Goal: Task Accomplishment & Management: Manage account settings

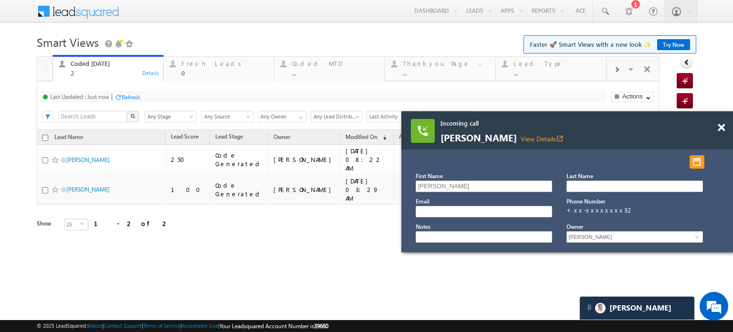
click at [717, 128] on div "Incoming call Manthan Halde View Details open_in_new" at bounding box center [567, 130] width 332 height 38
click at [721, 130] on span at bounding box center [721, 128] width 7 height 8
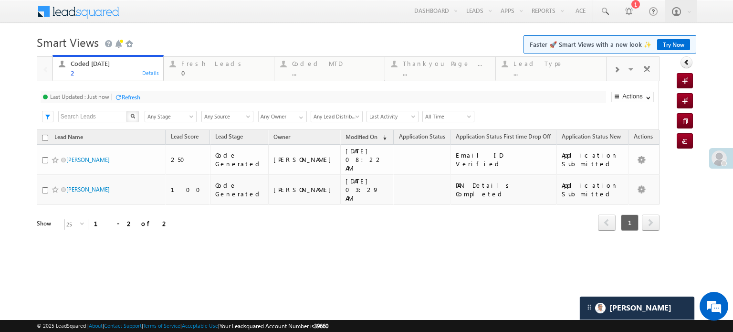
click at [120, 95] on div at bounding box center [118, 97] width 7 height 7
click at [190, 66] on div "Fresh Leads" at bounding box center [224, 64] width 87 height 8
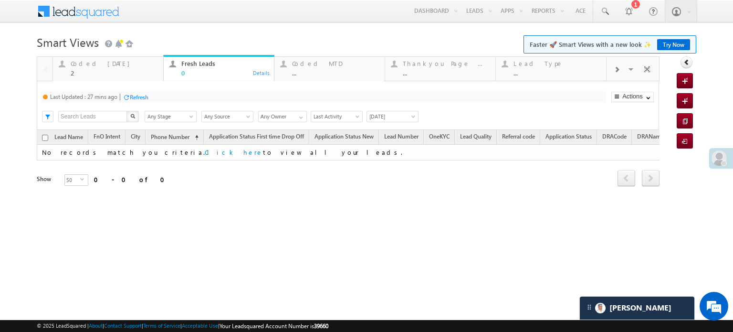
click at [140, 104] on div "Last Updated : 27 mins ago Refresh Refreshing... Search X Lead Stage Any Stage …" at bounding box center [348, 105] width 622 height 49
click at [140, 100] on div "Refresh" at bounding box center [139, 97] width 19 height 7
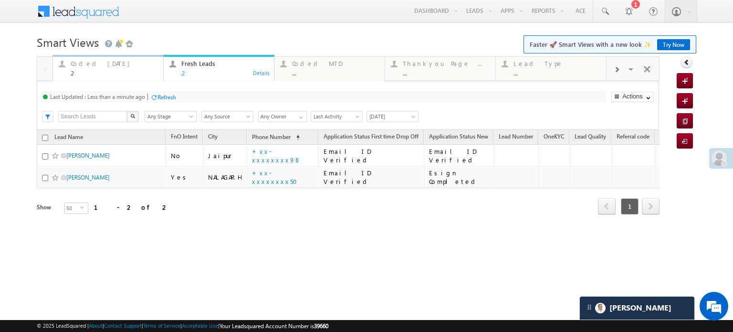
click at [104, 67] on div "Coded Today" at bounding box center [114, 64] width 87 height 8
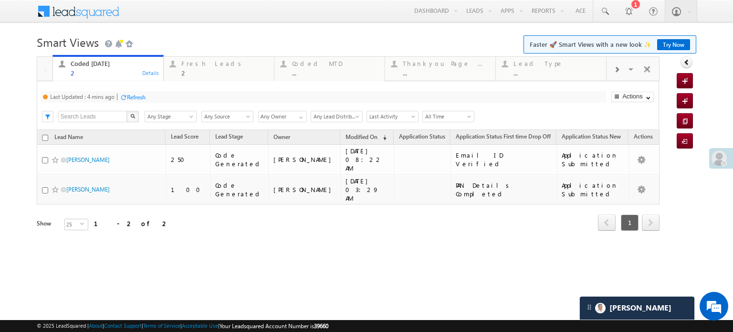
click at [134, 91] on div "Last Updated : 4 mins ago Refresh Refreshing..." at bounding box center [323, 96] width 565 height 11
click at [138, 99] on div "Refresh" at bounding box center [136, 97] width 19 height 7
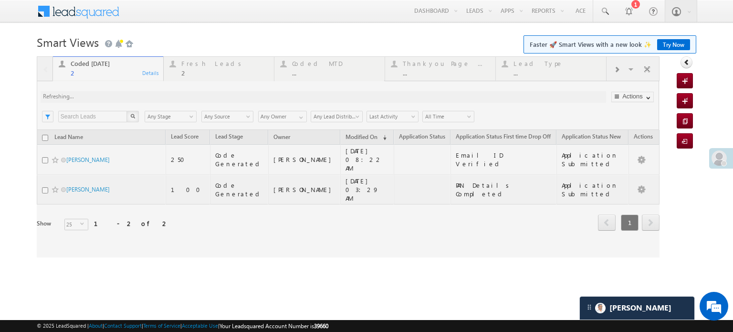
click at [138, 99] on div at bounding box center [348, 156] width 623 height 201
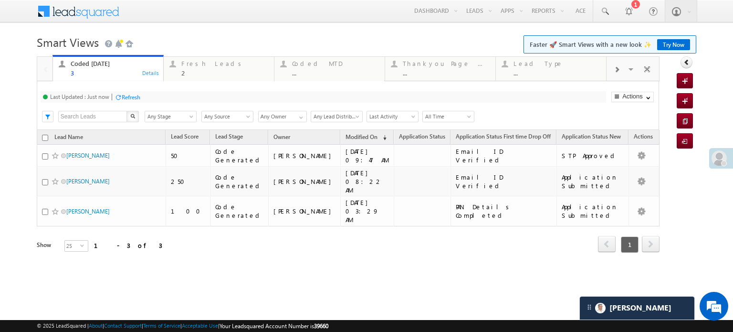
click at [140, 95] on div "Refresh" at bounding box center [131, 97] width 19 height 7
click at [129, 94] on div "Refresh" at bounding box center [131, 97] width 19 height 7
click at [195, 67] on div "Fresh Leads" at bounding box center [224, 64] width 87 height 8
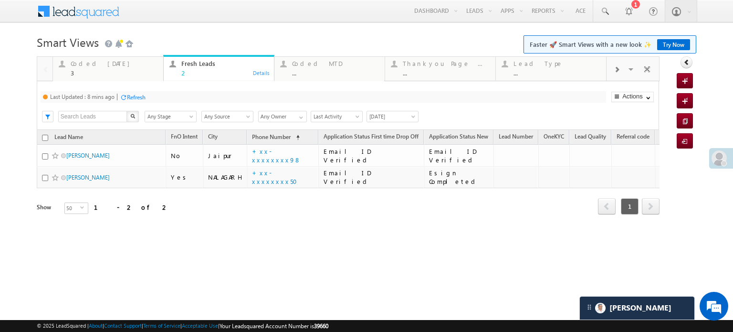
click at [139, 98] on div "Refresh" at bounding box center [136, 97] width 19 height 7
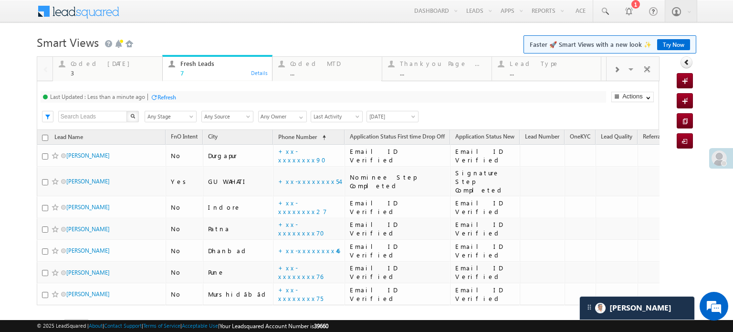
click at [166, 100] on div "Refresh" at bounding box center [166, 97] width 19 height 7
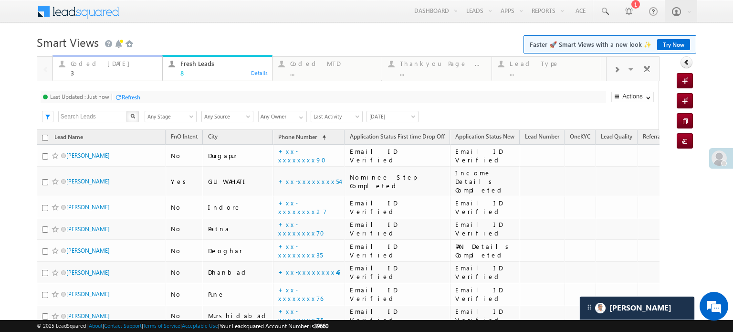
click at [100, 65] on div "Coded Today" at bounding box center [114, 64] width 86 height 8
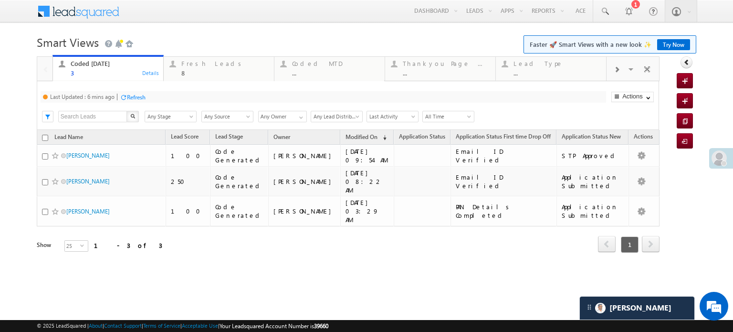
click at [124, 93] on div "Refresh" at bounding box center [133, 96] width 26 height 9
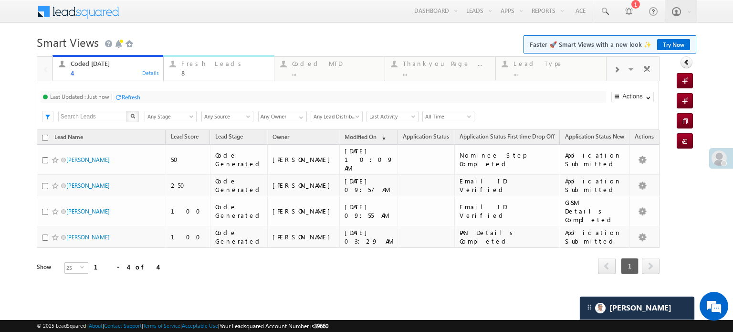
click at [211, 63] on div "Fresh Leads" at bounding box center [224, 64] width 87 height 8
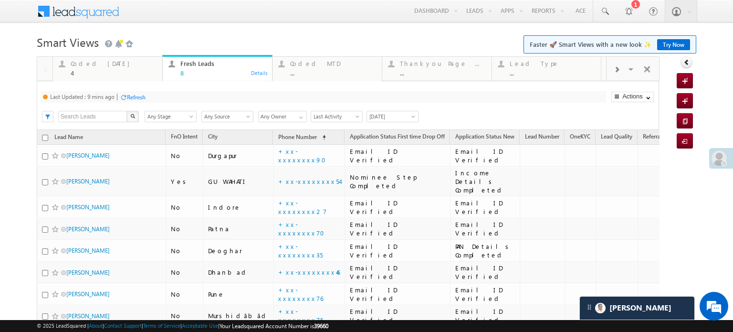
click at [143, 100] on div "Refresh" at bounding box center [136, 97] width 19 height 7
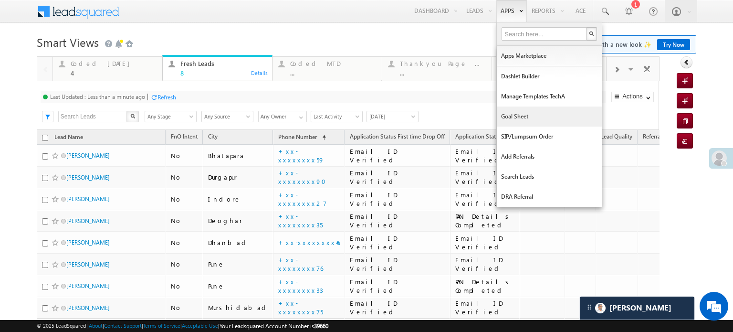
click at [510, 114] on link "Goal Sheet" at bounding box center [549, 116] width 105 height 20
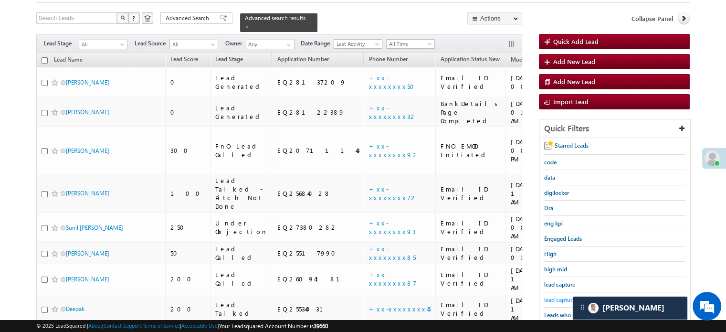
click at [556, 296] on span "lead capture new" at bounding box center [565, 299] width 43 height 7
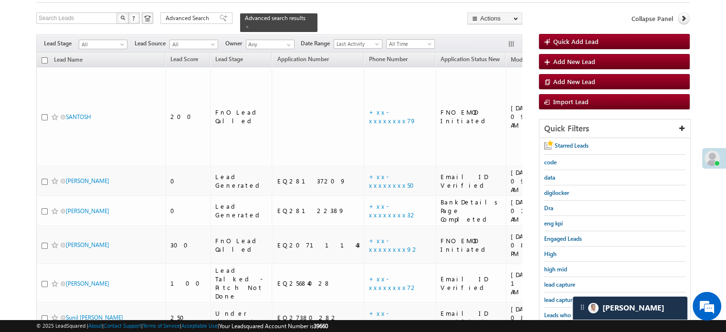
click at [556, 296] on span "lead capture new" at bounding box center [565, 299] width 43 height 7
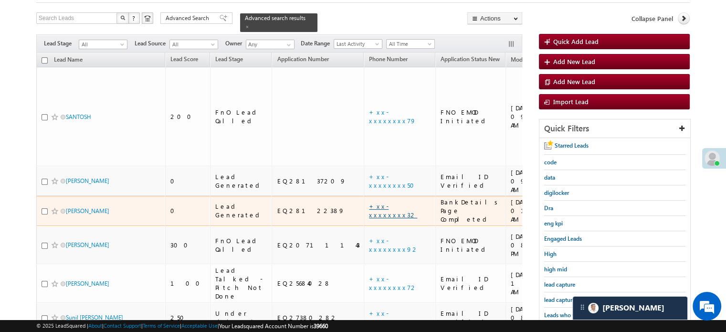
click at [369, 202] on link "+xx-xxxxxxxx32" at bounding box center [393, 210] width 48 height 17
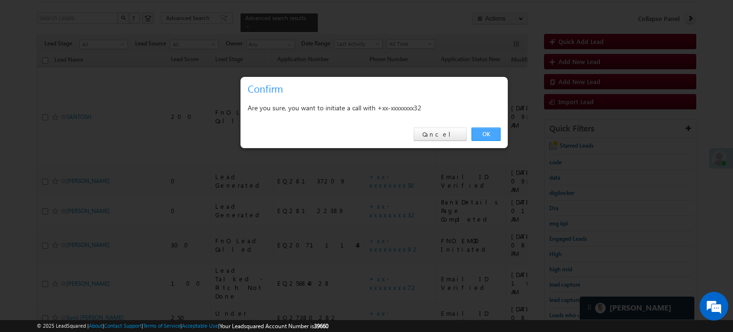
click at [493, 135] on link "OK" at bounding box center [485, 133] width 29 height 13
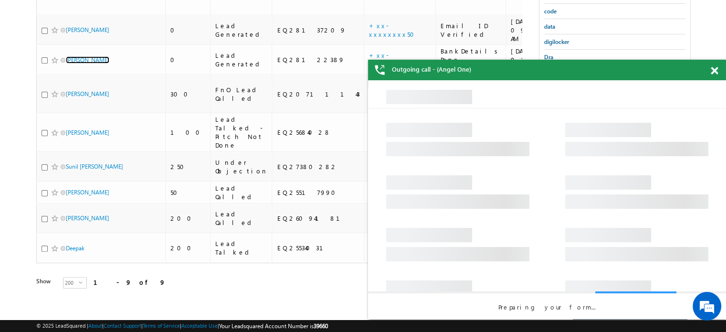
click at [717, 70] on span at bounding box center [714, 71] width 7 height 8
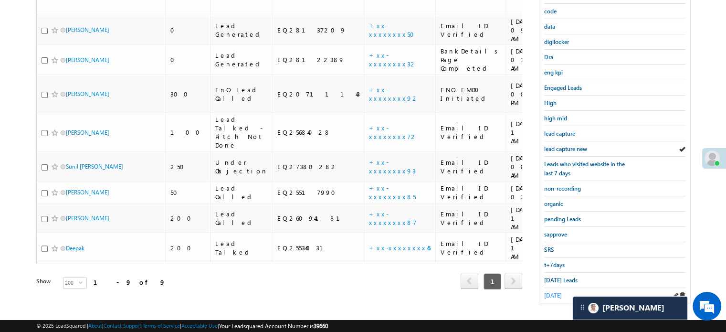
click at [554, 293] on span "yesterday" at bounding box center [553, 295] width 18 height 7
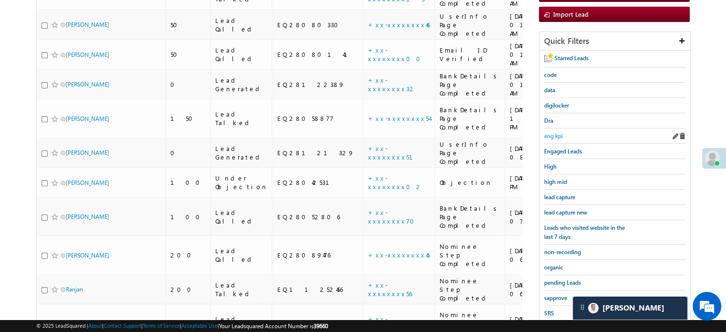
scroll to position [143, 0]
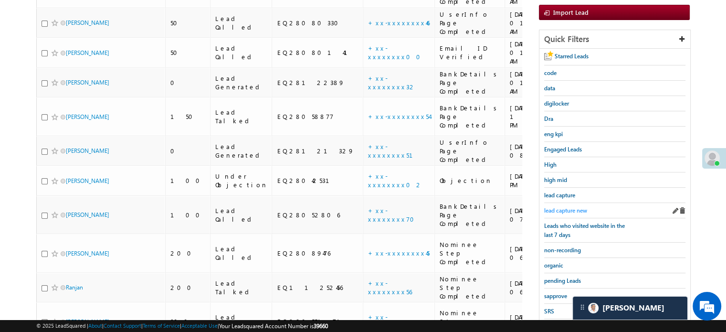
click at [565, 209] on span "lead capture new" at bounding box center [565, 210] width 43 height 7
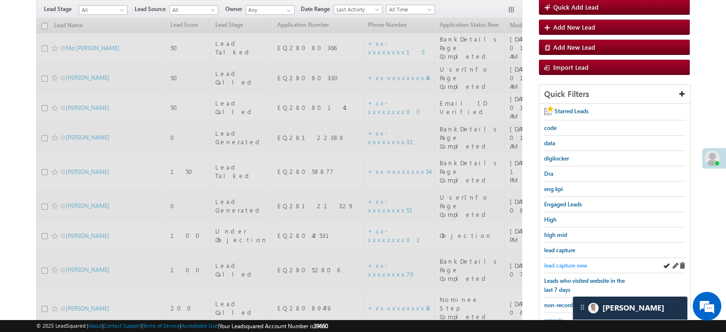
scroll to position [0, 0]
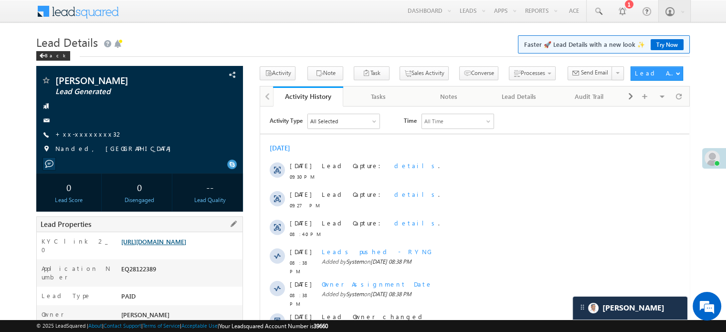
click at [181, 245] on link "[URL][DOMAIN_NAME]" at bounding box center [153, 241] width 65 height 8
click at [76, 130] on link "+xx-xxxxxxxx32" at bounding box center [89, 134] width 68 height 8
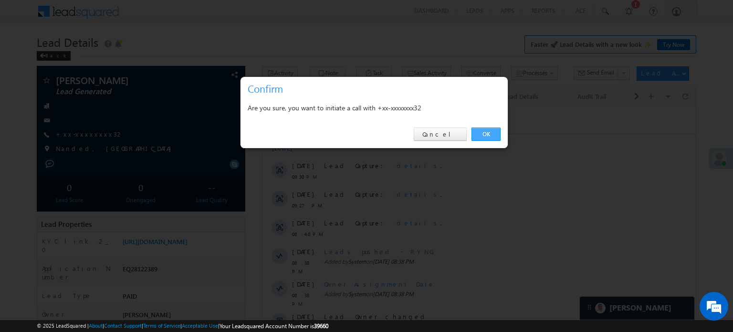
click at [487, 129] on link "OK" at bounding box center [485, 133] width 29 height 13
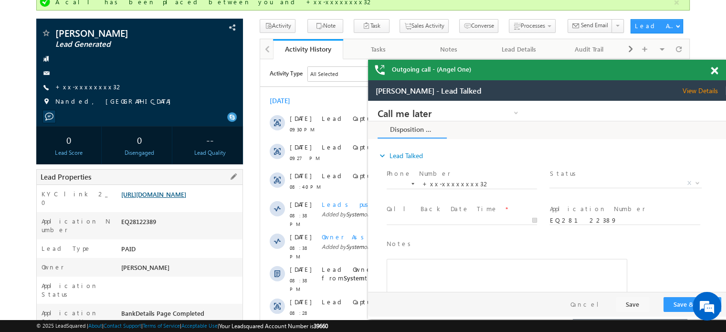
click at [179, 192] on link "https://angelbroking1-pk3em7sa.customui-test.leadsquared.com?leadId=13110001-73…" at bounding box center [153, 194] width 65 height 8
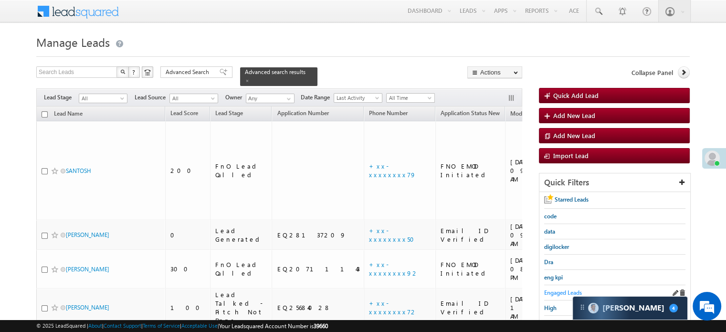
scroll to position [95, 0]
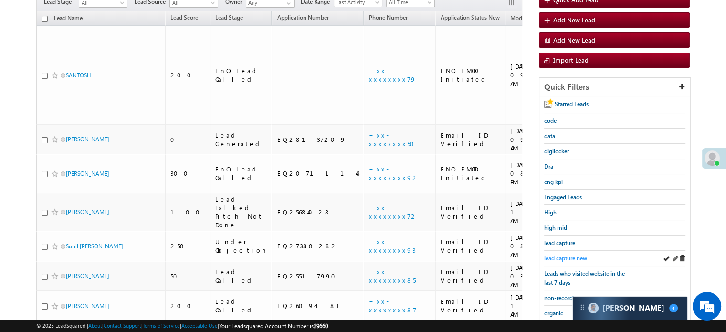
click at [565, 258] on span "lead capture new" at bounding box center [565, 257] width 43 height 7
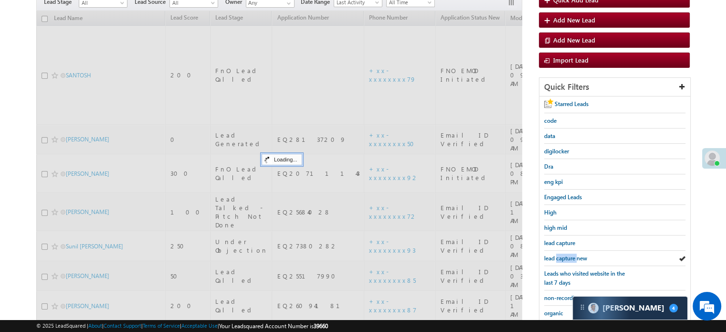
click at [565, 258] on span "lead capture new" at bounding box center [565, 257] width 43 height 7
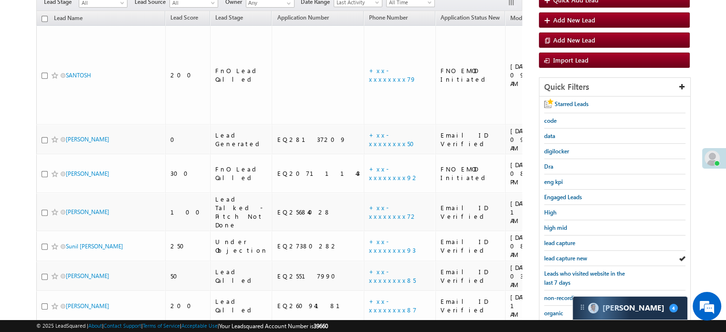
scroll to position [0, 0]
click at [554, 254] on span "lead capture new" at bounding box center [565, 257] width 43 height 7
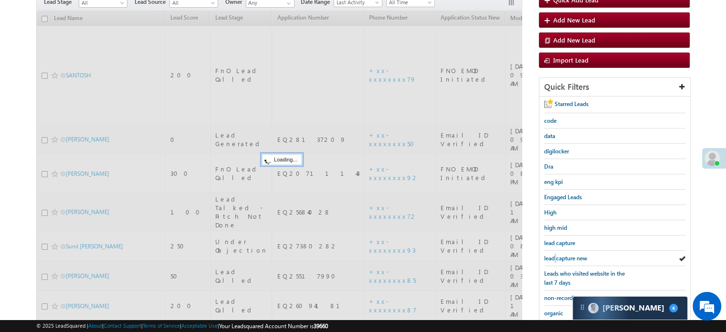
click at [554, 254] on span "lead capture new" at bounding box center [565, 257] width 43 height 7
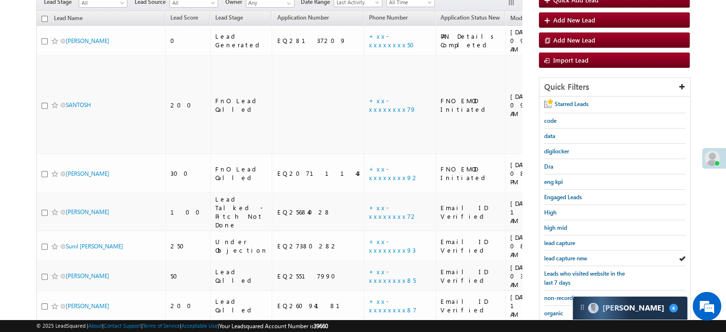
click at [554, 254] on span "lead capture new" at bounding box center [565, 257] width 43 height 7
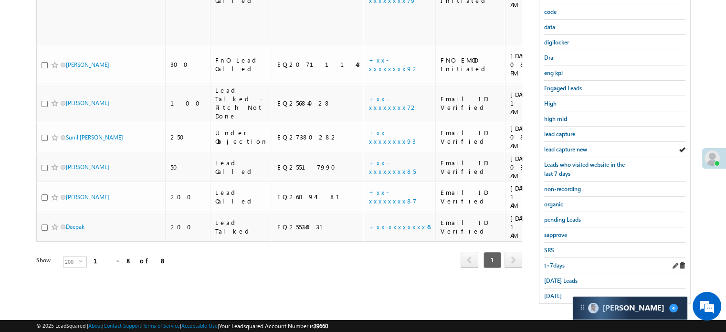
scroll to position [205, 0]
click at [555, 288] on div "yesterday" at bounding box center [614, 295] width 141 height 15
click at [558, 299] on div "Quick Filters Starred Leads code data digilocker Dra eng kpi Engaged Leads High…" at bounding box center [614, 140] width 151 height 345
click at [557, 293] on span "yesterday" at bounding box center [553, 295] width 18 height 7
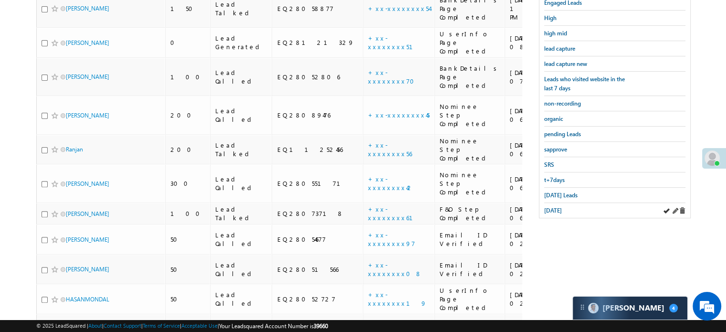
scroll to position [223, 0]
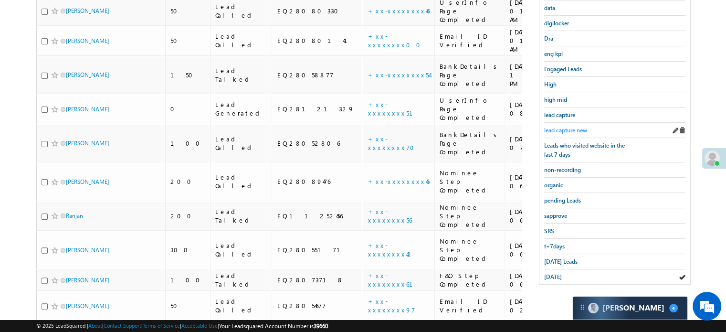
click at [562, 126] on span "lead capture new" at bounding box center [565, 129] width 43 height 7
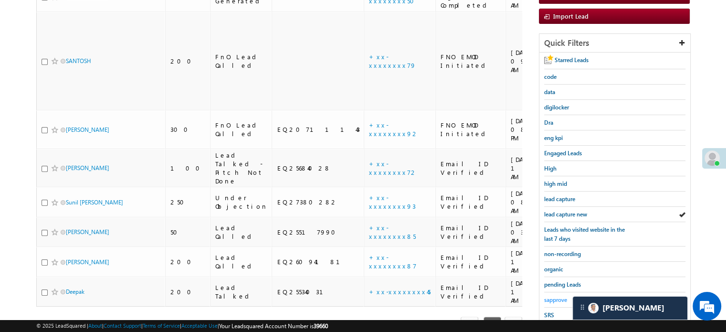
scroll to position [205, 0]
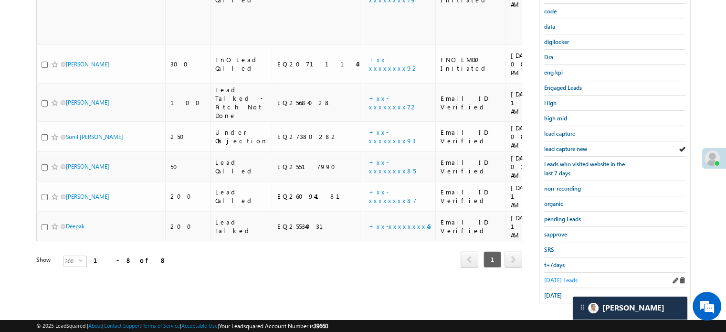
click at [558, 277] on span "Today's Leads" at bounding box center [560, 279] width 33 height 7
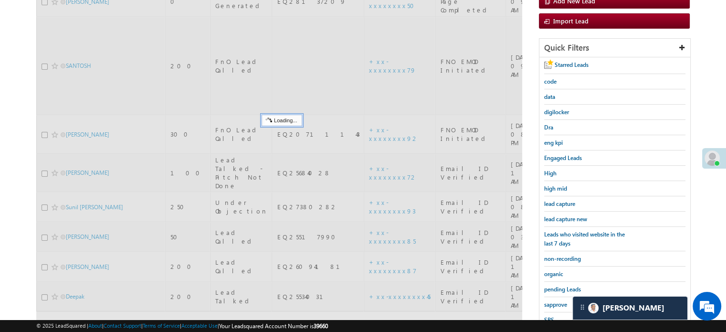
scroll to position [62, 0]
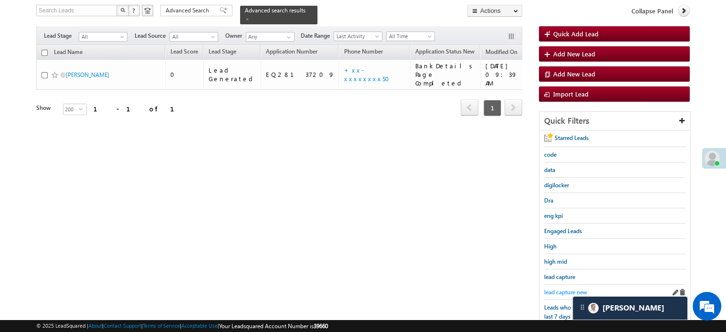
click at [556, 288] on span "lead capture new" at bounding box center [565, 291] width 43 height 7
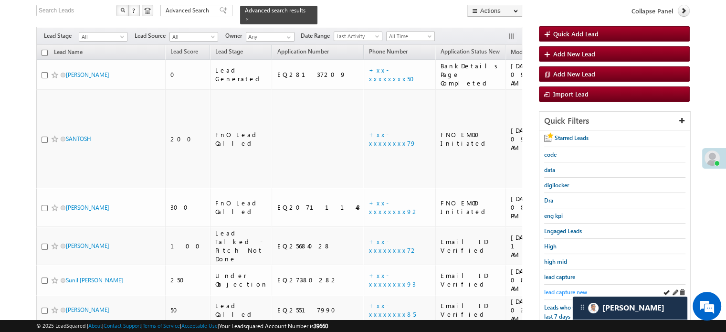
click at [568, 290] on span "lead capture new" at bounding box center [565, 291] width 43 height 7
click at [560, 290] on span "lead capture new" at bounding box center [565, 291] width 43 height 7
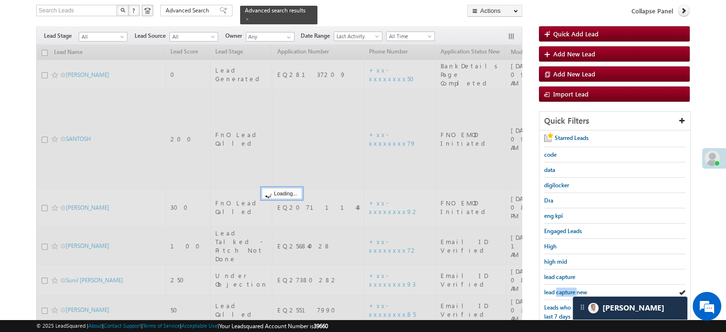
click at [560, 290] on span "lead capture new" at bounding box center [565, 291] width 43 height 7
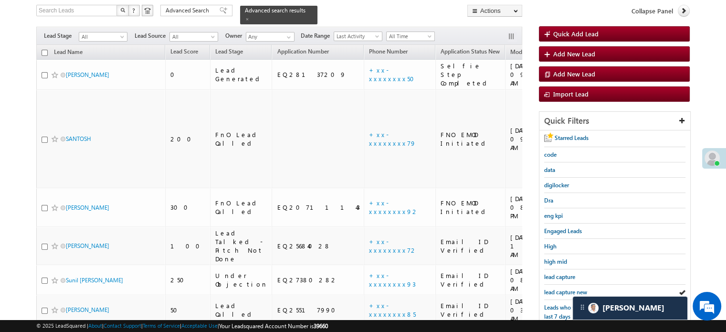
click at [560, 290] on span "lead capture new" at bounding box center [565, 291] width 43 height 7
click at [566, 288] on span "lead capture new" at bounding box center [565, 291] width 43 height 7
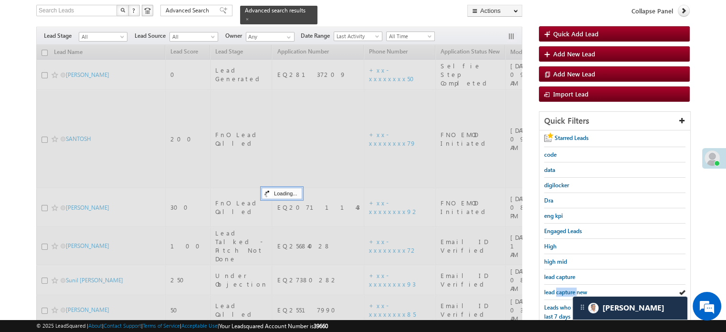
click at [566, 288] on span "lead capture new" at bounding box center [565, 291] width 43 height 7
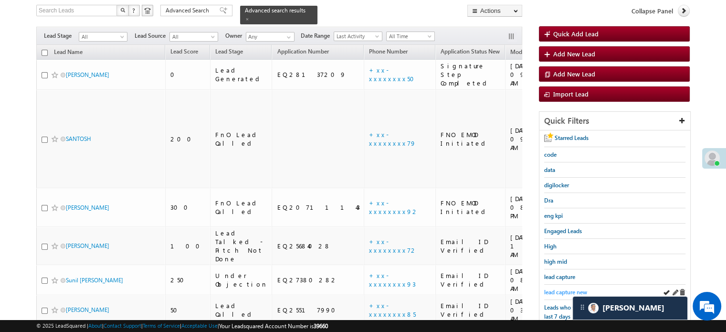
click at [563, 292] on span "lead capture new" at bounding box center [565, 291] width 43 height 7
click at [554, 288] on span "lead capture new" at bounding box center [565, 291] width 43 height 7
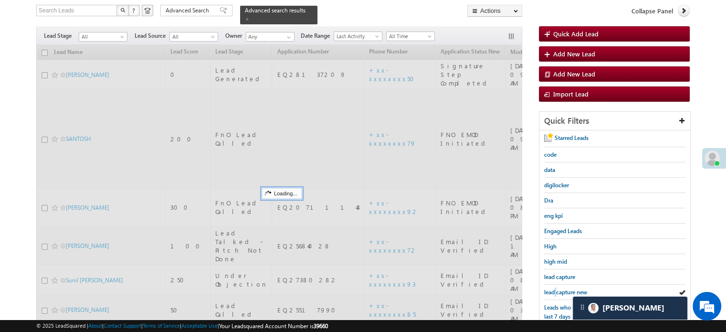
click at [554, 288] on span "lead capture new" at bounding box center [565, 291] width 43 height 7
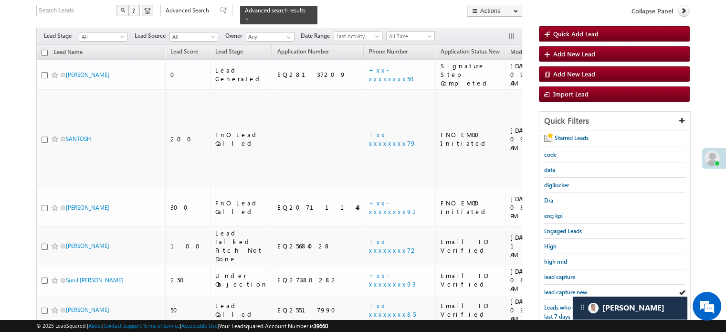
click at [554, 288] on span "lead capture new" at bounding box center [565, 291] width 43 height 7
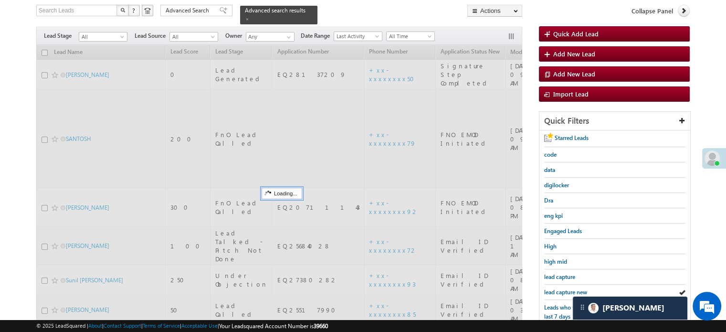
click at [554, 288] on span "lead capture new" at bounding box center [565, 291] width 43 height 7
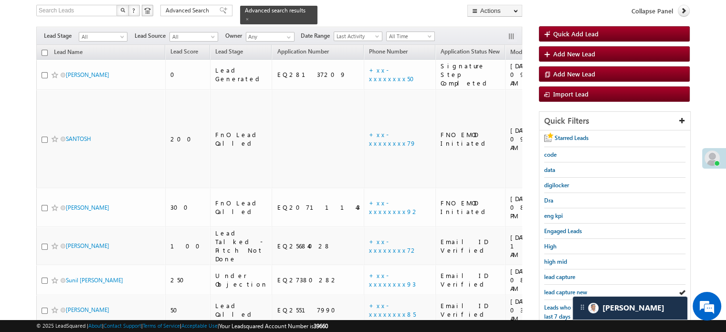
click at [554, 288] on span "lead capture new" at bounding box center [565, 291] width 43 height 7
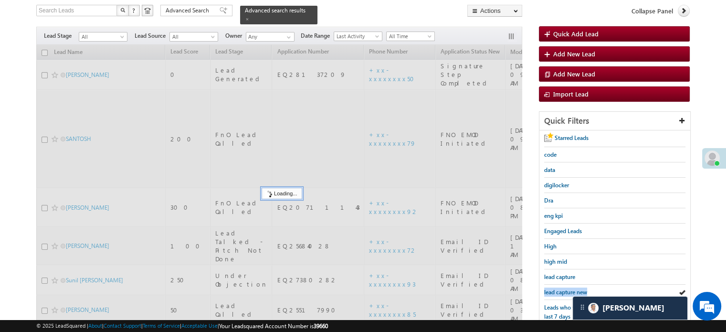
click at [554, 288] on span "lead capture new" at bounding box center [565, 291] width 43 height 7
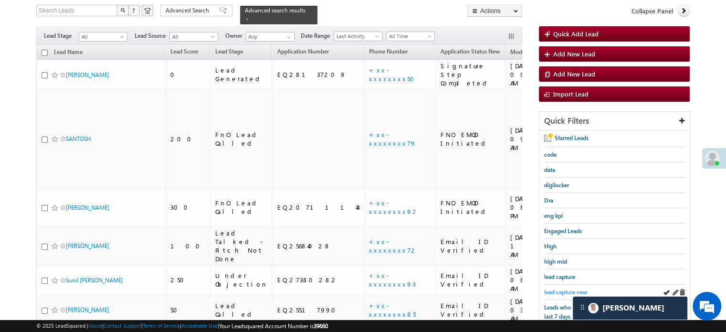
click at [551, 290] on span "lead capture new" at bounding box center [565, 291] width 43 height 7
click at [561, 288] on span "lead capture new" at bounding box center [565, 291] width 43 height 7
click at [568, 288] on span "lead capture new" at bounding box center [565, 291] width 43 height 7
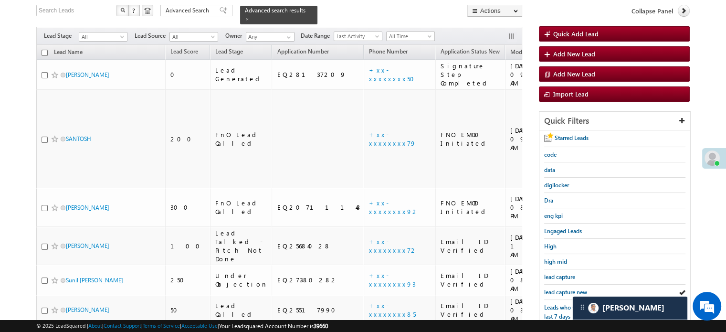
click at [568, 288] on span "lead capture new" at bounding box center [565, 291] width 43 height 7
click at [562, 288] on span "lead capture new" at bounding box center [565, 291] width 43 height 7
click at [570, 288] on span "lead capture new" at bounding box center [565, 291] width 43 height 7
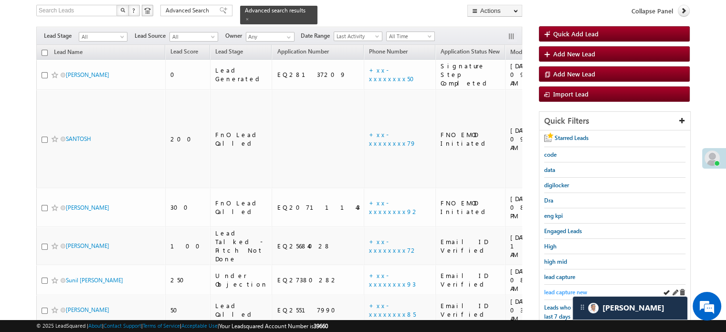
drag, startPoint x: 541, startPoint y: 288, endPoint x: 548, endPoint y: 284, distance: 8.1
click at [544, 286] on div "Starred Leads code data digilocker Dra eng kpi Engaged Leads High high mid lead…" at bounding box center [614, 287] width 151 height 315
click at [552, 284] on div "lead capture new" at bounding box center [614, 291] width 141 height 15
click at [555, 289] on span "lead capture new" at bounding box center [565, 291] width 43 height 7
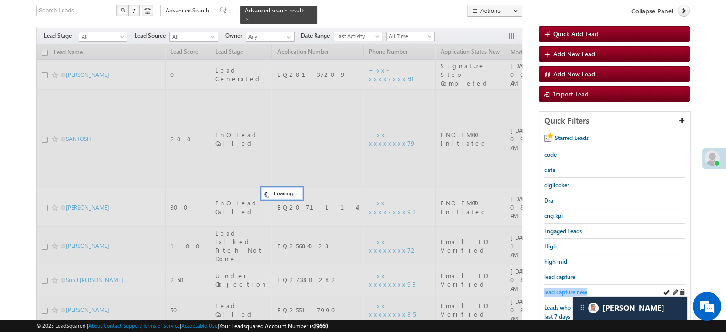
click at [555, 290] on span "lead capture new" at bounding box center [565, 291] width 43 height 7
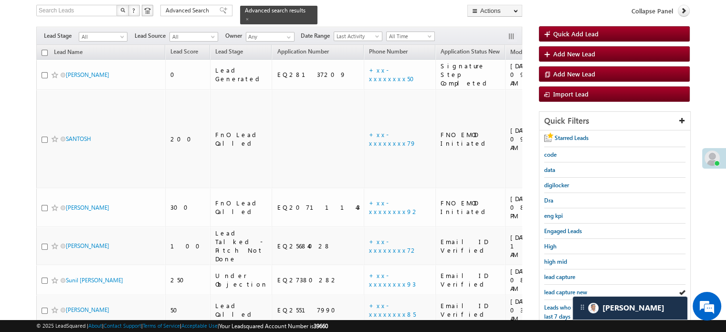
click at [555, 290] on span "lead capture new" at bounding box center [565, 291] width 43 height 7
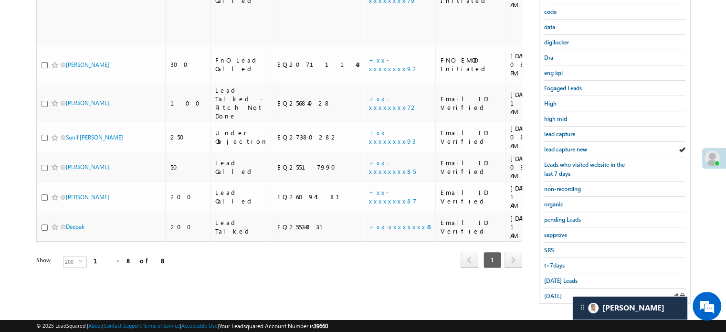
scroll to position [205, 0]
click at [562, 297] on div "[DATE]" at bounding box center [614, 295] width 141 height 15
click at [557, 295] on div "[DATE]" at bounding box center [614, 295] width 141 height 15
click at [556, 292] on span "[DATE]" at bounding box center [553, 295] width 18 height 7
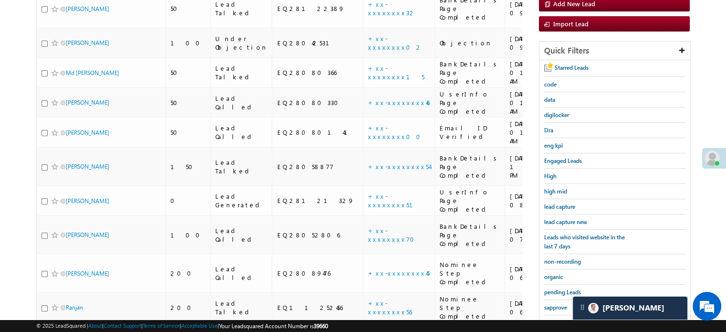
scroll to position [128, 0]
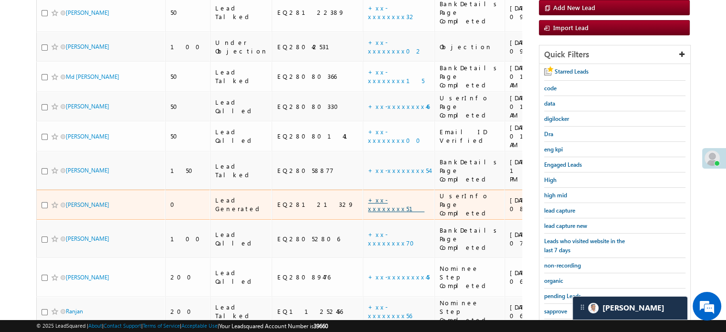
click at [368, 196] on link "+xx-xxxxxxxx51" at bounding box center [396, 204] width 56 height 17
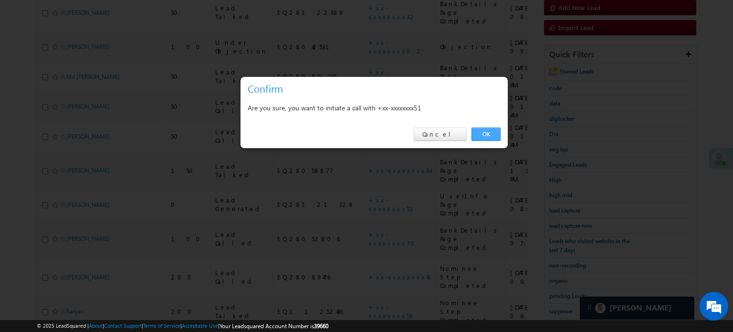
click at [477, 132] on link "OK" at bounding box center [485, 133] width 29 height 13
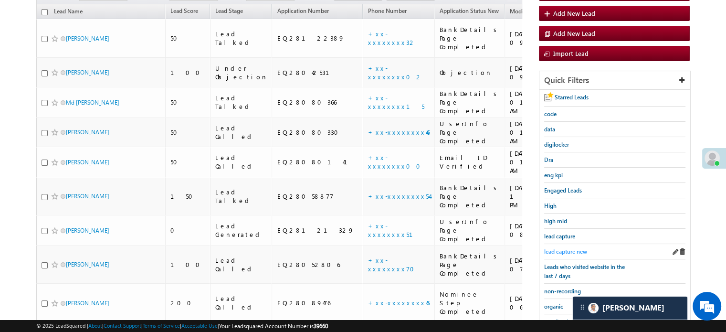
scroll to position [154, 0]
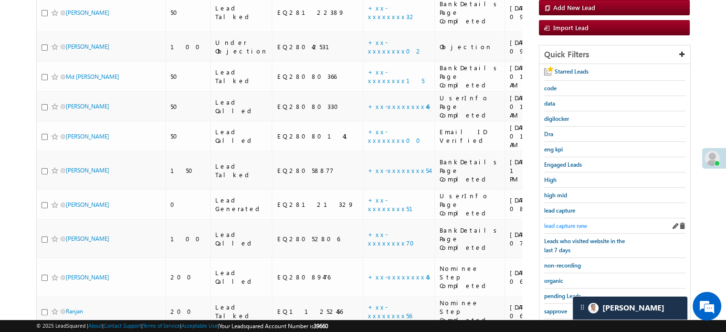
click at [555, 227] on link "lead capture new" at bounding box center [565, 225] width 43 height 9
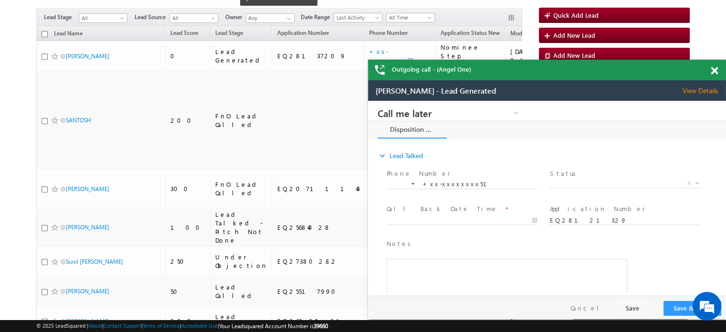
scroll to position [0, 0]
click at [709, 68] on div "Outgoing call - (Angel One)" at bounding box center [547, 70] width 358 height 21
click at [711, 67] on span at bounding box center [714, 71] width 7 height 8
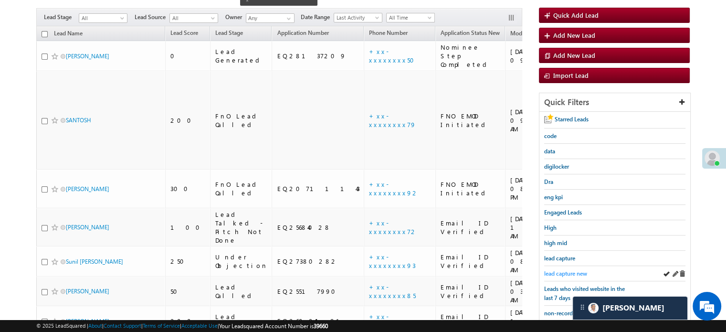
click at [573, 270] on span "lead capture new" at bounding box center [565, 273] width 43 height 7
click at [558, 271] on span "lead capture new" at bounding box center [565, 273] width 43 height 7
click at [554, 271] on span "lead capture new" at bounding box center [565, 273] width 43 height 7
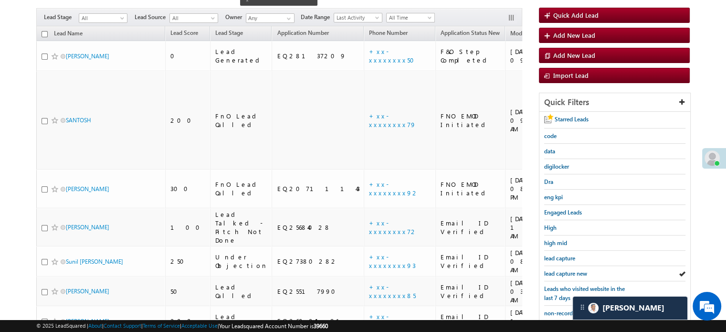
click at [554, 271] on span "lead capture new" at bounding box center [565, 273] width 43 height 7
click at [565, 271] on span "lead capture new" at bounding box center [565, 273] width 43 height 7
click at [567, 276] on div "lead capture new" at bounding box center [614, 273] width 141 height 15
click at [566, 271] on span "lead capture new" at bounding box center [565, 273] width 43 height 7
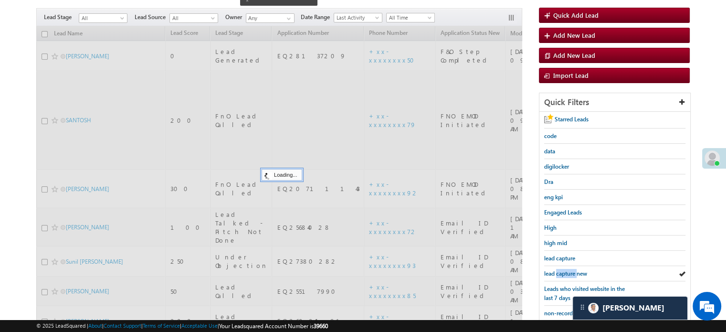
click at [566, 271] on span "lead capture new" at bounding box center [565, 273] width 43 height 7
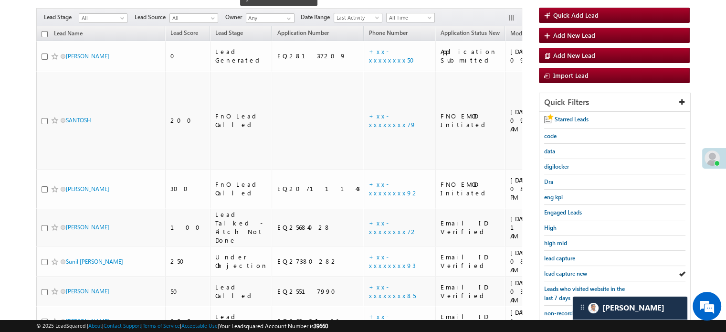
click at [566, 271] on span "lead capture new" at bounding box center [565, 273] width 43 height 7
click at [550, 272] on span "lead capture new" at bounding box center [565, 273] width 43 height 7
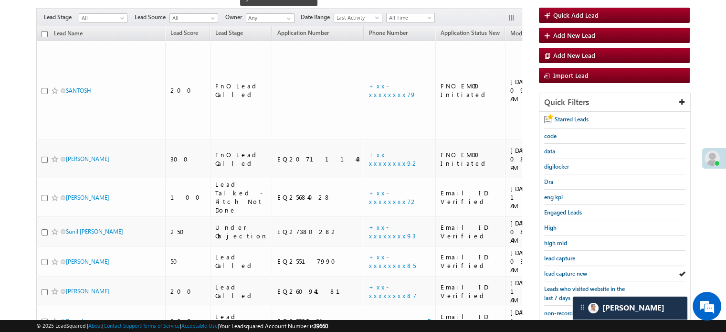
click at [550, 272] on span "lead capture new" at bounding box center [565, 273] width 43 height 7
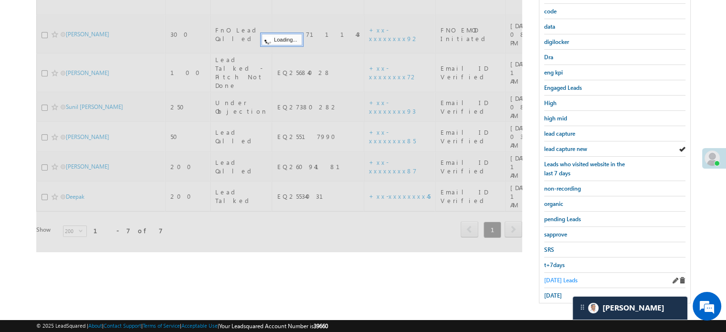
click at [557, 276] on span "Today's Leads" at bounding box center [560, 279] width 33 height 7
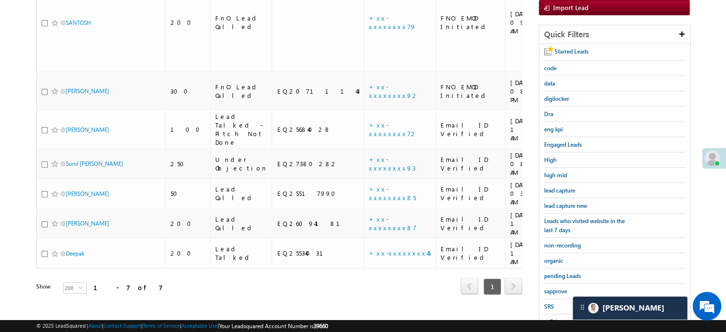
scroll to position [109, 0]
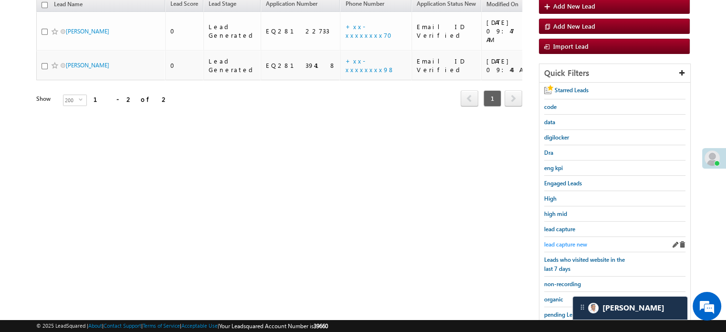
click at [570, 241] on span "lead capture new" at bounding box center [565, 244] width 43 height 7
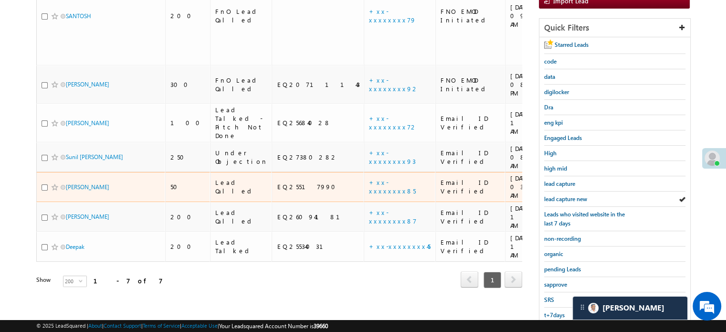
scroll to position [157, 0]
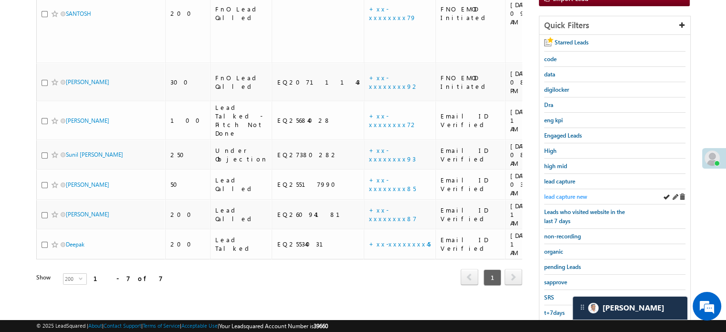
click at [549, 193] on span "lead capture new" at bounding box center [565, 196] width 43 height 7
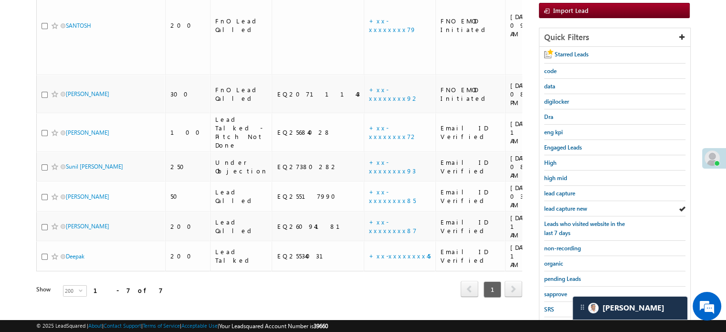
scroll to position [205, 0]
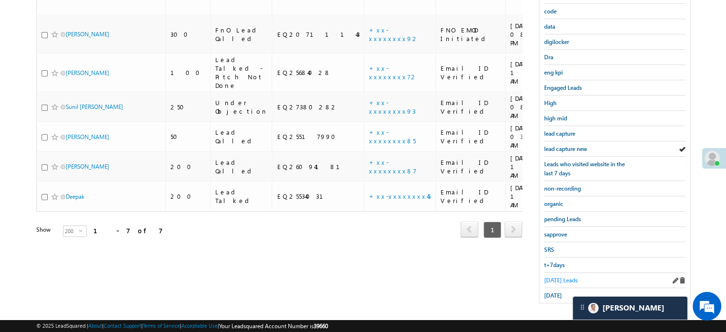
click at [558, 276] on span "Today's Leads" at bounding box center [560, 279] width 33 height 7
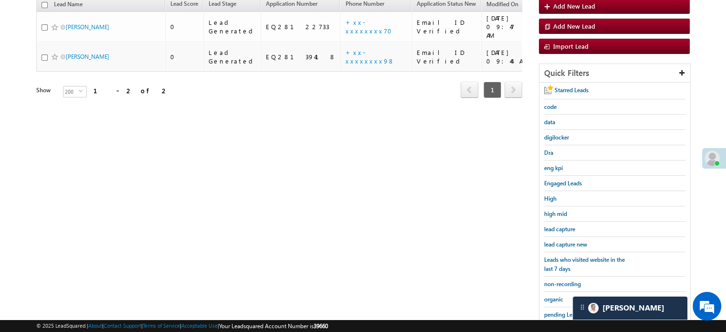
scroll to position [62, 0]
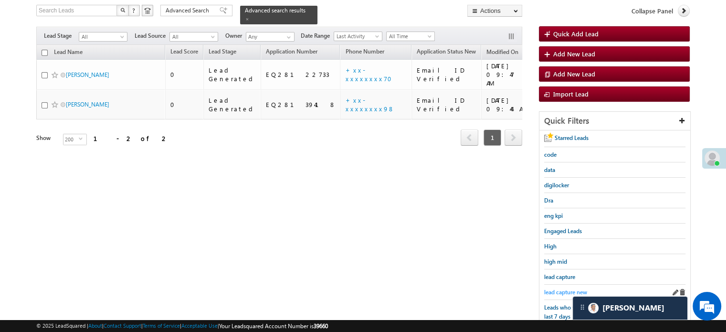
click at [566, 288] on span "lead capture new" at bounding box center [565, 291] width 43 height 7
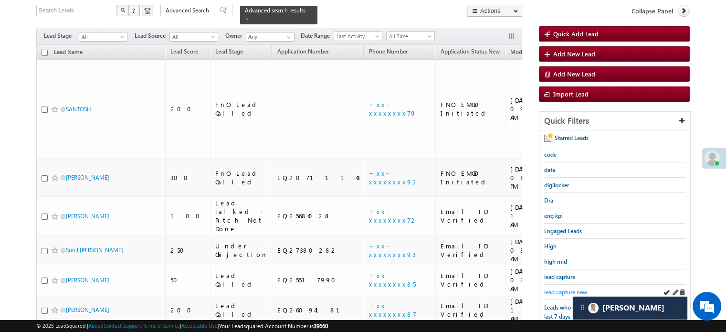
click at [554, 288] on span "lead capture new" at bounding box center [565, 291] width 43 height 7
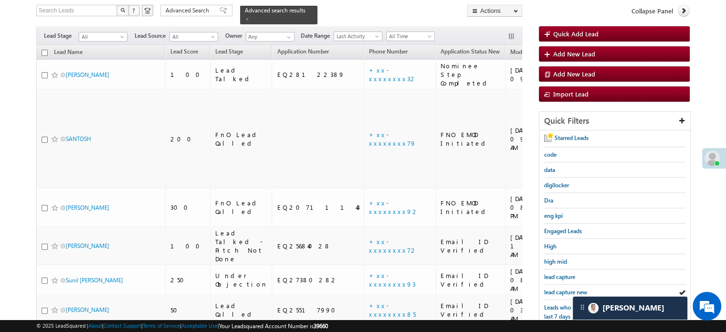
click at [554, 288] on span "lead capture new" at bounding box center [565, 291] width 43 height 7
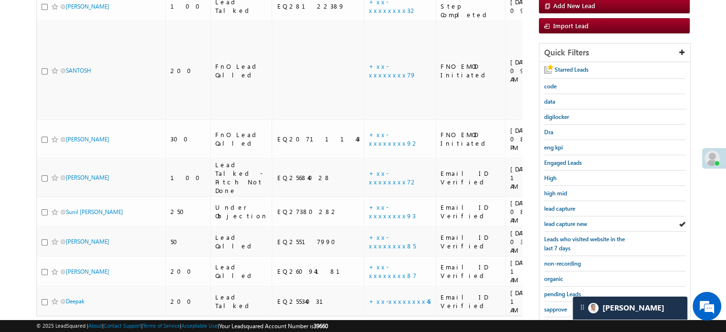
scroll to position [205, 0]
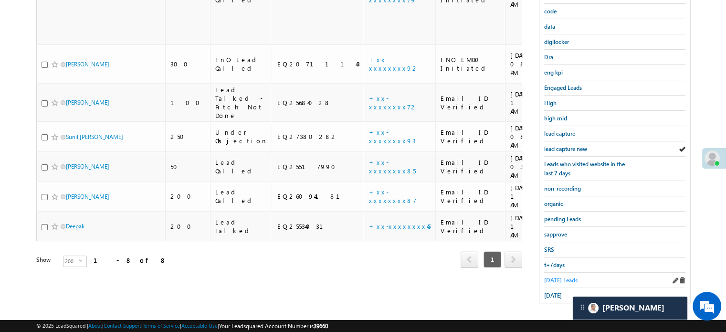
click at [561, 276] on span "Today's Leads" at bounding box center [560, 279] width 33 height 7
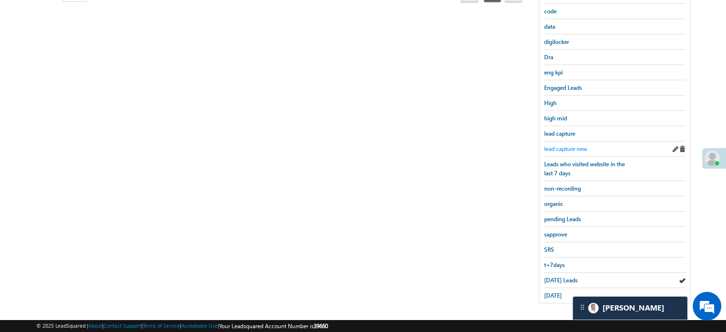
click at [552, 145] on span "lead capture new" at bounding box center [565, 148] width 43 height 7
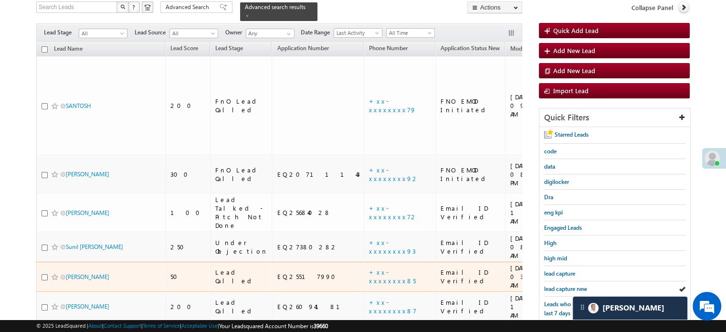
scroll to position [143, 0]
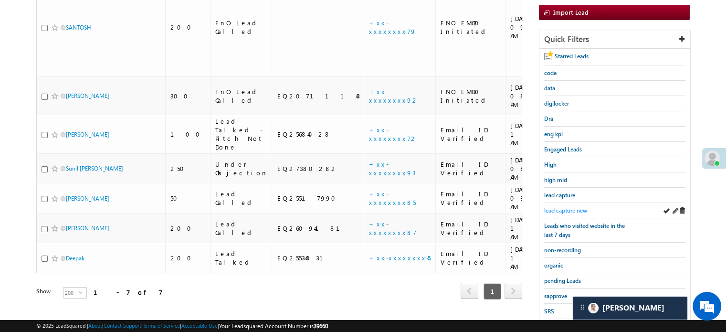
click at [546, 206] on link "lead capture new" at bounding box center [565, 210] width 43 height 9
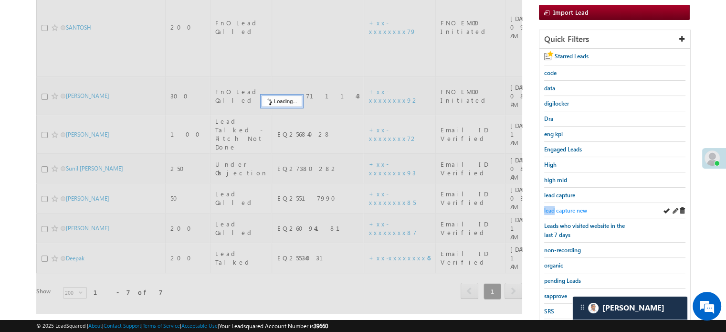
click at [547, 206] on link "lead capture new" at bounding box center [565, 210] width 43 height 9
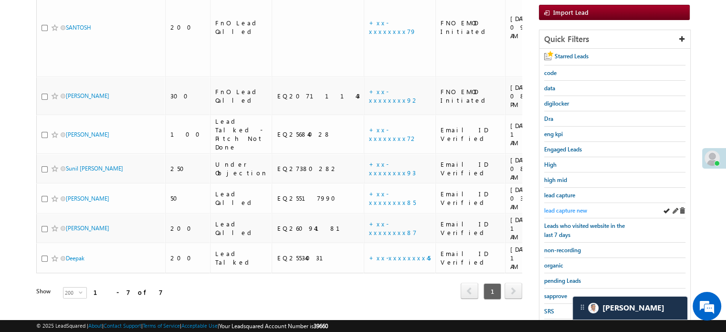
click at [554, 207] on span "lead capture new" at bounding box center [565, 210] width 43 height 7
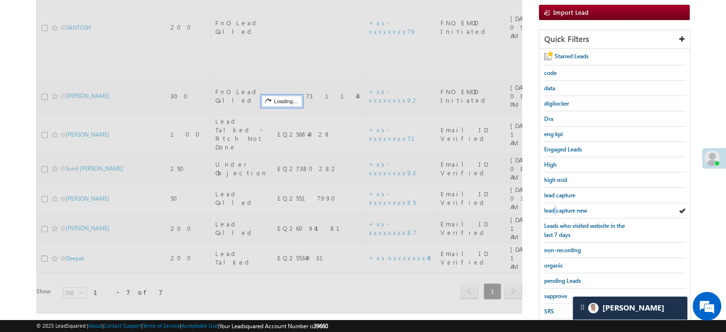
click at [554, 207] on span "lead capture new" at bounding box center [565, 210] width 43 height 7
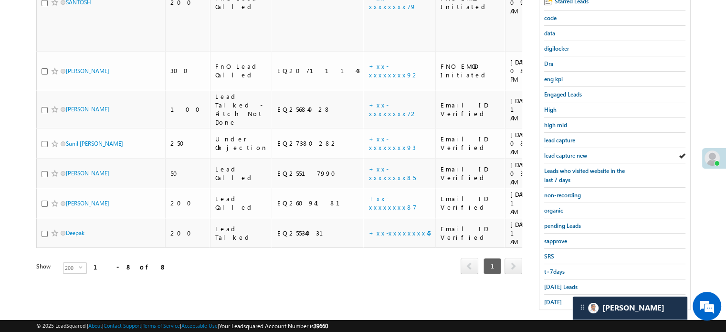
scroll to position [205, 0]
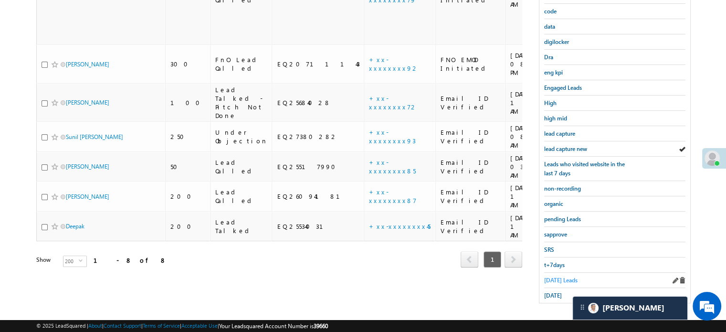
click at [564, 276] on span "Today's Leads" at bounding box center [560, 279] width 33 height 7
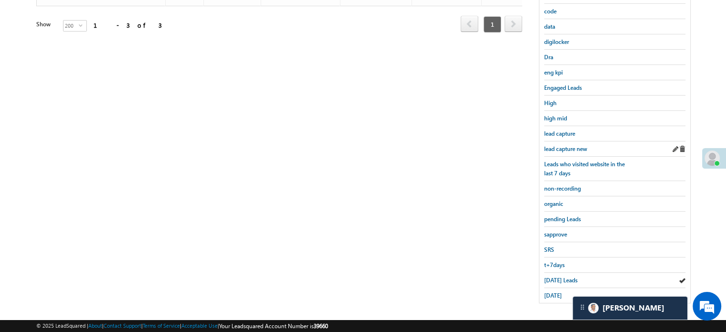
click at [563, 152] on div "lead capture new" at bounding box center [614, 148] width 141 height 15
click at [563, 146] on span "lead capture new" at bounding box center [565, 148] width 43 height 7
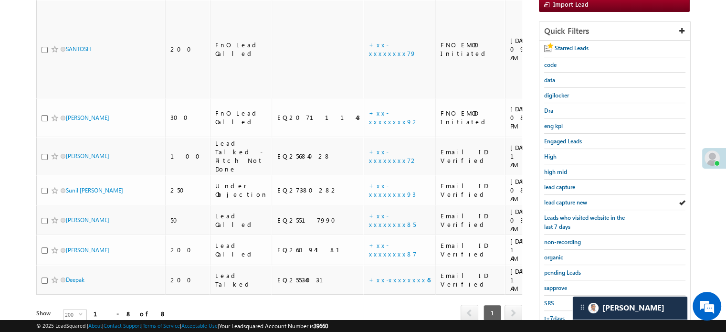
scroll to position [157, 0]
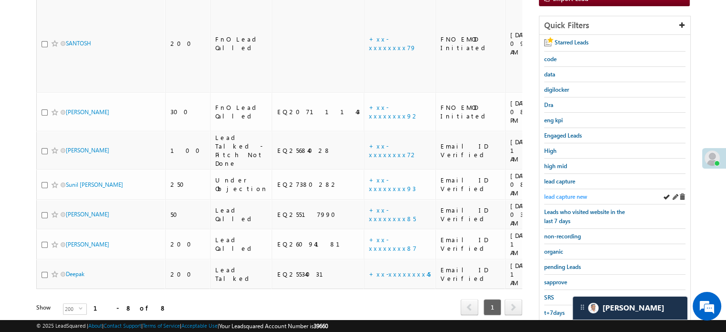
click at [567, 193] on span "lead capture new" at bounding box center [565, 196] width 43 height 7
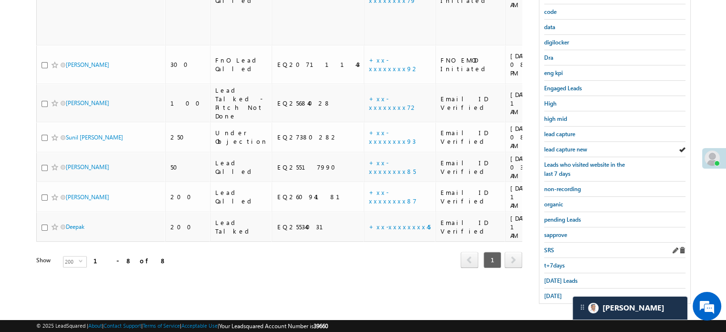
scroll to position [205, 0]
click at [556, 276] on span "Today's Leads" at bounding box center [560, 279] width 33 height 7
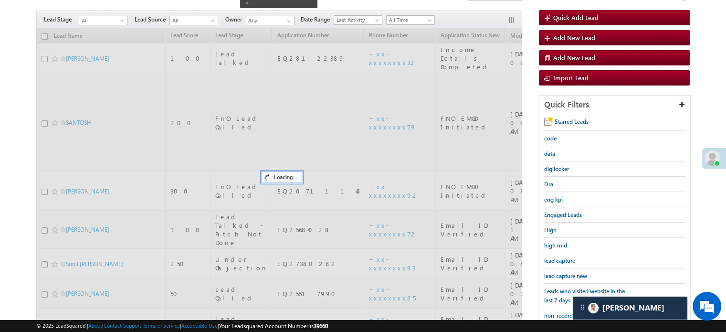
scroll to position [62, 0]
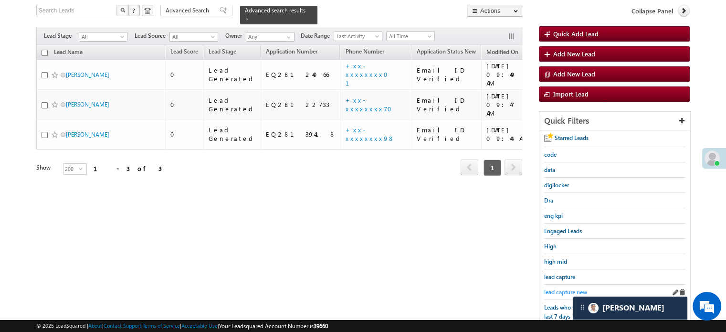
click at [557, 290] on span "lead capture new" at bounding box center [565, 291] width 43 height 7
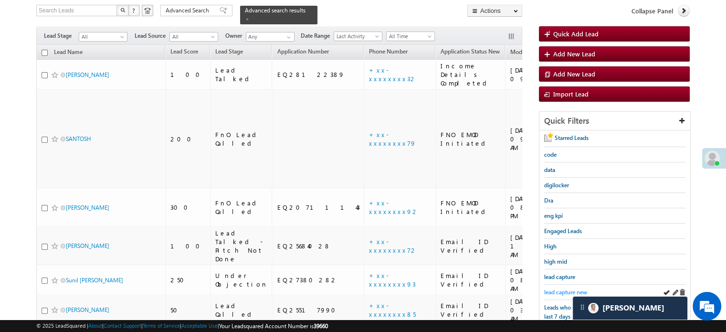
click at [565, 290] on span "lead capture new" at bounding box center [565, 291] width 43 height 7
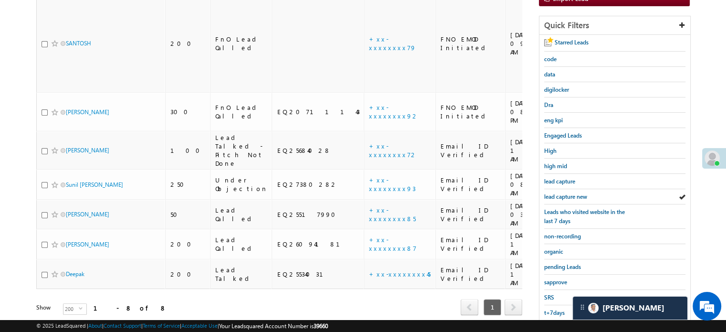
scroll to position [205, 0]
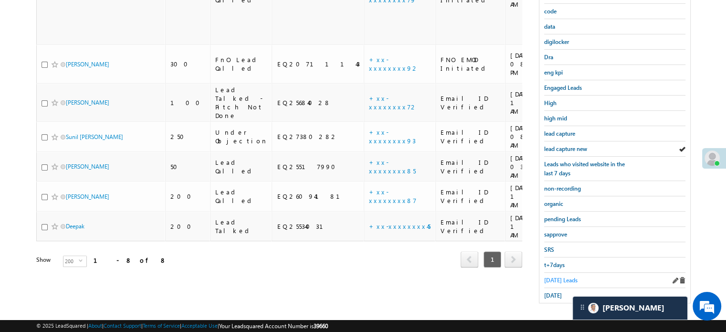
click at [558, 276] on span "Today's Leads" at bounding box center [560, 279] width 33 height 7
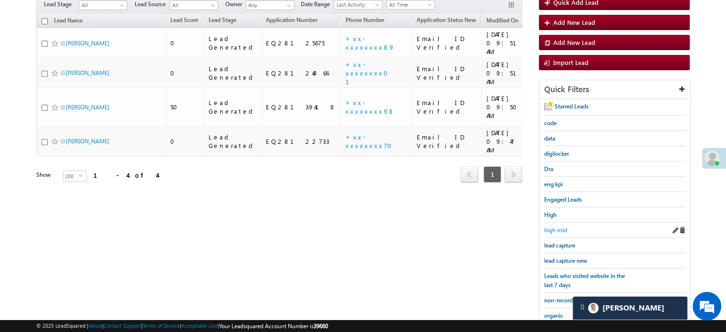
scroll to position [109, 0]
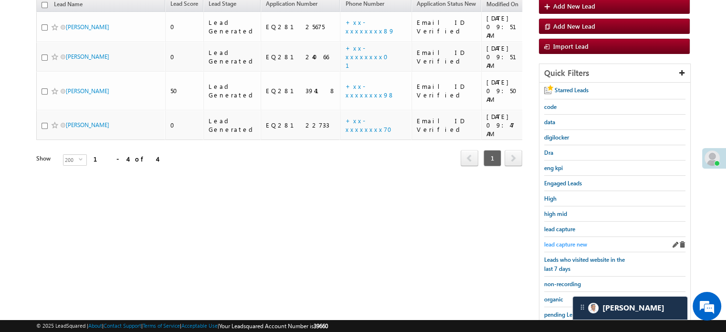
click at [571, 241] on span "lead capture new" at bounding box center [565, 244] width 43 height 7
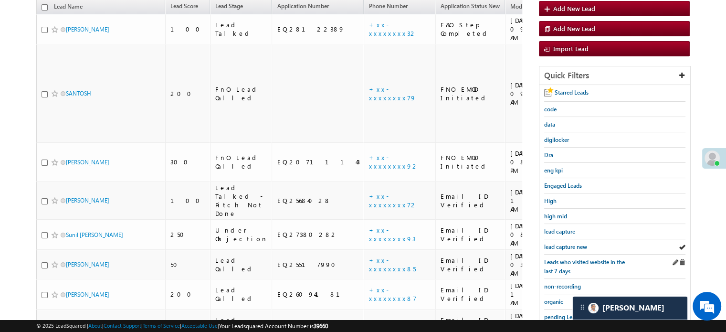
scroll to position [157, 0]
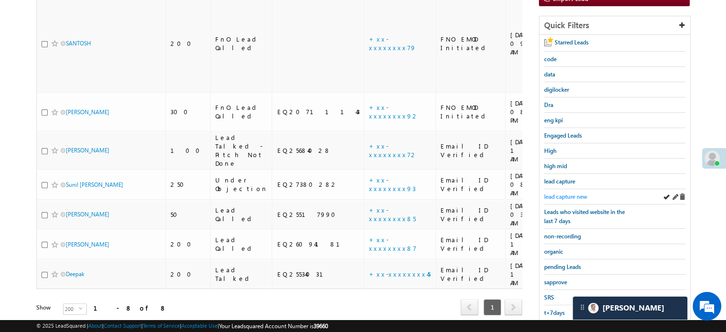
click at [574, 193] on span "lead capture new" at bounding box center [565, 196] width 43 height 7
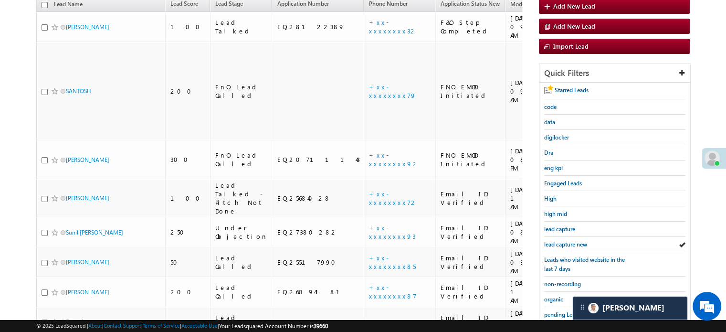
scroll to position [205, 0]
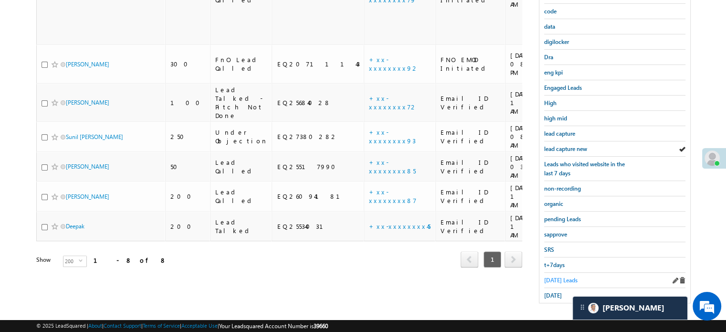
click at [548, 276] on span "Today's Leads" at bounding box center [560, 279] width 33 height 7
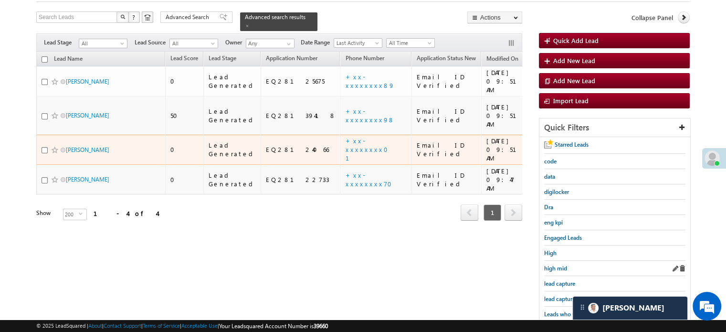
scroll to position [109, 0]
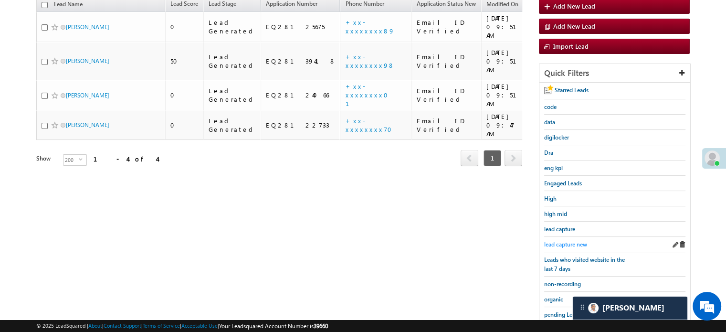
click at [575, 241] on span "lead capture new" at bounding box center [565, 244] width 43 height 7
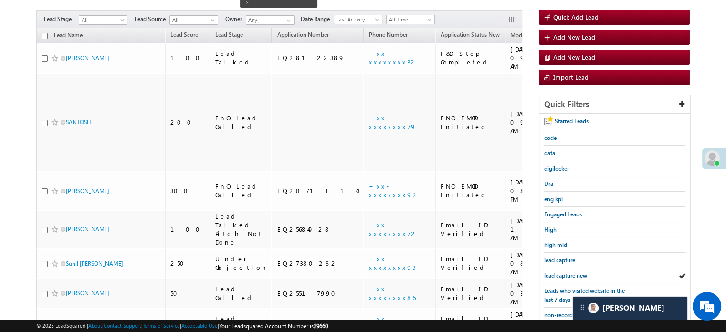
scroll to position [62, 0]
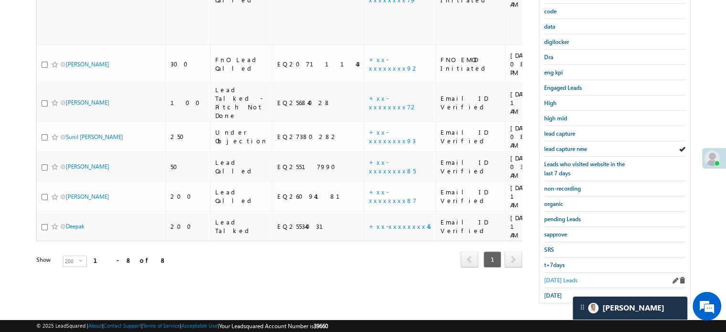
click at [553, 278] on span "Today's Leads" at bounding box center [560, 279] width 33 height 7
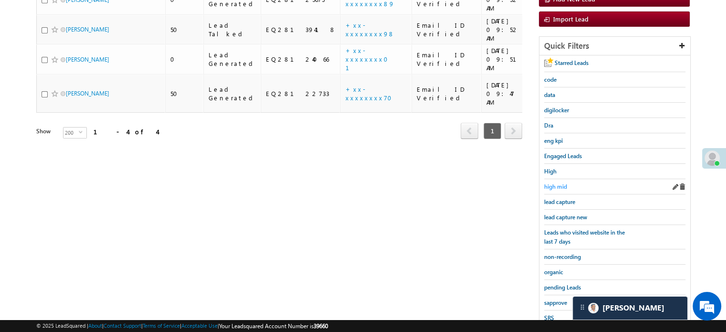
scroll to position [205, 0]
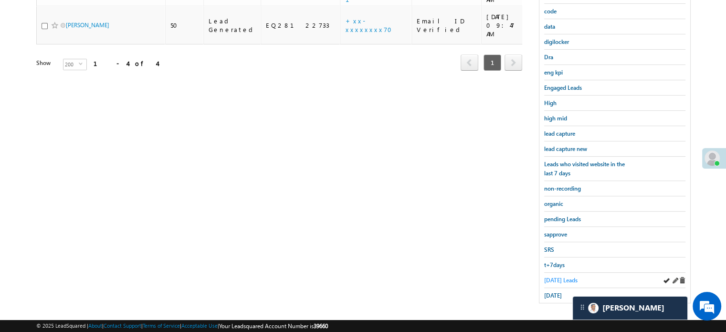
click at [565, 276] on span "[DATE] Leads" at bounding box center [560, 279] width 33 height 7
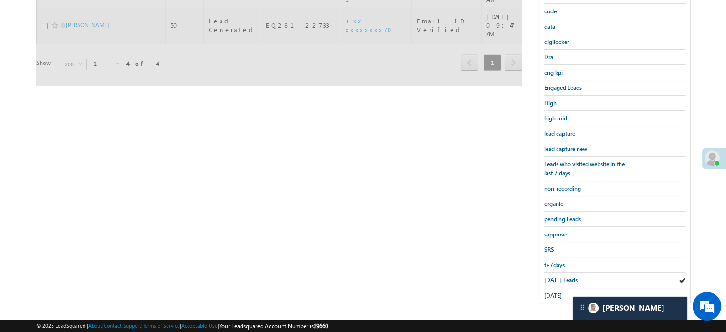
scroll to position [109, 0]
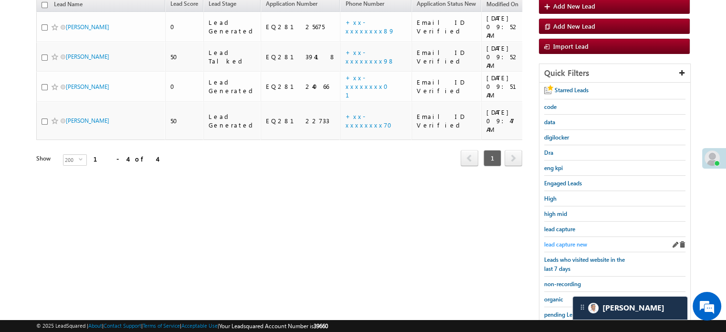
click at [577, 241] on span "lead capture new" at bounding box center [565, 244] width 43 height 7
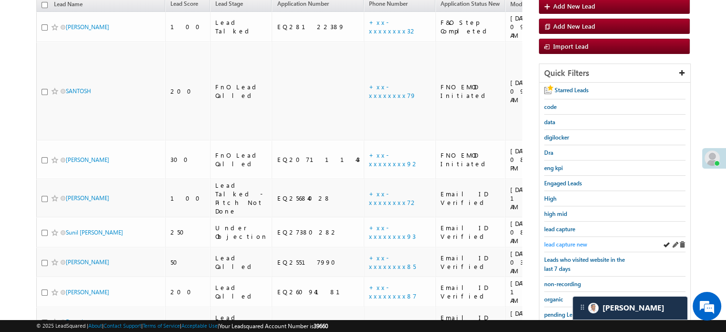
click at [557, 241] on span "lead capture new" at bounding box center [565, 244] width 43 height 7
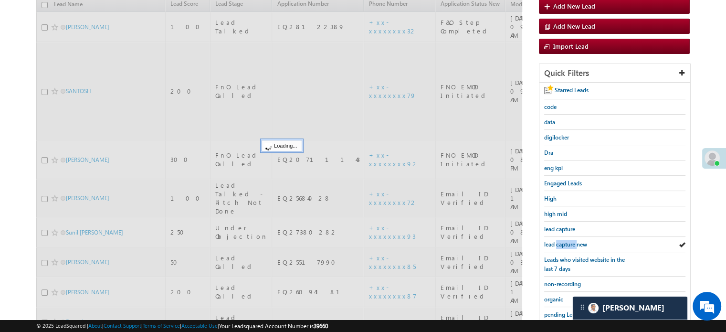
click at [557, 241] on span "lead capture new" at bounding box center [565, 244] width 43 height 7
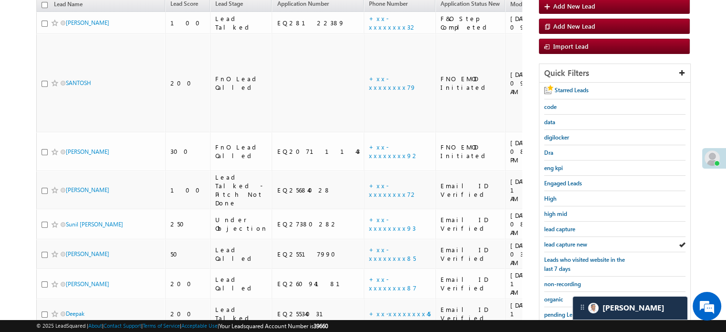
click at [557, 241] on span "lead capture new" at bounding box center [565, 244] width 43 height 7
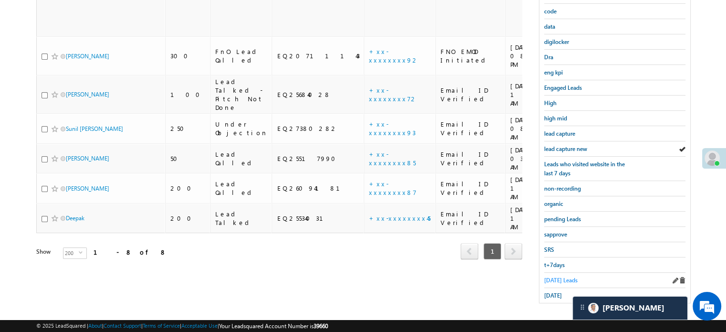
click at [563, 276] on span "[DATE] Leads" at bounding box center [560, 279] width 33 height 7
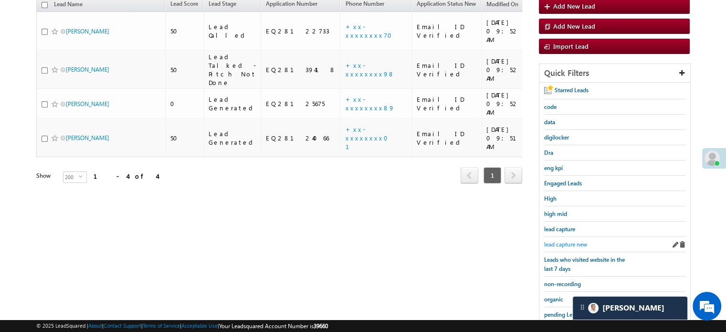
click at [563, 240] on link "lead capture new" at bounding box center [565, 244] width 43 height 9
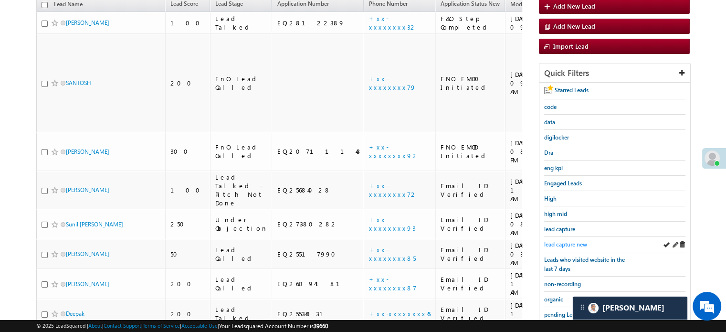
click at [567, 241] on span "lead capture new" at bounding box center [565, 244] width 43 height 7
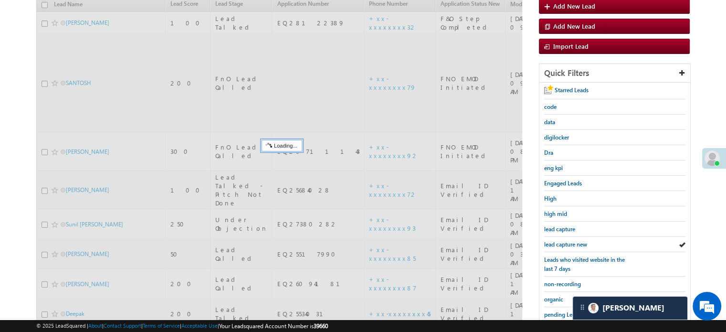
click at [567, 241] on span "lead capture new" at bounding box center [565, 244] width 43 height 7
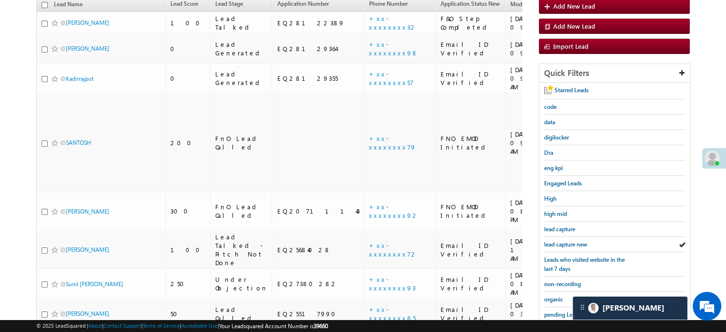
click at [567, 241] on span "lead capture new" at bounding box center [565, 244] width 43 height 7
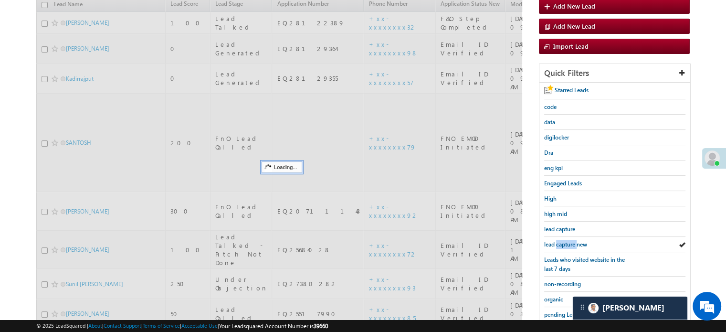
click at [567, 241] on span "lead capture new" at bounding box center [565, 244] width 43 height 7
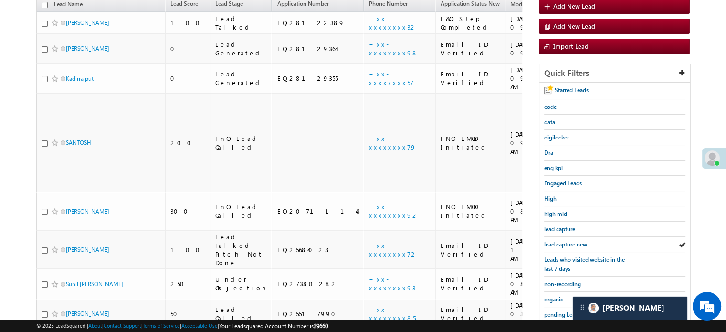
scroll to position [205, 0]
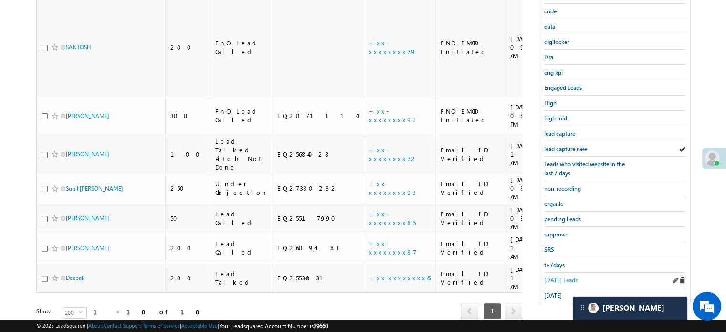
click at [550, 277] on span "[DATE] Leads" at bounding box center [560, 279] width 33 height 7
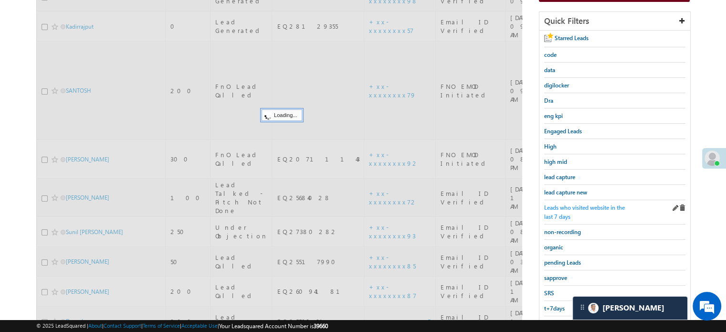
scroll to position [109, 0]
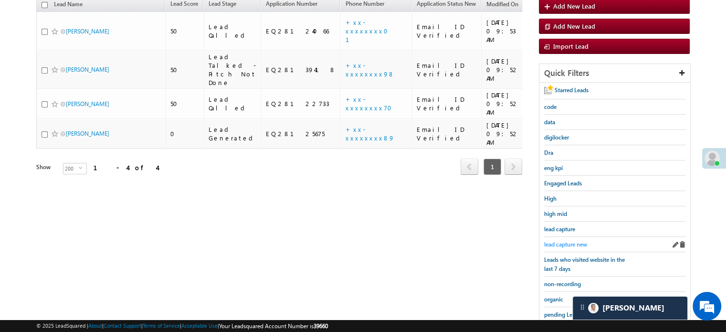
click at [569, 241] on span "lead capture new" at bounding box center [565, 244] width 43 height 7
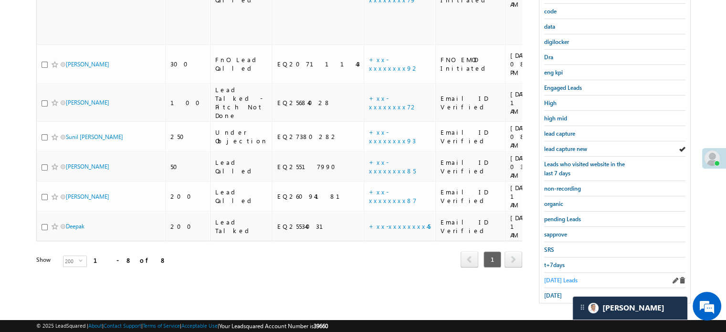
click at [563, 276] on span "[DATE] Leads" at bounding box center [560, 279] width 33 height 7
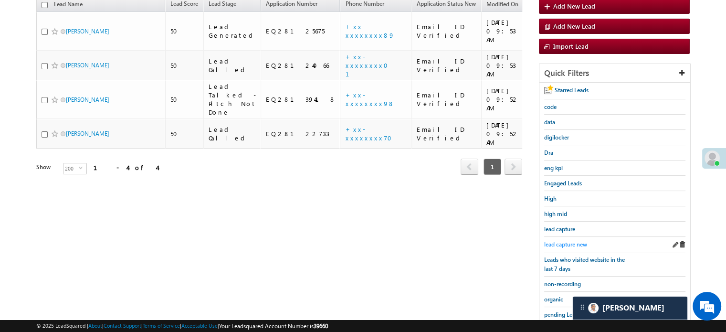
click at [563, 241] on span "lead capture new" at bounding box center [565, 244] width 43 height 7
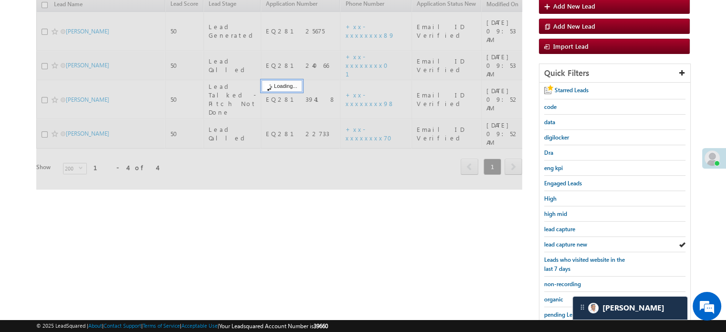
click at [563, 241] on span "lead capture new" at bounding box center [565, 244] width 43 height 7
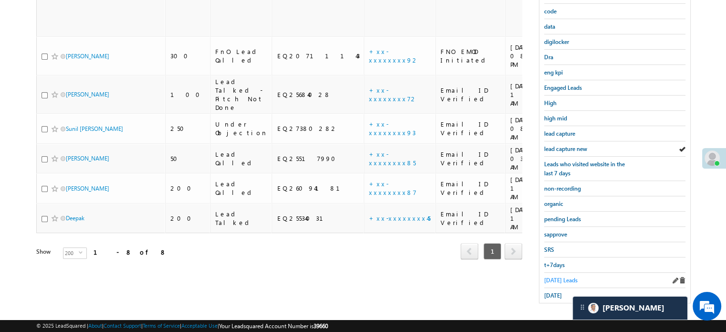
click at [560, 276] on span "[DATE] Leads" at bounding box center [560, 279] width 33 height 7
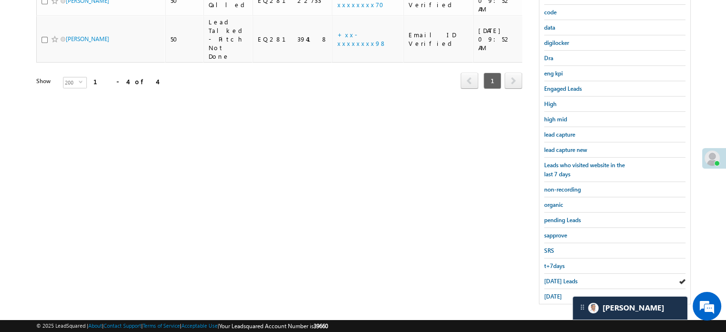
scroll to position [205, 0]
click at [547, 288] on div "[DATE]" at bounding box center [614, 295] width 141 height 15
click at [549, 279] on span "[DATE] Leads" at bounding box center [560, 279] width 33 height 7
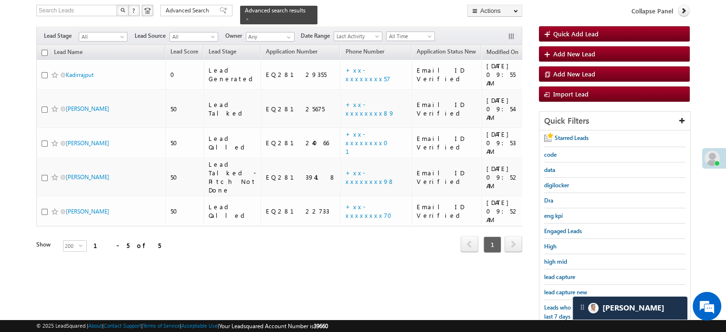
scroll to position [109, 0]
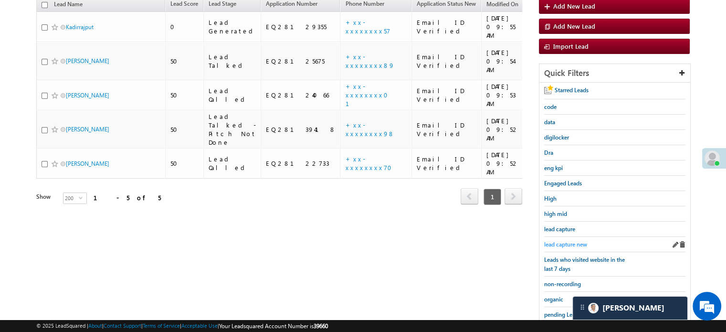
click at [573, 241] on span "lead capture new" at bounding box center [565, 244] width 43 height 7
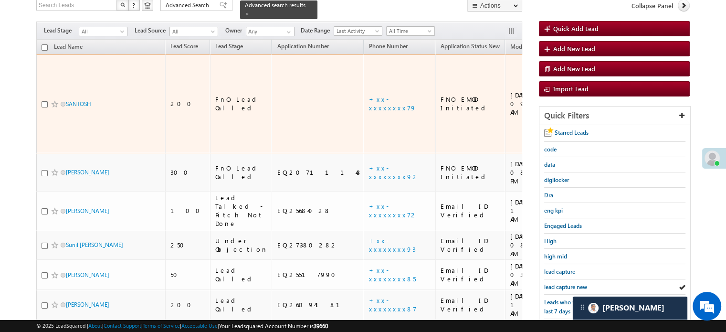
scroll to position [143, 0]
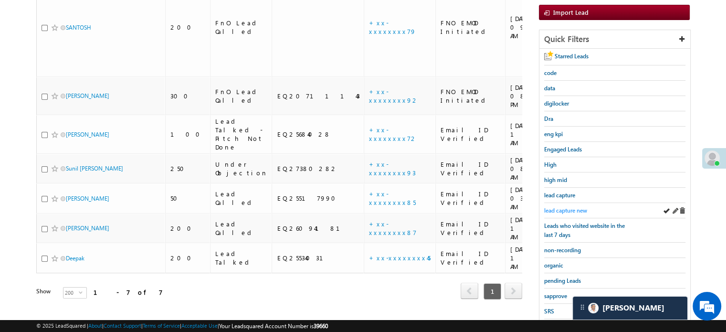
click at [557, 209] on span "lead capture new" at bounding box center [565, 210] width 43 height 7
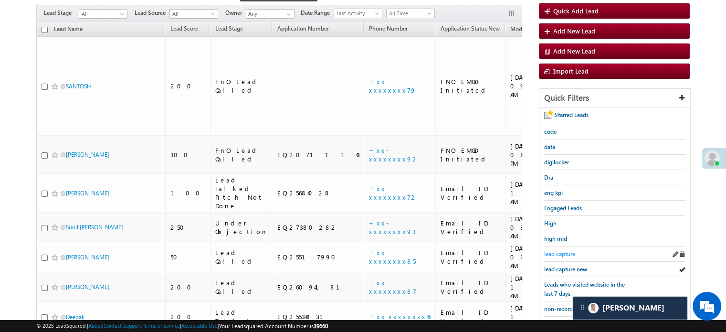
scroll to position [95, 0]
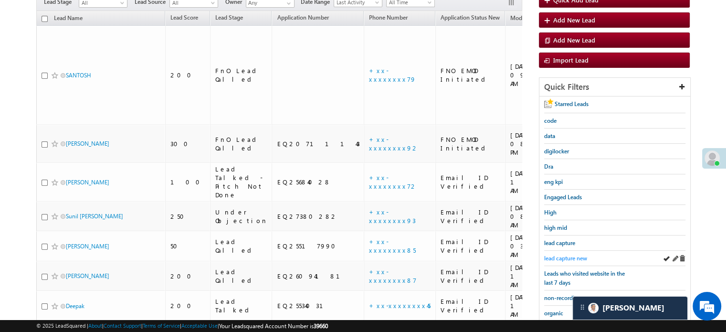
click at [567, 254] on span "lead capture new" at bounding box center [565, 257] width 43 height 7
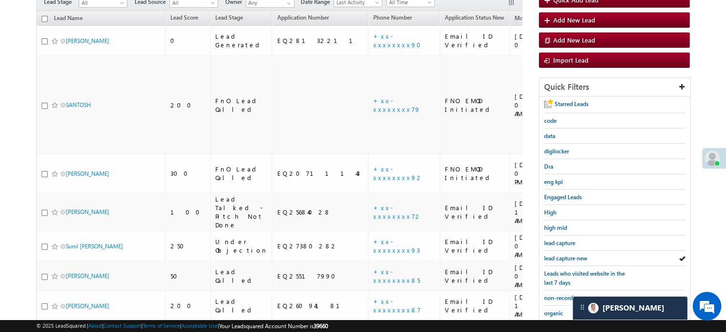
click at [567, 254] on span "lead capture new" at bounding box center [565, 257] width 43 height 7
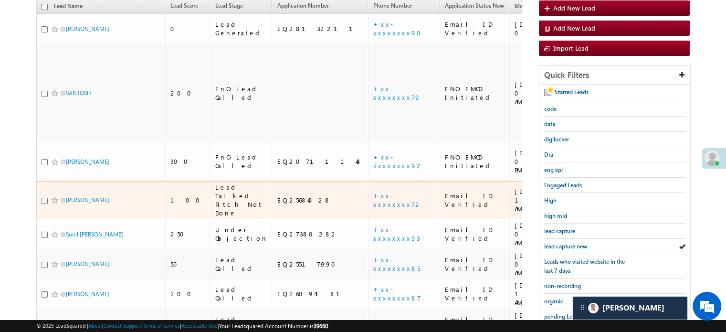
scroll to position [143, 0]
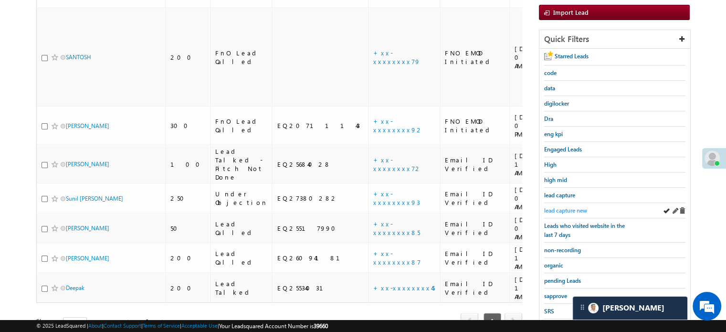
click at [567, 207] on span "lead capture new" at bounding box center [565, 210] width 43 height 7
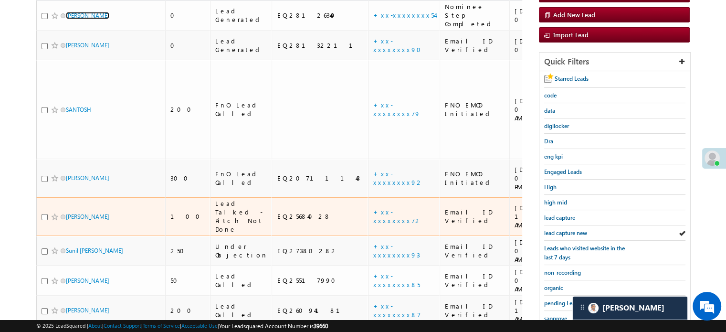
scroll to position [191, 0]
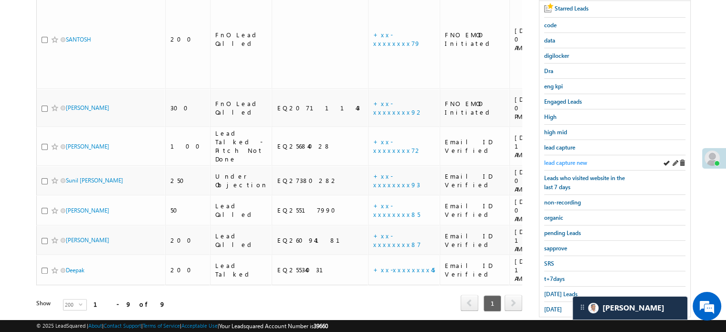
click at [573, 159] on span "lead capture new" at bounding box center [565, 162] width 43 height 7
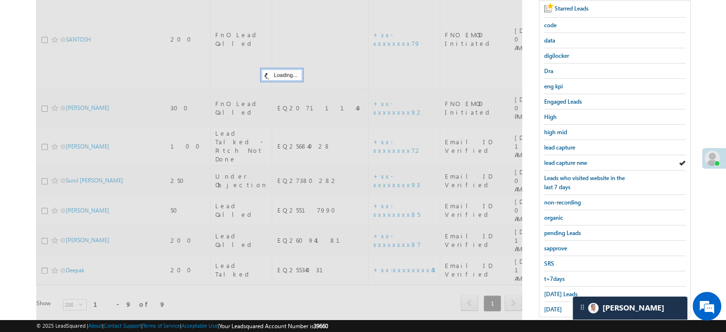
click at [576, 163] on span "lead capture new" at bounding box center [565, 162] width 43 height 7
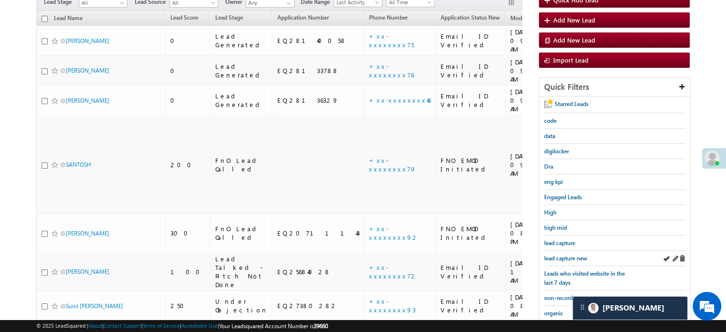
click at [563, 251] on div "lead capture new" at bounding box center [614, 258] width 141 height 15
click at [564, 253] on link "lead capture new" at bounding box center [565, 257] width 43 height 9
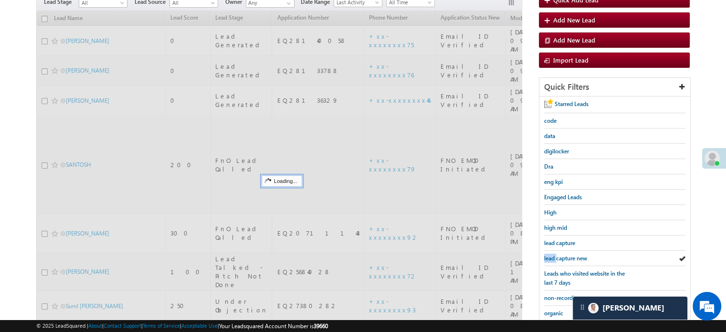
click at [564, 253] on link "lead capture new" at bounding box center [565, 257] width 43 height 9
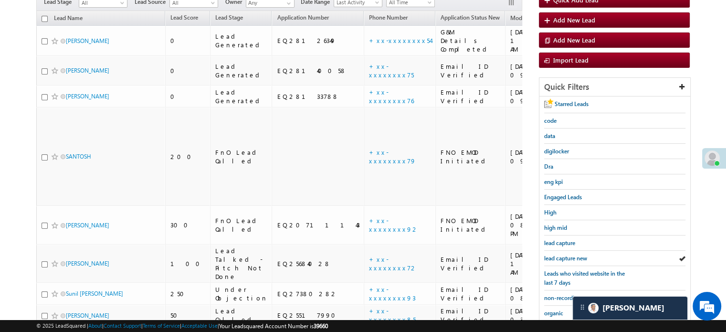
click at [564, 253] on link "lead capture new" at bounding box center [565, 257] width 43 height 9
click at [545, 253] on link "lead capture new" at bounding box center [565, 257] width 43 height 9
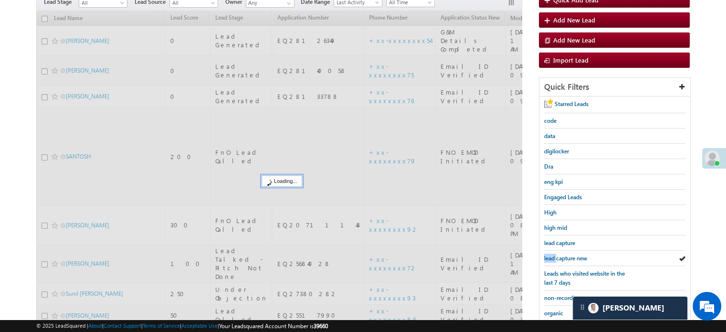
click at [545, 253] on link "lead capture new" at bounding box center [565, 257] width 43 height 9
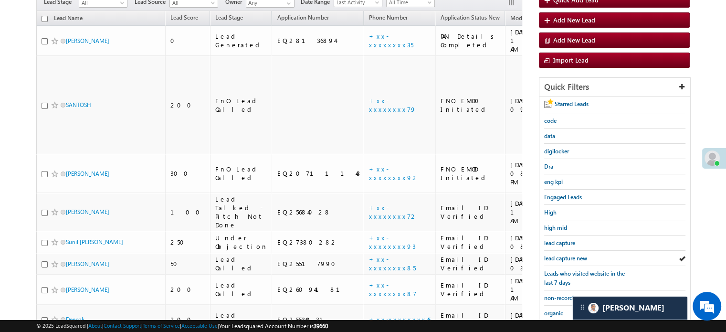
click at [545, 253] on link "lead capture new" at bounding box center [565, 257] width 43 height 9
click at [553, 254] on span "lead capture new" at bounding box center [565, 257] width 43 height 7
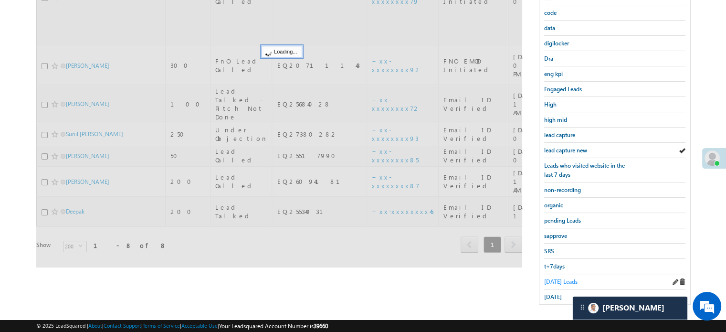
scroll to position [205, 0]
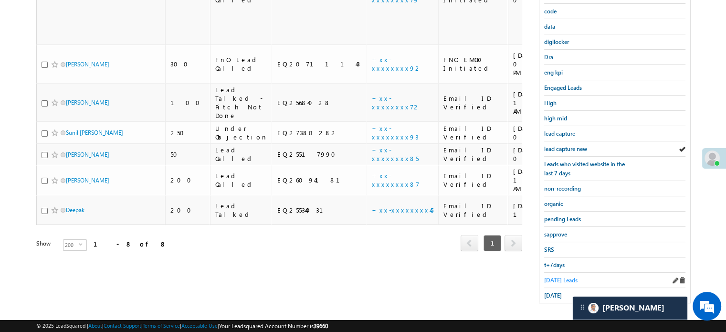
click at [566, 276] on span "[DATE] Leads" at bounding box center [560, 279] width 33 height 7
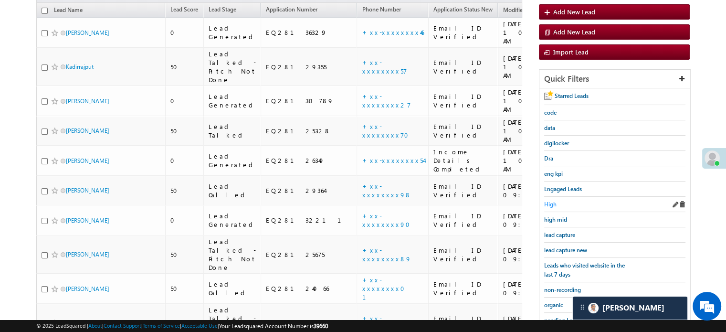
scroll to position [109, 0]
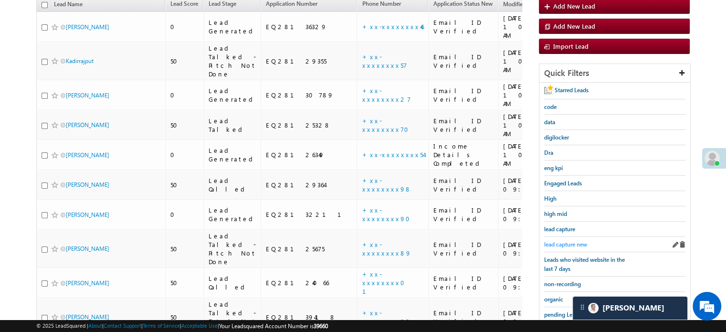
click at [565, 241] on span "lead capture new" at bounding box center [565, 244] width 43 height 7
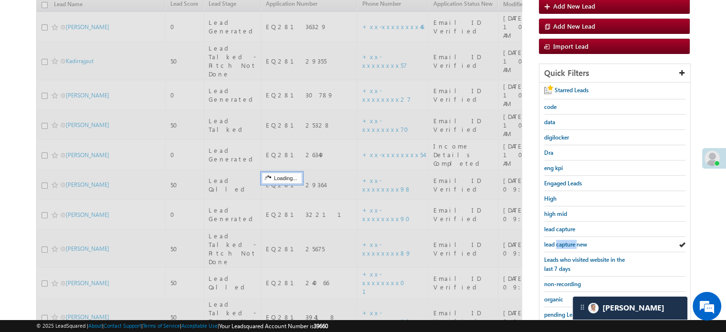
click at [565, 241] on span "lead capture new" at bounding box center [565, 244] width 43 height 7
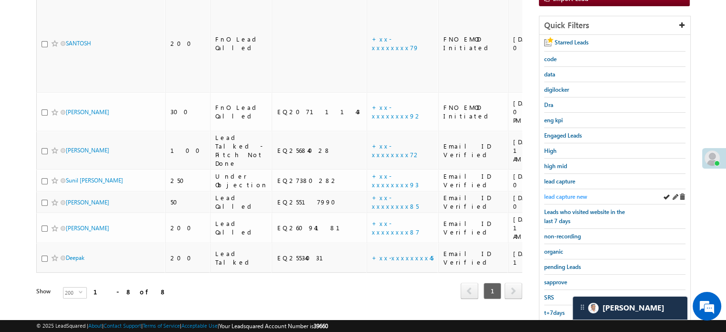
click at [575, 193] on span "lead capture new" at bounding box center [565, 196] width 43 height 7
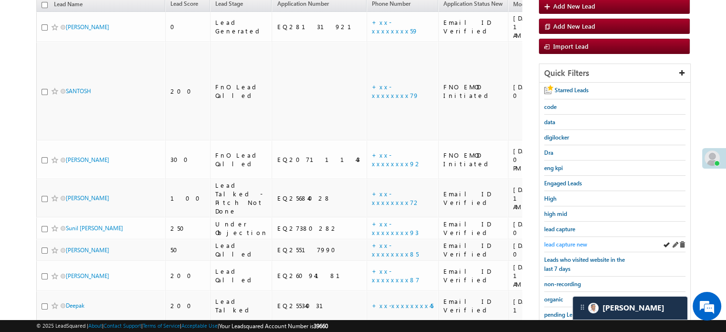
click at [569, 243] on span "lead capture new" at bounding box center [565, 244] width 43 height 7
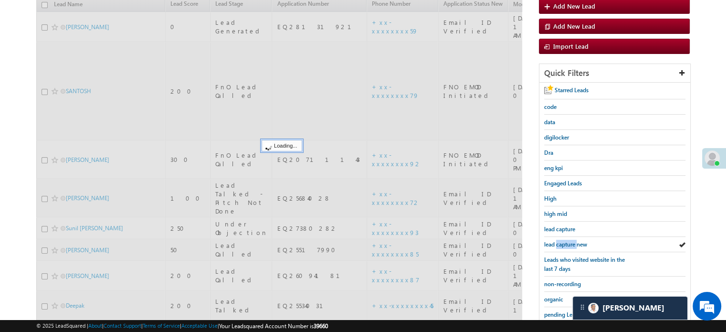
click at [569, 243] on span "lead capture new" at bounding box center [565, 244] width 43 height 7
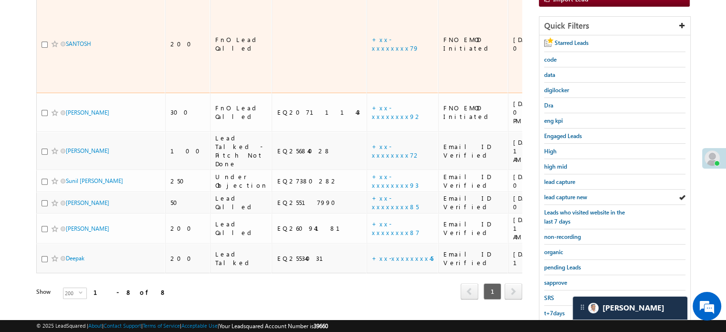
scroll to position [157, 0]
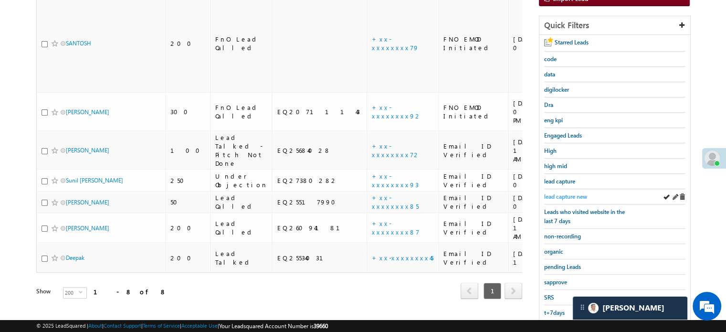
click at [573, 193] on span "lead capture new" at bounding box center [565, 196] width 43 height 7
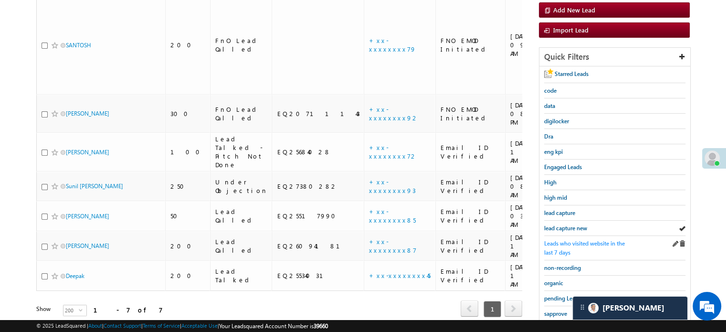
scroll to position [205, 0]
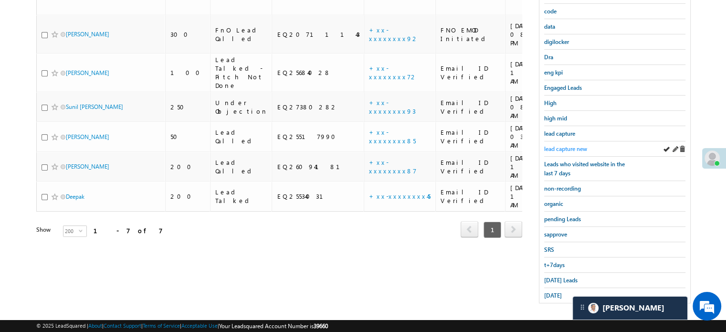
click at [581, 146] on span "lead capture new" at bounding box center [565, 148] width 43 height 7
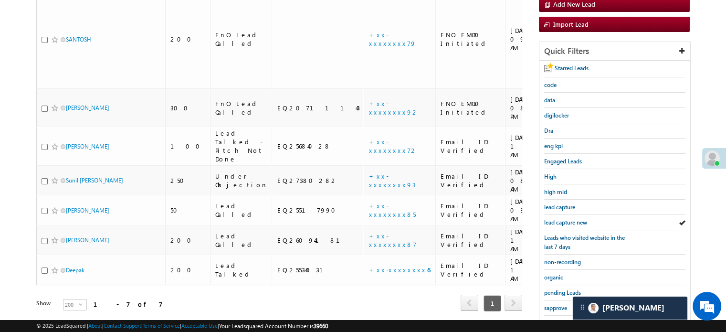
scroll to position [109, 0]
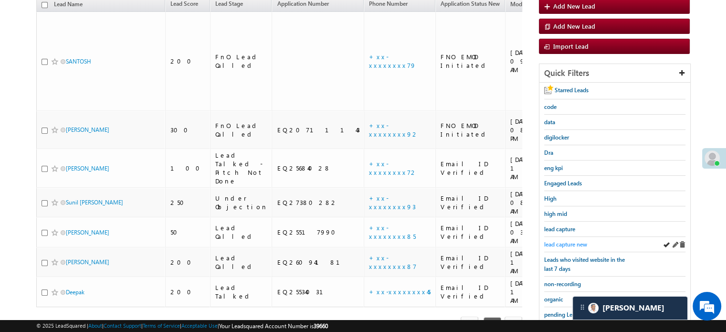
click at [543, 241] on div "Starred Leads code data digilocker Dra eng kpi Engaged Leads High high mid lead…" at bounding box center [614, 240] width 151 height 315
click at [550, 241] on span "lead capture new" at bounding box center [565, 244] width 43 height 7
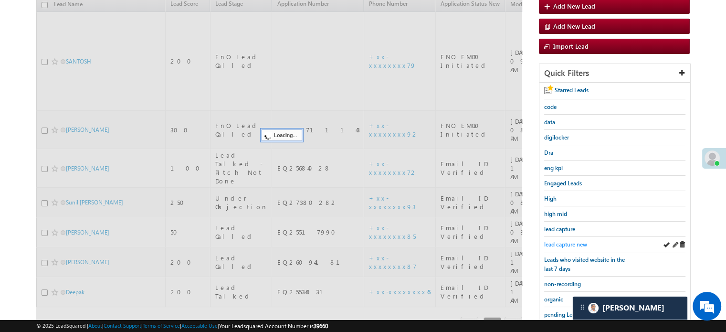
click at [550, 241] on span "lead capture new" at bounding box center [565, 244] width 43 height 7
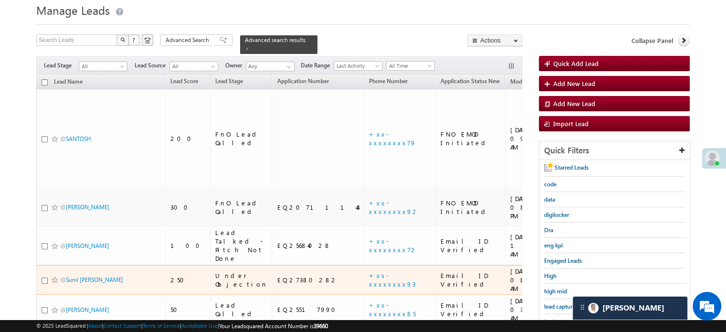
scroll to position [48, 0]
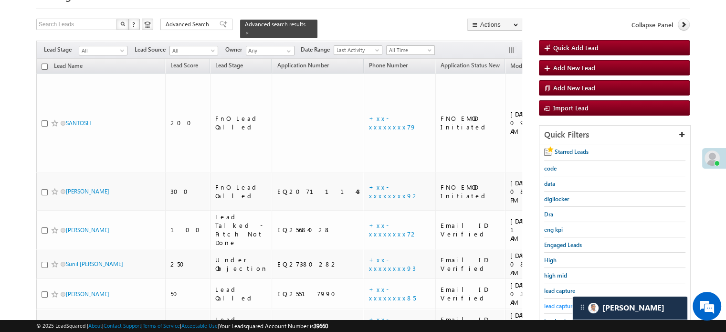
click at [555, 303] on span "lead capture new" at bounding box center [565, 305] width 43 height 7
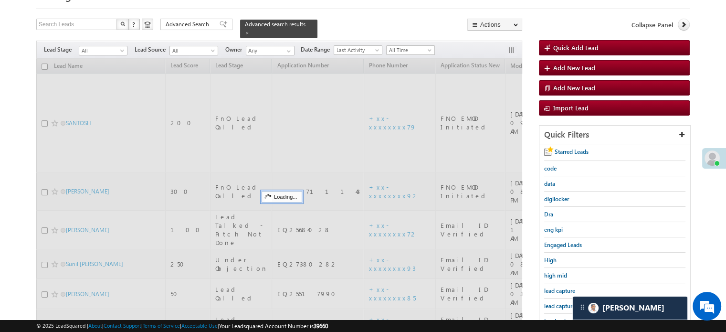
click at [555, 303] on span "lead capture new" at bounding box center [565, 305] width 43 height 7
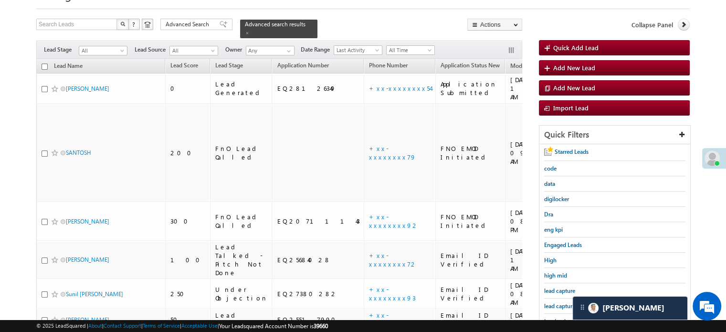
click at [555, 303] on span "lead capture new" at bounding box center [565, 305] width 43 height 7
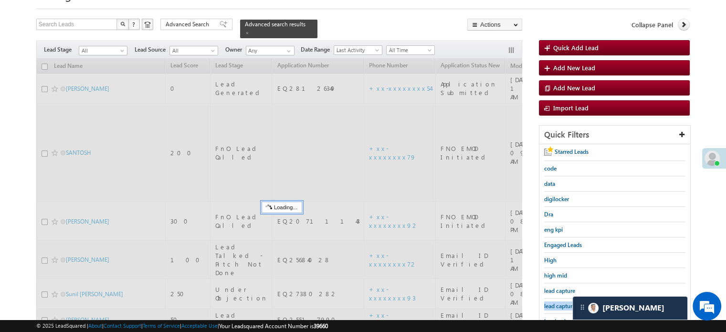
click at [555, 303] on span "lead capture new" at bounding box center [565, 305] width 43 height 7
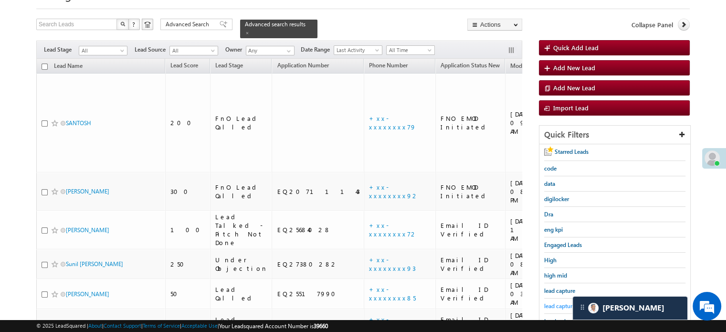
click at [561, 303] on span "lead capture new" at bounding box center [565, 305] width 43 height 7
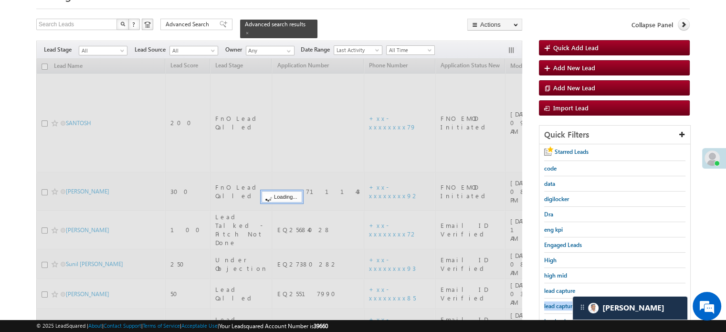
click at [561, 303] on span "lead capture new" at bounding box center [565, 305] width 43 height 7
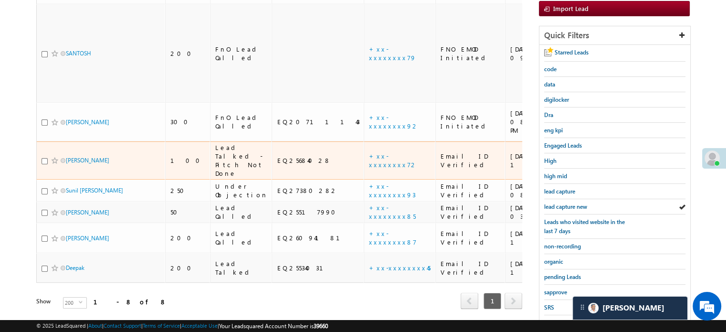
scroll to position [191, 0]
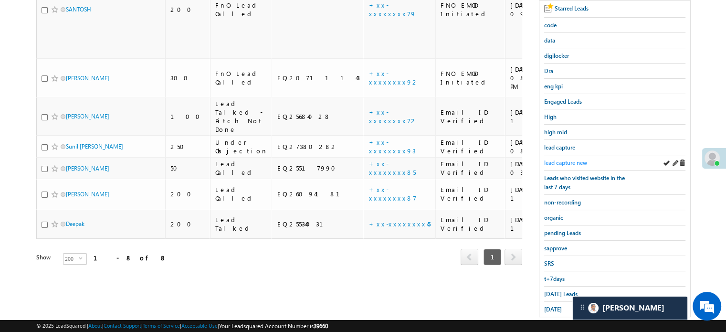
click at [546, 159] on span "lead capture new" at bounding box center [565, 162] width 43 height 7
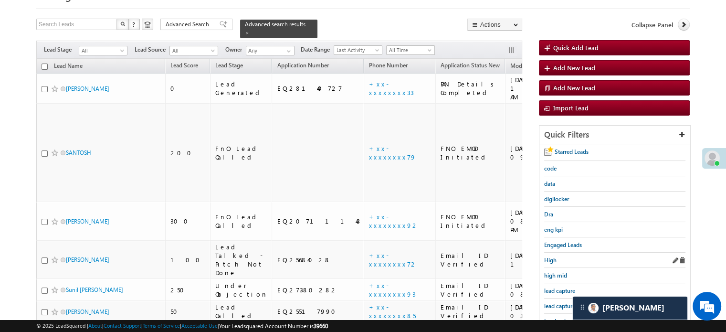
scroll to position [95, 0]
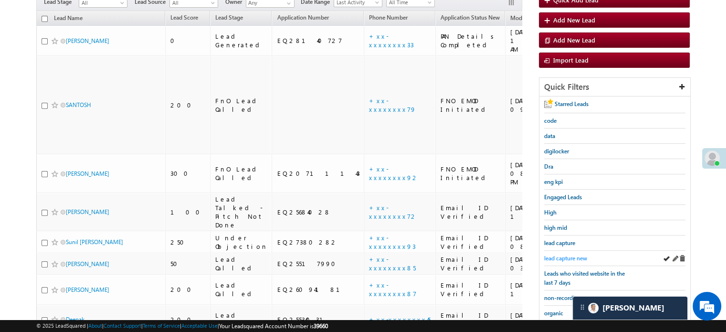
click at [569, 253] on link "lead capture new" at bounding box center [565, 257] width 43 height 9
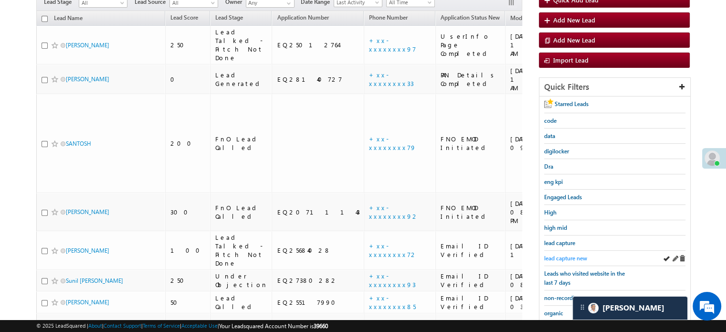
click at [578, 257] on span "lead capture new" at bounding box center [565, 257] width 43 height 7
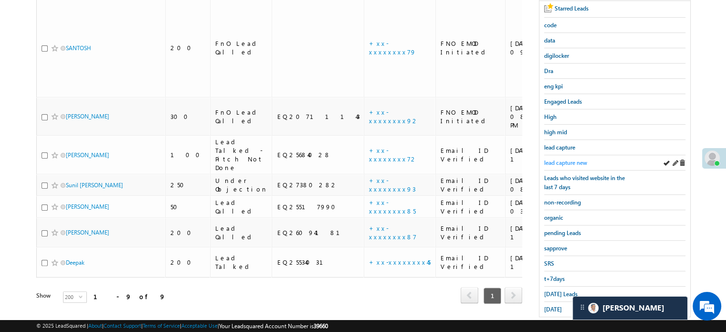
click at [552, 162] on span "lead capture new" at bounding box center [565, 162] width 43 height 7
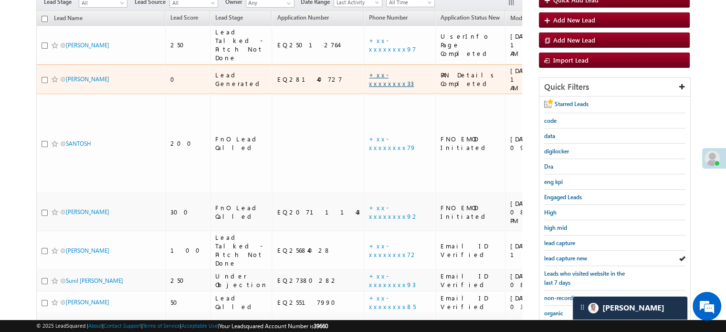
click at [369, 71] on link "+xx-xxxxxxxx33" at bounding box center [391, 79] width 45 height 17
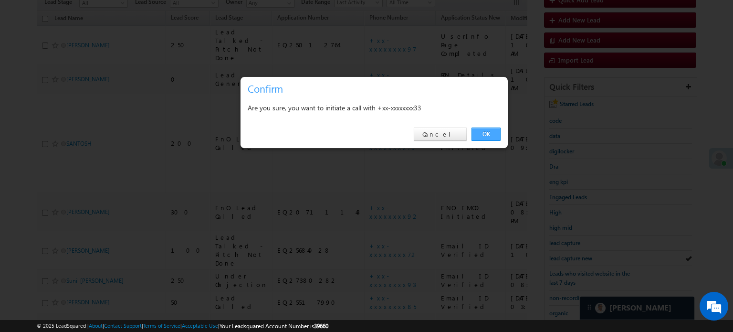
click at [485, 135] on link "OK" at bounding box center [485, 133] width 29 height 13
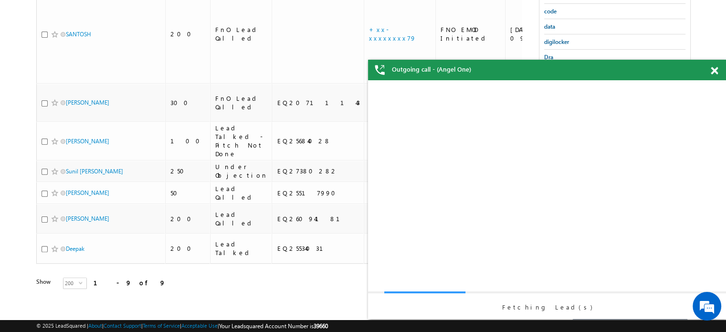
scroll to position [0, 0]
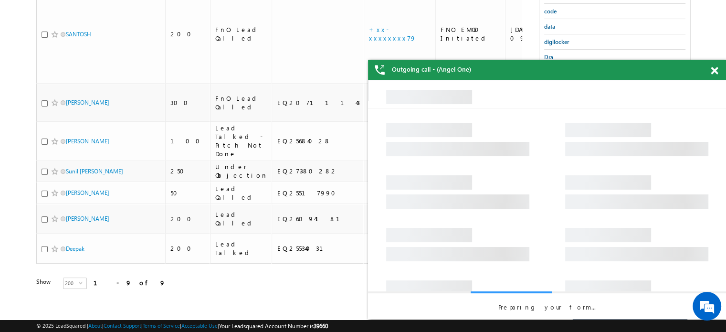
click at [711, 74] on span at bounding box center [714, 71] width 7 height 8
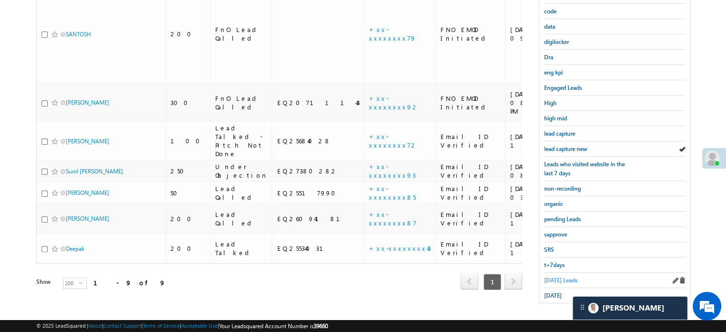
click at [545, 276] on span "[DATE] Leads" at bounding box center [560, 279] width 33 height 7
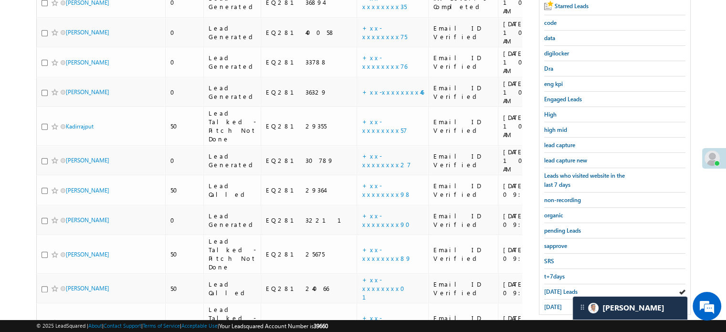
scroll to position [218, 0]
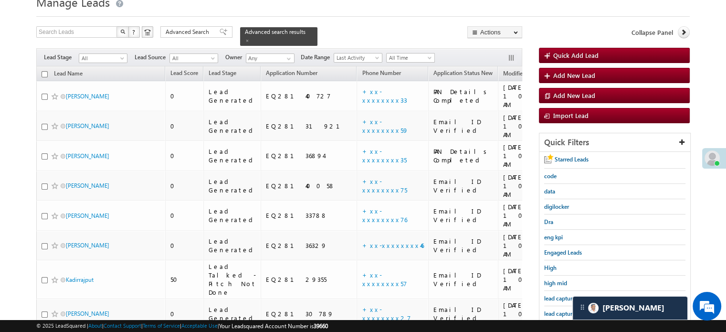
click at [706, 120] on body "Menu Priya Rathore priya .rath ore@a ngelb rokin g.com" at bounding box center [363, 268] width 726 height 617
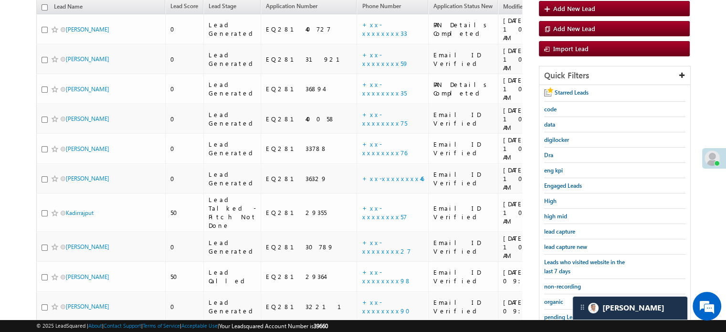
scroll to position [183, 0]
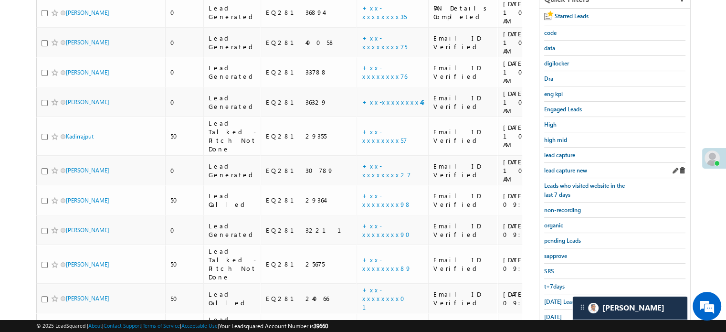
click at [575, 163] on div "lead capture new" at bounding box center [614, 170] width 141 height 15
click at [573, 167] on span "lead capture new" at bounding box center [565, 170] width 43 height 7
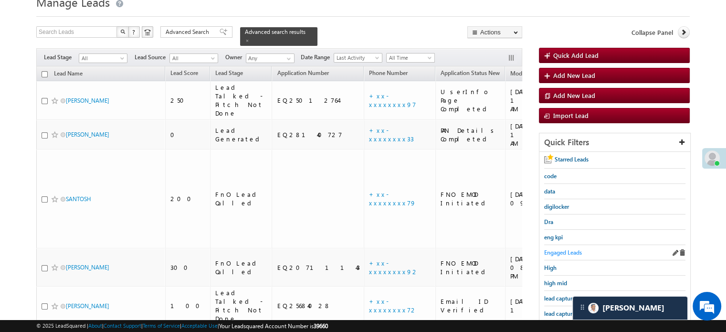
scroll to position [88, 0]
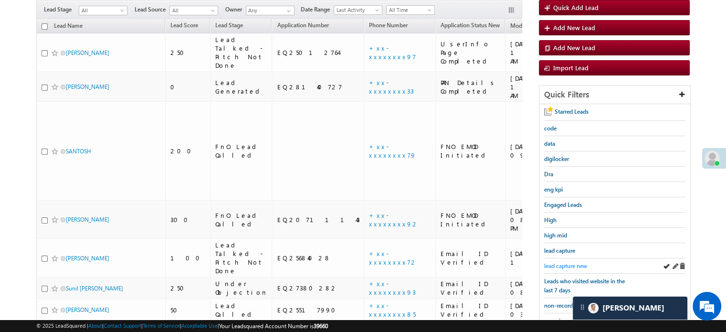
click at [563, 262] on span "lead capture new" at bounding box center [565, 265] width 43 height 7
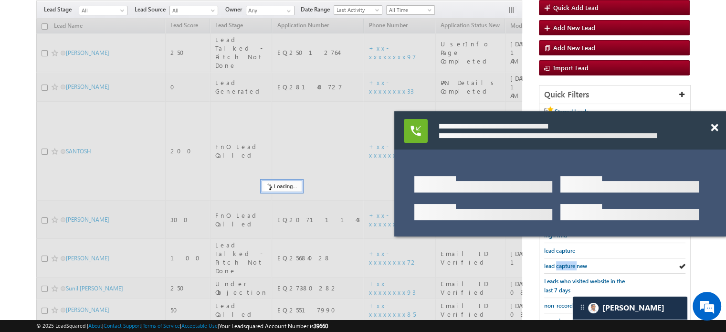
click at [563, 262] on span "lead capture new" at bounding box center [565, 265] width 43 height 7
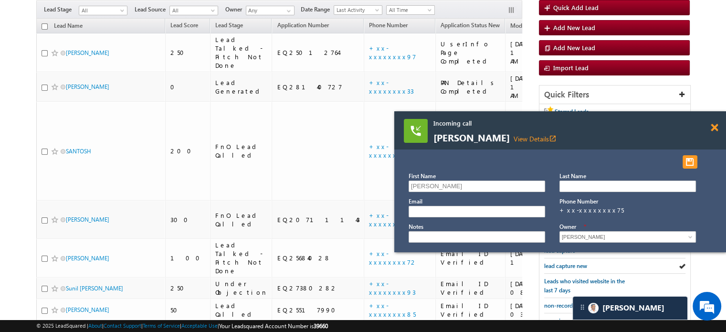
click at [711, 128] on span at bounding box center [714, 128] width 7 height 8
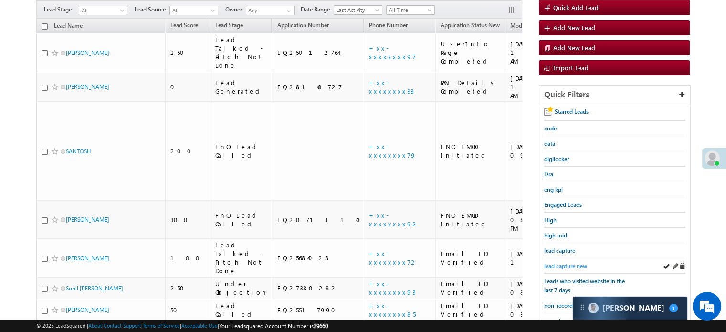
click at [568, 262] on span "lead capture new" at bounding box center [565, 265] width 43 height 7
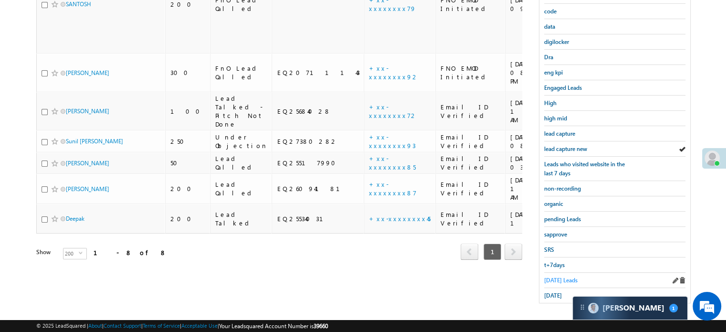
click at [561, 276] on span "[DATE] Leads" at bounding box center [560, 279] width 33 height 7
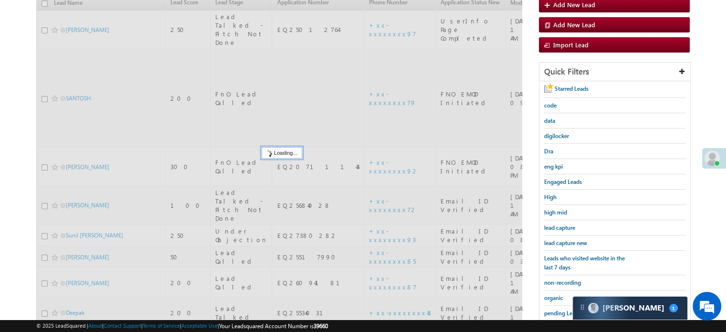
scroll to position [109, 0]
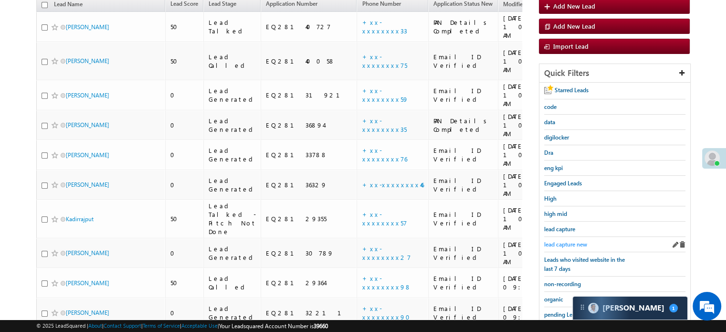
click at [574, 242] on span "lead capture new" at bounding box center [565, 244] width 43 height 7
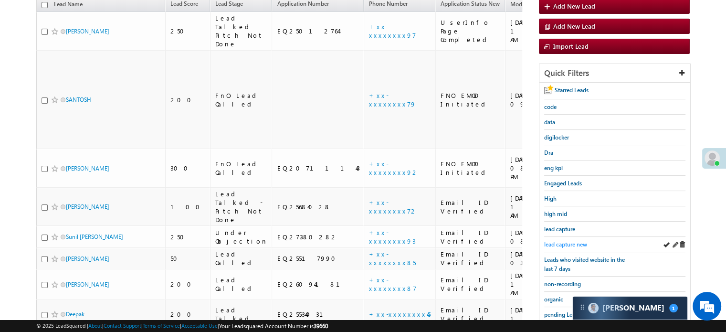
click at [568, 242] on span "lead capture new" at bounding box center [565, 244] width 43 height 7
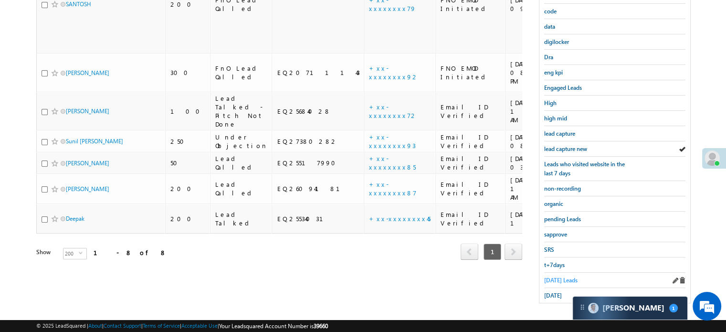
click at [559, 276] on span "[DATE] Leads" at bounding box center [560, 279] width 33 height 7
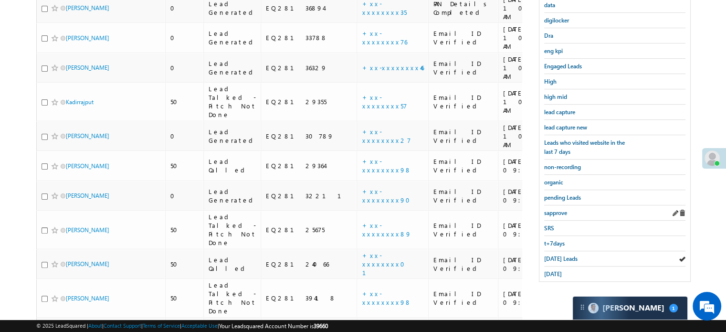
scroll to position [83, 0]
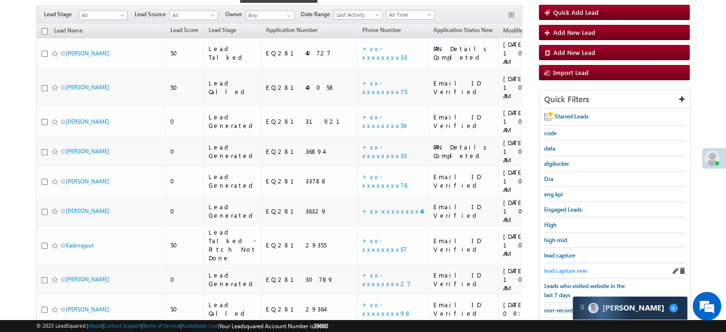
click at [562, 270] on span "lead capture new" at bounding box center [565, 270] width 43 height 7
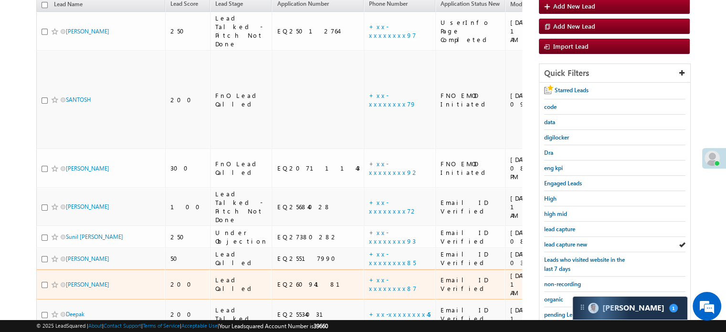
scroll to position [131, 0]
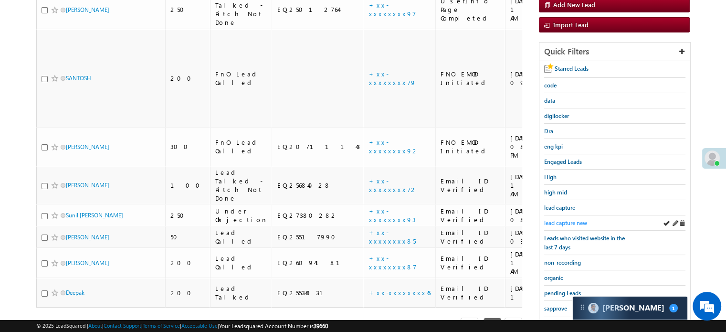
click at [562, 219] on span "lead capture new" at bounding box center [565, 222] width 43 height 7
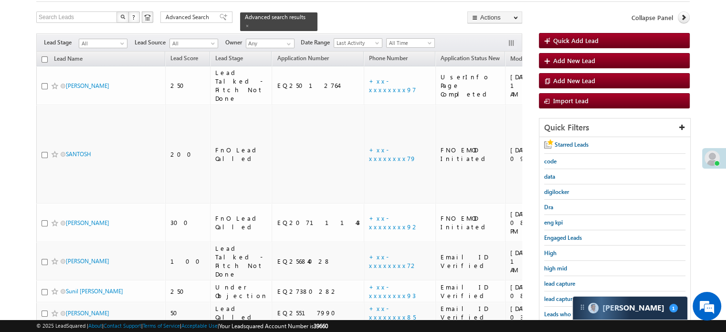
scroll to position [143, 0]
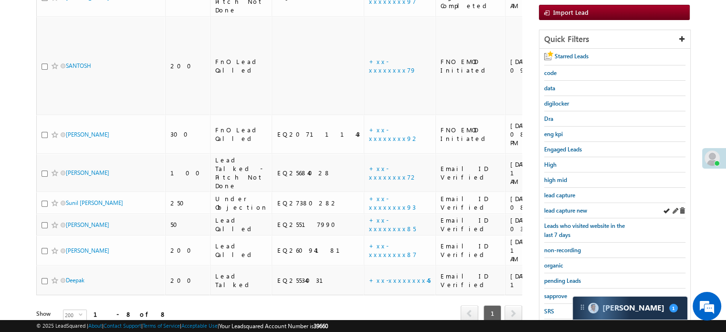
click at [559, 203] on div "lead capture new" at bounding box center [614, 210] width 141 height 15
click at [560, 209] on span "lead capture new" at bounding box center [565, 210] width 43 height 7
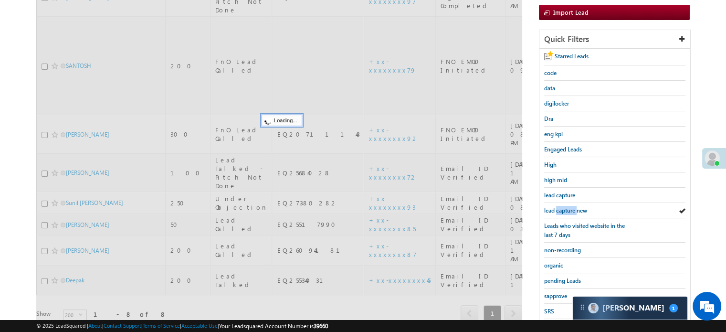
click at [560, 209] on span "lead capture new" at bounding box center [565, 210] width 43 height 7
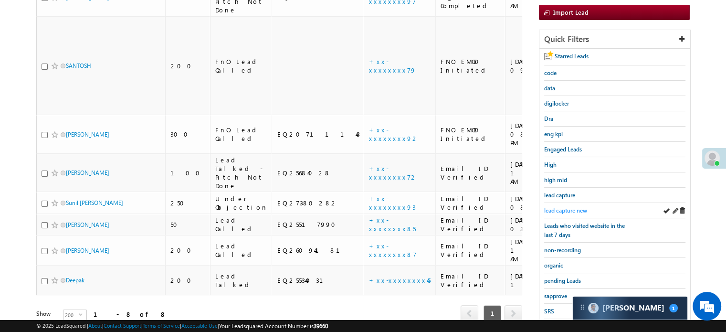
click at [549, 207] on span "lead capture new" at bounding box center [565, 210] width 43 height 7
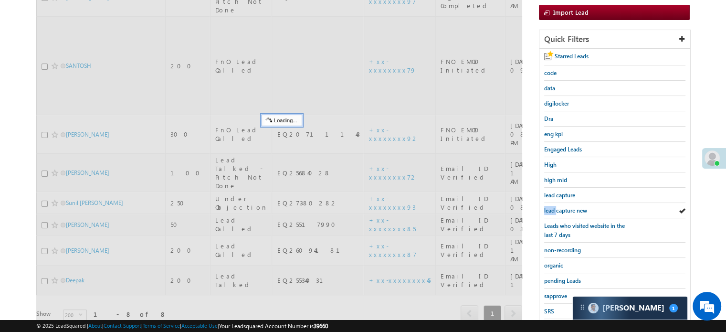
click at [549, 207] on span "lead capture new" at bounding box center [565, 210] width 43 height 7
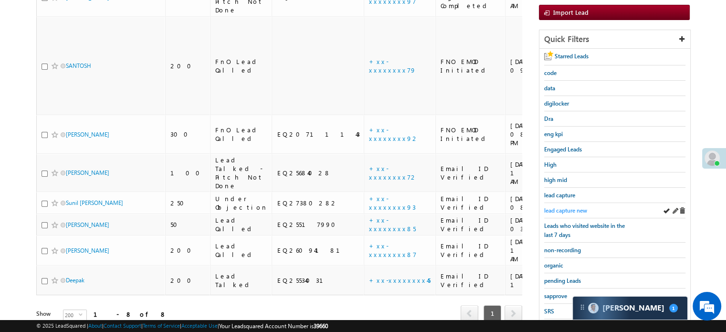
click at [568, 209] on span "lead capture new" at bounding box center [565, 210] width 43 height 7
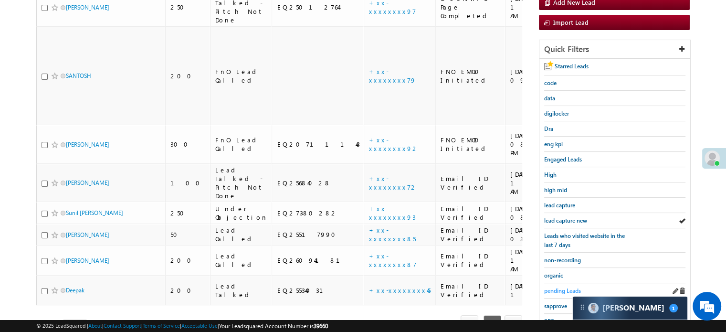
scroll to position [191, 0]
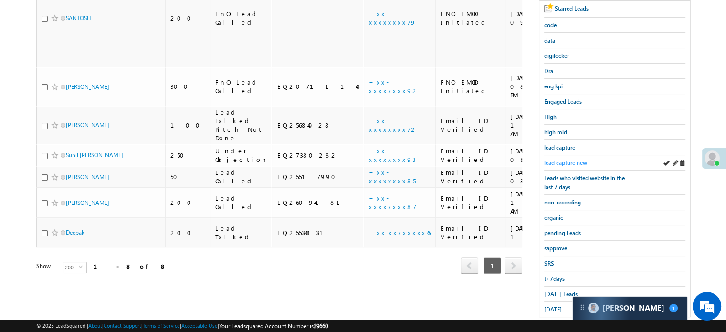
click at [548, 158] on link "lead capture new" at bounding box center [565, 162] width 43 height 9
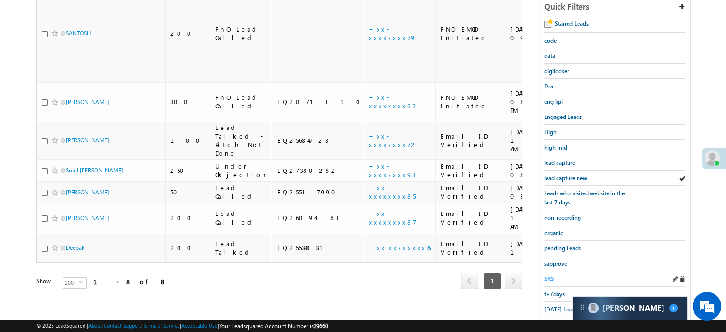
scroll to position [205, 0]
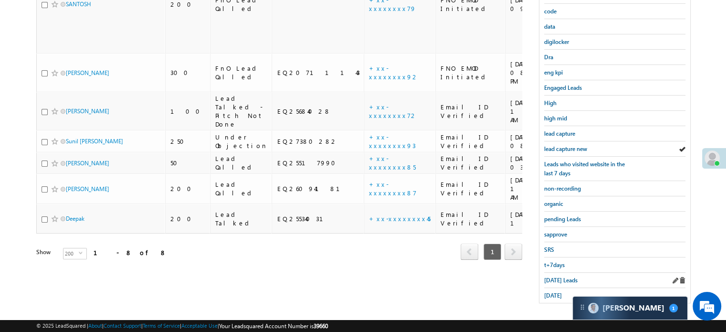
click at [555, 280] on div "Today's Leads" at bounding box center [614, 279] width 141 height 15
click at [556, 276] on span "Today's Leads" at bounding box center [560, 279] width 33 height 7
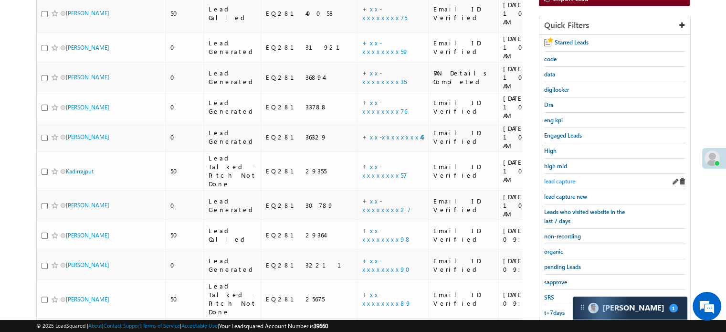
scroll to position [62, 0]
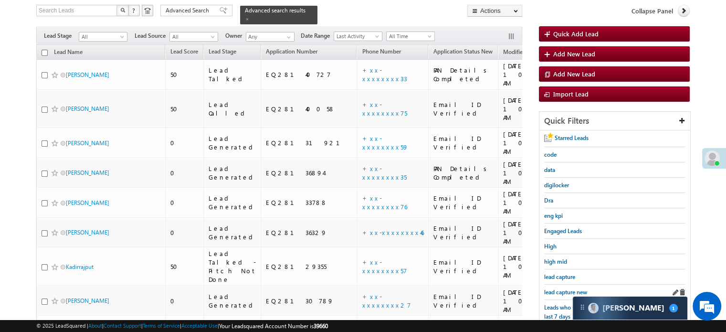
click at [568, 284] on div "lead capture new" at bounding box center [614, 291] width 141 height 15
click at [568, 290] on span "lead capture new" at bounding box center [565, 291] width 43 height 7
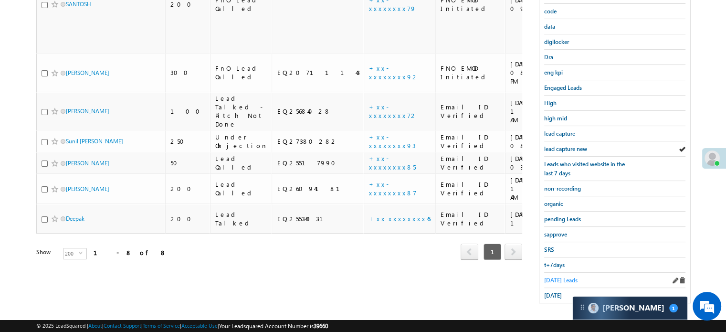
click at [571, 276] on span "Today's Leads" at bounding box center [560, 279] width 33 height 7
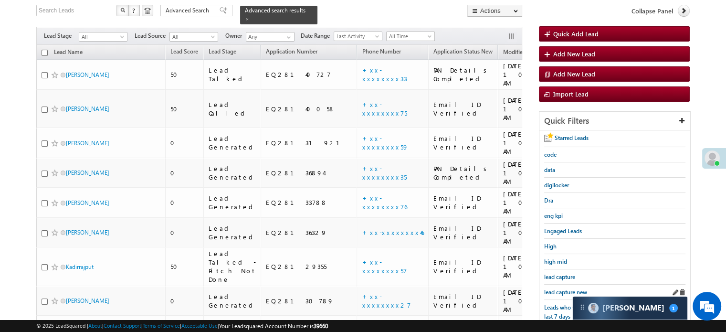
click at [567, 284] on div "lead capture new" at bounding box center [614, 291] width 141 height 15
click at [563, 287] on link "lead capture new" at bounding box center [565, 291] width 43 height 9
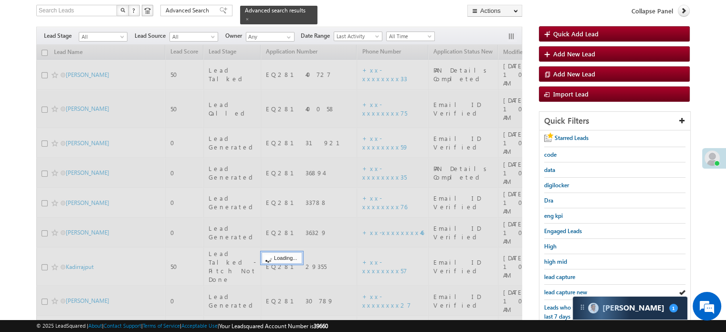
click at [563, 287] on link "lead capture new" at bounding box center [565, 291] width 43 height 9
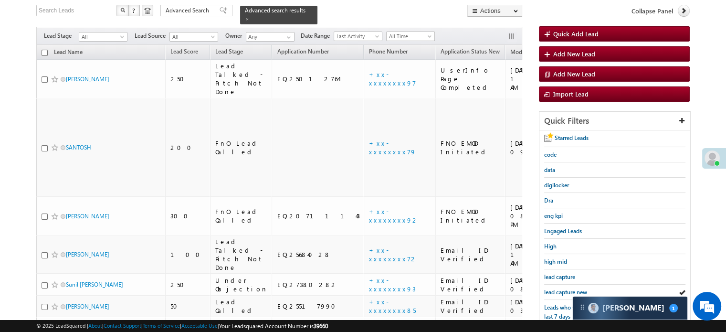
click at [563, 287] on link "lead capture new" at bounding box center [565, 291] width 43 height 9
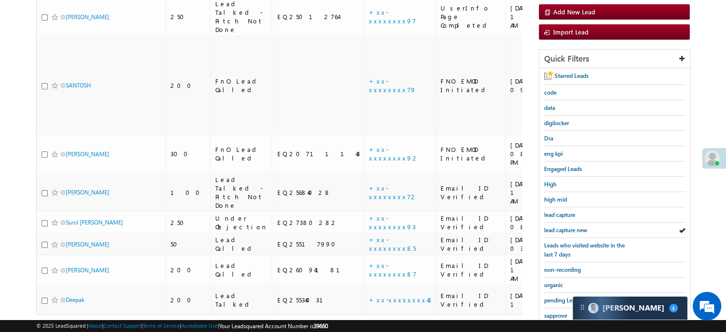
scroll to position [205, 0]
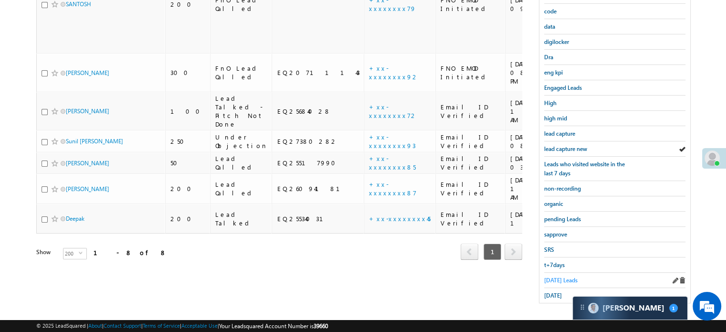
click at [557, 279] on span "Today's Leads" at bounding box center [560, 279] width 33 height 7
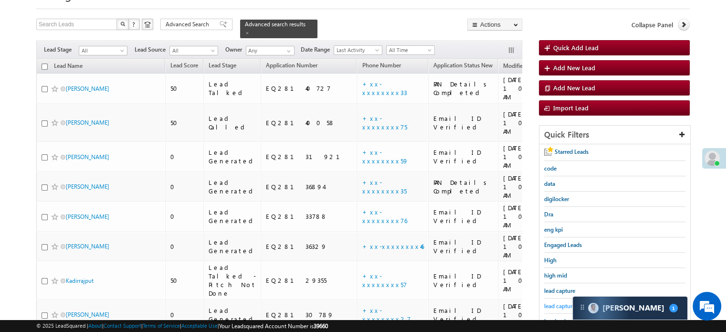
scroll to position [143, 0]
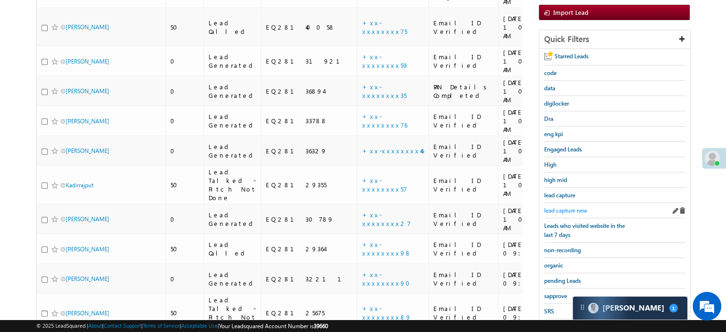
click at [563, 210] on span "lead capture new" at bounding box center [565, 210] width 43 height 7
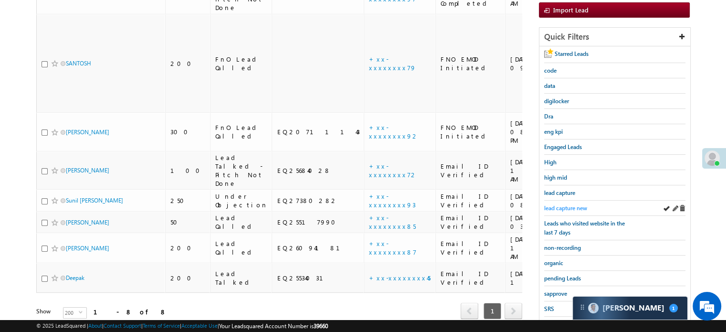
scroll to position [205, 0]
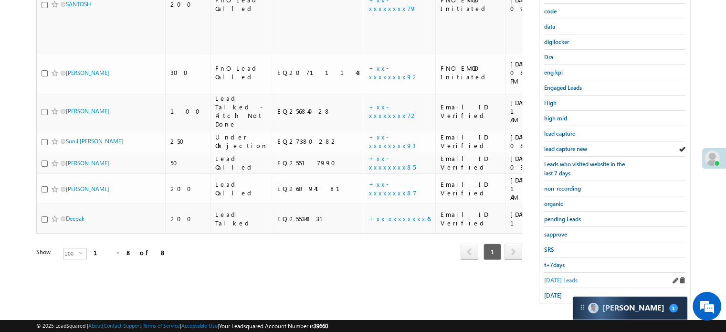
click at [559, 276] on span "Today's Leads" at bounding box center [560, 279] width 33 height 7
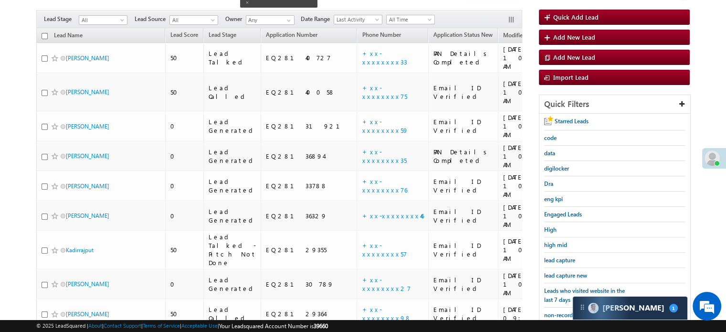
scroll to position [62, 0]
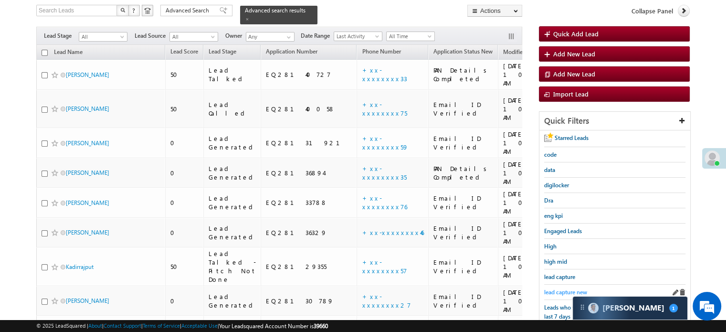
click at [558, 288] on span "lead capture new" at bounding box center [565, 291] width 43 height 7
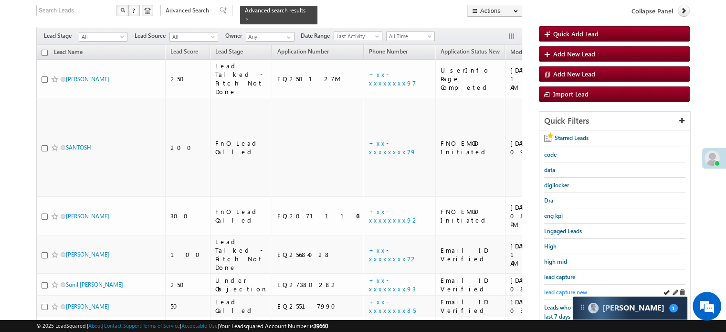
click at [558, 288] on span "lead capture new" at bounding box center [565, 291] width 43 height 7
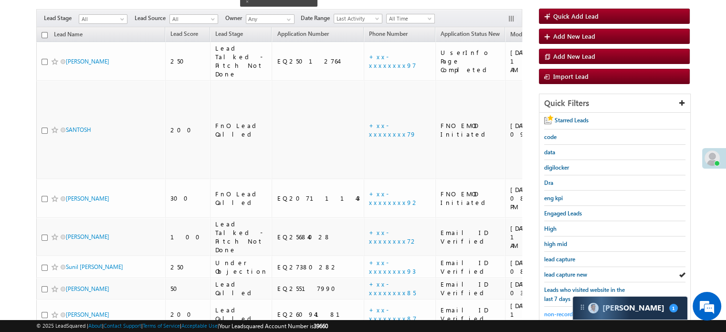
scroll to position [109, 0]
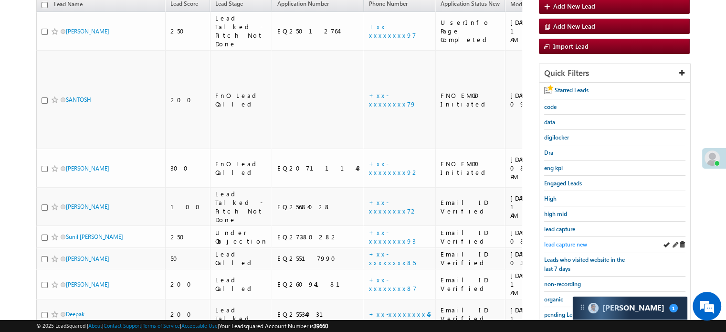
click at [566, 244] on span "lead capture new" at bounding box center [565, 244] width 43 height 7
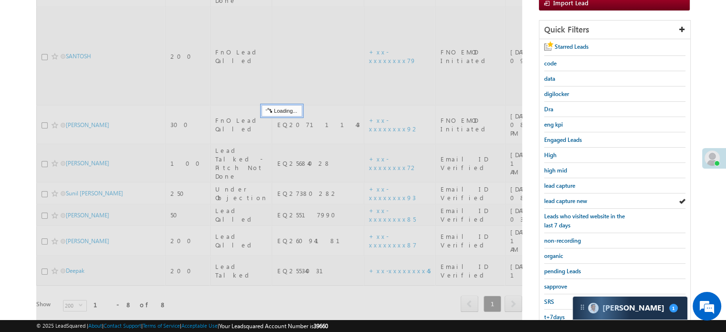
scroll to position [205, 0]
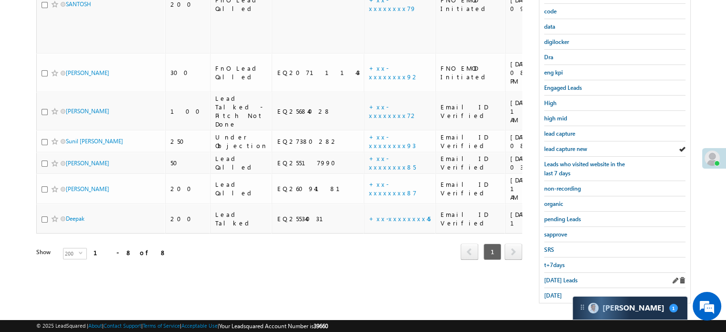
click at [559, 282] on div "Today's Leads" at bounding box center [614, 279] width 141 height 15
click at [557, 278] on span "Today's Leads" at bounding box center [560, 279] width 33 height 7
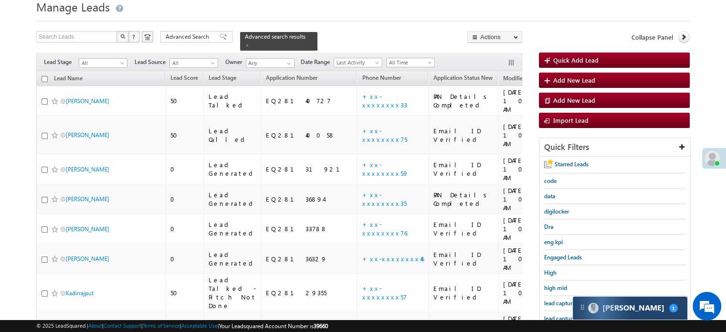
scroll to position [83, 0]
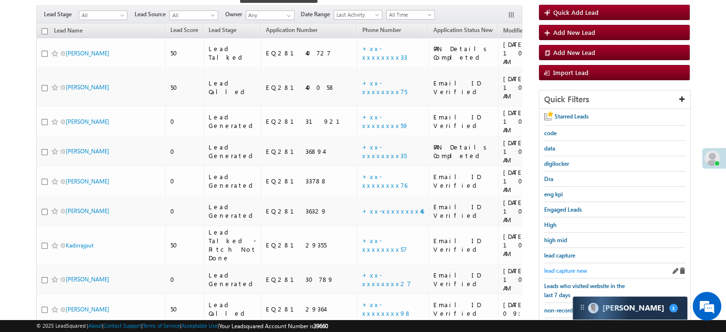
click at [564, 267] on span "lead capture new" at bounding box center [565, 270] width 43 height 7
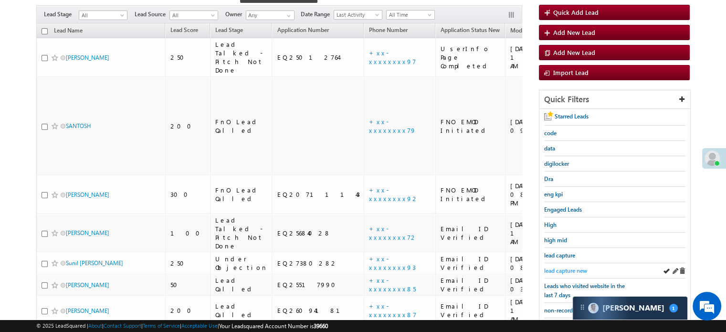
click at [559, 270] on span "lead capture new" at bounding box center [565, 270] width 43 height 7
click at [562, 267] on span "lead capture new" at bounding box center [565, 270] width 43 height 7
click at [557, 263] on div "lead capture new" at bounding box center [614, 270] width 141 height 15
click at [563, 268] on span "lead capture new" at bounding box center [565, 270] width 43 height 7
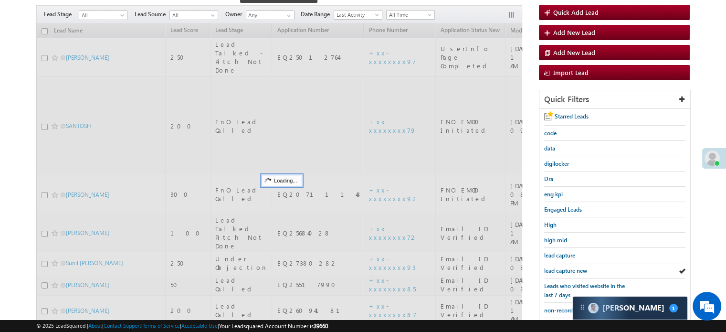
click at [563, 268] on span "lead capture new" at bounding box center [565, 270] width 43 height 7
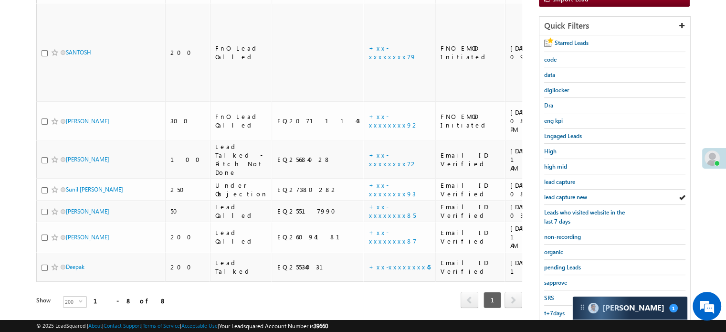
scroll to position [205, 0]
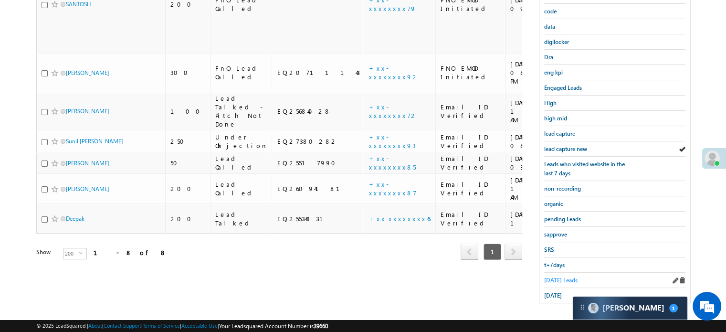
click at [556, 276] on span "Today's Leads" at bounding box center [560, 279] width 33 height 7
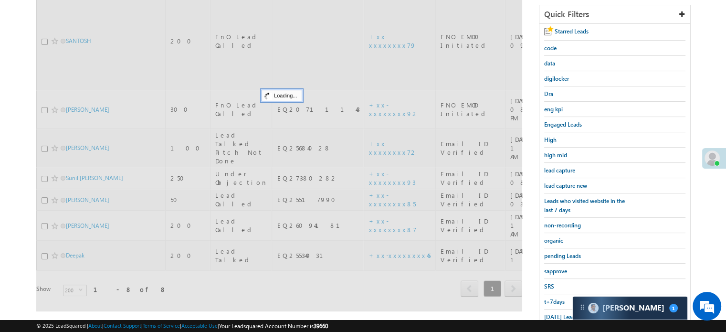
scroll to position [62, 0]
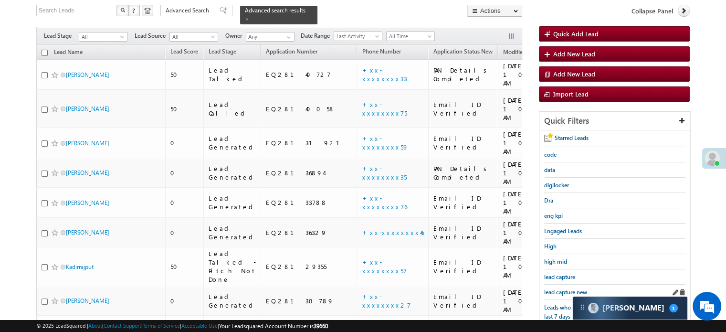
click at [556, 284] on div "lead capture new" at bounding box center [614, 291] width 141 height 15
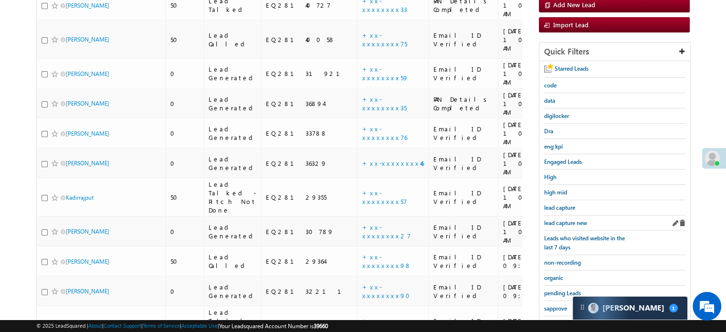
scroll to position [109, 0]
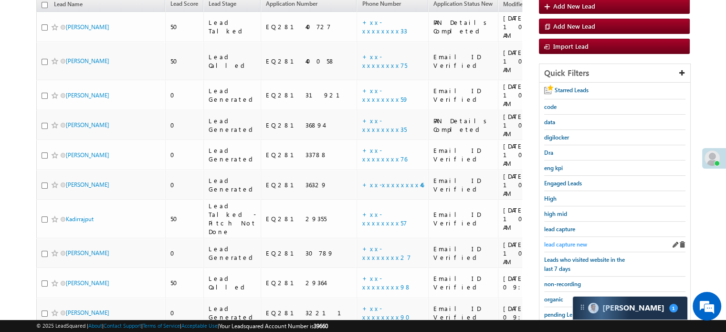
click at [566, 242] on span "lead capture new" at bounding box center [565, 244] width 43 height 7
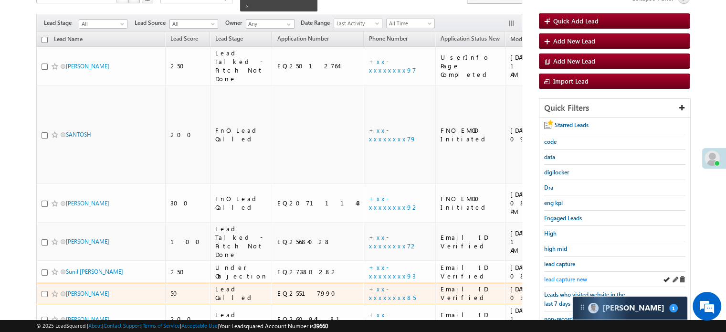
scroll to position [95, 0]
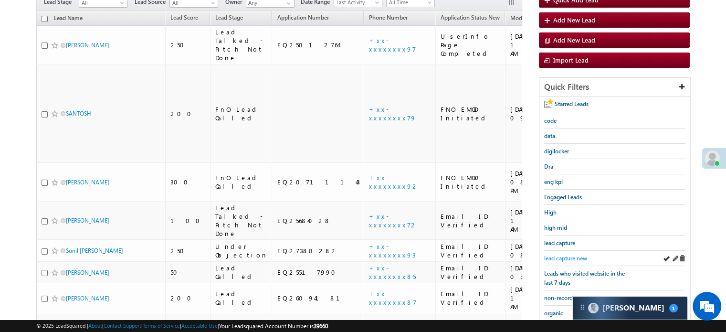
click at [546, 255] on span "lead capture new" at bounding box center [565, 257] width 43 height 7
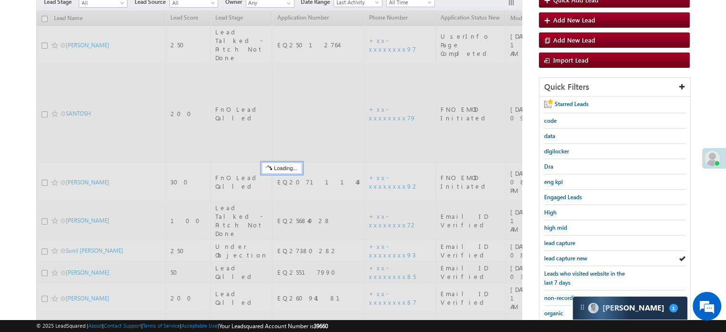
click at [546, 255] on span "lead capture new" at bounding box center [565, 257] width 43 height 7
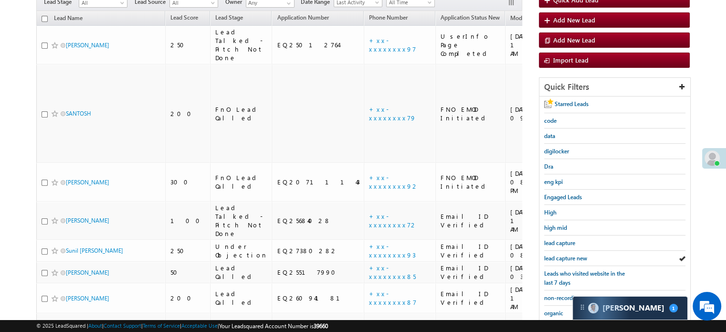
click at [546, 255] on span "lead capture new" at bounding box center [565, 257] width 43 height 7
click at [559, 254] on span "lead capture new" at bounding box center [565, 257] width 43 height 7
click at [576, 258] on span "lead capture new" at bounding box center [565, 257] width 43 height 7
click at [546, 254] on span "lead capture new" at bounding box center [565, 257] width 43 height 7
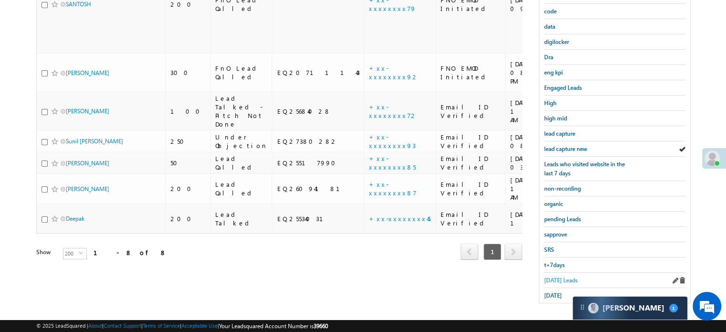
click at [550, 276] on span "Today's Leads" at bounding box center [560, 279] width 33 height 7
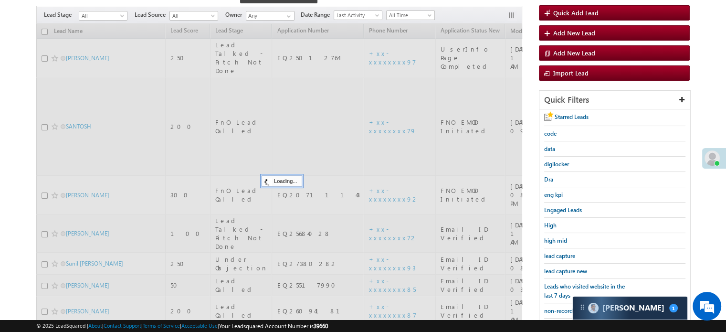
scroll to position [62, 0]
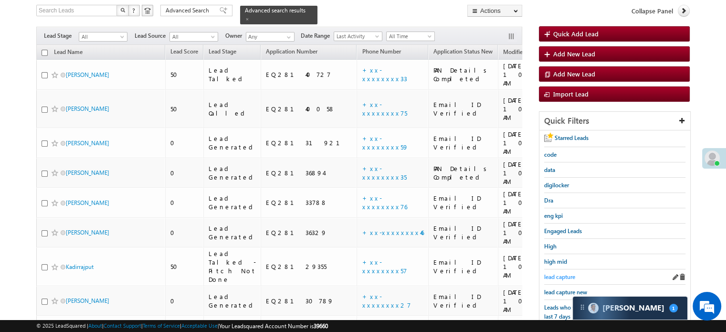
click at [551, 277] on span "lead capture" at bounding box center [559, 276] width 31 height 7
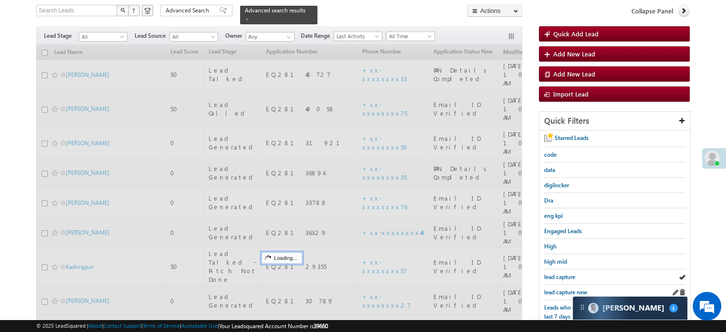
click at [553, 284] on div "lead capture new" at bounding box center [614, 291] width 141 height 15
click at [555, 288] on span "lead capture new" at bounding box center [565, 291] width 43 height 7
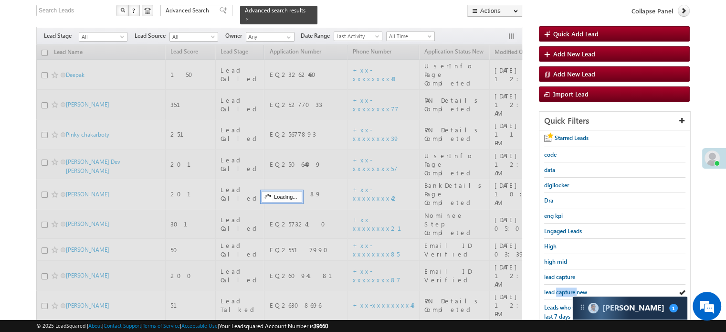
click at [555, 288] on span "lead capture new" at bounding box center [565, 291] width 43 height 7
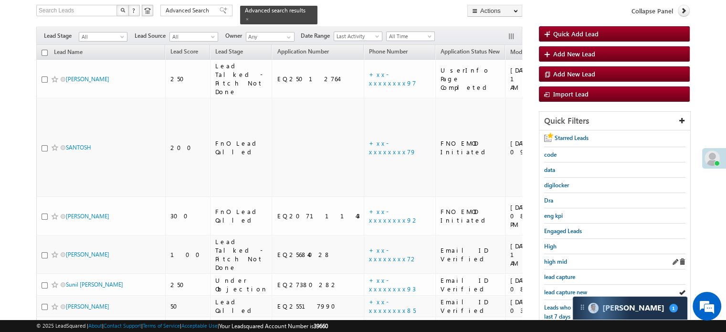
scroll to position [157, 0]
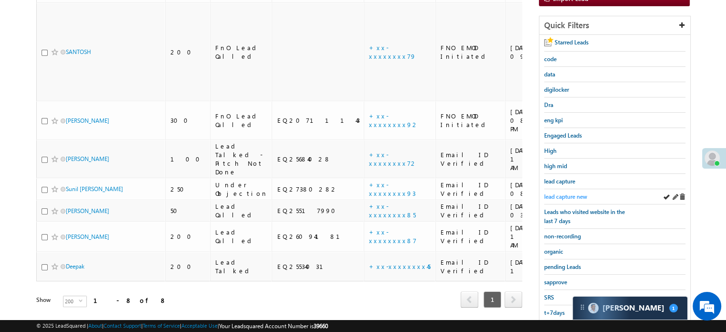
click at [587, 196] on span "lead capture new" at bounding box center [565, 196] width 43 height 7
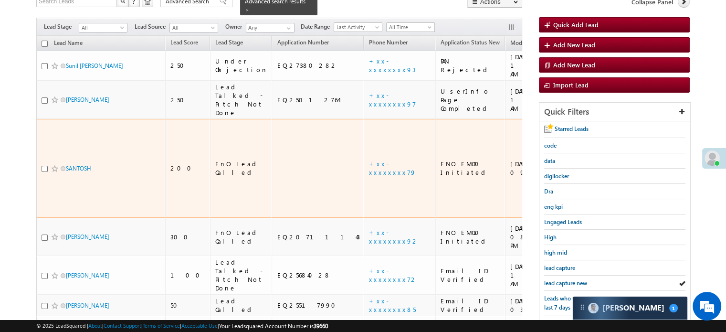
scroll to position [62, 0]
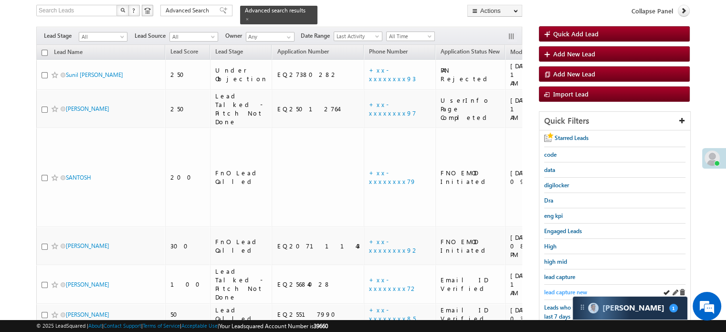
click at [582, 288] on span "lead capture new" at bounding box center [565, 291] width 43 height 7
click at [579, 289] on span "lead capture new" at bounding box center [565, 291] width 43 height 7
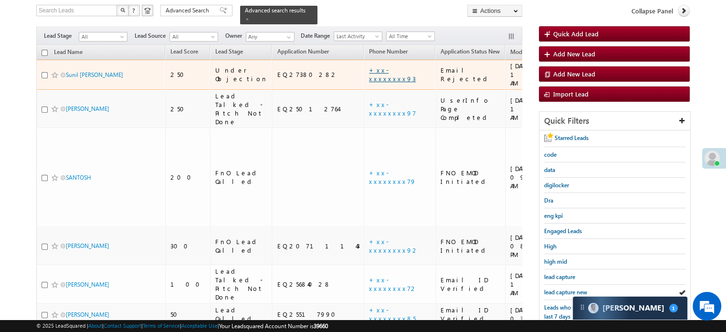
click at [369, 66] on link "+xx-xxxxxxxx93" at bounding box center [392, 74] width 47 height 17
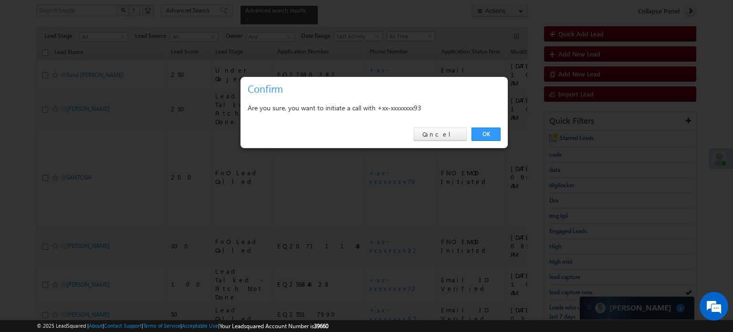
click at [498, 150] on div at bounding box center [366, 166] width 733 height 332
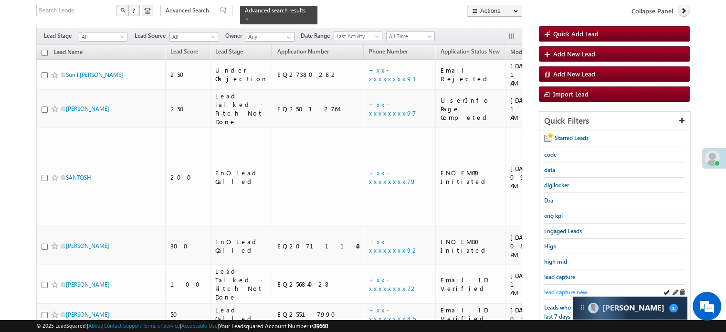
click at [583, 288] on span "lead capture new" at bounding box center [565, 291] width 43 height 7
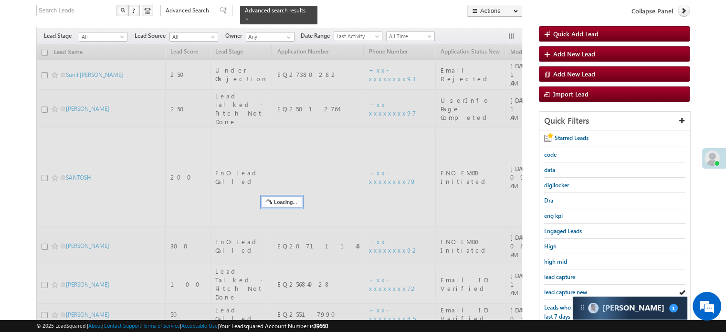
click at [583, 288] on span "lead capture new" at bounding box center [565, 291] width 43 height 7
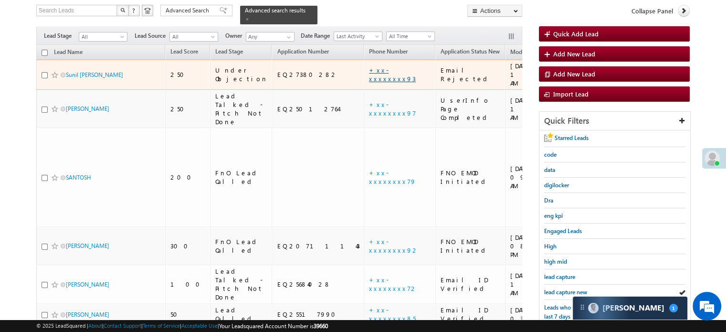
click at [369, 66] on link "+xx-xxxxxxxx93" at bounding box center [392, 74] width 47 height 17
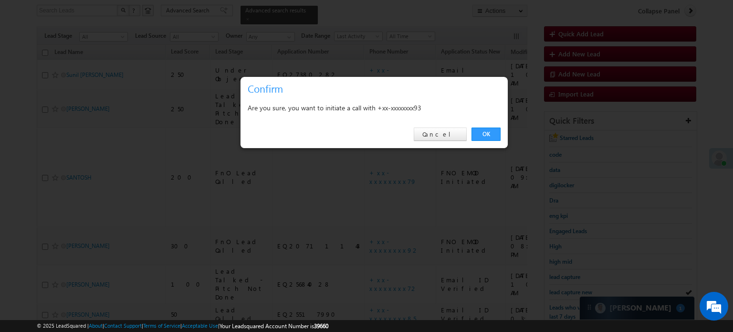
click at [475, 145] on div "OK Cancel" at bounding box center [374, 134] width 267 height 27
click at [481, 141] on div "OK Cancel" at bounding box center [374, 134] width 267 height 27
click at [479, 141] on div "OK Cancel" at bounding box center [374, 134] width 267 height 27
click at [474, 133] on link "OK" at bounding box center [485, 133] width 29 height 13
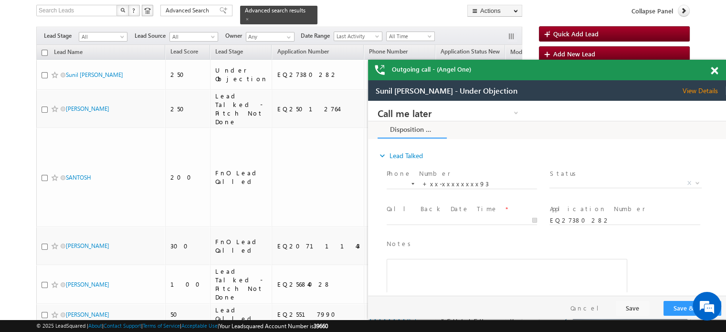
scroll to position [0, 0]
click at [711, 67] on span at bounding box center [714, 71] width 7 height 8
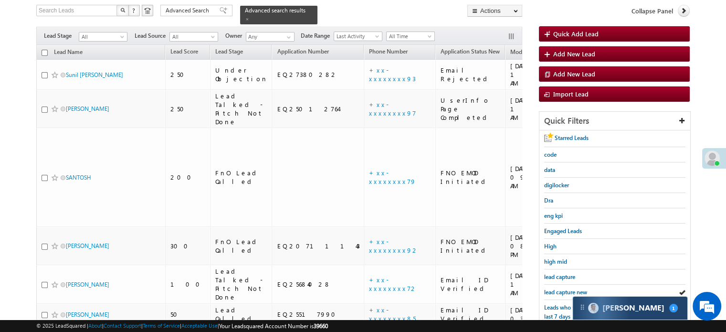
click at [583, 296] on div "Carter 1" at bounding box center [630, 307] width 115 height 23
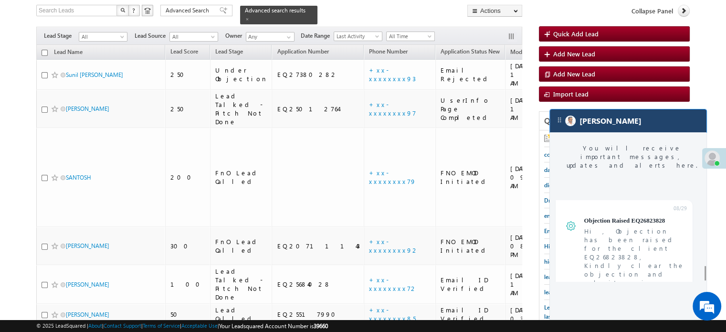
scroll to position [3813, 0]
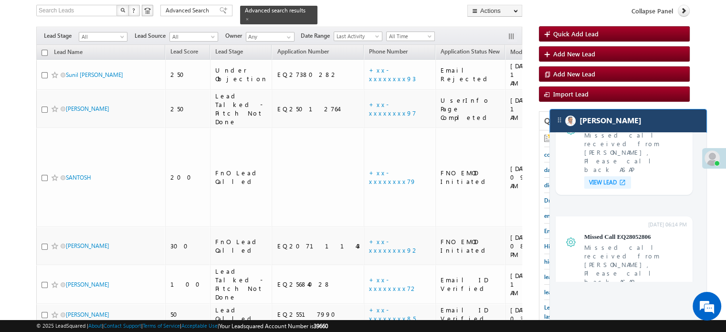
click at [658, 131] on div "[PERSON_NAME]" at bounding box center [628, 120] width 157 height 23
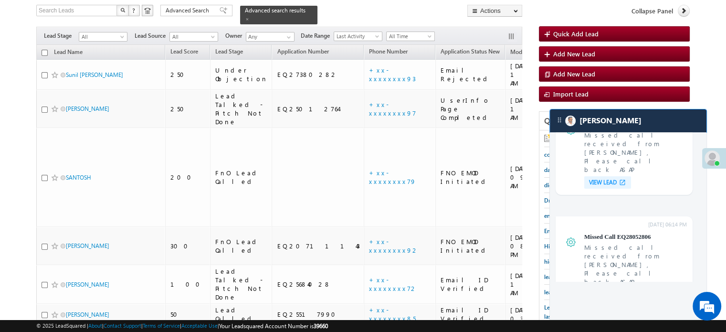
scroll to position [3875, 0]
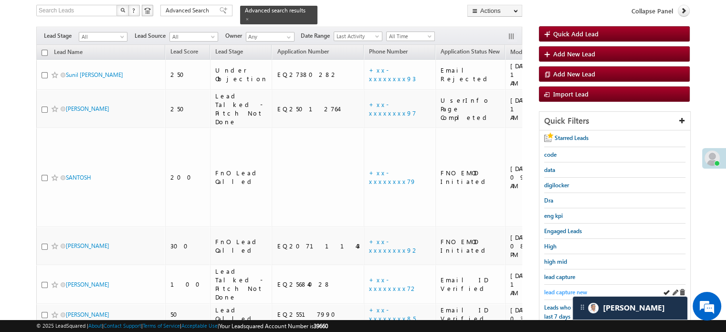
click at [580, 288] on span "lead capture new" at bounding box center [565, 291] width 43 height 7
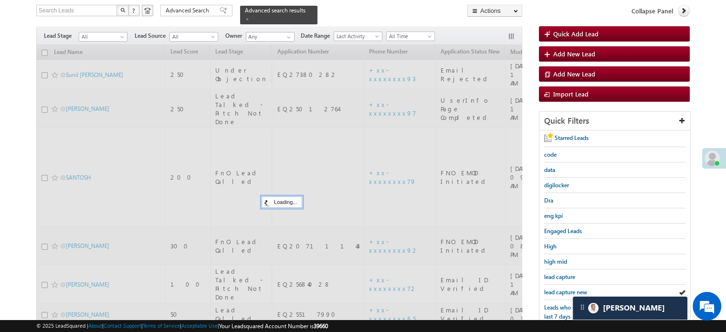
click at [581, 288] on span "lead capture new" at bounding box center [565, 291] width 43 height 7
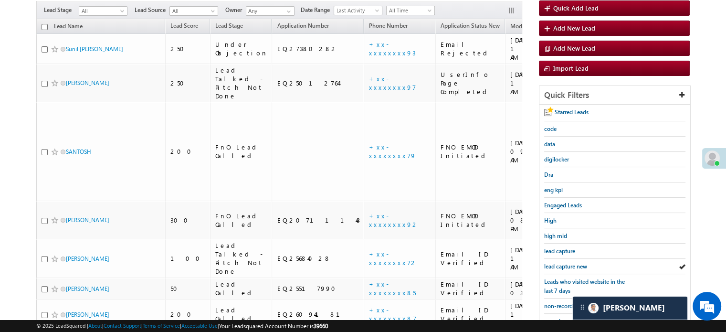
scroll to position [62, 0]
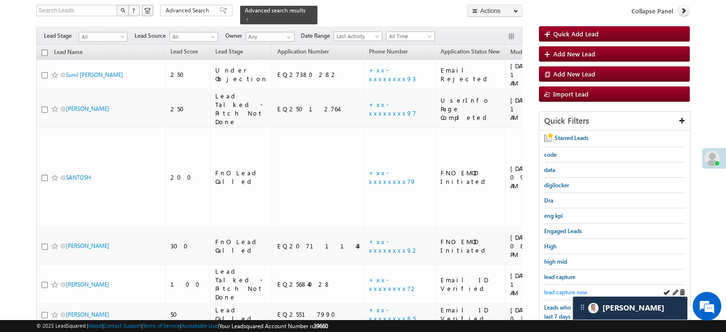
click at [579, 288] on span "lead capture new" at bounding box center [565, 291] width 43 height 7
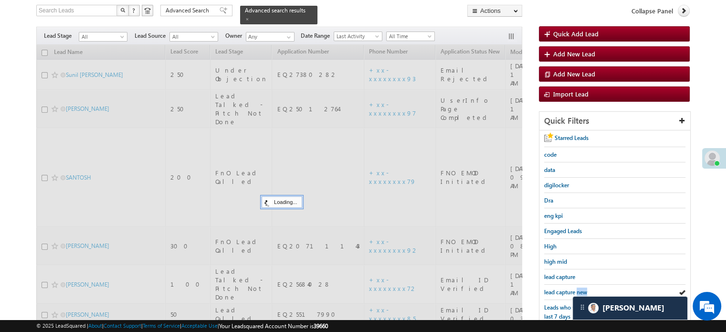
click at [579, 288] on span "lead capture new" at bounding box center [565, 291] width 43 height 7
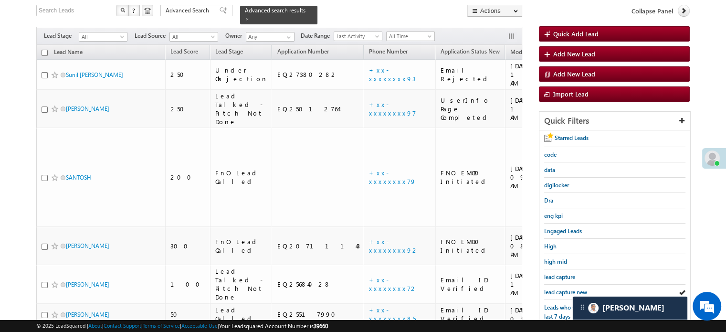
click at [579, 288] on span "lead capture new" at bounding box center [565, 291] width 43 height 7
click at [582, 288] on span "lead capture new" at bounding box center [565, 291] width 43 height 7
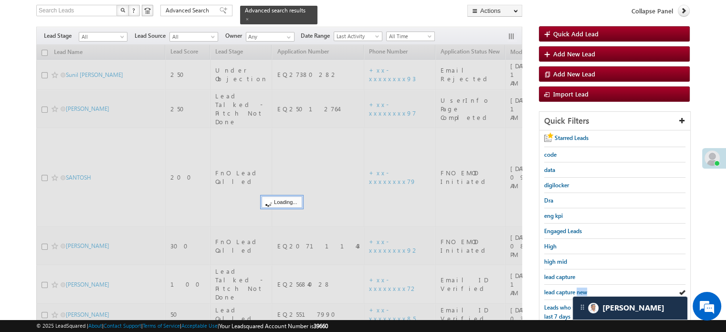
click at [582, 288] on span "lead capture new" at bounding box center [565, 291] width 43 height 7
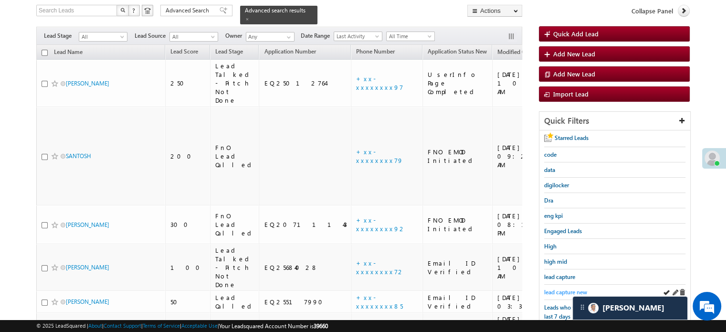
click at [567, 288] on span "lead capture new" at bounding box center [565, 291] width 43 height 7
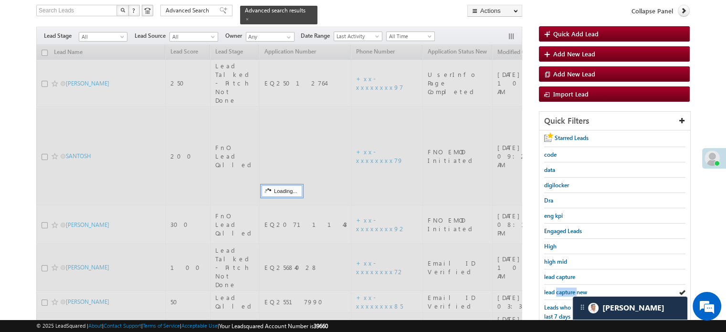
click at [567, 288] on span "lead capture new" at bounding box center [565, 291] width 43 height 7
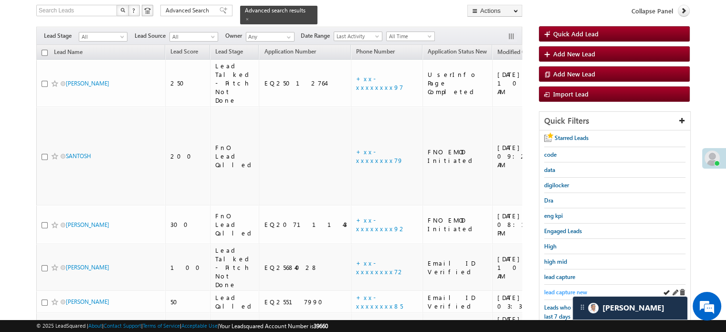
click at [582, 288] on span "lead capture new" at bounding box center [565, 291] width 43 height 7
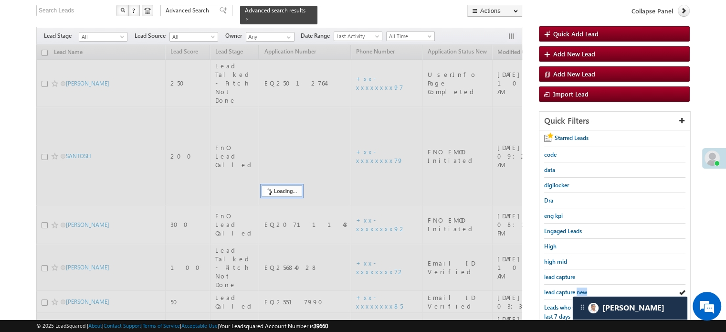
click at [582, 288] on span "lead capture new" at bounding box center [565, 291] width 43 height 7
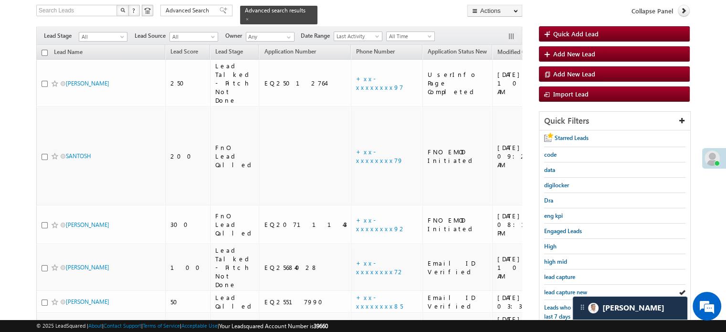
click at [582, 288] on span "lead capture new" at bounding box center [565, 291] width 43 height 7
click at [577, 291] on span "lead capture new" at bounding box center [565, 291] width 43 height 7
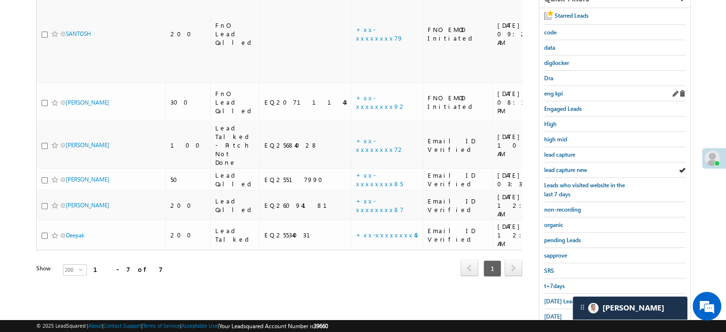
scroll to position [191, 0]
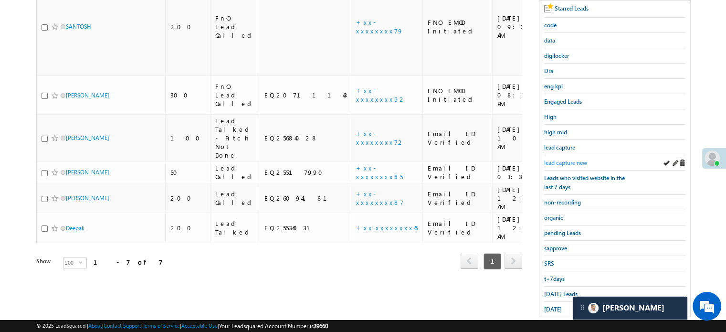
click at [582, 159] on span "lead capture new" at bounding box center [565, 162] width 43 height 7
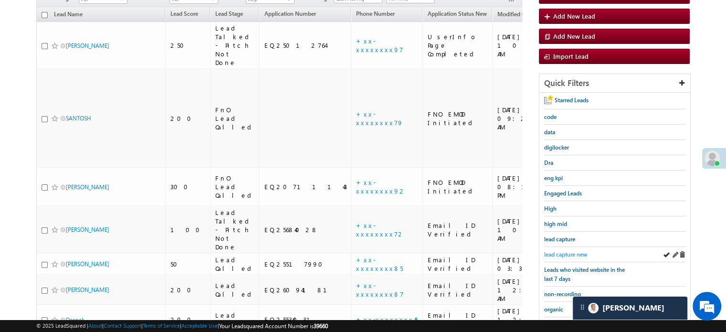
scroll to position [48, 0]
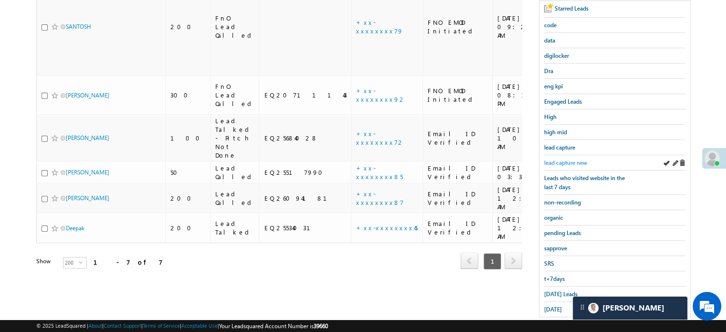
click at [571, 160] on span "lead capture new" at bounding box center [565, 162] width 43 height 7
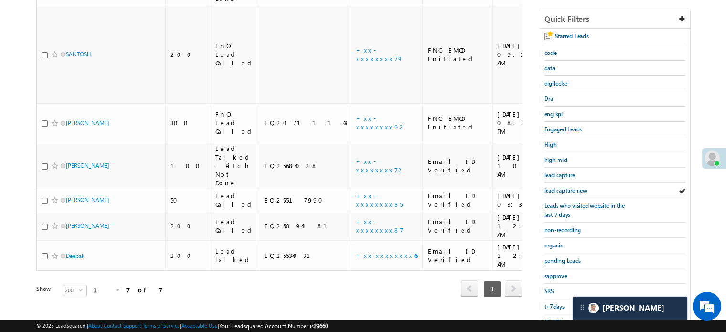
scroll to position [205, 0]
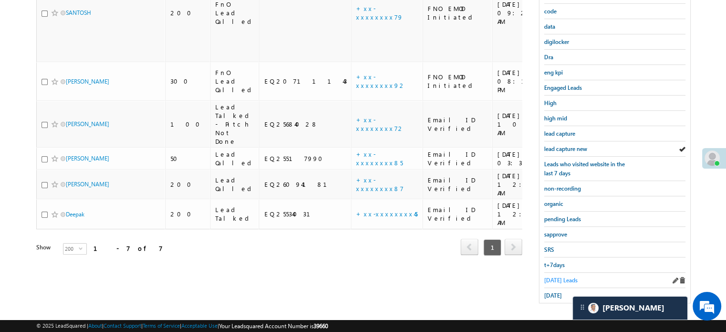
click at [547, 277] on span "Today's Leads" at bounding box center [560, 279] width 33 height 7
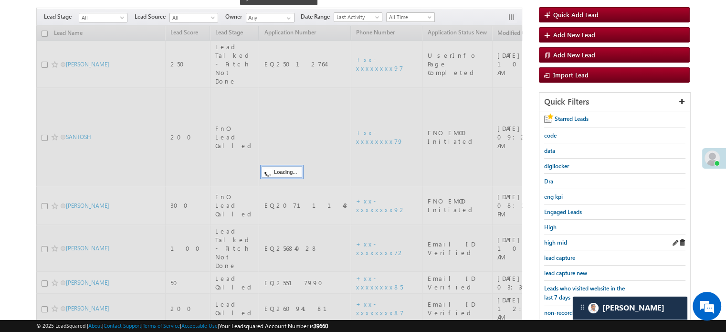
scroll to position [62, 0]
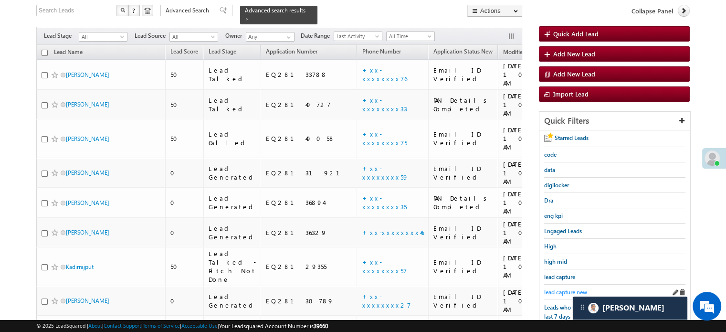
click at [565, 290] on span "lead capture new" at bounding box center [565, 291] width 43 height 7
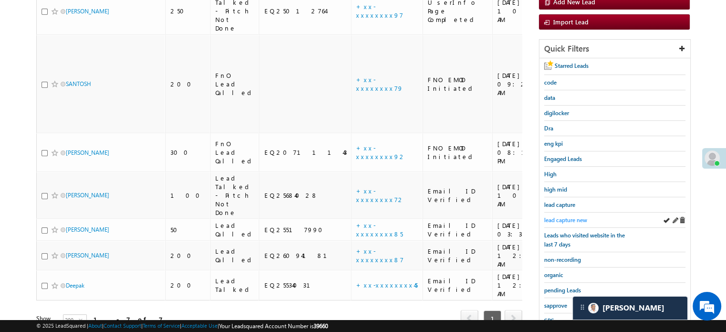
scroll to position [205, 0]
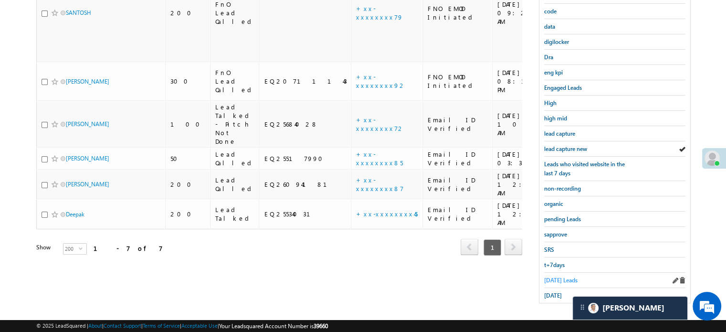
click at [554, 276] on span "Today's Leads" at bounding box center [560, 279] width 33 height 7
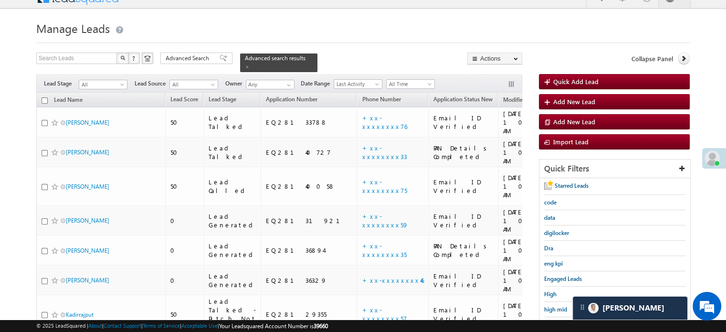
scroll to position [62, 0]
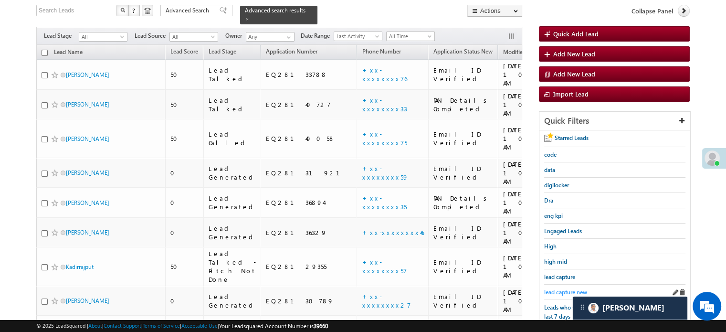
click at [562, 289] on span "lead capture new" at bounding box center [565, 291] width 43 height 7
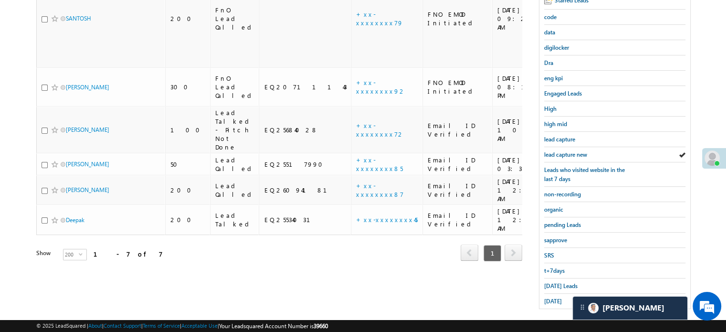
scroll to position [205, 0]
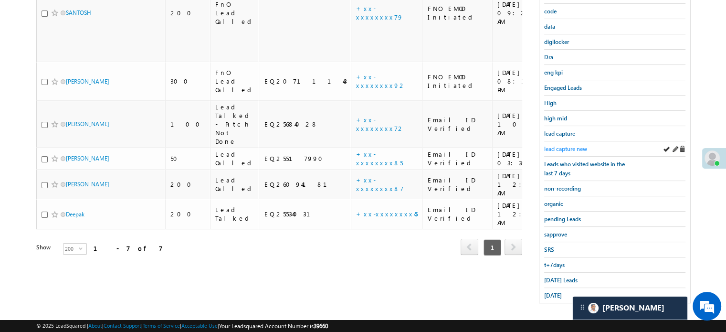
click at [569, 145] on span "lead capture new" at bounding box center [565, 148] width 43 height 7
click at [560, 152] on div "lead capture new" at bounding box center [614, 148] width 141 height 15
click at [559, 141] on div "lead capture new" at bounding box center [614, 148] width 141 height 15
click at [568, 141] on div "lead capture new" at bounding box center [614, 148] width 141 height 15
click at [571, 145] on span "lead capture new" at bounding box center [565, 148] width 43 height 7
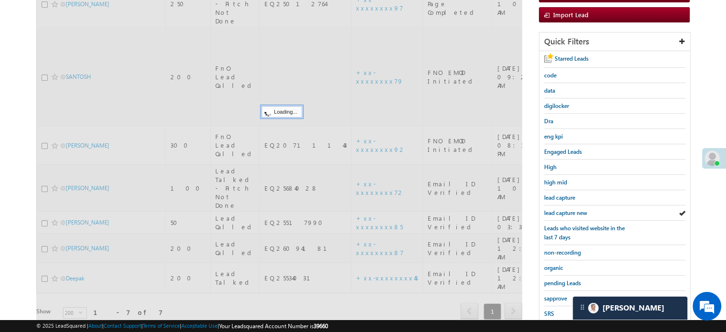
scroll to position [62, 0]
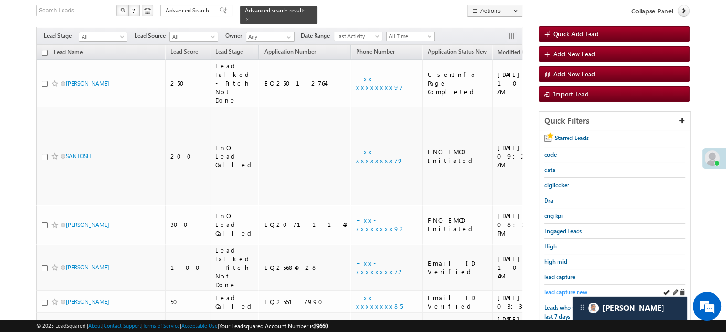
click at [557, 288] on span "lead capture new" at bounding box center [565, 291] width 43 height 7
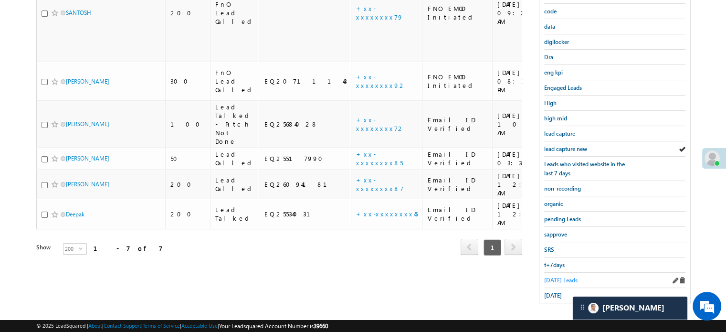
click at [552, 276] on span "Today's Leads" at bounding box center [560, 279] width 33 height 7
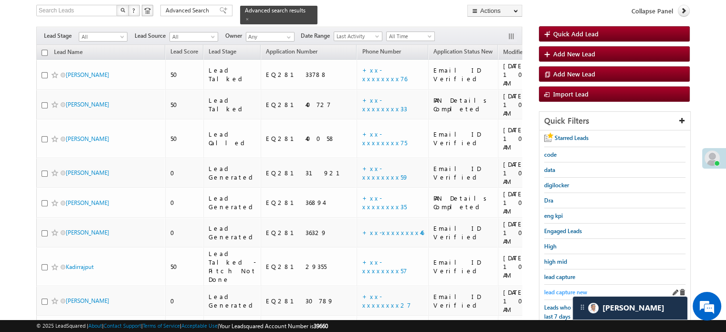
click at [558, 290] on span "lead capture new" at bounding box center [565, 291] width 43 height 7
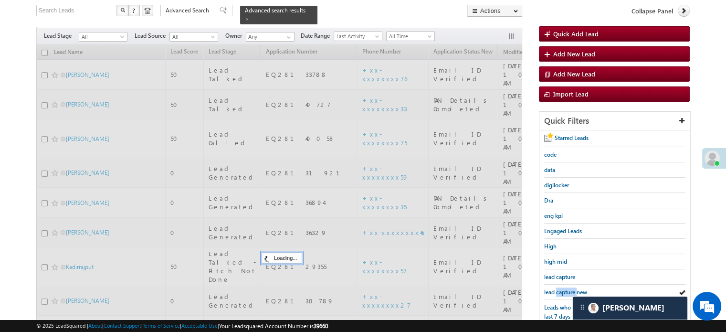
click at [558, 290] on span "lead capture new" at bounding box center [565, 291] width 43 height 7
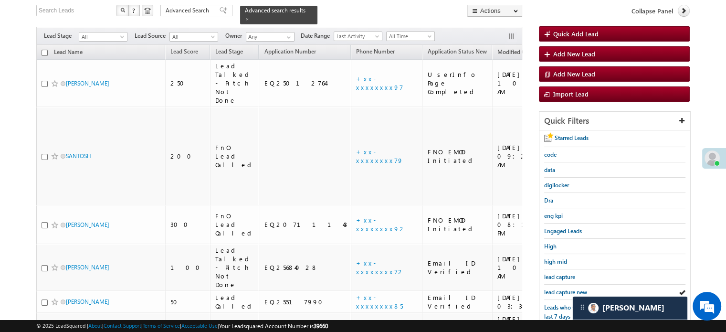
click at [558, 290] on span "lead capture new" at bounding box center [565, 291] width 43 height 7
click at [554, 289] on span "lead capture new" at bounding box center [565, 291] width 43 height 7
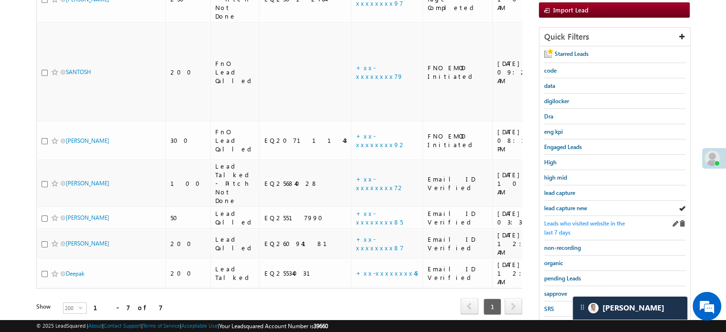
scroll to position [205, 0]
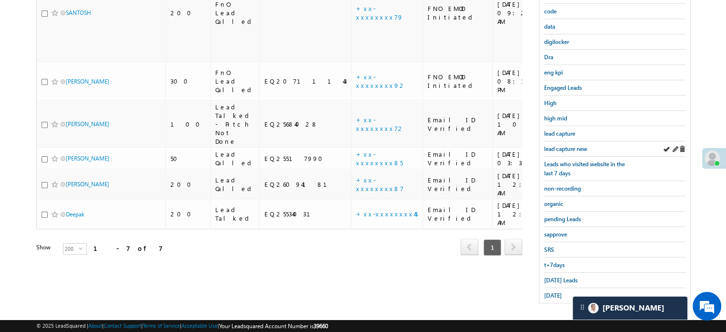
click at [564, 150] on div "lead capture new" at bounding box center [614, 148] width 141 height 15
click at [564, 147] on span "lead capture new" at bounding box center [565, 148] width 43 height 7
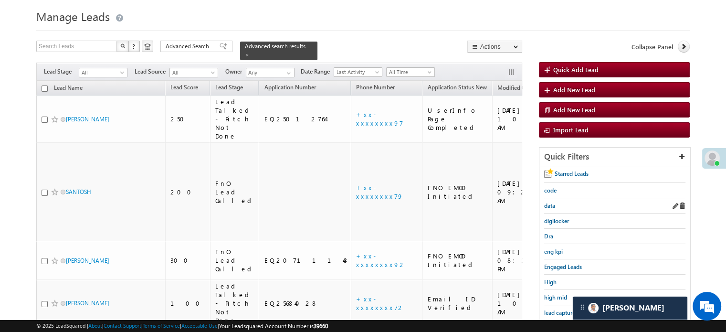
scroll to position [109, 0]
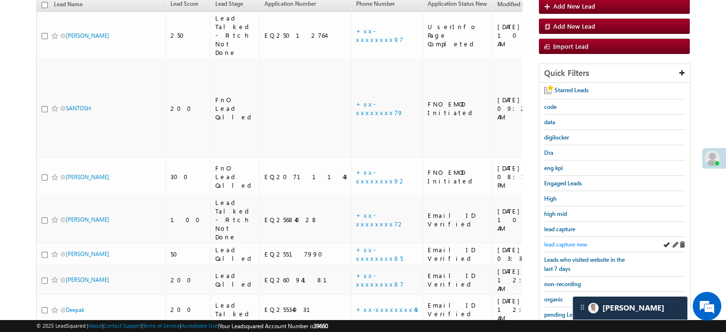
click at [565, 241] on span "lead capture new" at bounding box center [565, 244] width 43 height 7
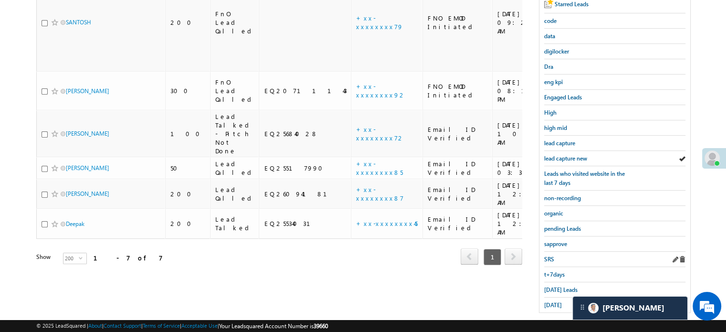
scroll to position [205, 0]
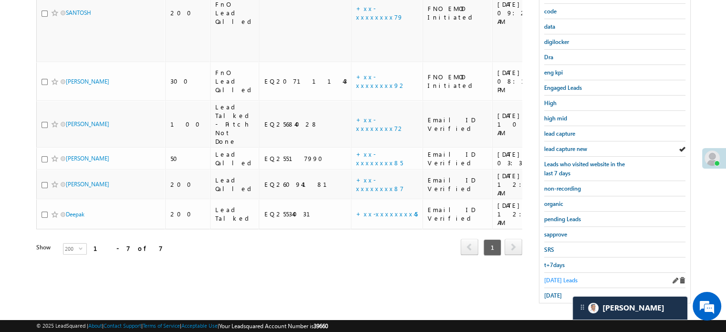
click at [559, 276] on span "Today's Leads" at bounding box center [560, 279] width 33 height 7
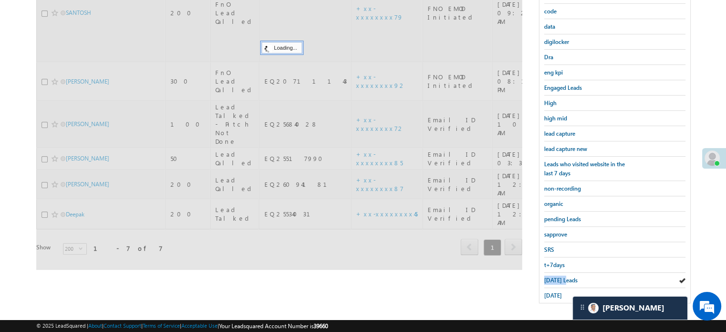
click at [559, 276] on span "Today's Leads" at bounding box center [560, 279] width 33 height 7
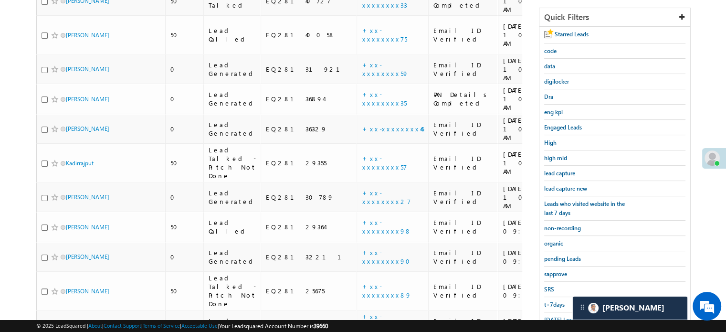
scroll to position [109, 0]
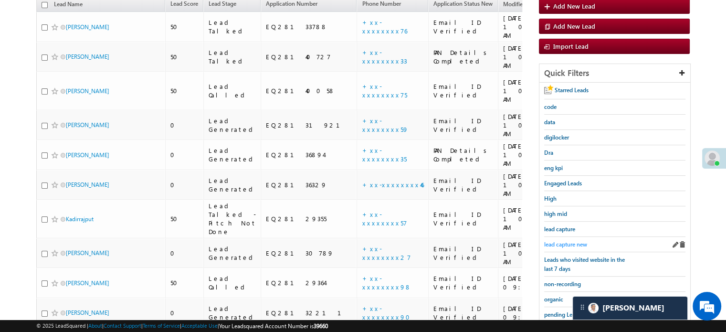
click at [561, 241] on span "lead capture new" at bounding box center [565, 244] width 43 height 7
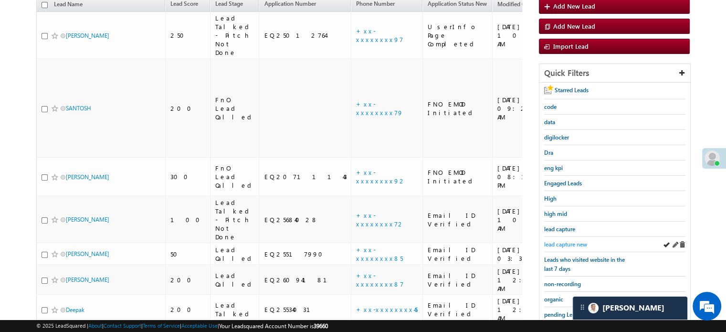
click at [558, 244] on span "lead capture new" at bounding box center [565, 244] width 43 height 7
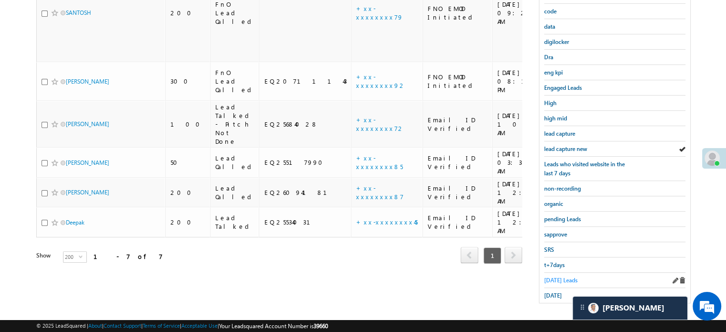
click at [562, 278] on span "Today's Leads" at bounding box center [560, 279] width 33 height 7
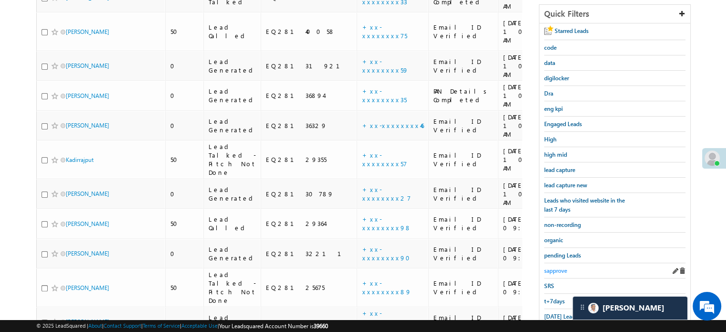
scroll to position [83, 0]
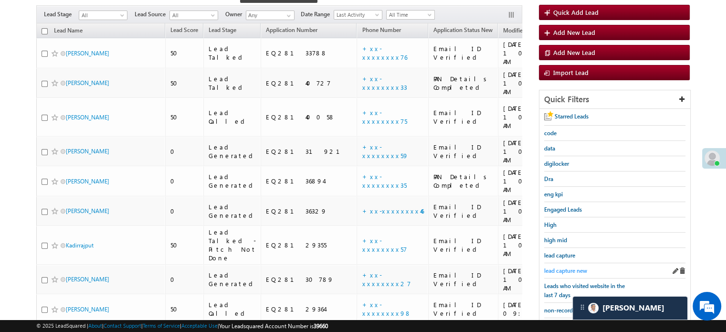
click at [566, 268] on span "lead capture new" at bounding box center [565, 270] width 43 height 7
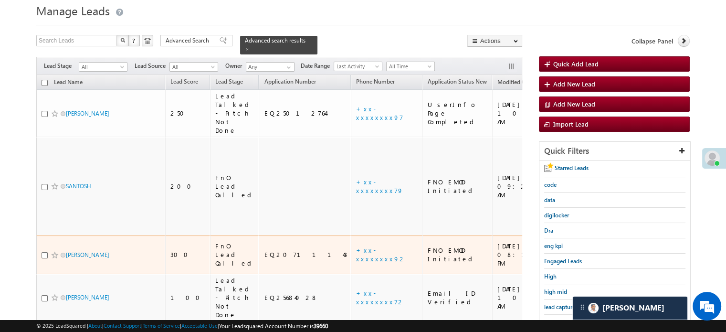
scroll to position [48, 0]
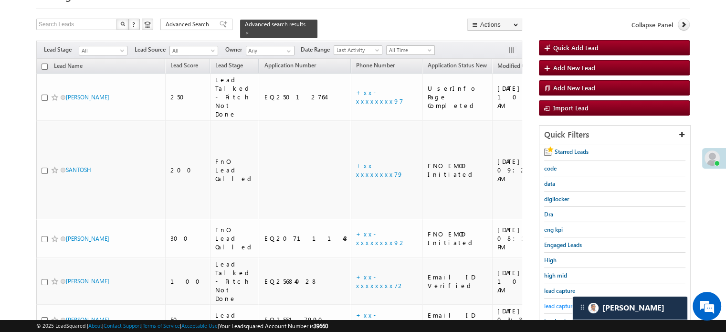
click at [565, 303] on span "lead capture new" at bounding box center [565, 305] width 43 height 7
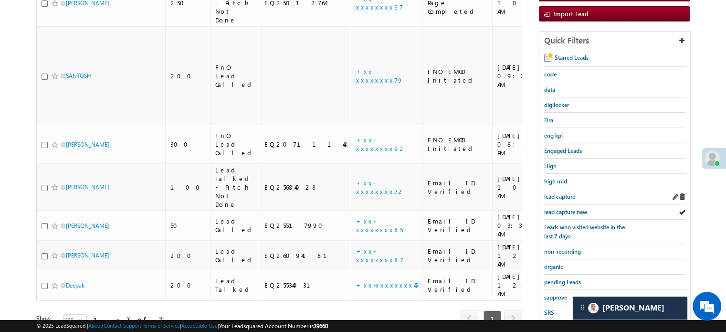
scroll to position [143, 0]
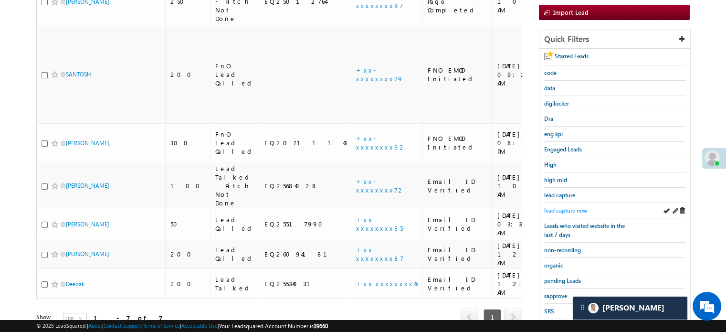
click at [553, 210] on span "lead capture new" at bounding box center [565, 210] width 43 height 7
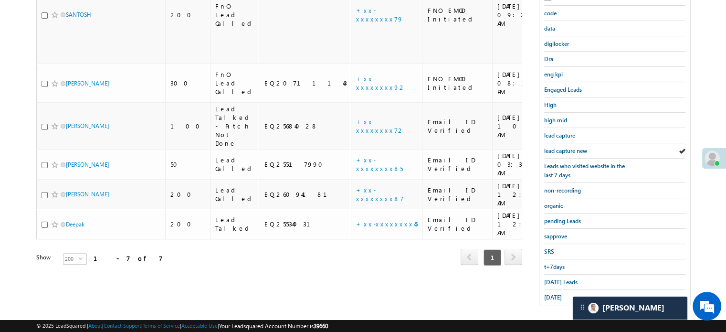
scroll to position [205, 0]
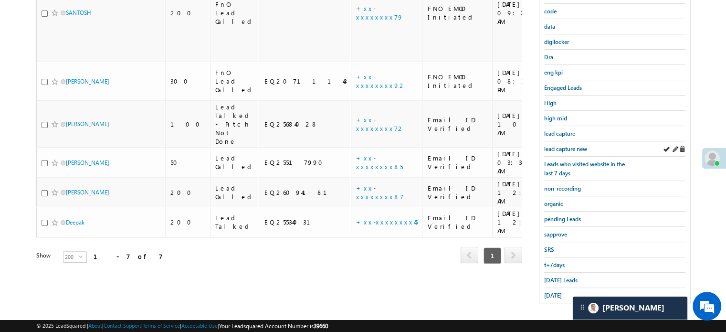
click at [569, 151] on div "lead capture new" at bounding box center [614, 148] width 141 height 15
click at [565, 145] on span "lead capture new" at bounding box center [565, 148] width 43 height 7
click at [564, 145] on span "lead capture new" at bounding box center [565, 148] width 43 height 7
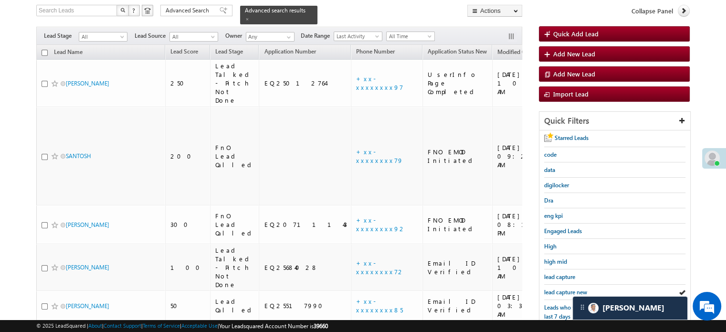
scroll to position [109, 0]
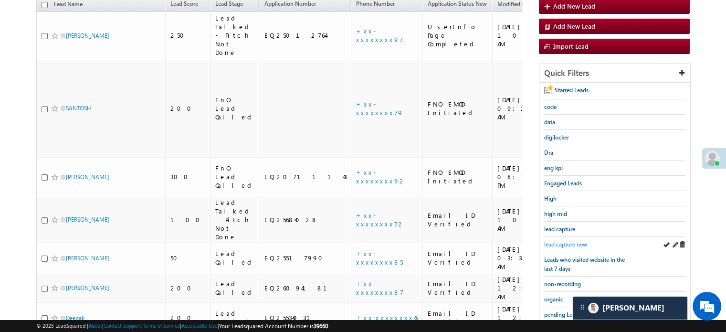
click at [559, 242] on span "lead capture new" at bounding box center [565, 244] width 43 height 7
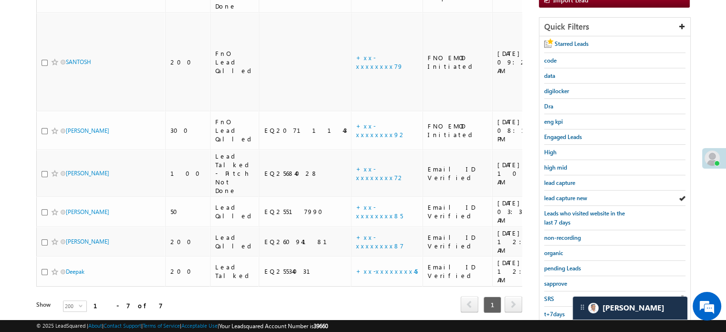
scroll to position [205, 0]
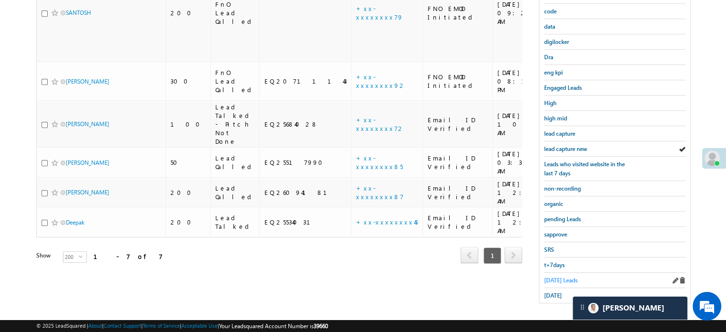
click at [550, 279] on span "Today's Leads" at bounding box center [560, 279] width 33 height 7
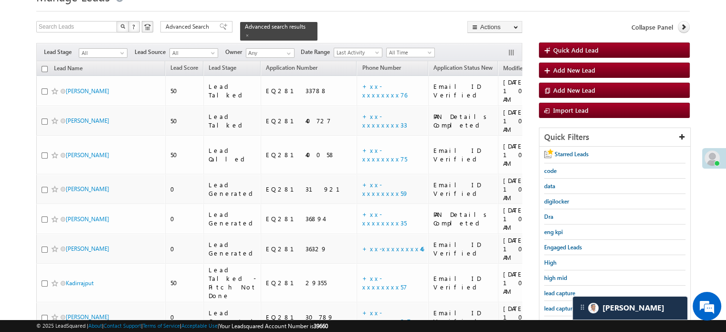
scroll to position [62, 0]
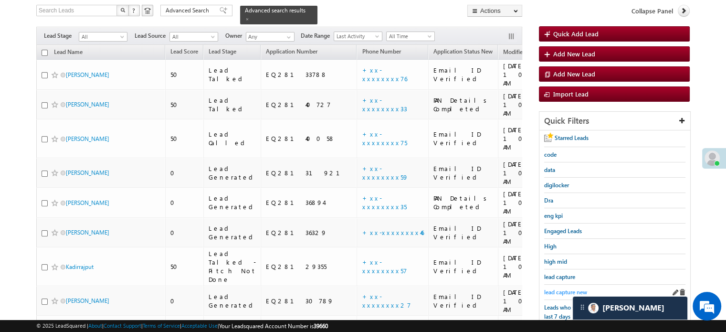
click at [557, 288] on span "lead capture new" at bounding box center [565, 291] width 43 height 7
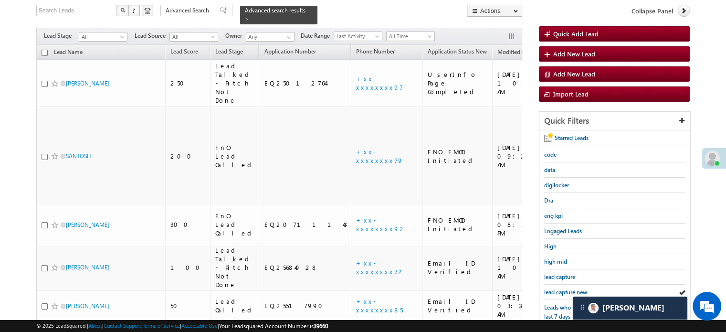
click at [557, 288] on span "lead capture new" at bounding box center [565, 291] width 43 height 7
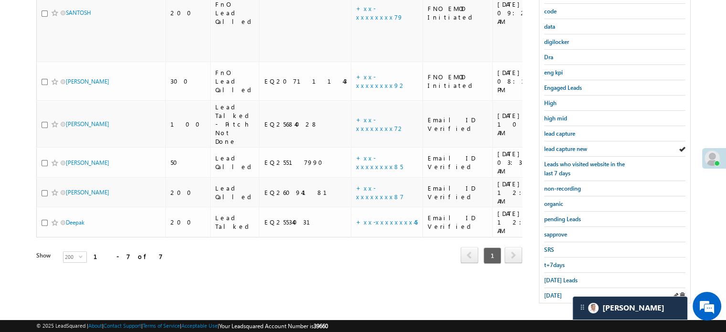
click at [557, 288] on div "[DATE]" at bounding box center [614, 295] width 141 height 15
click at [557, 277] on span "Today's Leads" at bounding box center [560, 279] width 33 height 7
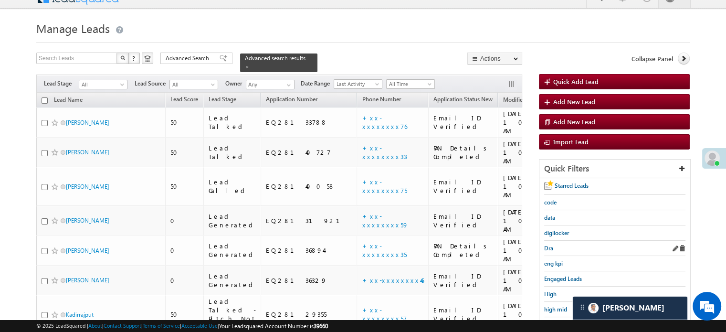
scroll to position [109, 0]
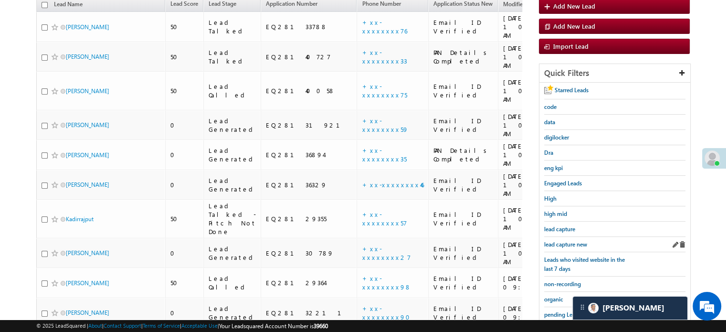
click at [571, 247] on div "lead capture new" at bounding box center [614, 244] width 141 height 15
click at [569, 244] on span "lead capture new" at bounding box center [565, 244] width 43 height 7
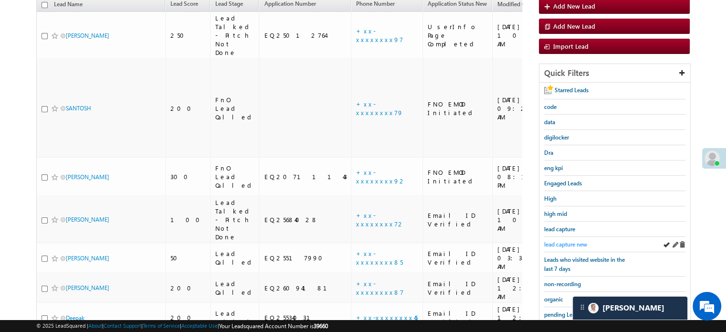
click at [563, 245] on span "lead capture new" at bounding box center [565, 244] width 43 height 7
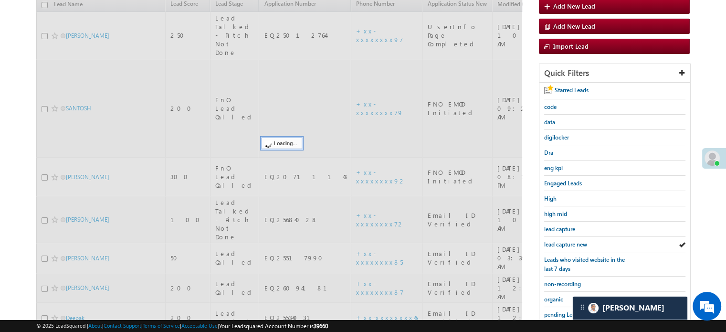
click at [562, 243] on span "lead capture new" at bounding box center [565, 244] width 43 height 7
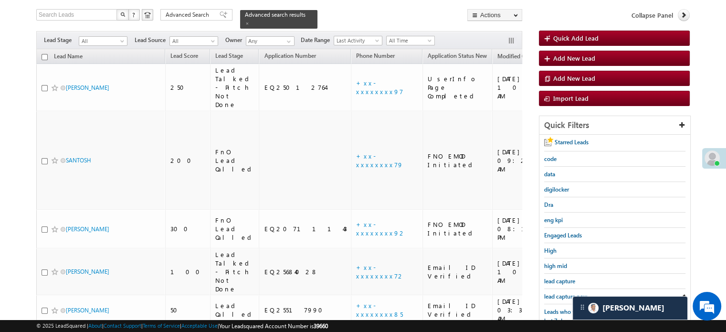
scroll to position [14, 0]
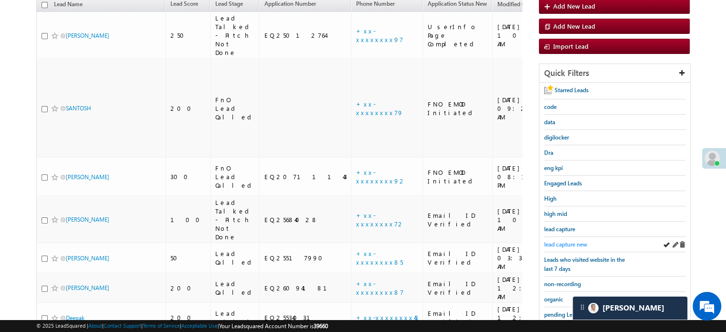
click at [563, 241] on span "lead capture new" at bounding box center [565, 244] width 43 height 7
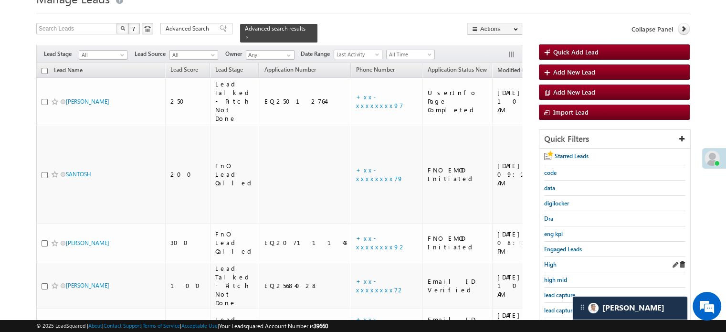
scroll to position [95, 0]
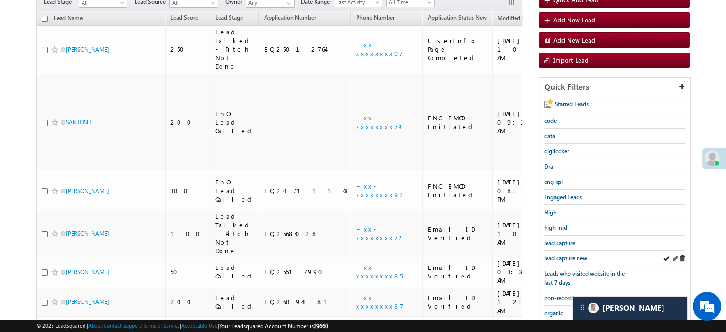
click at [565, 251] on div "lead capture new" at bounding box center [614, 258] width 141 height 15
click at [566, 254] on span "lead capture new" at bounding box center [565, 257] width 43 height 7
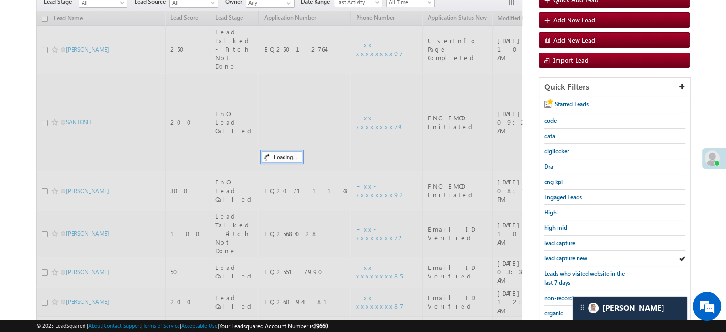
click at [566, 254] on span "lead capture new" at bounding box center [565, 257] width 43 height 7
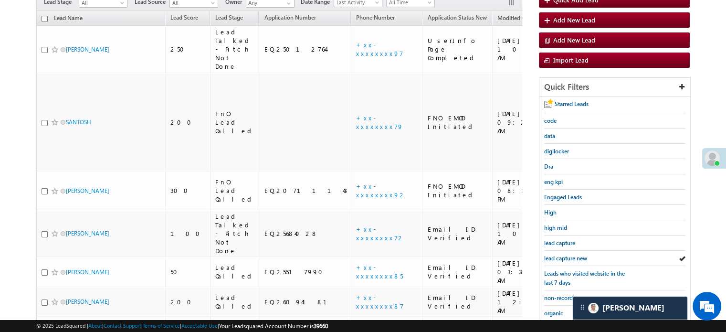
click at [566, 254] on span "lead capture new" at bounding box center [565, 257] width 43 height 7
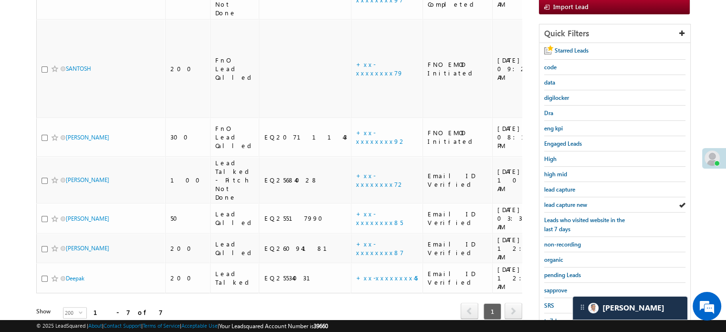
scroll to position [191, 0]
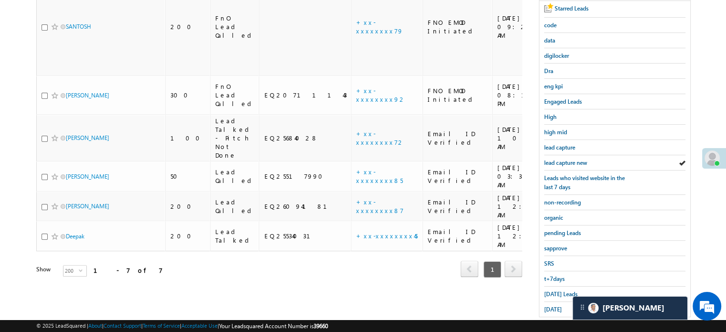
click at [542, 293] on div "Starred Leads code data digilocker Dra eng kpi Engaged Leads High high mid lead…" at bounding box center [614, 158] width 151 height 315
click at [557, 286] on div "Today's Leads" at bounding box center [614, 293] width 141 height 15
click at [556, 290] on span "Today's Leads" at bounding box center [560, 293] width 33 height 7
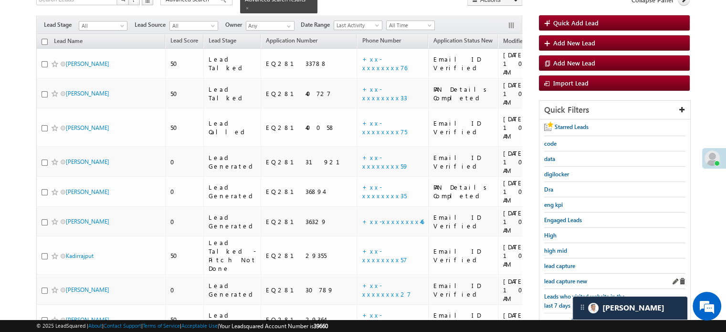
scroll to position [83, 0]
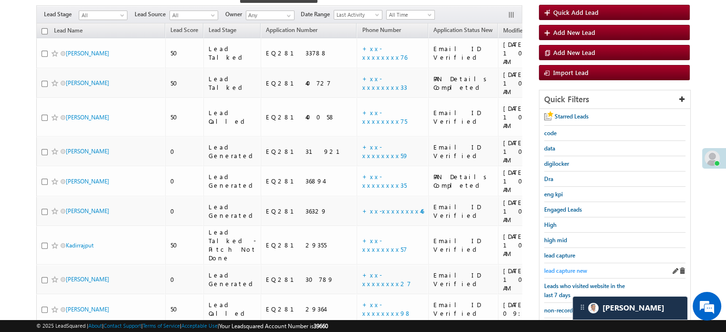
click at [568, 267] on span "lead capture new" at bounding box center [565, 270] width 43 height 7
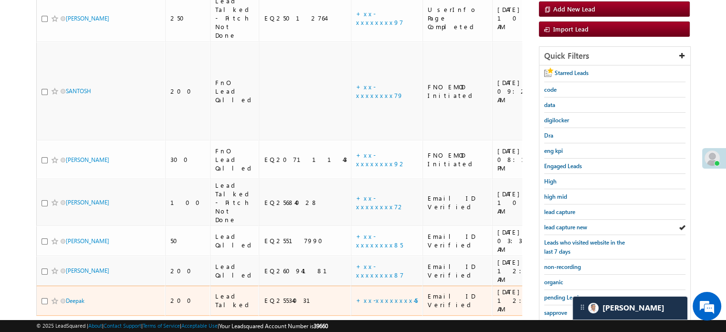
scroll to position [178, 0]
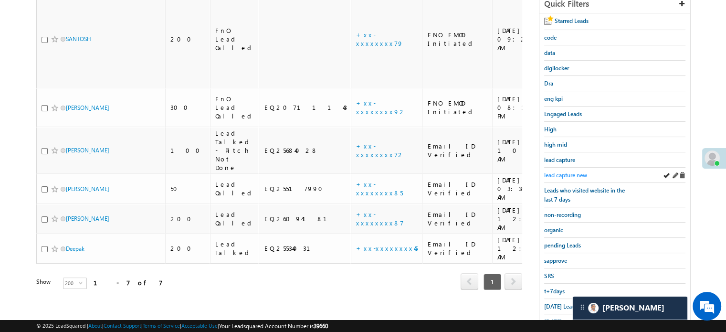
click at [565, 171] on span "lead capture new" at bounding box center [565, 174] width 43 height 7
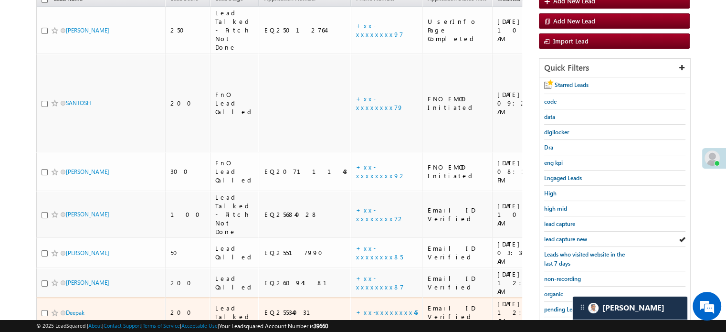
scroll to position [131, 0]
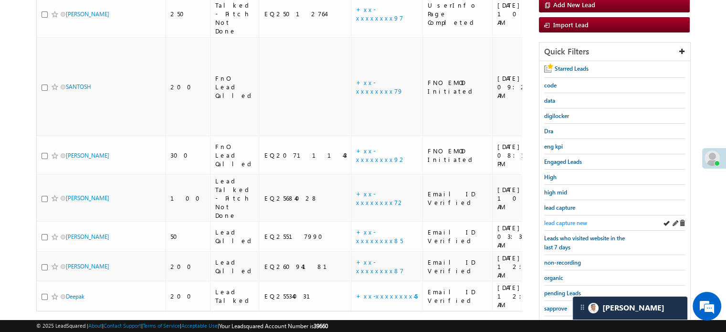
click at [563, 223] on span "lead capture new" at bounding box center [565, 222] width 43 height 7
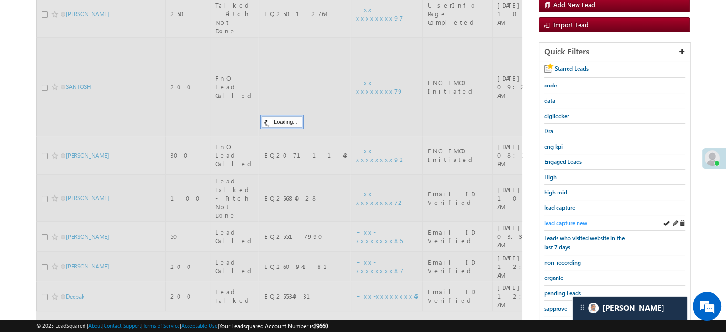
click at [563, 222] on span "lead capture new" at bounding box center [565, 222] width 43 height 7
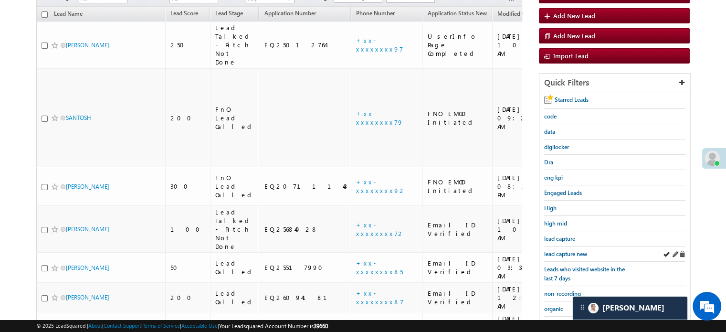
scroll to position [83, 0]
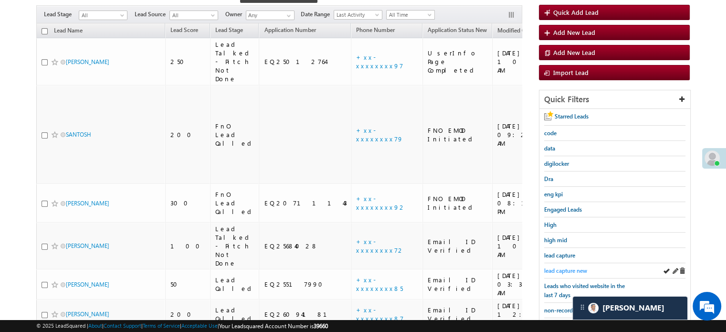
click at [569, 267] on span "lead capture new" at bounding box center [565, 270] width 43 height 7
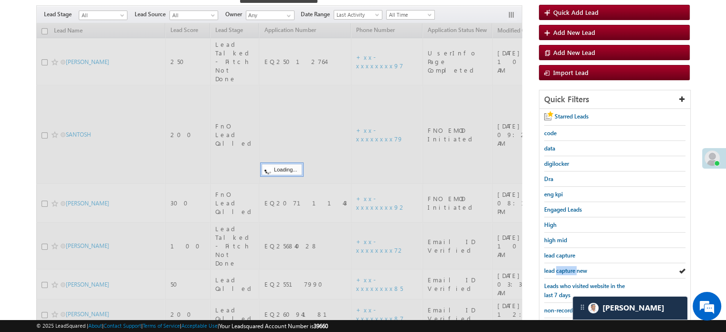
click at [569, 267] on span "lead capture new" at bounding box center [565, 270] width 43 height 7
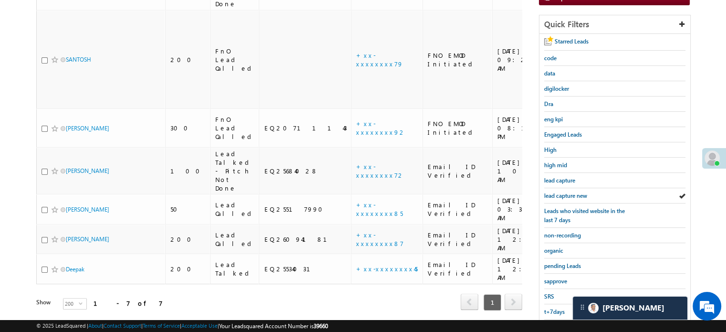
scroll to position [205, 0]
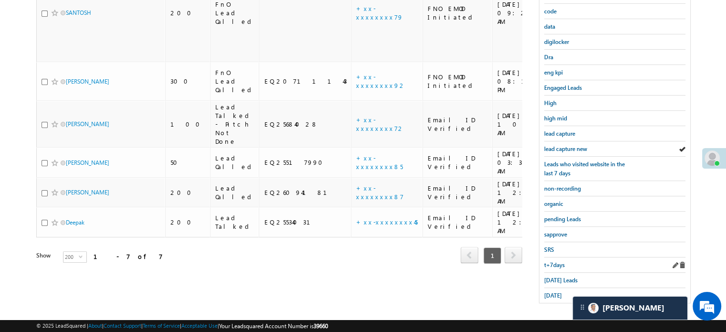
click at [550, 265] on div "t+7days" at bounding box center [614, 264] width 141 height 15
click at [557, 276] on span "Today's Leads" at bounding box center [560, 279] width 33 height 7
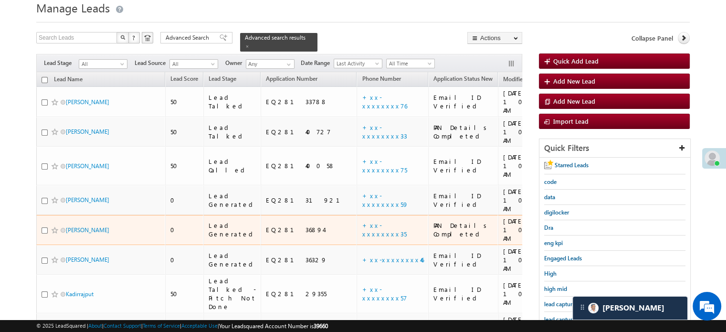
scroll to position [143, 0]
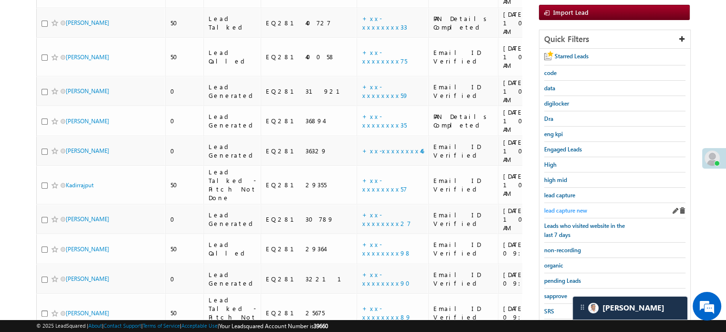
click at [554, 208] on span "lead capture new" at bounding box center [565, 210] width 43 height 7
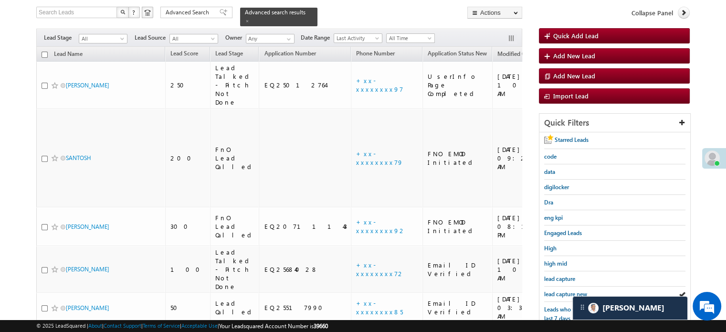
scroll to position [95, 0]
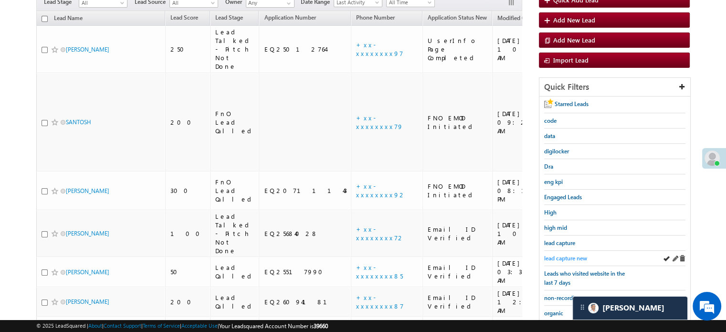
click at [554, 258] on span "lead capture new" at bounding box center [565, 257] width 43 height 7
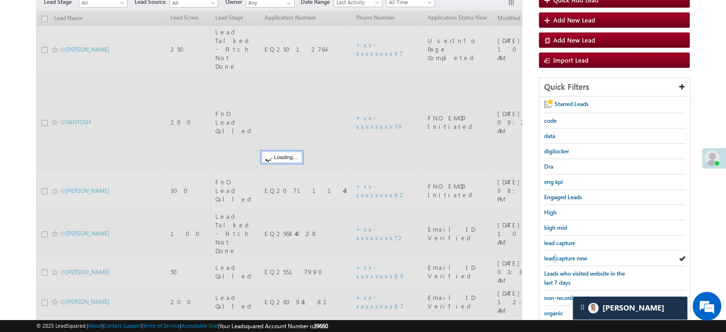
click at [554, 258] on span "lead capture new" at bounding box center [565, 257] width 43 height 7
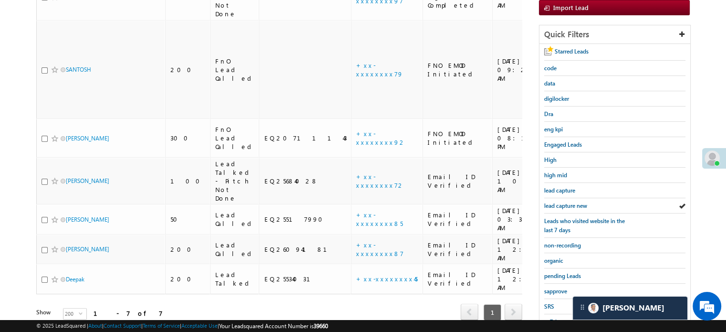
scroll to position [205, 0]
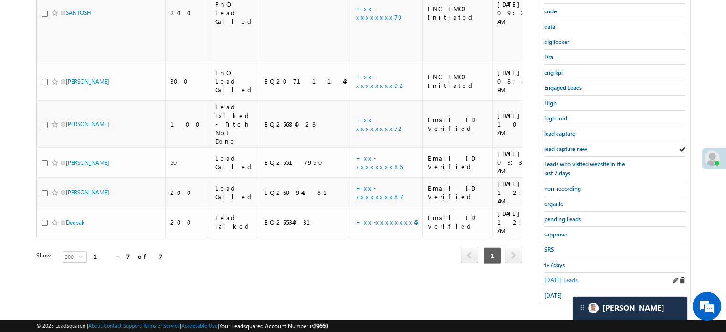
click at [553, 275] on link "Today's Leads" at bounding box center [560, 279] width 33 height 9
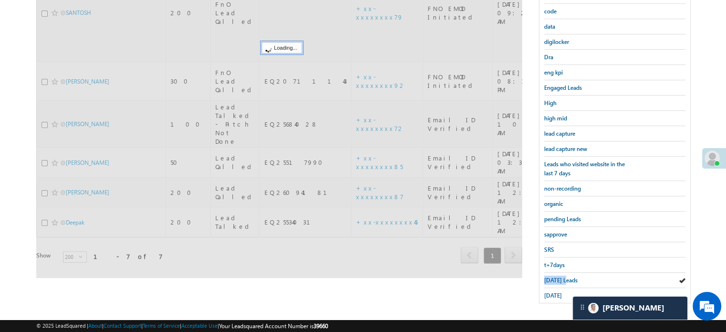
click at [553, 275] on link "Today's Leads" at bounding box center [560, 279] width 33 height 9
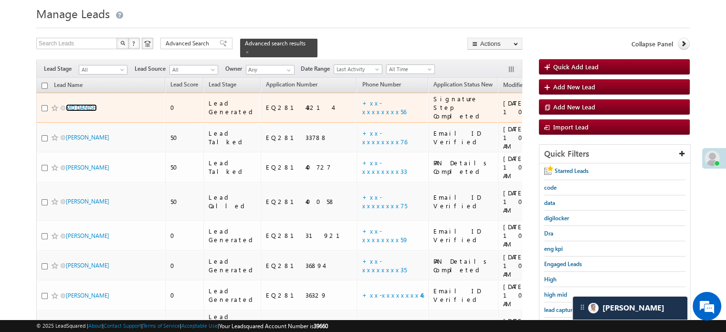
scroll to position [14, 0]
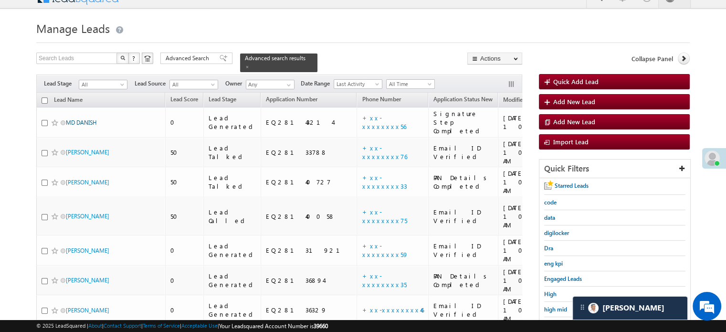
drag, startPoint x: 74, startPoint y: 68, endPoint x: 69, endPoint y: 116, distance: 48.5
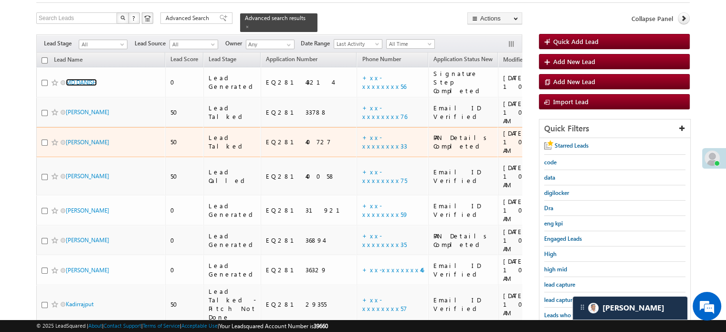
scroll to position [109, 0]
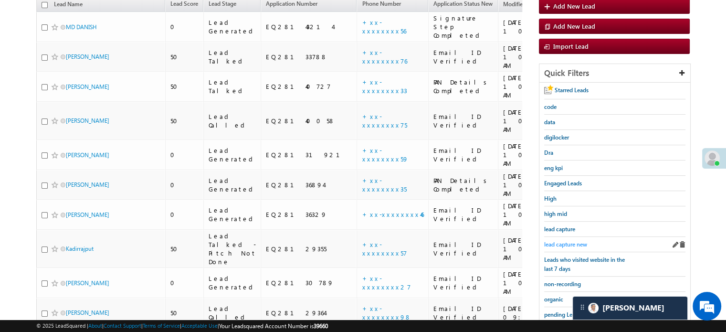
click at [572, 244] on span "lead capture new" at bounding box center [565, 244] width 43 height 7
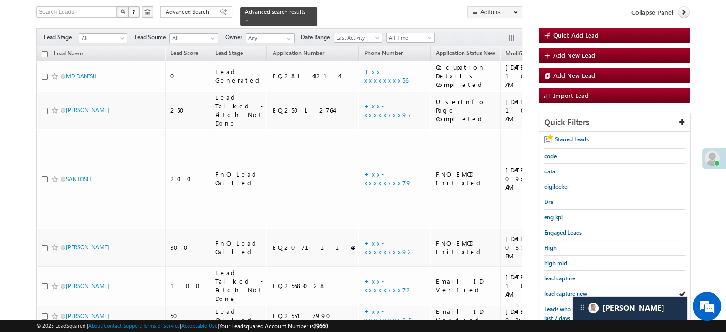
scroll to position [62, 0]
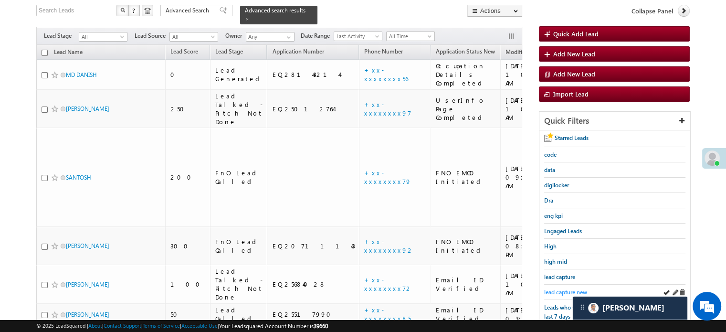
click at [560, 288] on span "lead capture new" at bounding box center [565, 291] width 43 height 7
click at [561, 289] on span "lead capture new" at bounding box center [565, 291] width 43 height 7
click at [566, 294] on div "lead capture new" at bounding box center [614, 291] width 141 height 15
click at [565, 289] on span "lead capture new" at bounding box center [565, 291] width 43 height 7
click at [554, 284] on div "lead capture new" at bounding box center [614, 291] width 141 height 15
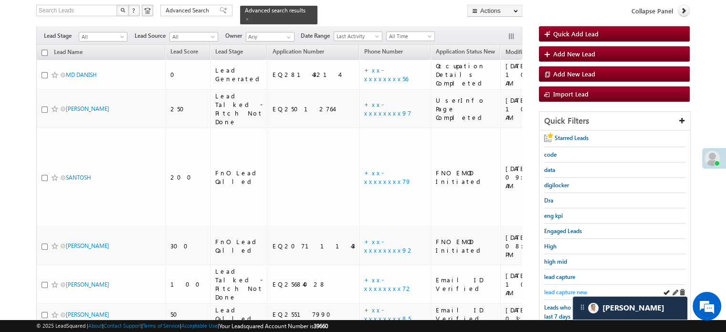
click at [557, 288] on span "lead capture new" at bounding box center [565, 291] width 43 height 7
click at [570, 290] on span "lead capture new" at bounding box center [565, 291] width 43 height 7
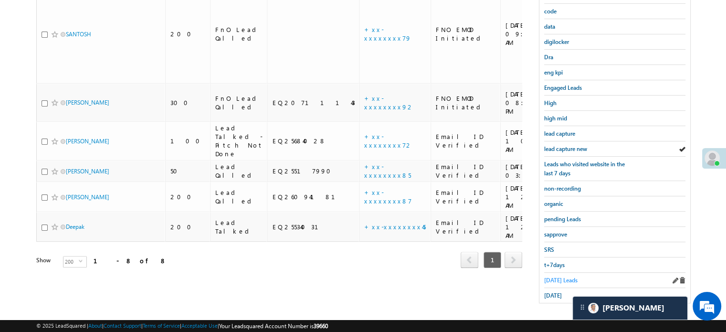
click at [559, 276] on span "Today's Leads" at bounding box center [560, 279] width 33 height 7
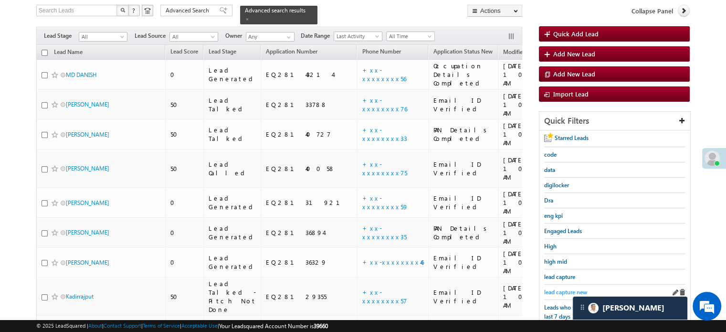
click at [562, 290] on span "lead capture new" at bounding box center [565, 291] width 43 height 7
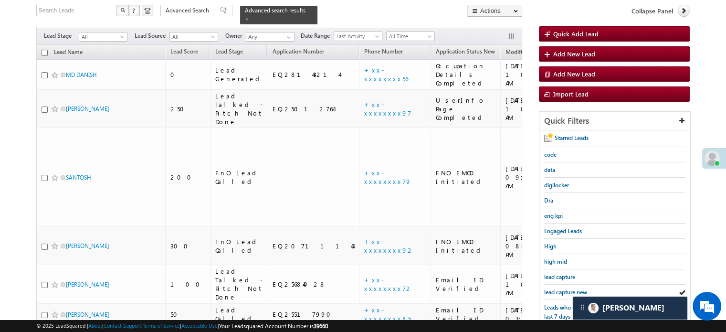
click at [562, 290] on span "lead capture new" at bounding box center [565, 291] width 43 height 7
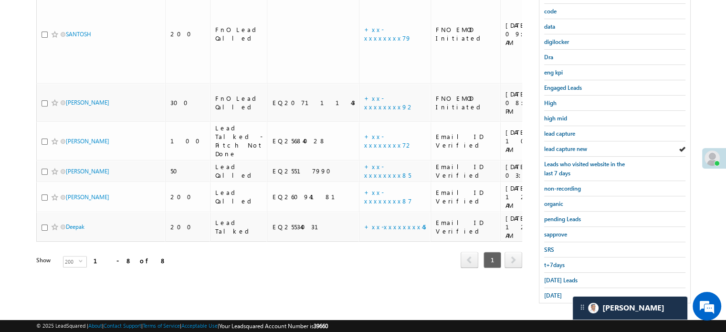
click at [562, 292] on span "[DATE]" at bounding box center [553, 295] width 18 height 7
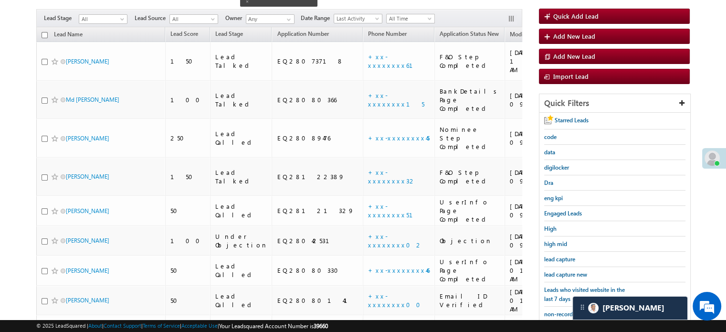
scroll to position [109, 0]
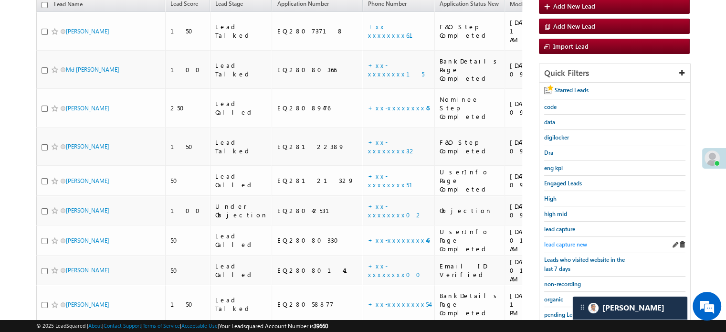
click at [569, 240] on link "lead capture new" at bounding box center [565, 244] width 43 height 9
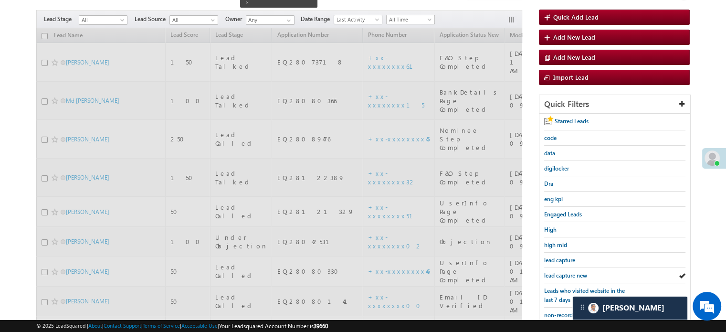
scroll to position [62, 0]
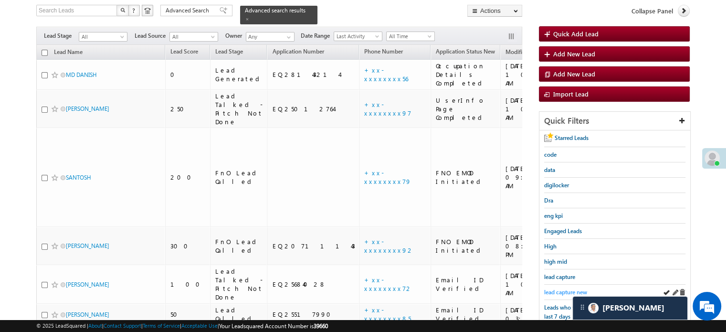
click at [562, 288] on span "lead capture new" at bounding box center [565, 291] width 43 height 7
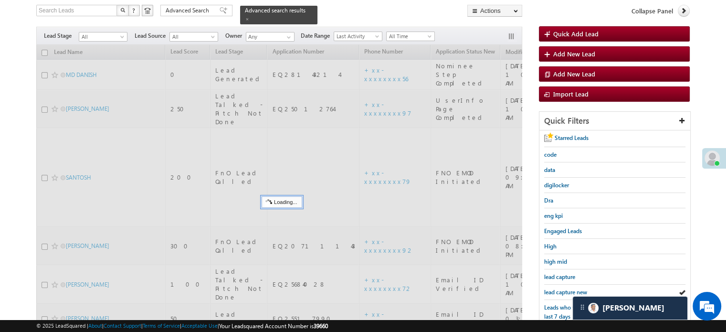
click at [562, 288] on span "lead capture new" at bounding box center [565, 291] width 43 height 7
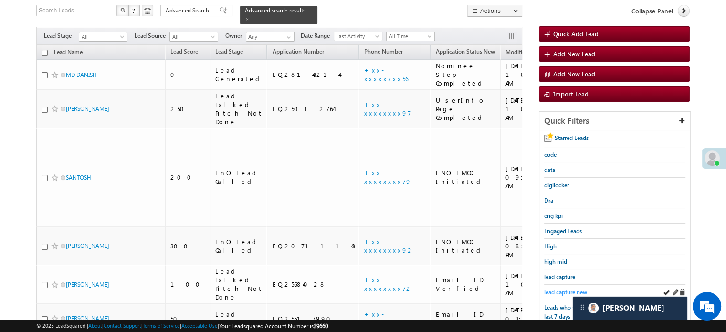
click at [571, 290] on span "lead capture new" at bounding box center [565, 291] width 43 height 7
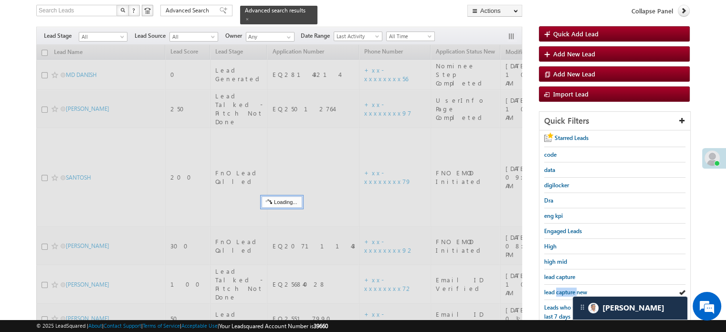
click at [571, 290] on span "lead capture new" at bounding box center [565, 291] width 43 height 7
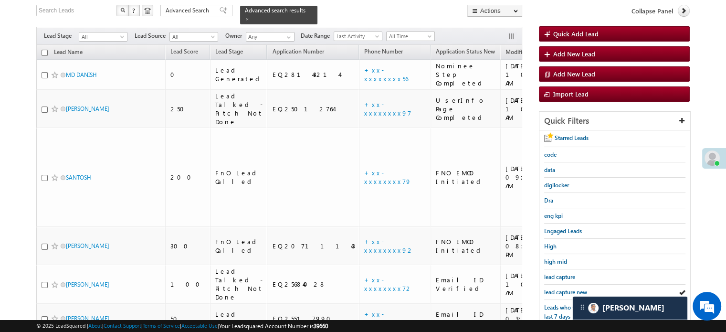
click at [571, 290] on span "lead capture new" at bounding box center [565, 291] width 43 height 7
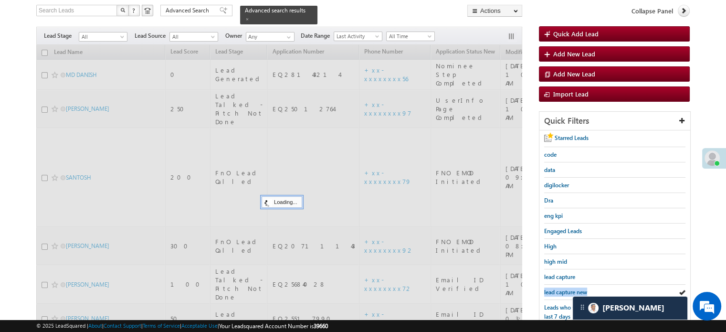
click at [571, 290] on span "lead capture new" at bounding box center [565, 291] width 43 height 7
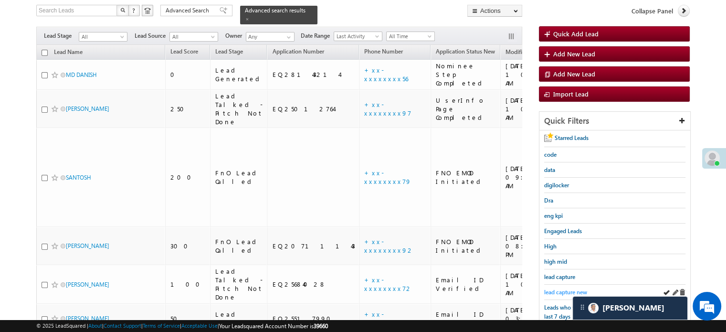
click at [557, 289] on span "lead capture new" at bounding box center [565, 291] width 43 height 7
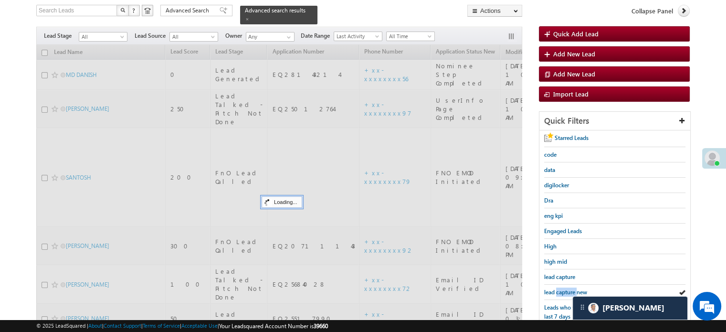
click at [557, 289] on span "lead capture new" at bounding box center [565, 291] width 43 height 7
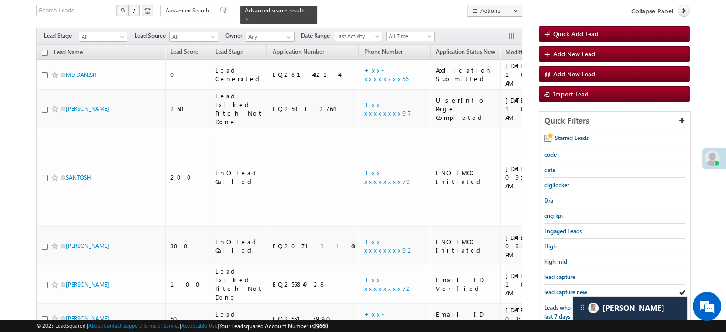
click at [557, 289] on span "lead capture new" at bounding box center [565, 291] width 43 height 7
click at [565, 288] on span "lead capture new" at bounding box center [565, 291] width 43 height 7
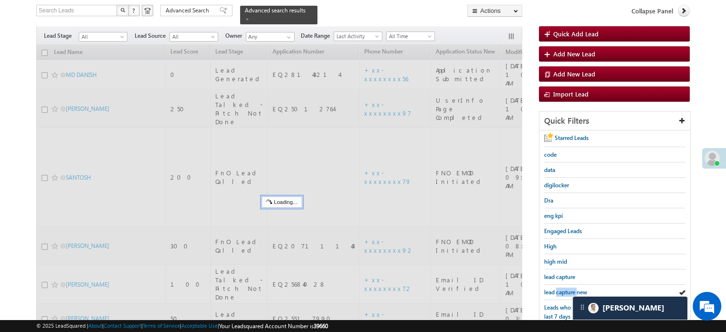
click at [565, 288] on span "lead capture new" at bounding box center [565, 291] width 43 height 7
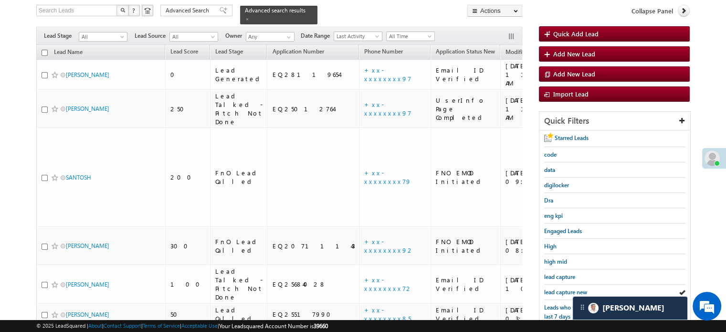
click at [565, 288] on span "lead capture new" at bounding box center [565, 291] width 43 height 7
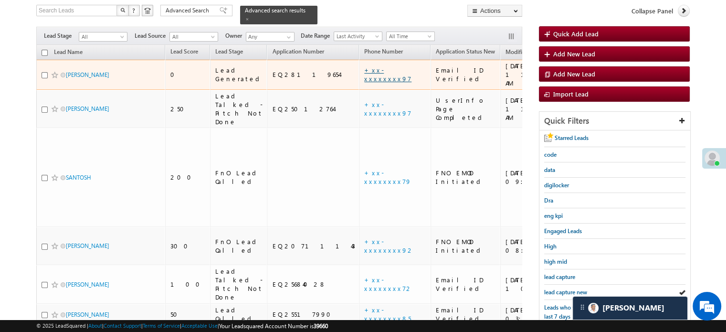
click at [364, 66] on link "+xx-xxxxxxxx97" at bounding box center [387, 74] width 47 height 17
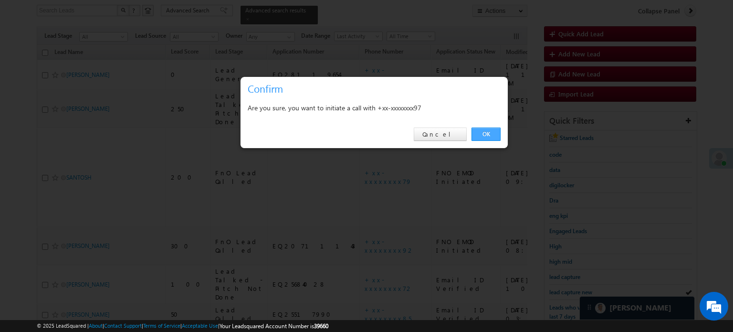
click at [475, 129] on link "OK" at bounding box center [485, 133] width 29 height 13
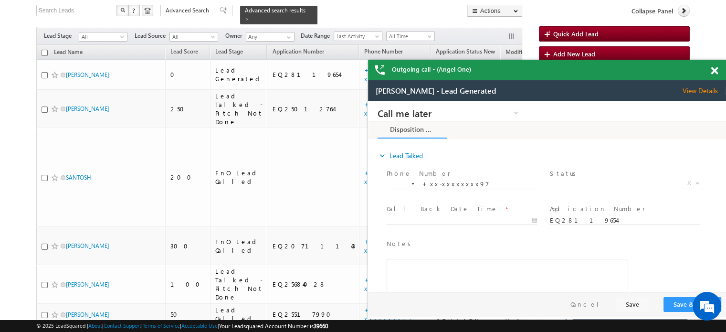
scroll to position [0, 0]
click at [714, 67] on span at bounding box center [714, 71] width 7 height 8
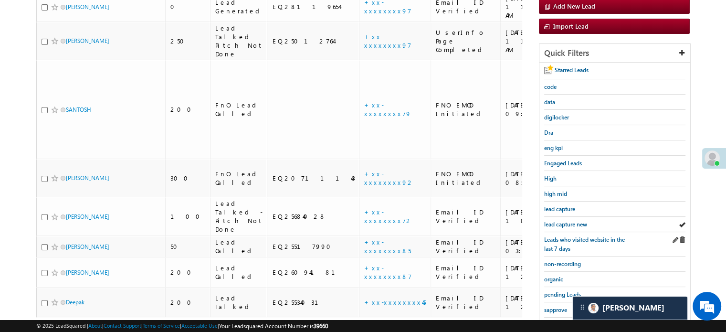
scroll to position [230, 0]
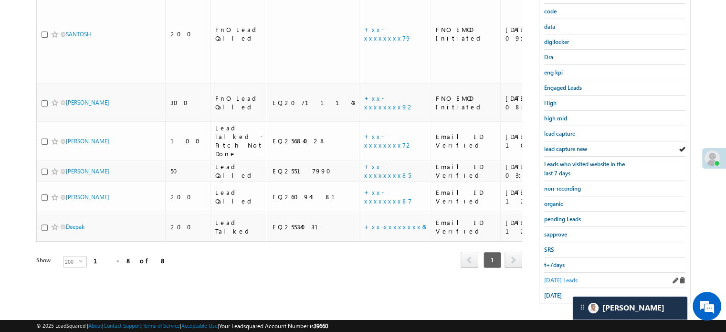
click at [557, 276] on span "Today's Leads" at bounding box center [560, 279] width 33 height 7
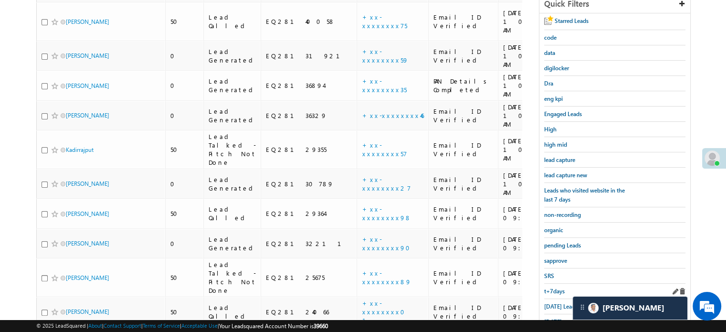
scroll to position [131, 0]
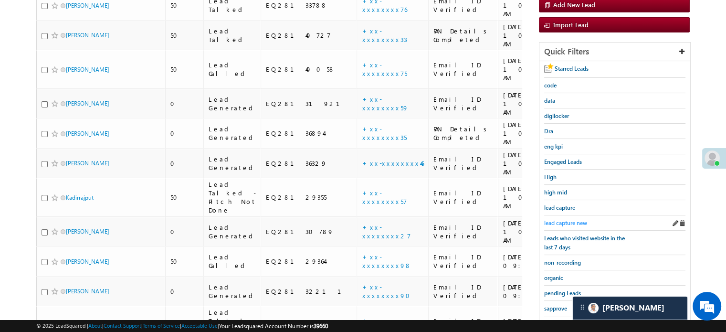
click at [551, 219] on span "lead capture new" at bounding box center [565, 222] width 43 height 7
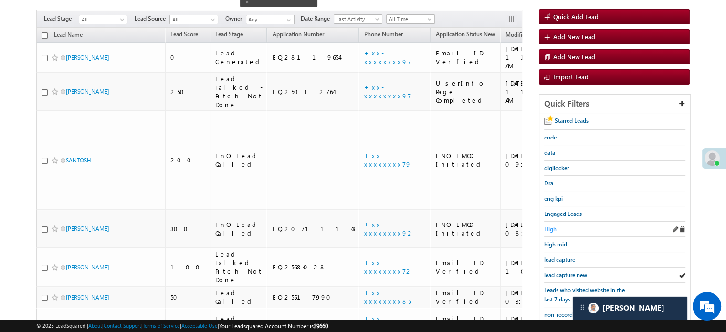
scroll to position [95, 0]
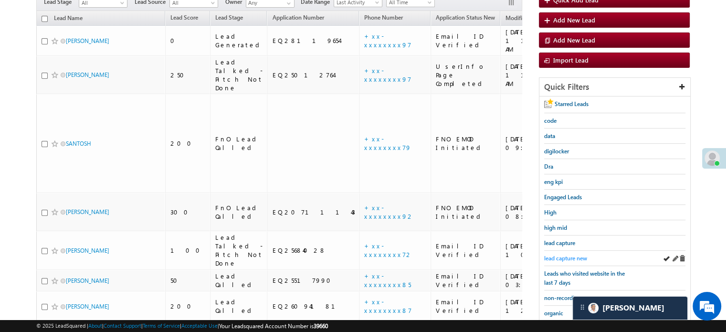
click at [554, 257] on span "lead capture new" at bounding box center [565, 257] width 43 height 7
click at [555, 256] on span "lead capture new" at bounding box center [565, 257] width 43 height 7
click at [567, 251] on div "lead capture new" at bounding box center [614, 258] width 141 height 15
click at [567, 253] on link "lead capture new" at bounding box center [565, 257] width 43 height 9
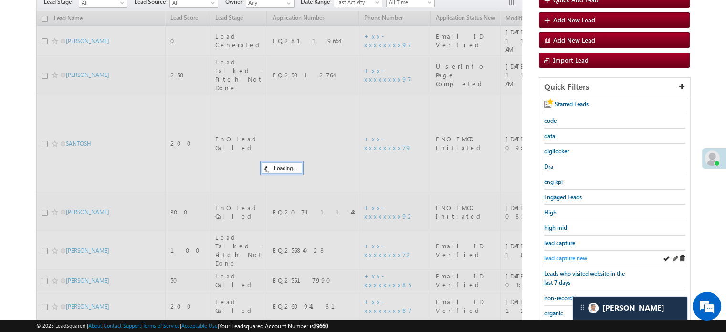
click at [571, 257] on span "lead capture new" at bounding box center [565, 257] width 43 height 7
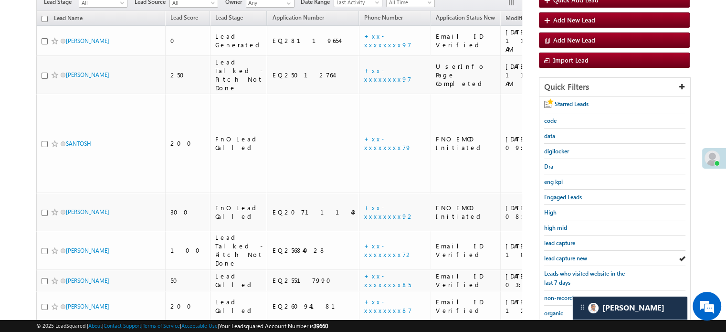
click at [542, 253] on div "Starred Leads code data digilocker Dra eng kpi Engaged Leads High high mid lead…" at bounding box center [614, 253] width 151 height 315
click at [553, 260] on div "lead capture new" at bounding box center [614, 258] width 141 height 15
click at [554, 257] on span "lead capture new" at bounding box center [565, 257] width 43 height 7
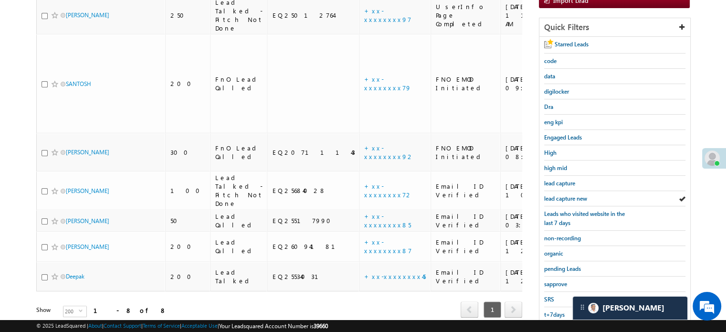
scroll to position [205, 0]
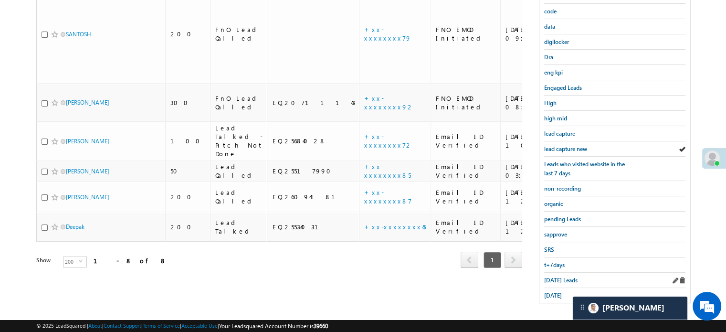
click at [548, 281] on div "Today's Leads" at bounding box center [614, 279] width 141 height 15
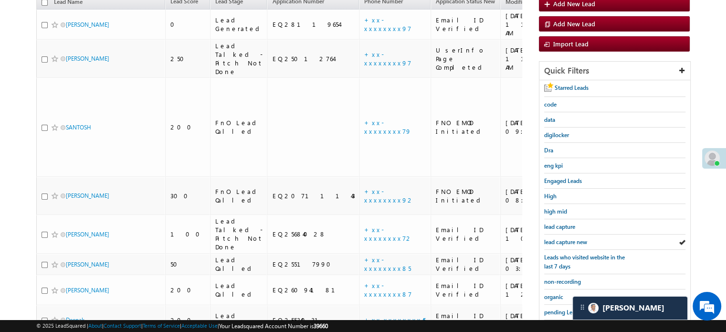
scroll to position [109, 0]
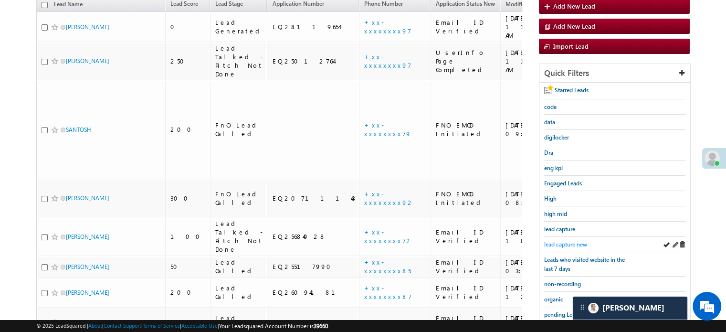
click at [561, 241] on span "lead capture new" at bounding box center [565, 244] width 43 height 7
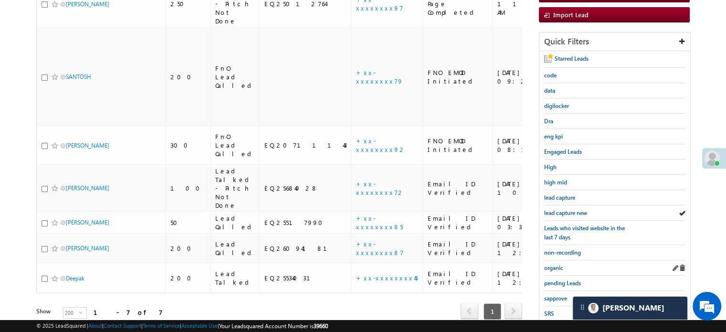
scroll to position [143, 0]
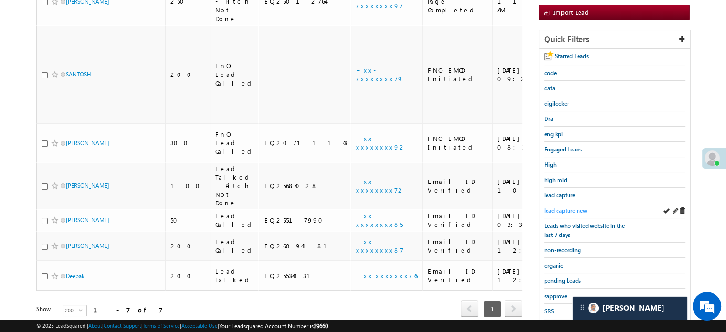
click at [567, 211] on link "lead capture new" at bounding box center [565, 210] width 43 height 9
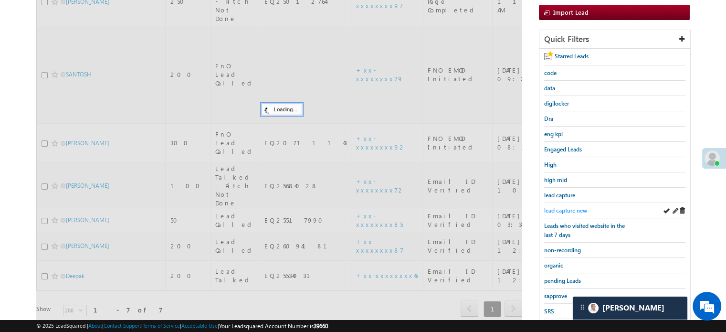
scroll to position [95, 0]
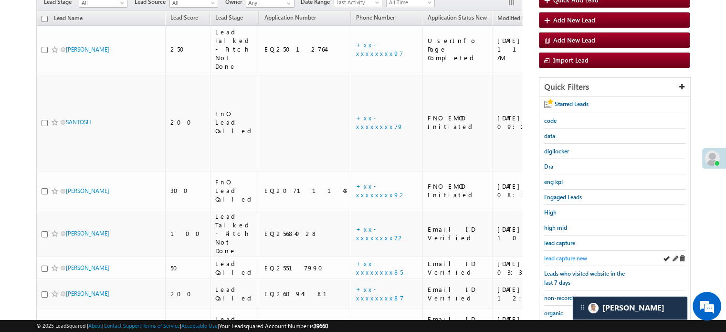
click at [557, 254] on span "lead capture new" at bounding box center [565, 257] width 43 height 7
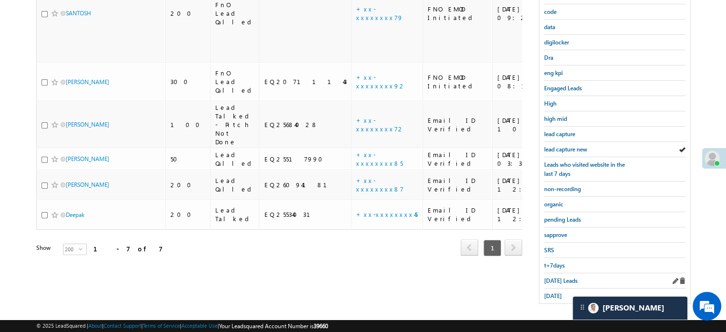
scroll to position [205, 0]
click at [553, 272] on div "Today's Leads" at bounding box center [614, 279] width 141 height 15
click at [555, 276] on span "Today's Leads" at bounding box center [560, 279] width 33 height 7
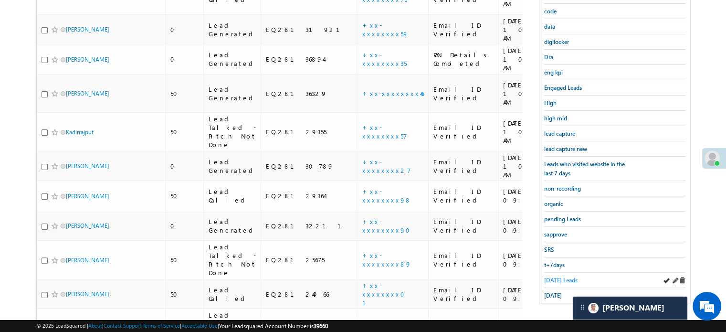
click at [551, 276] on span "Today's Leads" at bounding box center [560, 279] width 33 height 7
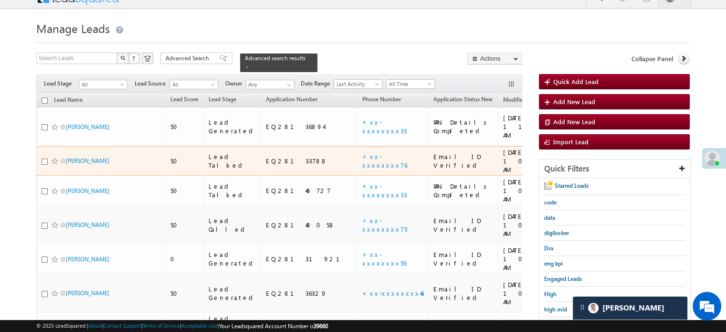
scroll to position [62, 0]
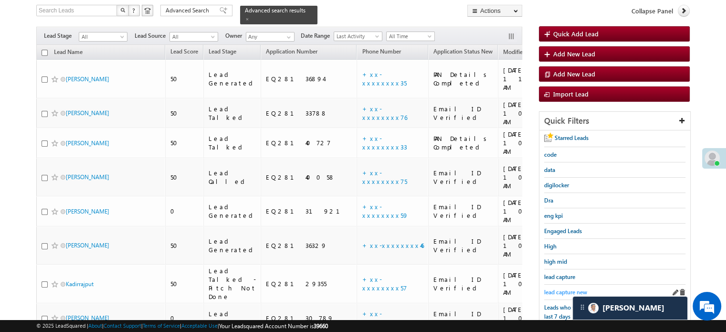
click at [566, 288] on span "lead capture new" at bounding box center [565, 291] width 43 height 7
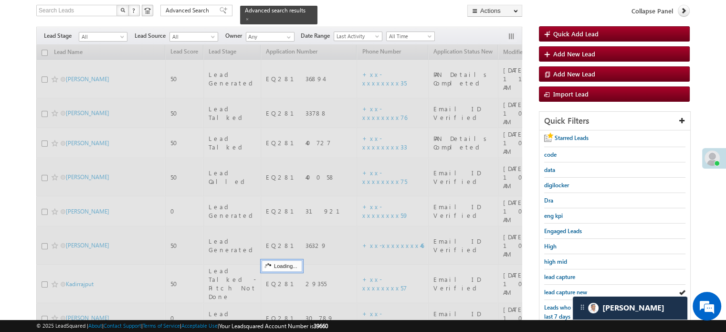
click at [566, 288] on span "lead capture new" at bounding box center [565, 291] width 43 height 7
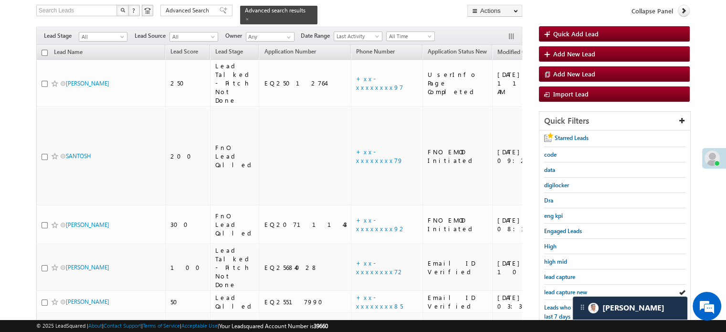
click at [566, 288] on span "lead capture new" at bounding box center [565, 291] width 43 height 7
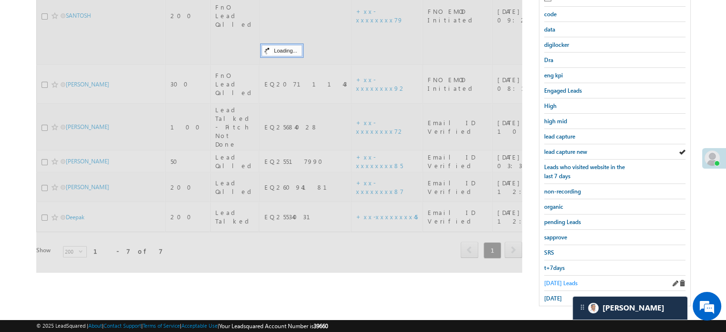
scroll to position [205, 0]
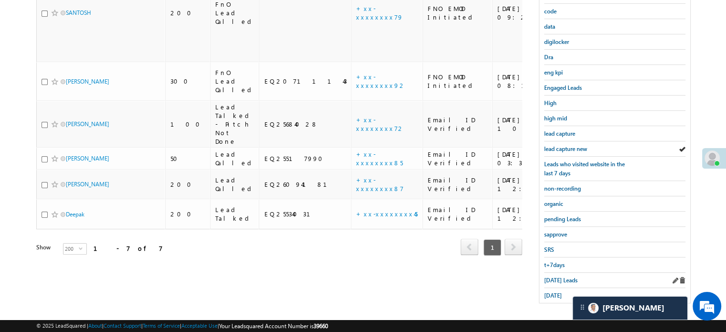
click at [545, 280] on div "Today's Leads" at bounding box center [614, 279] width 141 height 15
click at [548, 278] on span "Today's Leads" at bounding box center [560, 279] width 33 height 7
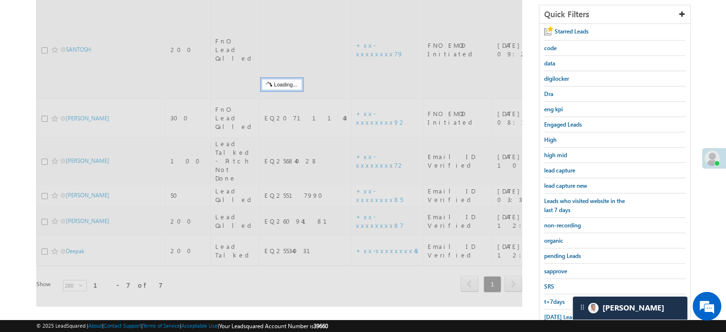
scroll to position [109, 0]
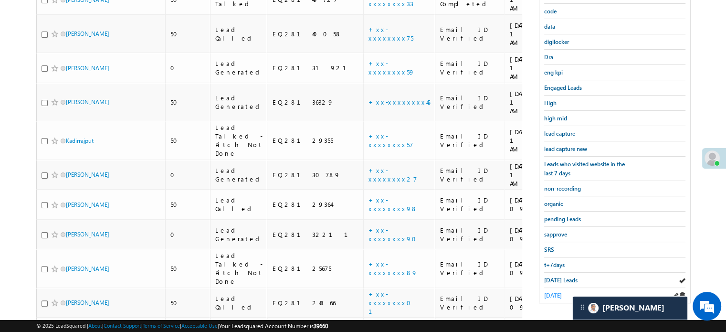
click at [560, 292] on span "[DATE]" at bounding box center [553, 295] width 18 height 7
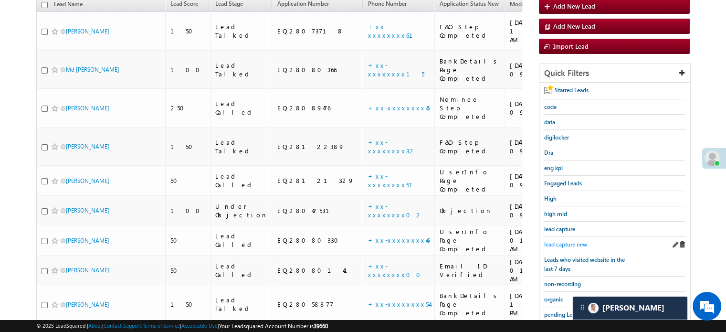
click at [566, 241] on span "lead capture new" at bounding box center [565, 244] width 43 height 7
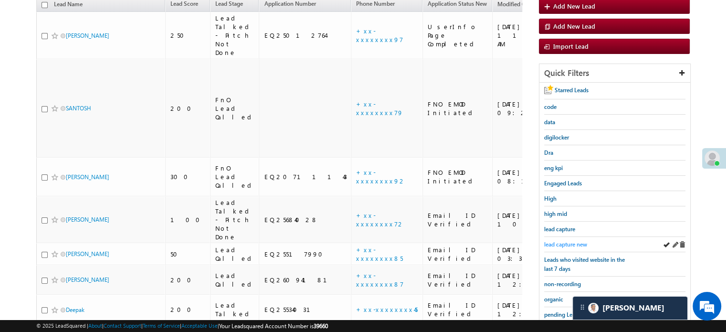
click at [559, 241] on span "lead capture new" at bounding box center [565, 244] width 43 height 7
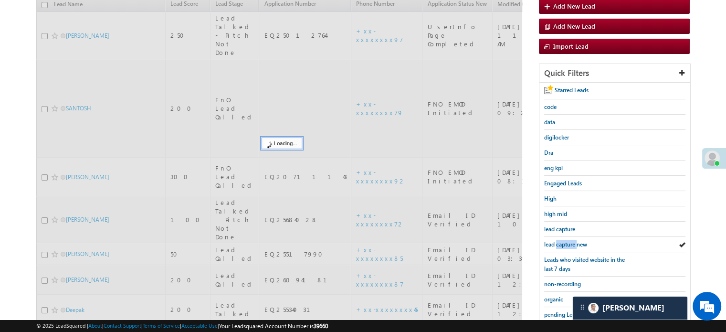
click at [559, 241] on span "lead capture new" at bounding box center [565, 244] width 43 height 7
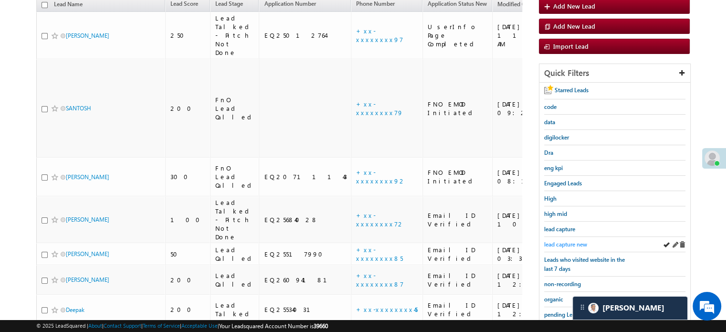
click at [580, 242] on span "lead capture new" at bounding box center [565, 244] width 43 height 7
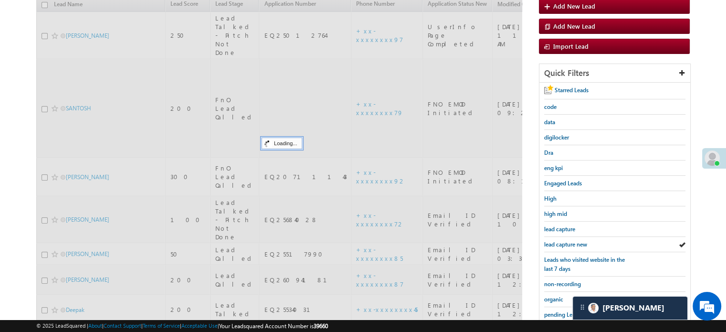
click at [568, 242] on span "lead capture new" at bounding box center [565, 244] width 43 height 7
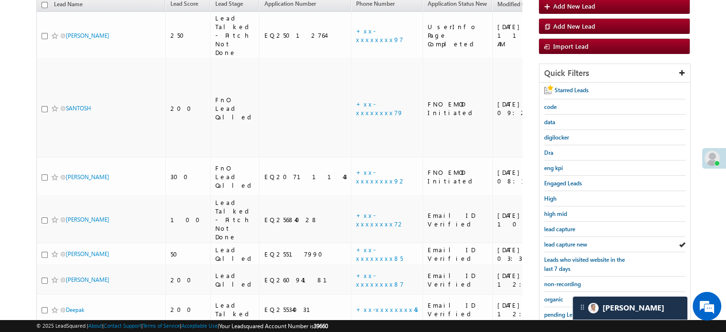
click at [568, 242] on span "lead capture new" at bounding box center [565, 244] width 43 height 7
click at [566, 244] on span "lead capture new" at bounding box center [565, 244] width 43 height 7
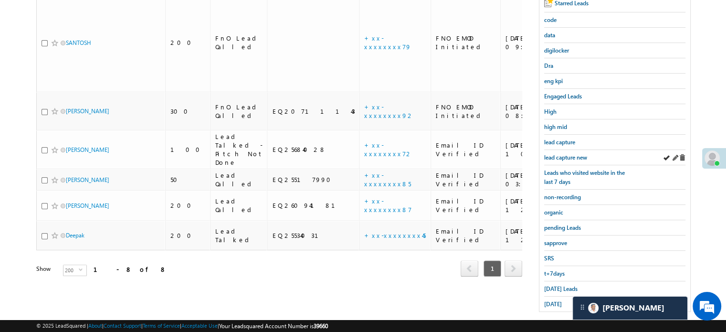
scroll to position [205, 0]
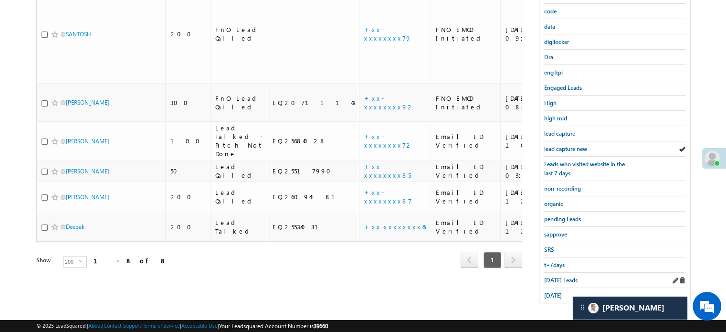
click at [550, 282] on div "Today's Leads" at bounding box center [614, 279] width 141 height 15
click at [550, 278] on span "Today's Leads" at bounding box center [560, 279] width 33 height 7
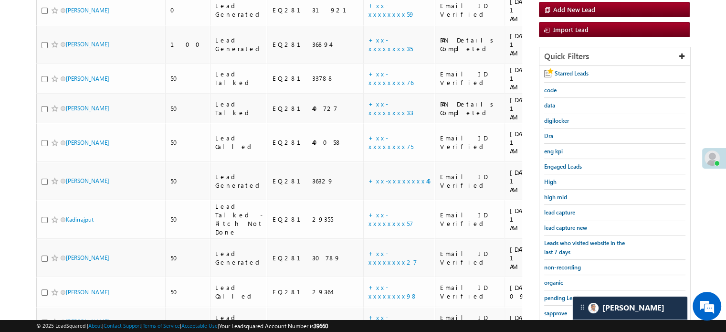
scroll to position [62, 0]
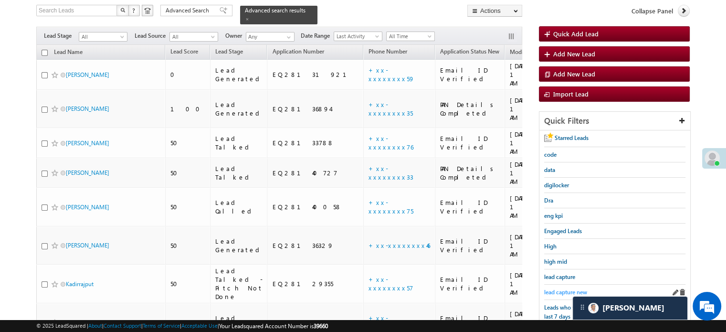
click at [549, 293] on span "lead capture new" at bounding box center [565, 291] width 43 height 7
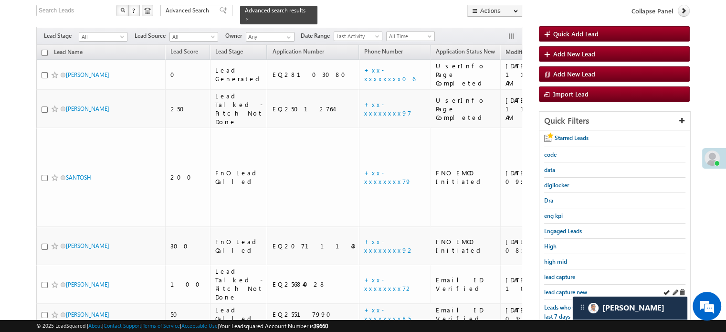
click at [557, 284] on div "lead capture new" at bounding box center [614, 291] width 141 height 15
click at [562, 288] on span "lead capture new" at bounding box center [565, 291] width 43 height 7
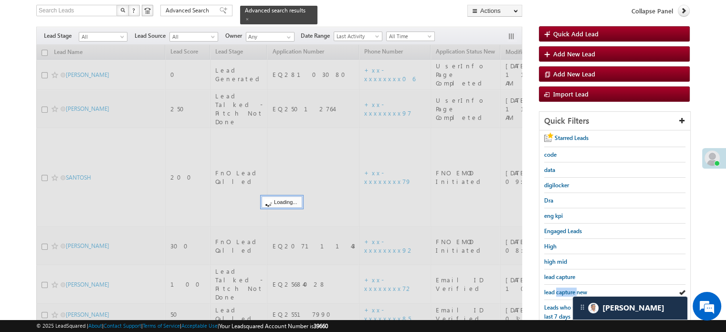
click at [562, 288] on span "lead capture new" at bounding box center [565, 291] width 43 height 7
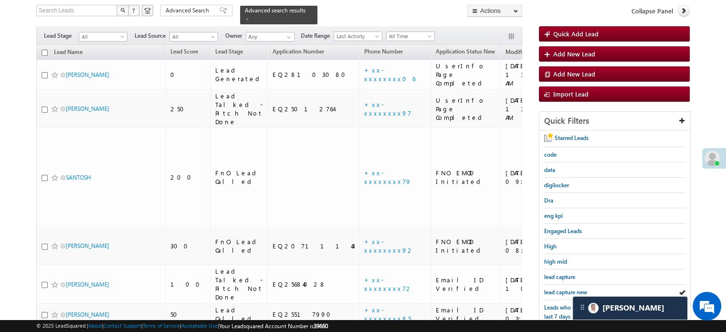
click at [562, 288] on span "lead capture new" at bounding box center [565, 291] width 43 height 7
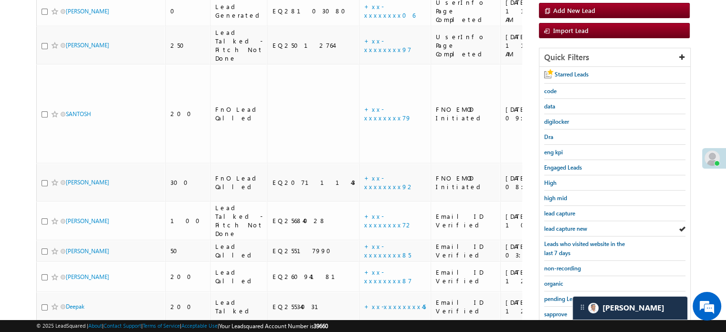
scroll to position [205, 0]
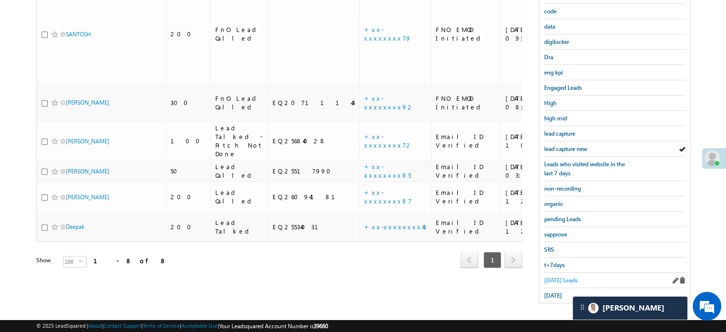
click at [555, 276] on span "Today's Leads" at bounding box center [560, 279] width 33 height 7
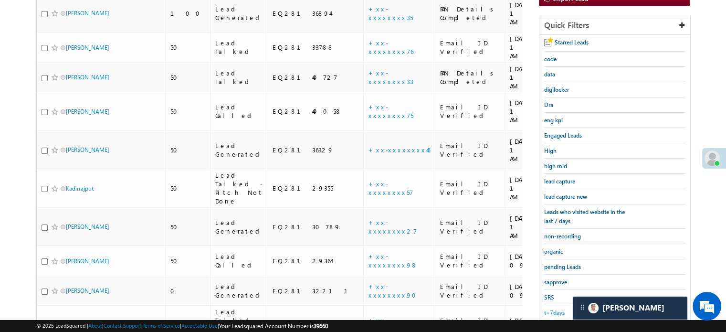
scroll to position [109, 0]
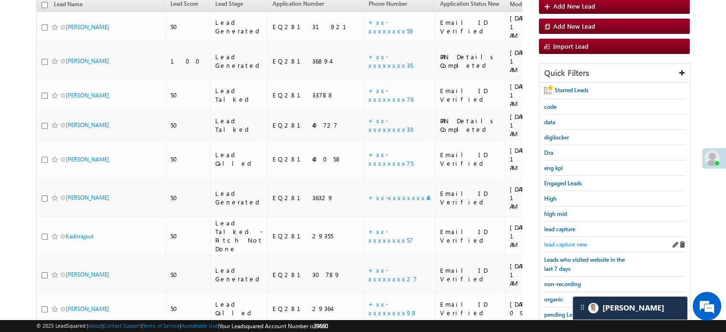
click at [560, 241] on span "lead capture new" at bounding box center [565, 244] width 43 height 7
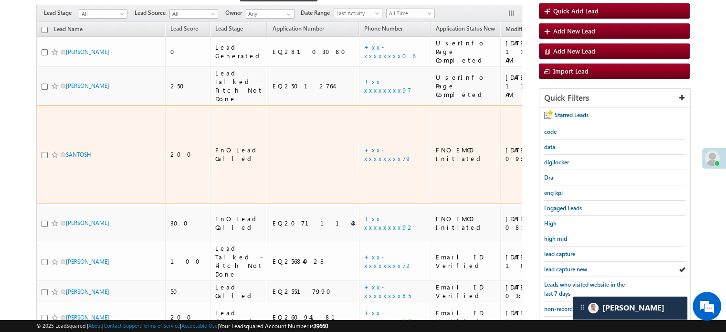
scroll to position [143, 0]
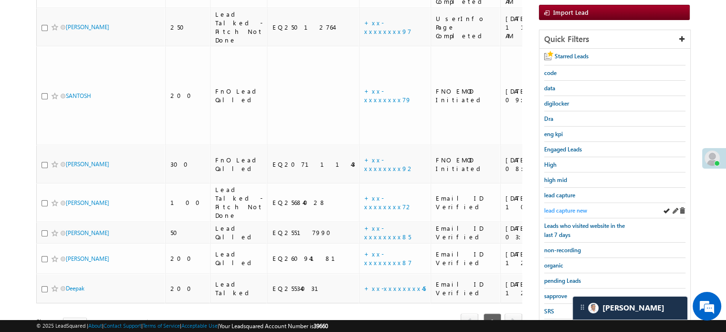
click at [555, 208] on span "lead capture new" at bounding box center [565, 210] width 43 height 7
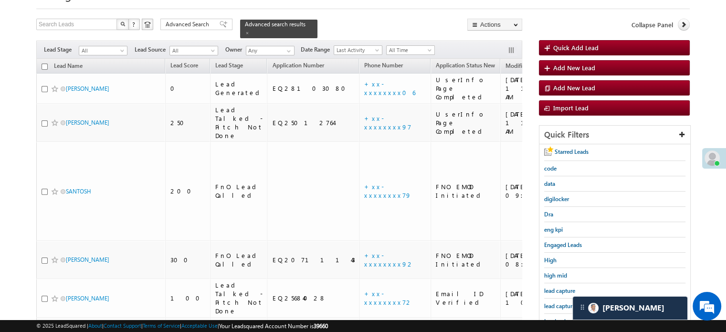
scroll to position [191, 0]
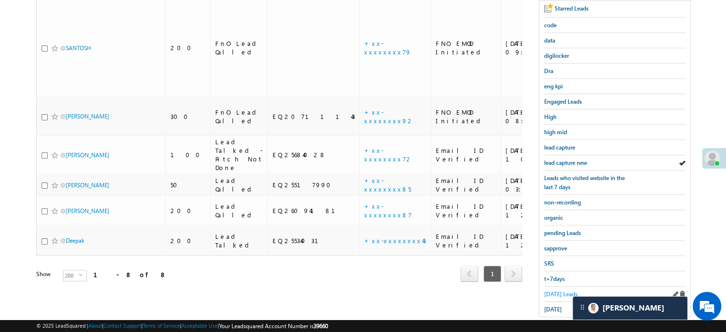
click at [557, 290] on span "Today's Leads" at bounding box center [560, 293] width 33 height 7
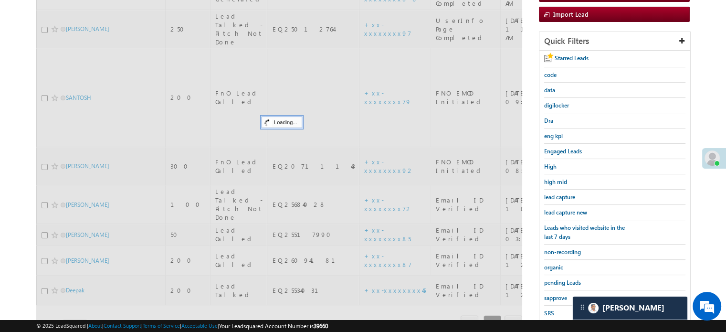
scroll to position [95, 0]
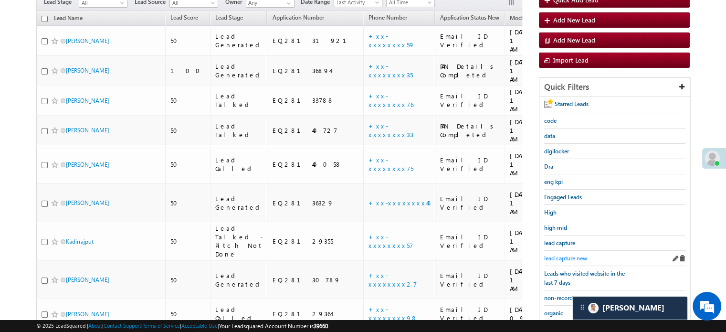
click at [569, 256] on span "lead capture new" at bounding box center [565, 257] width 43 height 7
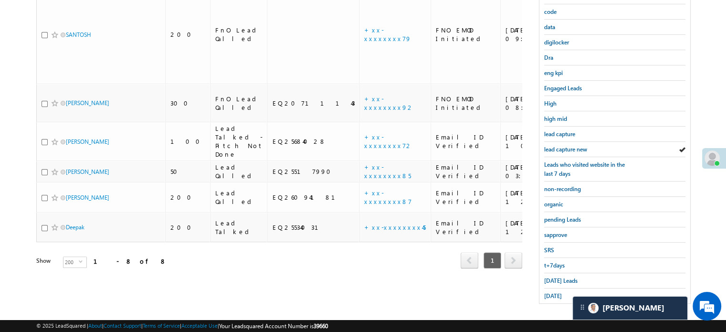
scroll to position [205, 0]
click at [554, 277] on span "Today's Leads" at bounding box center [560, 279] width 33 height 7
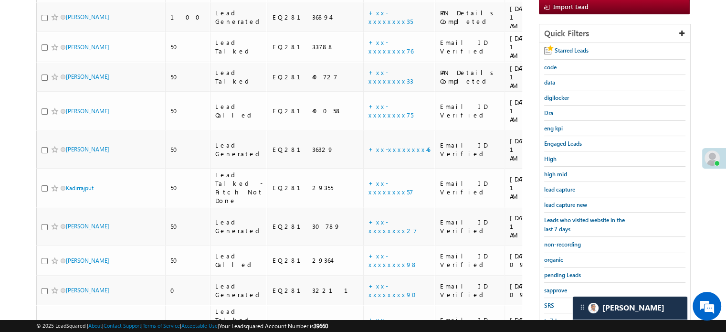
scroll to position [52, 0]
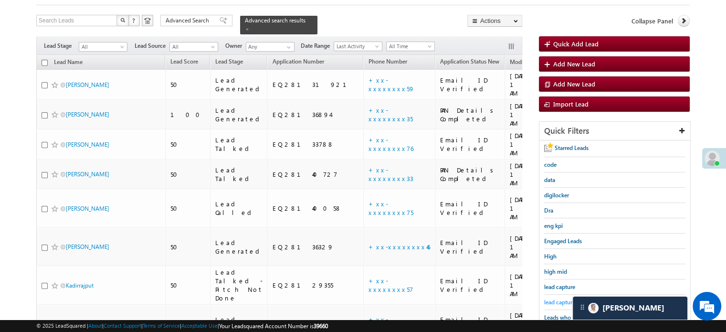
click at [559, 298] on span "lead capture new" at bounding box center [565, 301] width 43 height 7
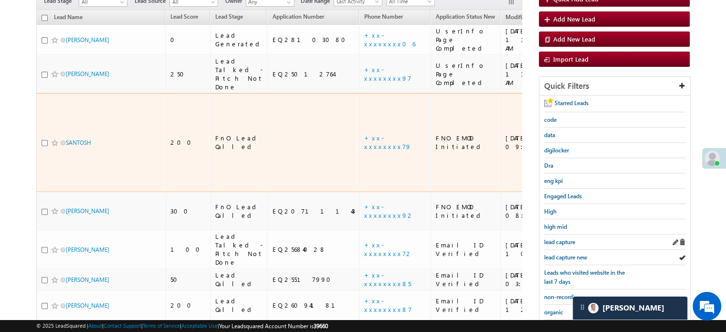
scroll to position [147, 0]
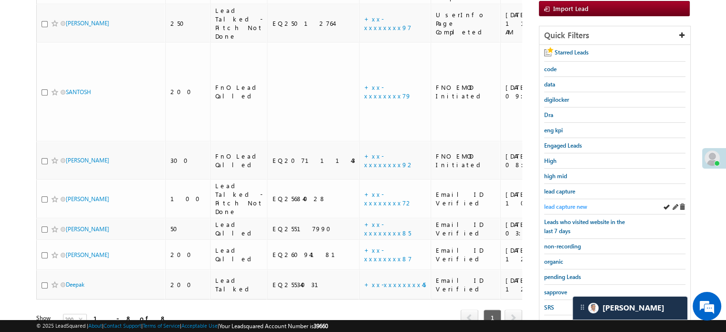
click at [566, 203] on span "lead capture new" at bounding box center [565, 206] width 43 height 7
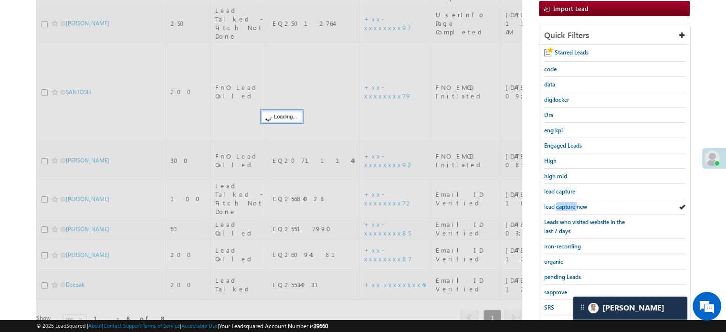
click at [566, 203] on span "lead capture new" at bounding box center [565, 206] width 43 height 7
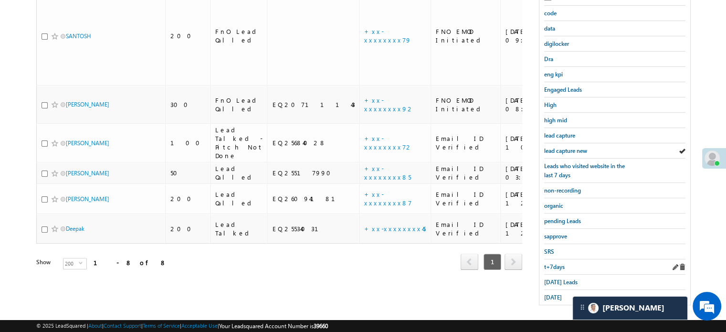
scroll to position [205, 0]
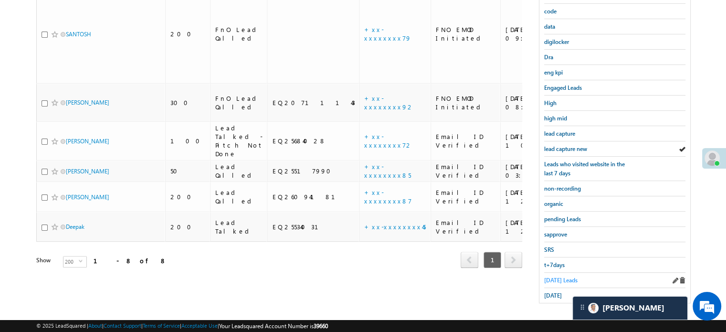
click at [559, 276] on span "Today's Leads" at bounding box center [560, 279] width 33 height 7
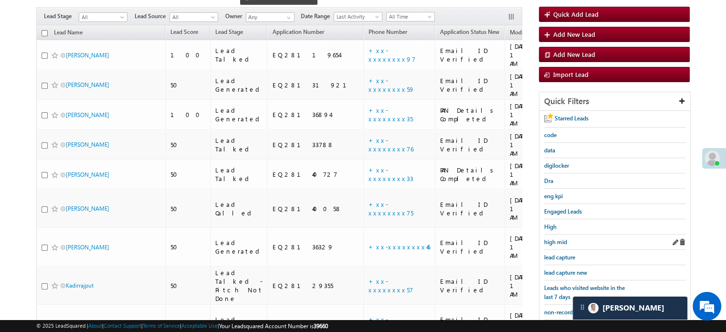
scroll to position [177, 0]
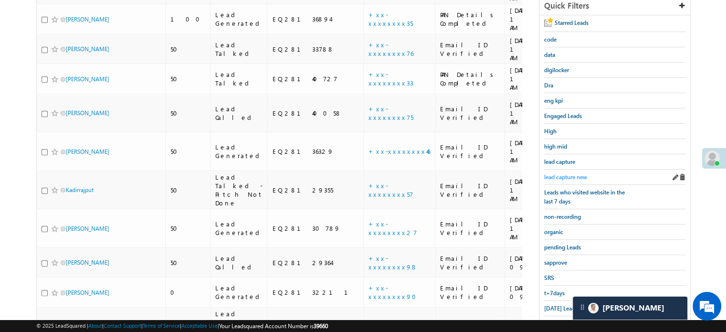
click at [564, 174] on span "lead capture new" at bounding box center [565, 176] width 43 height 7
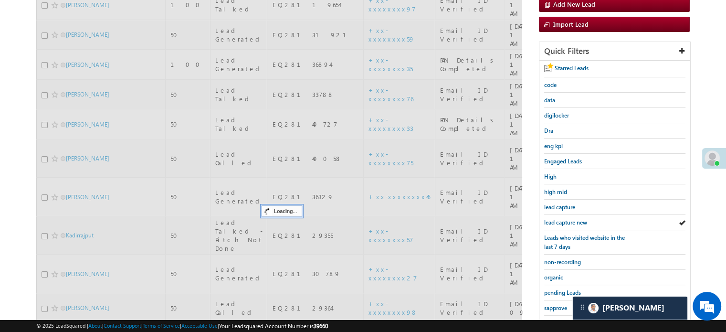
scroll to position [81, 0]
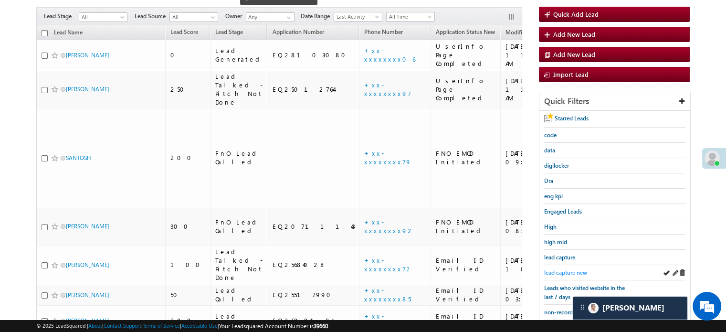
click at [564, 272] on span "lead capture new" at bounding box center [565, 272] width 43 height 7
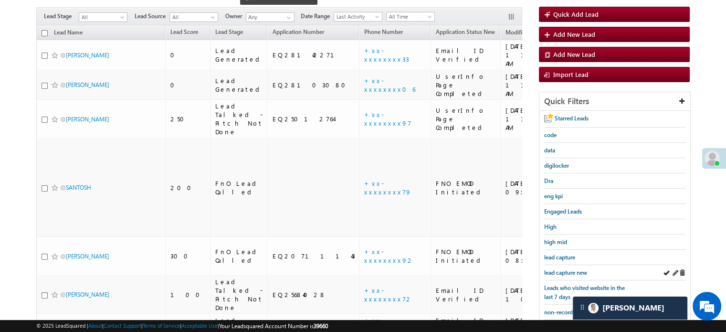
click at [555, 265] on div "lead capture new" at bounding box center [614, 272] width 141 height 15
click at [557, 268] on link "lead capture new" at bounding box center [565, 272] width 43 height 9
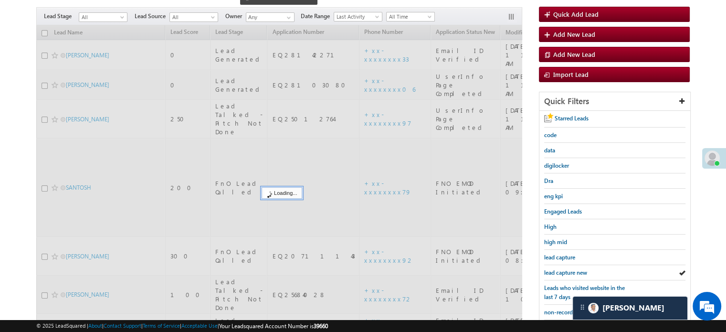
click at [558, 269] on span "lead capture new" at bounding box center [565, 272] width 43 height 7
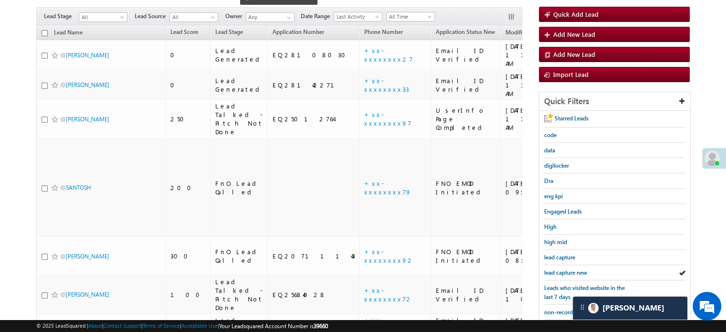
click at [558, 269] on span "lead capture new" at bounding box center [565, 272] width 43 height 7
click at [555, 272] on span "lead capture new" at bounding box center [565, 272] width 43 height 7
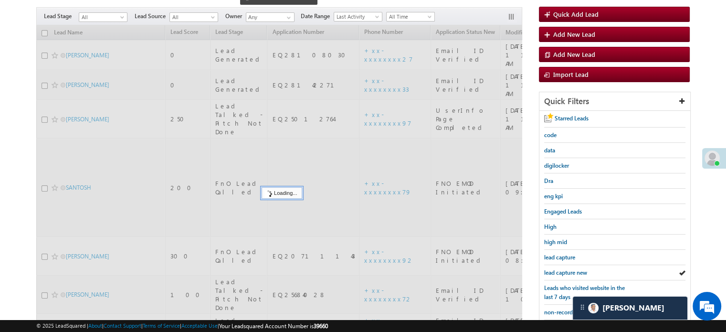
click at [555, 272] on span "lead capture new" at bounding box center [565, 272] width 43 height 7
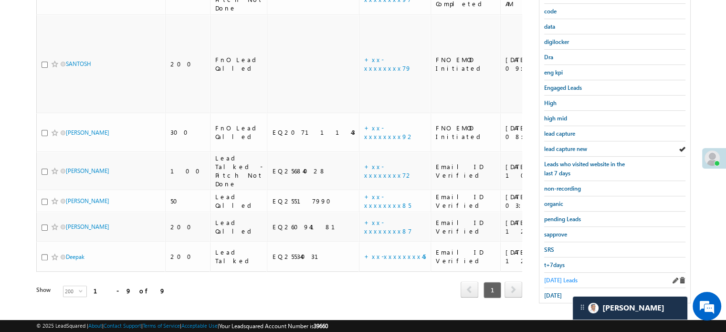
click at [554, 276] on span "Today's Leads" at bounding box center [560, 279] width 33 height 7
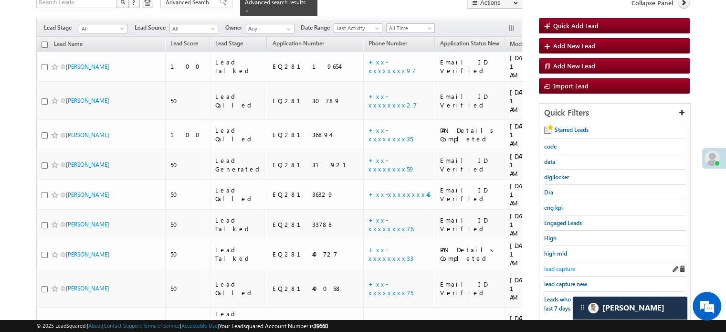
scroll to position [205, 0]
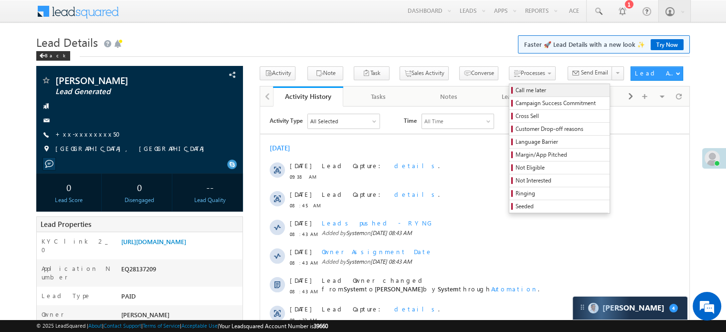
click at [509, 85] on link "Call me later" at bounding box center [559, 90] width 100 height 12
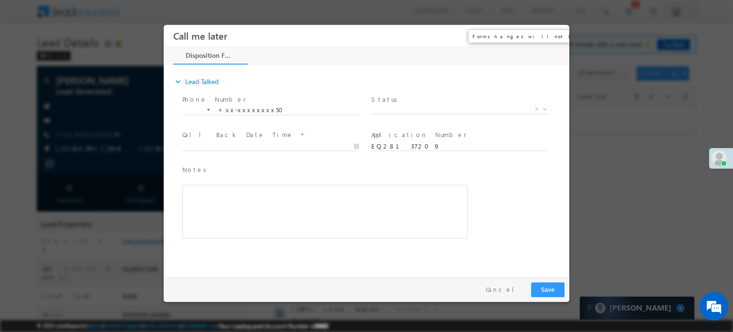
click at [554, 37] on button "×" at bounding box center [555, 36] width 16 height 18
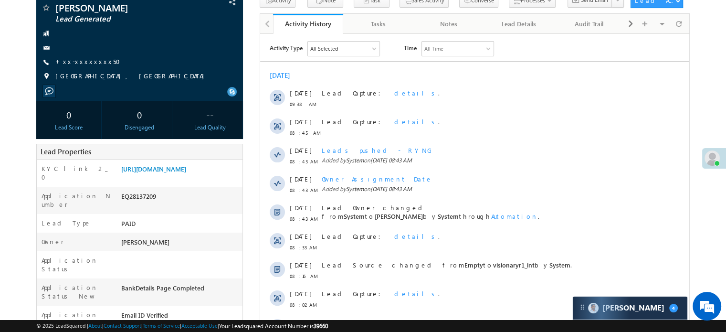
scroll to position [143, 0]
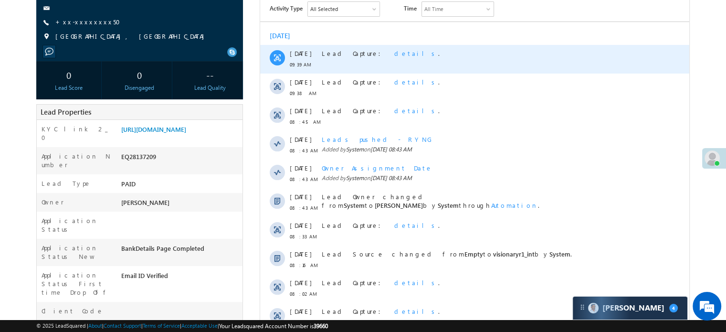
scroll to position [95, 0]
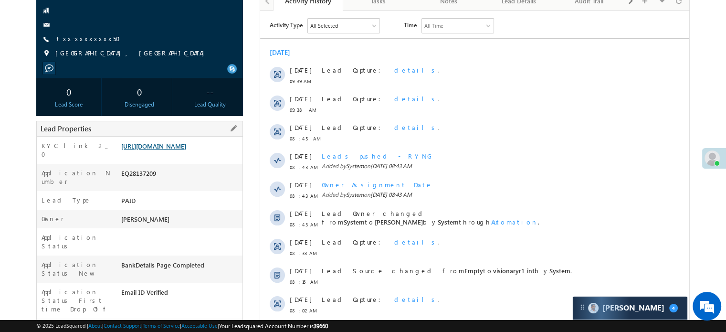
click at [186, 147] on link "[URL][DOMAIN_NAME]" at bounding box center [153, 146] width 65 height 8
click at [75, 38] on link "+xx-xxxxxxxx50" at bounding box center [90, 38] width 71 height 8
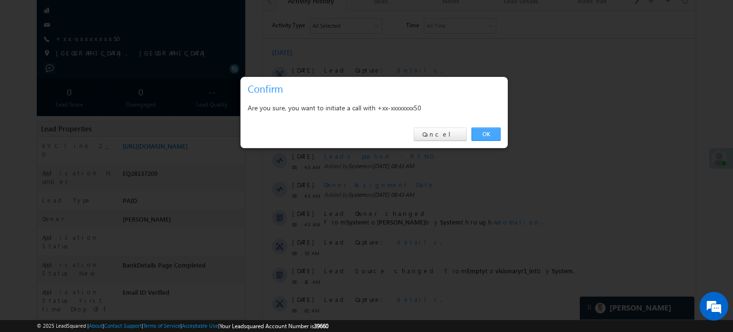
click at [483, 136] on link "OK" at bounding box center [485, 133] width 29 height 13
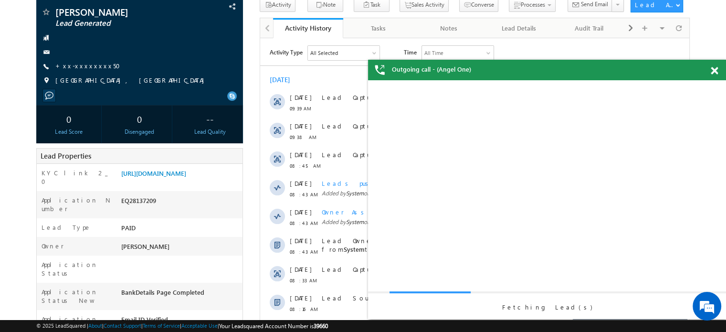
scroll to position [73, 0]
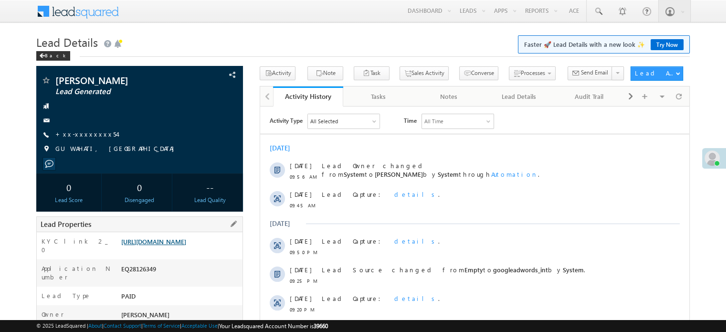
click at [179, 245] on link "https://angelbroking1-pk3em7sa.customui-test.leadsquared.com?leadId=5000ecf4-44…" at bounding box center [153, 241] width 65 height 8
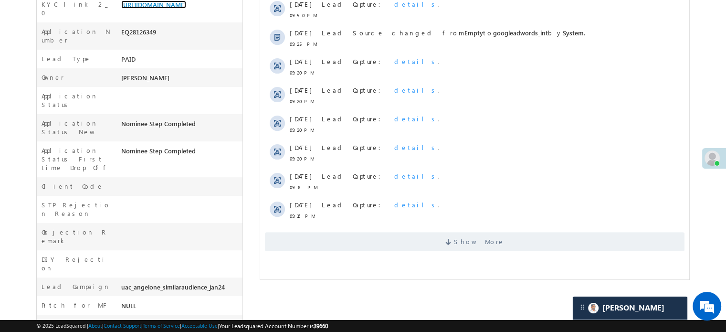
scroll to position [286, 0]
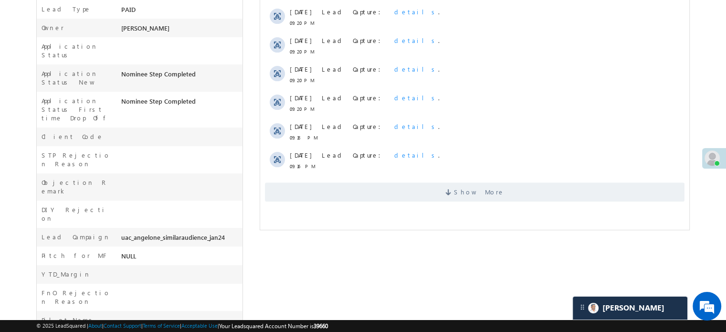
click at [367, 180] on div "Show More" at bounding box center [474, 188] width 429 height 26
click at [366, 187] on span "Show More" at bounding box center [474, 191] width 419 height 19
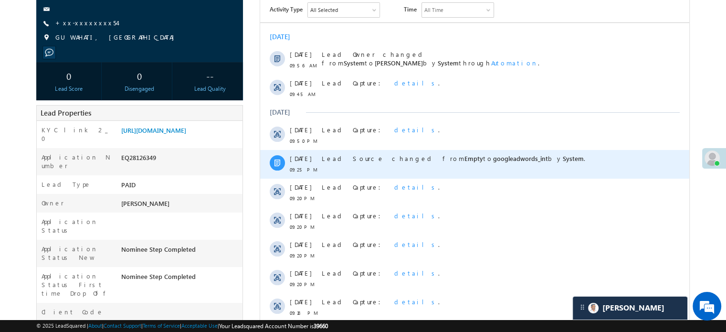
scroll to position [0, 0]
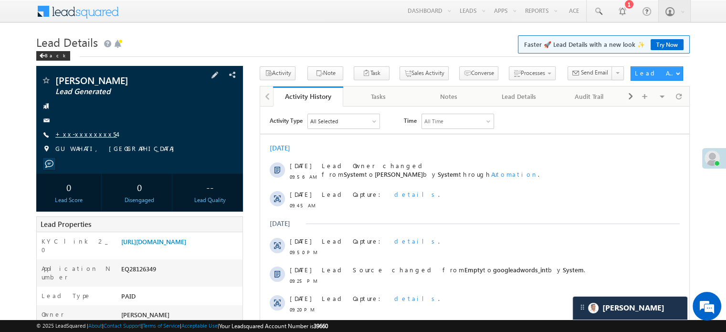
click at [73, 134] on link "+xx-xxxxxxxx54" at bounding box center [86, 134] width 62 height 8
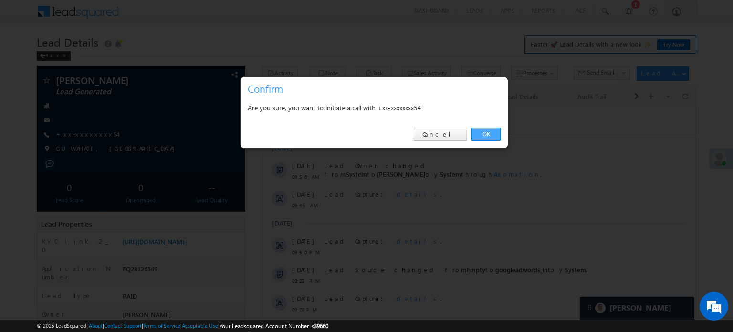
click at [485, 135] on link "OK" at bounding box center [485, 133] width 29 height 13
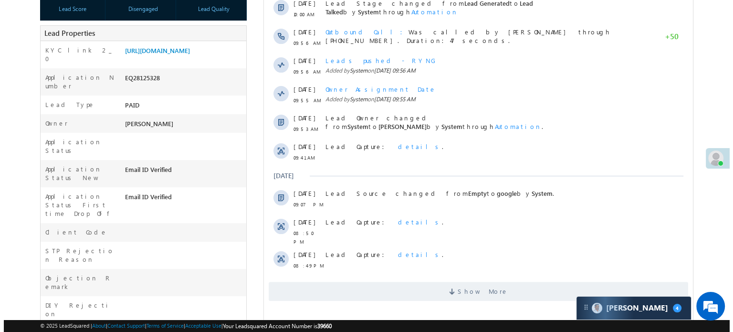
scroll to position [48, 0]
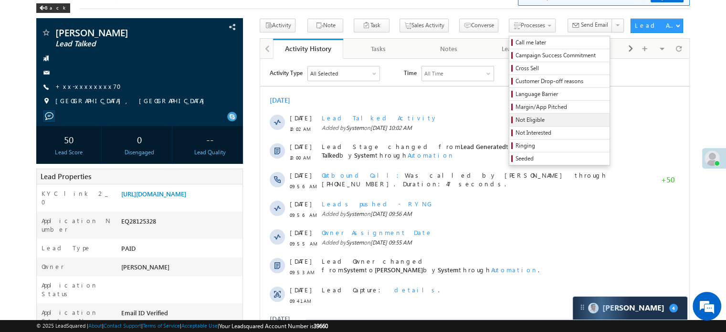
click at [509, 114] on link "Not Eligible" at bounding box center [559, 120] width 100 height 12
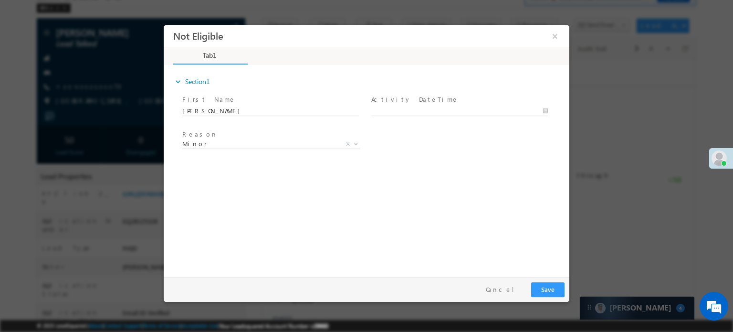
scroll to position [0, 0]
type input "[DATE] 10:02 AM"
click at [408, 113] on body "Not Eligible ×" at bounding box center [367, 148] width 406 height 248
click at [548, 291] on button "Save" at bounding box center [547, 289] width 33 height 15
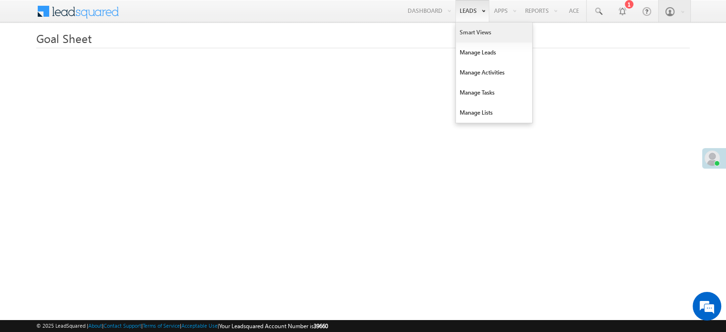
click at [466, 28] on link "Smart Views" at bounding box center [494, 32] width 76 height 20
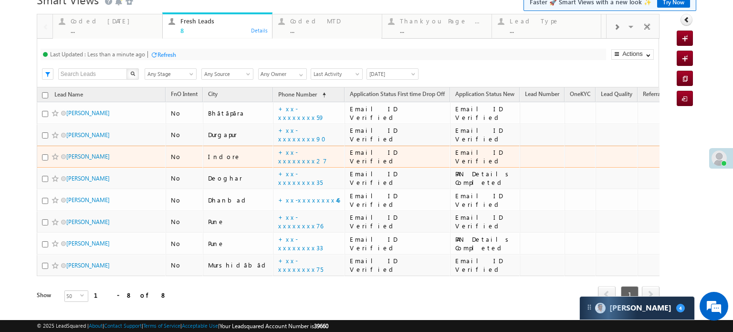
scroll to position [68, 0]
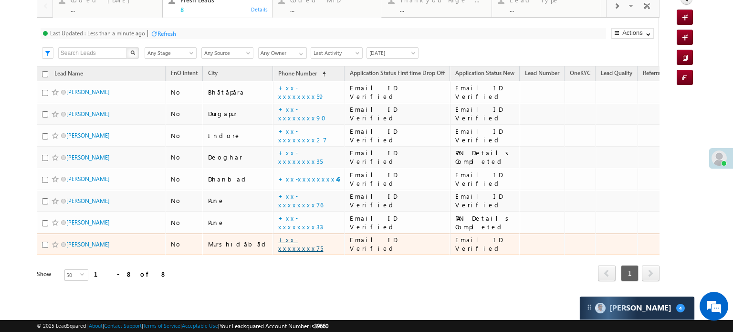
click at [278, 235] on link "+xx-xxxxxxxx75" at bounding box center [300, 243] width 45 height 17
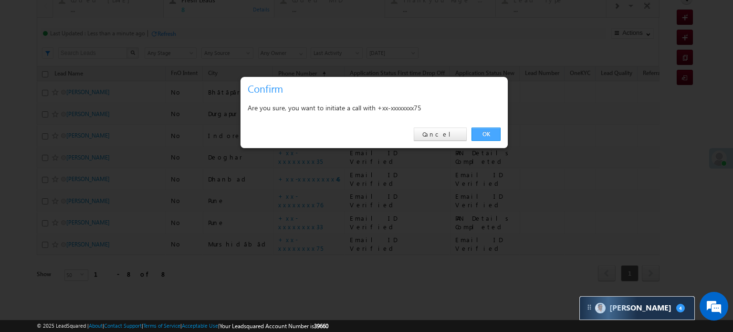
click at [491, 133] on link "OK" at bounding box center [485, 133] width 29 height 13
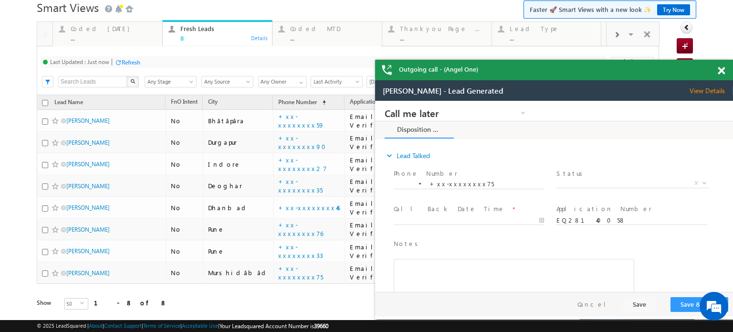
scroll to position [0, 0]
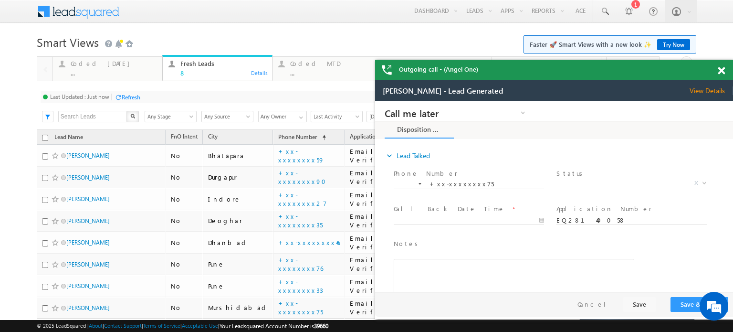
click at [722, 66] on div at bounding box center [726, 69] width 13 height 19
click at [723, 69] on span at bounding box center [721, 71] width 7 height 8
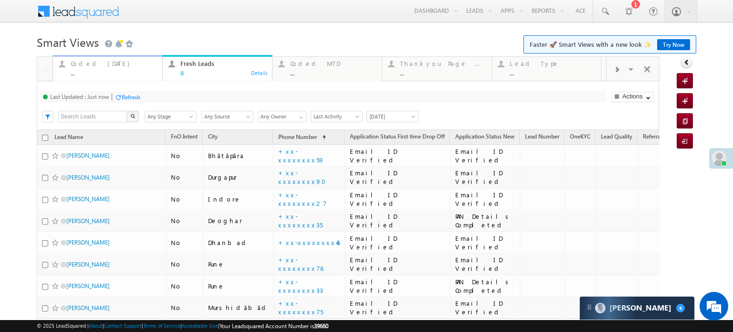
click at [97, 64] on div "Coded Today" at bounding box center [114, 64] width 86 height 8
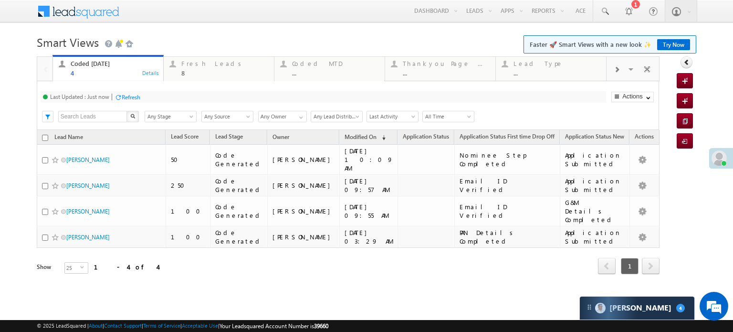
click at [137, 102] on div "Last Updated : Just now Refresh Refreshing..." at bounding box center [323, 96] width 565 height 11
click at [191, 63] on div "Fresh Leads" at bounding box center [224, 64] width 87 height 8
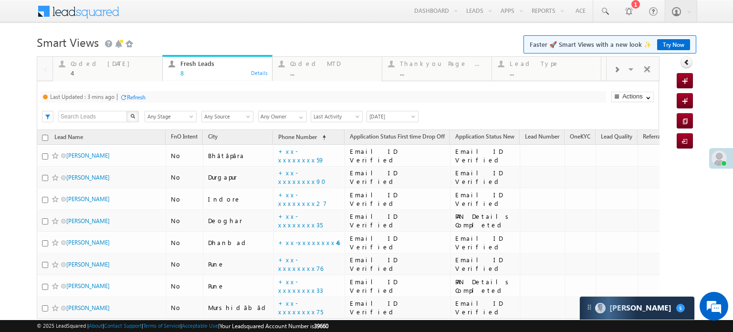
click at [130, 95] on div "Refresh" at bounding box center [136, 97] width 19 height 7
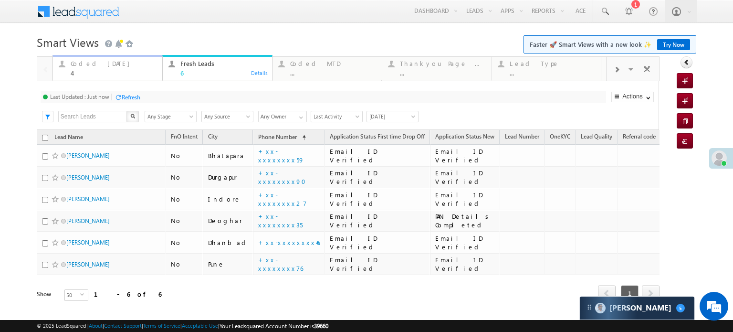
click at [84, 61] on div "Coded [DATE]" at bounding box center [114, 64] width 86 height 8
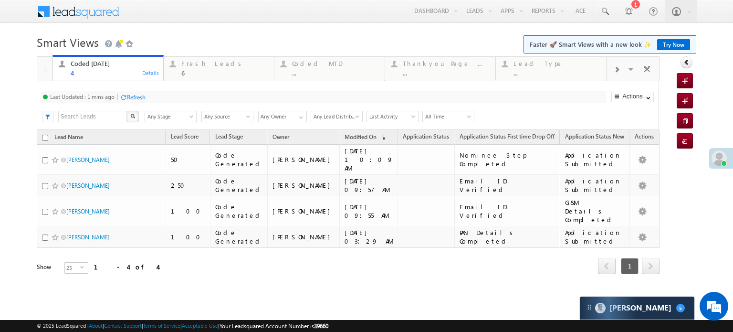
click at [124, 94] on div at bounding box center [123, 97] width 7 height 7
drag, startPoint x: 220, startPoint y: 69, endPoint x: 210, endPoint y: 75, distance: 11.1
click at [220, 69] on div "6" at bounding box center [224, 72] width 87 height 7
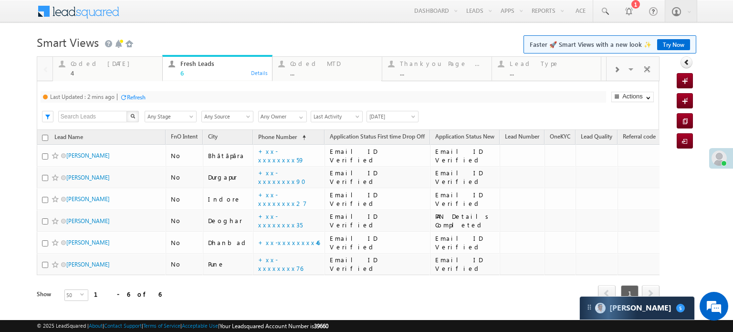
click at [141, 99] on div "Refresh" at bounding box center [136, 97] width 19 height 7
click at [95, 66] on div "Coded Today" at bounding box center [114, 64] width 86 height 8
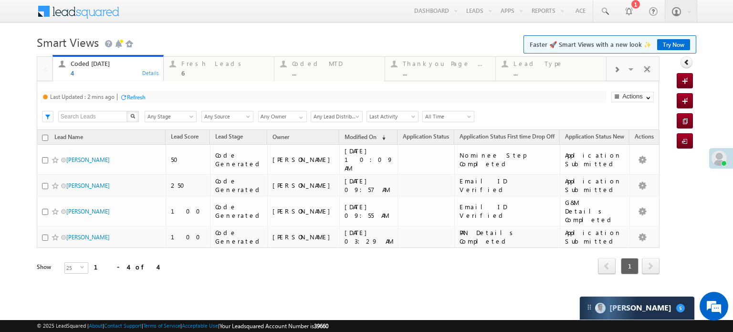
click at [135, 98] on div "Refresh" at bounding box center [136, 97] width 19 height 7
click at [190, 68] on div "Fresh Leads 6" at bounding box center [224, 67] width 87 height 19
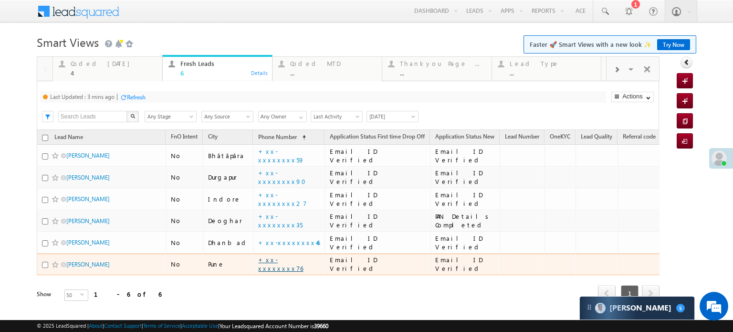
click at [261, 266] on link "+xx-xxxxxxxx76" at bounding box center [280, 263] width 45 height 17
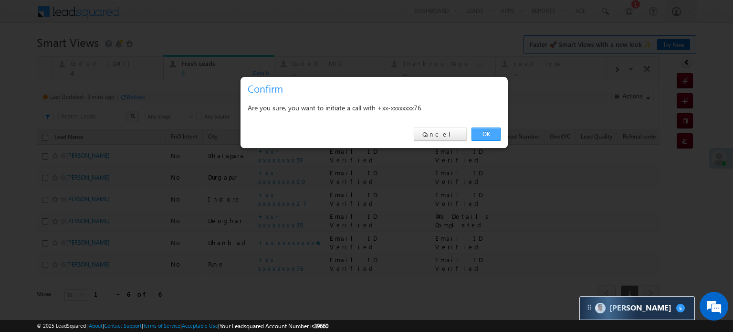
click at [480, 132] on link "OK" at bounding box center [485, 133] width 29 height 13
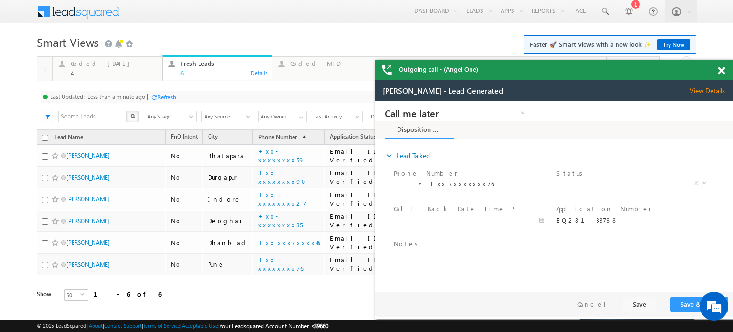
click at [720, 72] on span at bounding box center [721, 71] width 7 height 8
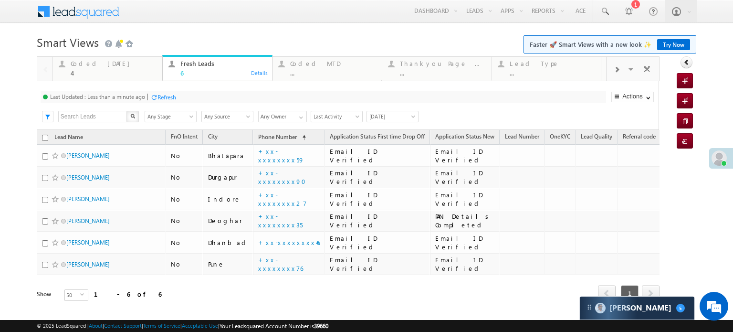
click at [157, 98] on div at bounding box center [153, 97] width 7 height 7
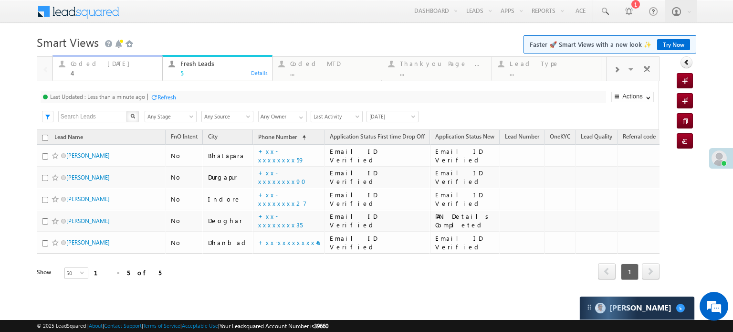
click at [103, 66] on div "Coded Today" at bounding box center [114, 64] width 86 height 8
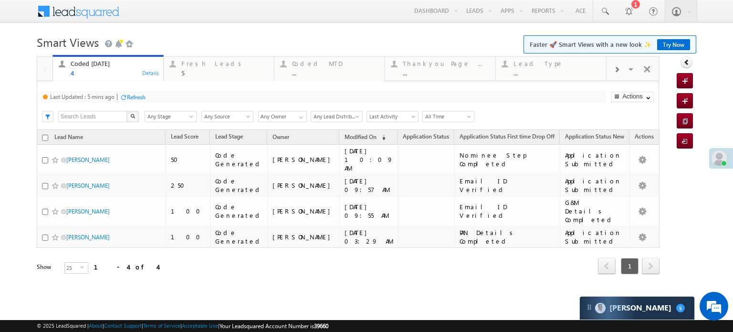
click at [142, 96] on div "Refresh" at bounding box center [136, 97] width 19 height 7
click at [211, 63] on div "Fresh Leads" at bounding box center [224, 64] width 87 height 8
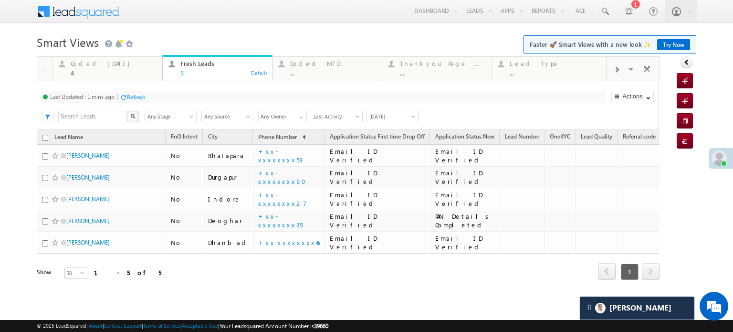
click at [145, 99] on div "Refresh" at bounding box center [136, 97] width 19 height 7
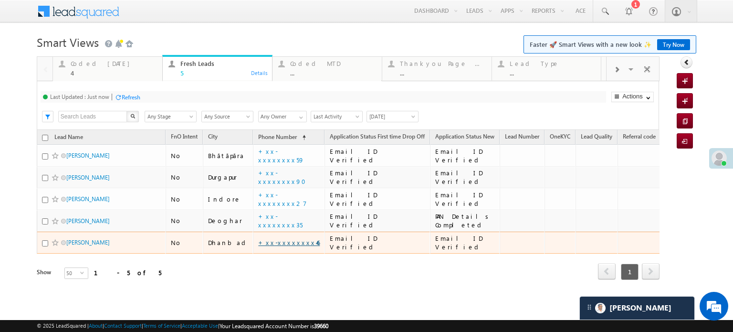
click at [282, 245] on link "+xx-xxxxxxxx46" at bounding box center [289, 242] width 62 height 8
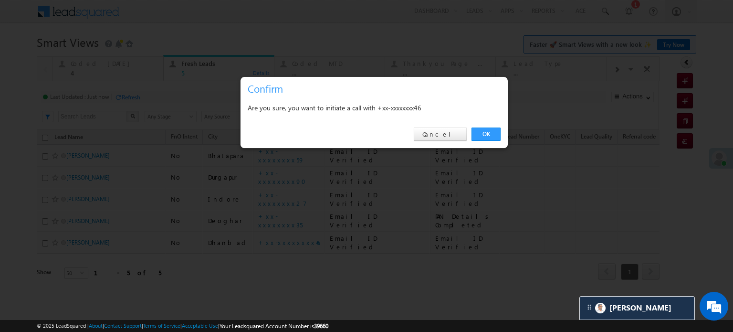
click at [473, 148] on div "× Confirm Are you sure, you want to initiate a call with +xx-xxxxxxxx46 OK Canc…" at bounding box center [374, 112] width 268 height 72
click at [460, 153] on div at bounding box center [366, 166] width 733 height 332
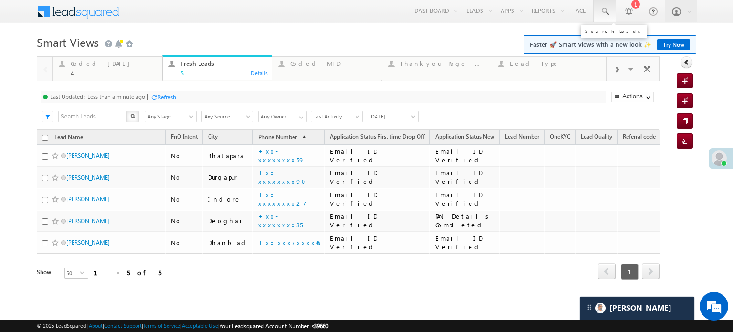
click at [600, 10] on span at bounding box center [605, 12] width 10 height 10
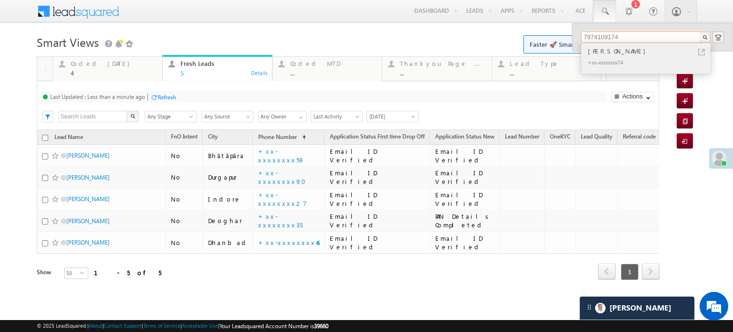
type input "7974109174"
click at [641, 55] on div "RAMKUMAR PARIHAR" at bounding box center [650, 51] width 128 height 10
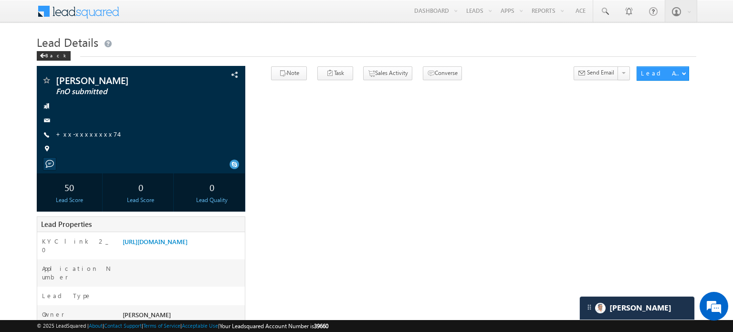
scroll to position [0, 0]
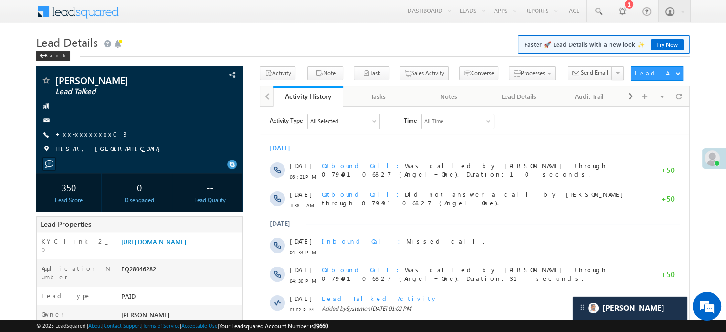
scroll to position [4571, 0]
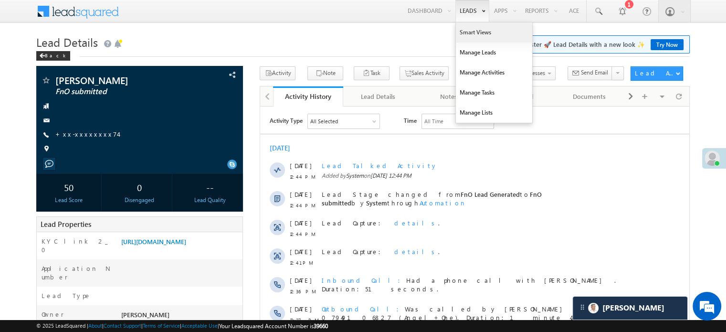
click at [466, 32] on link "Smart Views" at bounding box center [494, 32] width 76 height 20
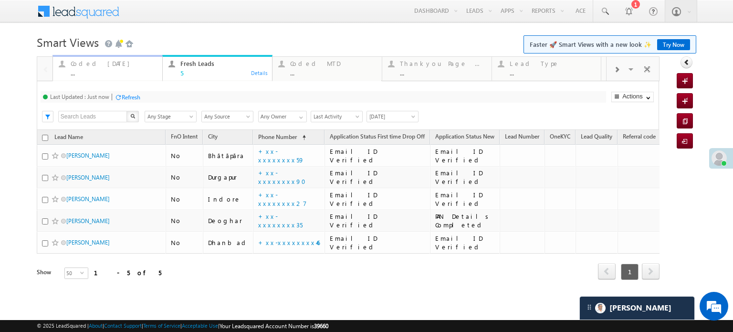
click at [115, 64] on div "Coded [DATE]" at bounding box center [114, 64] width 86 height 8
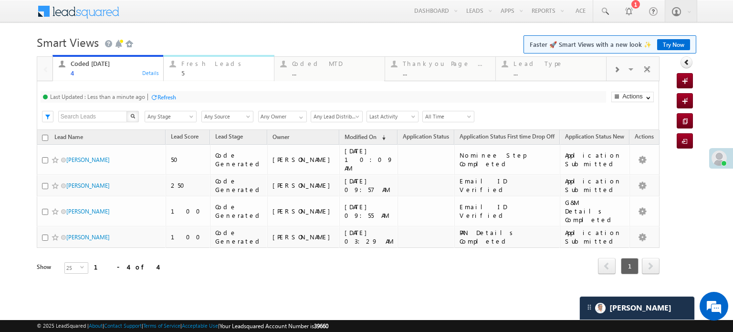
click at [208, 68] on div "Fresh Leads 5" at bounding box center [224, 67] width 87 height 19
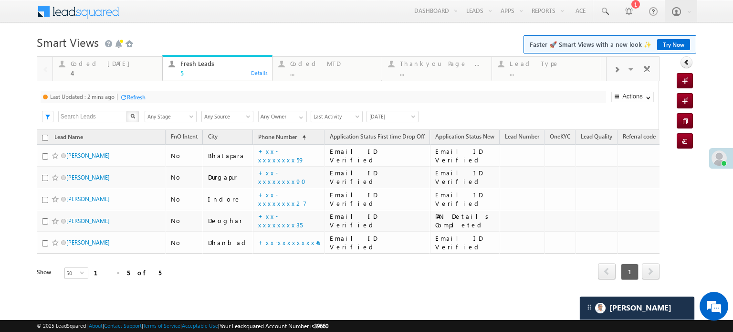
click at [139, 93] on div "Refresh" at bounding box center [133, 96] width 26 height 9
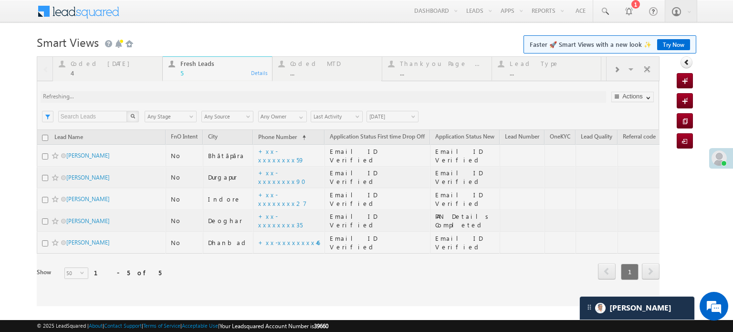
click at [139, 93] on div at bounding box center [348, 181] width 623 height 250
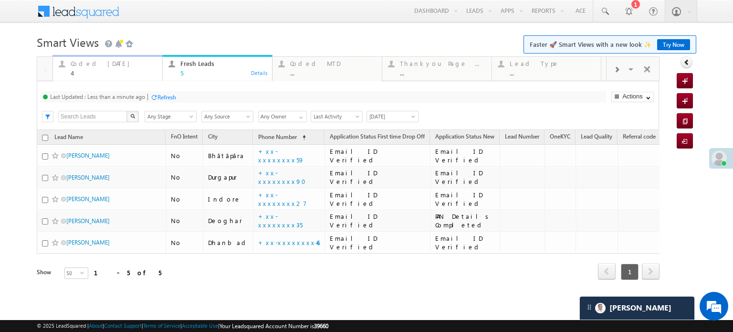
click at [89, 68] on div "Coded [DATE] 4" at bounding box center [114, 67] width 86 height 19
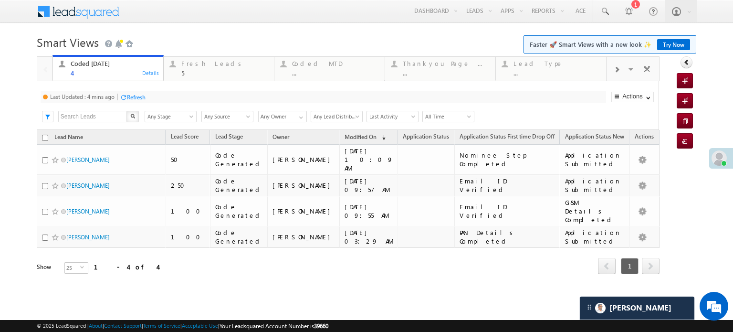
click at [128, 99] on div "Refresh" at bounding box center [136, 97] width 19 height 7
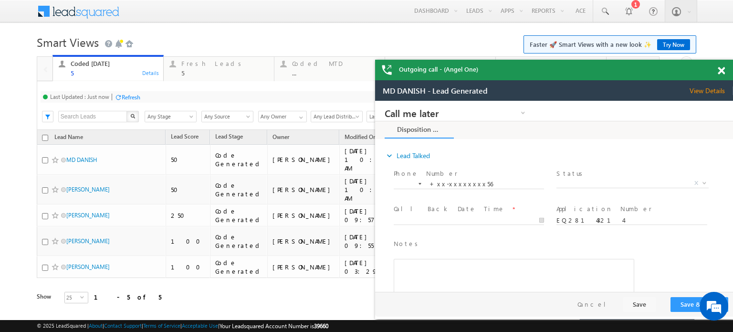
click at [720, 67] on span at bounding box center [721, 71] width 7 height 8
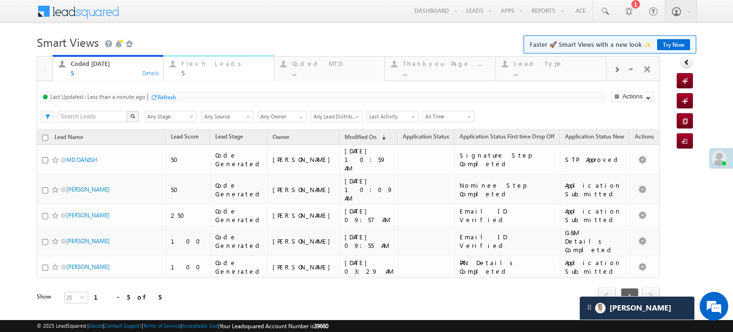
click at [191, 61] on div "Fresh Leads" at bounding box center [224, 64] width 87 height 8
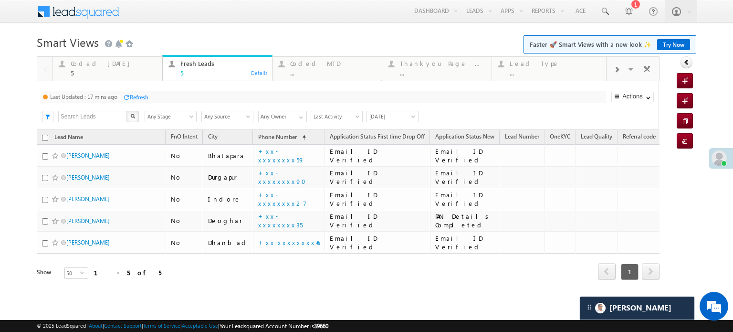
click at [145, 91] on div "Last Updated : 17 mins ago Refresh Refreshing... Search X Lead Stage Any Stage …" at bounding box center [348, 105] width 622 height 49
click at [140, 93] on div "Refresh" at bounding box center [136, 96] width 26 height 9
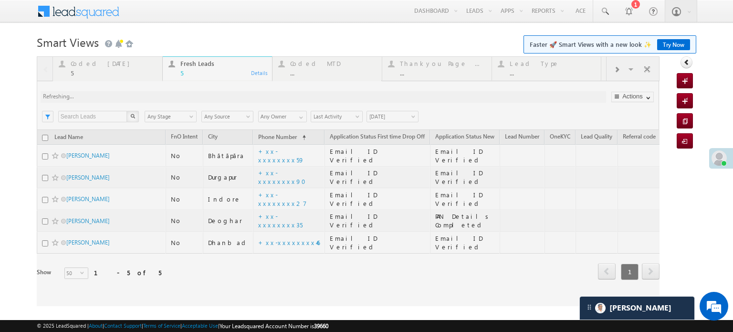
click at [140, 93] on div at bounding box center [348, 181] width 623 height 250
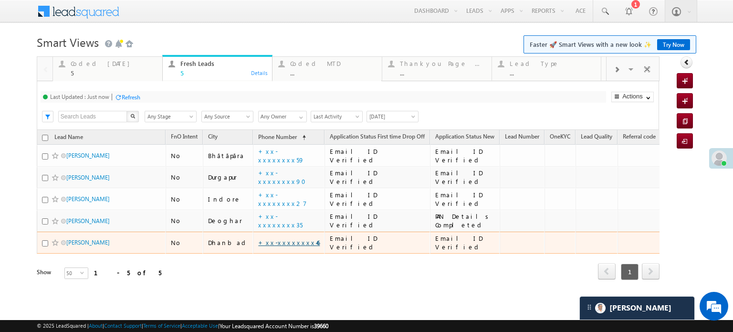
click at [269, 241] on link "+xx-xxxxxxxx46" at bounding box center [289, 242] width 62 height 8
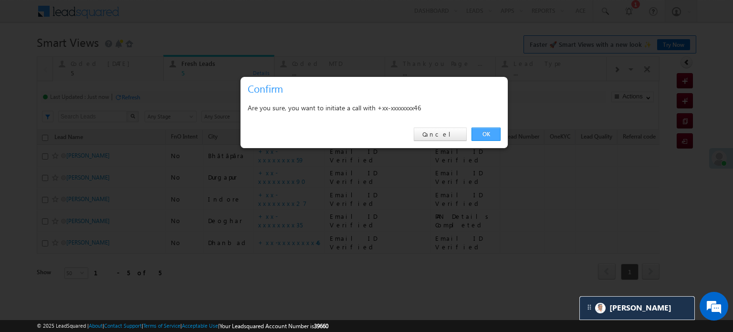
click at [488, 129] on link "OK" at bounding box center [485, 133] width 29 height 13
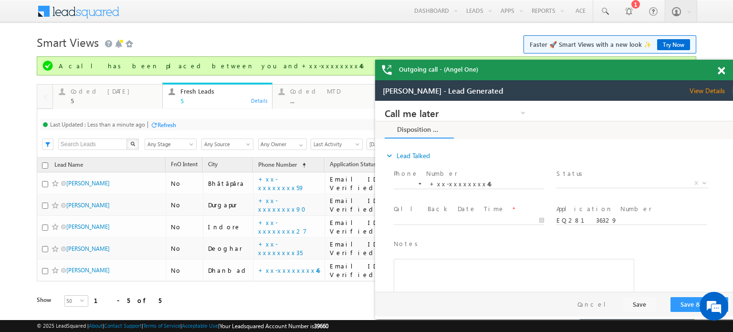
click at [724, 70] on span at bounding box center [721, 71] width 7 height 8
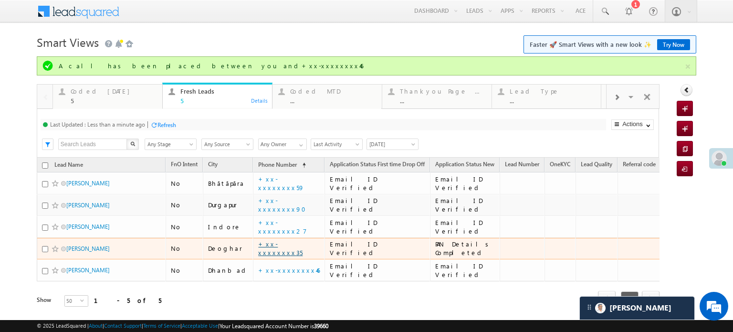
click at [276, 244] on link "+xx-xxxxxxxx35" at bounding box center [280, 248] width 44 height 17
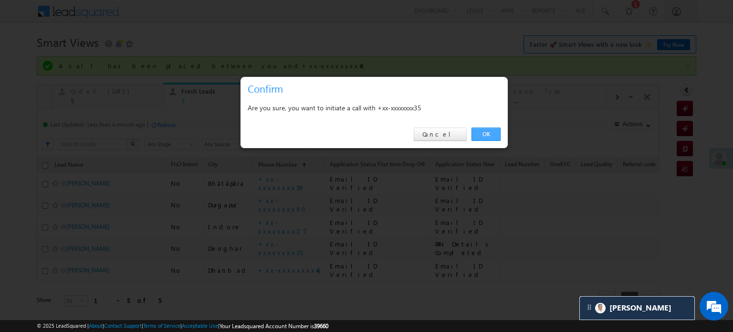
click at [487, 133] on link "OK" at bounding box center [485, 133] width 29 height 13
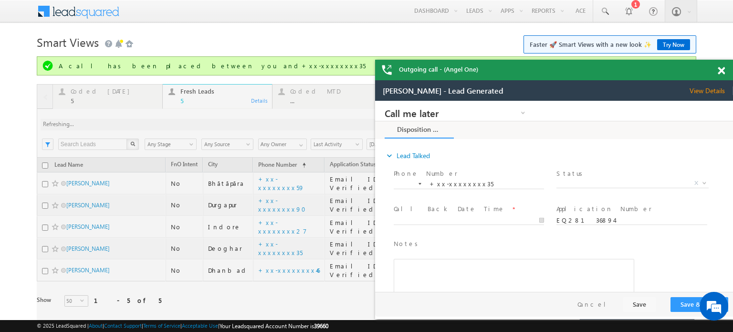
click at [722, 72] on span at bounding box center [721, 71] width 7 height 8
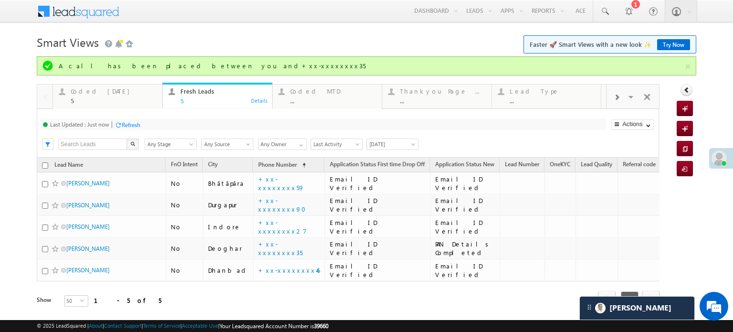
click at [139, 121] on div "Refresh" at bounding box center [131, 124] width 19 height 7
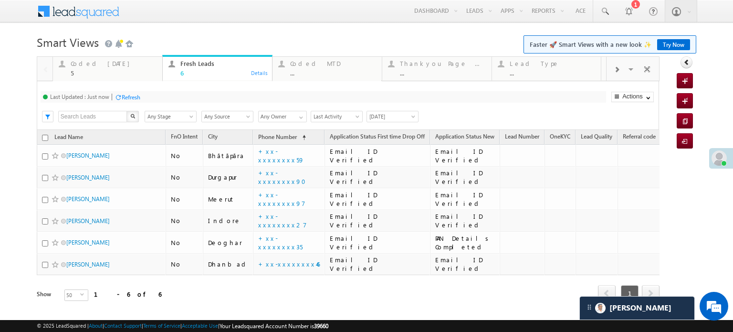
click at [134, 101] on div "Refresh" at bounding box center [131, 97] width 19 height 7
click at [172, 97] on div "Refresh" at bounding box center [166, 97] width 19 height 7
click at [132, 97] on div "Refresh" at bounding box center [131, 97] width 19 height 7
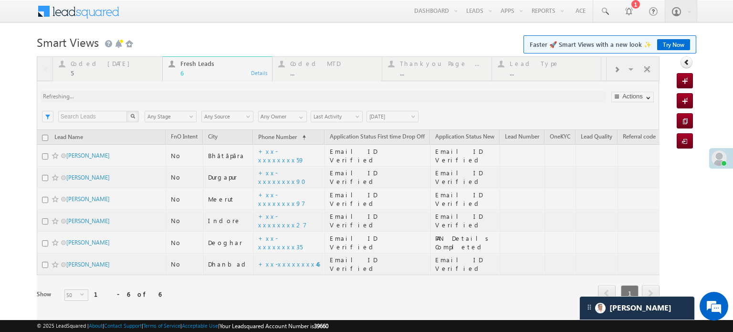
click at [132, 97] on div at bounding box center [348, 192] width 623 height 272
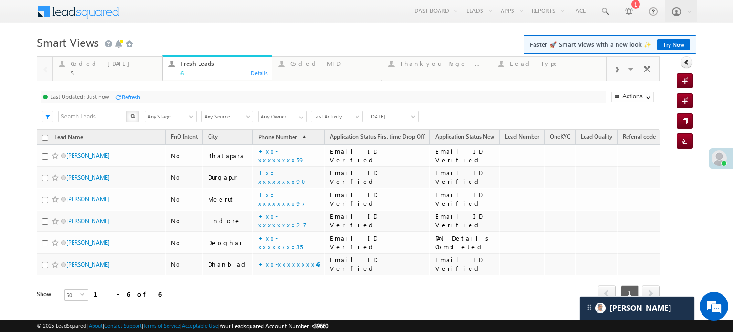
click at [132, 97] on div "Refresh" at bounding box center [131, 97] width 19 height 7
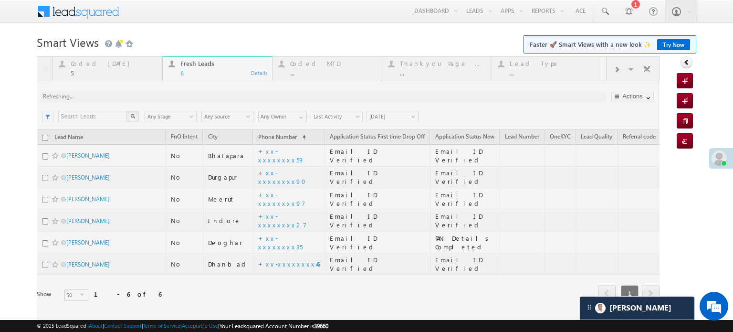
click at [132, 97] on div at bounding box center [348, 192] width 623 height 272
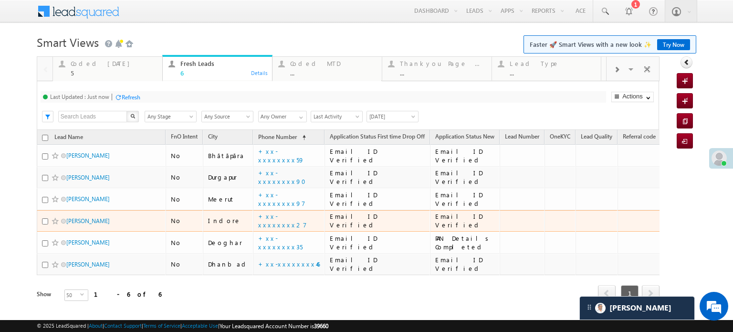
click at [274, 214] on td "+xx-xxxxxxxx27" at bounding box center [289, 221] width 72 height 22
click at [267, 223] on link "+xx-xxxxxxxx27" at bounding box center [282, 220] width 49 height 17
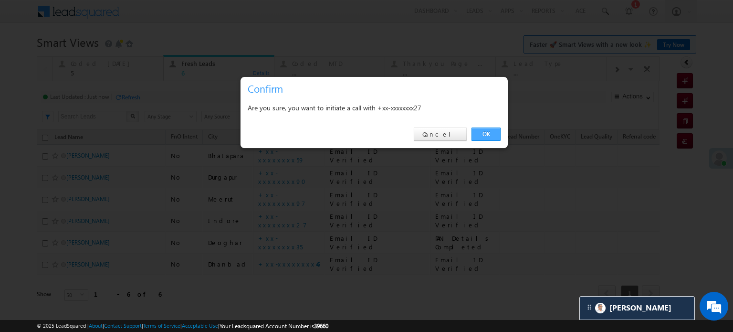
click at [489, 135] on link "OK" at bounding box center [485, 133] width 29 height 13
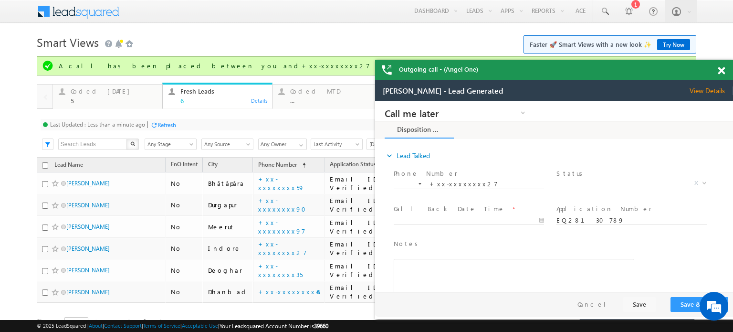
click at [718, 70] on span at bounding box center [721, 71] width 7 height 8
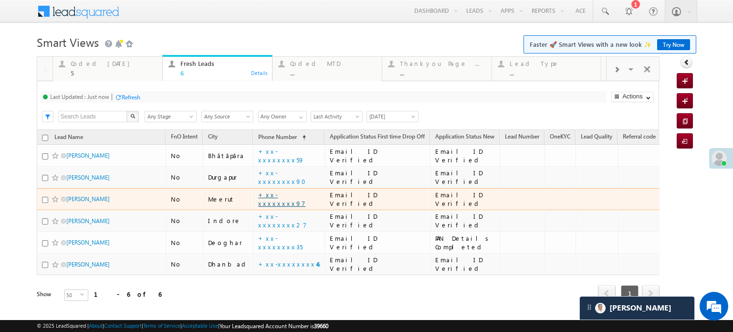
click at [272, 198] on link "+xx-xxxxxxxx97" at bounding box center [281, 198] width 47 height 17
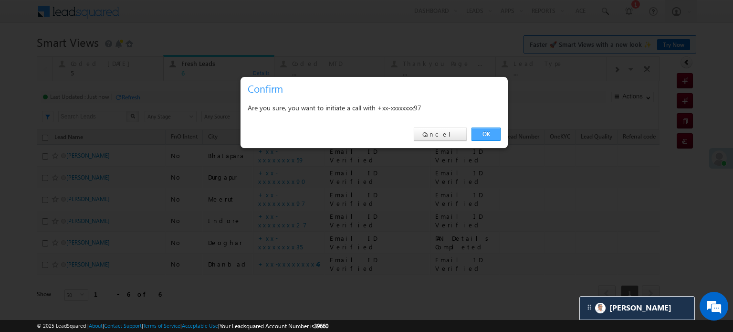
click at [482, 131] on link "OK" at bounding box center [485, 133] width 29 height 13
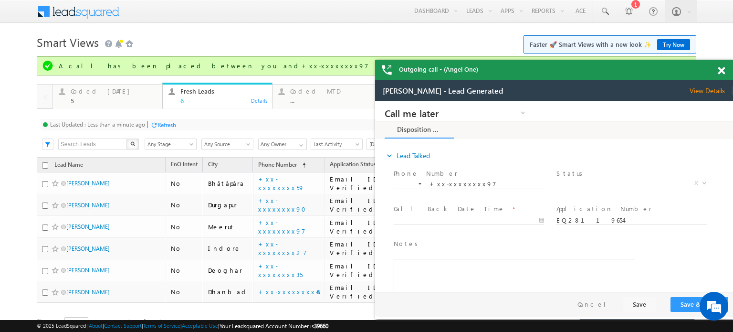
click at [715, 72] on div "Outgoing call - (Angel One)" at bounding box center [554, 70] width 358 height 21
drag, startPoint x: 720, startPoint y: 70, endPoint x: 265, endPoint y: 5, distance: 459.0
click at [720, 70] on span at bounding box center [721, 71] width 7 height 8
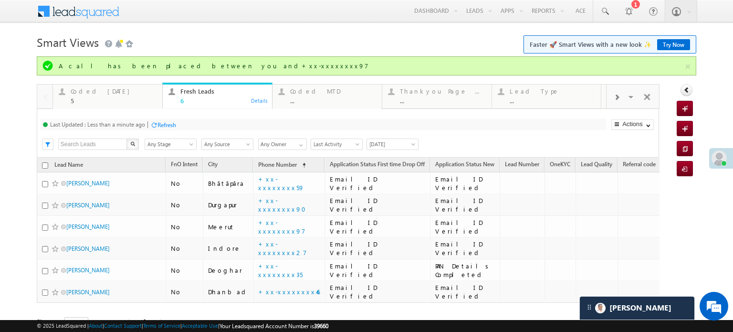
drag, startPoint x: 156, startPoint y: 121, endPoint x: 164, endPoint y: 123, distance: 8.3
click at [158, 121] on div "Refresh" at bounding box center [163, 124] width 26 height 9
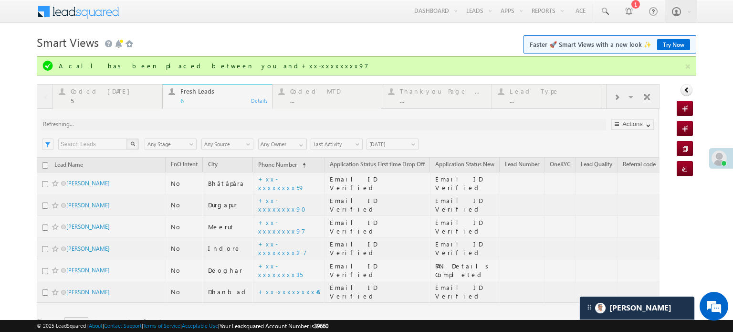
click at [167, 125] on div at bounding box center [348, 220] width 623 height 272
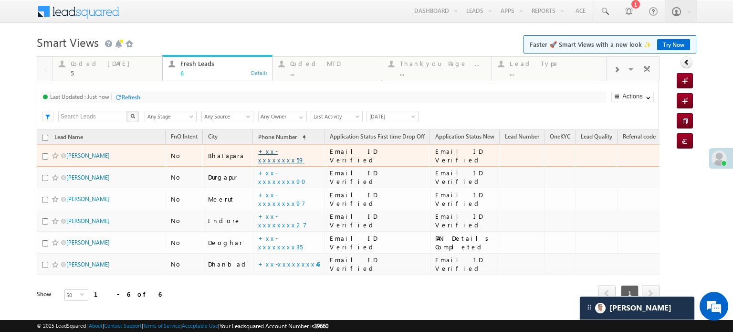
click at [262, 156] on link "+xx-xxxxxxxx59" at bounding box center [281, 155] width 46 height 17
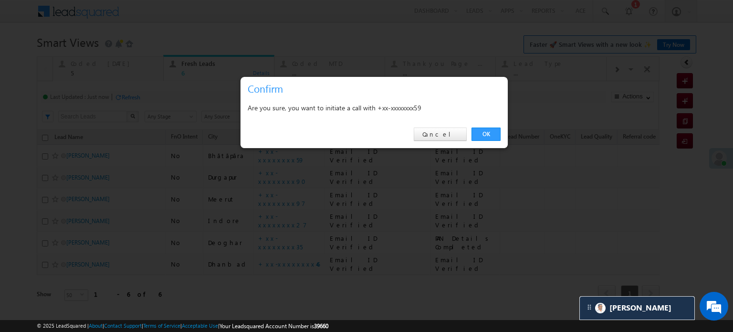
click at [493, 124] on div "OK Cancel" at bounding box center [374, 134] width 267 height 27
click at [491, 129] on link "OK" at bounding box center [485, 133] width 29 height 13
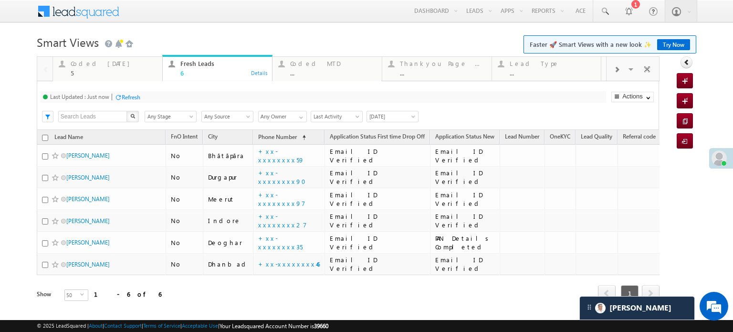
click at [126, 100] on div "Refresh" at bounding box center [131, 97] width 19 height 7
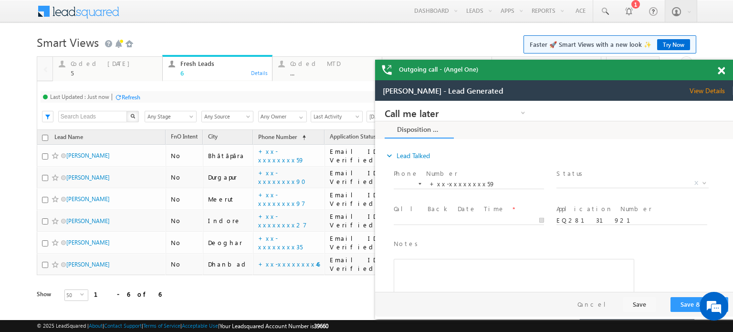
click at [720, 73] on span at bounding box center [721, 71] width 7 height 8
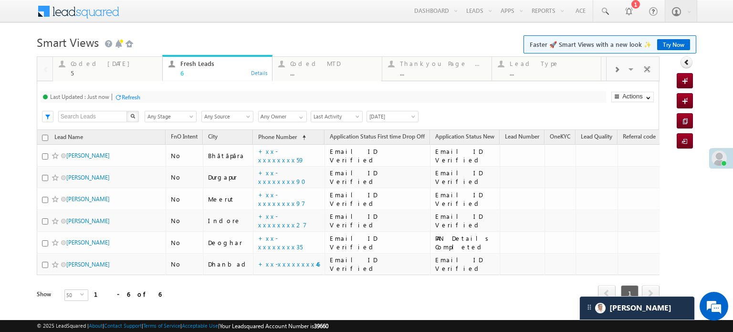
click at [122, 97] on div "Refresh" at bounding box center [131, 97] width 19 height 7
click at [126, 98] on div "Refresh" at bounding box center [131, 97] width 19 height 7
click at [163, 96] on div "Refresh" at bounding box center [166, 97] width 19 height 7
click at [136, 92] on div "Refresh" at bounding box center [128, 96] width 26 height 9
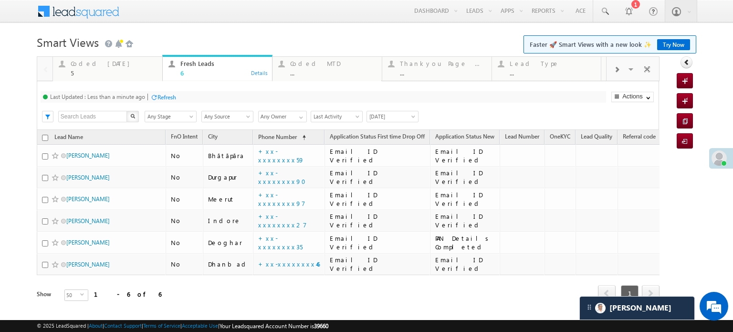
click at [131, 93] on div "Last Updated : Less than a minute ago" at bounding box center [97, 96] width 95 height 7
click at [167, 101] on div "Refresh" at bounding box center [163, 96] width 26 height 9
click at [136, 98] on div "Refresh" at bounding box center [131, 97] width 19 height 7
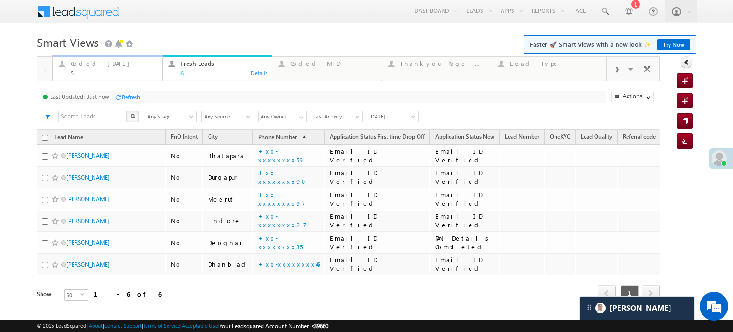
click at [120, 70] on div "5" at bounding box center [114, 72] width 86 height 7
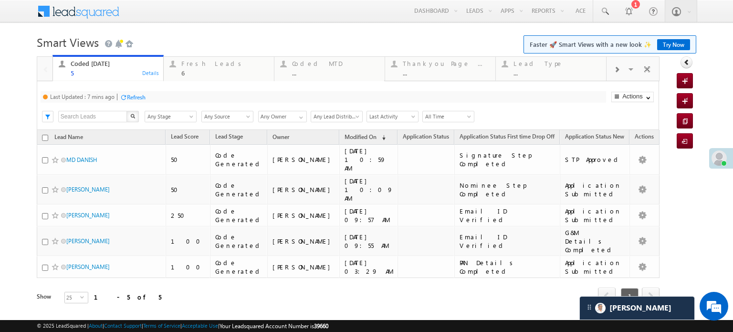
click at [139, 99] on div "Refresh" at bounding box center [136, 97] width 19 height 7
click at [192, 66] on div "Fresh Leads" at bounding box center [224, 64] width 87 height 8
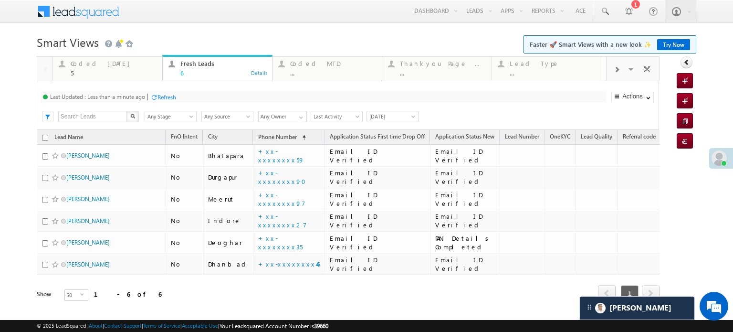
click at [156, 91] on div "Last Updated : Less than a minute ago Refresh Refreshing..." at bounding box center [323, 96] width 565 height 11
click at [158, 93] on div "Refresh" at bounding box center [163, 96] width 26 height 9
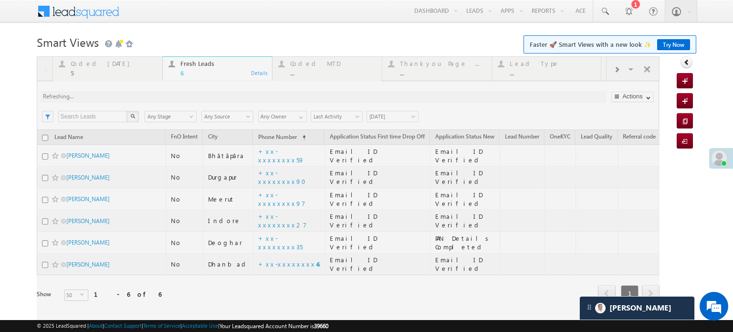
click at [161, 94] on div at bounding box center [348, 192] width 623 height 272
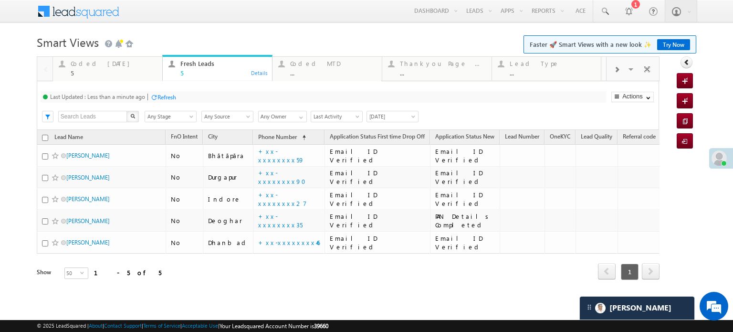
click at [158, 99] on div "Refresh" at bounding box center [166, 97] width 19 height 7
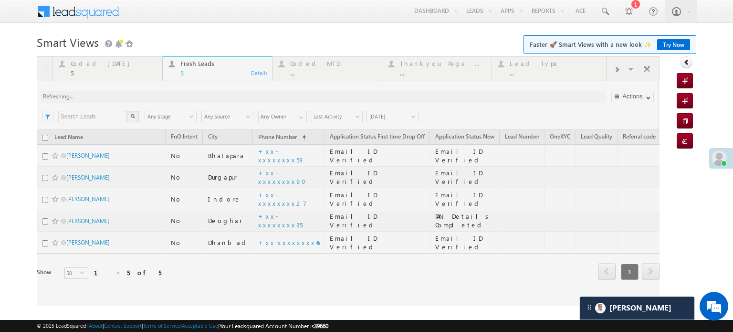
click at [158, 99] on div at bounding box center [348, 181] width 623 height 250
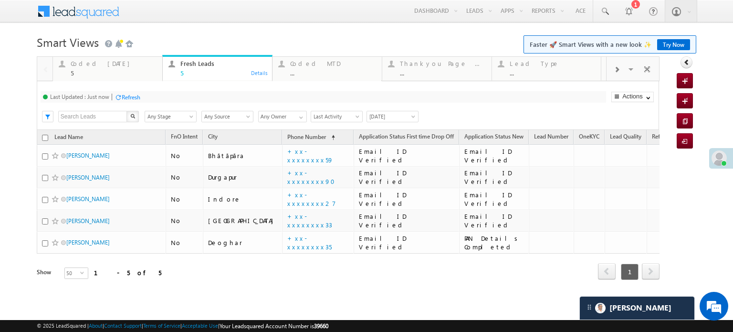
click at [129, 99] on div "Refresh" at bounding box center [131, 97] width 19 height 7
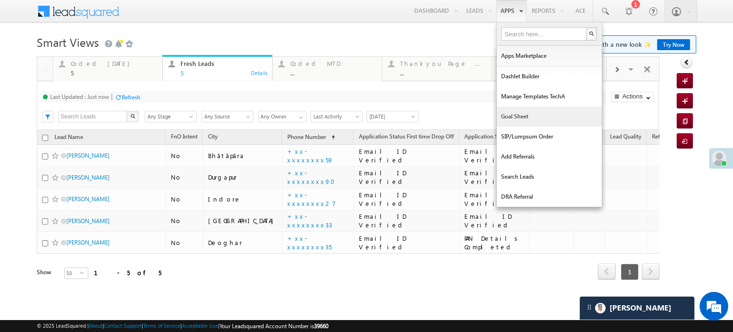
click at [503, 114] on link "Goal Sheet" at bounding box center [549, 116] width 105 height 20
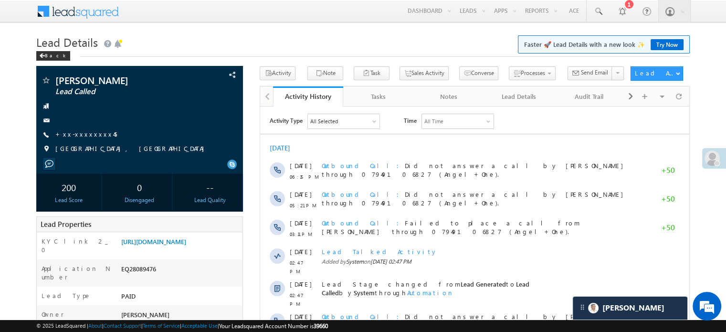
scroll to position [4571, 0]
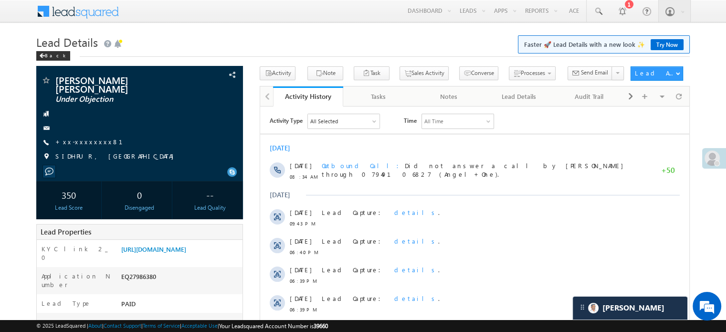
scroll to position [4571, 0]
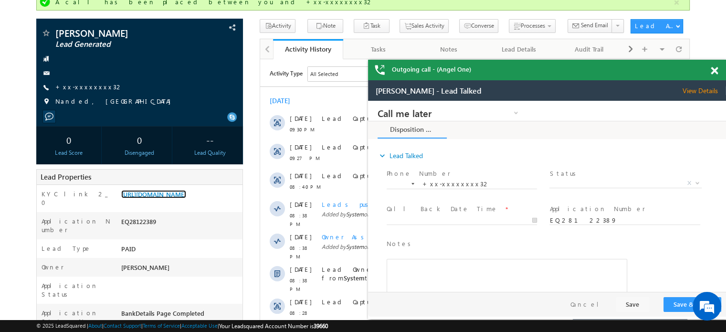
scroll to position [4571, 0]
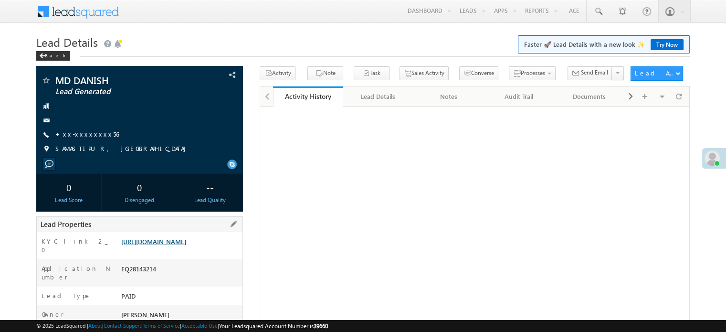
click at [160, 245] on link "[URL][DOMAIN_NAME]" at bounding box center [153, 241] width 65 height 8
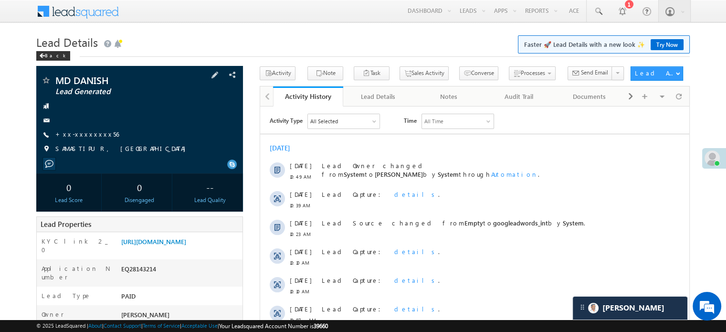
click at [79, 139] on span "+xx-xxxxxxxx56" at bounding box center [86, 135] width 63 height 10
click at [78, 135] on link "+xx-xxxxxxxx56" at bounding box center [86, 134] width 63 height 8
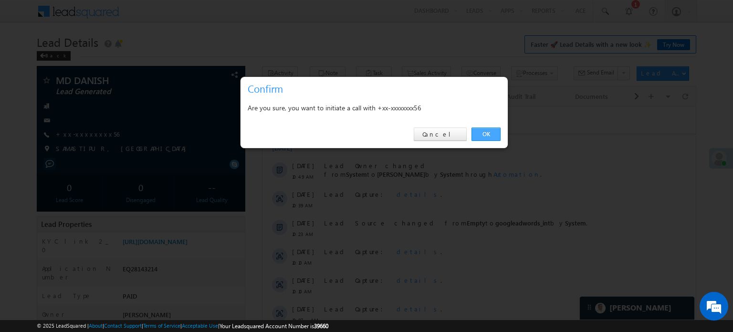
click at [477, 129] on link "OK" at bounding box center [485, 133] width 29 height 13
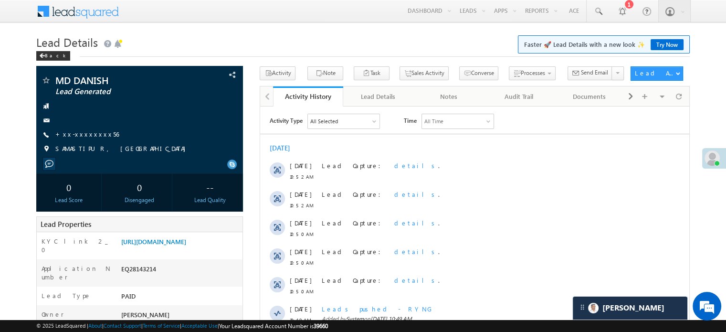
scroll to position [4508, 0]
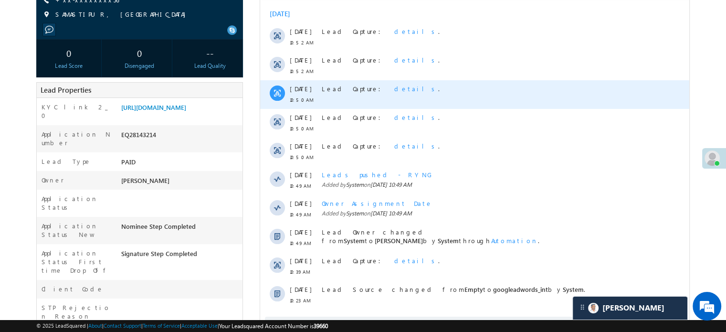
scroll to position [48, 0]
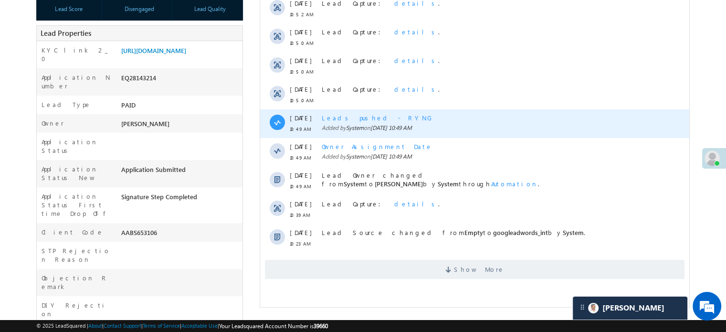
scroll to position [4508, 0]
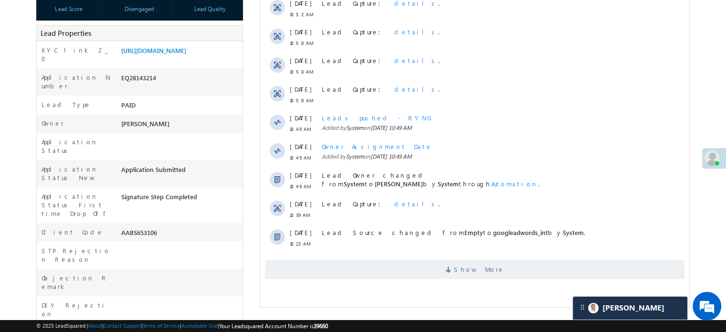
scroll to position [4508, 0]
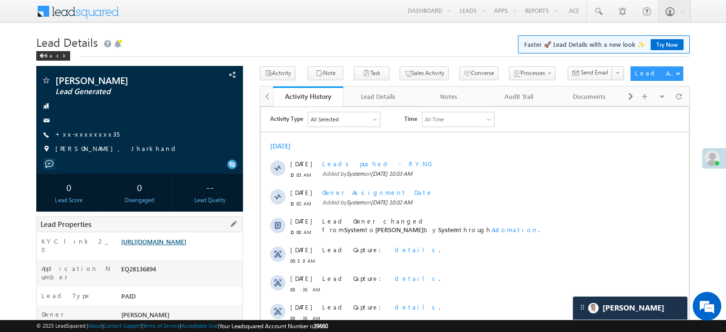
drag, startPoint x: 0, startPoint y: 0, endPoint x: 165, endPoint y: 258, distance: 305.8
click at [165, 245] on link "[URL][DOMAIN_NAME]" at bounding box center [153, 241] width 65 height 8
click at [75, 137] on link "+xx-xxxxxxxx35" at bounding box center [87, 134] width 64 height 8
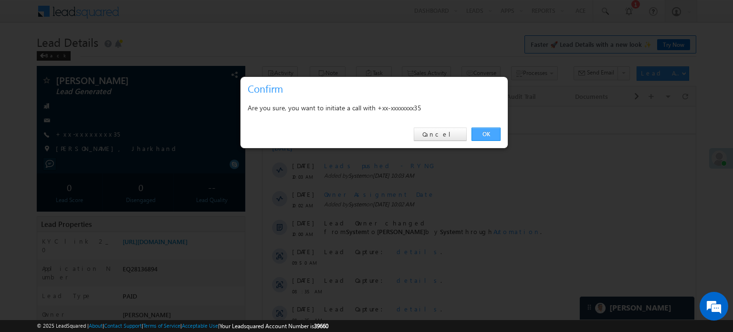
click at [485, 133] on link "OK" at bounding box center [485, 133] width 29 height 13
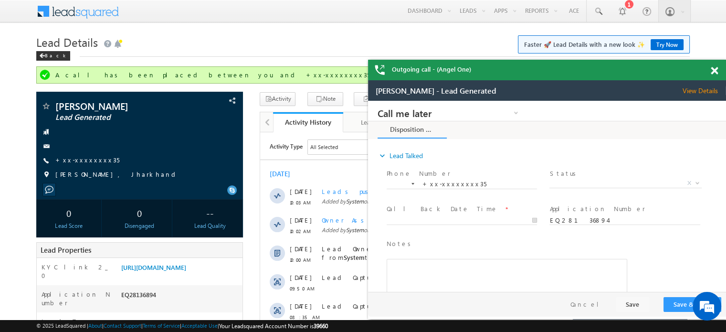
scroll to position [0, 0]
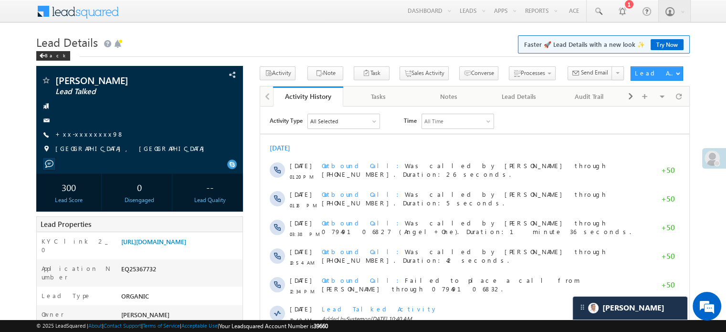
scroll to position [4571, 0]
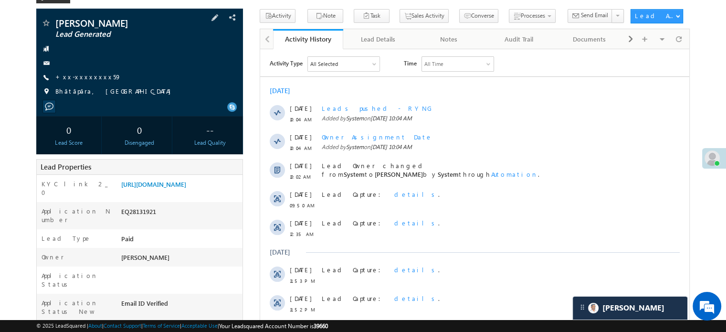
scroll to position [48, 0]
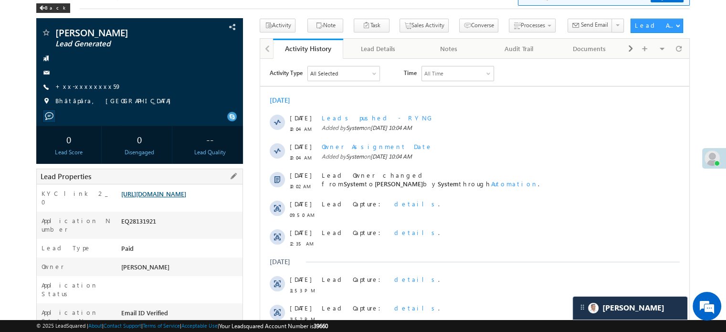
click at [170, 196] on link "[URL][DOMAIN_NAME]" at bounding box center [153, 193] width 65 height 8
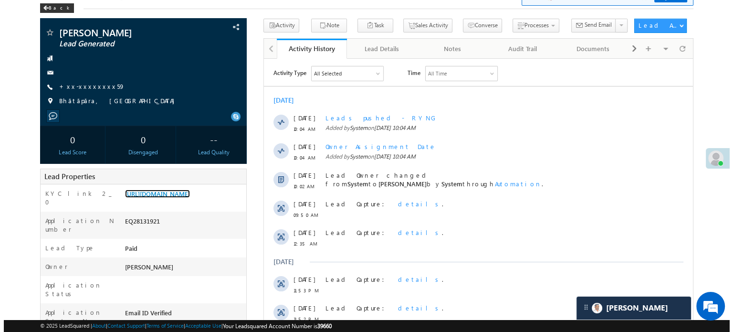
scroll to position [0, 0]
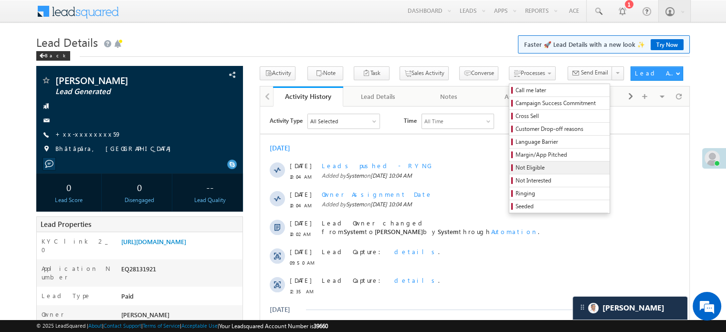
click at [509, 173] on link "Not Eligible" at bounding box center [559, 167] width 100 height 12
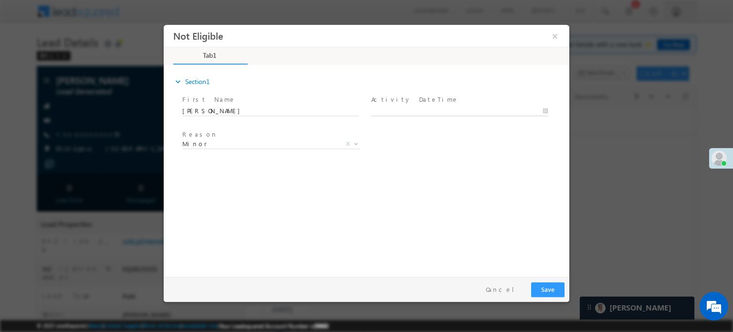
type input "09/01/25 11:17 AM"
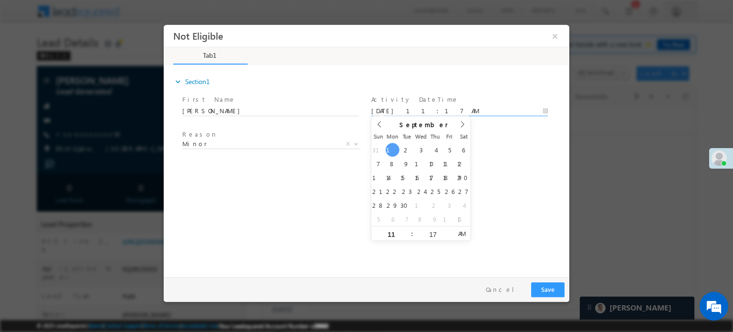
click at [403, 113] on input "09/01/25 11:17 AM" at bounding box center [459, 111] width 177 height 10
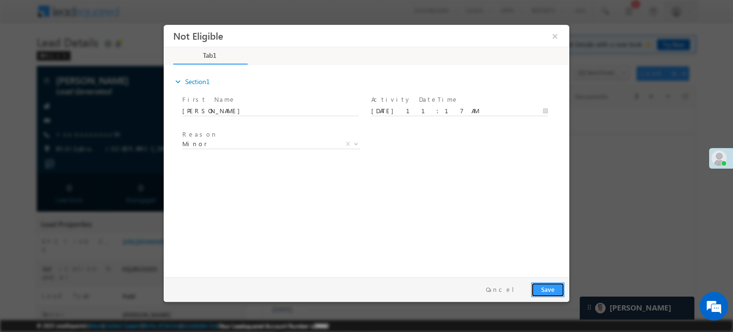
click at [547, 289] on button "Save" at bounding box center [547, 289] width 33 height 15
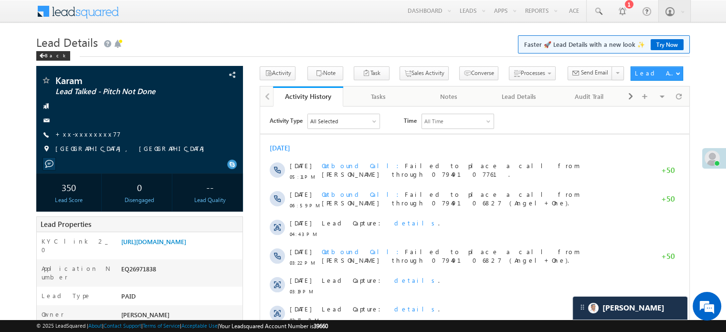
scroll to position [4571, 0]
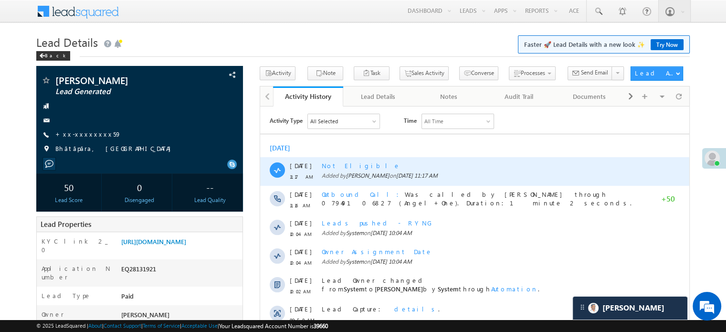
scroll to position [4508, 0]
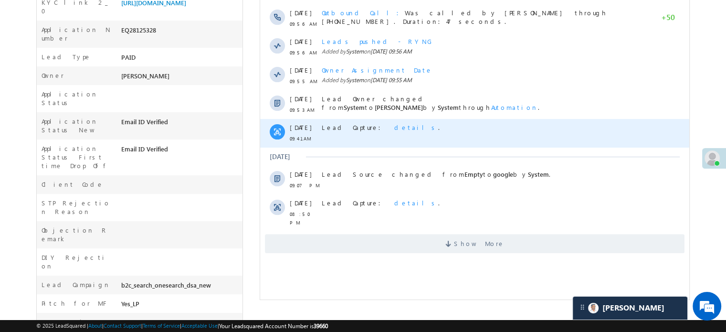
scroll to position [95, 0]
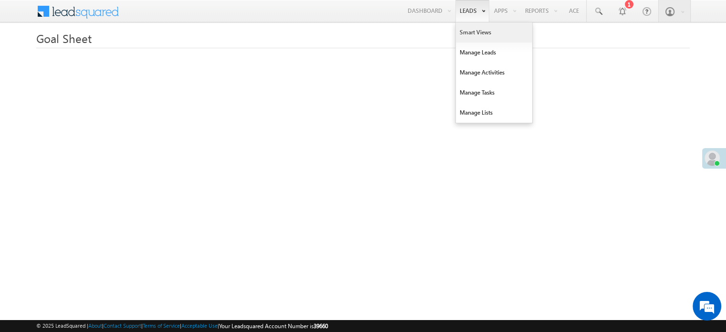
click at [460, 32] on link "Smart Views" at bounding box center [494, 32] width 76 height 20
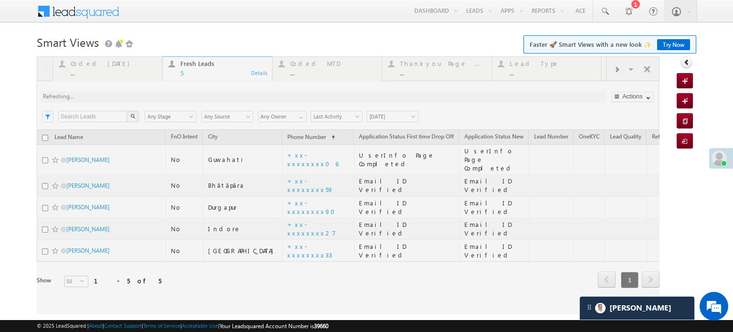
click at [92, 67] on div at bounding box center [348, 185] width 623 height 258
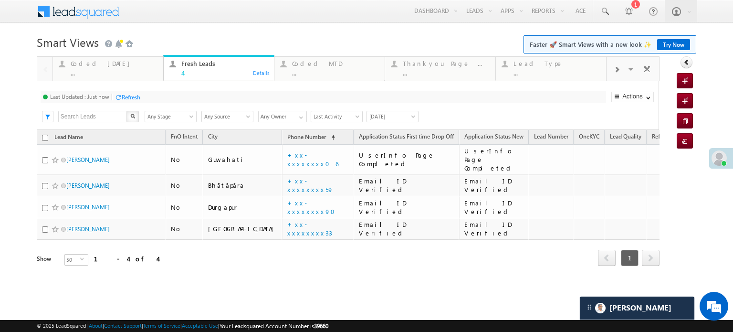
click at [92, 67] on div "Coded [DATE]" at bounding box center [114, 64] width 87 height 8
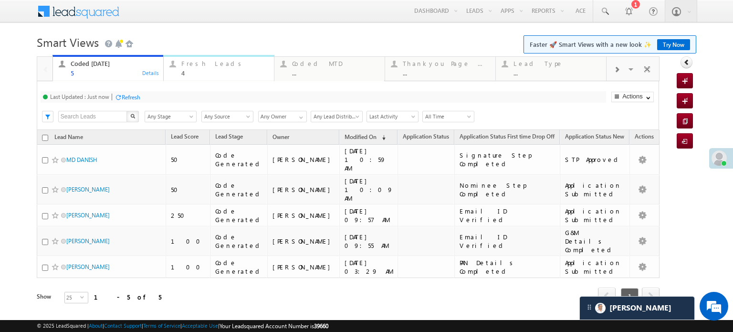
click at [202, 70] on div "4" at bounding box center [224, 72] width 87 height 7
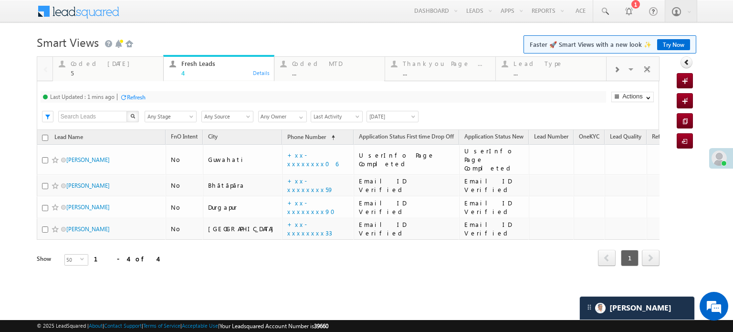
click at [139, 94] on div "Refresh" at bounding box center [136, 97] width 19 height 7
click at [144, 95] on div "Last Updated : Just now Refresh Refreshing..." at bounding box center [323, 96] width 565 height 11
click at [137, 91] on div "Last Updated : Just now Refresh Refreshing..." at bounding box center [323, 96] width 565 height 11
click at [137, 99] on div "Refresh" at bounding box center [131, 97] width 19 height 7
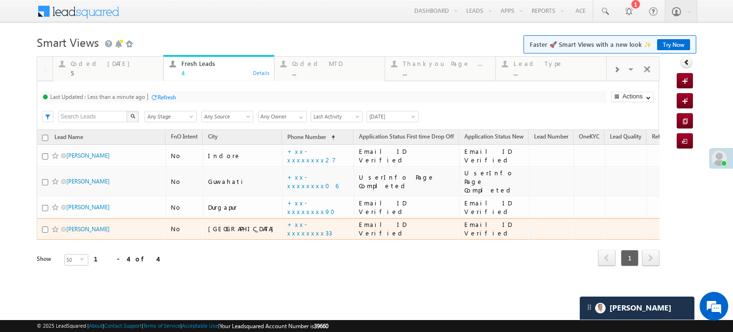
click at [287, 218] on td "+xx-xxxxxxxx33" at bounding box center [318, 229] width 72 height 22
click at [287, 220] on link "+xx-xxxxxxxx33" at bounding box center [309, 228] width 45 height 17
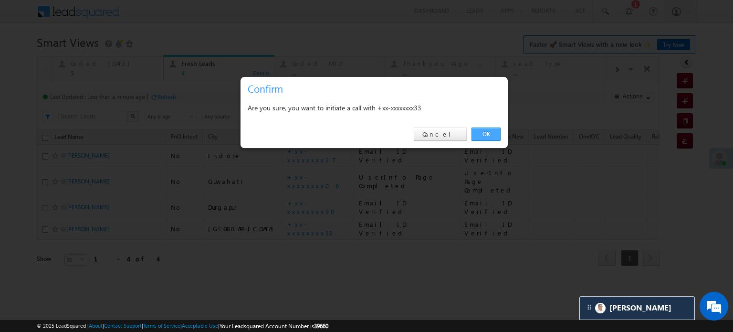
click at [493, 136] on link "OK" at bounding box center [485, 133] width 29 height 13
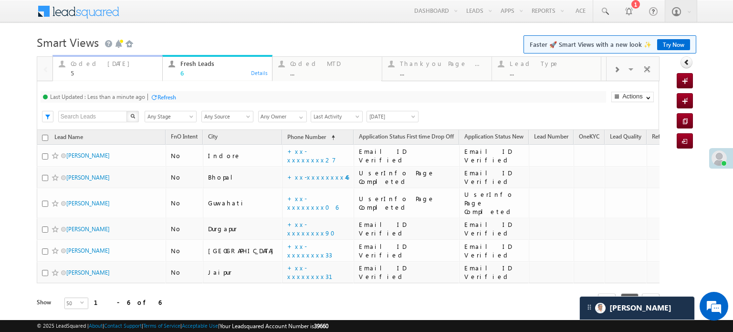
click at [96, 63] on div "Coded Today" at bounding box center [114, 64] width 86 height 8
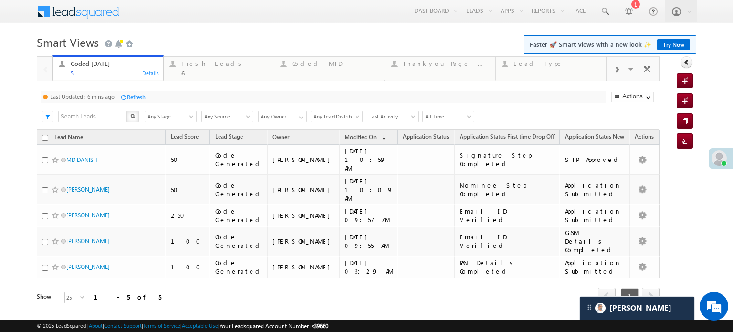
click at [135, 97] on div "Refresh" at bounding box center [136, 97] width 19 height 7
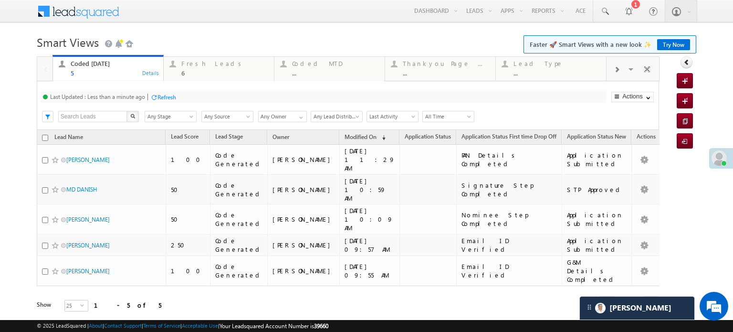
click at [160, 101] on div "Refresh" at bounding box center [166, 97] width 19 height 7
click at [196, 68] on div "Fresh Leads 6" at bounding box center [224, 67] width 87 height 19
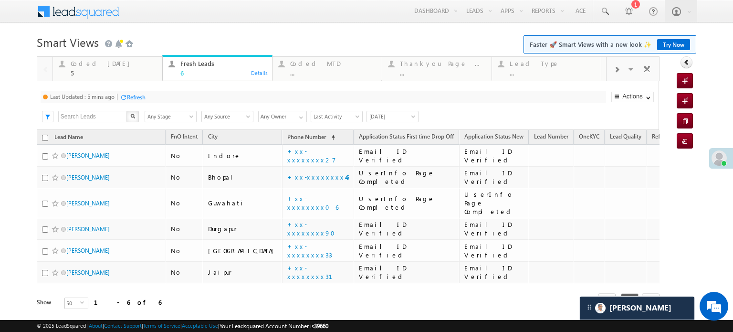
click at [138, 99] on div "Refresh" at bounding box center [136, 97] width 19 height 7
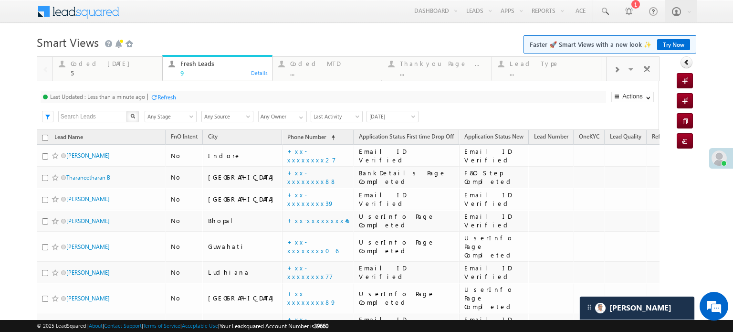
click at [157, 97] on div at bounding box center [153, 97] width 7 height 7
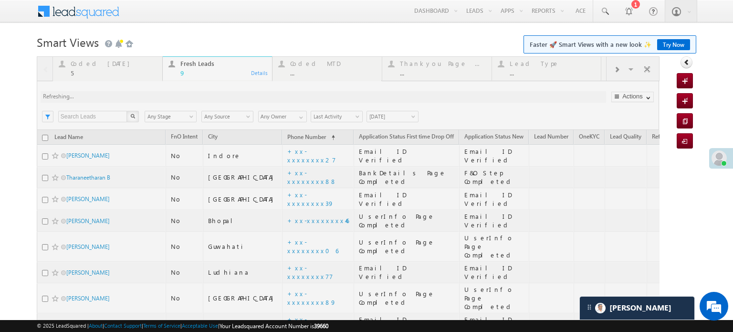
scroll to position [90, 0]
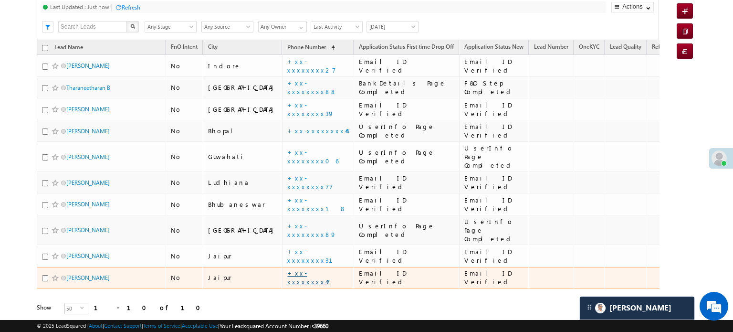
click at [292, 269] on link "+xx-xxxxxxxx47" at bounding box center [308, 277] width 43 height 17
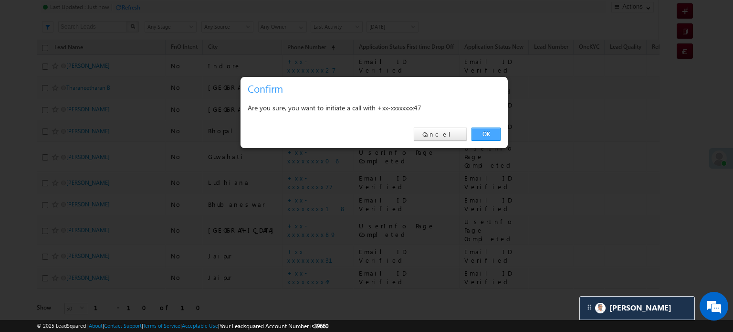
click at [483, 132] on link "OK" at bounding box center [485, 133] width 29 height 13
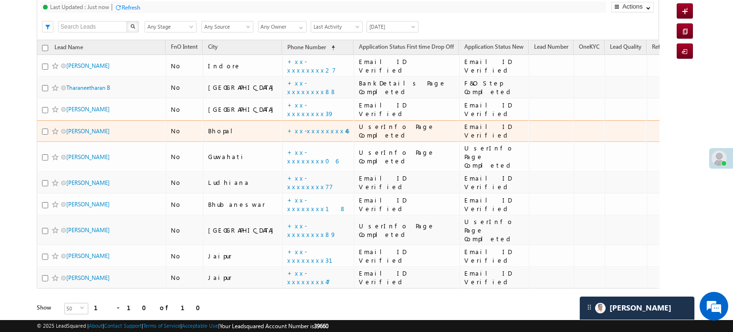
scroll to position [0, 0]
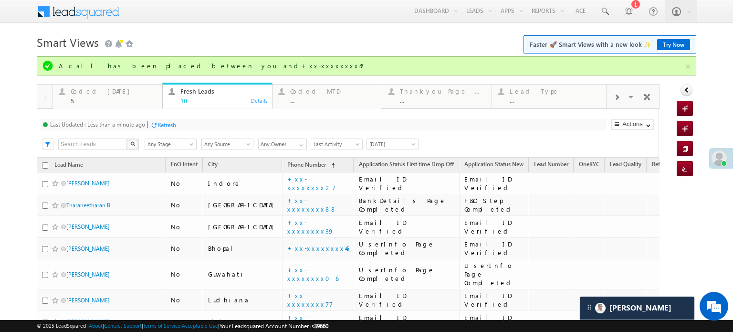
click at [157, 121] on div "Refresh" at bounding box center [163, 124] width 26 height 9
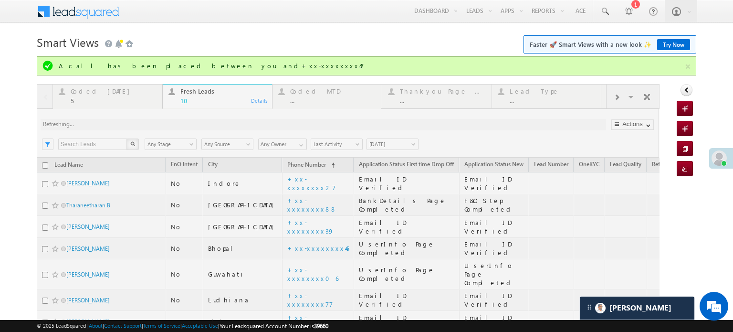
click at [162, 122] on div at bounding box center [348, 271] width 623 height 375
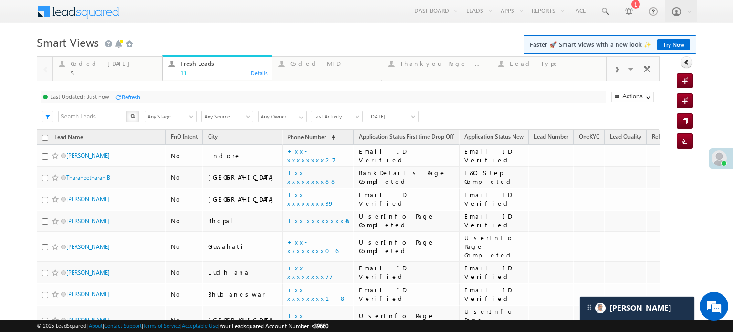
click at [131, 94] on div "Refresh" at bounding box center [131, 97] width 19 height 7
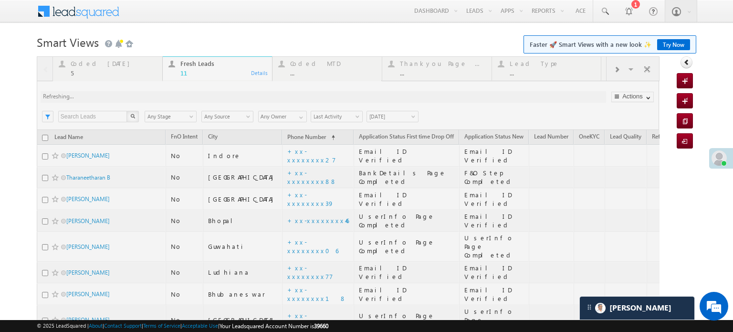
scroll to position [133, 0]
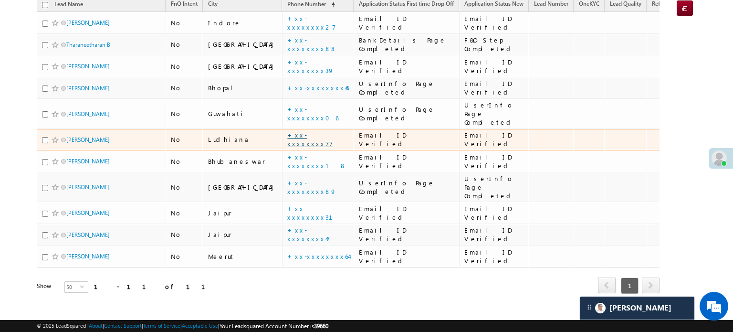
click at [287, 133] on link "+xx-xxxxxxxx77" at bounding box center [310, 139] width 46 height 17
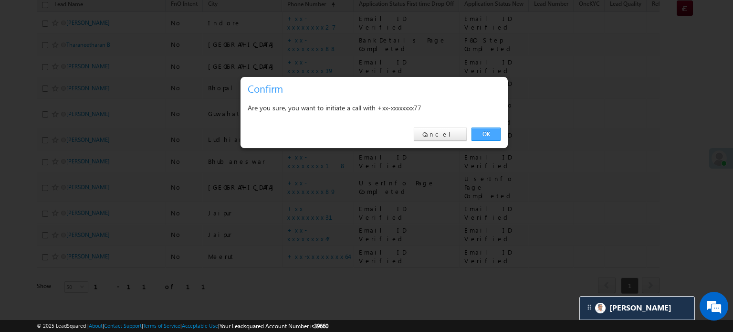
click at [481, 135] on link "OK" at bounding box center [485, 133] width 29 height 13
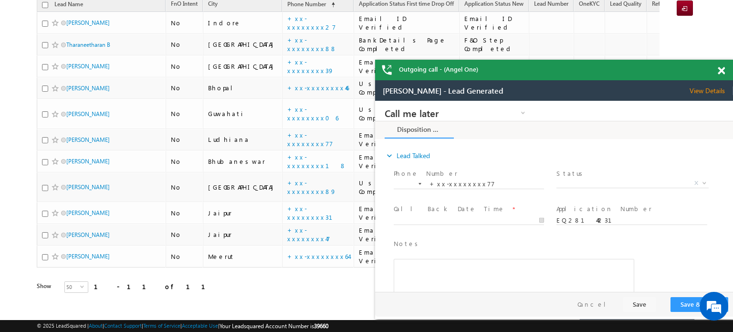
scroll to position [0, 0]
click at [719, 70] on span at bounding box center [721, 71] width 7 height 8
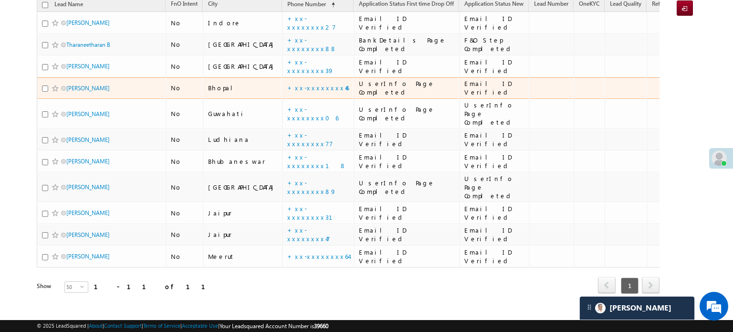
click at [285, 81] on td "+xx-xxxxxxxx46" at bounding box center [318, 88] width 72 height 22
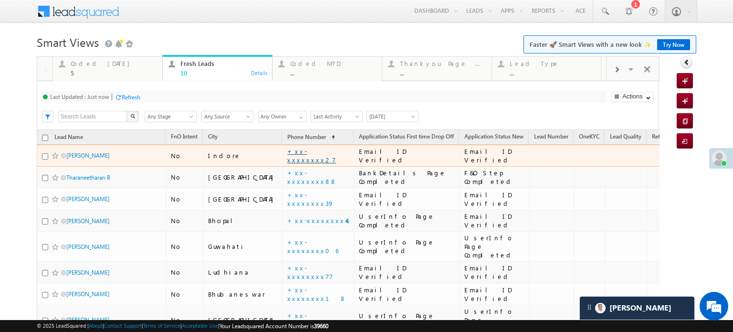
click at [287, 156] on link "+xx-xxxxxxxx27" at bounding box center [311, 155] width 49 height 17
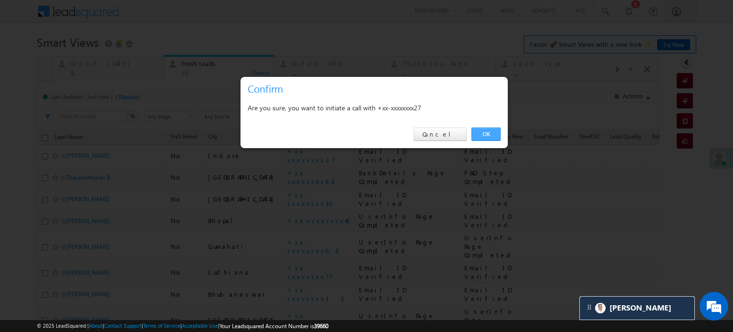
click at [492, 129] on link "OK" at bounding box center [485, 133] width 29 height 13
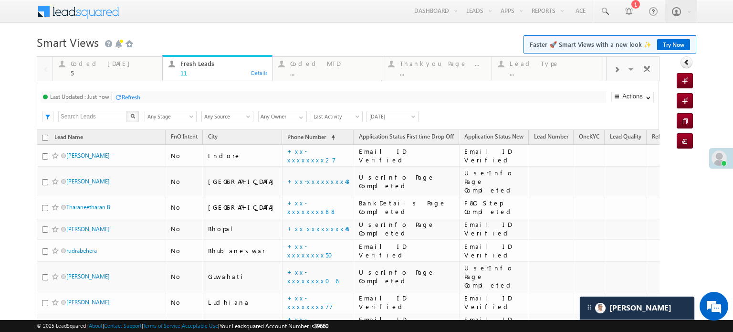
click at [124, 100] on div "Refresh" at bounding box center [131, 97] width 19 height 7
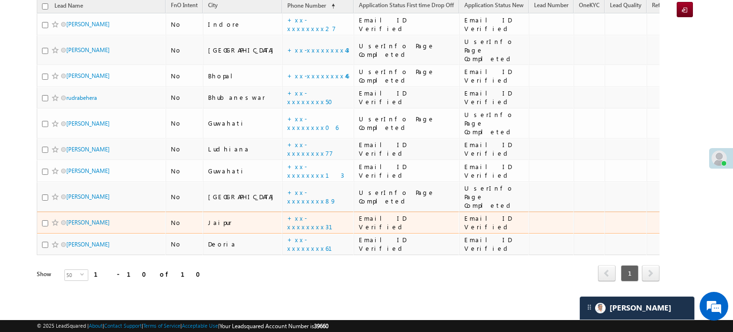
scroll to position [111, 0]
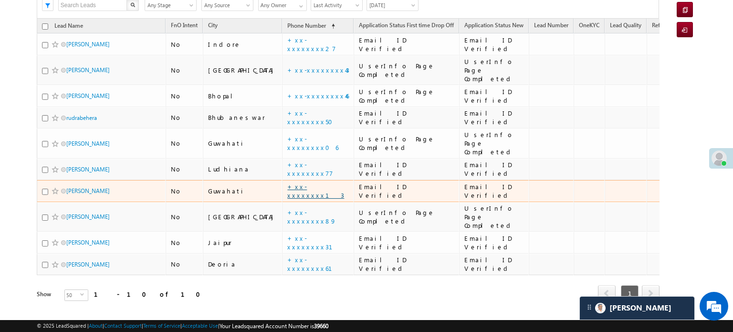
click at [287, 182] on link "+xx-xxxxxxxx13" at bounding box center [315, 190] width 57 height 17
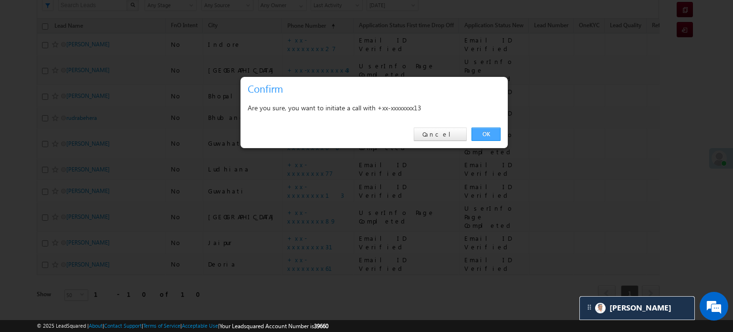
click at [488, 137] on link "OK" at bounding box center [485, 133] width 29 height 13
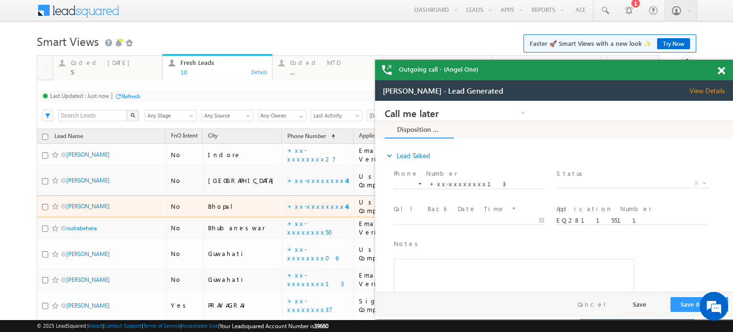
scroll to position [0, 0]
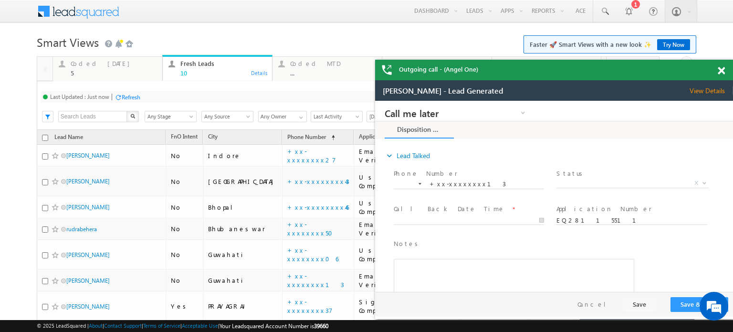
click at [126, 97] on div "Refresh" at bounding box center [131, 97] width 19 height 7
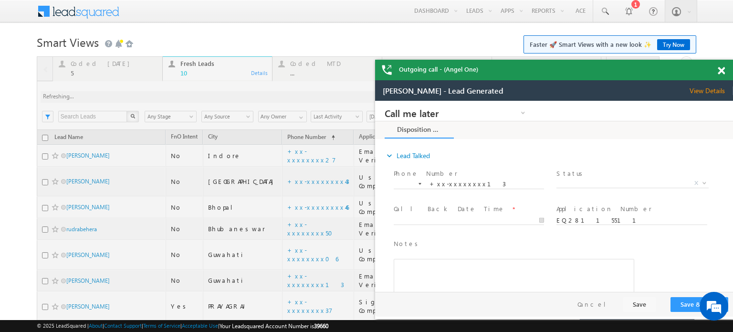
click at [722, 71] on span at bounding box center [721, 71] width 7 height 8
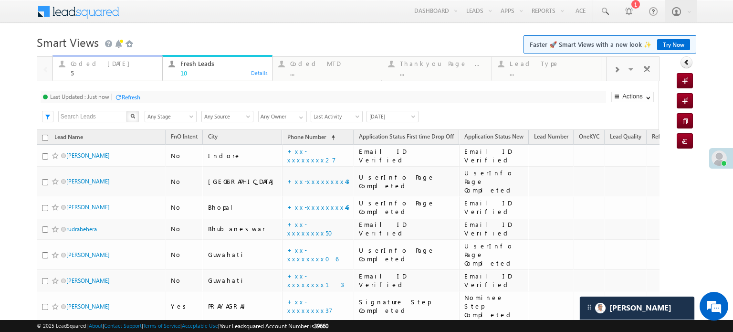
click at [92, 65] on div "Coded Today" at bounding box center [114, 64] width 86 height 8
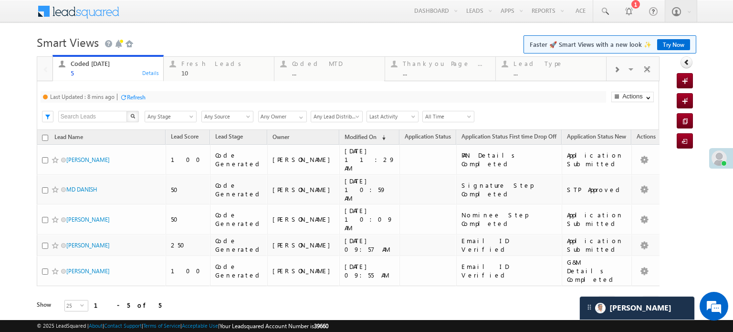
click at [139, 103] on div "Last Updated : 8 mins ago Refresh Refreshing..." at bounding box center [323, 96] width 565 height 11
click at [137, 95] on div "Refresh" at bounding box center [136, 97] width 19 height 7
click at [166, 96] on div "Refresh" at bounding box center [166, 97] width 19 height 7
click at [161, 97] on div "Refresh" at bounding box center [166, 97] width 19 height 7
click at [157, 96] on div at bounding box center [153, 97] width 7 height 7
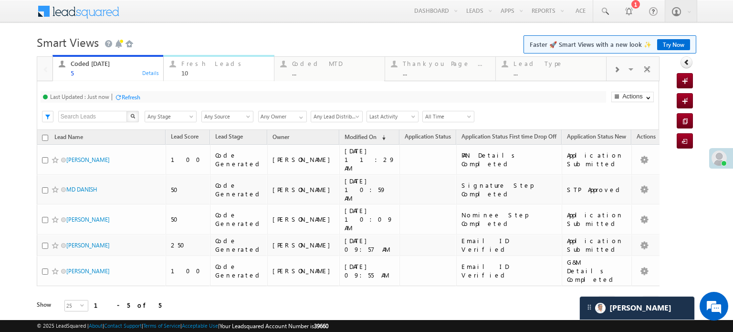
click at [193, 66] on div "Fresh Leads" at bounding box center [224, 64] width 87 height 8
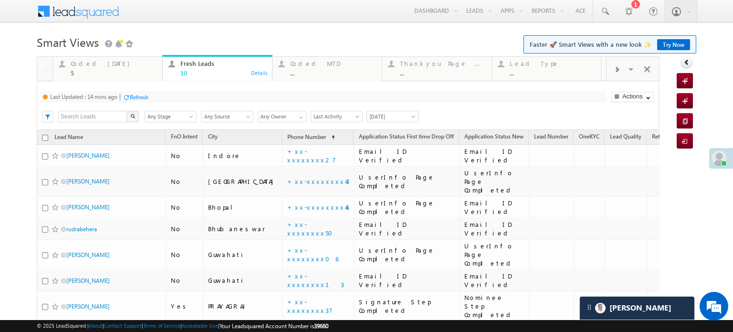
click at [141, 101] on div "Refresh" at bounding box center [136, 96] width 26 height 9
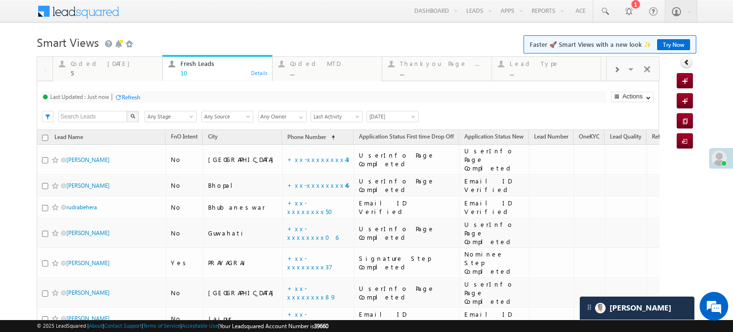
click at [132, 94] on div "Refresh" at bounding box center [131, 97] width 19 height 7
click at [170, 99] on div "Refresh" at bounding box center [166, 97] width 19 height 7
click at [111, 63] on div "Coded Today" at bounding box center [114, 64] width 86 height 8
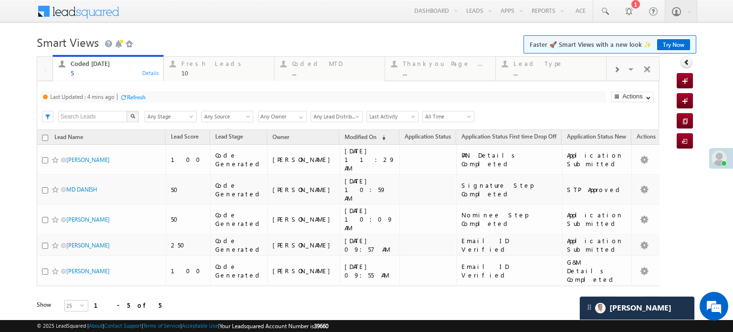
click at [139, 105] on div "Last Updated : 4 mins ago Refresh Refreshing... Search X Lead Stage Any Stage A…" at bounding box center [348, 105] width 622 height 49
click at [136, 101] on div "Refresh" at bounding box center [136, 97] width 19 height 7
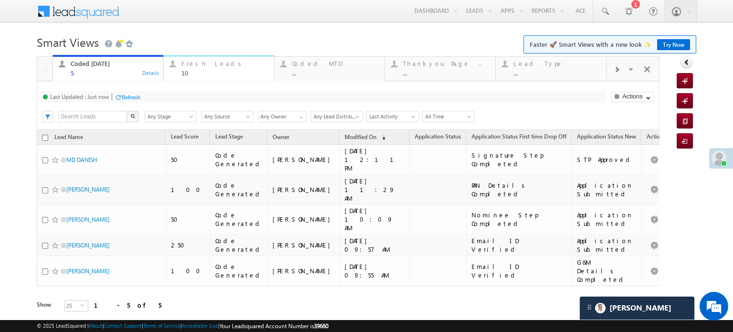
click at [204, 66] on div "Fresh Leads" at bounding box center [224, 64] width 87 height 8
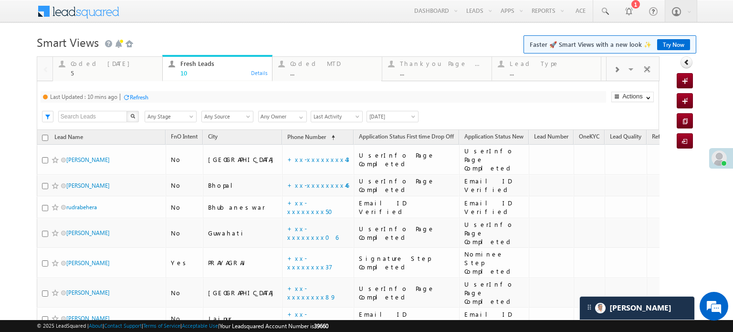
click at [144, 99] on div "Refresh" at bounding box center [139, 97] width 19 height 7
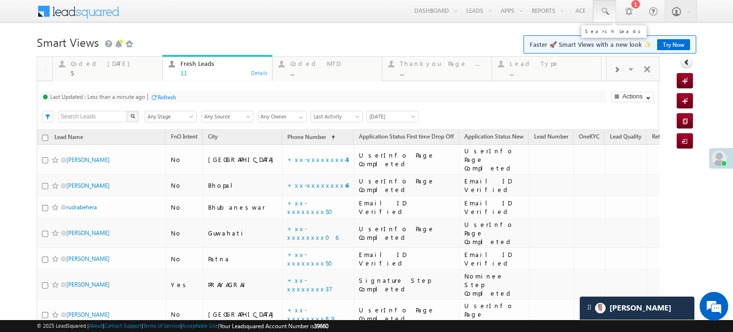
click at [601, 11] on span at bounding box center [605, 12] width 10 height 10
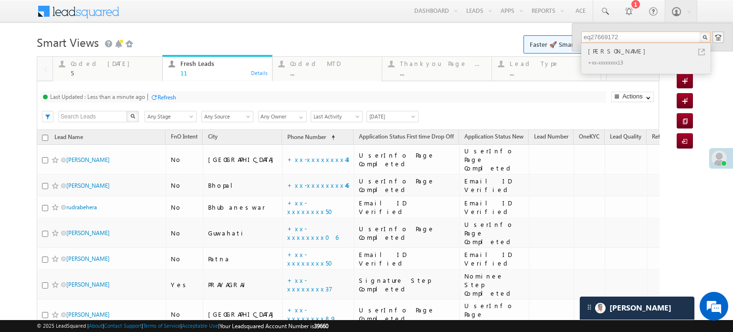
type input "eq27669172"
click at [681, 62] on div "+xx-xxxxxxxx13" at bounding box center [650, 61] width 128 height 11
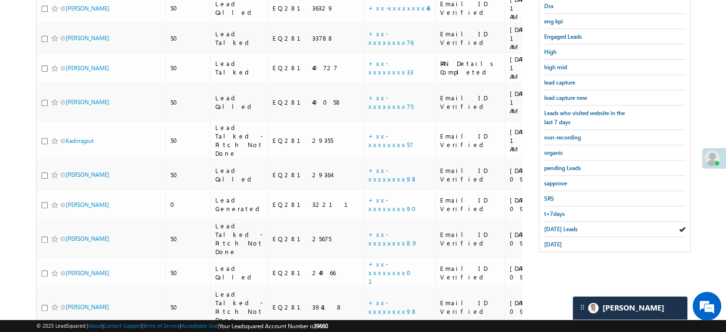
scroll to position [3875, 0]
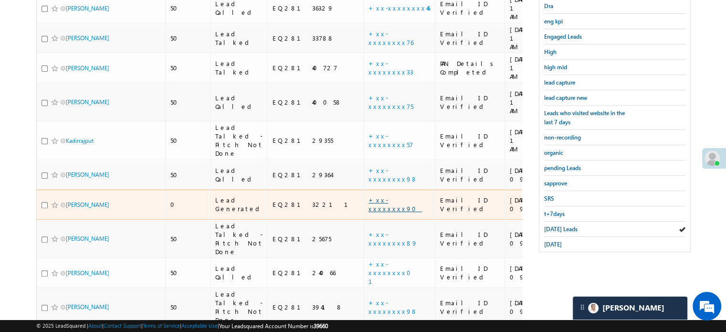
click at [368, 196] on link "+xx-xxxxxxxx90" at bounding box center [394, 204] width 53 height 17
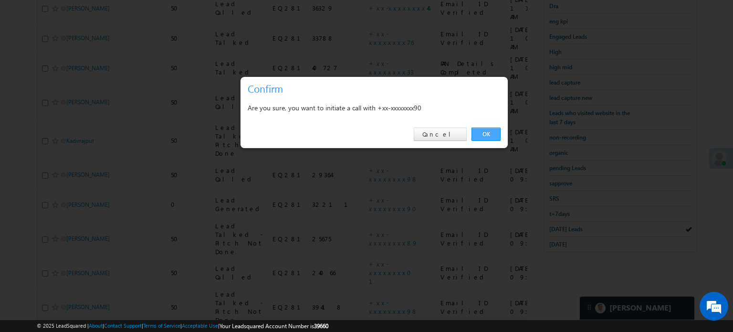
click at [491, 131] on link "OK" at bounding box center [485, 133] width 29 height 13
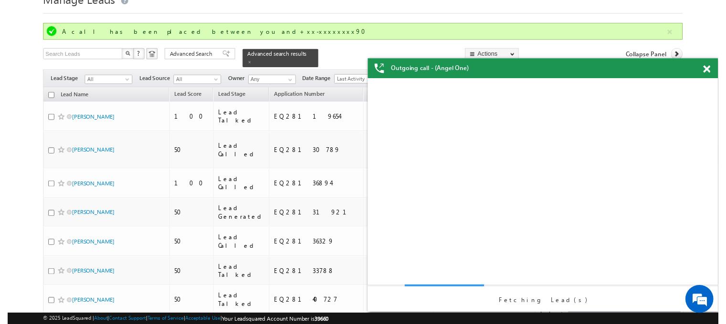
scroll to position [0, 0]
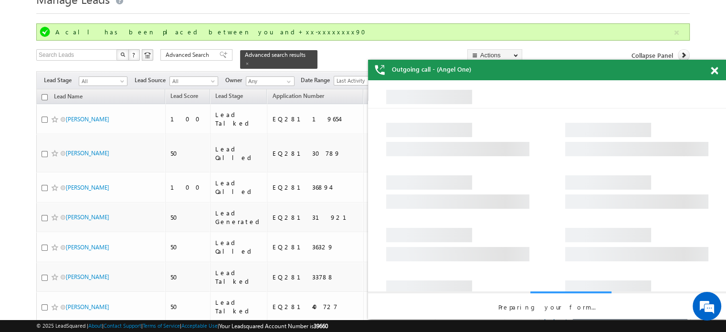
click at [714, 72] on span at bounding box center [714, 71] width 7 height 8
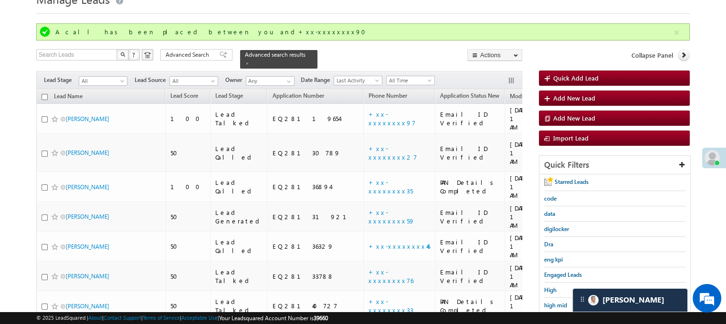
drag, startPoint x: 725, startPoint y: 73, endPoint x: 732, endPoint y: 171, distance: 98.1
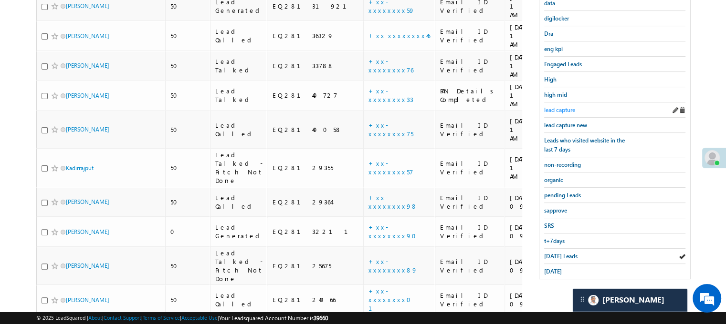
scroll to position [158, 0]
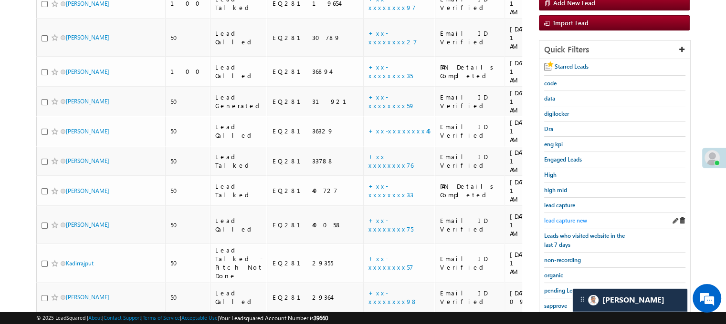
click at [560, 217] on span "lead capture new" at bounding box center [565, 220] width 43 height 7
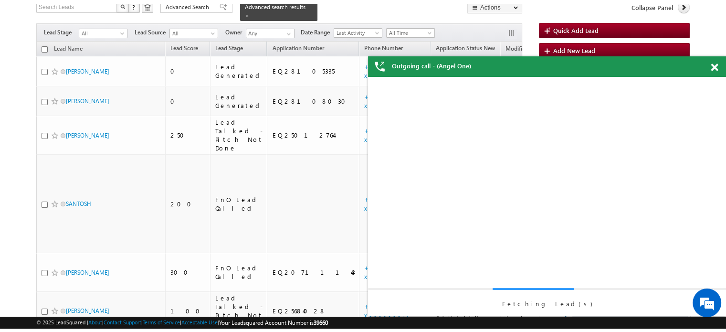
scroll to position [0, 0]
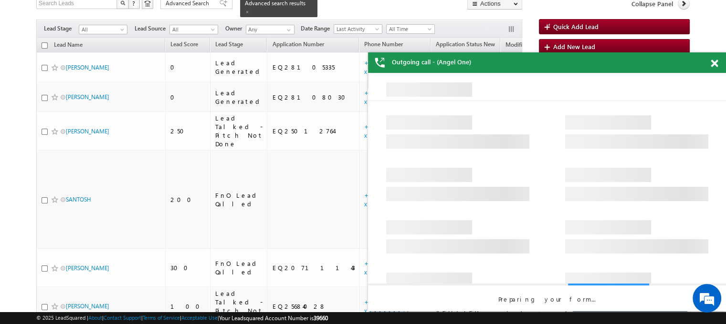
click at [709, 65] on div "Outgoing call - (Angel One)" at bounding box center [547, 62] width 358 height 21
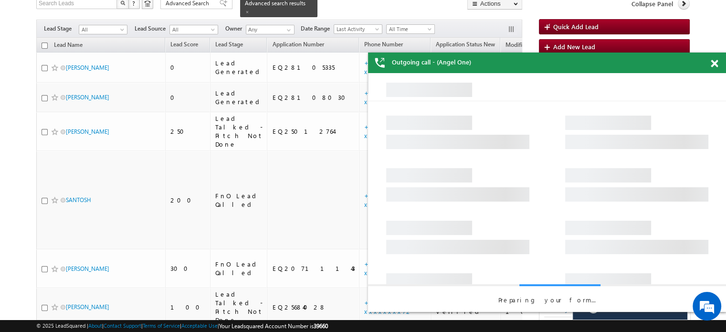
click at [712, 63] on span at bounding box center [714, 64] width 7 height 8
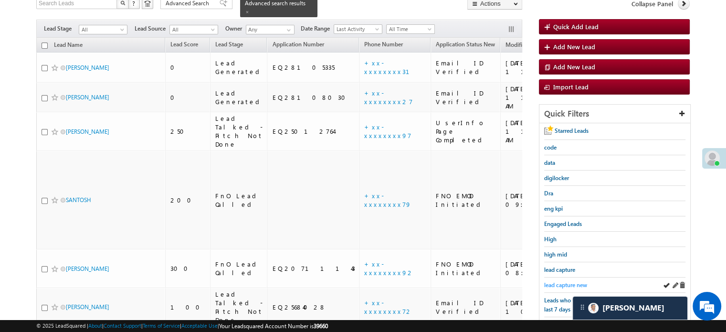
click at [567, 282] on span "lead capture new" at bounding box center [565, 284] width 43 height 7
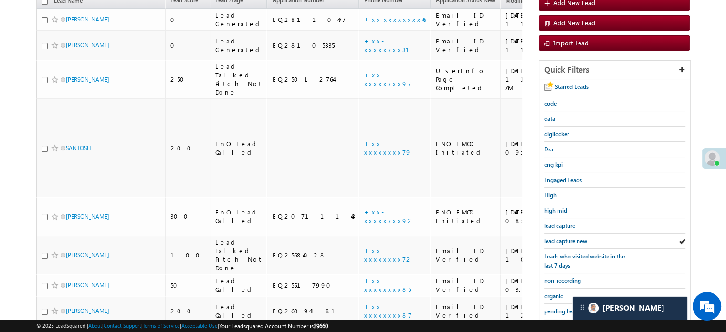
scroll to position [205, 0]
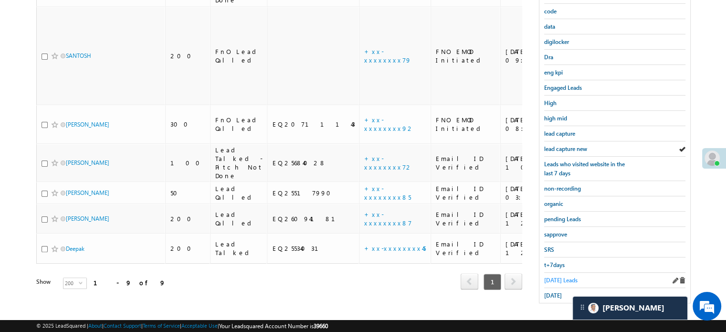
click at [557, 276] on span "[DATE] Leads" at bounding box center [560, 279] width 33 height 7
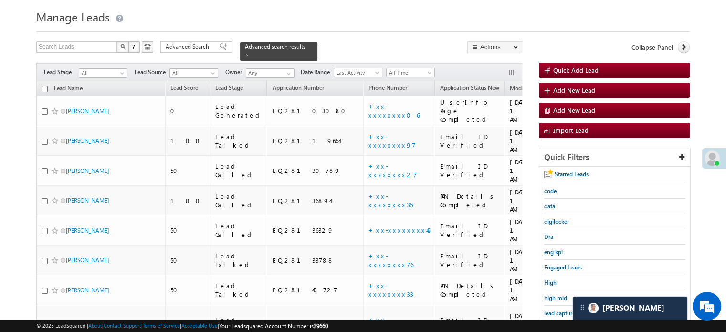
scroll to position [73, 0]
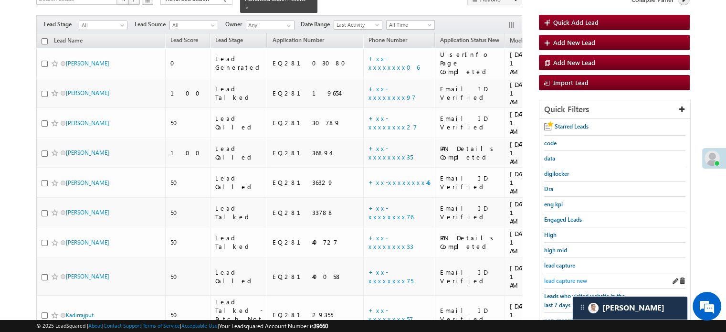
click at [558, 278] on span "lead capture new" at bounding box center [565, 280] width 43 height 7
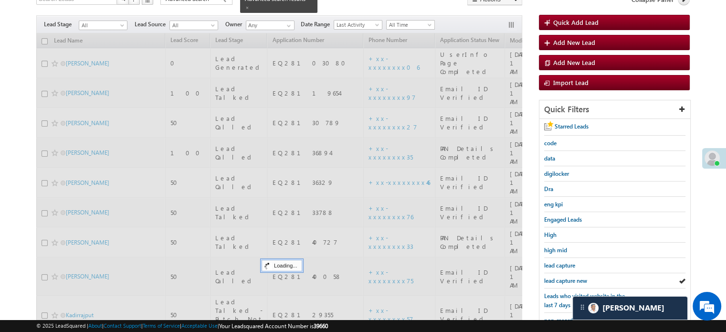
click at [558, 278] on span "lead capture new" at bounding box center [565, 280] width 43 height 7
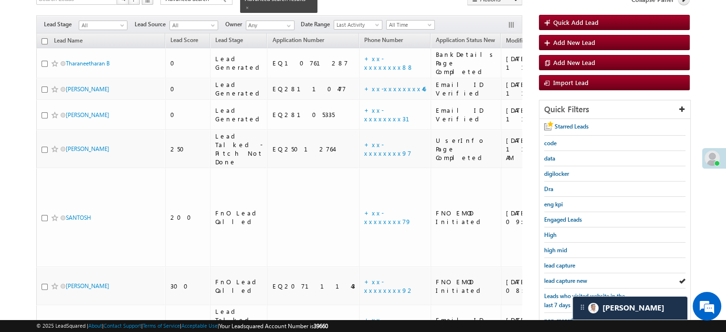
click at [558, 278] on span "lead capture new" at bounding box center [565, 280] width 43 height 7
click at [570, 277] on span "lead capture new" at bounding box center [565, 280] width 43 height 7
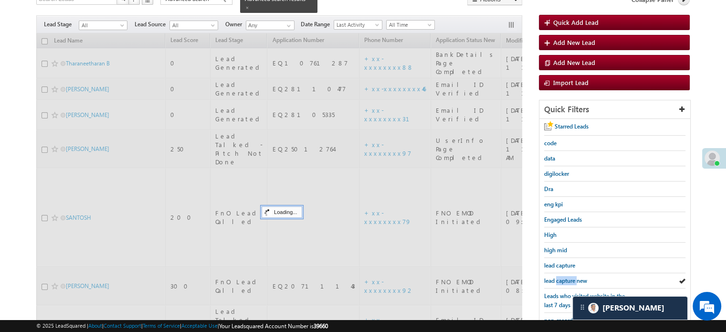
click at [570, 277] on span "lead capture new" at bounding box center [565, 280] width 43 height 7
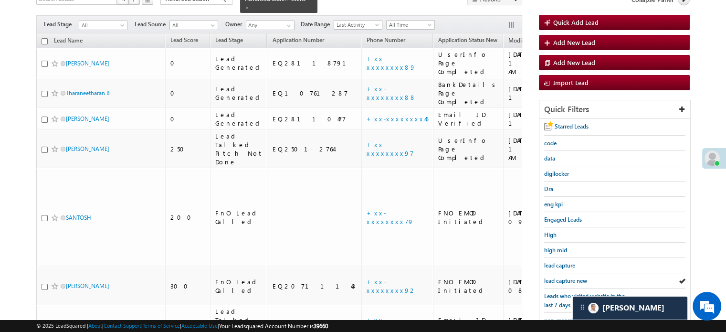
click at [570, 277] on span "lead capture new" at bounding box center [565, 280] width 43 height 7
click at [561, 277] on span "lead capture new" at bounding box center [565, 280] width 43 height 7
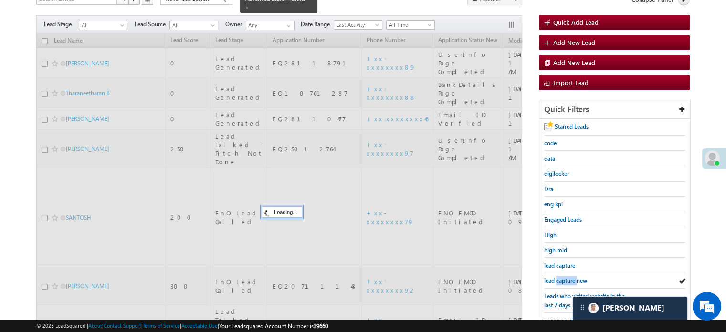
click at [561, 277] on span "lead capture new" at bounding box center [565, 280] width 43 height 7
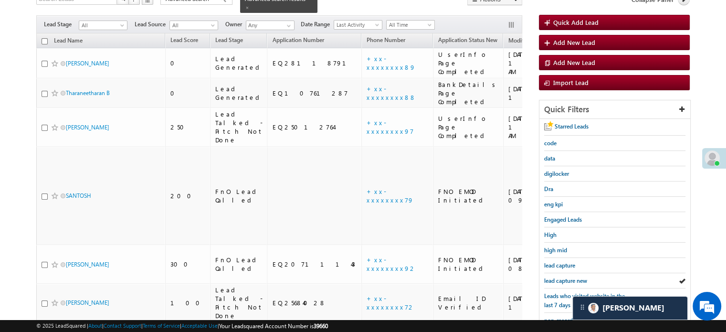
click at [561, 277] on span "lead capture new" at bounding box center [565, 280] width 43 height 7
click at [561, 278] on span "lead capture new" at bounding box center [565, 280] width 43 height 7
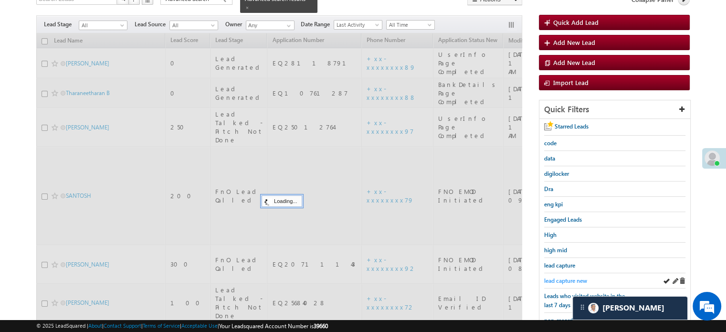
click at [562, 278] on span "lead capture new" at bounding box center [565, 280] width 43 height 7
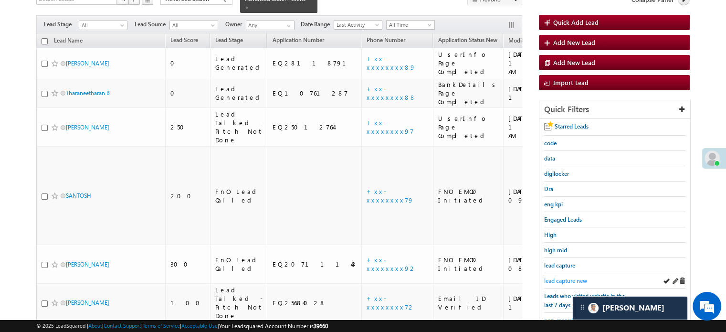
click at [564, 278] on span "lead capture new" at bounding box center [565, 280] width 43 height 7
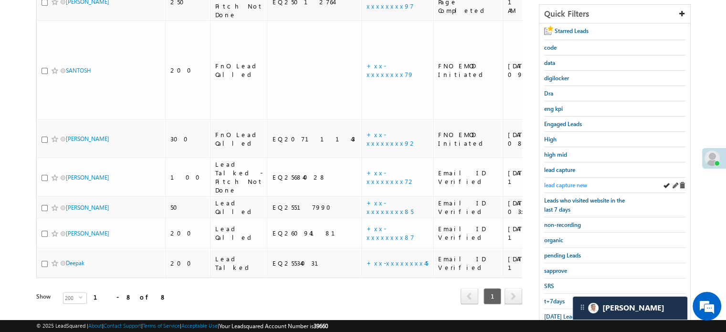
click at [550, 181] on span "lead capture new" at bounding box center [565, 184] width 43 height 7
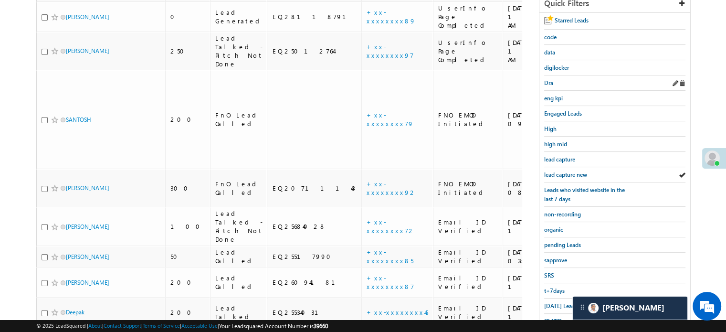
scroll to position [205, 0]
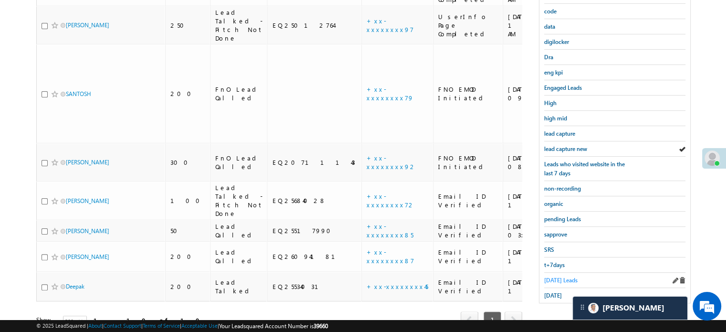
click at [557, 276] on span "[DATE] Leads" at bounding box center [560, 279] width 33 height 7
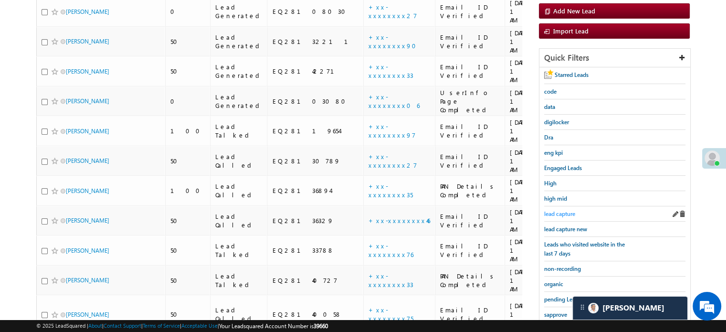
scroll to position [108, 0]
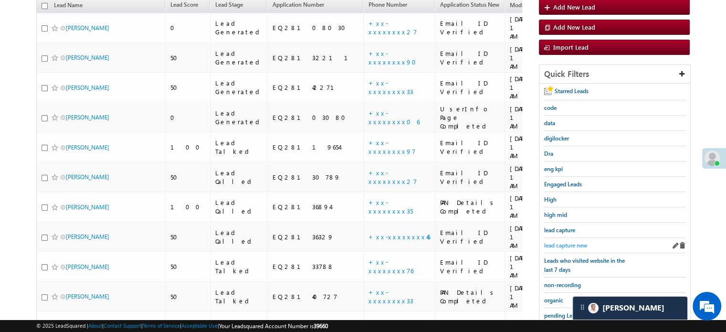
click at [571, 241] on span "lead capture new" at bounding box center [565, 244] width 43 height 7
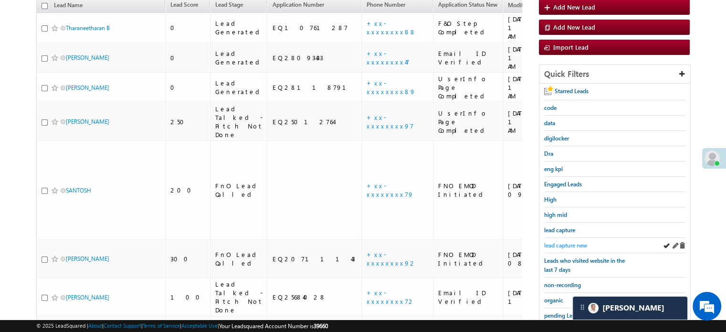
click at [565, 242] on span "lead capture new" at bounding box center [565, 244] width 43 height 7
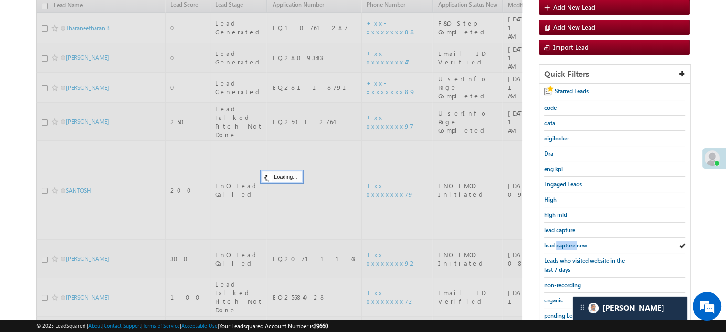
click at [565, 242] on span "lead capture new" at bounding box center [565, 244] width 43 height 7
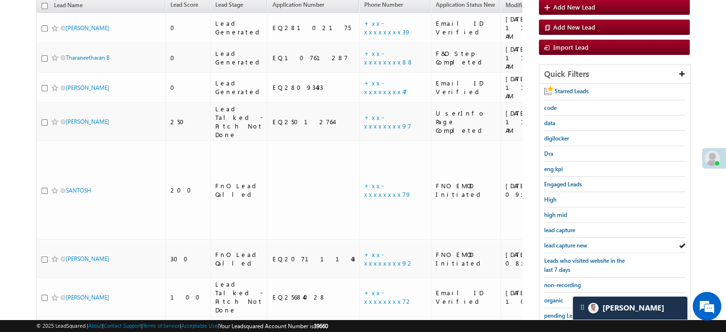
click at [565, 242] on span "lead capture new" at bounding box center [565, 244] width 43 height 7
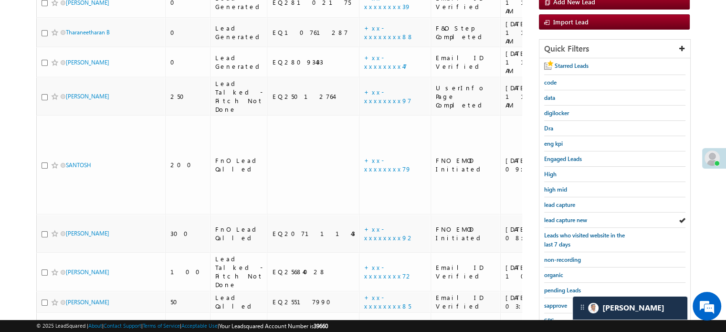
scroll to position [205, 0]
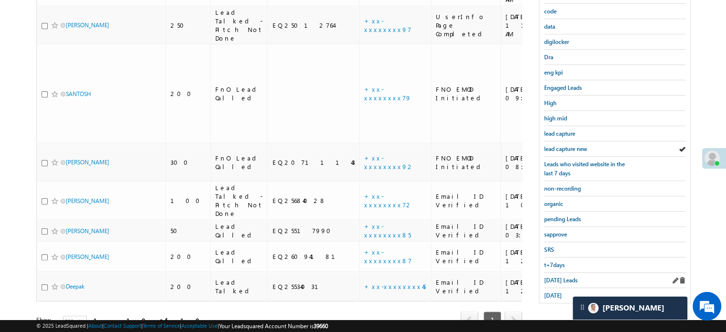
click at [556, 272] on div "[DATE] Leads" at bounding box center [614, 279] width 141 height 15
click at [554, 276] on span "[DATE] Leads" at bounding box center [560, 279] width 33 height 7
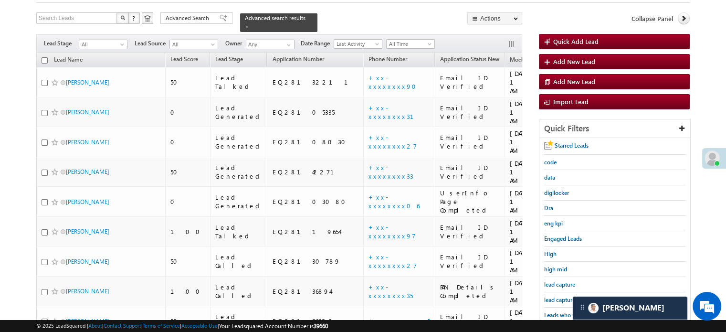
scroll to position [95, 0]
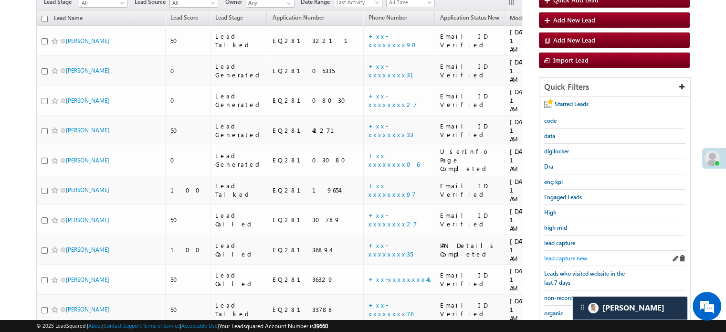
click at [564, 254] on span "lead capture new" at bounding box center [565, 257] width 43 height 7
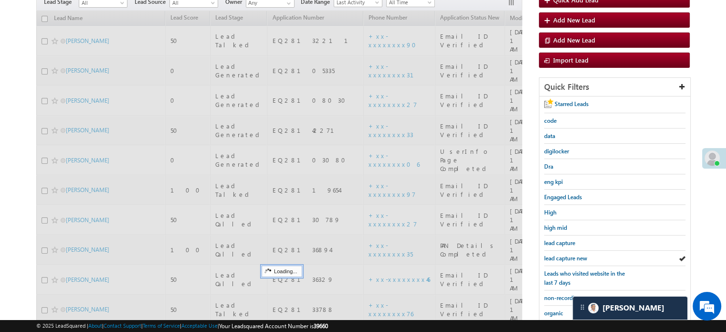
scroll to position [48, 0]
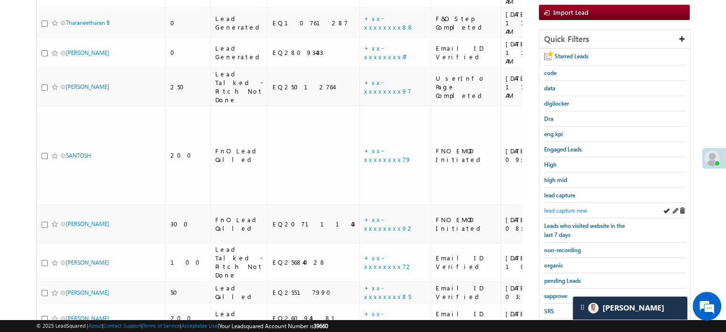
click at [563, 209] on span "lead capture new" at bounding box center [565, 210] width 43 height 7
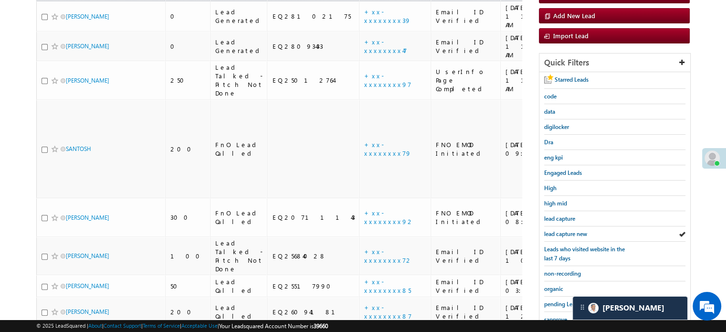
scroll to position [191, 0]
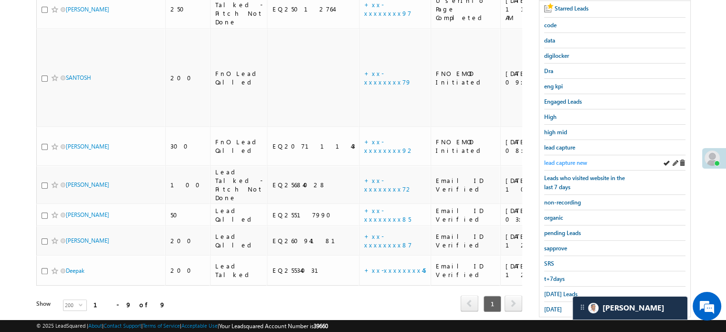
click at [552, 159] on span "lead capture new" at bounding box center [565, 162] width 43 height 7
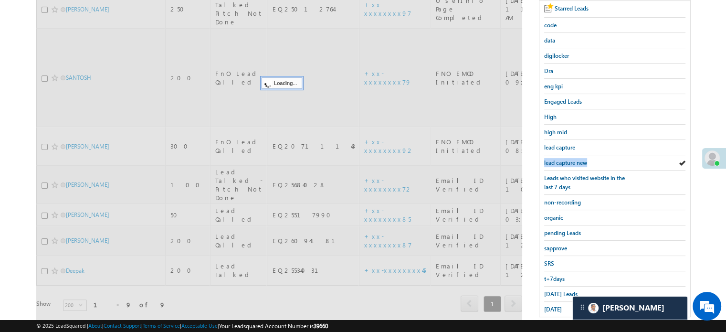
click at [552, 159] on span "lead capture new" at bounding box center [565, 162] width 43 height 7
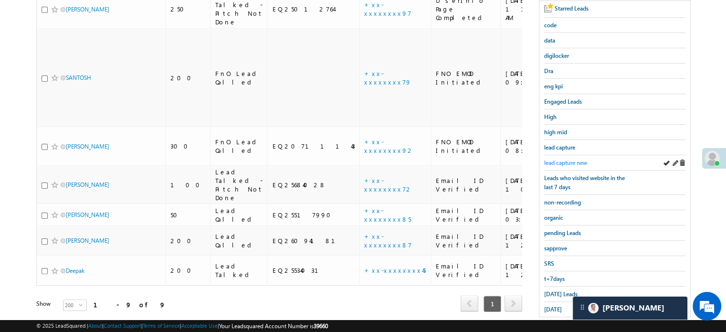
scroll to position [48, 0]
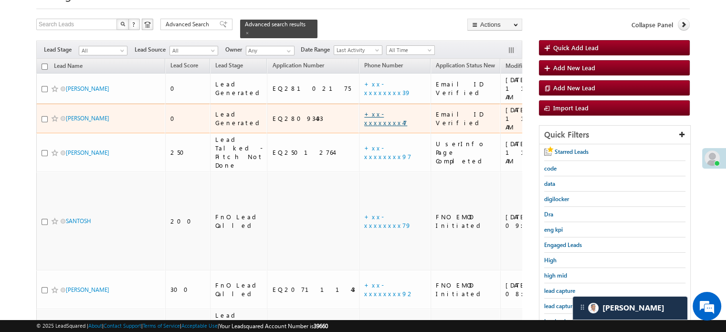
click at [364, 110] on link "+xx-xxxxxxxx47" at bounding box center [385, 118] width 43 height 17
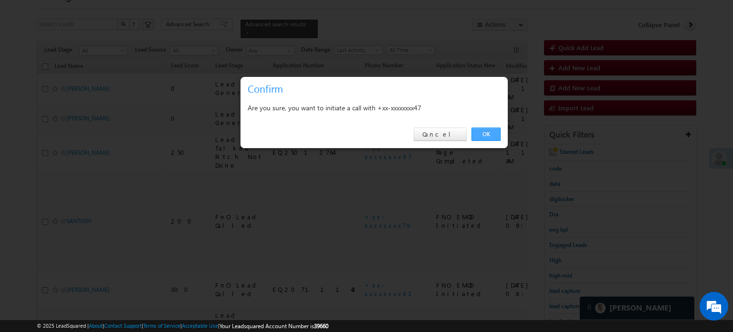
click at [478, 130] on link "OK" at bounding box center [485, 133] width 29 height 13
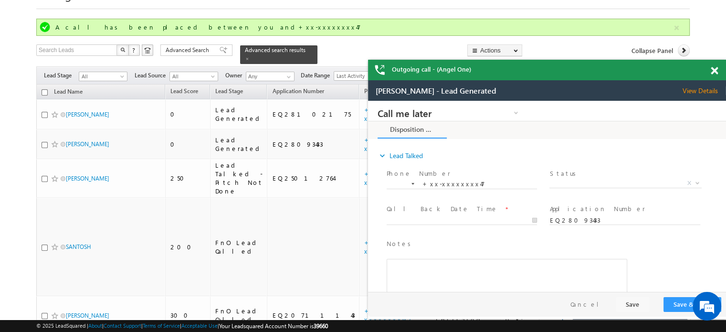
scroll to position [0, 0]
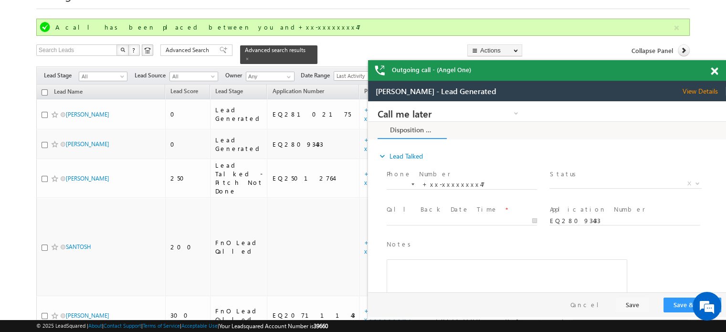
click at [708, 75] on div "Outgoing call - (Angel One)" at bounding box center [547, 70] width 358 height 21
click at [715, 72] on span at bounding box center [714, 71] width 7 height 8
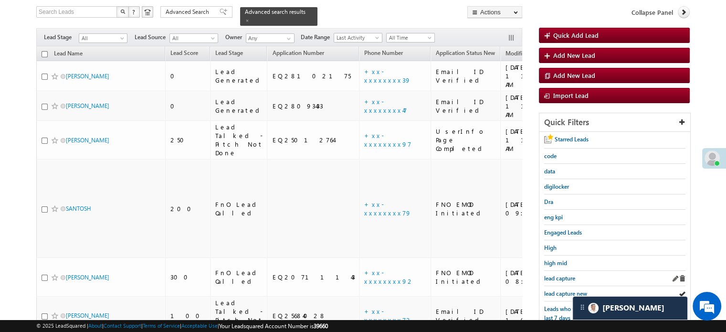
scroll to position [143, 0]
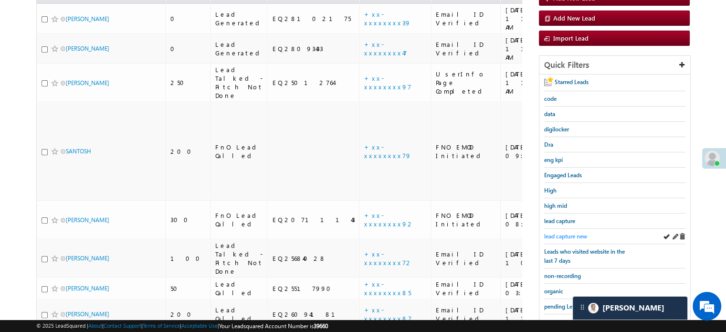
click at [570, 232] on span "lead capture new" at bounding box center [565, 235] width 43 height 7
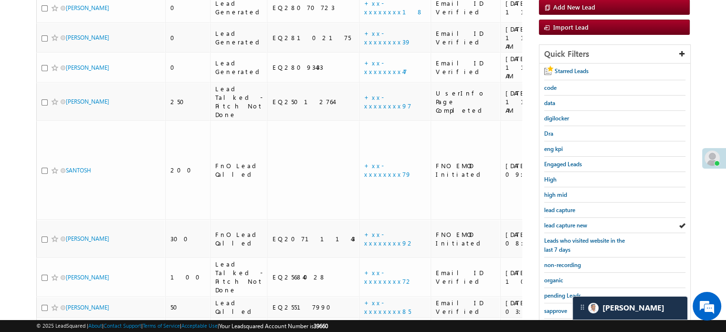
scroll to position [205, 0]
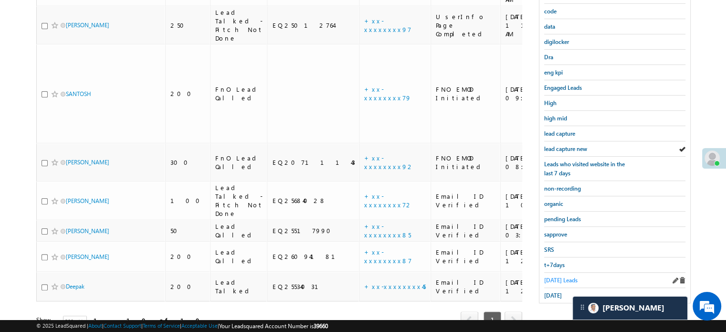
click at [556, 276] on span "[DATE] Leads" at bounding box center [560, 279] width 33 height 7
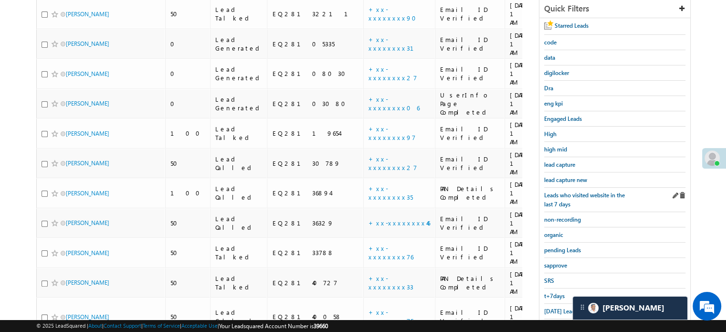
scroll to position [157, 0]
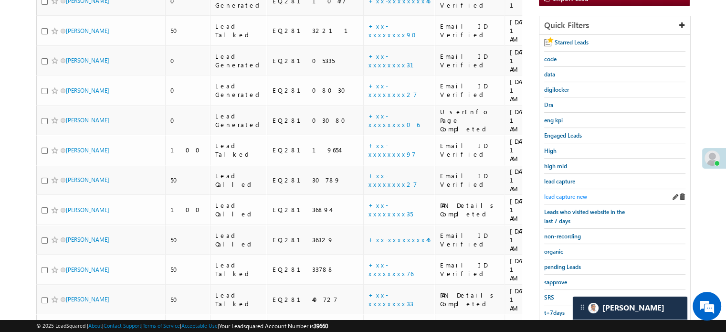
click at [570, 194] on span "lead capture new" at bounding box center [565, 196] width 43 height 7
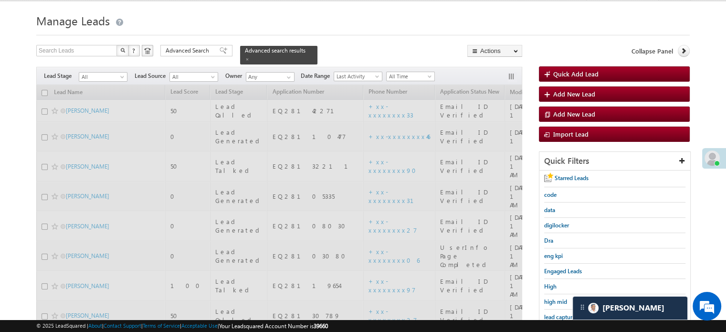
scroll to position [14, 0]
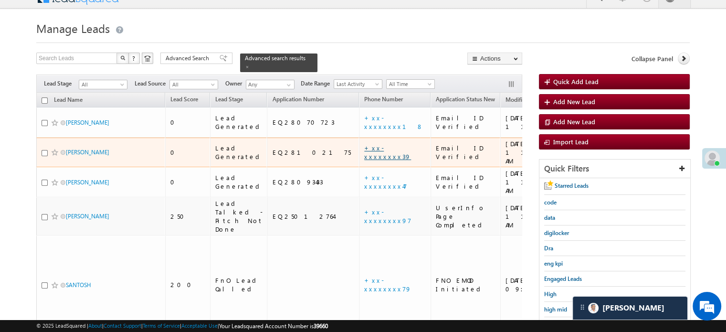
click at [359, 137] on td "+xx-xxxxxxxx39" at bounding box center [395, 152] width 72 height 30
click at [364, 144] on link "+xx-xxxxxxxx39" at bounding box center [387, 152] width 47 height 17
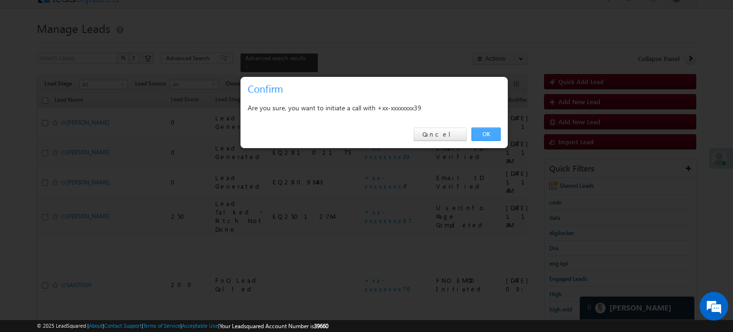
click at [476, 137] on link "OK" at bounding box center [485, 133] width 29 height 13
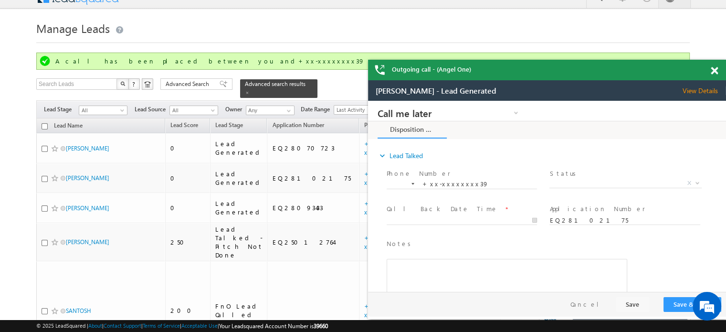
scroll to position [0, 0]
click at [713, 68] on div "Outgoing call - (Angel One)" at bounding box center [547, 70] width 358 height 21
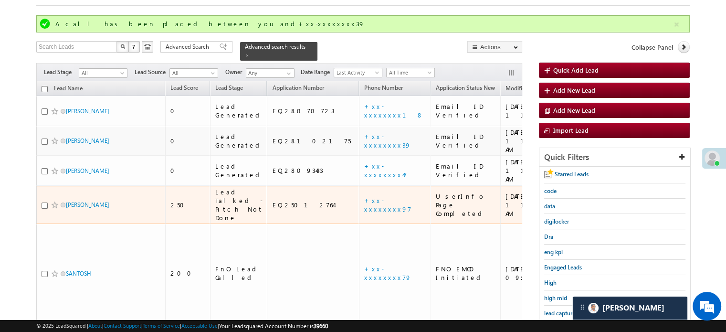
scroll to position [109, 0]
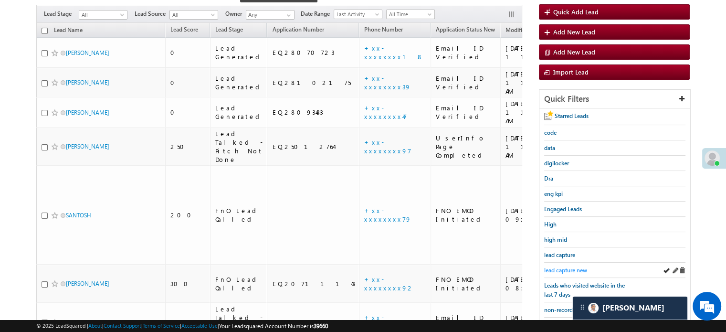
click at [563, 266] on span "lead capture new" at bounding box center [565, 269] width 43 height 7
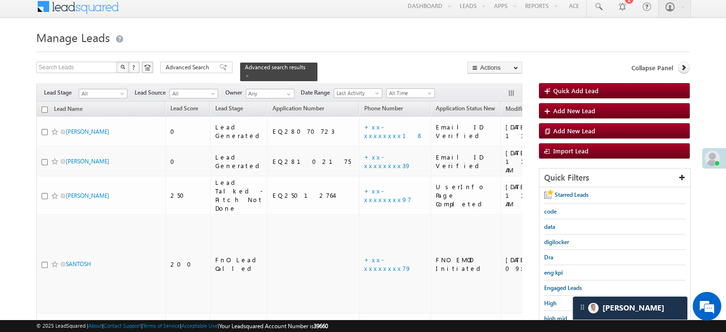
scroll to position [0, 0]
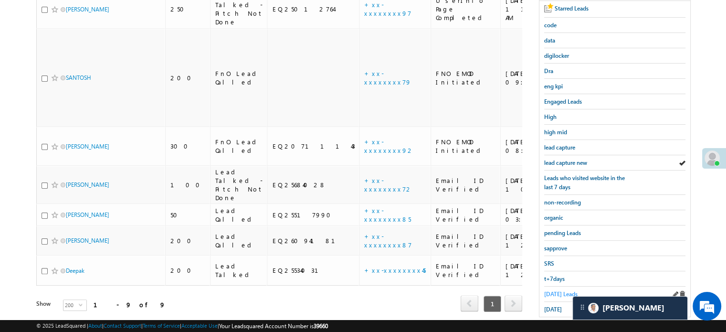
click at [557, 290] on span "[DATE] Leads" at bounding box center [560, 293] width 33 height 7
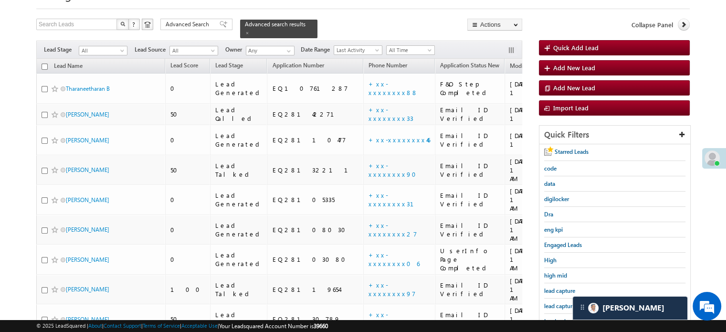
scroll to position [95, 0]
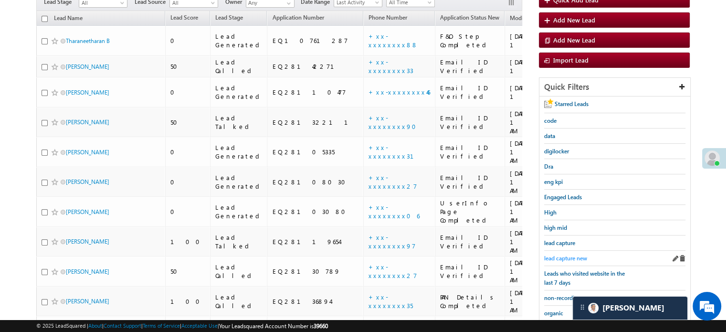
click at [567, 254] on span "lead capture new" at bounding box center [565, 257] width 43 height 7
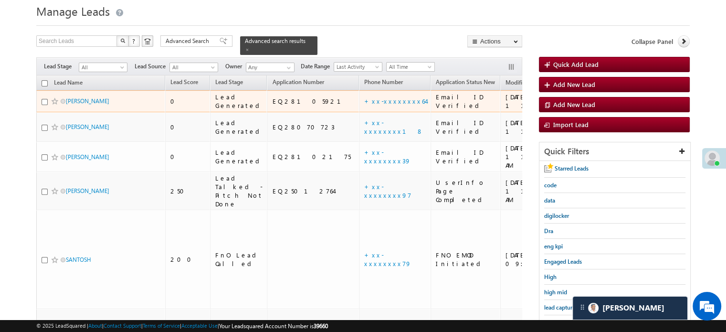
scroll to position [48, 0]
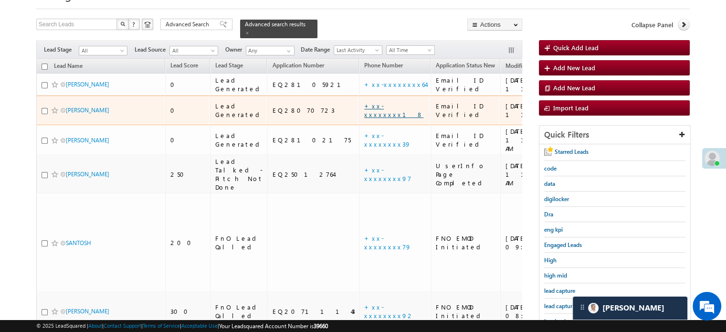
click at [364, 103] on link "+xx-xxxxxxxx18" at bounding box center [393, 110] width 59 height 17
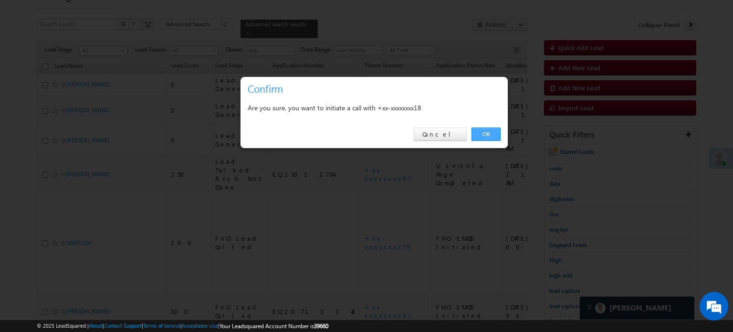
click at [492, 135] on link "OK" at bounding box center [485, 133] width 29 height 13
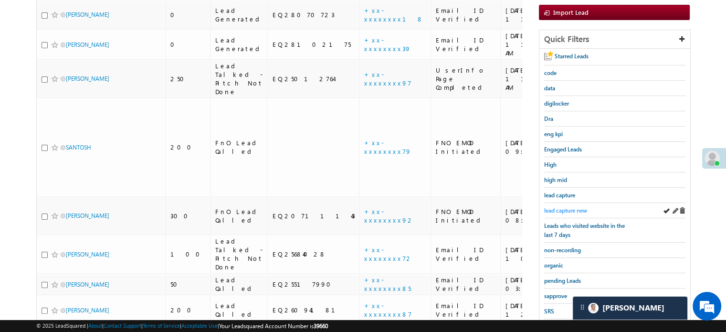
click at [567, 209] on span "lead capture new" at bounding box center [565, 210] width 43 height 7
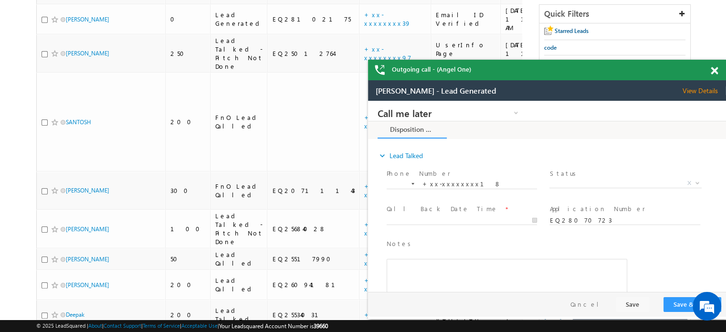
scroll to position [0, 0]
click at [718, 67] on div at bounding box center [719, 69] width 13 height 19
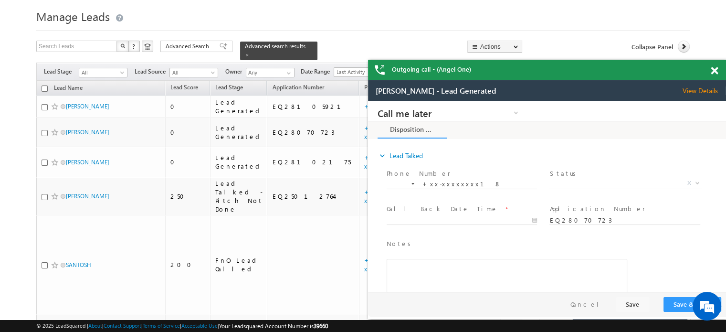
scroll to position [25, 0]
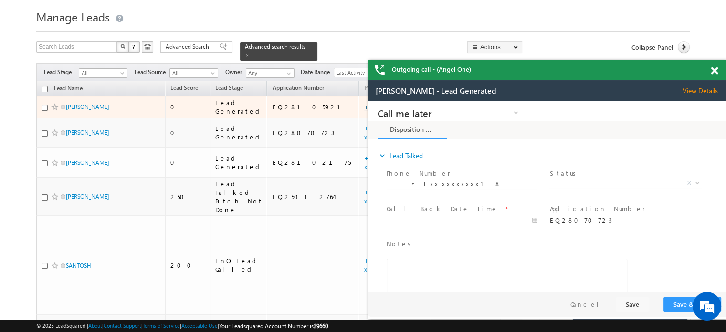
click at [364, 103] on link "+xx-xxxxxxxx64" at bounding box center [395, 107] width 62 height 8
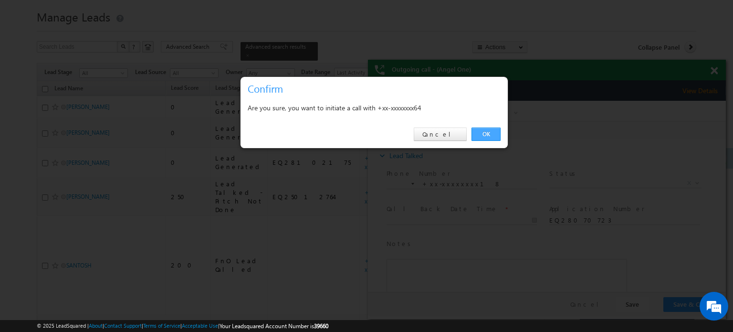
click at [476, 131] on link "OK" at bounding box center [485, 133] width 29 height 13
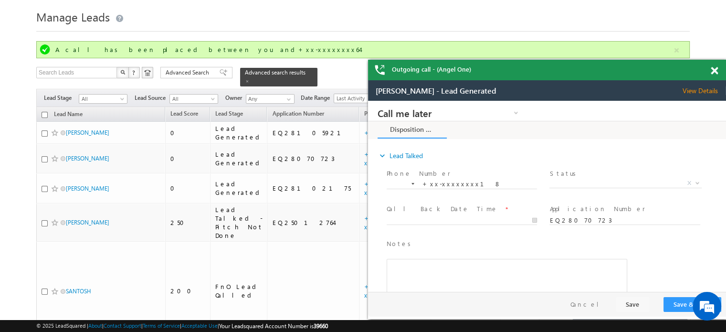
scroll to position [0, 0]
click at [714, 70] on span at bounding box center [714, 71] width 7 height 8
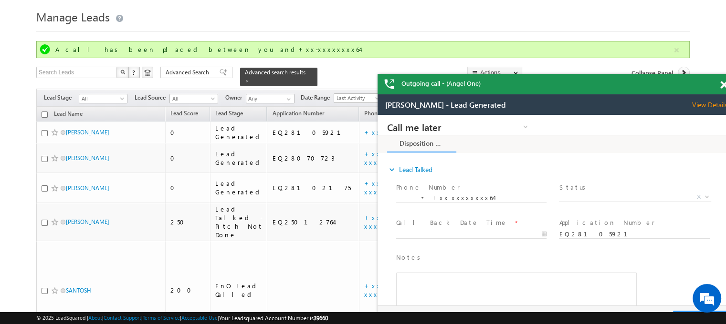
click at [725, 84] on span at bounding box center [723, 85] width 7 height 8
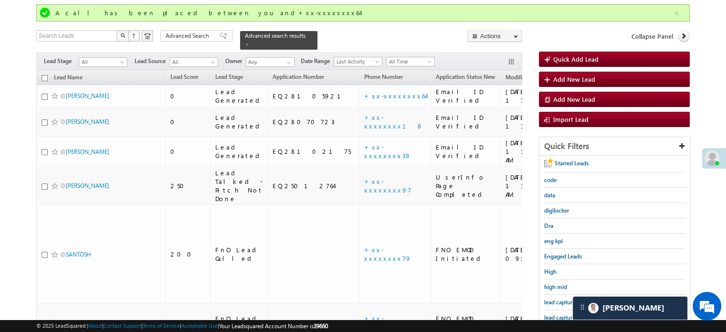
scroll to position [121, 0]
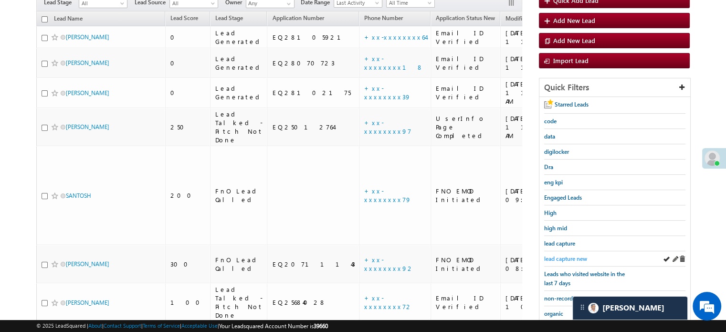
click at [575, 256] on span "lead capture new" at bounding box center [565, 258] width 43 height 7
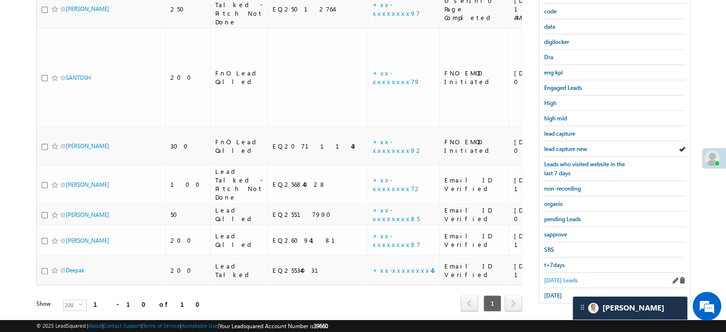
click at [567, 276] on span "[DATE] Leads" at bounding box center [560, 279] width 33 height 7
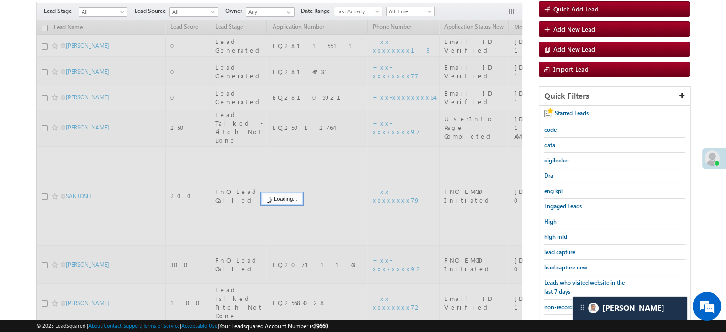
scroll to position [62, 0]
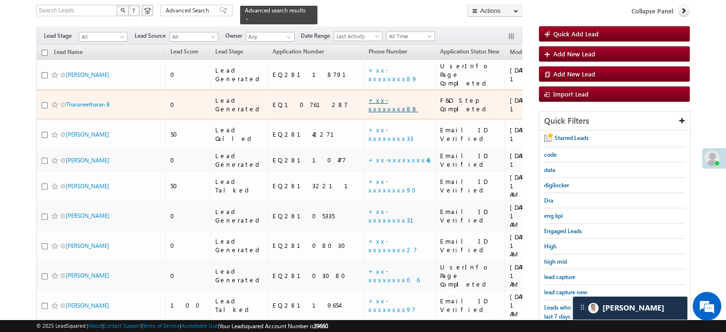
click at [368, 96] on link "+xx-xxxxxxxx88" at bounding box center [393, 104] width 50 height 17
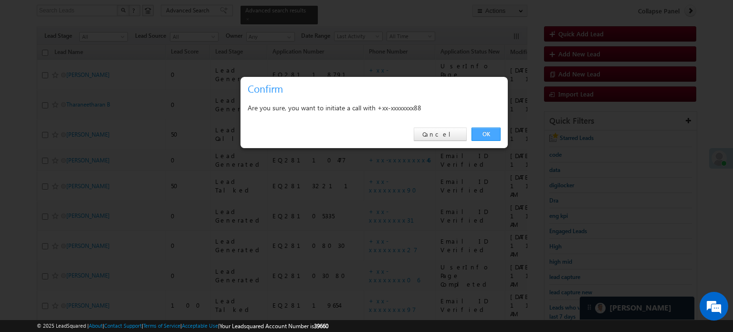
click at [494, 134] on link "OK" at bounding box center [485, 133] width 29 height 13
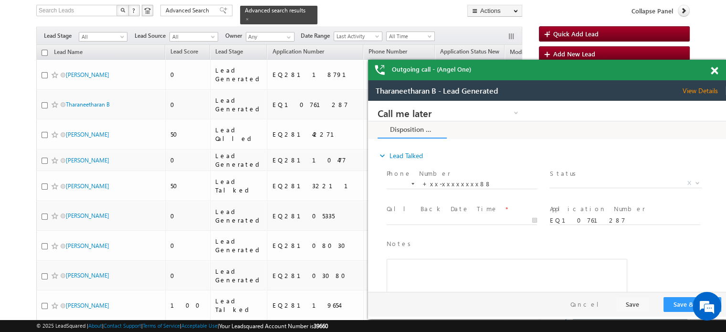
scroll to position [0, 0]
click at [712, 71] on div "Outgoing call - (Angel One)" at bounding box center [549, 70] width 358 height 21
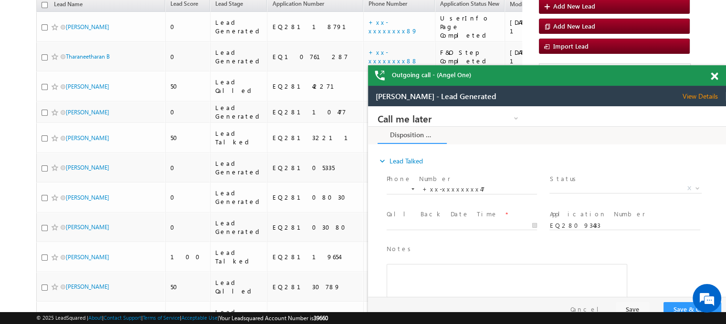
drag, startPoint x: 1015, startPoint y: 179, endPoint x: 576, endPoint y: 100, distance: 445.6
click at [693, 76] on div "Outgoing call - (Angel One)" at bounding box center [547, 75] width 358 height 21
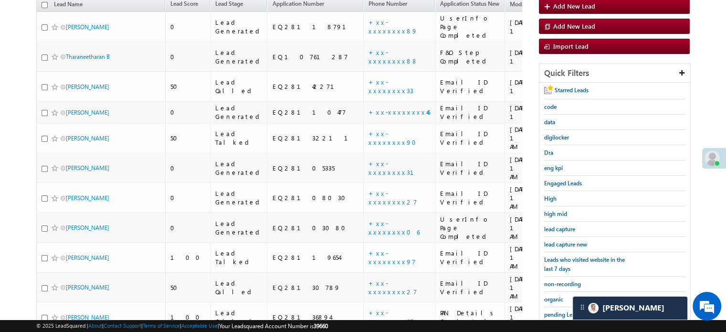
click at [565, 240] on div at bounding box center [547, 205] width 358 height 239
click at [565, 242] on div at bounding box center [547, 205] width 358 height 239
click at [563, 242] on div at bounding box center [547, 205] width 358 height 239
click at [547, 236] on div at bounding box center [547, 205] width 358 height 239
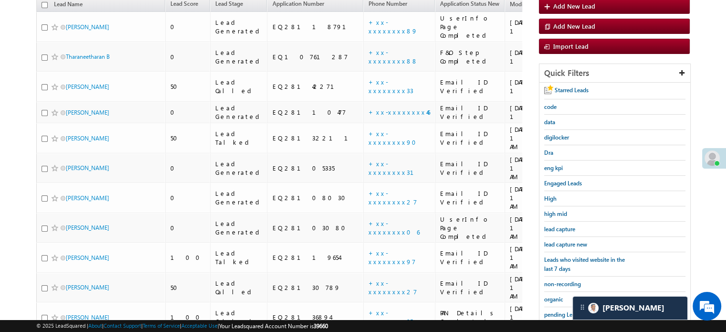
click at [554, 237] on div at bounding box center [547, 205] width 358 height 239
click at [557, 240] on div at bounding box center [547, 205] width 358 height 239
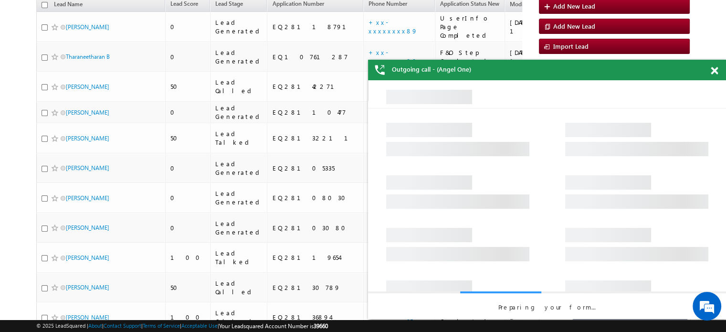
click at [711, 72] on span at bounding box center [714, 71] width 7 height 8
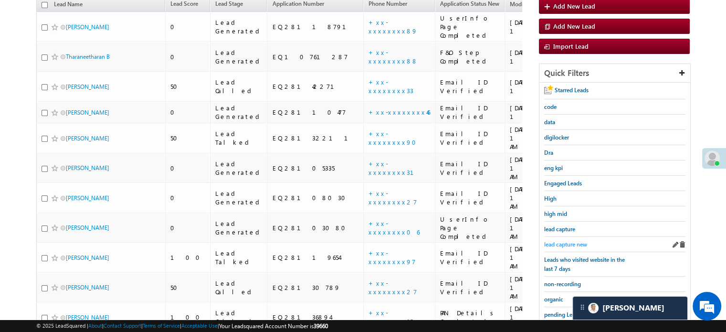
click at [563, 244] on span "lead capture new" at bounding box center [565, 244] width 43 height 7
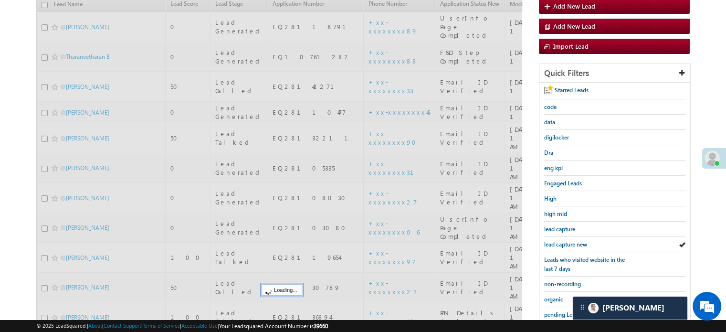
click at [563, 244] on span "lead capture new" at bounding box center [565, 244] width 43 height 7
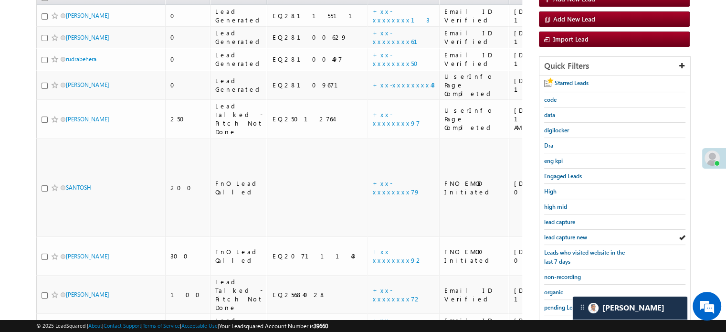
scroll to position [205, 0]
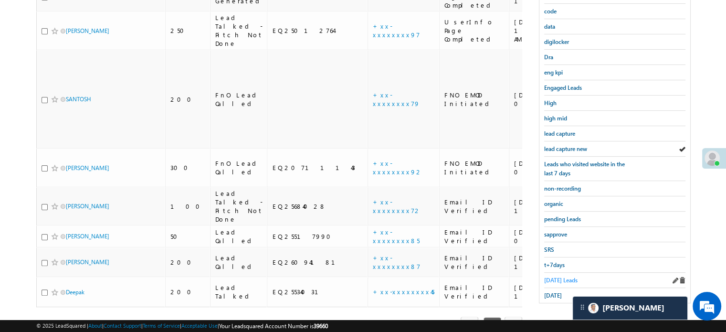
click at [558, 276] on span "[DATE] Leads" at bounding box center [560, 279] width 33 height 7
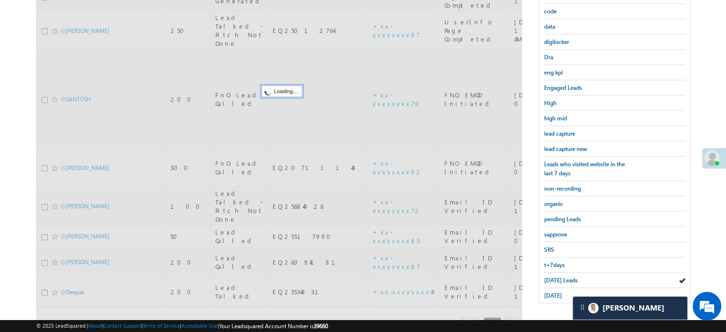
click at [558, 276] on span "[DATE] Leads" at bounding box center [560, 279] width 33 height 7
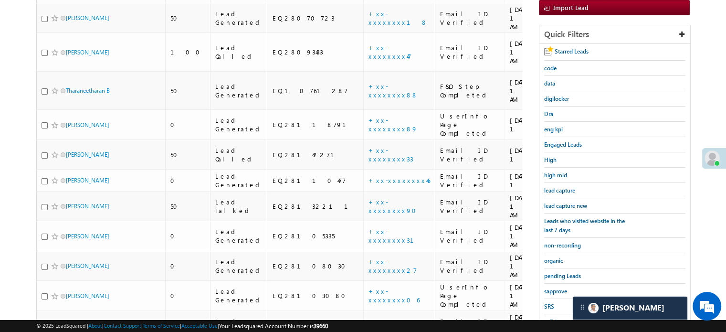
scroll to position [132, 0]
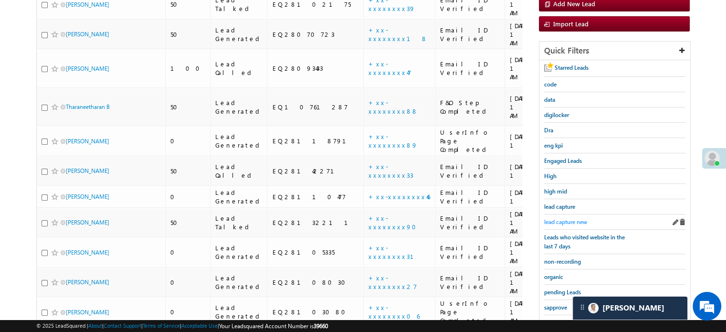
click at [565, 218] on span "lead capture new" at bounding box center [565, 221] width 43 height 7
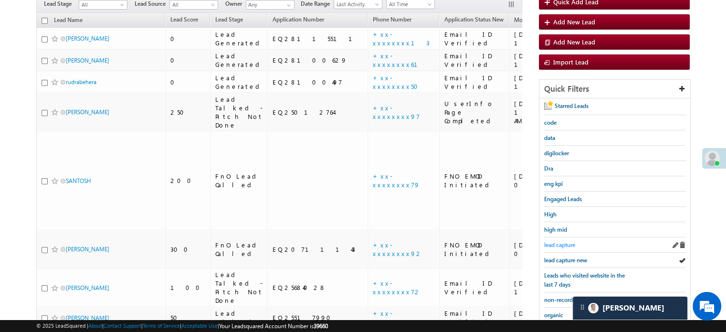
scroll to position [95, 0]
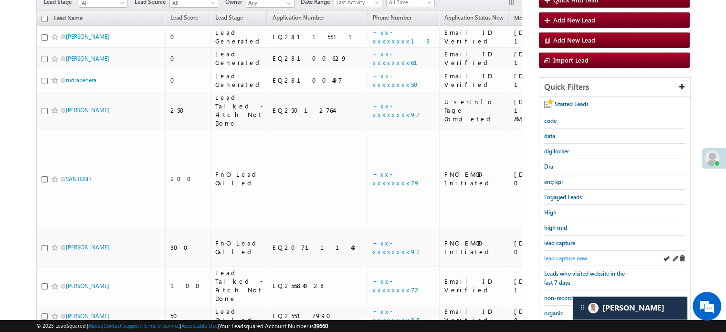
click at [565, 254] on span "lead capture new" at bounding box center [565, 257] width 43 height 7
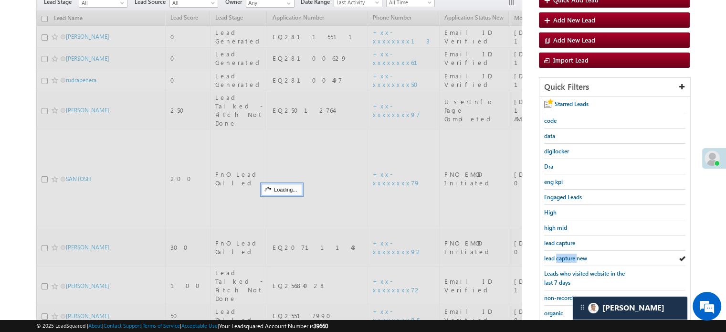
click at [565, 254] on span "lead capture new" at bounding box center [565, 257] width 43 height 7
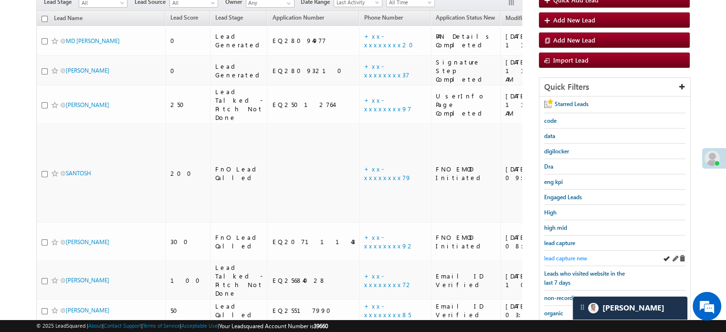
click at [565, 255] on span "lead capture new" at bounding box center [565, 257] width 43 height 7
click at [555, 254] on span "lead capture new" at bounding box center [565, 257] width 43 height 7
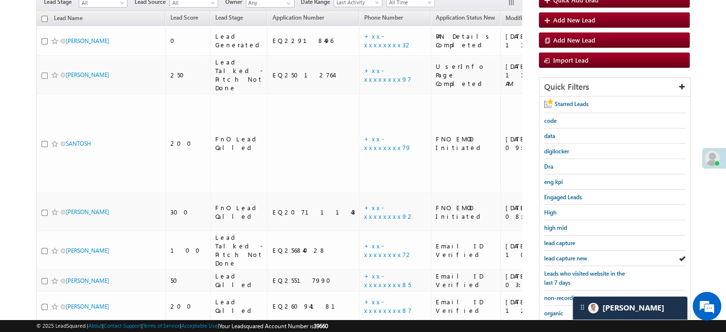
click at [555, 254] on span "lead capture new" at bounding box center [565, 257] width 43 height 7
click at [560, 254] on span "lead capture new" at bounding box center [565, 257] width 43 height 7
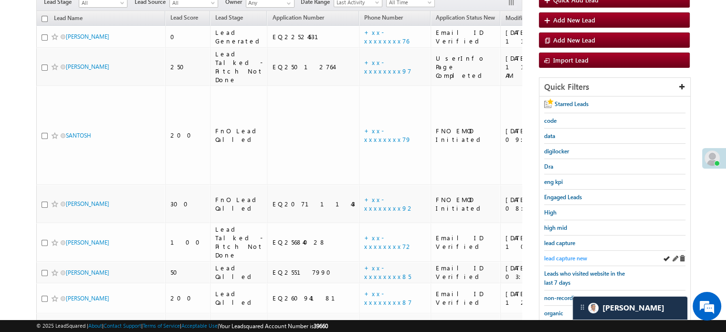
click at [561, 254] on span "lead capture new" at bounding box center [565, 257] width 43 height 7
click at [589, 246] on div "lead capture" at bounding box center [614, 242] width 141 height 15
click at [565, 254] on span "lead capture new" at bounding box center [565, 257] width 43 height 7
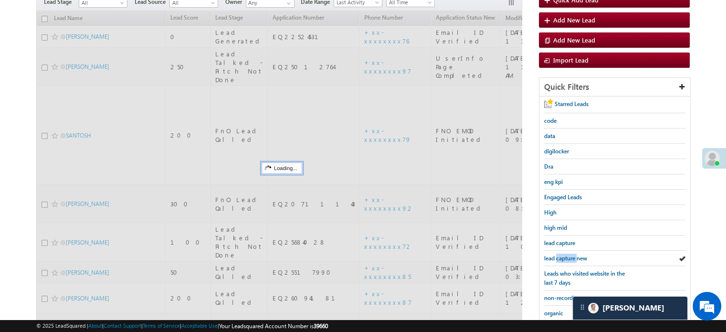
click at [565, 254] on span "lead capture new" at bounding box center [565, 257] width 43 height 7
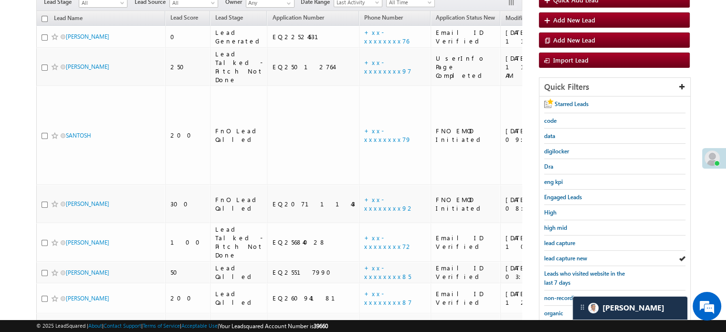
click at [565, 254] on span "lead capture new" at bounding box center [565, 257] width 43 height 7
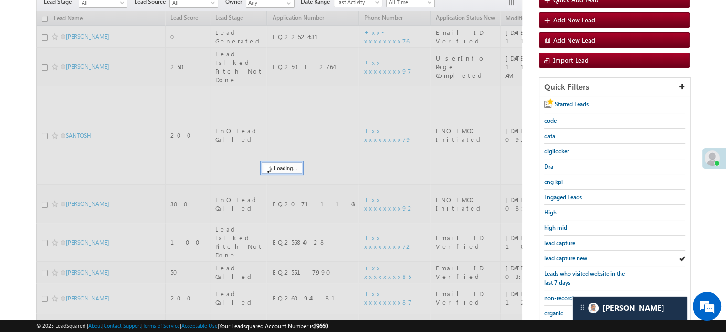
click at [565, 254] on span "lead capture new" at bounding box center [565, 257] width 43 height 7
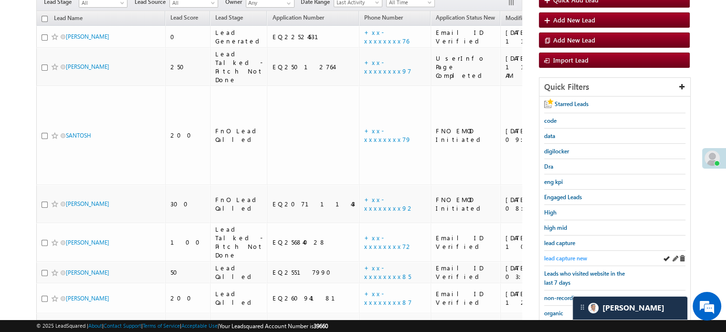
click at [562, 254] on span "lead capture new" at bounding box center [565, 257] width 43 height 7
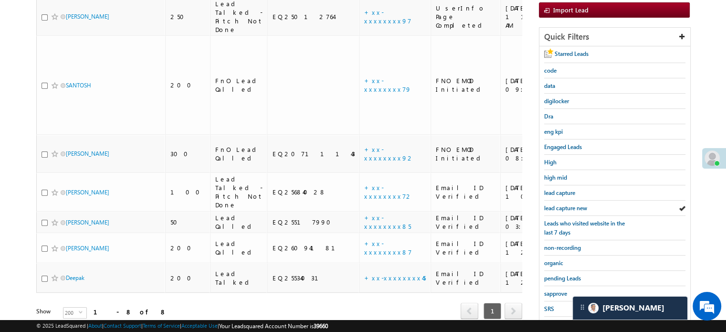
scroll to position [205, 0]
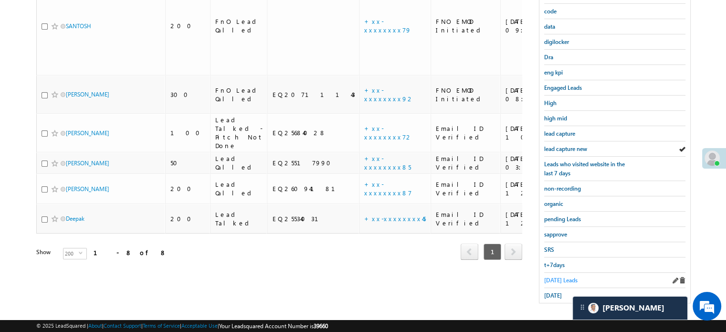
click at [558, 276] on span "Today's Leads" at bounding box center [560, 279] width 33 height 7
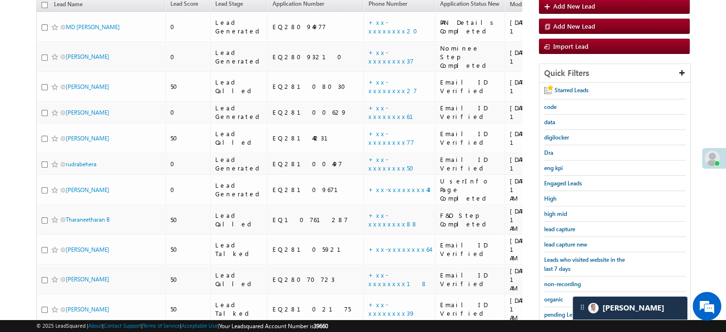
scroll to position [62, 0]
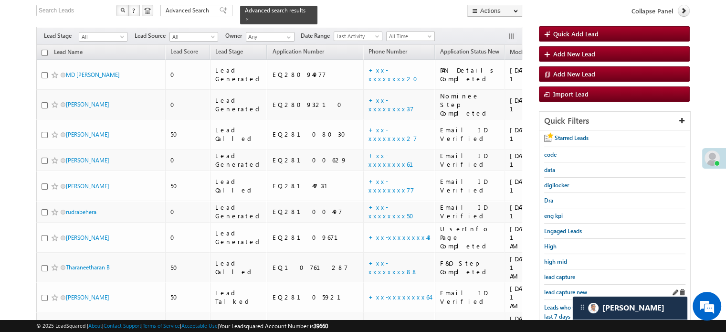
click at [563, 284] on div "lead capture new" at bounding box center [614, 291] width 141 height 15
click at [549, 291] on span "lead capture new" at bounding box center [565, 291] width 43 height 7
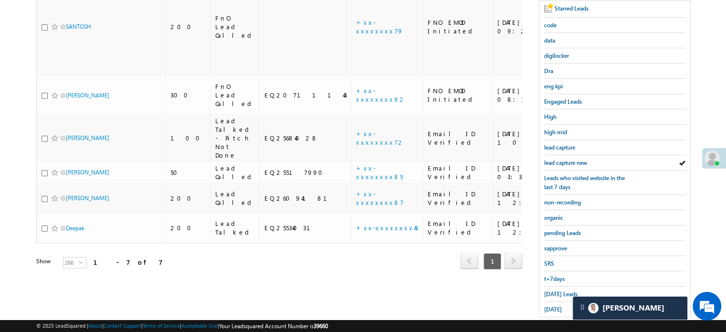
scroll to position [205, 0]
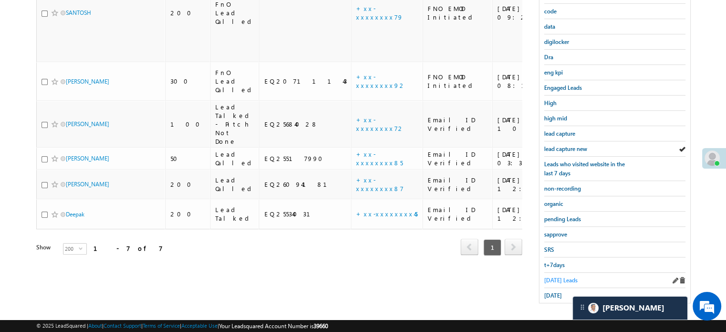
click at [561, 278] on span "Today's Leads" at bounding box center [560, 279] width 33 height 7
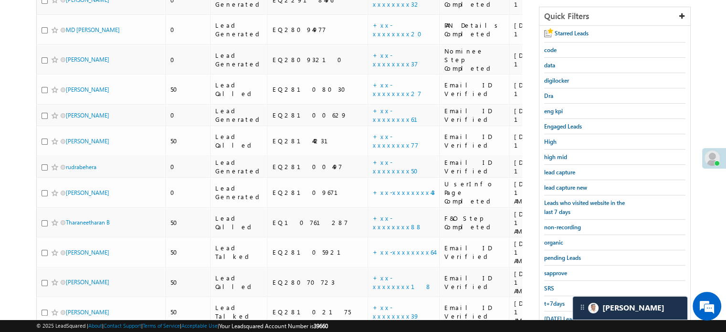
scroll to position [161, 0]
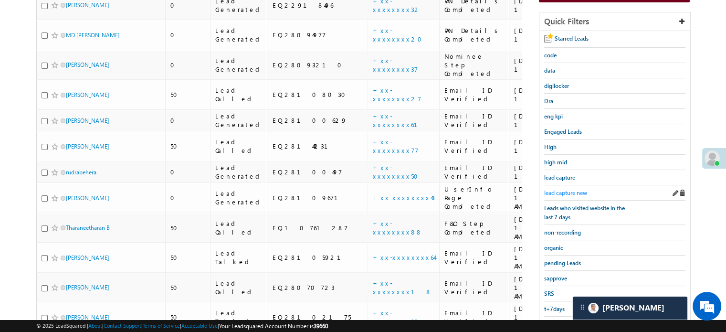
click at [564, 189] on span "lead capture new" at bounding box center [565, 192] width 43 height 7
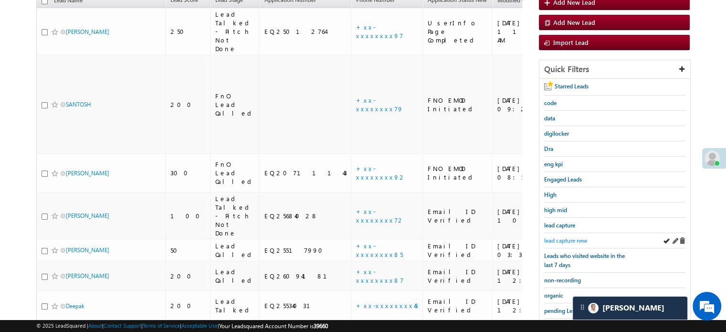
click at [573, 237] on span "lead capture new" at bounding box center [565, 240] width 43 height 7
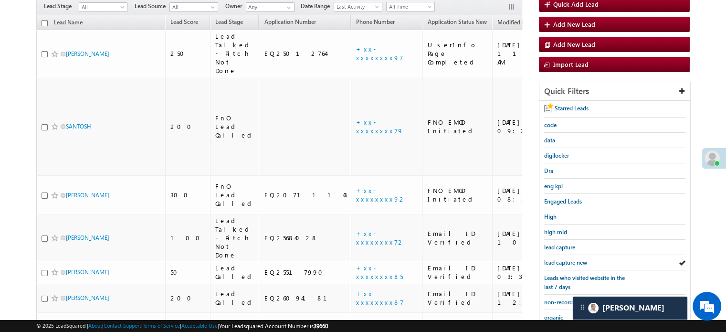
scroll to position [95, 0]
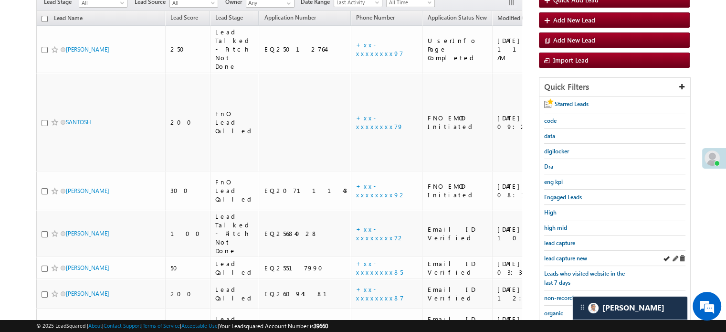
click at [567, 251] on div "lead capture new" at bounding box center [614, 258] width 141 height 15
click at [567, 255] on span "lead capture new" at bounding box center [565, 257] width 43 height 7
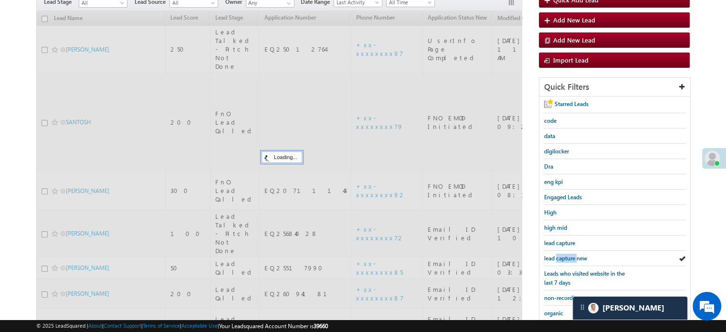
click at [567, 255] on span "lead capture new" at bounding box center [565, 257] width 43 height 7
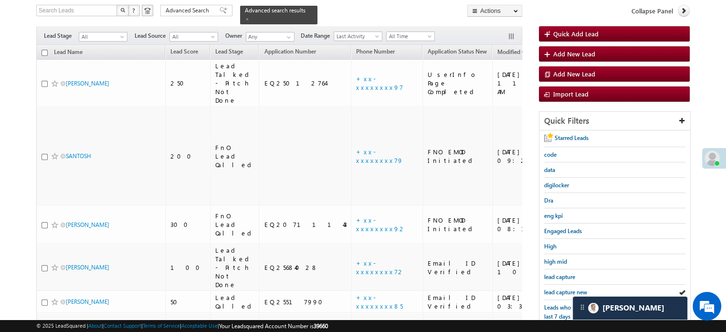
scroll to position [143, 0]
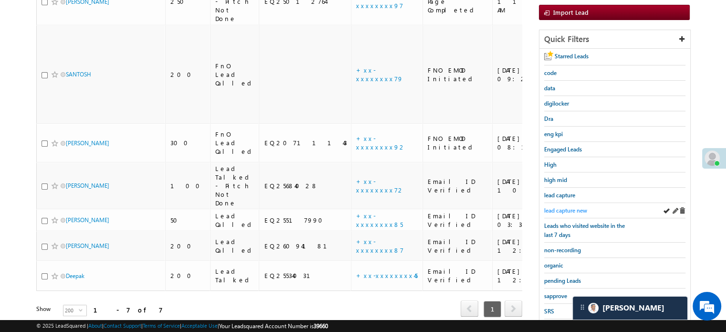
click at [573, 208] on span "lead capture new" at bounding box center [565, 210] width 43 height 7
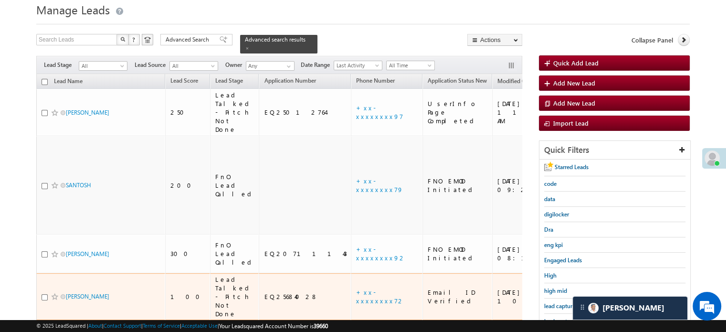
scroll to position [95, 0]
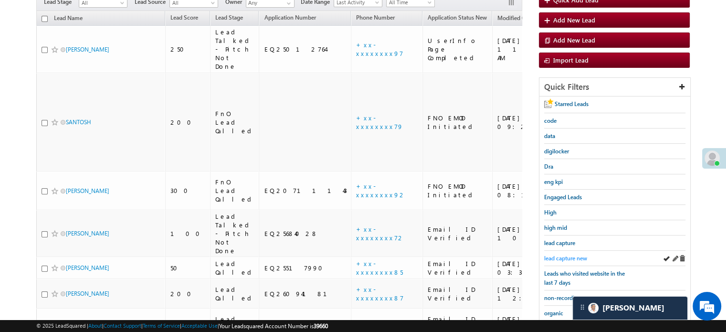
click at [557, 254] on span "lead capture new" at bounding box center [565, 257] width 43 height 7
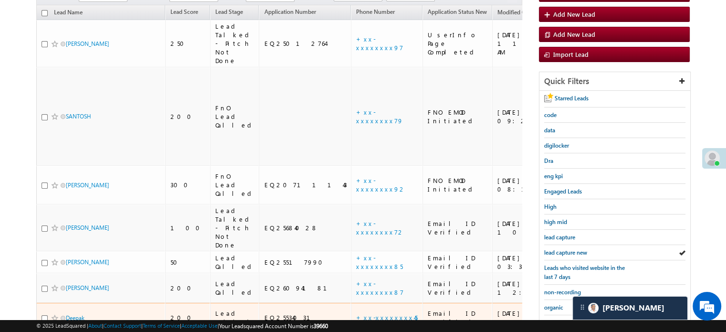
scroll to position [143, 0]
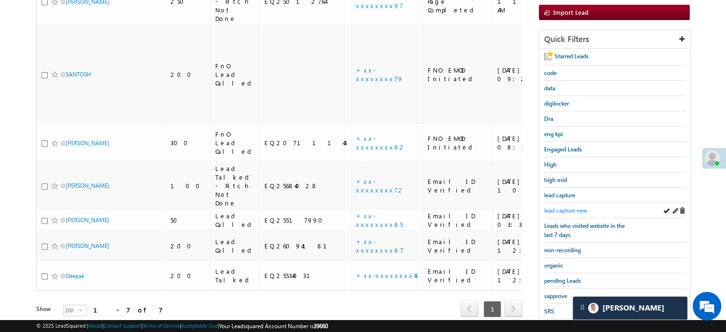
click at [562, 206] on link "lead capture new" at bounding box center [565, 210] width 43 height 9
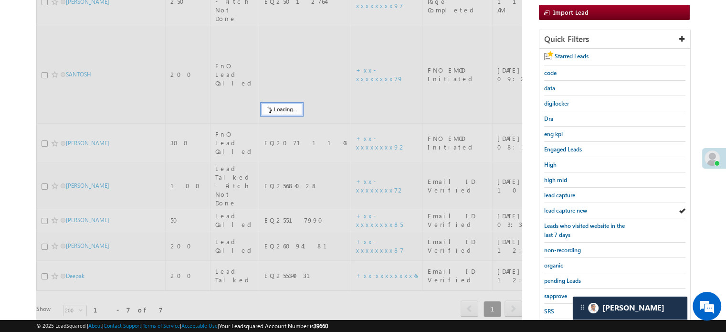
click at [563, 207] on span "lead capture new" at bounding box center [565, 210] width 43 height 7
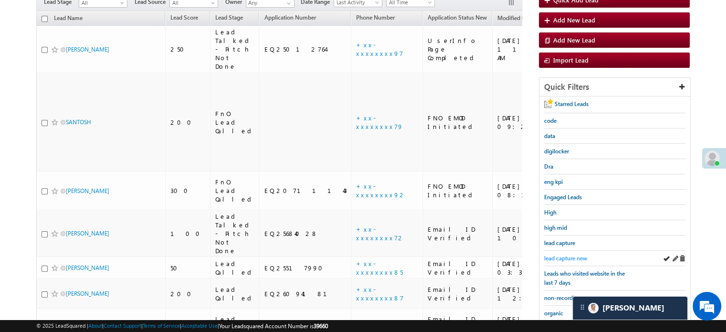
click at [567, 254] on span "lead capture new" at bounding box center [565, 257] width 43 height 7
click at [553, 260] on div "lead capture new" at bounding box center [614, 258] width 141 height 15
click at [555, 253] on link "lead capture new" at bounding box center [565, 257] width 43 height 9
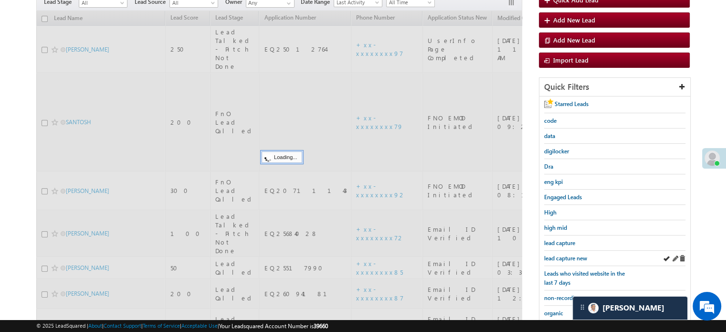
click at [557, 251] on div "lead capture new" at bounding box center [614, 258] width 141 height 15
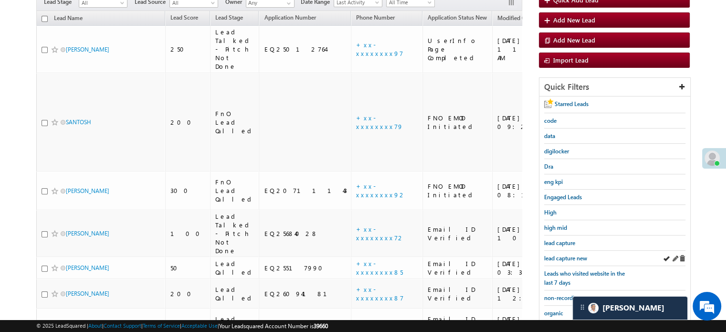
click at [557, 251] on div "lead capture new" at bounding box center [614, 258] width 141 height 15
click at [563, 257] on span "lead capture new" at bounding box center [565, 257] width 43 height 7
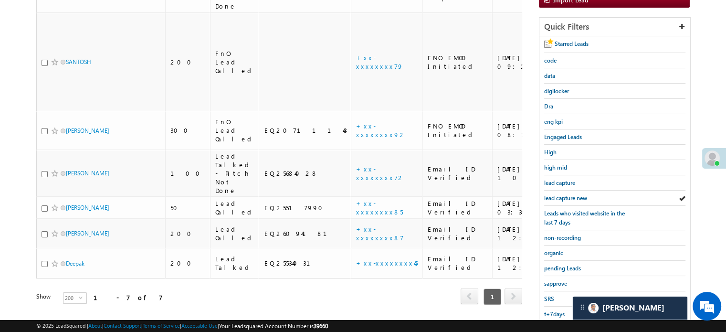
scroll to position [205, 0]
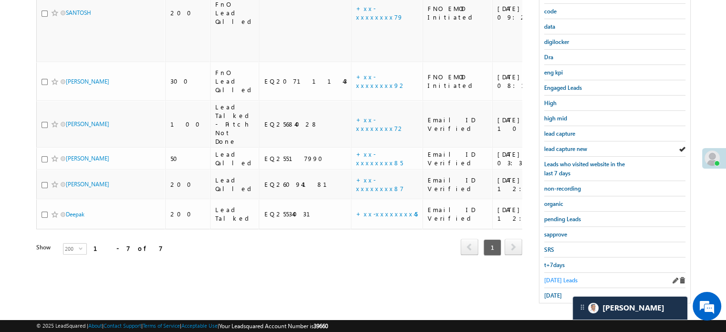
click at [559, 278] on span "Today's Leads" at bounding box center [560, 279] width 33 height 7
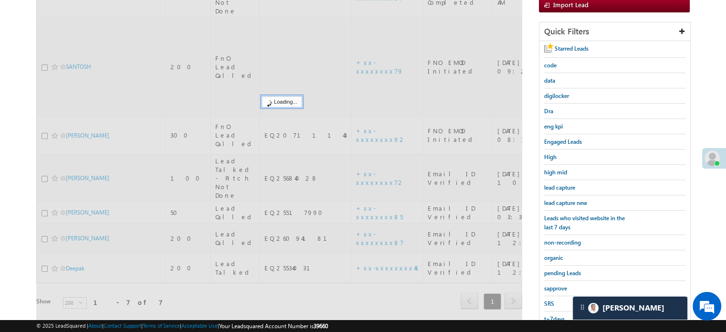
scroll to position [62, 0]
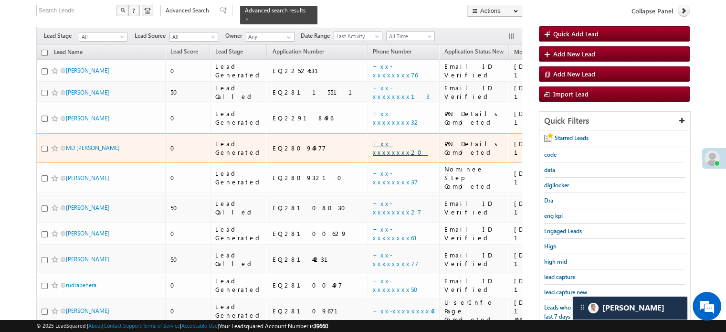
click at [373, 139] on link "+xx-xxxxxxxx20" at bounding box center [400, 147] width 55 height 17
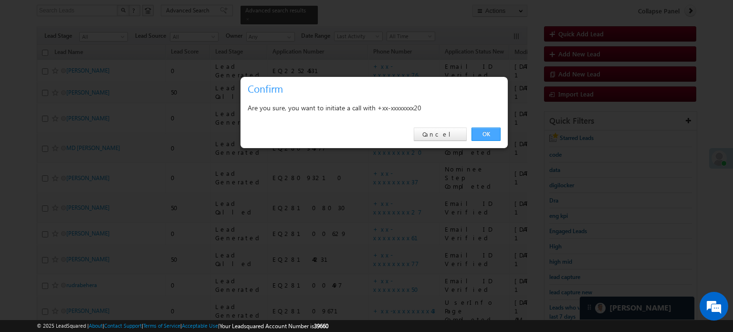
click at [500, 132] on link "OK" at bounding box center [485, 133] width 29 height 13
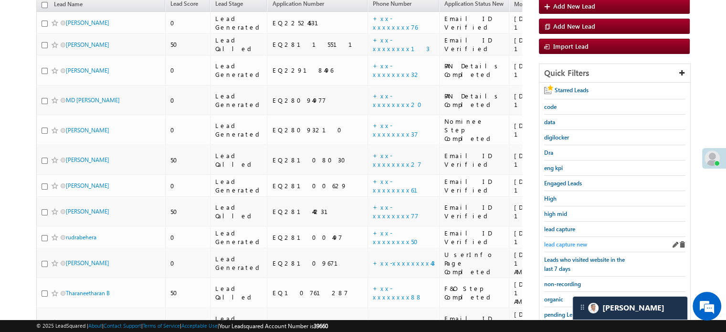
click at [574, 241] on span "lead capture new" at bounding box center [565, 244] width 43 height 7
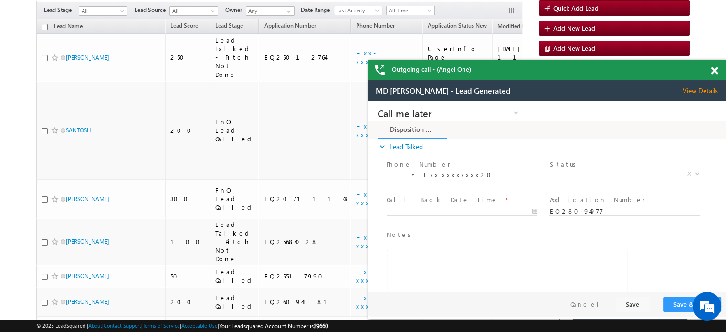
scroll to position [35, 0]
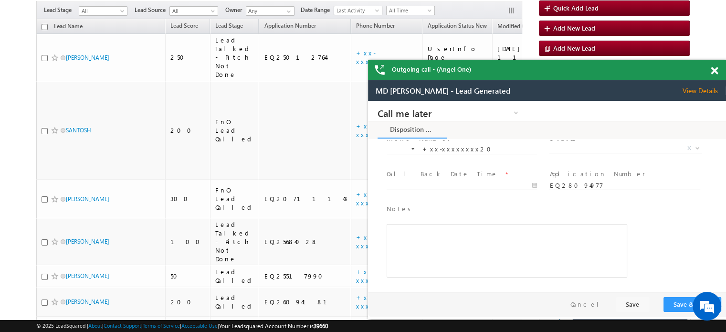
click at [718, 72] on div at bounding box center [719, 69] width 13 height 19
click at [713, 69] on span at bounding box center [714, 71] width 7 height 8
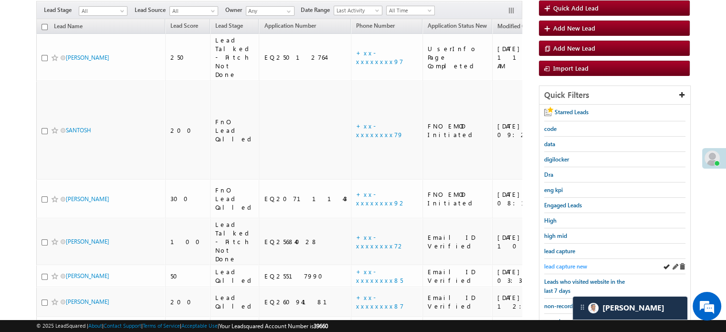
click at [557, 262] on span "lead capture new" at bounding box center [565, 265] width 43 height 7
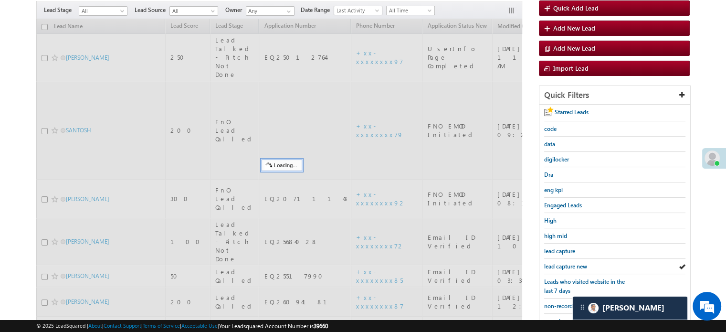
click at [557, 262] on span "lead capture new" at bounding box center [565, 265] width 43 height 7
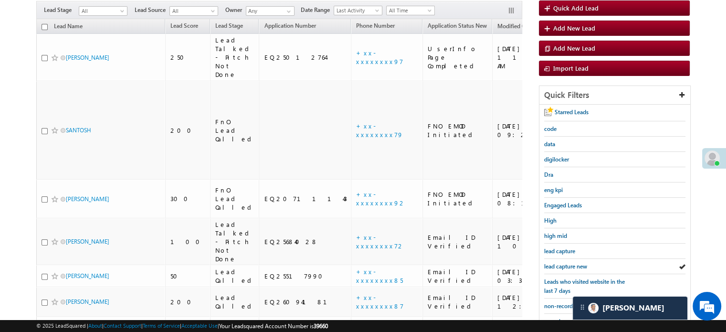
click at [557, 262] on span "lead capture new" at bounding box center [565, 265] width 43 height 7
click at [560, 265] on span "lead capture new" at bounding box center [565, 265] width 43 height 7
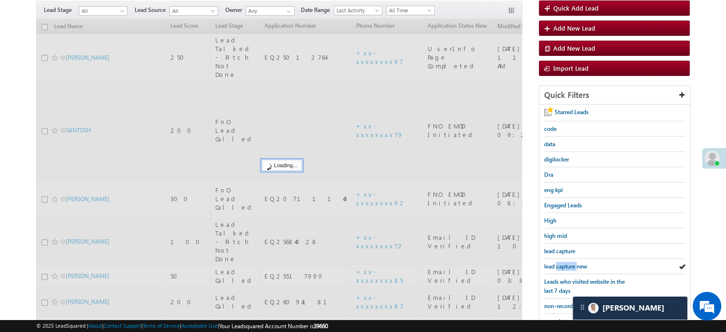
click at [560, 265] on span "lead capture new" at bounding box center [565, 265] width 43 height 7
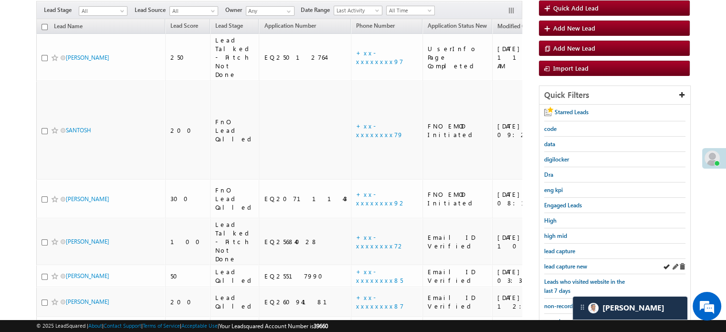
click at [570, 259] on div "lead capture new" at bounding box center [614, 266] width 141 height 15
click at [566, 265] on span "lead capture new" at bounding box center [565, 265] width 43 height 7
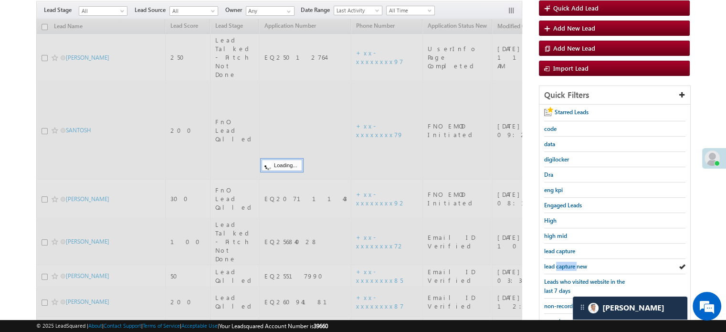
click at [566, 265] on span "lead capture new" at bounding box center [565, 265] width 43 height 7
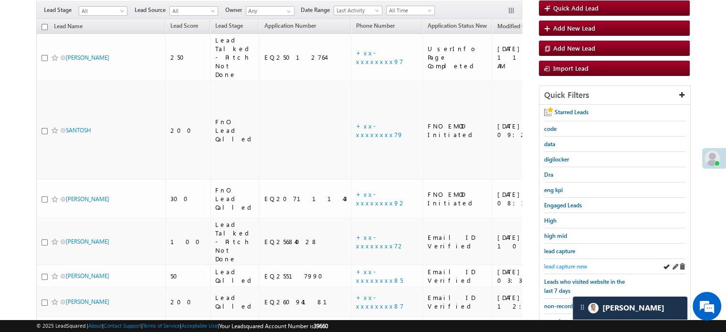
click at [553, 262] on span "lead capture new" at bounding box center [565, 265] width 43 height 7
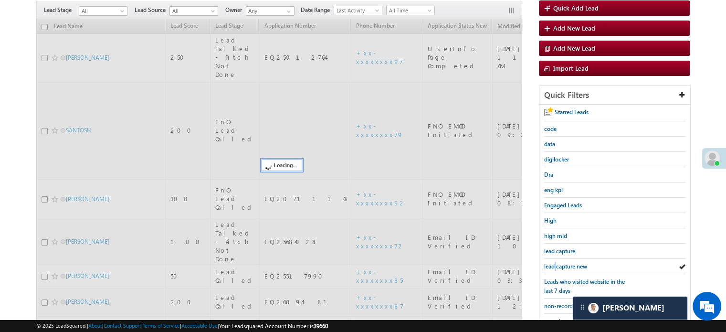
click at [553, 262] on span "lead capture new" at bounding box center [565, 265] width 43 height 7
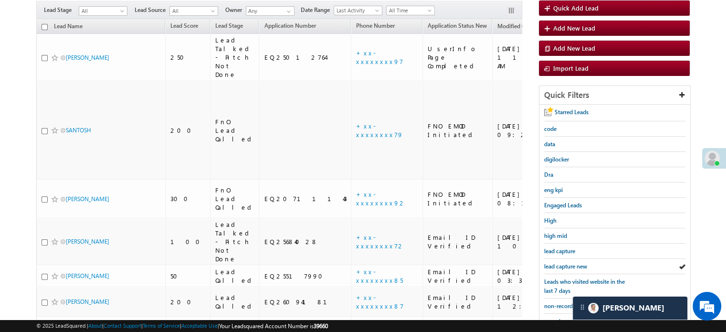
click at [553, 262] on span "lead capture new" at bounding box center [565, 265] width 43 height 7
click at [561, 265] on span "lead capture new" at bounding box center [565, 265] width 43 height 7
click at [565, 263] on span "lead capture new" at bounding box center [565, 265] width 43 height 7
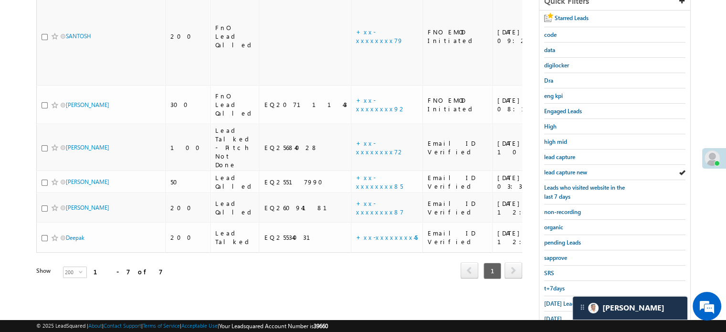
scroll to position [183, 0]
click at [558, 298] on span "Today's Leads" at bounding box center [560, 301] width 33 height 7
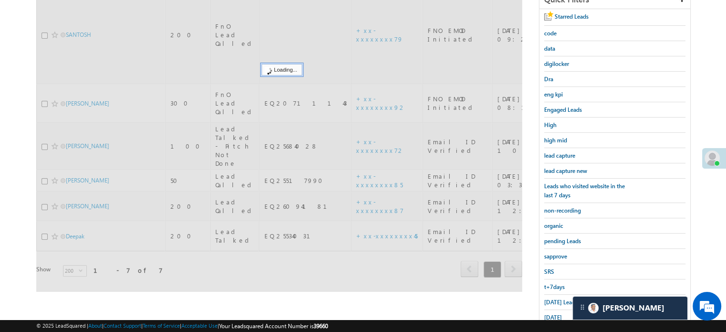
scroll to position [87, 0]
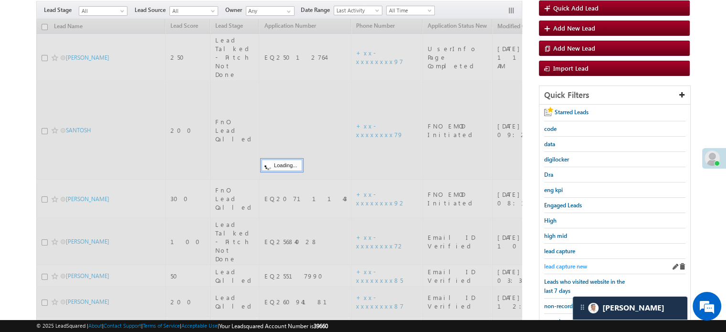
click at [559, 262] on span "lead capture new" at bounding box center [565, 265] width 43 height 7
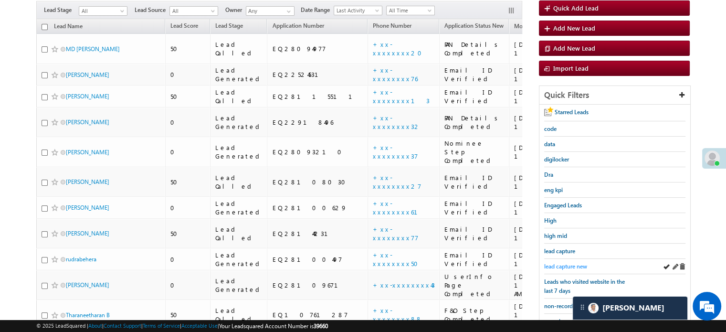
click at [576, 264] on span "lead capture new" at bounding box center [565, 265] width 43 height 7
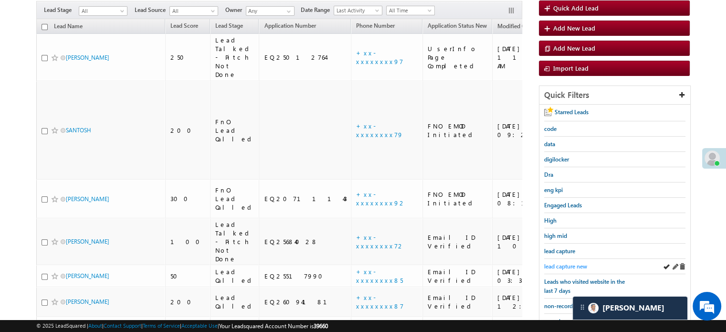
click at [561, 262] on span "lead capture new" at bounding box center [565, 265] width 43 height 7
click at [554, 263] on span "lead capture new" at bounding box center [565, 265] width 43 height 7
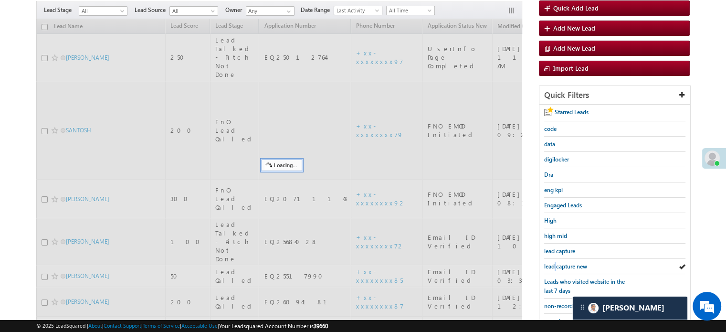
click at [554, 263] on span "lead capture new" at bounding box center [565, 265] width 43 height 7
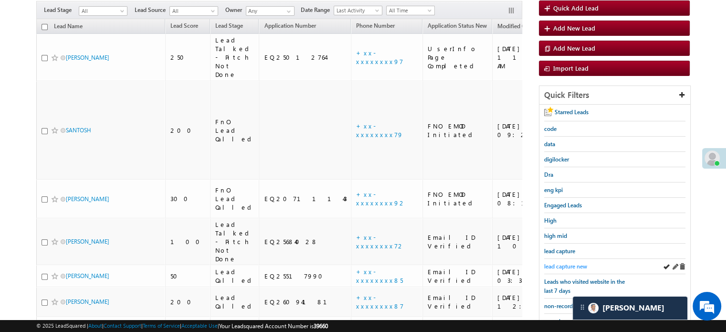
click at [563, 262] on span "lead capture new" at bounding box center [565, 265] width 43 height 7
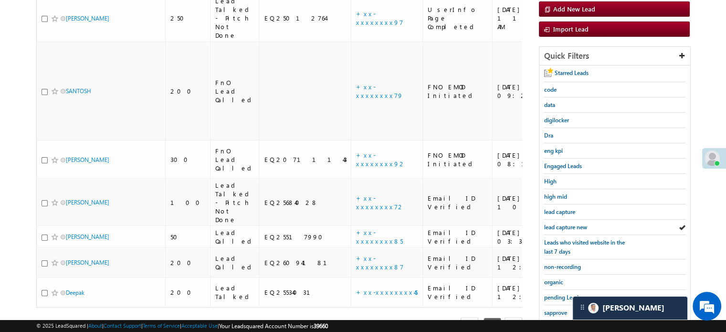
scroll to position [183, 0]
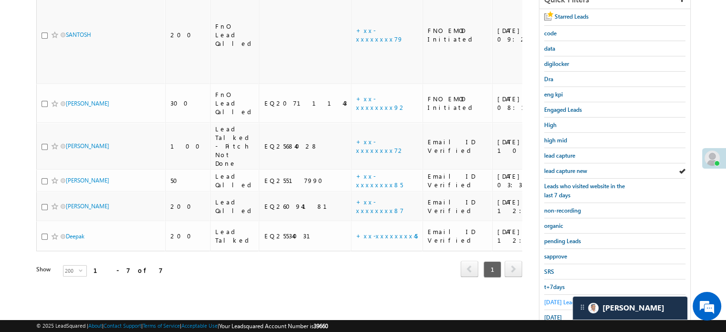
click at [547, 298] on span "Today's Leads" at bounding box center [560, 301] width 33 height 7
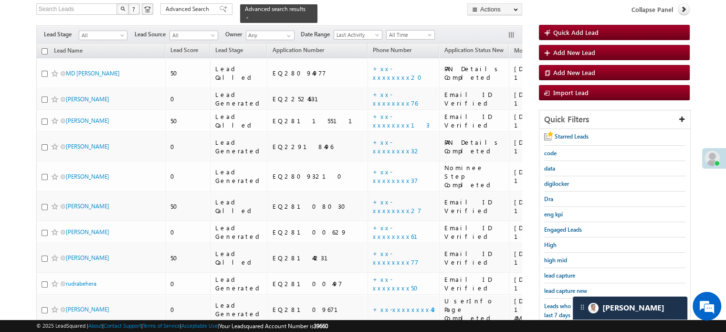
scroll to position [63, 0]
click at [550, 287] on span "lead capture new" at bounding box center [565, 290] width 43 height 7
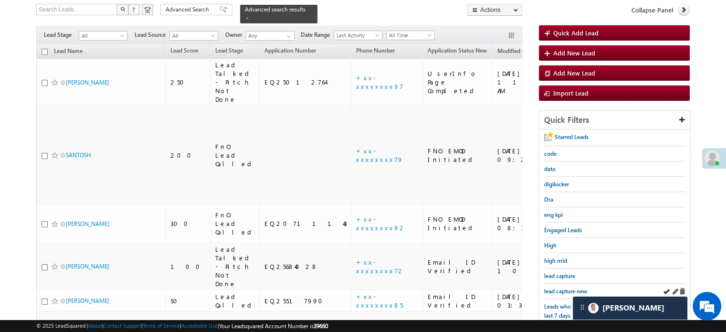
click at [570, 293] on div "lead capture new" at bounding box center [614, 290] width 141 height 15
click at [561, 288] on span "lead capture new" at bounding box center [565, 290] width 43 height 7
click at [566, 287] on span "lead capture new" at bounding box center [565, 290] width 43 height 7
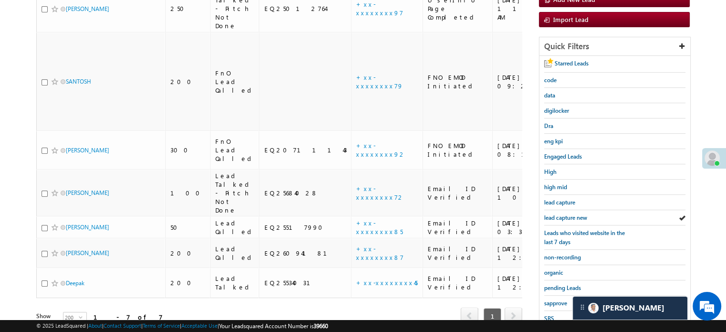
scroll to position [205, 0]
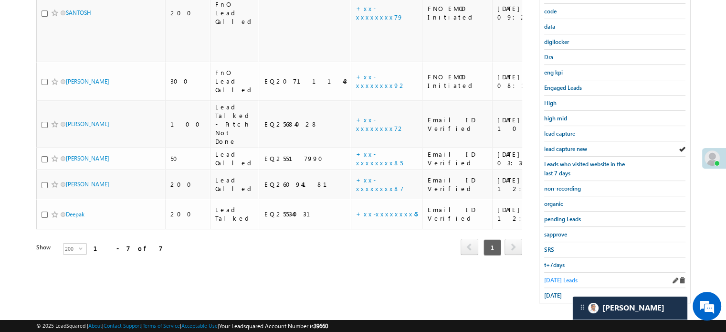
click at [548, 277] on span "Today's Leads" at bounding box center [560, 279] width 33 height 7
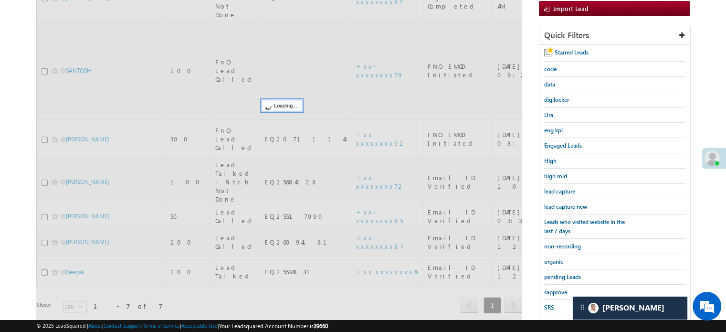
scroll to position [109, 0]
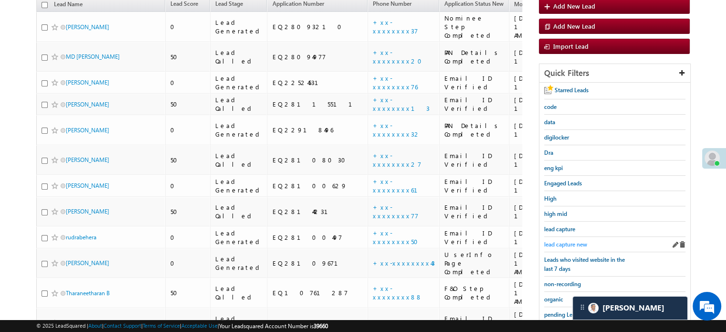
click at [561, 241] on span "lead capture new" at bounding box center [565, 244] width 43 height 7
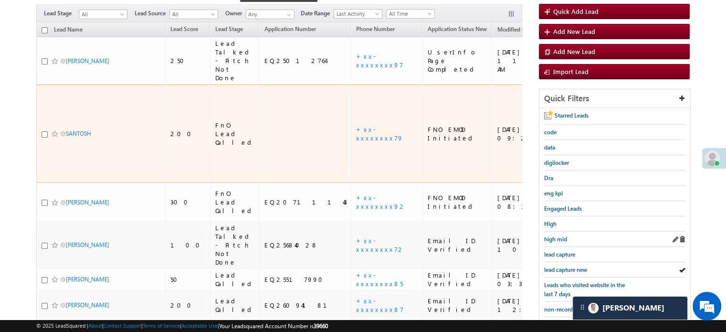
scroll to position [95, 0]
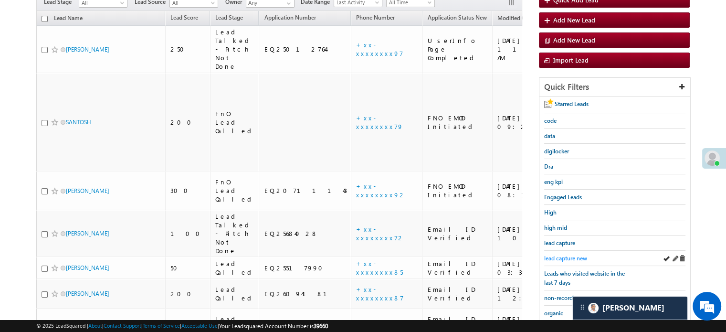
click at [557, 259] on link "lead capture new" at bounding box center [565, 257] width 43 height 9
click at [562, 257] on span "lead capture new" at bounding box center [565, 257] width 43 height 7
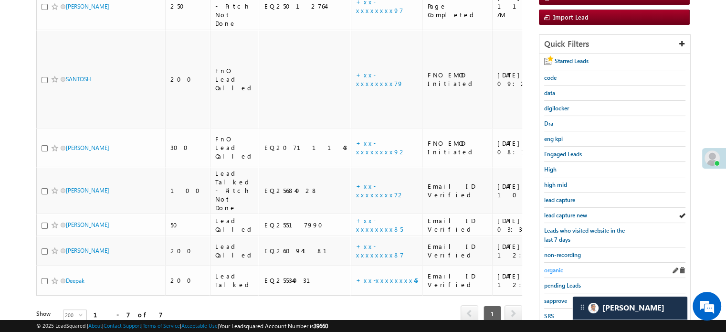
scroll to position [143, 0]
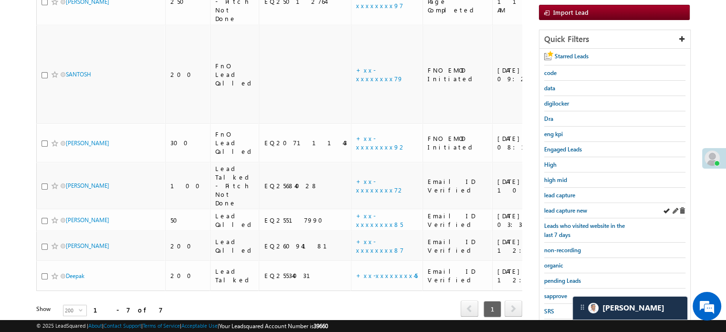
click at [559, 203] on div "lead capture new" at bounding box center [614, 210] width 141 height 15
click at [563, 206] on link "lead capture new" at bounding box center [565, 210] width 43 height 9
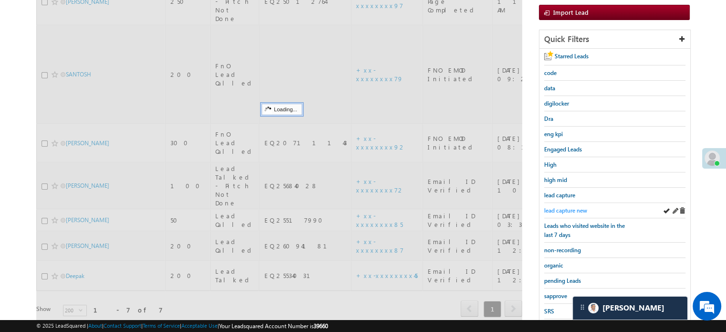
scroll to position [95, 0]
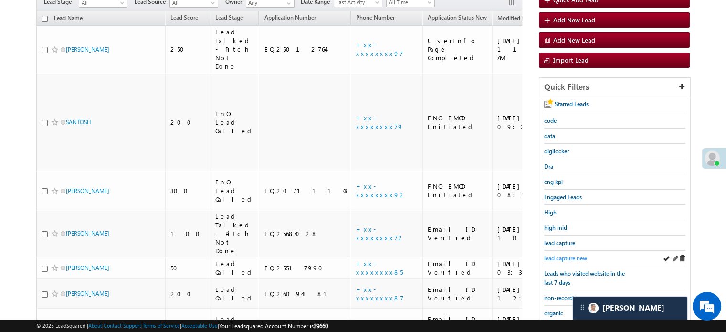
click at [563, 255] on span "lead capture new" at bounding box center [565, 257] width 43 height 7
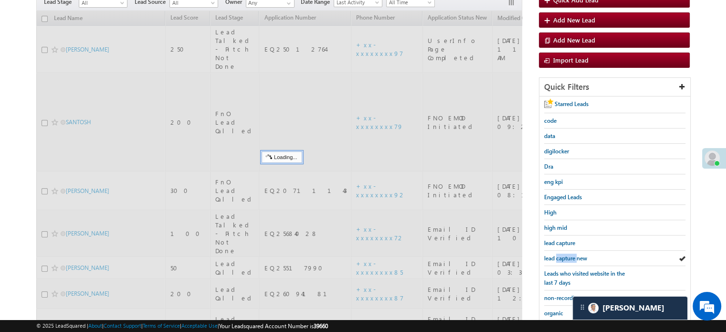
click at [563, 255] on span "lead capture new" at bounding box center [565, 257] width 43 height 7
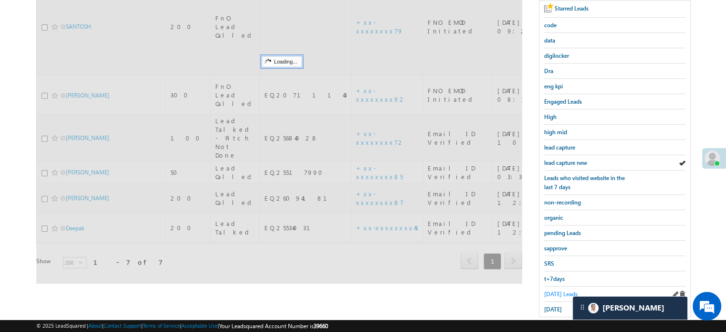
click at [556, 290] on span "Today's Leads" at bounding box center [560, 293] width 33 height 7
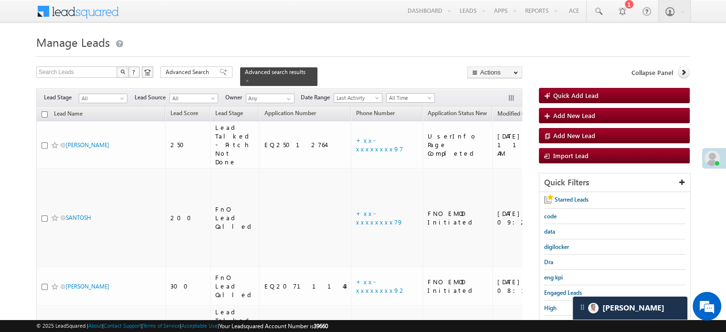
scroll to position [95, 0]
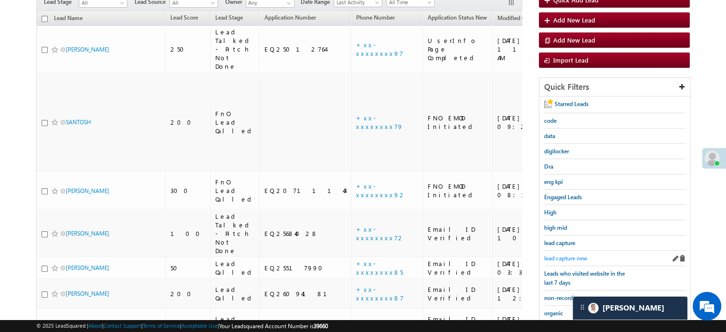
click at [566, 257] on span "lead capture new" at bounding box center [565, 257] width 43 height 7
click at [556, 254] on span "lead capture new" at bounding box center [565, 257] width 43 height 7
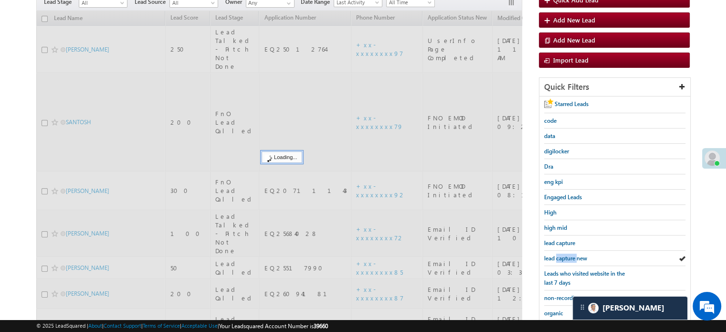
click at [556, 254] on span "lead capture new" at bounding box center [565, 257] width 43 height 7
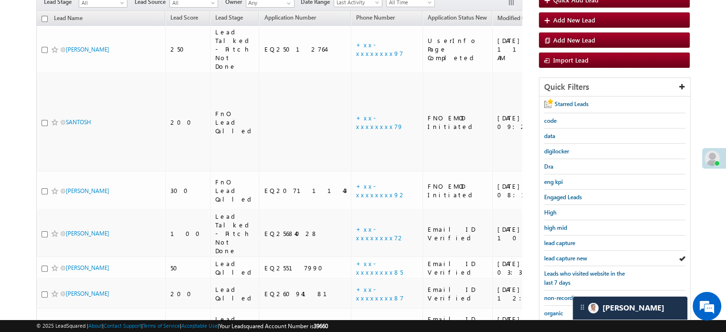
drag, startPoint x: 556, startPoint y: 252, endPoint x: 542, endPoint y: 258, distance: 15.0
click at [551, 255] on span "lead capture new" at bounding box center [565, 257] width 43 height 7
click at [557, 254] on span "lead capture new" at bounding box center [565, 257] width 43 height 7
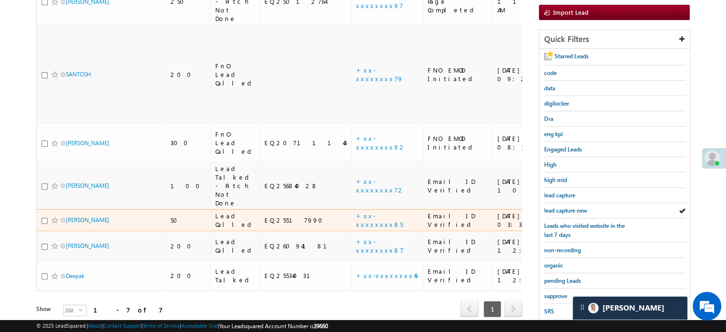
scroll to position [191, 0]
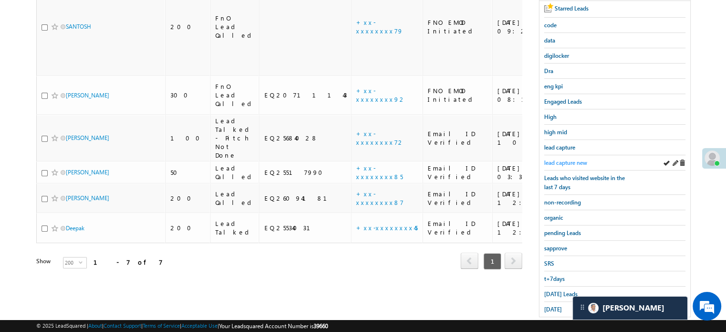
click at [567, 164] on link "lead capture new" at bounding box center [565, 162] width 43 height 9
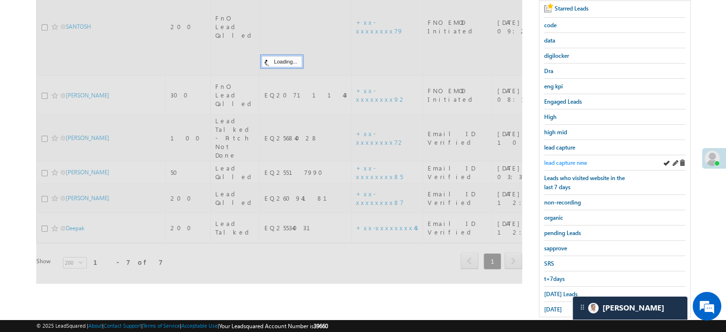
click at [563, 162] on span "lead capture new" at bounding box center [565, 162] width 43 height 7
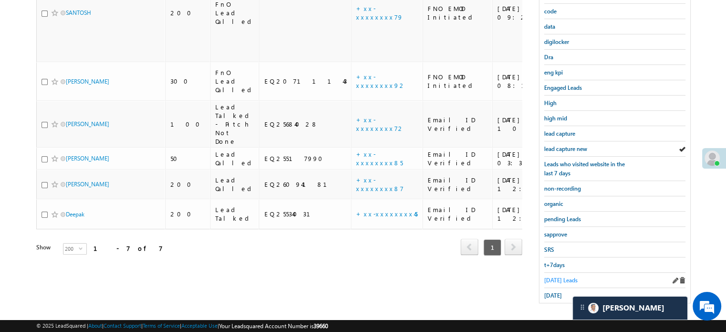
click at [554, 276] on span "Today's Leads" at bounding box center [560, 279] width 33 height 7
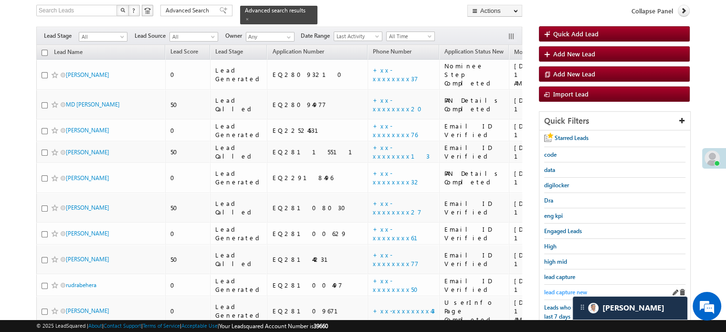
scroll to position [109, 0]
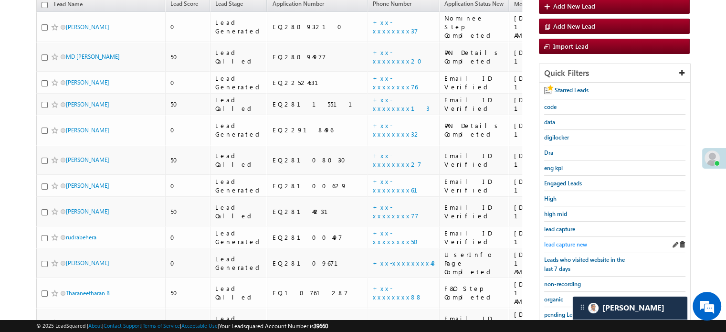
click at [565, 242] on span "lead capture new" at bounding box center [565, 244] width 43 height 7
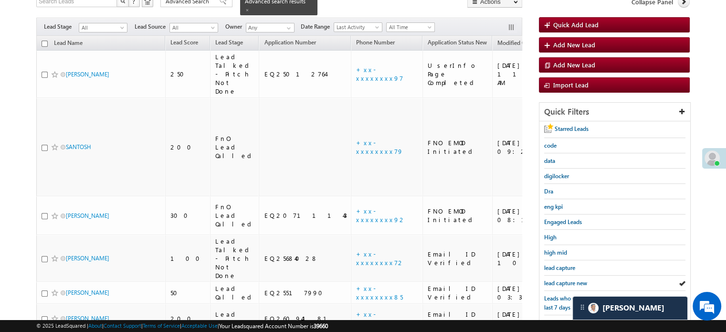
scroll to position [157, 0]
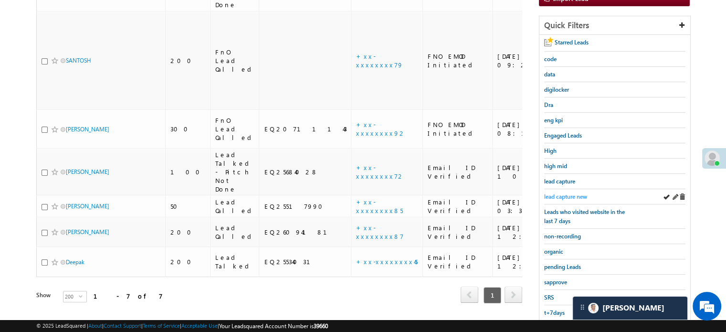
click at [558, 193] on span "lead capture new" at bounding box center [565, 196] width 43 height 7
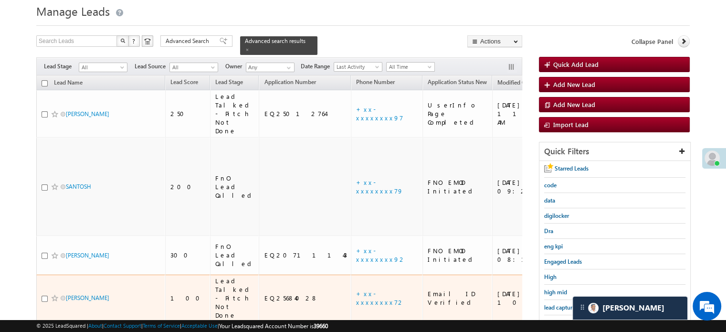
scroll to position [48, 0]
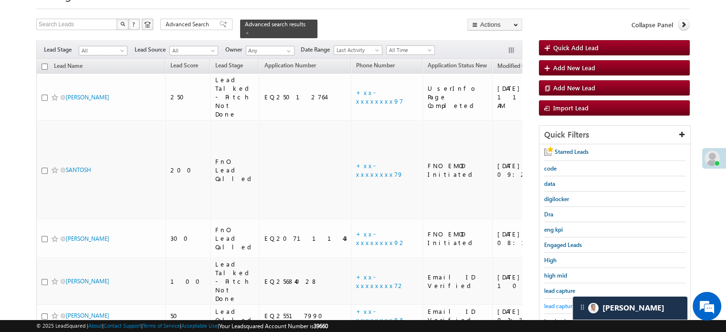
click at [557, 302] on span "lead capture new" at bounding box center [565, 305] width 43 height 7
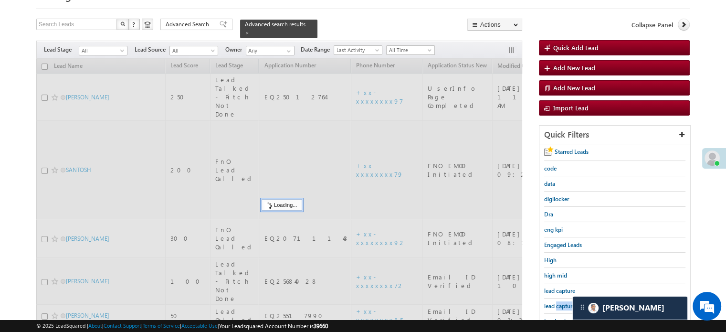
click at [557, 302] on span "lead capture new" at bounding box center [565, 305] width 43 height 7
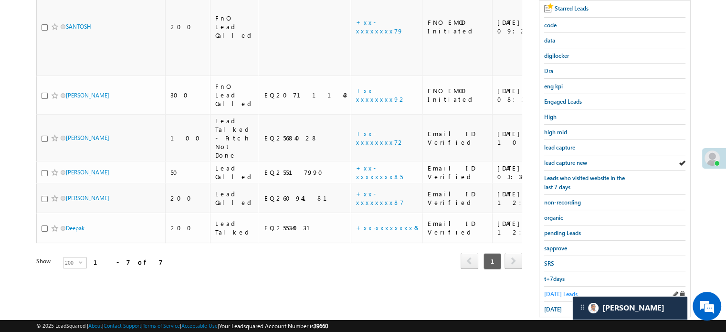
click at [557, 290] on span "Today's Leads" at bounding box center [560, 293] width 33 height 7
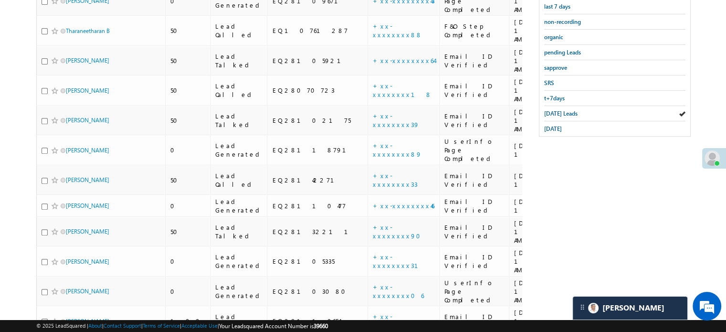
scroll to position [253, 0]
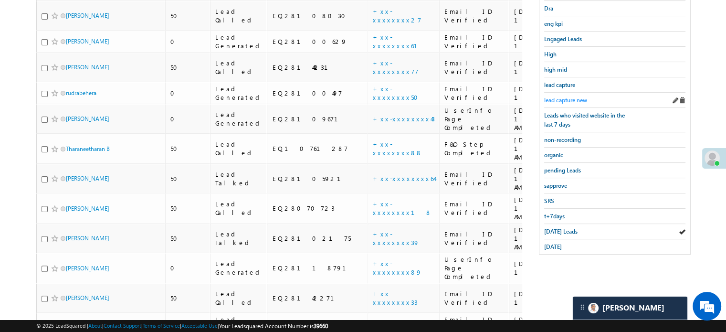
click at [562, 96] on span "lead capture new" at bounding box center [565, 99] width 43 height 7
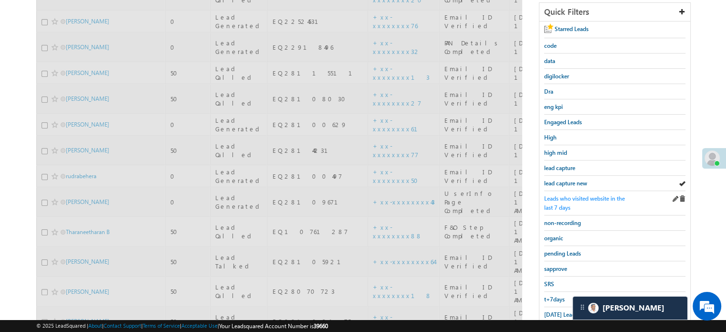
scroll to position [63, 0]
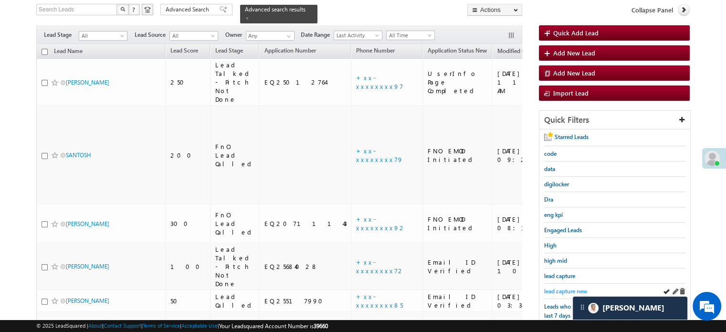
click at [567, 287] on span "lead capture new" at bounding box center [565, 290] width 43 height 7
click at [561, 289] on span "lead capture new" at bounding box center [565, 290] width 43 height 7
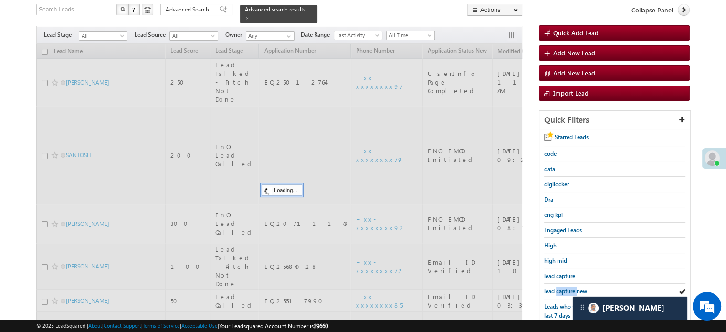
click at [561, 289] on span "lead capture new" at bounding box center [565, 290] width 43 height 7
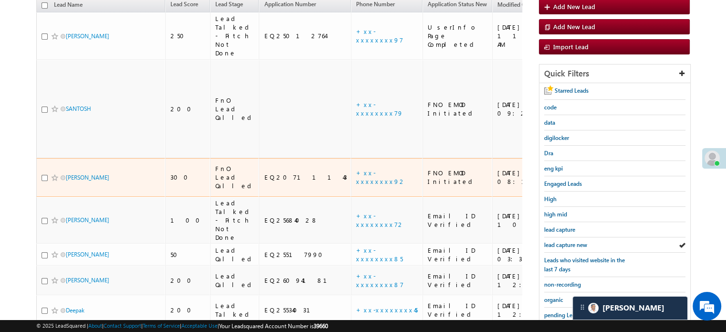
scroll to position [110, 0]
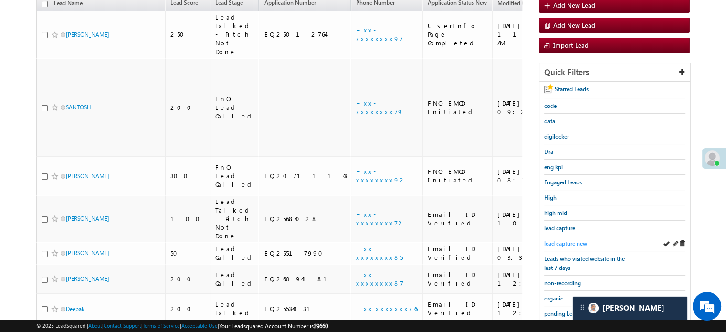
click at [556, 240] on span "lead capture new" at bounding box center [565, 243] width 43 height 7
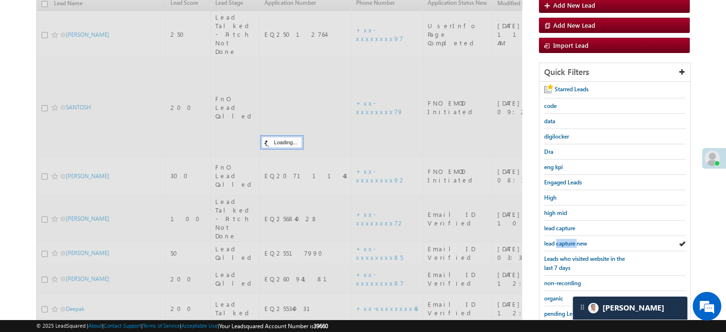
click at [556, 240] on span "lead capture new" at bounding box center [565, 243] width 43 height 7
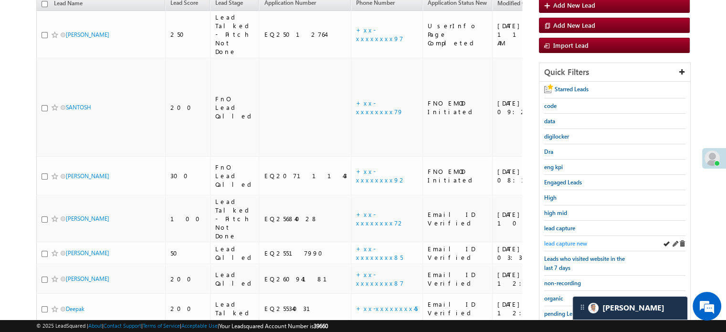
click at [563, 243] on span "lead capture new" at bounding box center [565, 243] width 43 height 7
click at [559, 241] on span "lead capture new" at bounding box center [565, 243] width 43 height 7
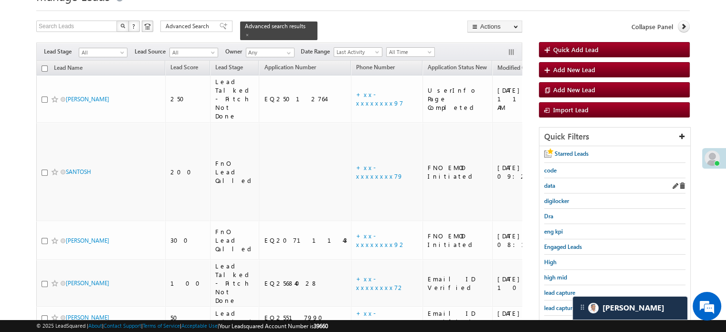
scroll to position [63, 0]
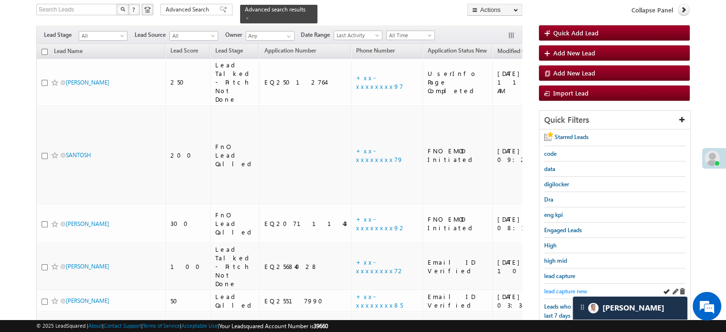
click at [558, 287] on span "lead capture new" at bounding box center [565, 290] width 43 height 7
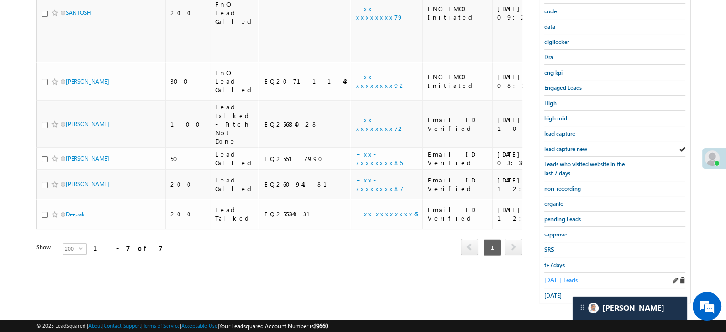
click at [553, 276] on span "Today's Leads" at bounding box center [560, 279] width 33 height 7
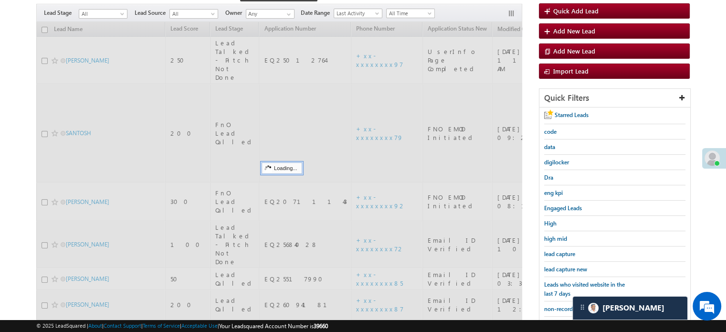
scroll to position [62, 0]
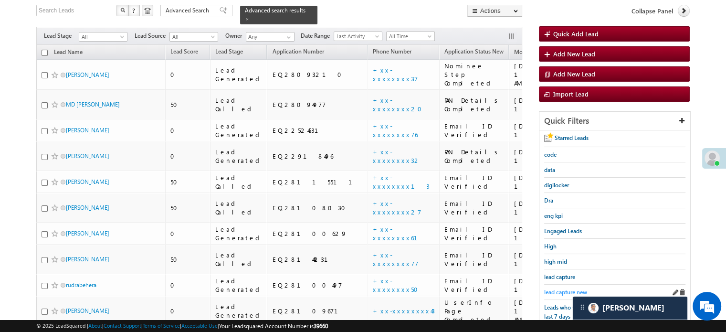
click at [562, 288] on span "lead capture new" at bounding box center [565, 291] width 43 height 7
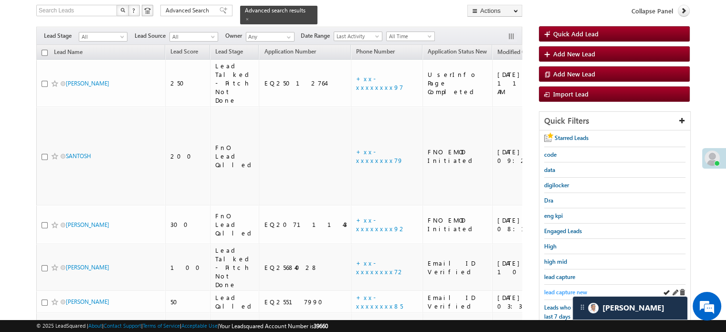
click at [564, 288] on span "lead capture new" at bounding box center [565, 291] width 43 height 7
click at [553, 288] on span "lead capture new" at bounding box center [565, 291] width 43 height 7
click at [573, 288] on span "lead capture new" at bounding box center [565, 291] width 43 height 7
drag, startPoint x: 566, startPoint y: 283, endPoint x: 558, endPoint y: 287, distance: 8.8
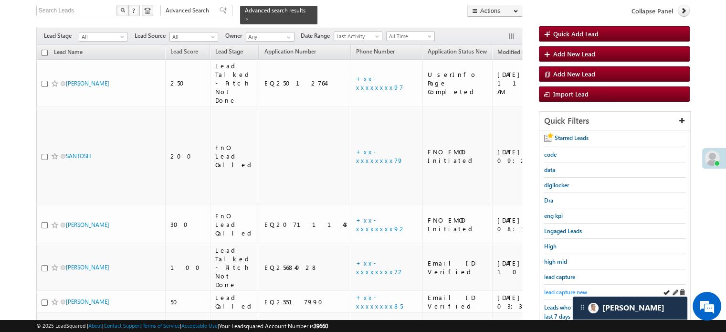
click at [563, 284] on div "lead capture new" at bounding box center [614, 291] width 141 height 15
click at [558, 288] on span "lead capture new" at bounding box center [565, 291] width 43 height 7
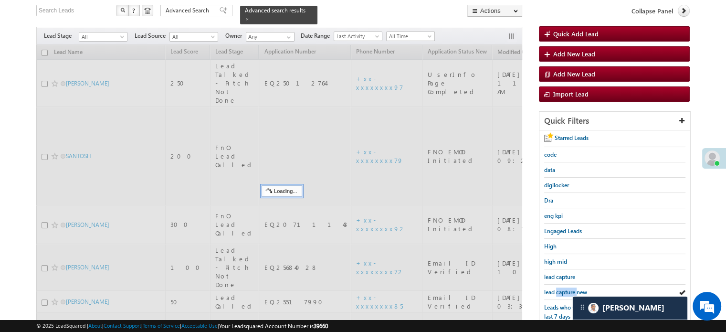
click at [558, 288] on span "lead capture new" at bounding box center [565, 291] width 43 height 7
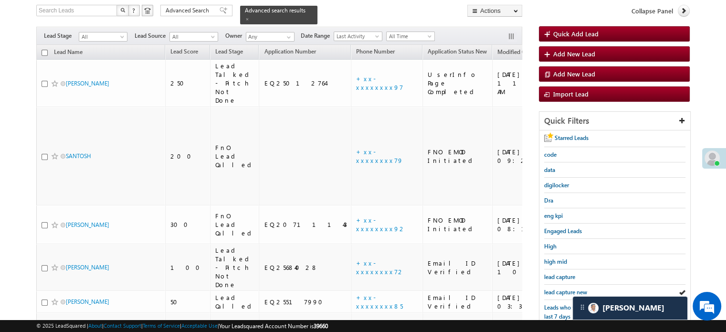
click at [558, 288] on span "lead capture new" at bounding box center [565, 291] width 43 height 7
click at [559, 290] on span "lead capture new" at bounding box center [565, 291] width 43 height 7
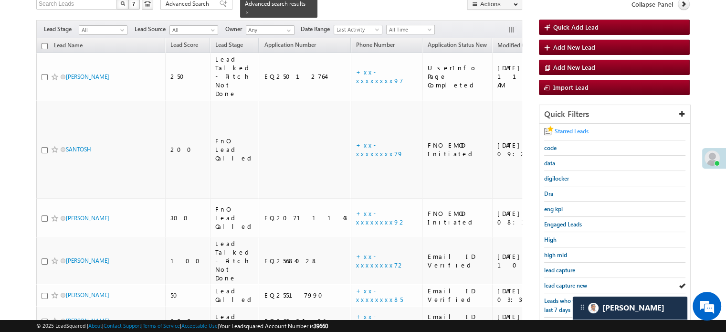
scroll to position [109, 0]
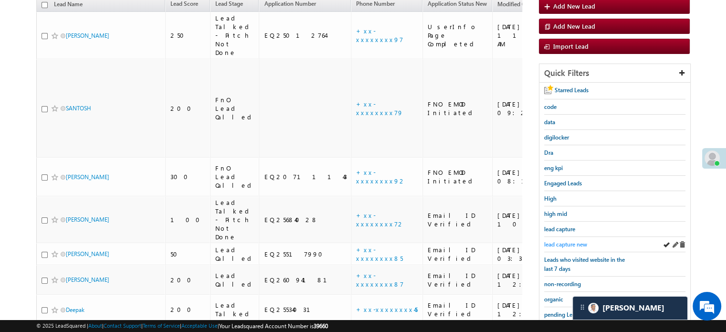
click at [562, 241] on span "lead capture new" at bounding box center [565, 244] width 43 height 7
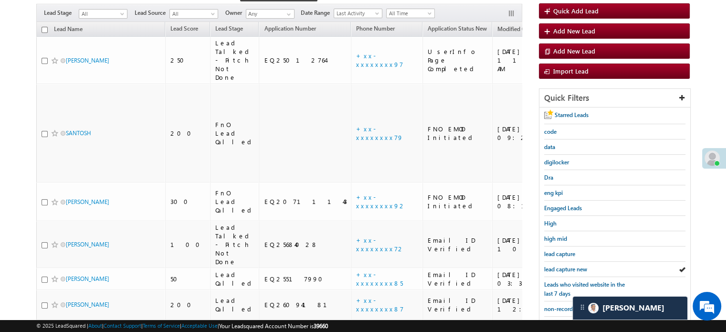
scroll to position [95, 0]
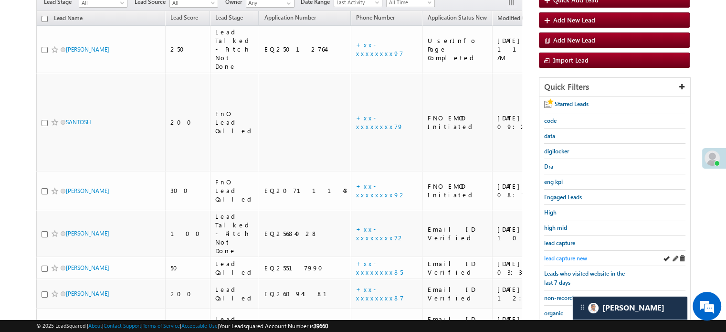
click at [561, 254] on span "lead capture new" at bounding box center [565, 257] width 43 height 7
click at [562, 254] on span "lead capture new" at bounding box center [565, 257] width 43 height 7
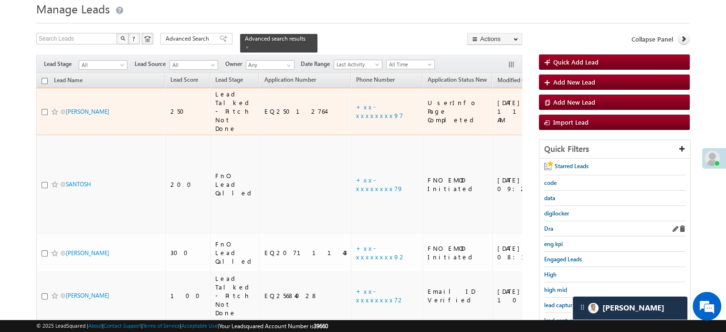
scroll to position [48, 0]
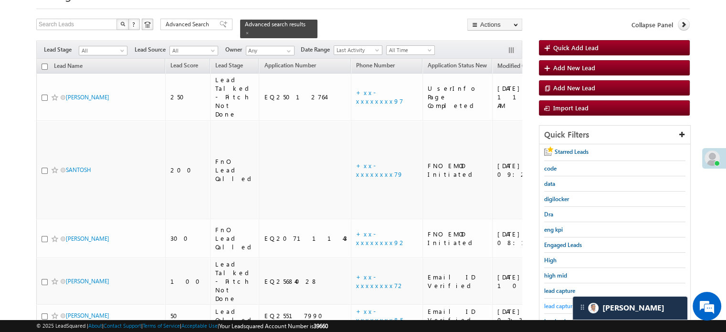
click at [557, 302] on span "lead capture new" at bounding box center [565, 305] width 43 height 7
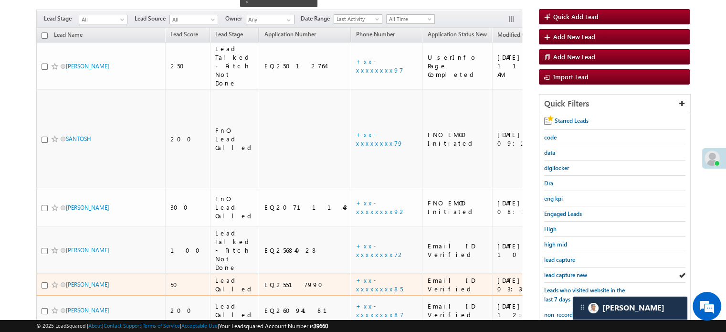
scroll to position [95, 0]
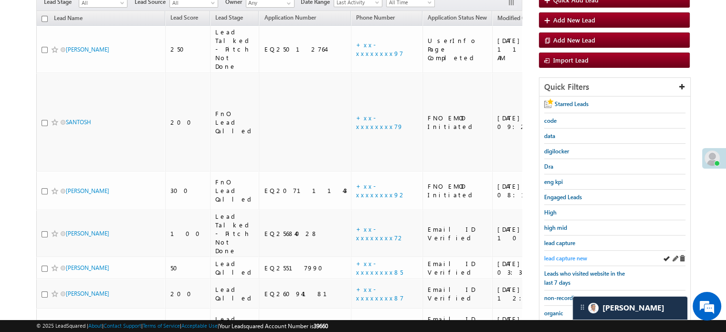
click at [574, 254] on span "lead capture new" at bounding box center [565, 257] width 43 height 7
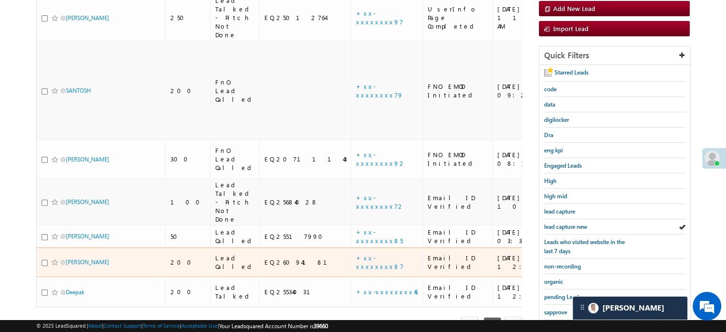
scroll to position [143, 0]
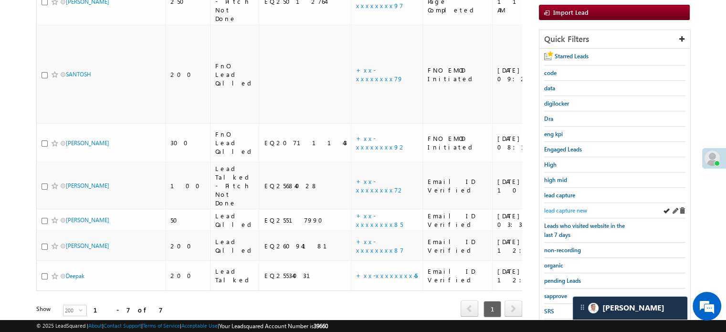
click at [554, 207] on span "lead capture new" at bounding box center [565, 210] width 43 height 7
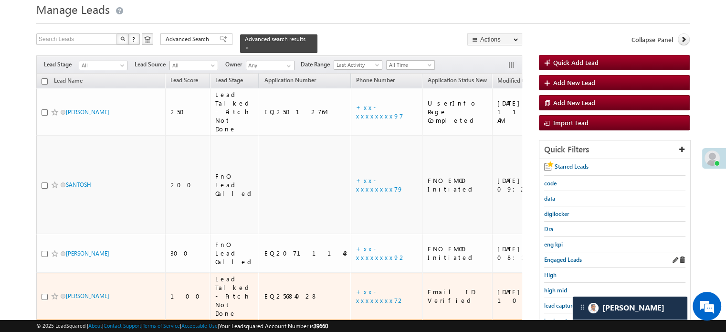
scroll to position [48, 0]
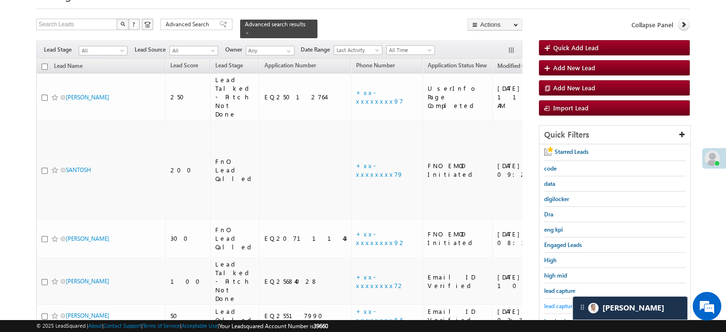
click at [550, 302] on span "lead capture new" at bounding box center [565, 305] width 43 height 7
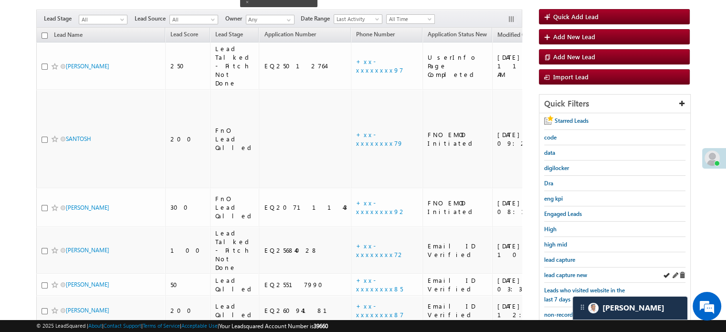
scroll to position [95, 0]
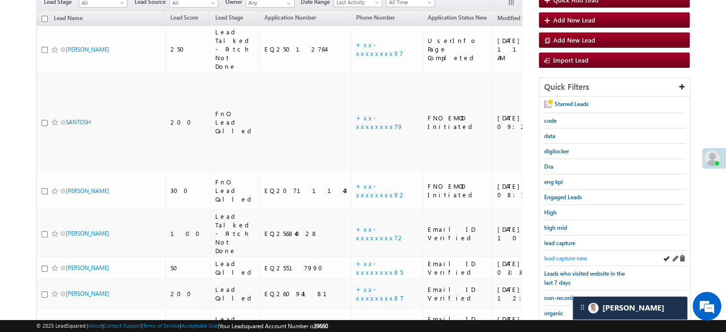
click at [555, 253] on link "lead capture new" at bounding box center [565, 257] width 43 height 9
click at [563, 254] on span "lead capture new" at bounding box center [565, 257] width 43 height 7
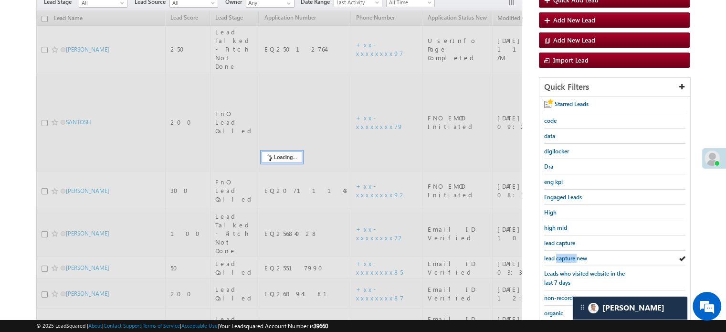
click at [562, 255] on span "lead capture new" at bounding box center [565, 257] width 43 height 7
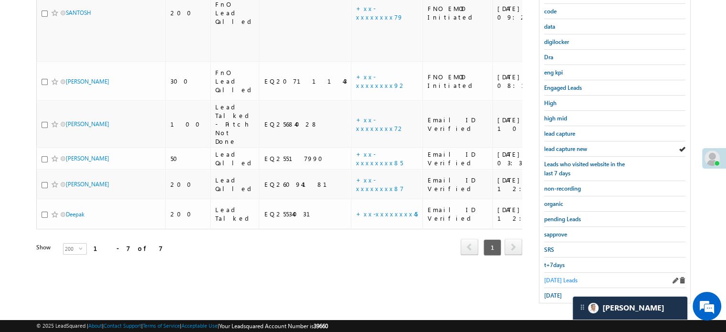
click at [549, 279] on span "Today's Leads" at bounding box center [560, 279] width 33 height 7
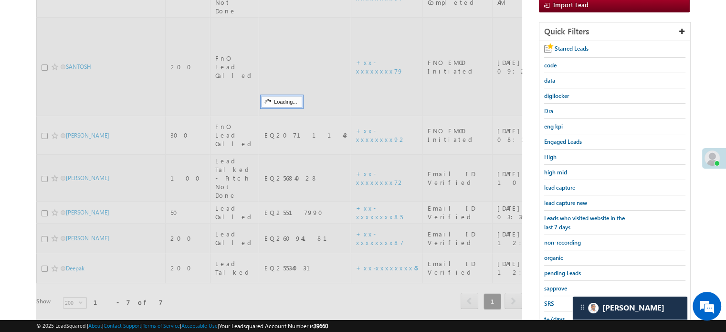
scroll to position [109, 0]
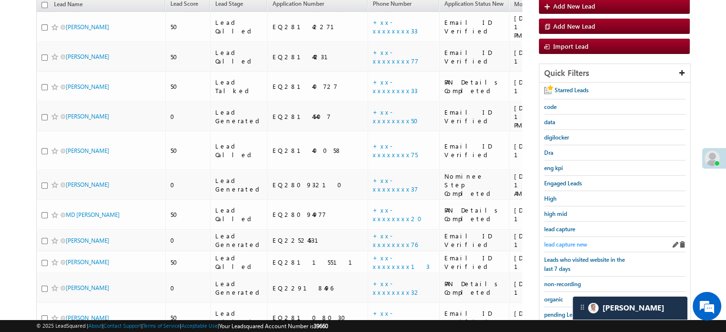
click at [562, 242] on span "lead capture new" at bounding box center [565, 244] width 43 height 7
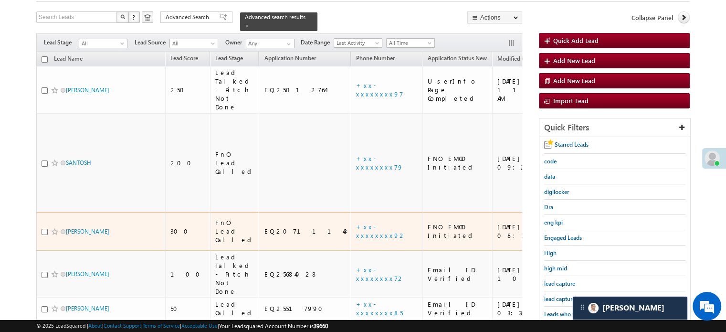
scroll to position [95, 0]
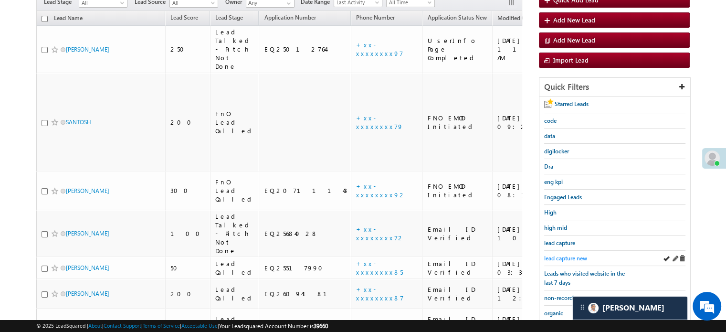
click at [551, 255] on span "lead capture new" at bounding box center [565, 257] width 43 height 7
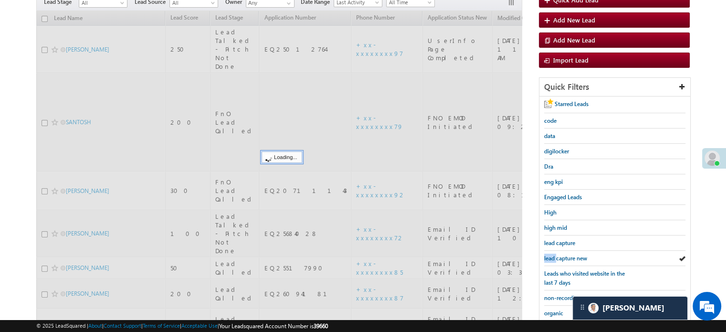
click at [551, 255] on span "lead capture new" at bounding box center [565, 257] width 43 height 7
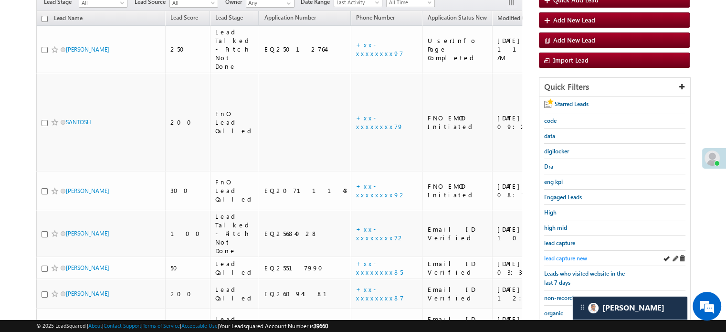
click at [574, 256] on span "lead capture new" at bounding box center [565, 257] width 43 height 7
click at [561, 257] on span "lead capture new" at bounding box center [565, 257] width 43 height 7
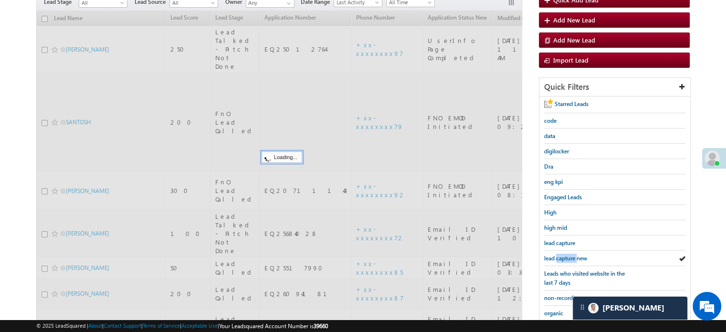
click at [561, 257] on span "lead capture new" at bounding box center [565, 257] width 43 height 7
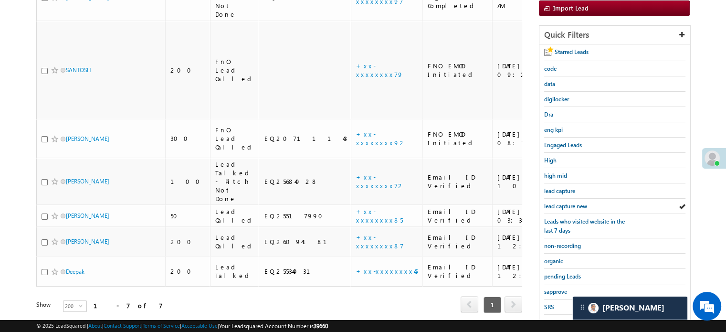
scroll to position [205, 0]
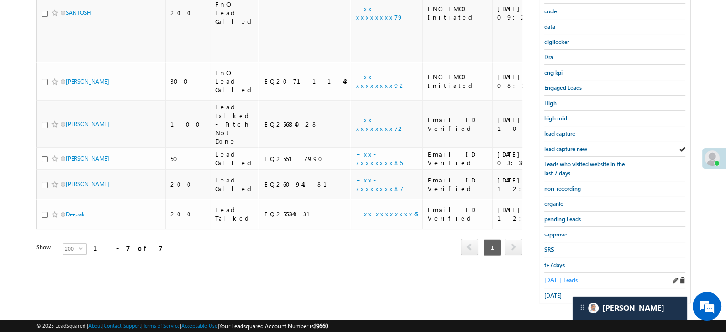
click at [562, 278] on span "Today's Leads" at bounding box center [560, 279] width 33 height 7
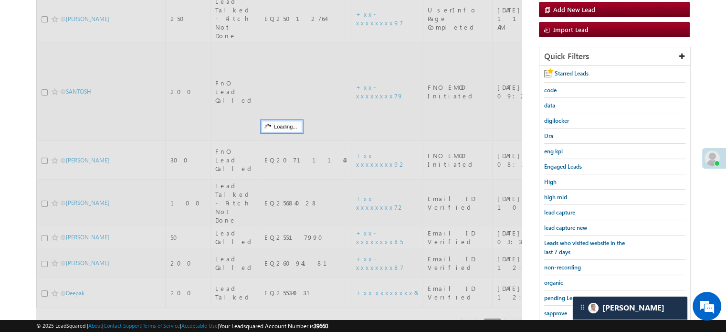
scroll to position [109, 0]
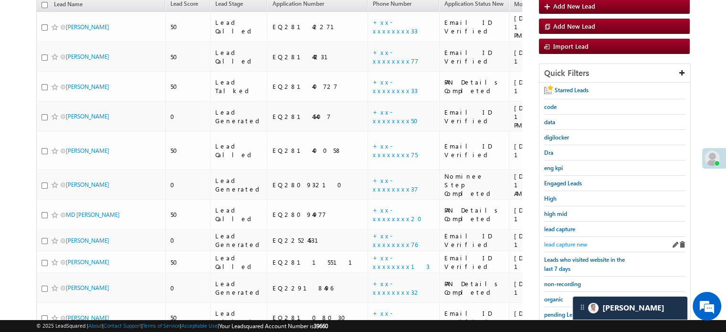
click at [557, 241] on span "lead capture new" at bounding box center [565, 244] width 43 height 7
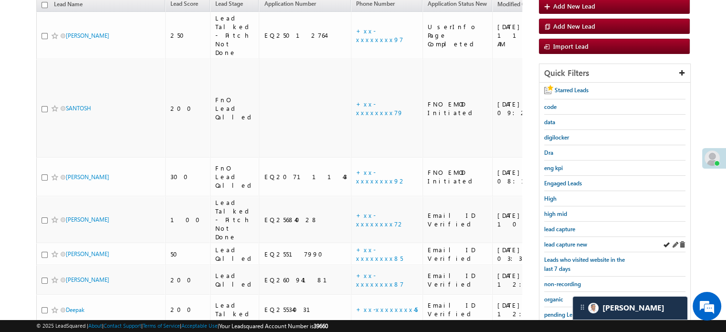
click at [568, 237] on div "lead capture new" at bounding box center [614, 244] width 141 height 15
click at [570, 241] on span "lead capture new" at bounding box center [565, 244] width 43 height 7
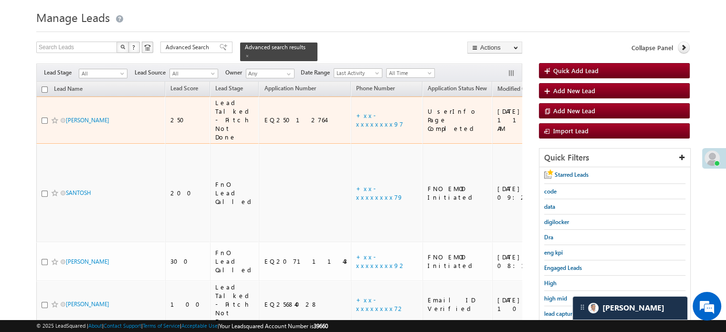
scroll to position [48, 0]
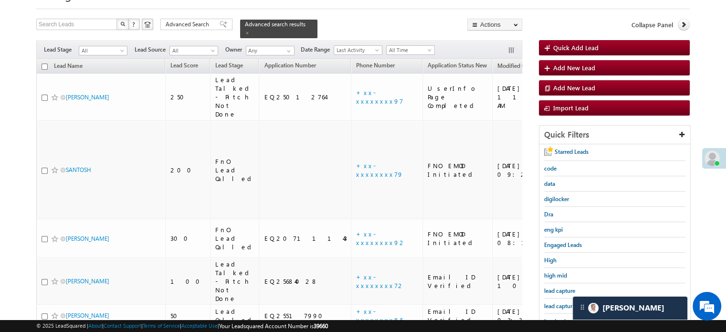
click at [554, 298] on div "lead capture new" at bounding box center [614, 305] width 141 height 15
click at [559, 303] on span "lead capture new" at bounding box center [565, 305] width 43 height 7
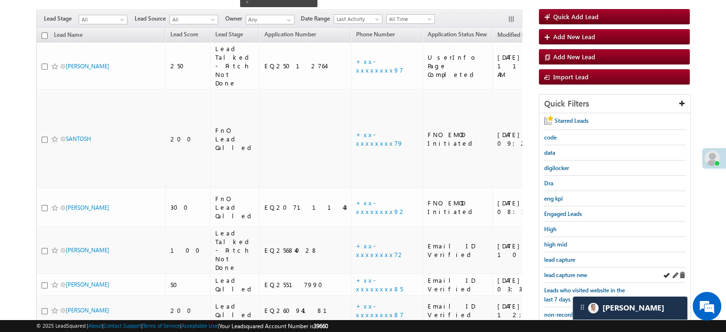
scroll to position [95, 0]
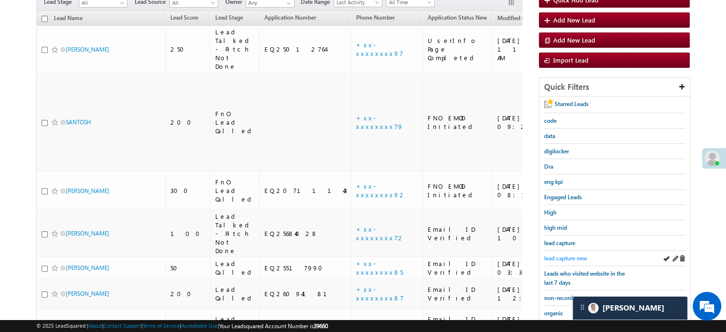
click at [570, 255] on span "lead capture new" at bounding box center [565, 257] width 43 height 7
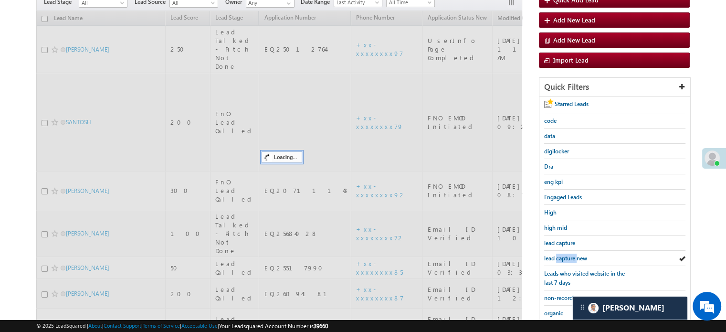
click at [570, 255] on span "lead capture new" at bounding box center [565, 257] width 43 height 7
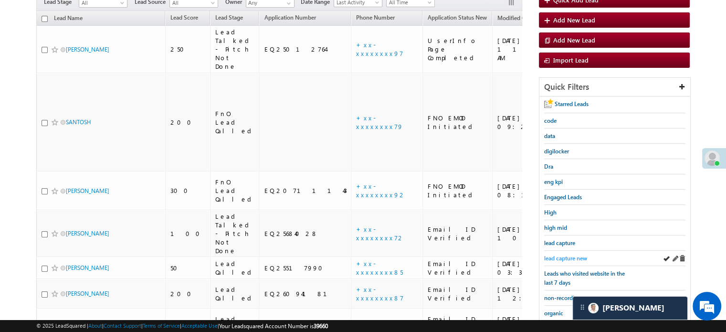
click at [569, 254] on span "lead capture new" at bounding box center [565, 257] width 43 height 7
click at [575, 255] on span "lead capture new" at bounding box center [565, 257] width 43 height 7
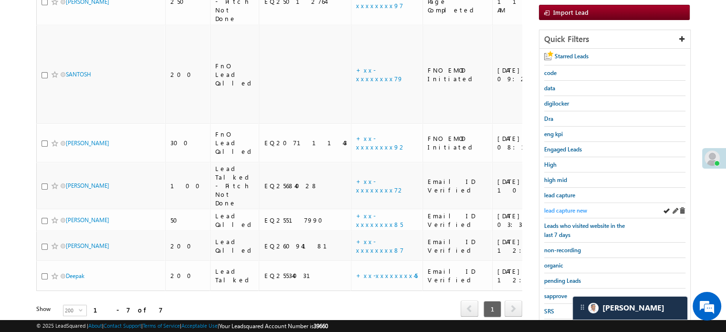
click at [561, 209] on span "lead capture new" at bounding box center [565, 210] width 43 height 7
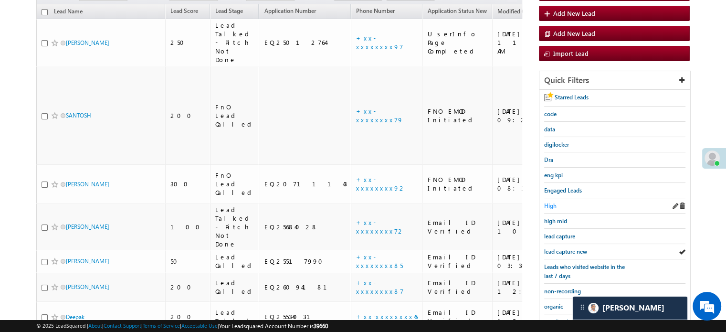
scroll to position [143, 0]
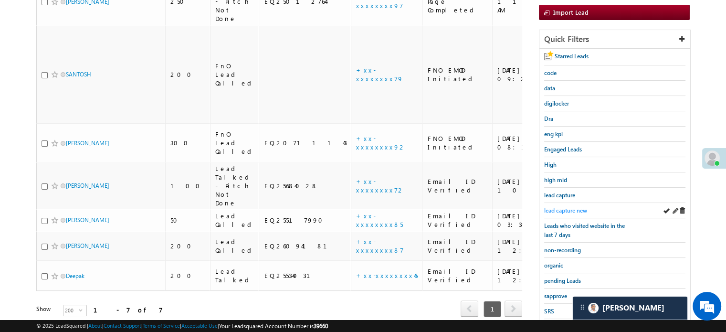
click at [565, 209] on span "lead capture new" at bounding box center [565, 210] width 43 height 7
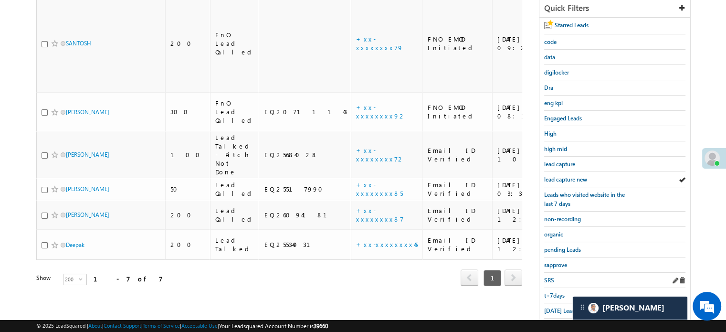
scroll to position [191, 0]
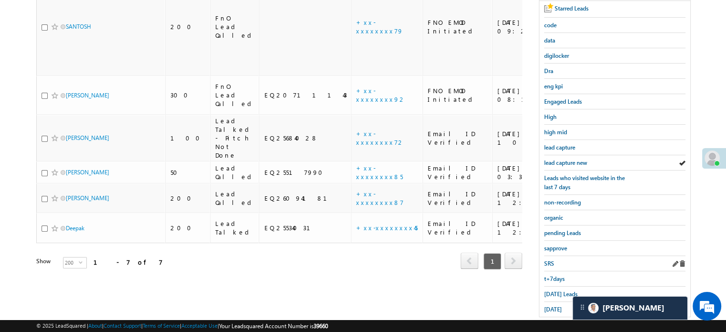
click at [555, 294] on div "Today's Leads" at bounding box center [614, 293] width 141 height 15
click at [555, 290] on span "Today's Leads" at bounding box center [560, 293] width 33 height 7
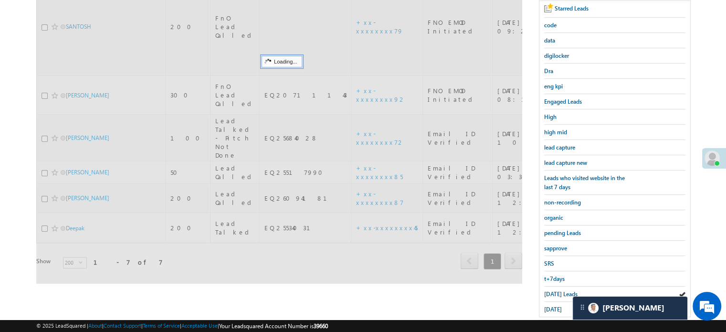
scroll to position [95, 0]
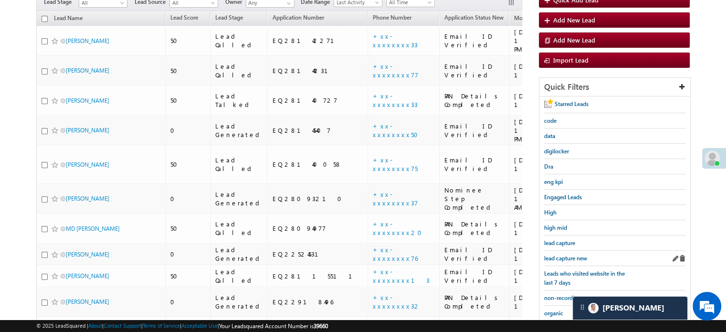
click at [573, 251] on div "lead capture new" at bounding box center [614, 258] width 141 height 15
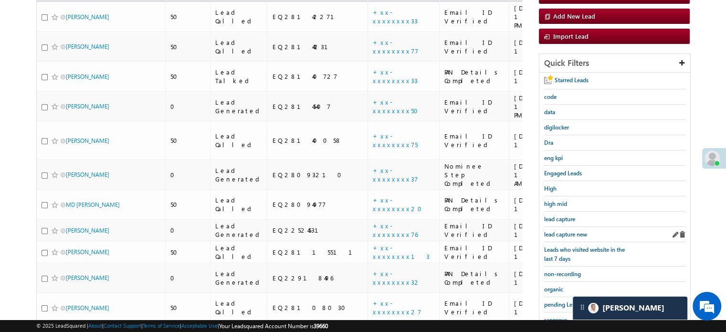
scroll to position [0, 0]
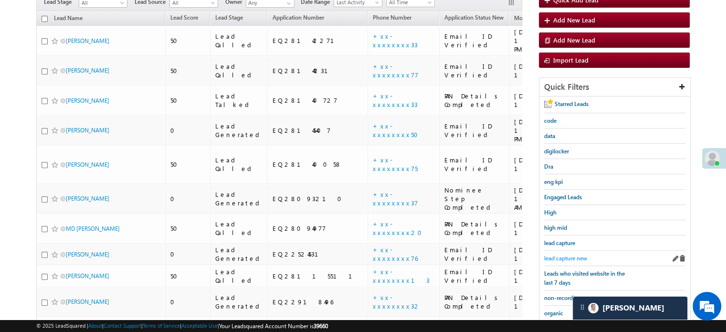
click at [567, 254] on span "lead capture new" at bounding box center [565, 257] width 43 height 7
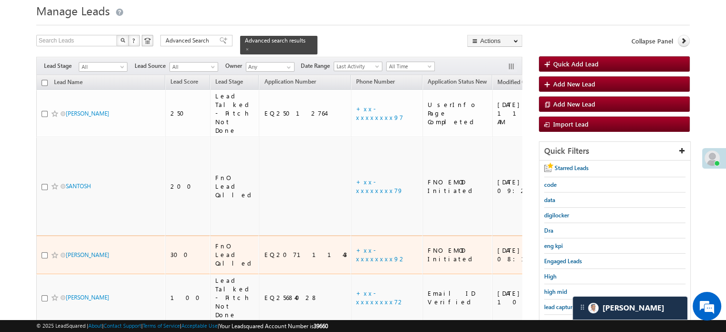
scroll to position [95, 0]
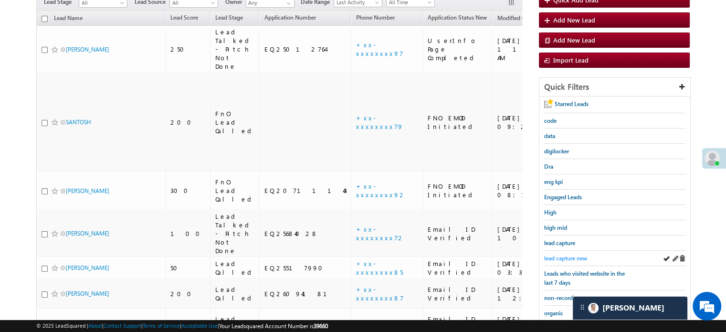
click at [557, 256] on span "lead capture new" at bounding box center [565, 257] width 43 height 7
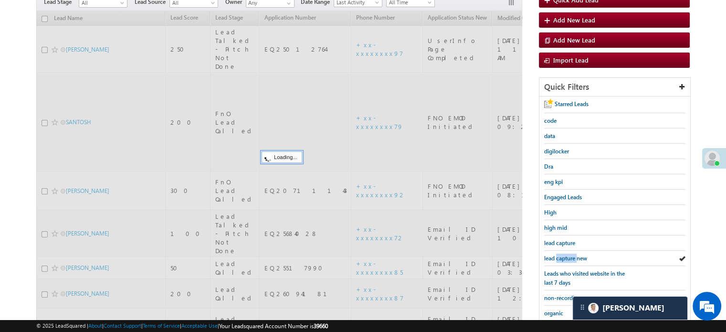
click at [557, 256] on span "lead capture new" at bounding box center [565, 257] width 43 height 7
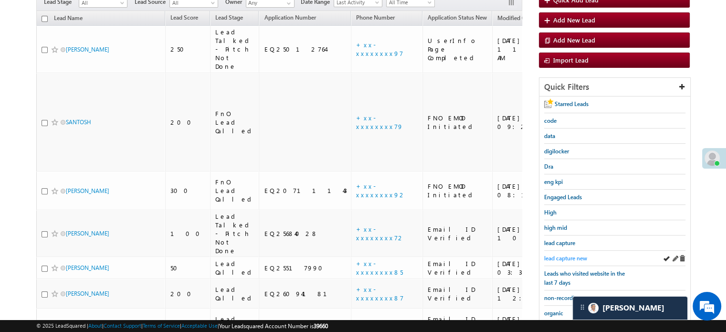
click at [554, 255] on span "lead capture new" at bounding box center [565, 257] width 43 height 7
click at [561, 254] on span "lead capture new" at bounding box center [565, 257] width 43 height 7
click at [554, 257] on span "lead capture new" at bounding box center [565, 257] width 43 height 7
click at [556, 251] on div "lead capture new" at bounding box center [614, 258] width 141 height 15
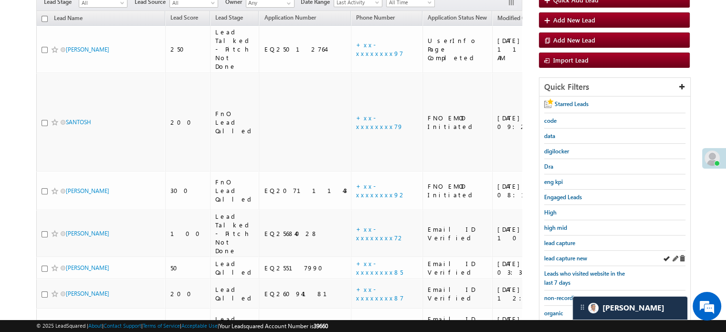
click at [561, 261] on div "lead capture new" at bounding box center [614, 258] width 141 height 15
click at [566, 254] on span "lead capture new" at bounding box center [565, 257] width 43 height 7
click at [570, 251] on div "lead capture new" at bounding box center [614, 258] width 141 height 15
drag, startPoint x: 570, startPoint y: 250, endPoint x: 570, endPoint y: 257, distance: 6.7
click at [570, 255] on div "lead capture new" at bounding box center [614, 258] width 141 height 15
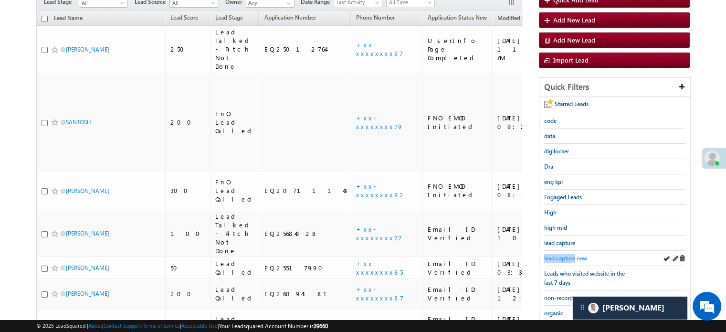
click at [569, 259] on span "lead capture new" at bounding box center [565, 257] width 43 height 7
click at [565, 259] on span "lead capture new" at bounding box center [565, 257] width 43 height 7
click at [554, 255] on span "lead capture new" at bounding box center [565, 257] width 43 height 7
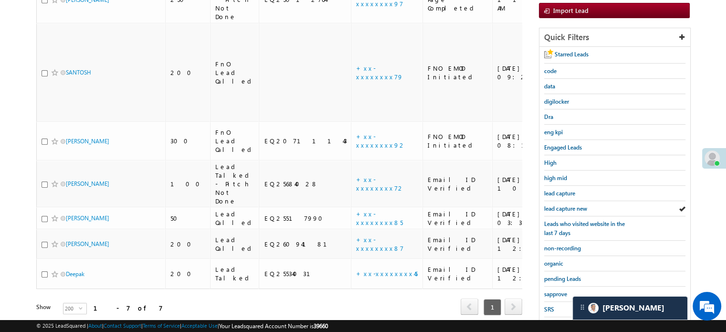
scroll to position [205, 0]
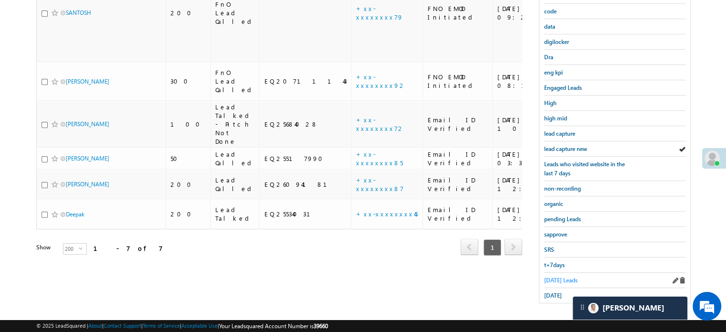
click at [555, 276] on span "Today's Leads" at bounding box center [560, 279] width 33 height 7
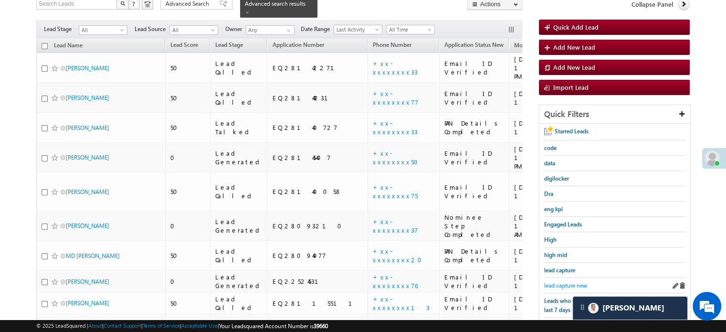
scroll to position [62, 0]
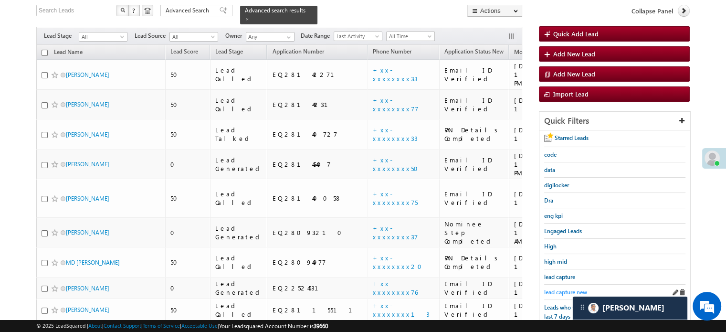
click at [567, 288] on span "lead capture new" at bounding box center [565, 291] width 43 height 7
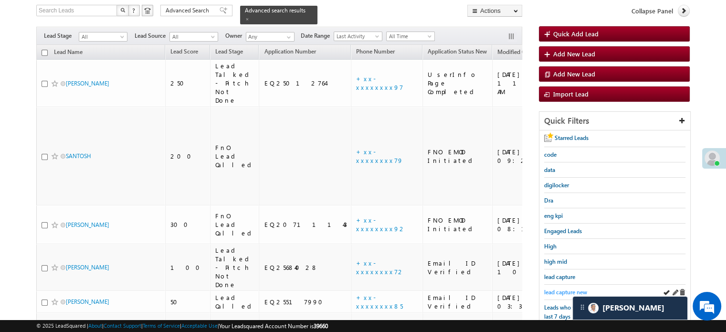
click at [566, 288] on span "lead capture new" at bounding box center [565, 291] width 43 height 7
click at [552, 291] on span "lead capture new" at bounding box center [565, 291] width 43 height 7
click at [563, 292] on span "lead capture new" at bounding box center [565, 291] width 43 height 7
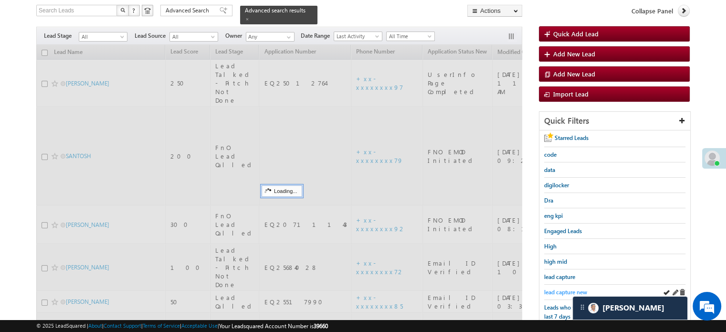
click at [558, 290] on span "lead capture new" at bounding box center [565, 291] width 43 height 7
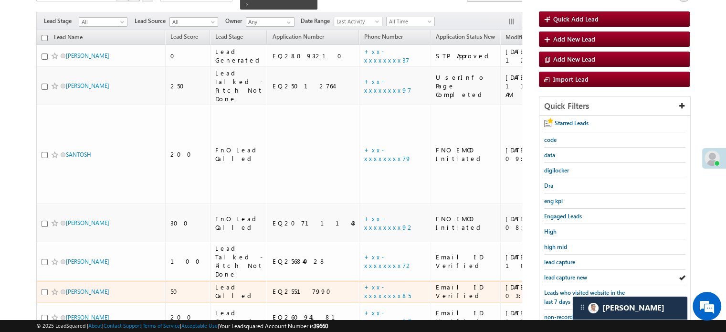
scroll to position [205, 0]
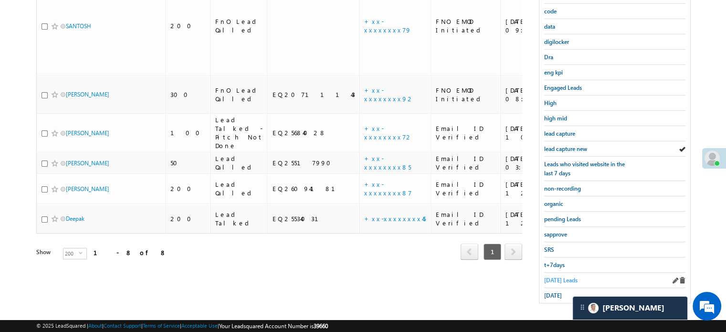
click at [566, 279] on span "Today's Leads" at bounding box center [560, 279] width 33 height 7
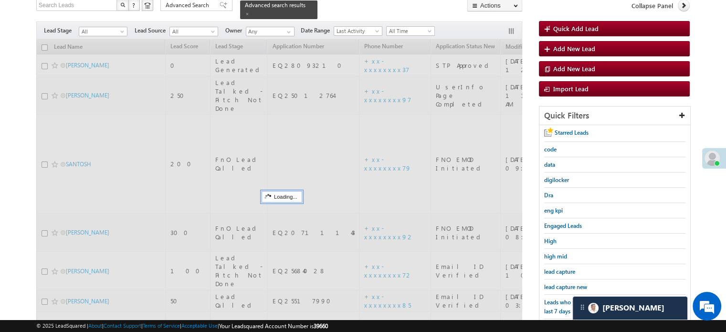
scroll to position [62, 0]
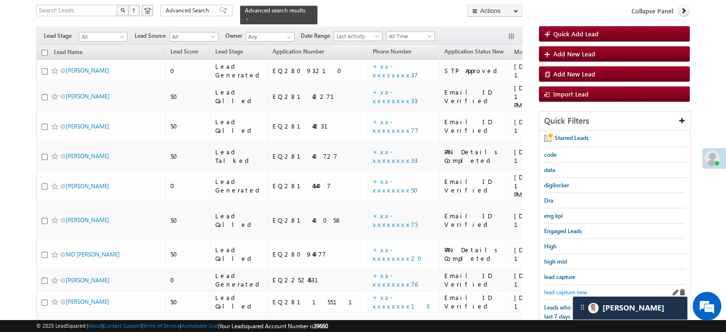
click at [567, 289] on span "lead capture new" at bounding box center [565, 291] width 43 height 7
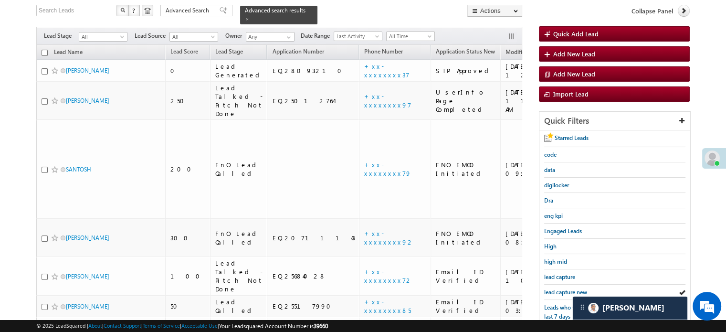
click at [567, 289] on span "lead capture new" at bounding box center [565, 291] width 43 height 7
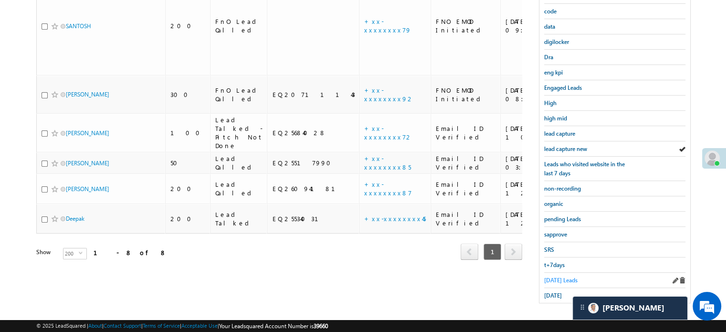
click at [554, 278] on span "Today's Leads" at bounding box center [560, 279] width 33 height 7
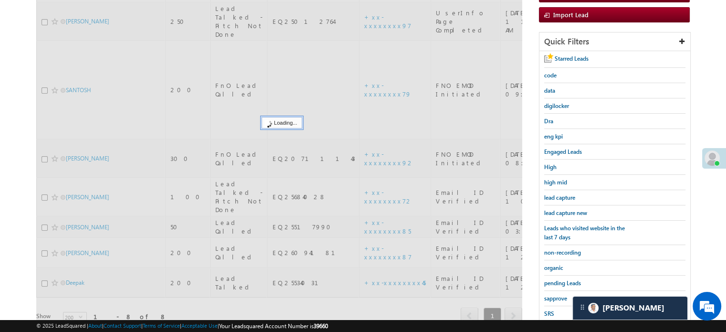
scroll to position [62, 0]
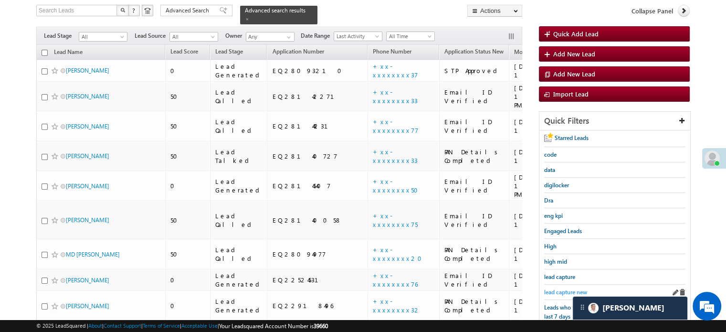
click at [560, 289] on span "lead capture new" at bounding box center [565, 291] width 43 height 7
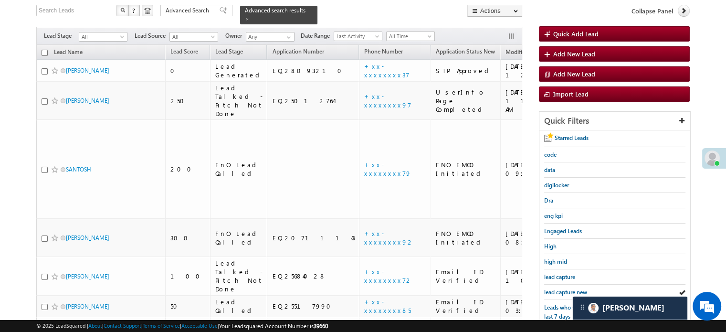
click at [560, 289] on span "lead capture new" at bounding box center [565, 291] width 43 height 7
click at [559, 290] on span "lead capture new" at bounding box center [565, 291] width 43 height 7
click at [554, 290] on span "lead capture new" at bounding box center [565, 291] width 43 height 7
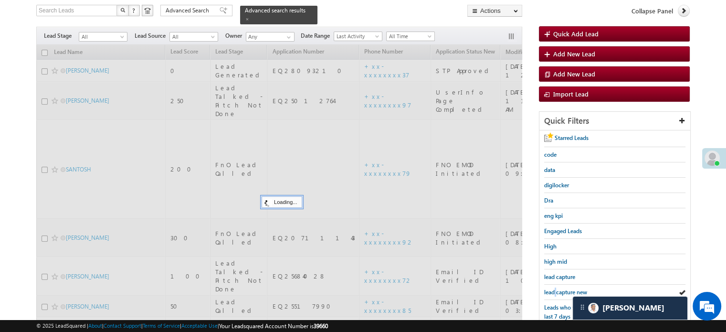
click at [554, 290] on span "lead capture new" at bounding box center [565, 291] width 43 height 7
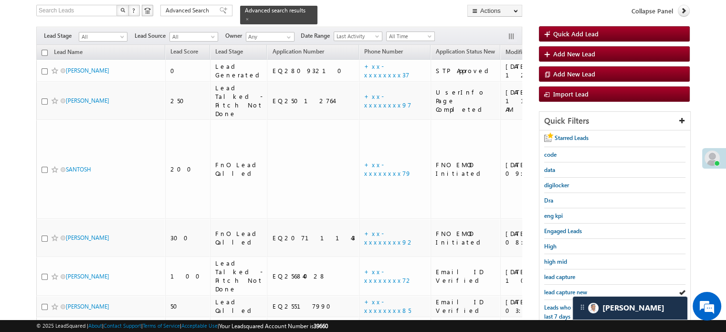
click at [554, 290] on span "lead capture new" at bounding box center [565, 291] width 43 height 7
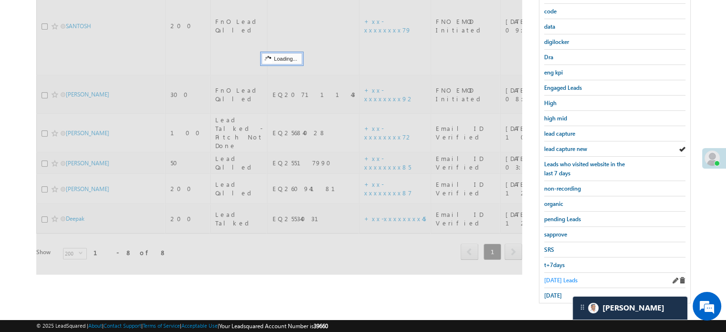
click at [551, 276] on span "Today's Leads" at bounding box center [560, 279] width 33 height 7
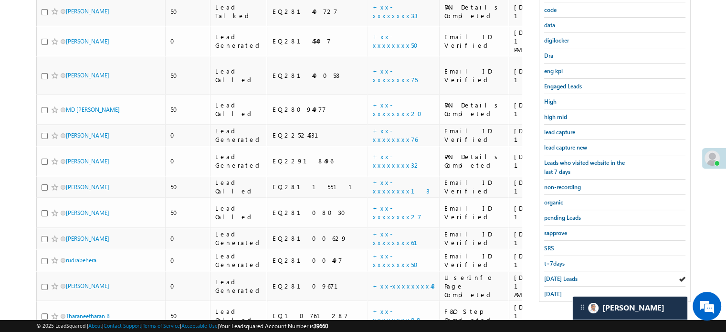
scroll to position [252, 0]
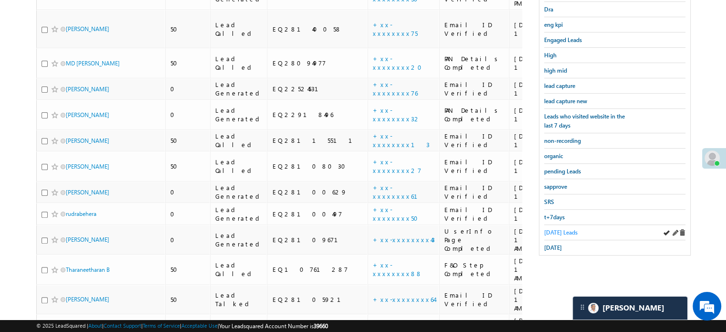
click at [547, 229] on span "Today's Leads" at bounding box center [560, 232] width 33 height 7
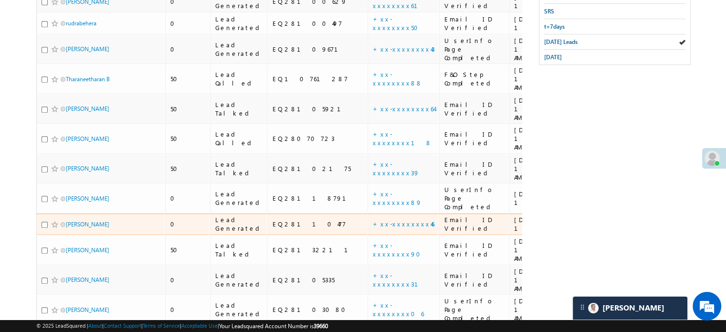
scroll to position [443, 0]
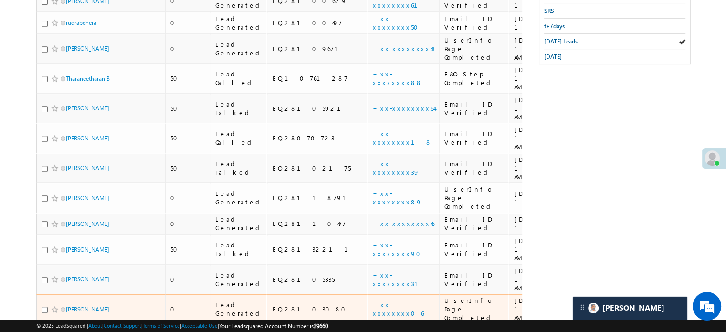
click at [367, 294] on td "+xx-xxxxxxxx06" at bounding box center [403, 309] width 72 height 30
click at [373, 300] on link "+xx-xxxxxxxx06" at bounding box center [398, 308] width 51 height 17
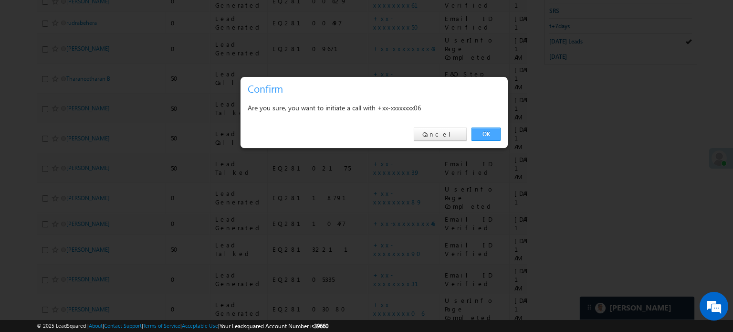
click at [483, 129] on link "OK" at bounding box center [485, 133] width 29 height 13
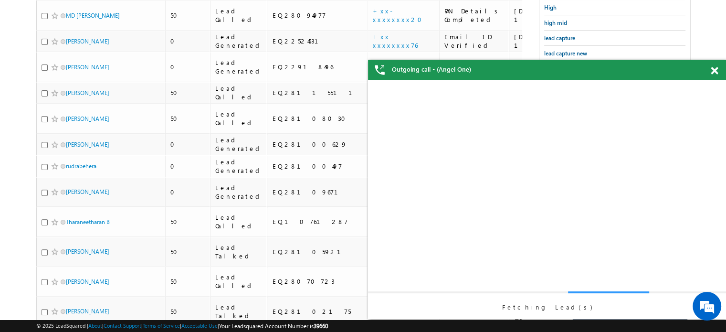
scroll to position [183, 0]
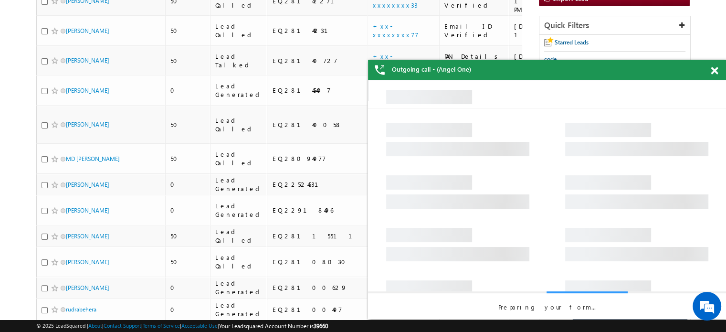
click at [715, 69] on span at bounding box center [714, 71] width 7 height 8
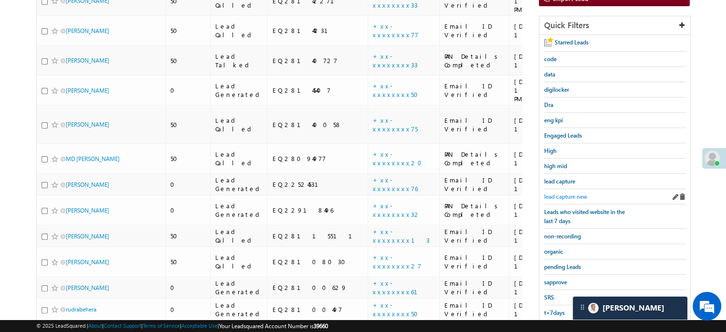
click at [569, 193] on span "lead capture new" at bounding box center [565, 196] width 43 height 7
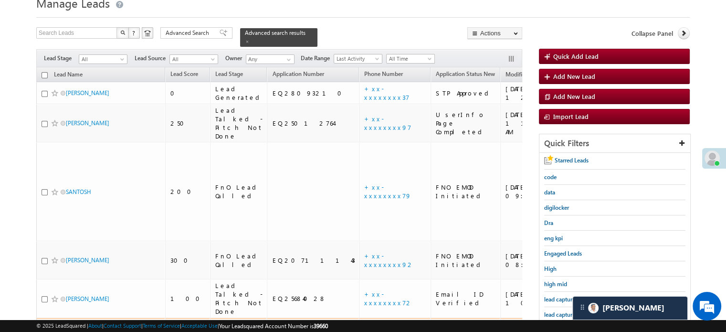
scroll to position [143, 0]
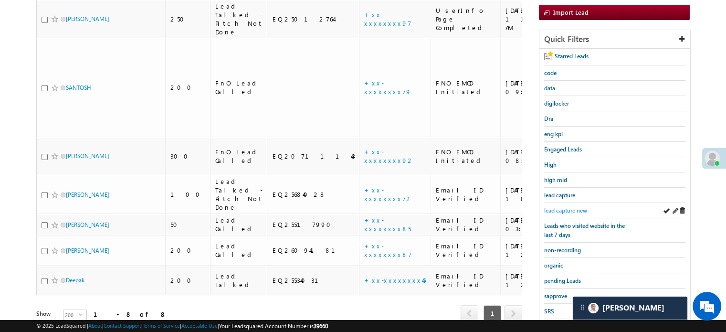
click at [563, 208] on span "lead capture new" at bounding box center [565, 210] width 43 height 7
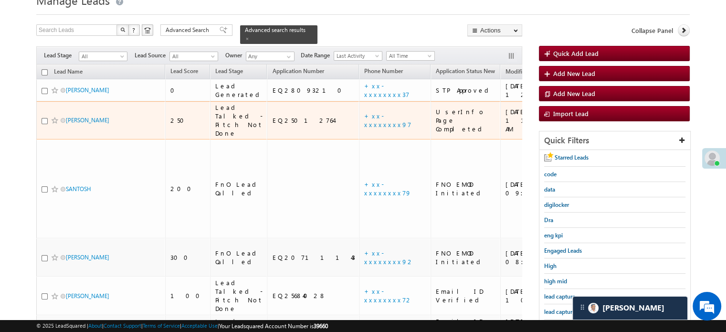
scroll to position [95, 0]
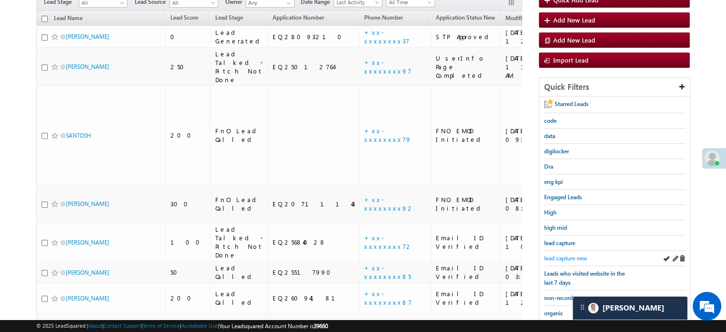
click at [557, 254] on span "lead capture new" at bounding box center [565, 257] width 43 height 7
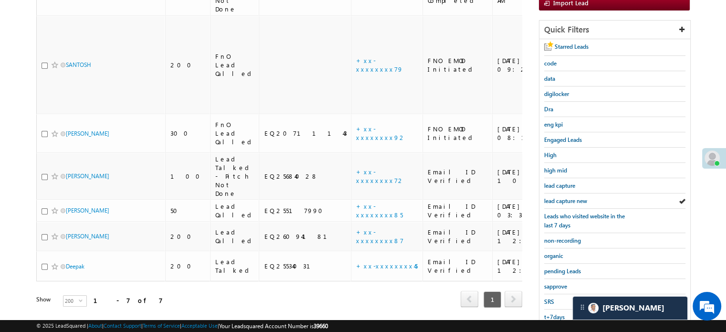
scroll to position [205, 0]
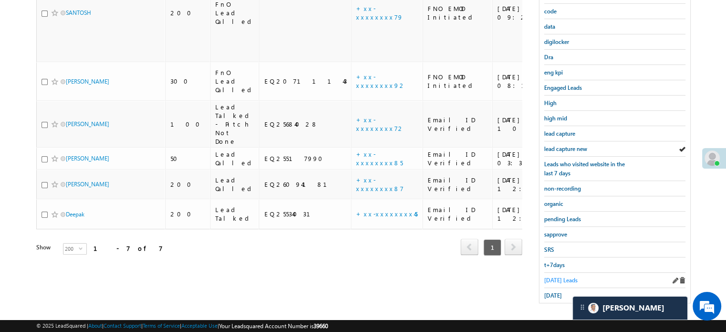
click at [553, 276] on span "Today's Leads" at bounding box center [560, 279] width 33 height 7
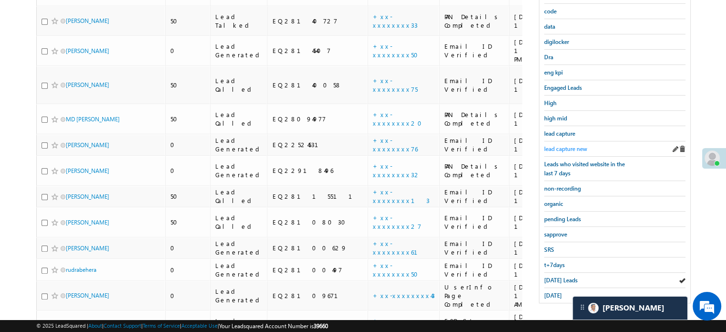
click at [564, 145] on span "lead capture new" at bounding box center [565, 148] width 43 height 7
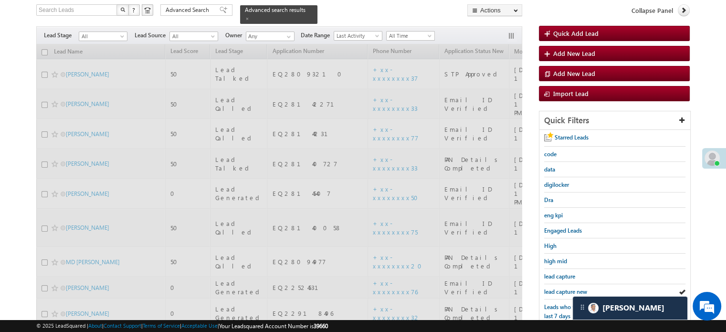
scroll to position [62, 0]
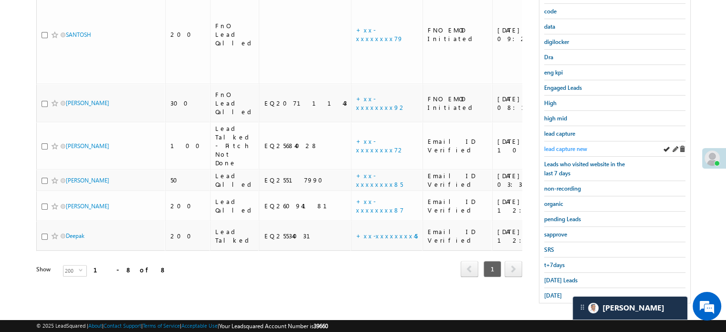
click at [566, 148] on span "lead capture new" at bounding box center [565, 148] width 43 height 7
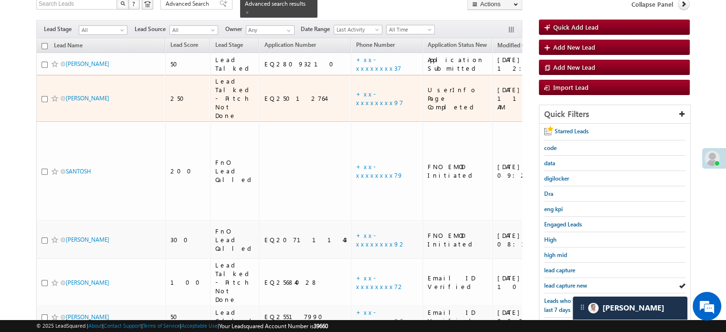
scroll to position [109, 0]
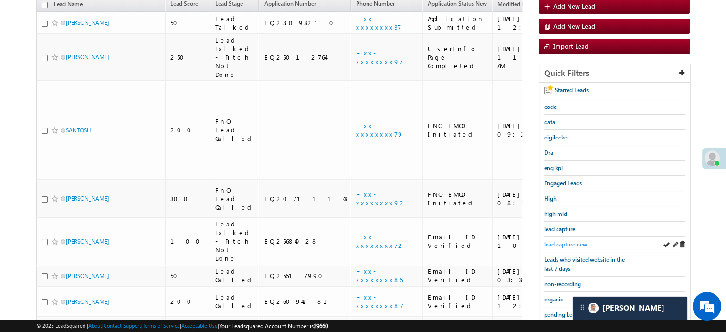
click at [562, 241] on span "lead capture new" at bounding box center [565, 244] width 43 height 7
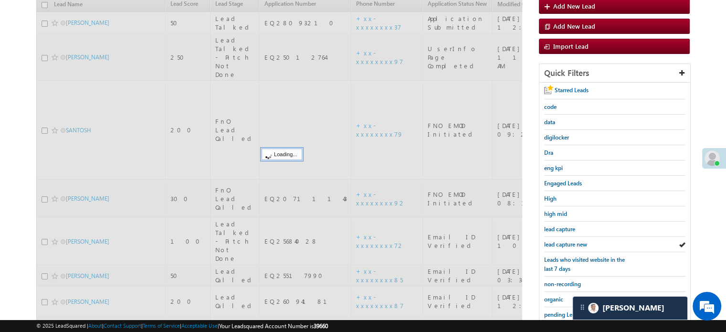
click at [562, 241] on span "lead capture new" at bounding box center [565, 244] width 43 height 7
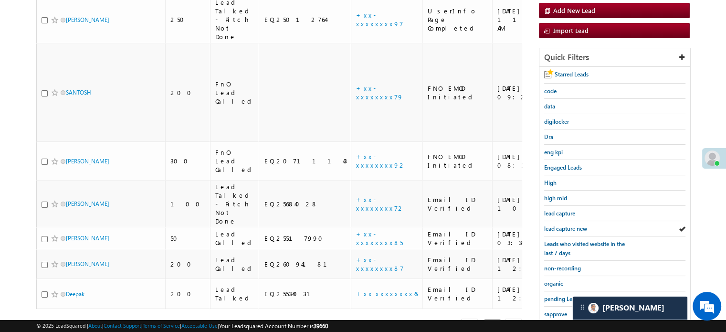
scroll to position [205, 0]
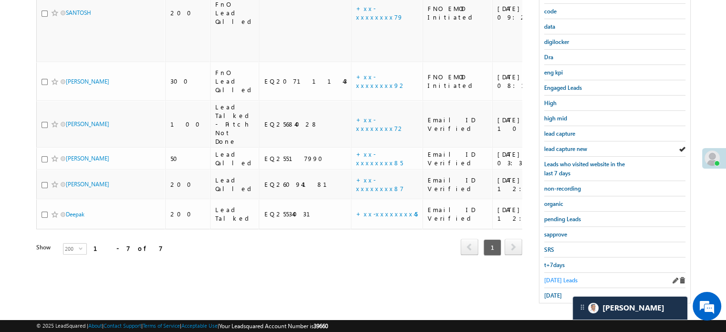
click at [563, 276] on span "Today's Leads" at bounding box center [560, 279] width 33 height 7
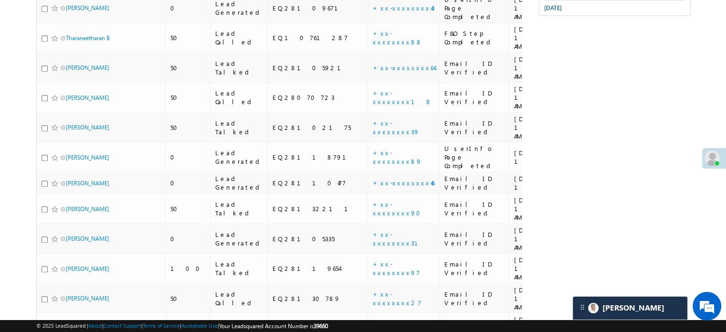
scroll to position [444, 0]
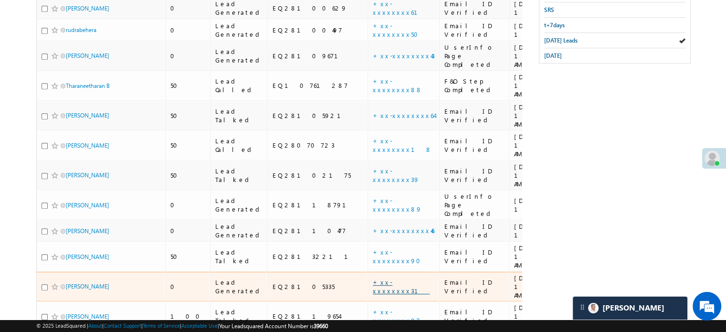
click at [373, 278] on link "+xx-xxxxxxxx31" at bounding box center [401, 286] width 57 height 17
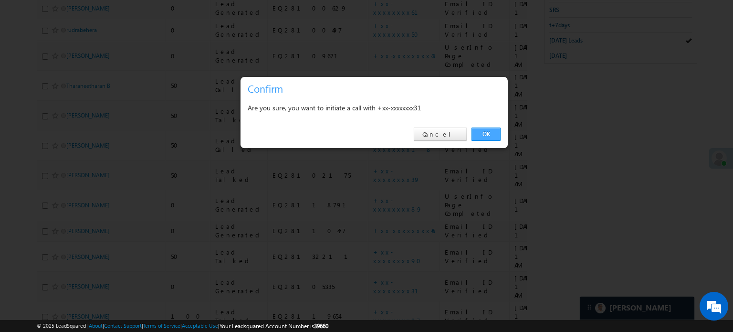
click at [481, 131] on link "OK" at bounding box center [485, 133] width 29 height 13
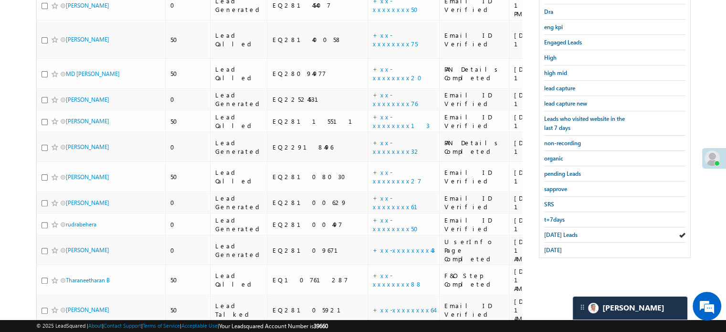
scroll to position [206, 0]
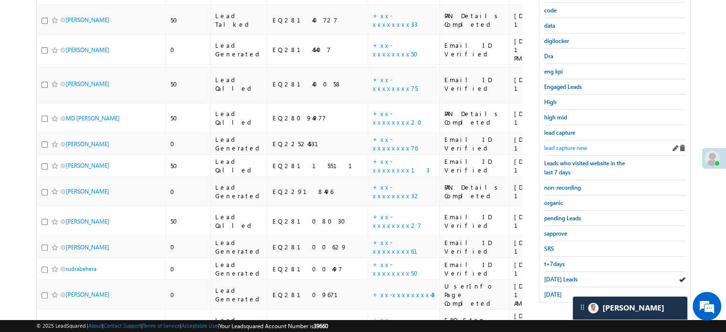
click at [569, 146] on span "lead capture new" at bounding box center [565, 147] width 43 height 7
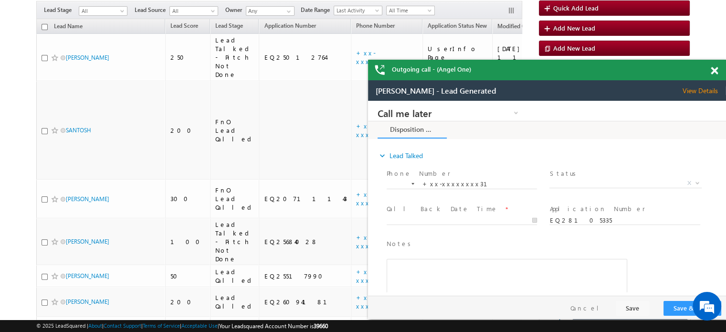
scroll to position [0, 0]
drag, startPoint x: 714, startPoint y: 70, endPoint x: 155, endPoint y: 22, distance: 561.3
click at [714, 70] on span at bounding box center [714, 71] width 7 height 8
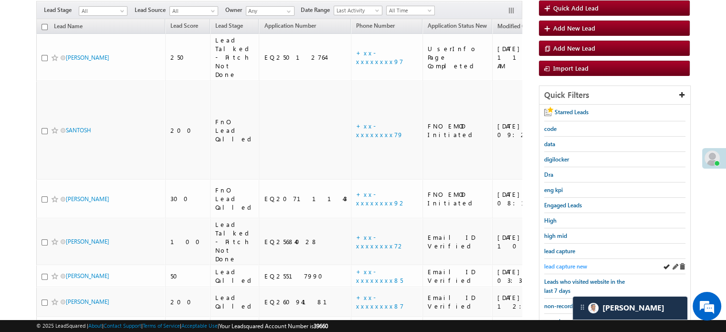
click at [562, 262] on span "lead capture new" at bounding box center [565, 265] width 43 height 7
click at [565, 262] on span "lead capture new" at bounding box center [565, 265] width 43 height 7
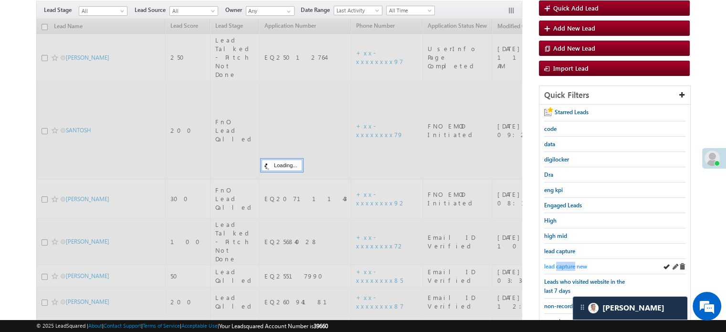
click at [561, 262] on span "lead capture new" at bounding box center [565, 265] width 43 height 7
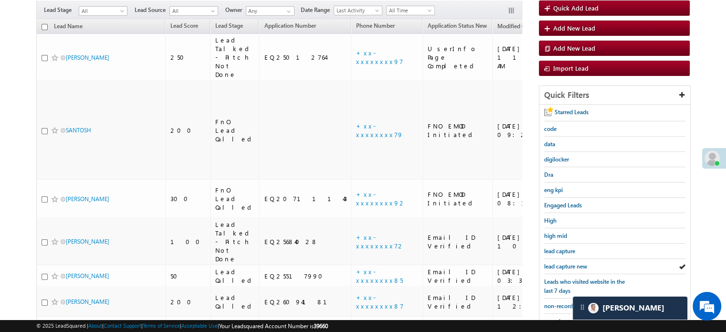
click at [561, 262] on span "lead capture new" at bounding box center [565, 265] width 43 height 7
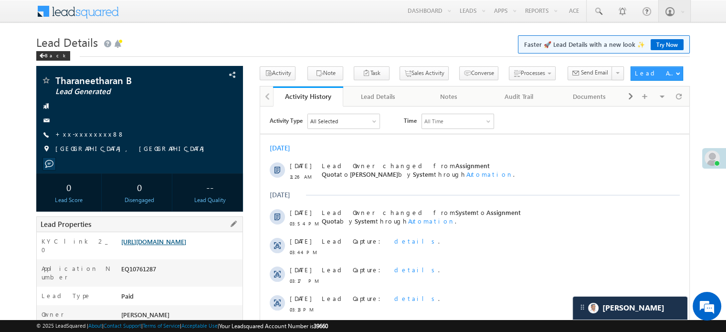
click at [170, 245] on link "[URL][DOMAIN_NAME]" at bounding box center [153, 241] width 65 height 8
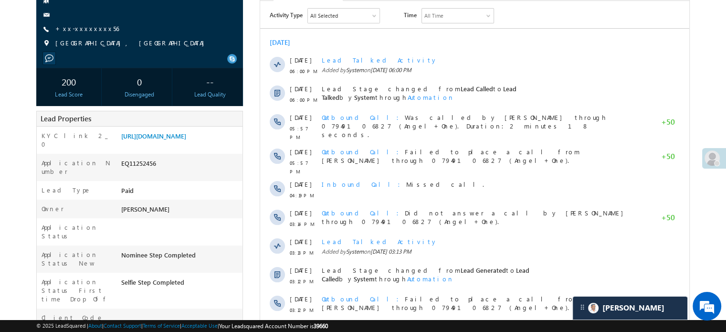
scroll to position [48, 0]
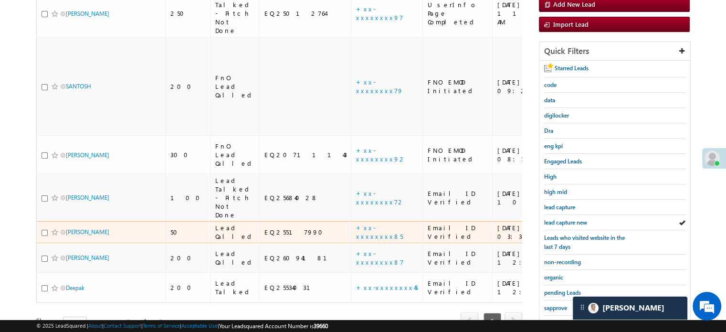
scroll to position [183, 0]
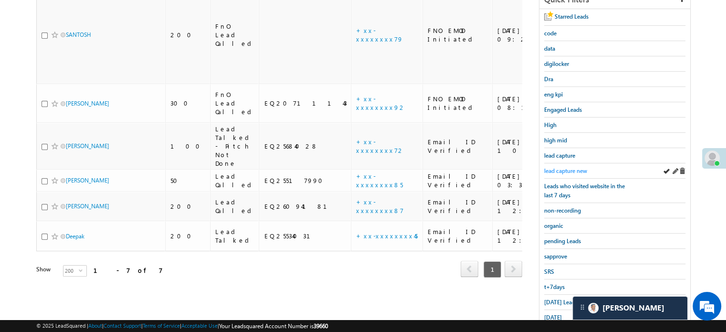
click at [572, 169] on span "lead capture new" at bounding box center [565, 170] width 43 height 7
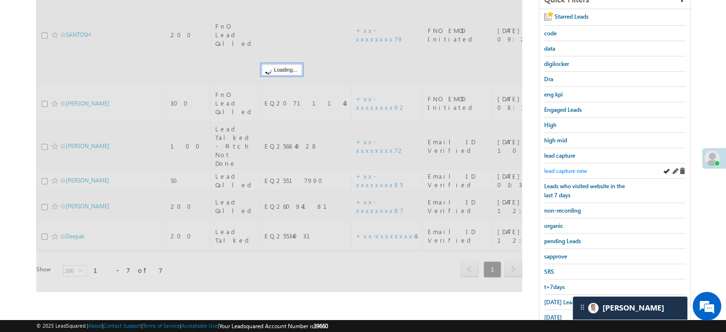
click at [571, 171] on span "lead capture new" at bounding box center [565, 170] width 43 height 7
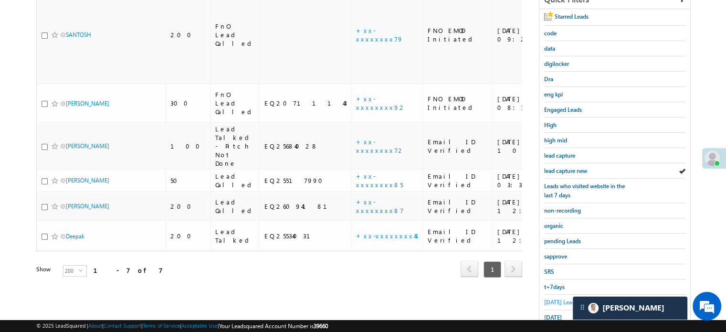
click at [551, 298] on span "Today's Leads" at bounding box center [560, 301] width 33 height 7
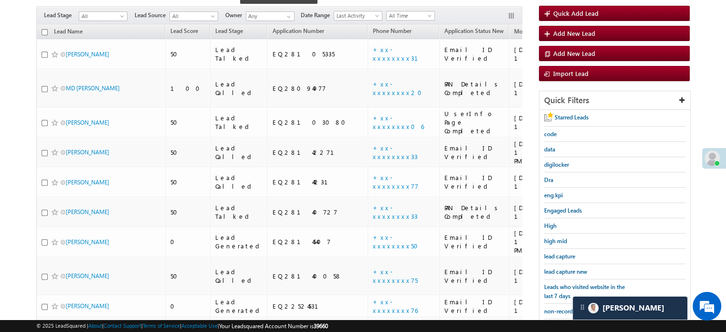
scroll to position [71, 0]
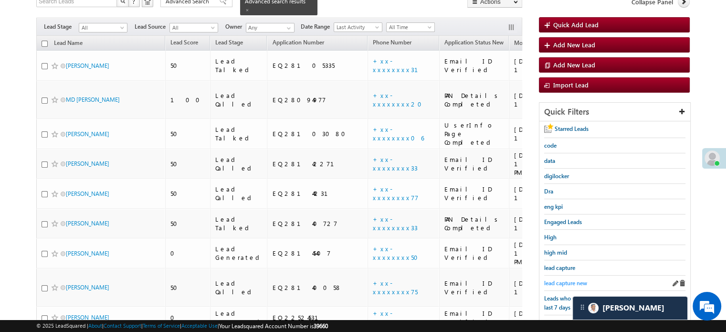
click at [553, 282] on span "lead capture new" at bounding box center [565, 282] width 43 height 7
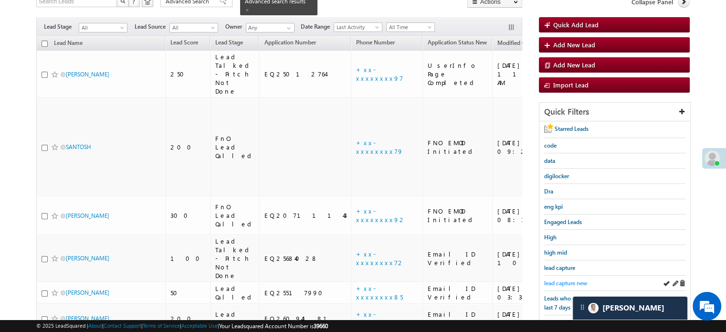
click at [574, 278] on link "lead capture new" at bounding box center [565, 282] width 43 height 9
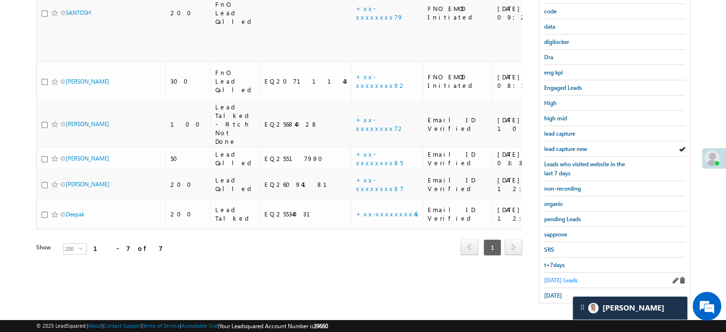
click at [557, 277] on span "Today's Leads" at bounding box center [560, 279] width 33 height 7
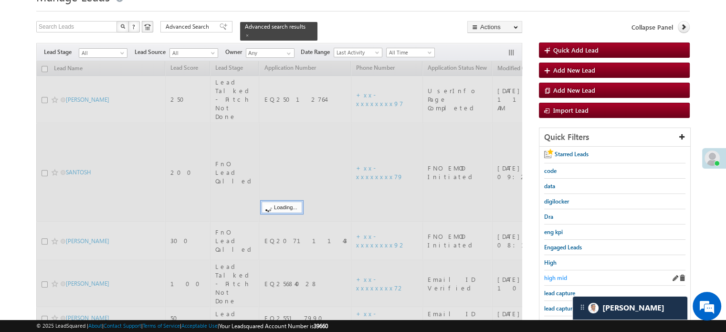
scroll to position [62, 0]
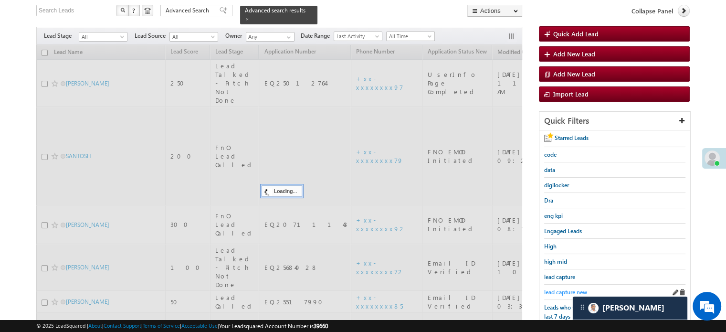
click at [565, 288] on span "lead capture new" at bounding box center [565, 291] width 43 height 7
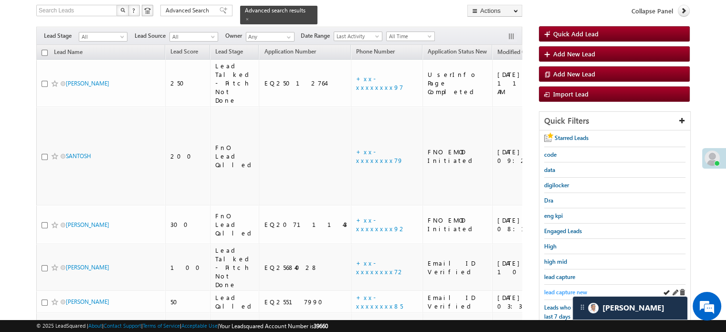
click at [562, 288] on span "lead capture new" at bounding box center [565, 291] width 43 height 7
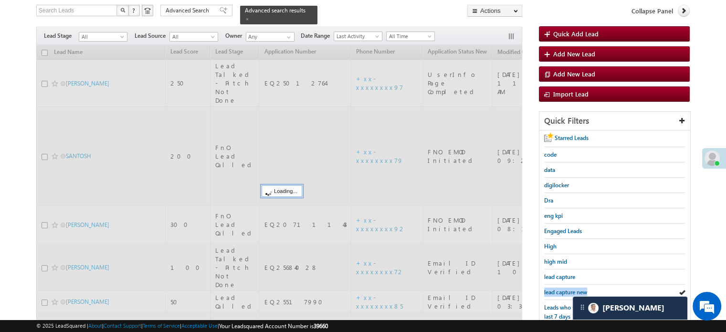
click at [561, 288] on span "lead capture new" at bounding box center [565, 291] width 43 height 7
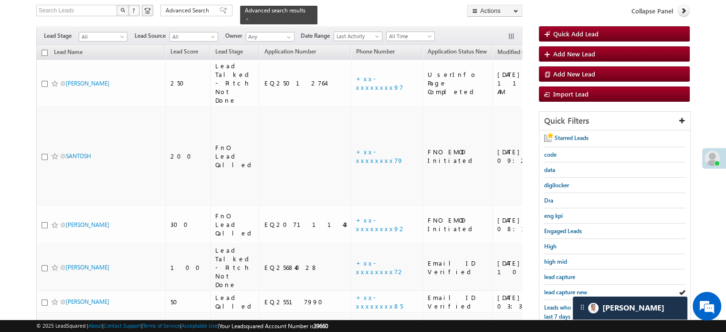
scroll to position [157, 0]
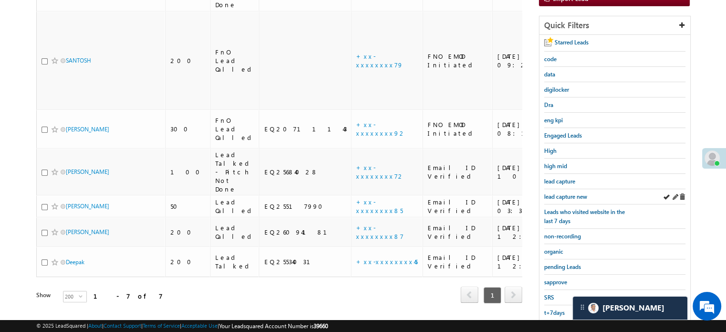
click at [565, 189] on div "lead capture new" at bounding box center [614, 196] width 141 height 15
click at [563, 189] on div "lead capture new" at bounding box center [614, 196] width 141 height 15
click at [562, 193] on span "lead capture new" at bounding box center [565, 196] width 43 height 7
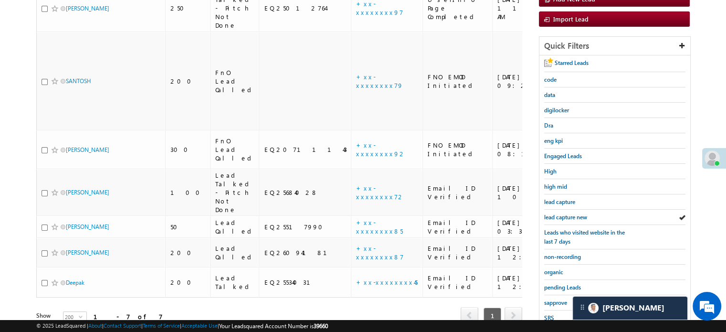
scroll to position [205, 0]
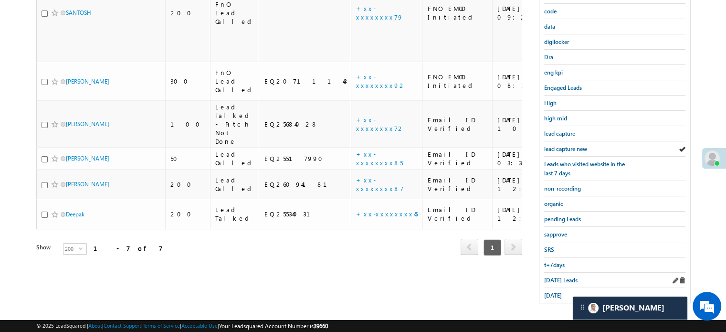
click at [555, 272] on div "Today's Leads" at bounding box center [614, 279] width 141 height 15
click at [554, 276] on span "Today's Leads" at bounding box center [560, 279] width 33 height 7
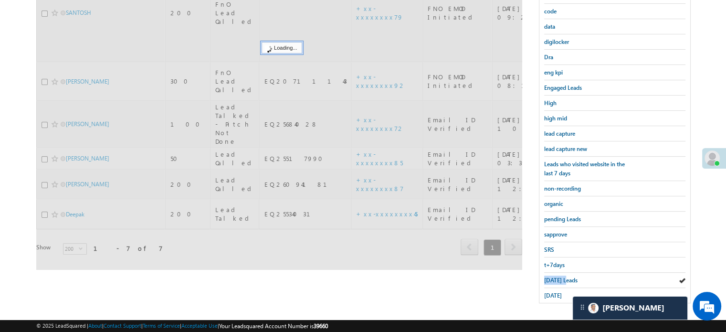
click at [554, 276] on span "Today's Leads" at bounding box center [560, 279] width 33 height 7
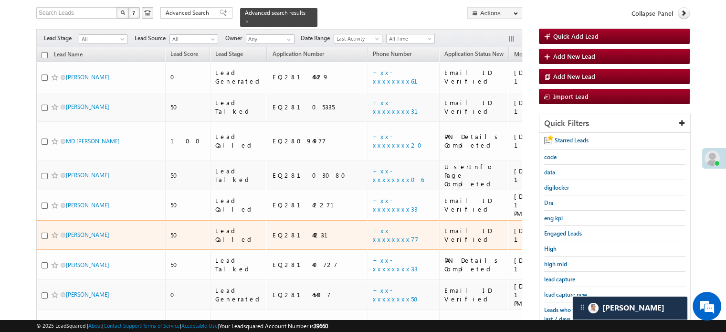
scroll to position [52, 0]
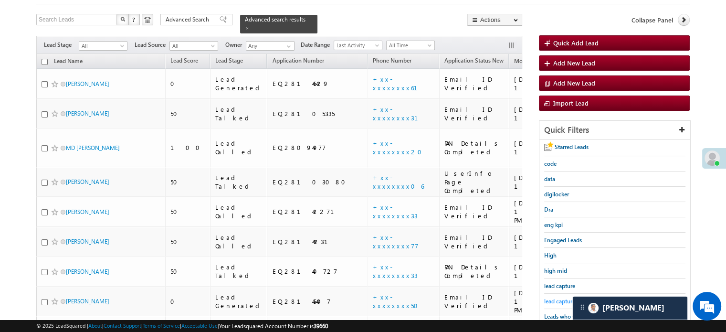
click at [555, 297] on span "lead capture new" at bounding box center [565, 300] width 43 height 7
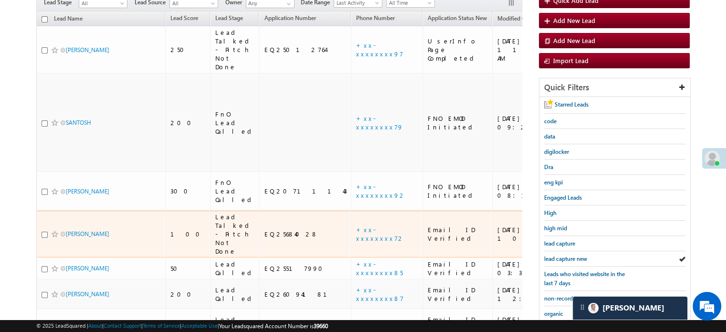
scroll to position [95, 0]
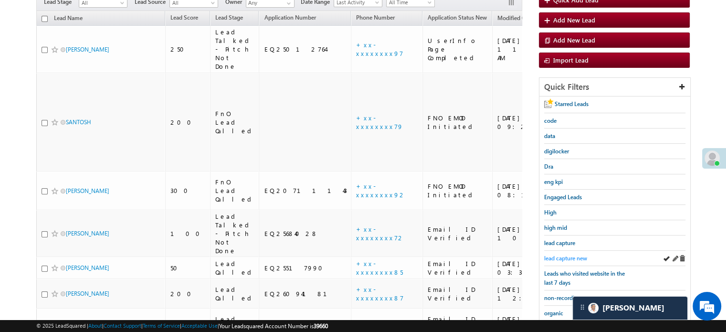
click at [554, 254] on span "lead capture new" at bounding box center [565, 257] width 43 height 7
click at [561, 254] on span "lead capture new" at bounding box center [565, 257] width 43 height 7
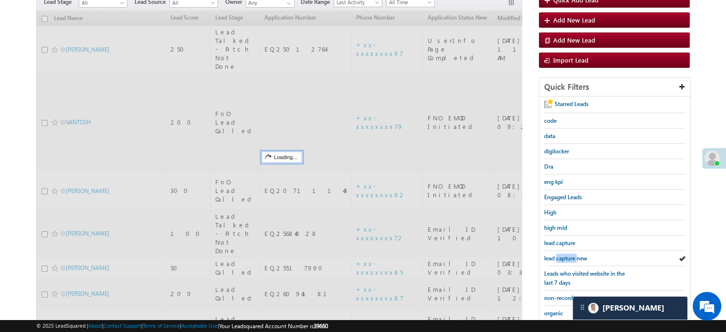
click at [561, 254] on span "lead capture new" at bounding box center [565, 257] width 43 height 7
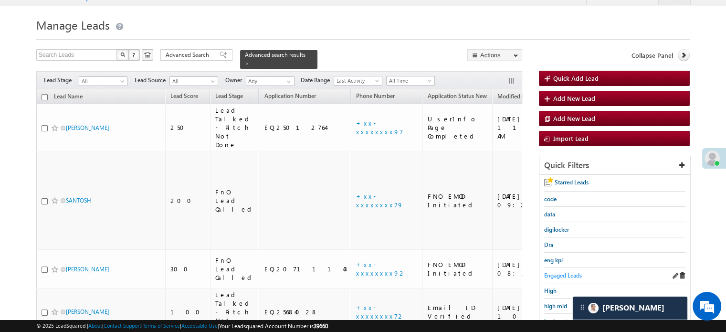
scroll to position [48, 0]
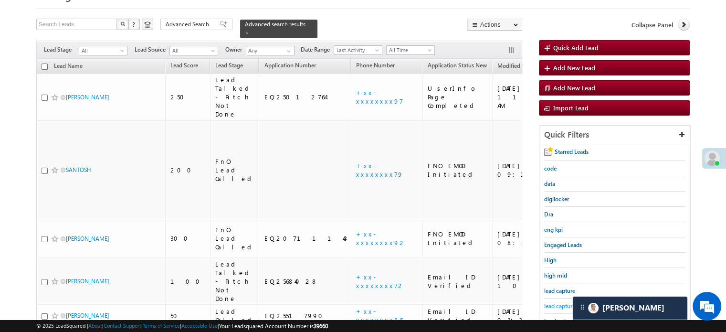
click at [559, 302] on span "lead capture new" at bounding box center [565, 305] width 43 height 7
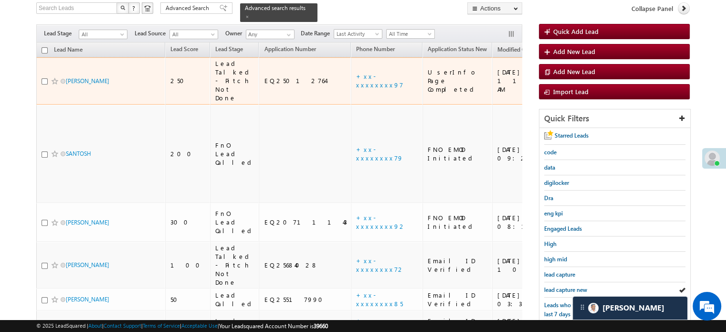
scroll to position [143, 0]
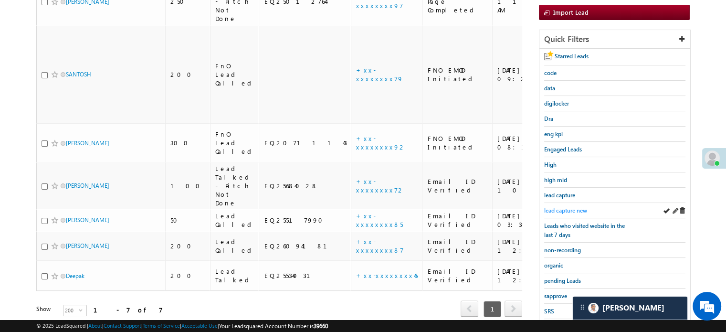
click at [548, 206] on link "lead capture new" at bounding box center [565, 210] width 43 height 9
click at [570, 207] on span "lead capture new" at bounding box center [565, 210] width 43 height 7
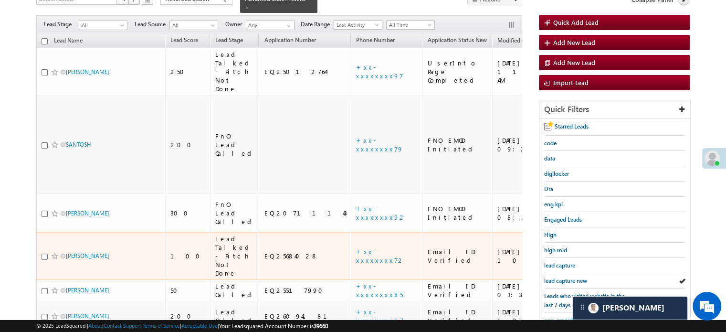
scroll to position [95, 0]
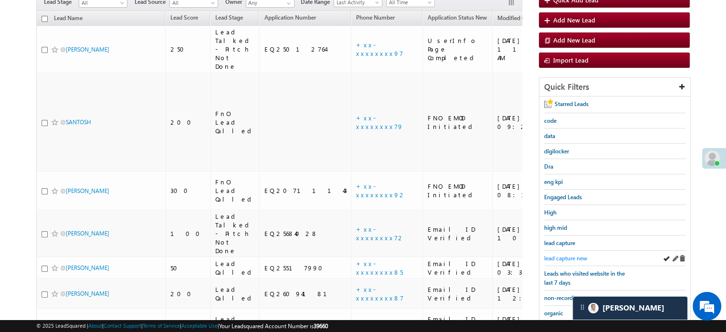
click at [559, 254] on span "lead capture new" at bounding box center [565, 257] width 43 height 7
click at [557, 254] on span "lead capture new" at bounding box center [565, 257] width 43 height 7
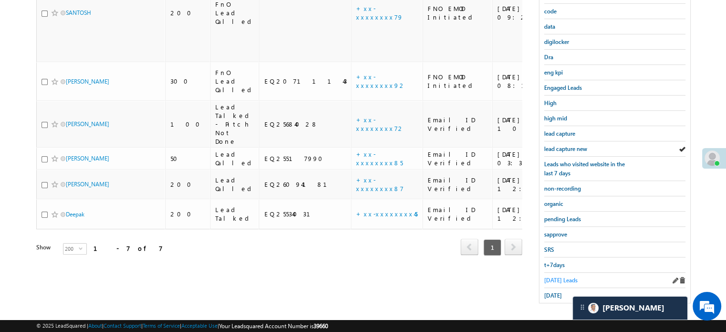
click at [557, 277] on span "Today's Leads" at bounding box center [560, 279] width 33 height 7
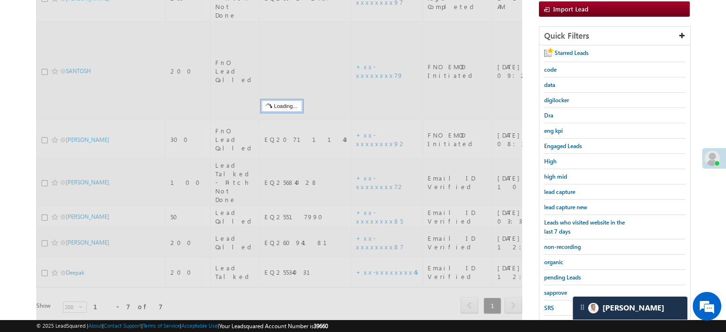
scroll to position [62, 0]
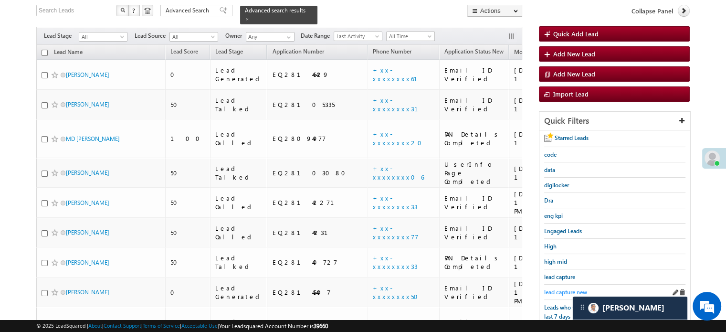
click at [558, 288] on span "lead capture new" at bounding box center [565, 291] width 43 height 7
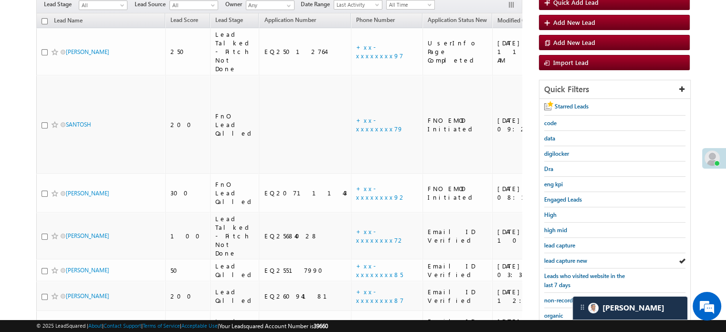
scroll to position [109, 0]
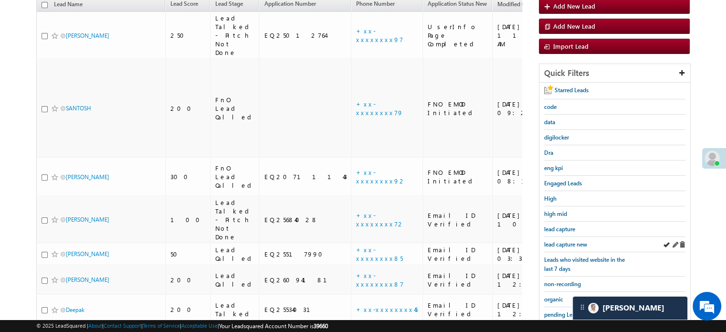
click at [545, 247] on div "lead capture new" at bounding box center [614, 244] width 141 height 15
click at [546, 246] on div "lead capture new" at bounding box center [614, 244] width 141 height 15
click at [550, 241] on span "lead capture new" at bounding box center [565, 244] width 43 height 7
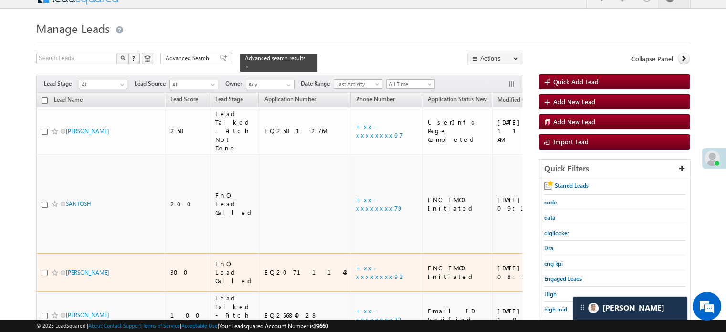
scroll to position [62, 0]
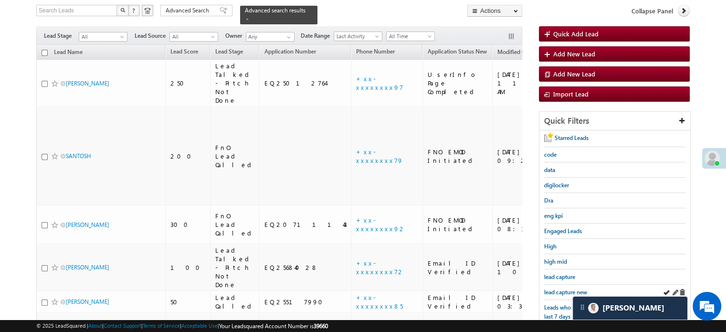
click at [551, 293] on div "lead capture new" at bounding box center [614, 291] width 141 height 15
click at [549, 289] on span "lead capture new" at bounding box center [565, 291] width 43 height 7
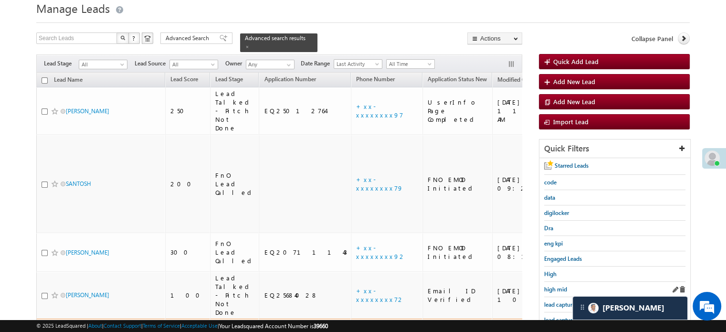
scroll to position [48, 0]
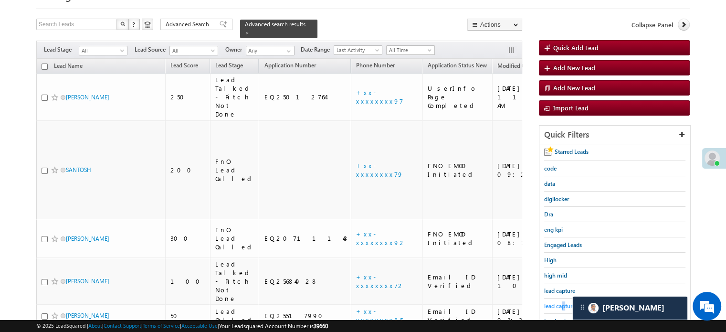
click at [563, 304] on span "lead capture new" at bounding box center [565, 305] width 43 height 7
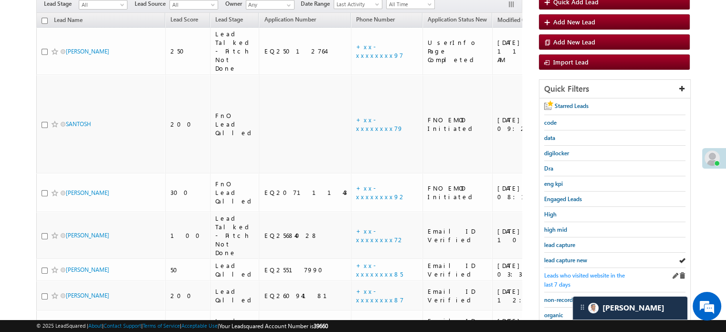
scroll to position [95, 0]
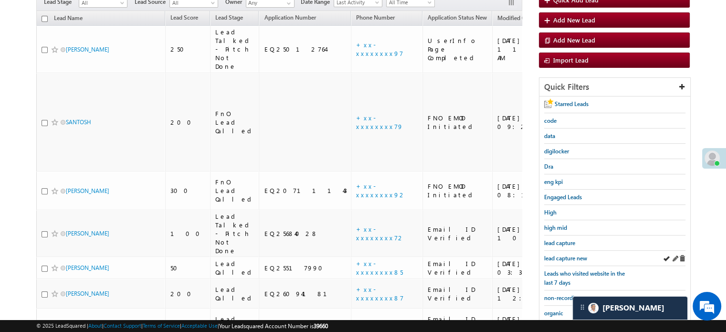
click at [563, 262] on div "lead capture new" at bounding box center [614, 258] width 141 height 15
click at [563, 259] on span "lead capture new" at bounding box center [565, 257] width 43 height 7
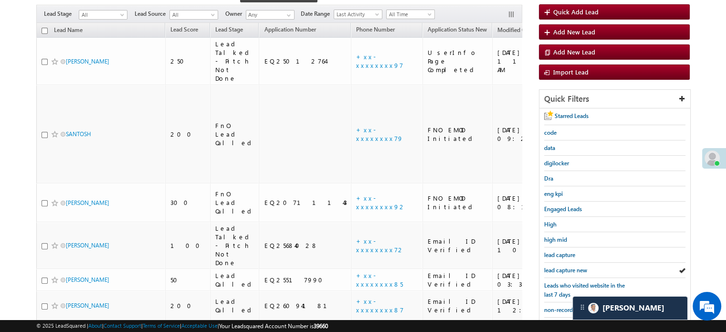
scroll to position [143, 0]
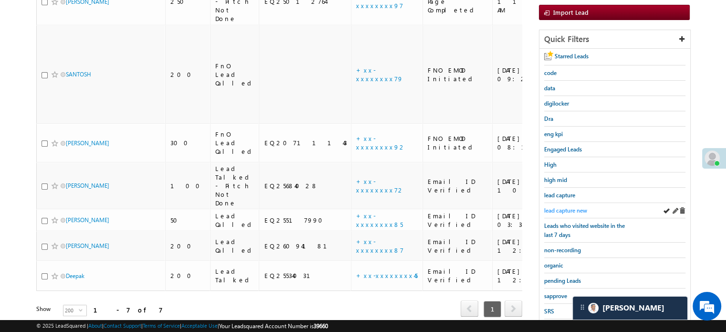
click at [564, 206] on link "lead capture new" at bounding box center [565, 210] width 43 height 9
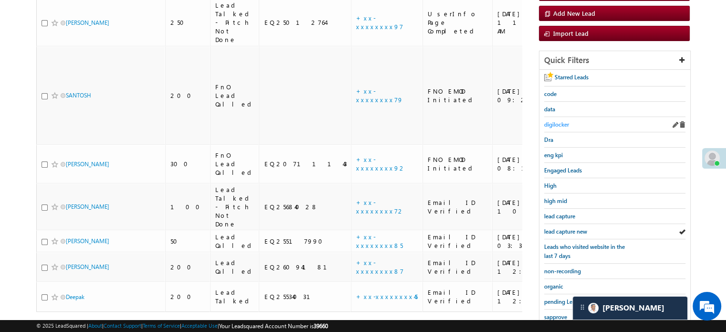
scroll to position [205, 0]
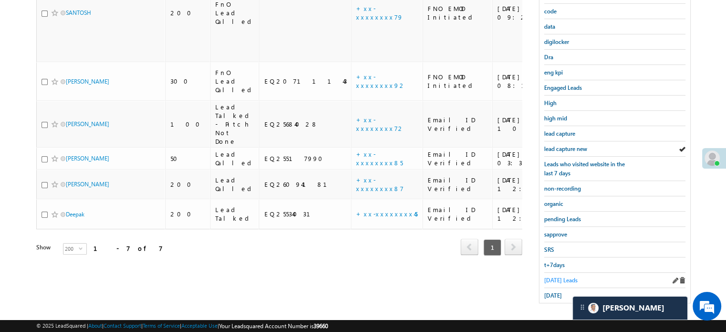
click at [549, 277] on span "Today's Leads" at bounding box center [560, 279] width 33 height 7
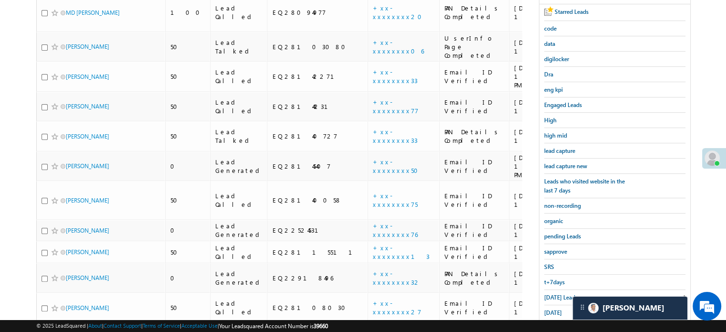
scroll to position [92, 0]
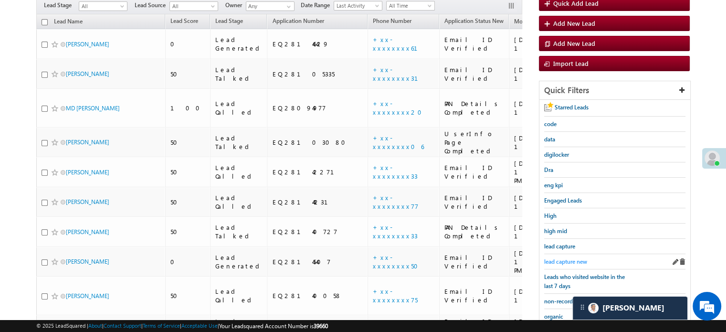
click at [561, 259] on span "lead capture new" at bounding box center [565, 261] width 43 height 7
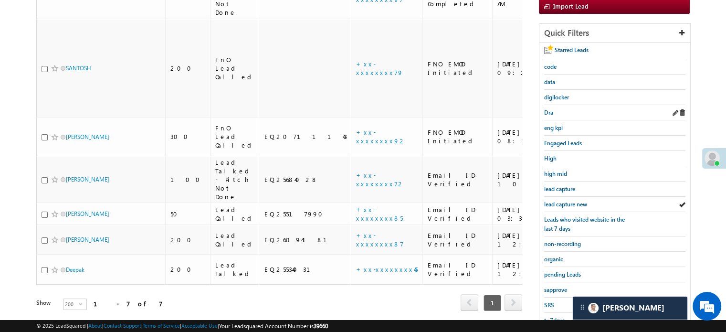
scroll to position [205, 0]
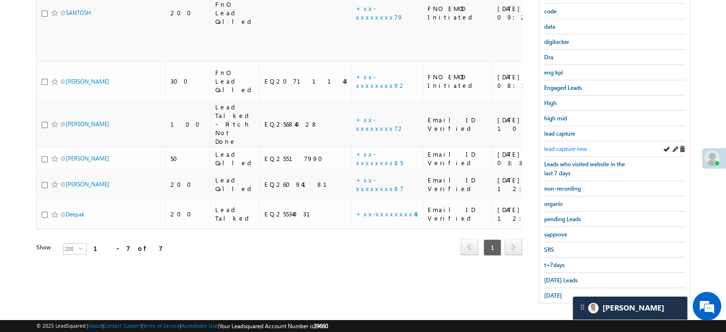
click at [573, 145] on span "lead capture new" at bounding box center [565, 148] width 43 height 7
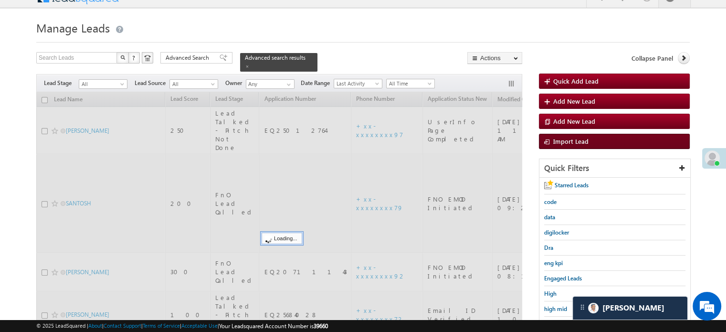
scroll to position [14, 0]
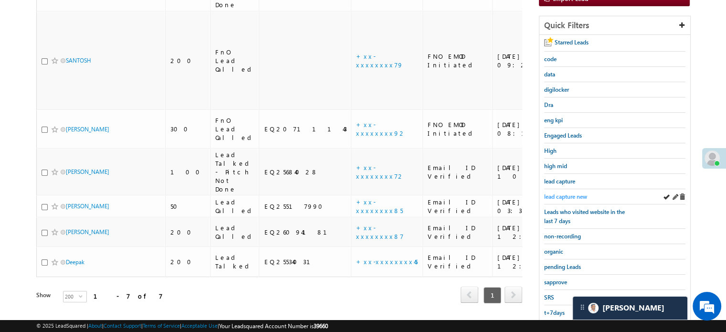
click at [564, 193] on span "lead capture new" at bounding box center [565, 196] width 43 height 7
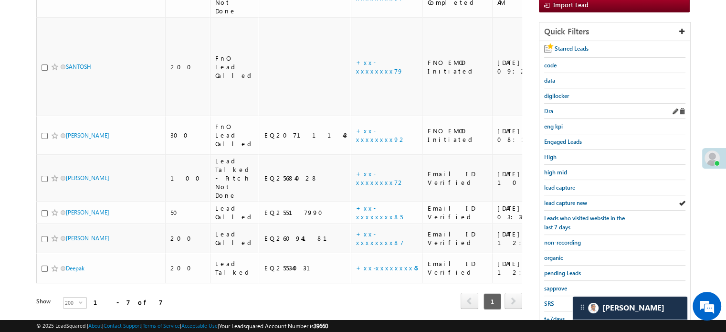
scroll to position [205, 0]
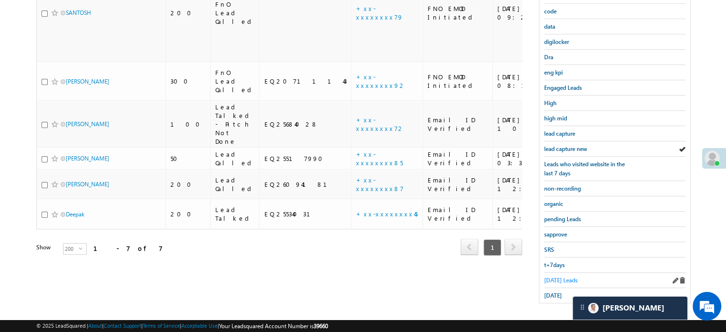
click at [555, 276] on span "Today's Leads" at bounding box center [560, 279] width 33 height 7
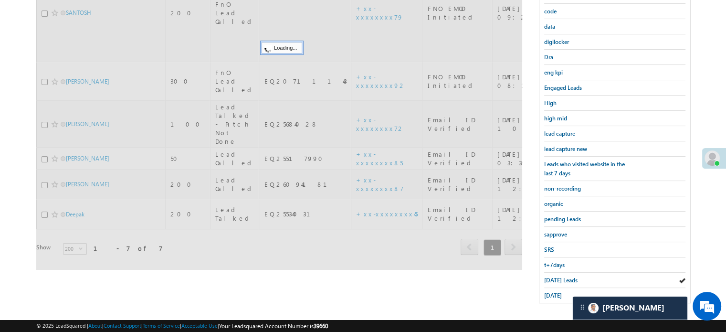
scroll to position [62, 0]
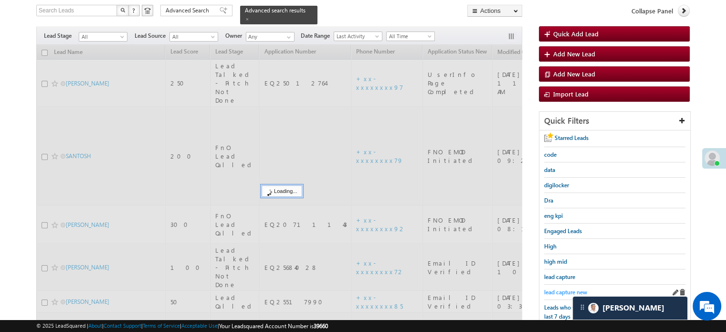
click at [559, 288] on span "lead capture new" at bounding box center [565, 291] width 43 height 7
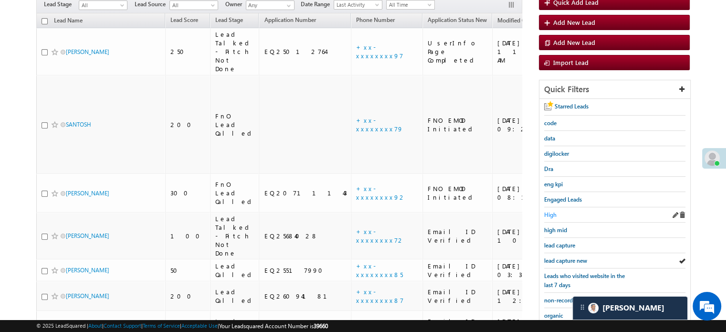
scroll to position [109, 0]
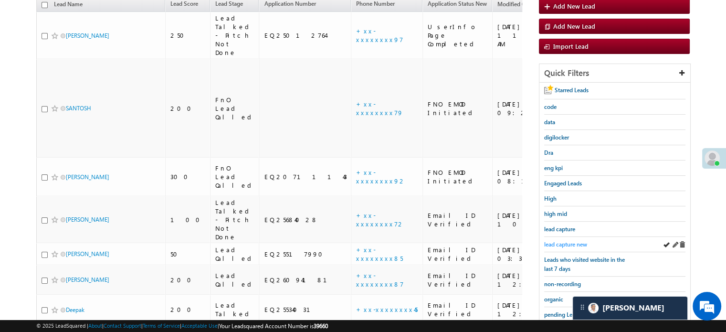
click at [559, 241] on span "lead capture new" at bounding box center [565, 244] width 43 height 7
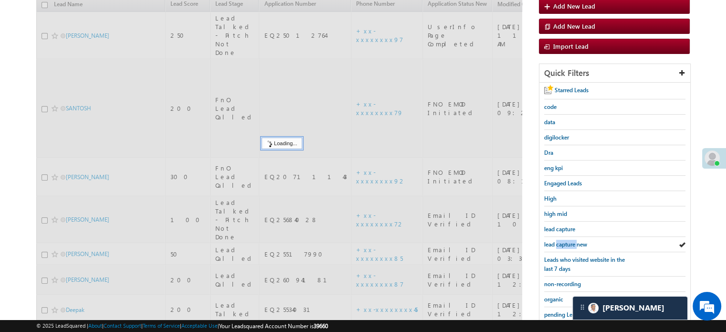
click at [559, 241] on span "lead capture new" at bounding box center [565, 244] width 43 height 7
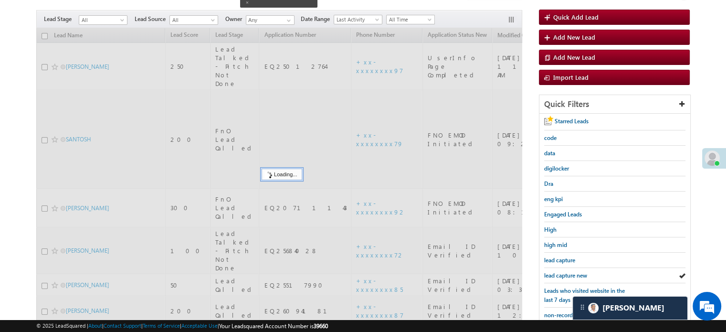
scroll to position [62, 0]
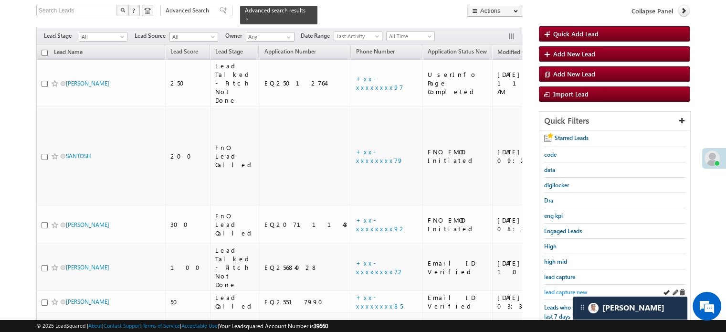
click at [576, 290] on span "lead capture new" at bounding box center [565, 291] width 43 height 7
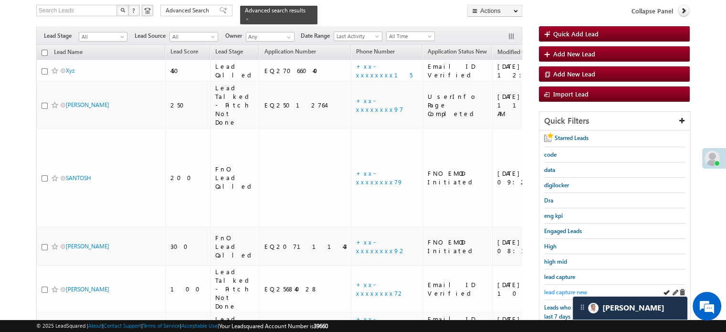
click at [548, 289] on span "lead capture new" at bounding box center [565, 291] width 43 height 7
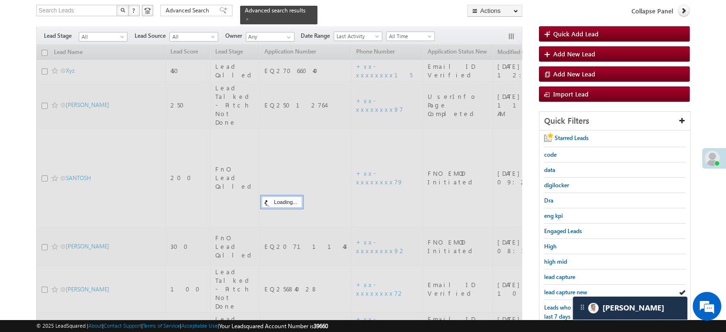
click at [548, 289] on span "lead capture new" at bounding box center [565, 291] width 43 height 7
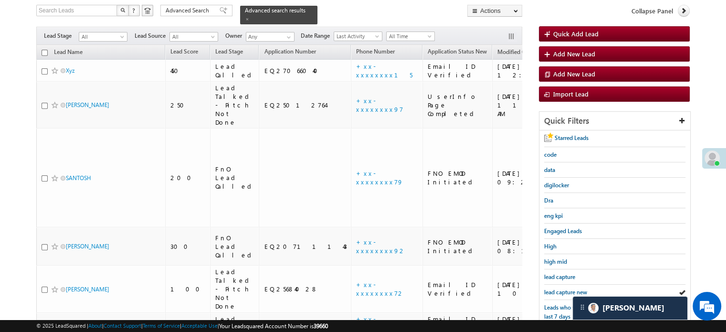
click at [548, 289] on span "lead capture new" at bounding box center [565, 291] width 43 height 7
click at [581, 289] on span "lead capture new" at bounding box center [565, 291] width 43 height 7
click at [556, 292] on span "lead capture new" at bounding box center [565, 291] width 43 height 7
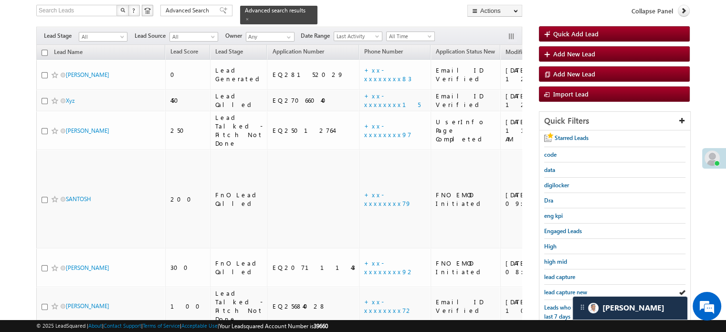
click at [557, 292] on span "lead capture new" at bounding box center [565, 291] width 43 height 7
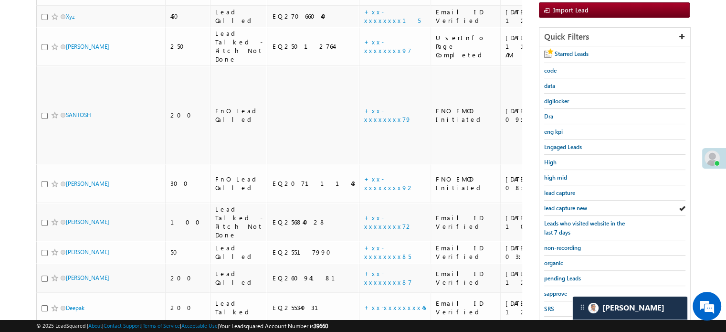
scroll to position [205, 0]
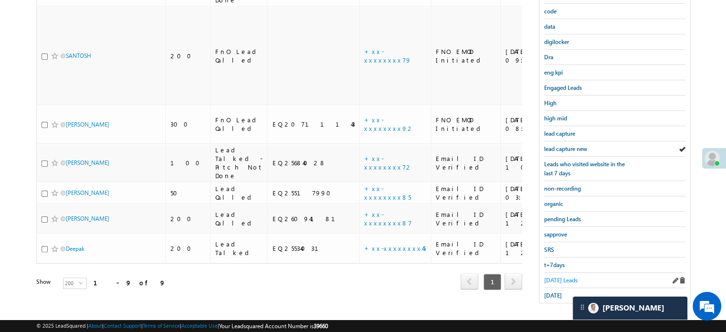
click at [557, 276] on span "Today's Leads" at bounding box center [560, 279] width 33 height 7
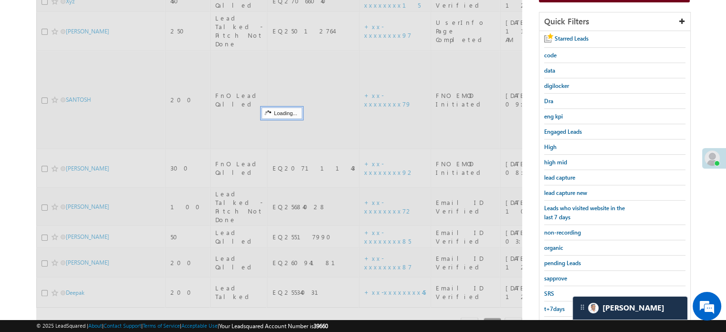
scroll to position [109, 0]
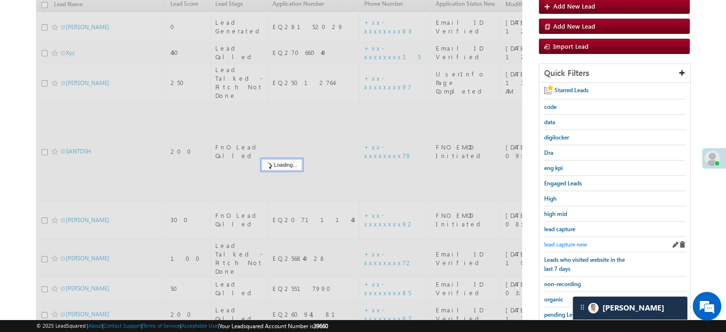
click at [568, 242] on span "lead capture new" at bounding box center [565, 244] width 43 height 7
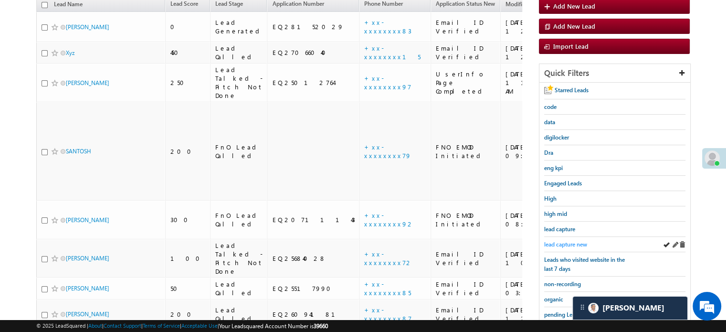
click at [565, 241] on span "lead capture new" at bounding box center [565, 244] width 43 height 7
click at [566, 241] on span "lead capture new" at bounding box center [565, 244] width 43 height 7
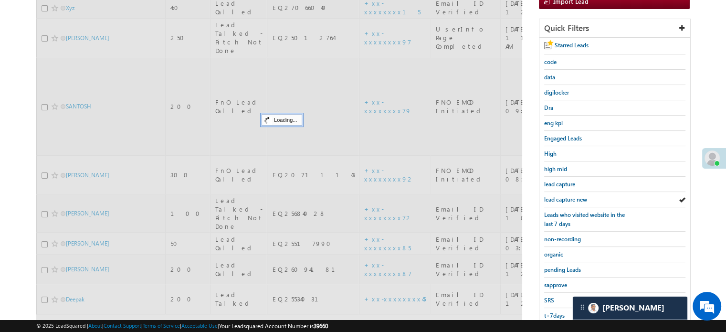
scroll to position [205, 0]
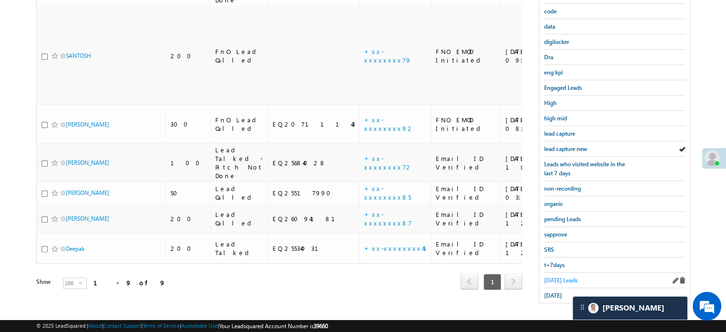
click at [558, 277] on span "Today's Leads" at bounding box center [560, 279] width 33 height 7
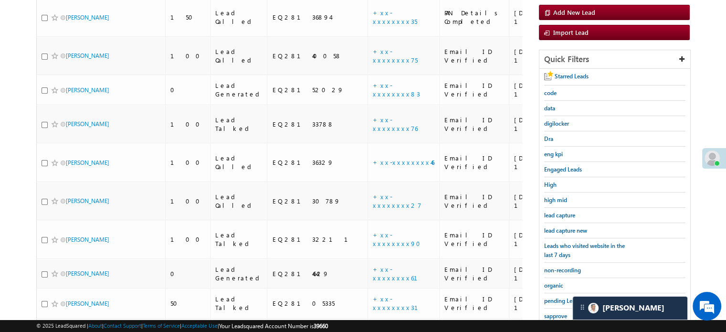
scroll to position [107, 0]
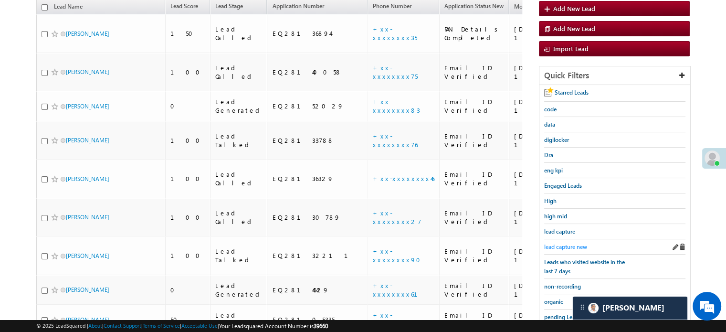
click at [567, 243] on span "lead capture new" at bounding box center [565, 246] width 43 height 7
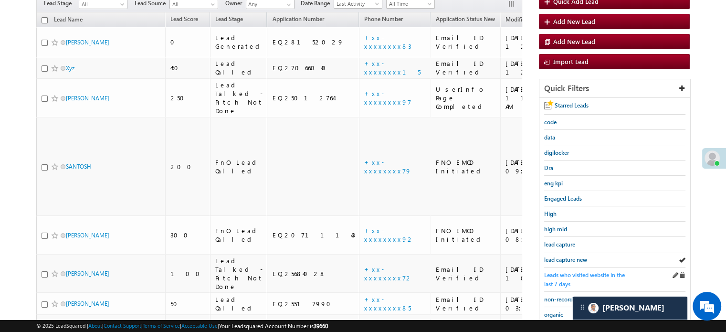
scroll to position [95, 0]
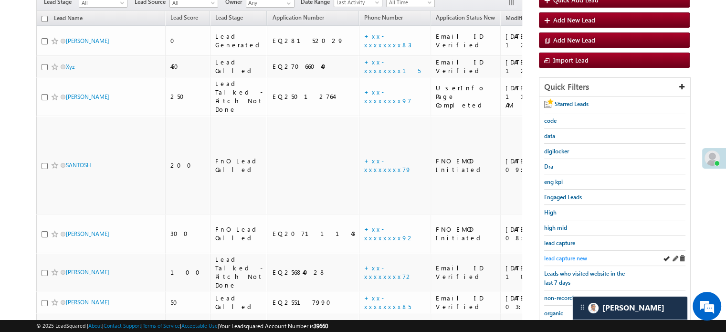
click at [561, 255] on span "lead capture new" at bounding box center [565, 257] width 43 height 7
click at [562, 257] on span "lead capture new" at bounding box center [565, 257] width 43 height 7
click at [573, 258] on span "lead capture new" at bounding box center [565, 257] width 43 height 7
click at [565, 257] on span "lead capture new" at bounding box center [565, 257] width 43 height 7
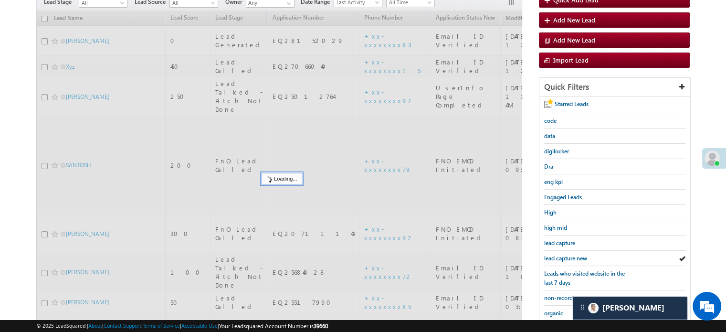
click at [565, 257] on span "lead capture new" at bounding box center [565, 257] width 43 height 7
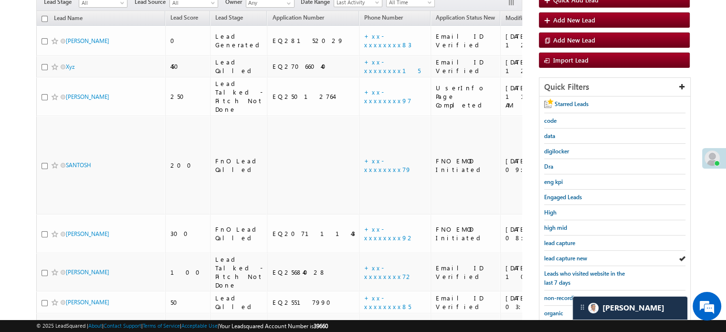
click at [565, 257] on span "lead capture new" at bounding box center [565, 257] width 43 height 7
click at [565, 254] on span "lead capture new" at bounding box center [565, 257] width 43 height 7
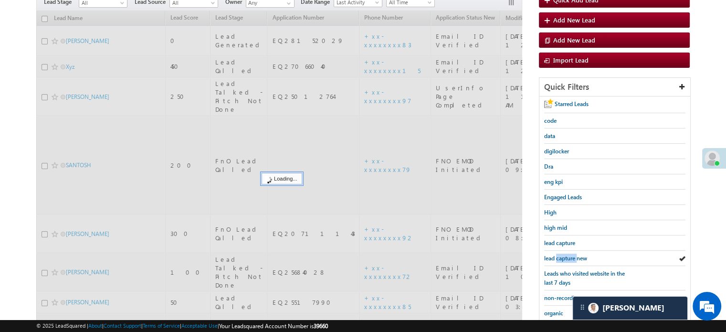
click at [565, 254] on span "lead capture new" at bounding box center [565, 257] width 43 height 7
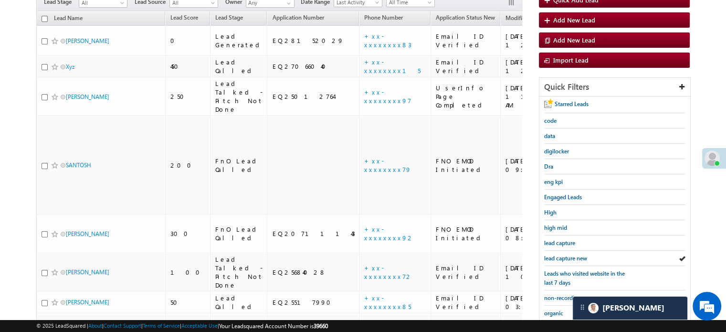
click at [565, 254] on span "lead capture new" at bounding box center [565, 257] width 43 height 7
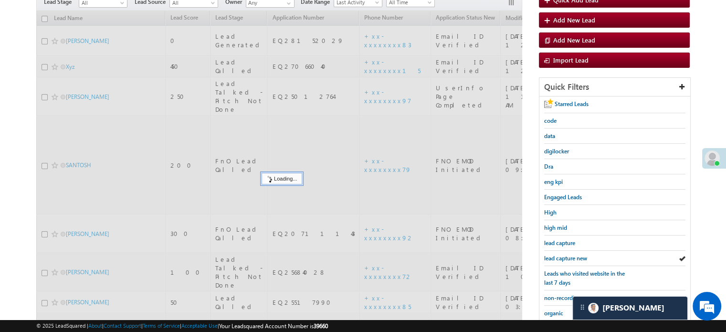
click at [565, 254] on span "lead capture new" at bounding box center [565, 257] width 43 height 7
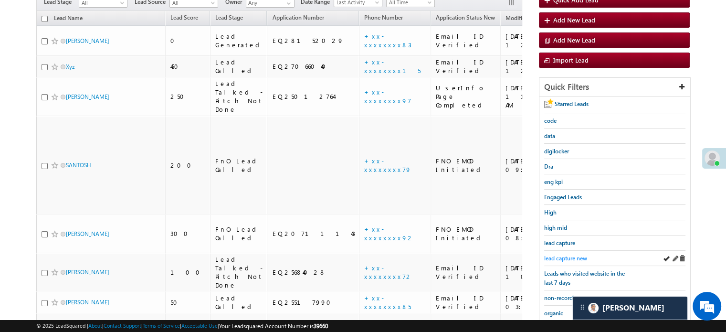
drag, startPoint x: 561, startPoint y: 249, endPoint x: 564, endPoint y: 254, distance: 6.2
click at [562, 251] on div "lead capture new" at bounding box center [614, 258] width 141 height 15
click at [564, 257] on span "lead capture new" at bounding box center [565, 257] width 43 height 7
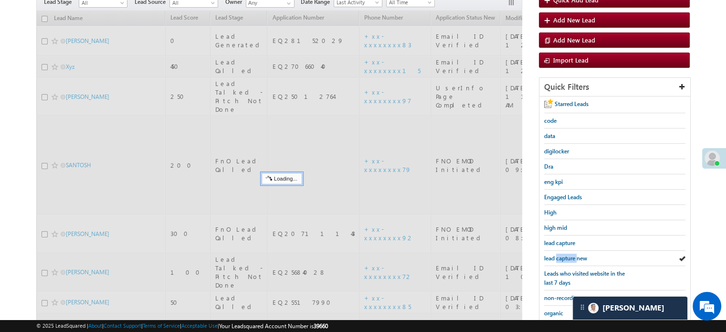
click at [564, 257] on span "lead capture new" at bounding box center [565, 257] width 43 height 7
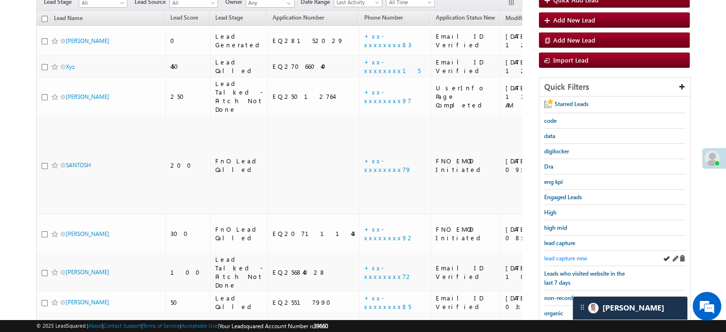
click at [568, 254] on span "lead capture new" at bounding box center [565, 257] width 43 height 7
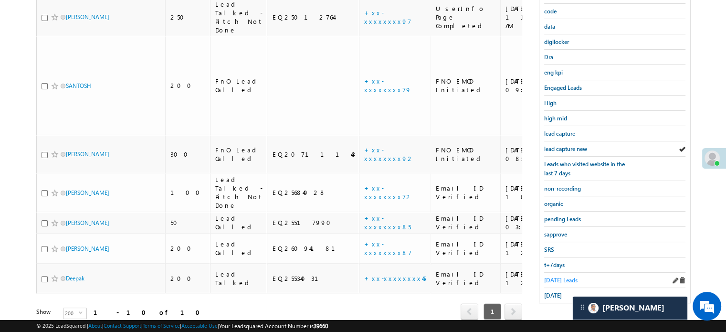
click at [566, 276] on span "Today's Leads" at bounding box center [560, 279] width 33 height 7
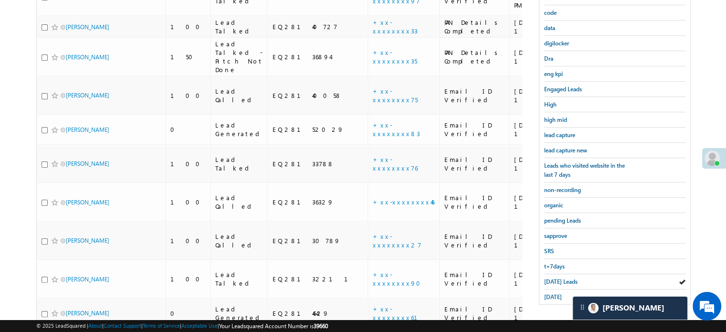
scroll to position [71, 0]
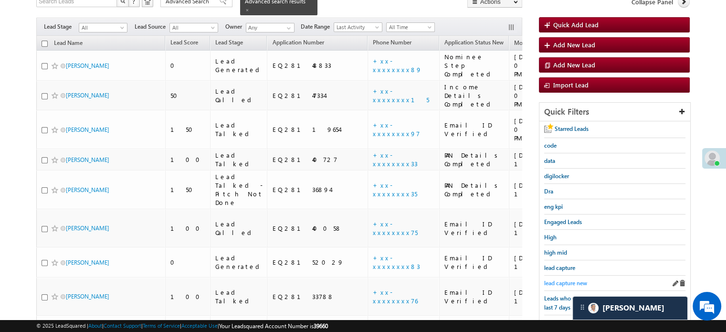
click at [567, 279] on span "lead capture new" at bounding box center [565, 282] width 43 height 7
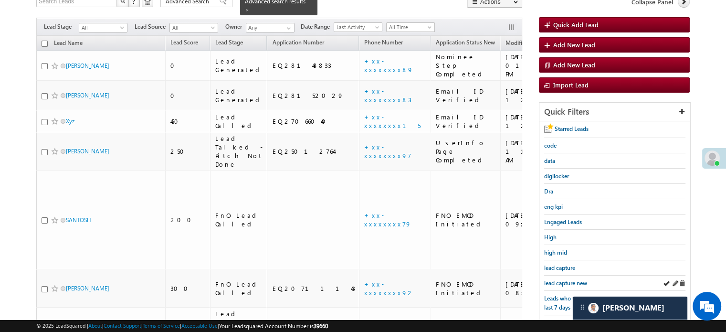
click at [571, 275] on div "lead capture new" at bounding box center [614, 282] width 141 height 15
click at [572, 279] on span "lead capture new" at bounding box center [565, 282] width 43 height 7
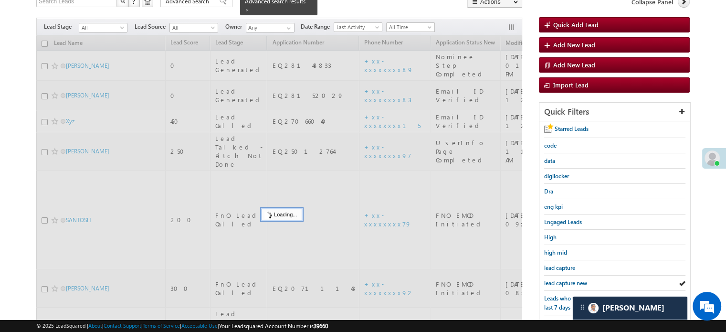
click at [572, 279] on span "lead capture new" at bounding box center [565, 282] width 43 height 7
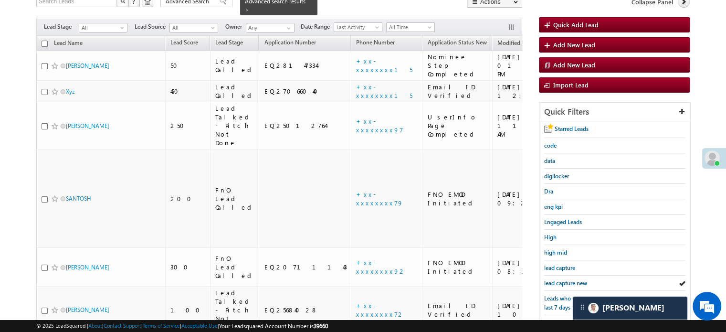
click at [572, 279] on span "lead capture new" at bounding box center [565, 282] width 43 height 7
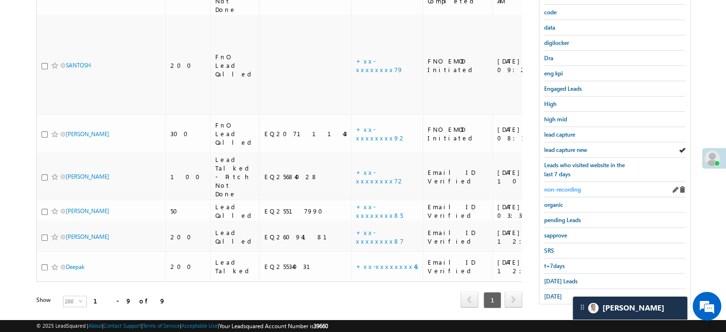
scroll to position [205, 0]
click at [565, 147] on span "lead capture new" at bounding box center [565, 148] width 43 height 7
click at [577, 145] on span "lead capture new" at bounding box center [565, 148] width 43 height 7
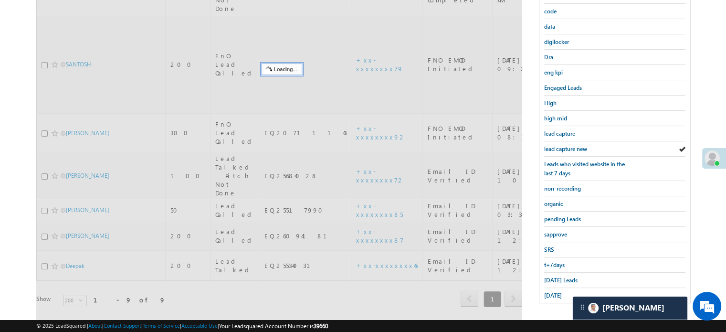
click at [572, 145] on span "lead capture new" at bounding box center [565, 148] width 43 height 7
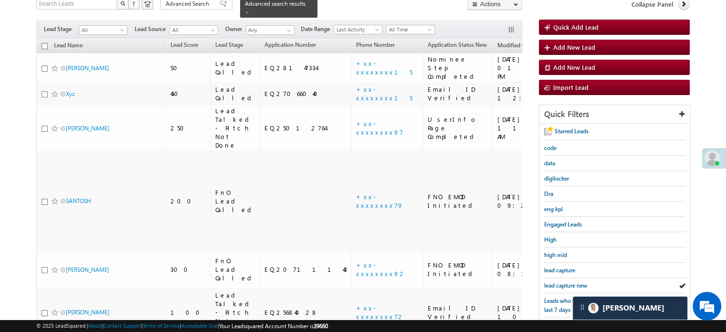
scroll to position [157, 0]
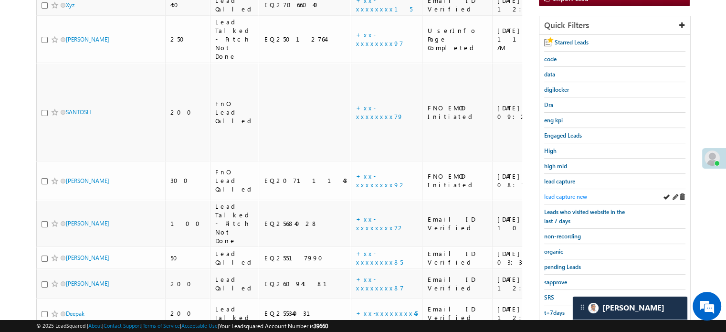
click at [568, 193] on span "lead capture new" at bounding box center [565, 196] width 43 height 7
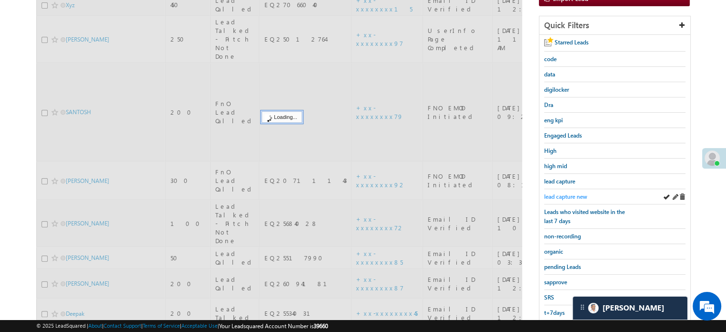
scroll to position [62, 0]
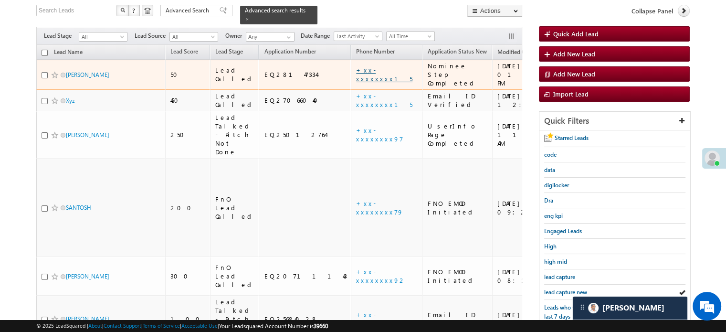
click at [356, 66] on link "+xx-xxxxxxxx15" at bounding box center [384, 74] width 56 height 17
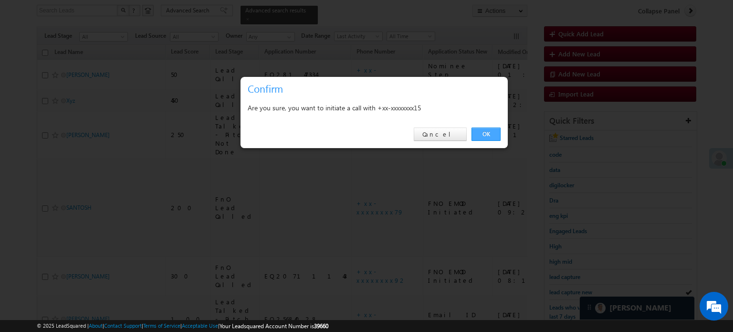
click at [477, 127] on link "OK" at bounding box center [485, 133] width 29 height 13
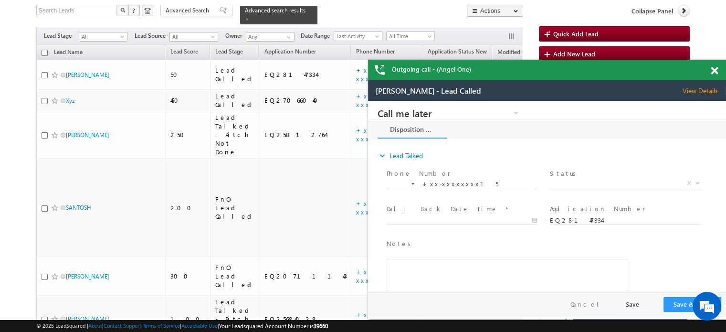
scroll to position [0, 0]
click at [712, 70] on span at bounding box center [714, 71] width 7 height 8
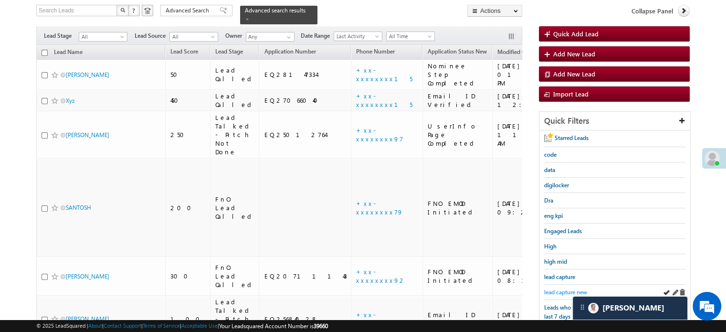
click at [557, 288] on span "lead capture new" at bounding box center [565, 291] width 43 height 7
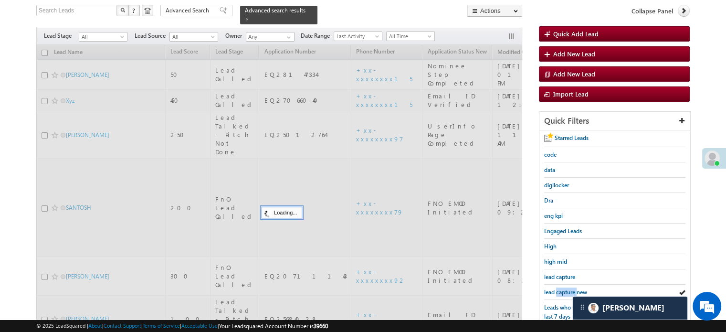
click at [557, 288] on span "lead capture new" at bounding box center [565, 291] width 43 height 7
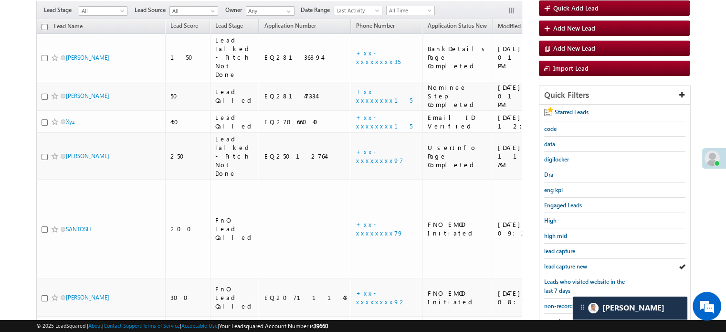
scroll to position [62, 0]
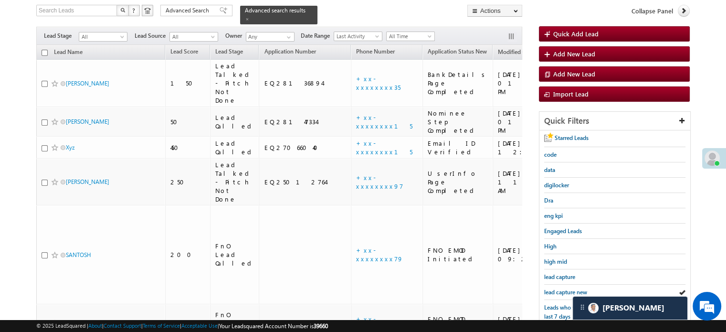
click at [557, 288] on span "lead capture new" at bounding box center [565, 291] width 43 height 7
click at [554, 288] on span "lead capture new" at bounding box center [565, 291] width 43 height 7
click at [567, 290] on span "lead capture new" at bounding box center [565, 291] width 43 height 7
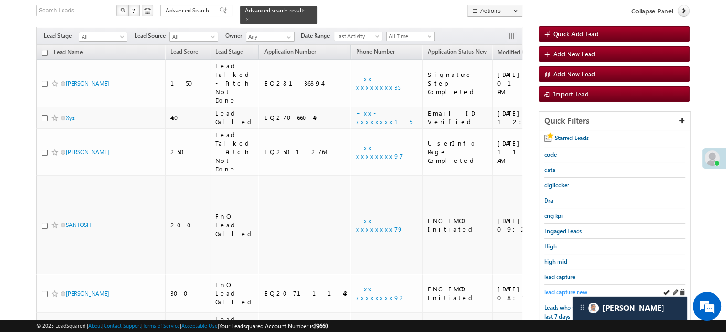
click at [567, 292] on span "lead capture new" at bounding box center [565, 291] width 43 height 7
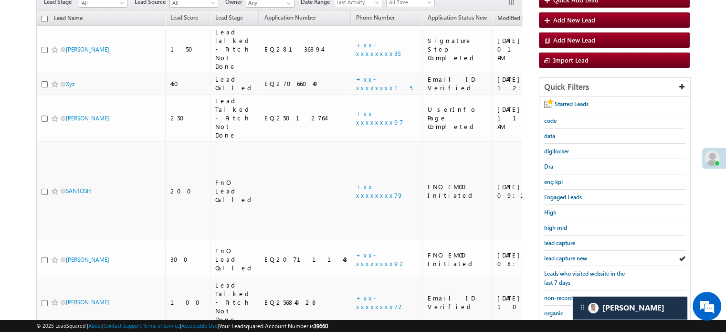
scroll to position [109, 0]
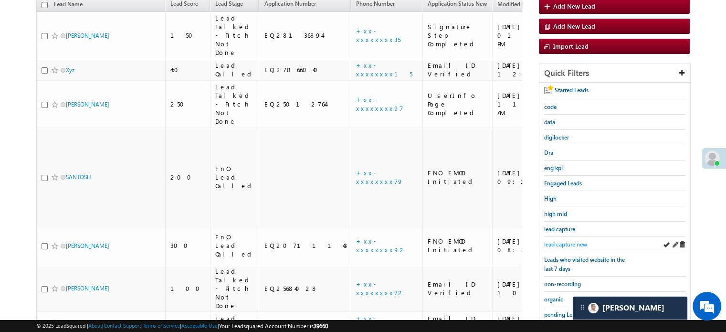
click at [559, 241] on span "lead capture new" at bounding box center [565, 244] width 43 height 7
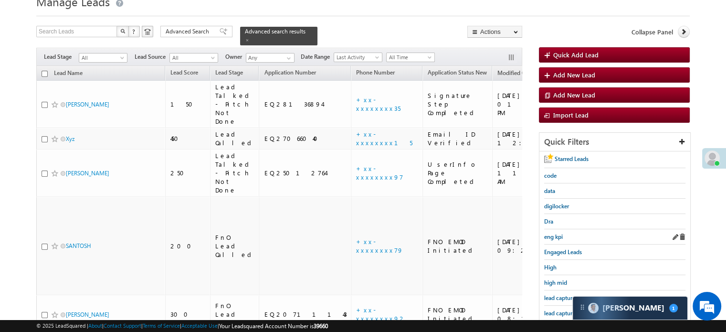
scroll to position [62, 0]
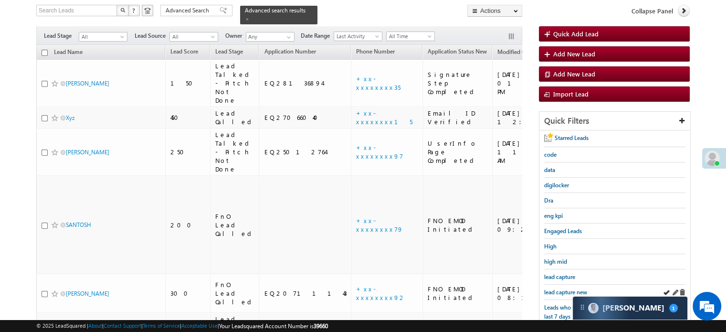
click at [553, 284] on div "lead capture new" at bounding box center [614, 291] width 141 height 15
click at [555, 288] on span "lead capture new" at bounding box center [565, 291] width 43 height 7
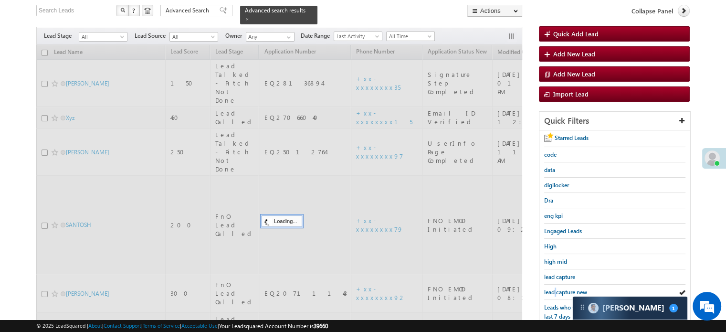
click at [555, 288] on span "lead capture new" at bounding box center [565, 291] width 43 height 7
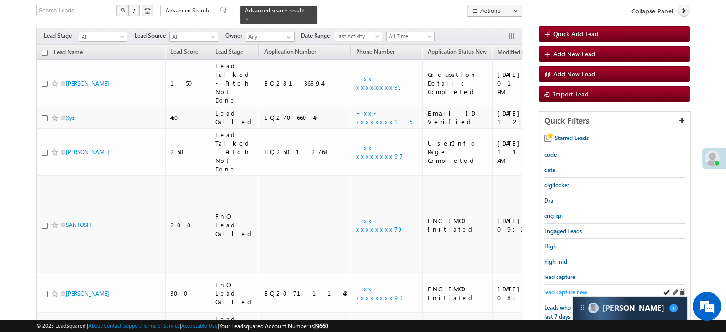
click at [554, 287] on link "lead capture new" at bounding box center [565, 291] width 43 height 9
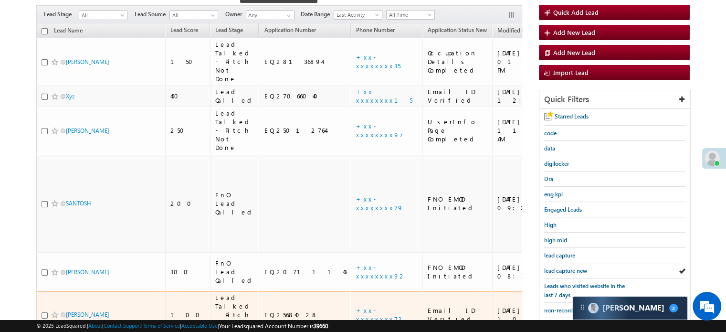
scroll to position [95, 0]
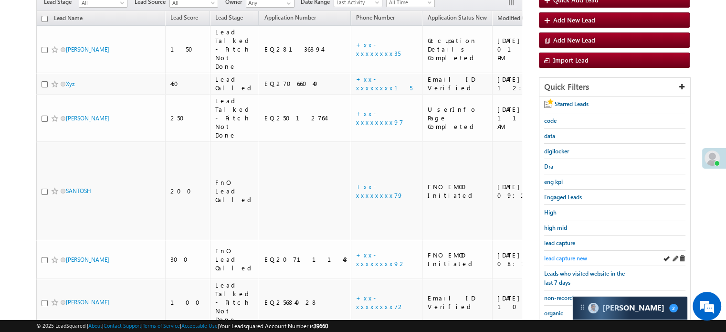
click at [551, 254] on span "lead capture new" at bounding box center [565, 257] width 43 height 7
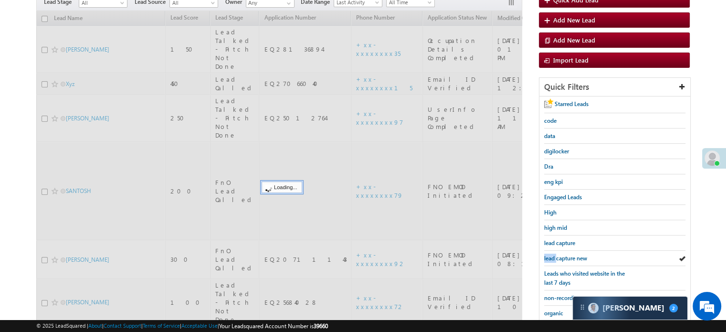
click at [552, 254] on span "lead capture new" at bounding box center [565, 257] width 43 height 7
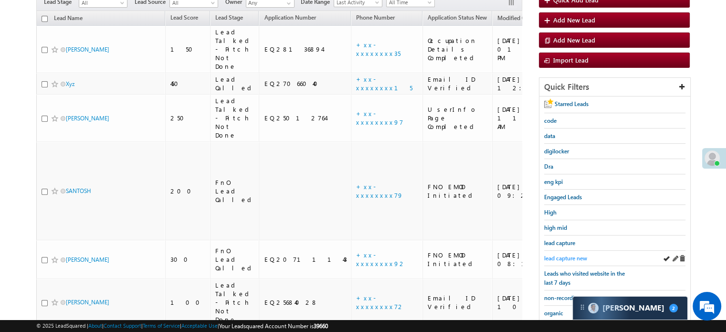
click at [552, 254] on span "lead capture new" at bounding box center [565, 257] width 43 height 7
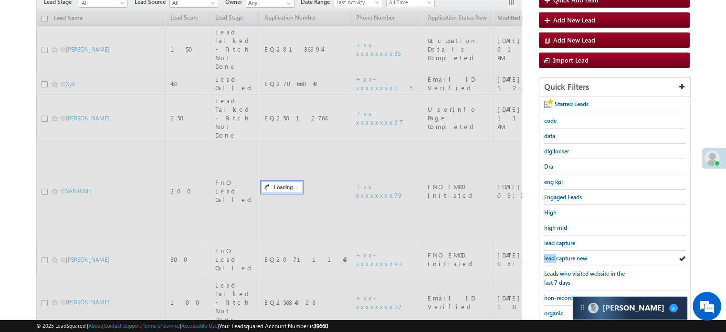
click at [552, 254] on span "lead capture new" at bounding box center [565, 257] width 43 height 7
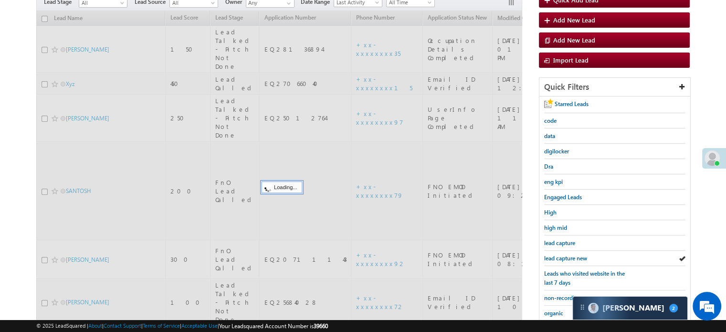
click at [552, 254] on span "lead capture new" at bounding box center [565, 257] width 43 height 7
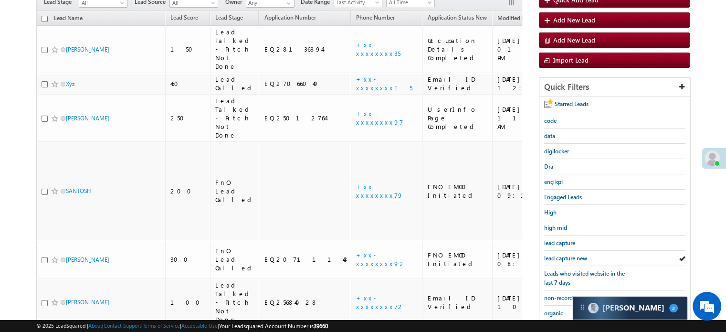
click at [552, 254] on span "lead capture new" at bounding box center [565, 257] width 43 height 7
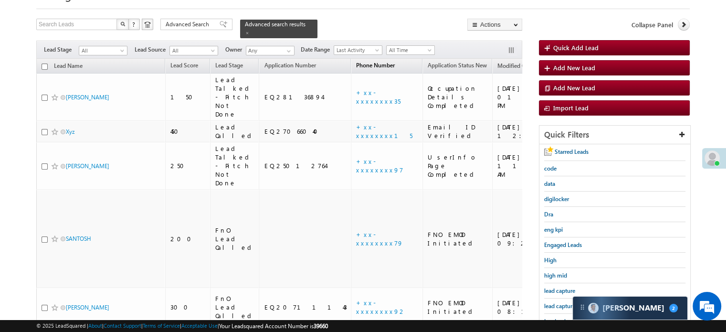
scroll to position [48, 0]
click at [567, 303] on span "lead capture new" at bounding box center [565, 305] width 43 height 7
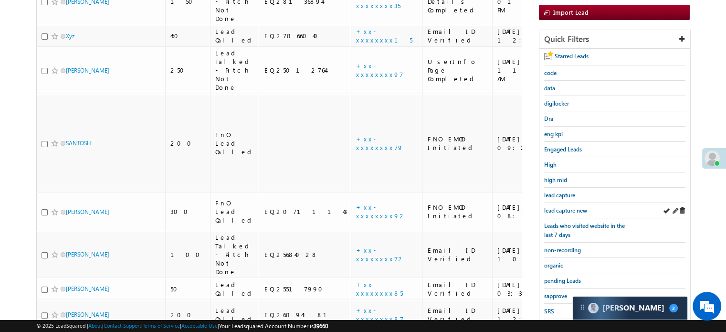
click at [569, 213] on div "lead capture new" at bounding box center [614, 210] width 141 height 15
click at [568, 209] on span "lead capture new" at bounding box center [565, 210] width 43 height 7
click at [569, 209] on span "lead capture new" at bounding box center [565, 210] width 43 height 7
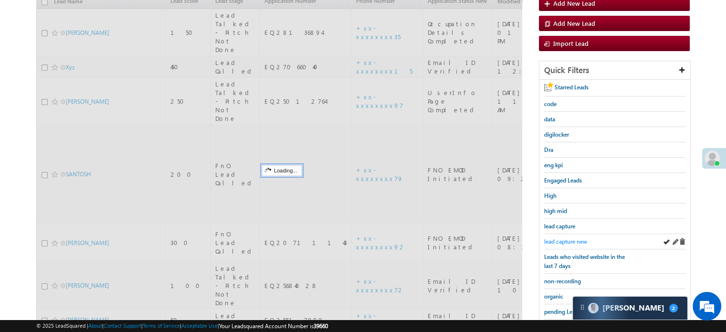
scroll to position [95, 0]
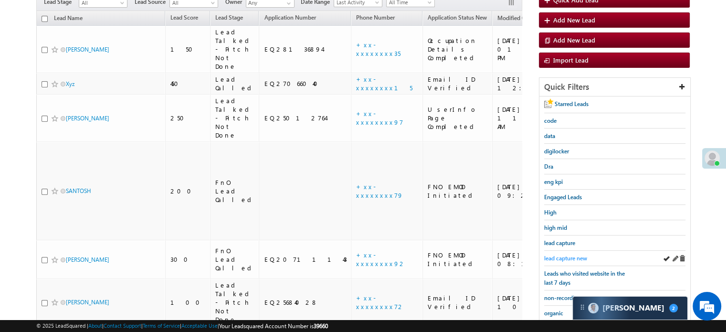
click at [566, 255] on span "lead capture new" at bounding box center [565, 257] width 43 height 7
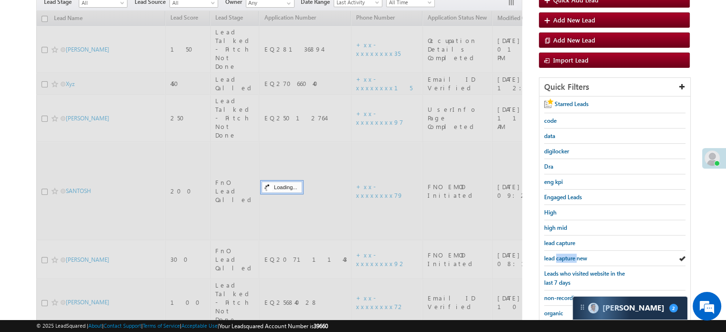
click at [566, 255] on span "lead capture new" at bounding box center [565, 257] width 43 height 7
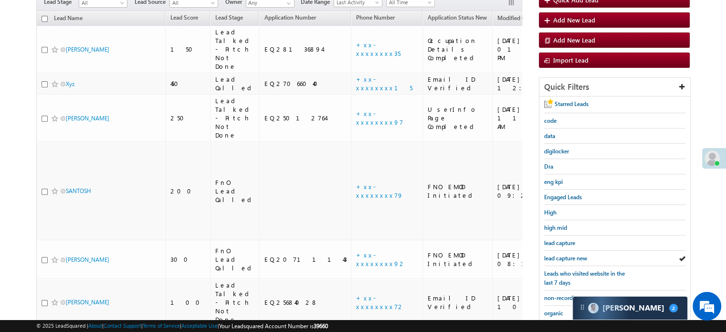
click at [566, 255] on span "lead capture new" at bounding box center [565, 257] width 43 height 7
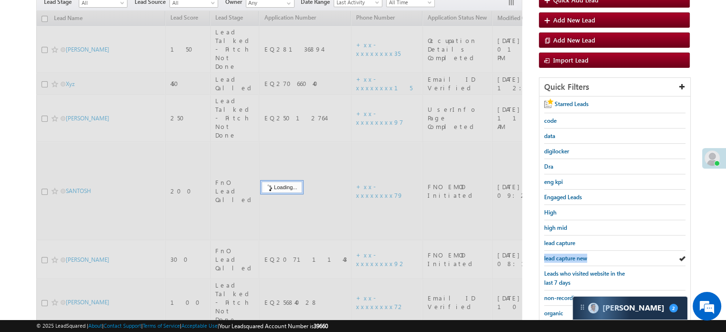
click at [566, 255] on span "lead capture new" at bounding box center [565, 257] width 43 height 7
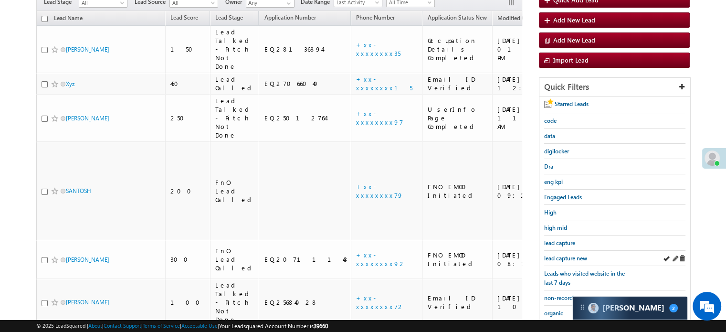
click at [558, 260] on div "lead capture new" at bounding box center [614, 258] width 141 height 15
click at [560, 254] on span "lead capture new" at bounding box center [565, 257] width 43 height 7
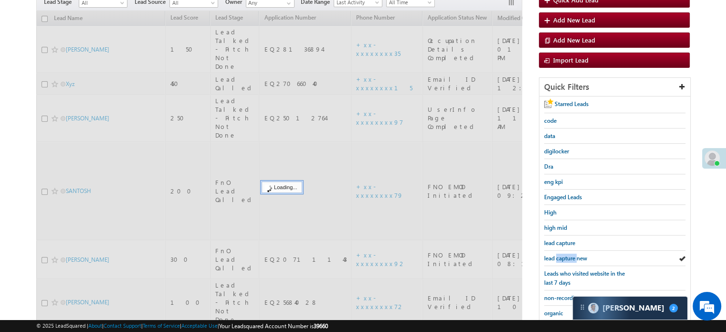
click at [560, 254] on span "lead capture new" at bounding box center [565, 257] width 43 height 7
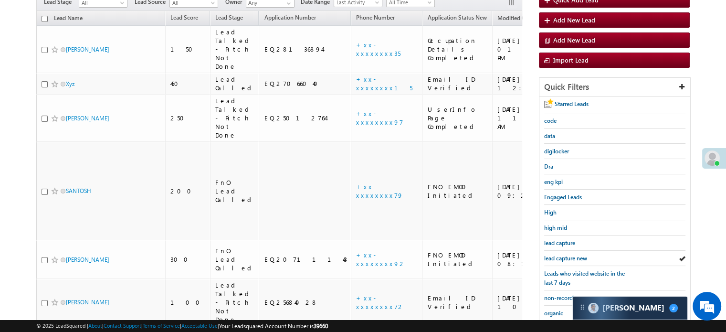
click at [560, 254] on span "lead capture new" at bounding box center [565, 257] width 43 height 7
click at [584, 255] on span "lead capture new" at bounding box center [565, 257] width 43 height 7
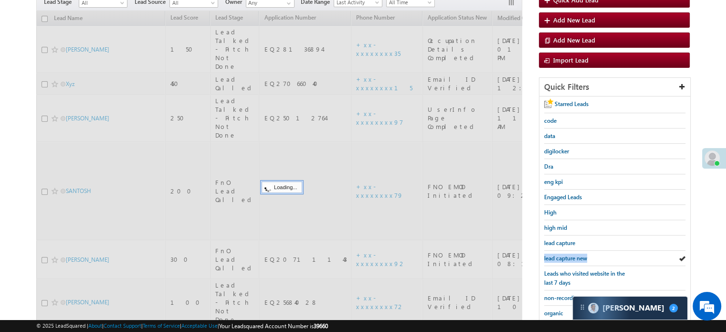
click at [584, 255] on span "lead capture new" at bounding box center [565, 257] width 43 height 7
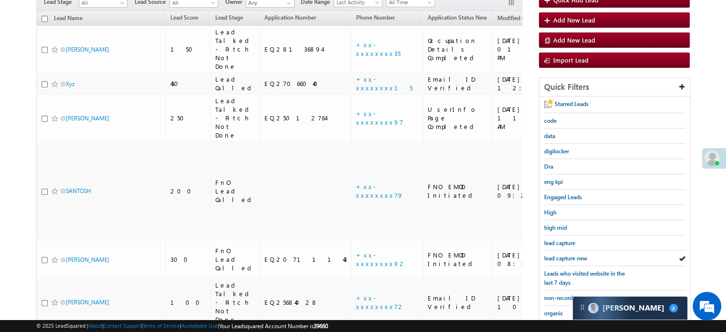
click at [584, 255] on span "lead capture new" at bounding box center [565, 257] width 43 height 7
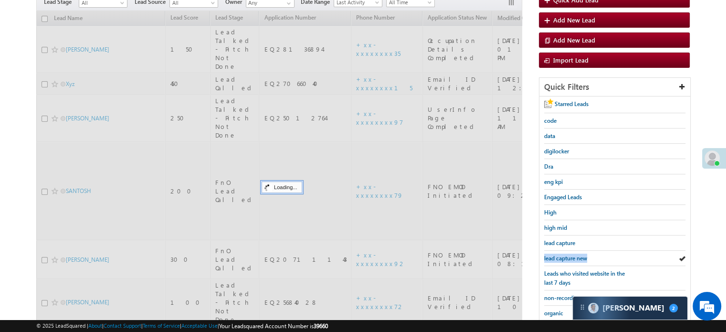
click at [584, 255] on span "lead capture new" at bounding box center [565, 257] width 43 height 7
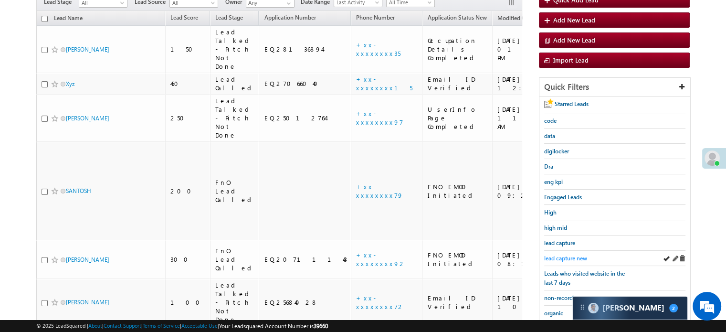
click at [568, 254] on span "lead capture new" at bounding box center [565, 257] width 43 height 7
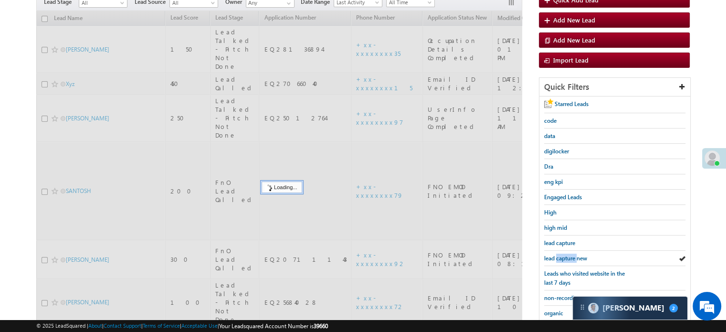
click at [568, 254] on span "lead capture new" at bounding box center [565, 257] width 43 height 7
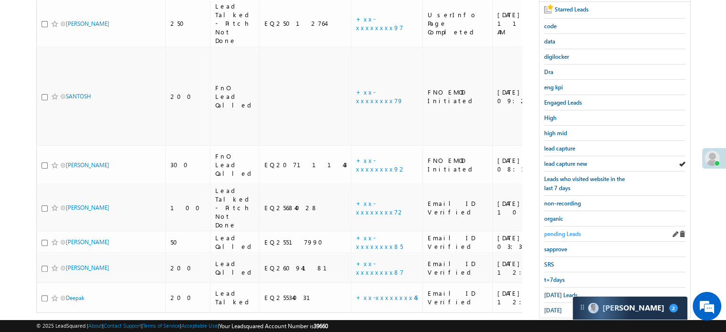
scroll to position [191, 0]
click at [561, 290] on span "Today's Leads" at bounding box center [560, 293] width 33 height 7
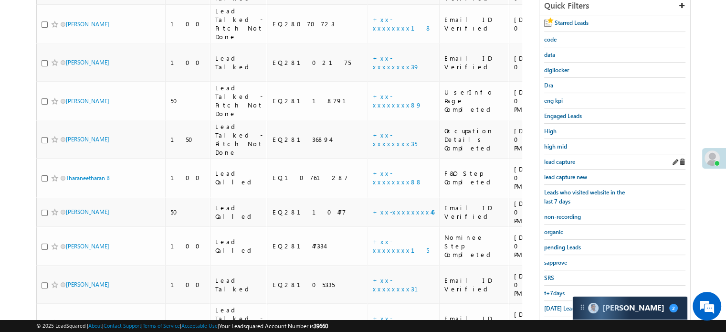
scroll to position [113, 0]
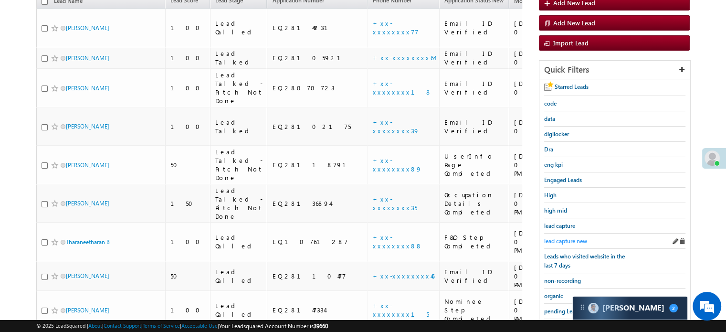
click at [562, 237] on span "lead capture new" at bounding box center [565, 240] width 43 height 7
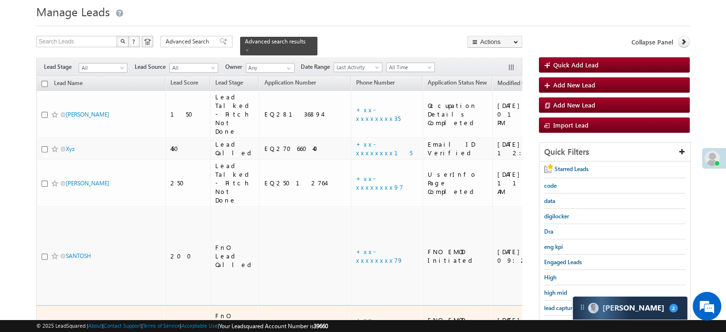
scroll to position [95, 0]
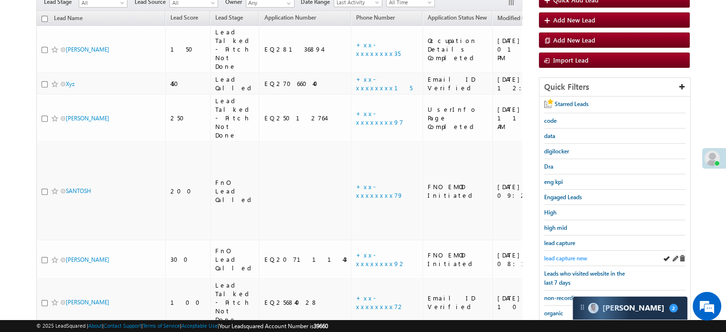
click at [566, 254] on span "lead capture new" at bounding box center [565, 257] width 43 height 7
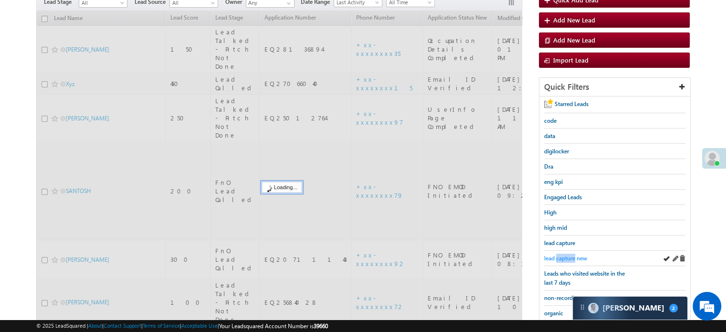
click at [567, 254] on span "lead capture new" at bounding box center [565, 257] width 43 height 7
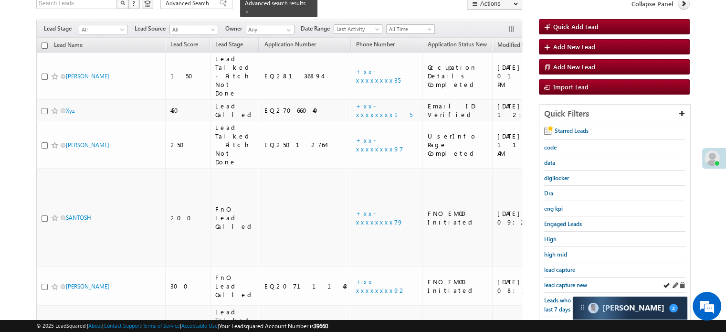
scroll to position [143, 0]
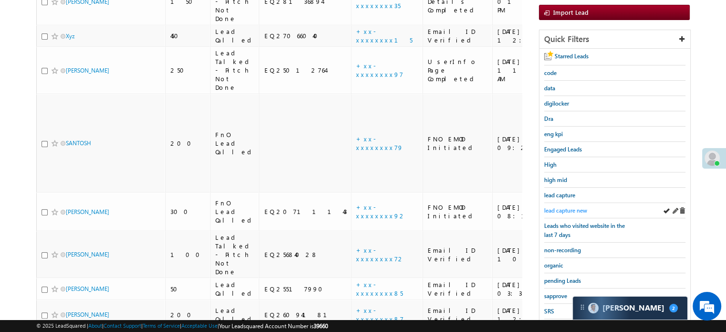
click at [554, 207] on span "lead capture new" at bounding box center [565, 210] width 43 height 7
click at [576, 207] on span "lead capture new" at bounding box center [565, 210] width 43 height 7
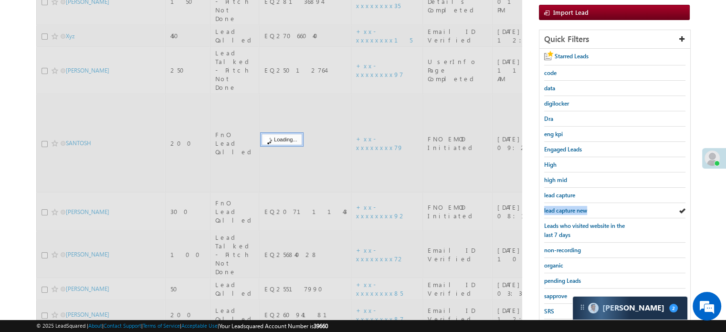
click at [576, 207] on span "lead capture new" at bounding box center [565, 210] width 43 height 7
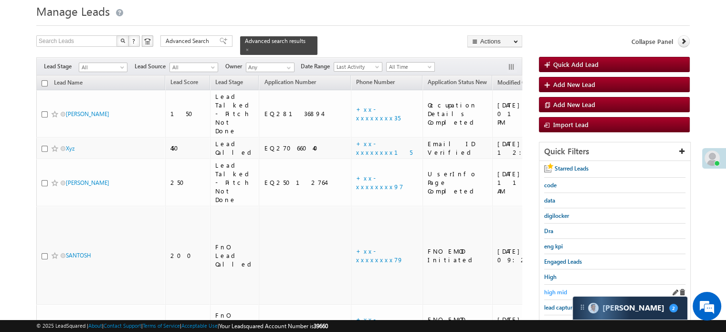
scroll to position [95, 0]
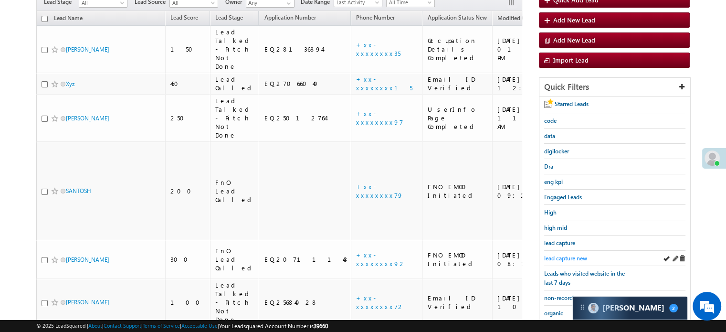
click at [555, 257] on span "lead capture new" at bounding box center [565, 257] width 43 height 7
click at [576, 257] on span "lead capture new" at bounding box center [565, 257] width 43 height 7
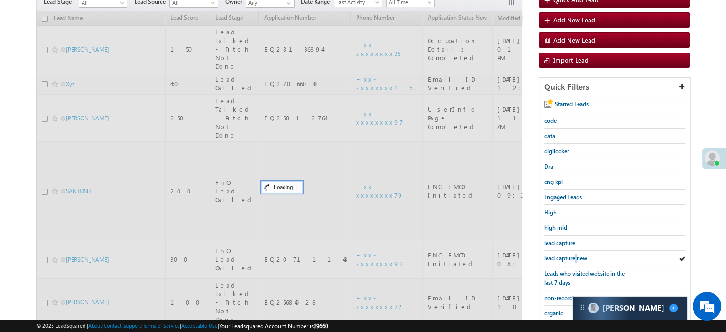
click at [576, 257] on span "lead capture new" at bounding box center [565, 257] width 43 height 7
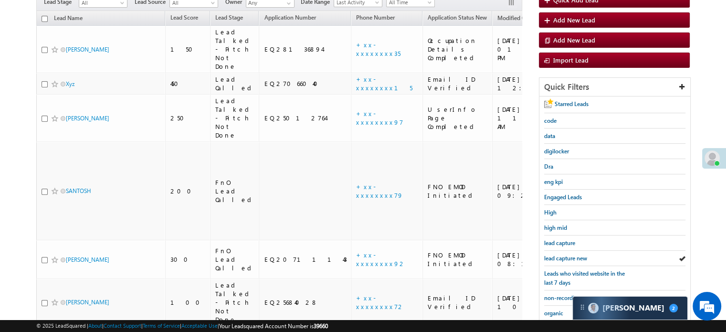
scroll to position [205, 0]
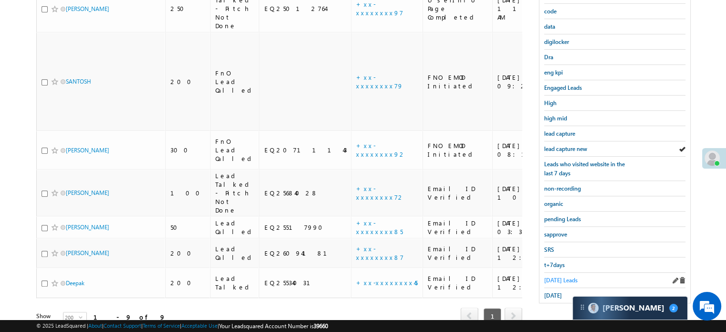
click at [549, 276] on span "Today's Leads" at bounding box center [560, 279] width 33 height 7
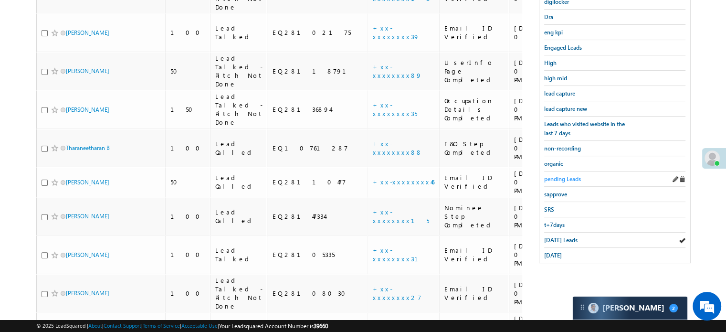
scroll to position [216, 0]
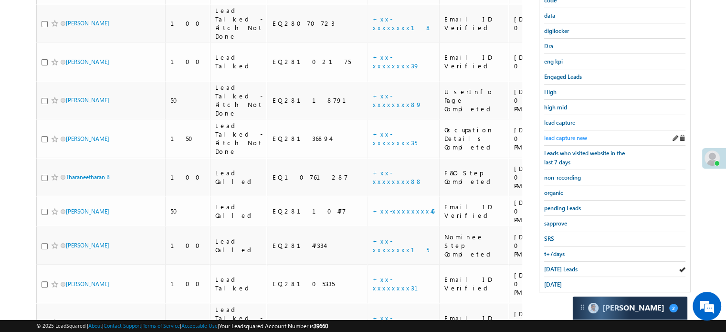
click at [564, 134] on span "lead capture new" at bounding box center [565, 137] width 43 height 7
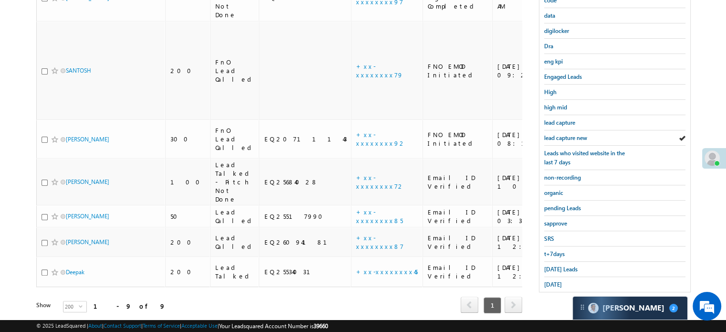
scroll to position [73, 0]
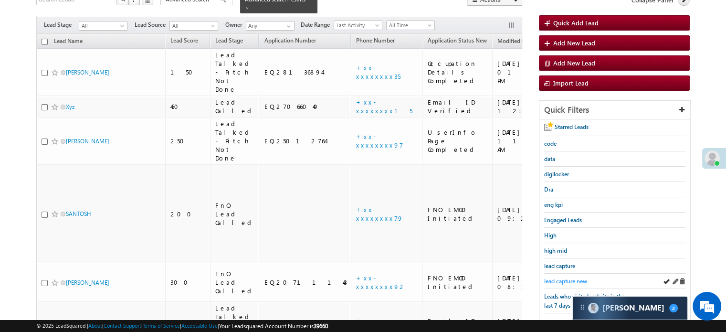
click at [566, 277] on span "lead capture new" at bounding box center [565, 280] width 43 height 7
click at [563, 277] on span "lead capture new" at bounding box center [565, 280] width 43 height 7
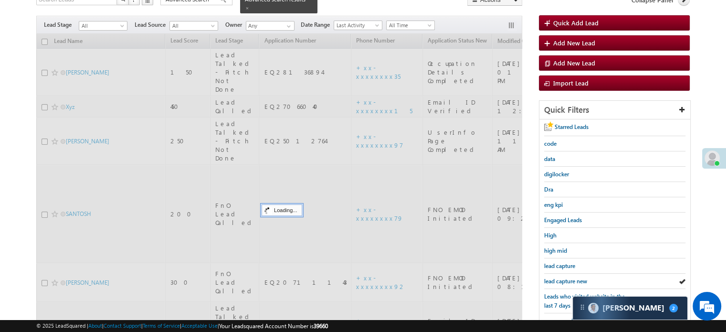
click at [563, 277] on span "lead capture new" at bounding box center [565, 280] width 43 height 7
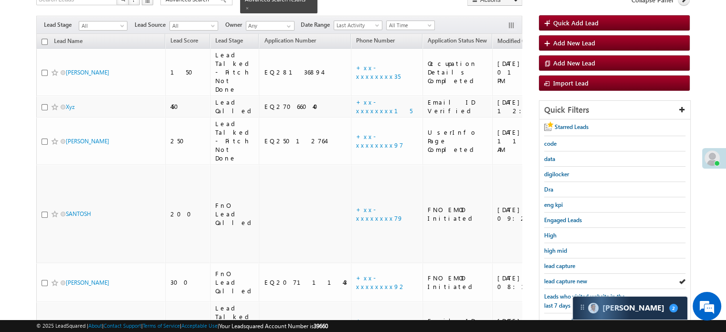
click at [564, 277] on span "lead capture new" at bounding box center [565, 280] width 43 height 7
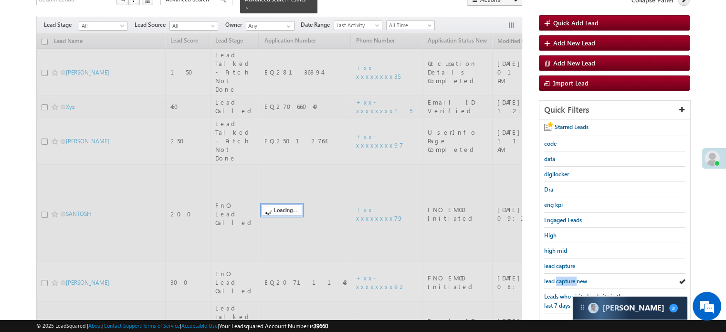
click at [564, 277] on span "lead capture new" at bounding box center [565, 280] width 43 height 7
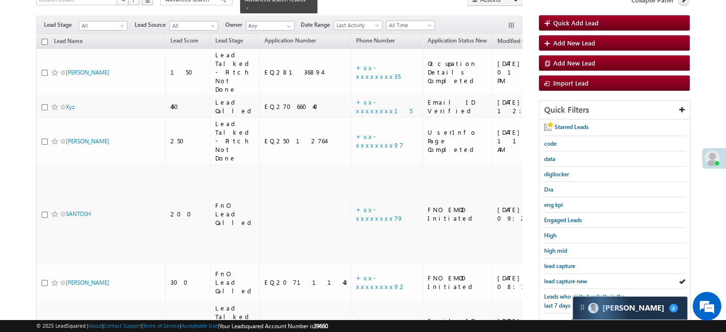
click at [565, 277] on span "lead capture new" at bounding box center [565, 280] width 43 height 7
click at [558, 277] on span "lead capture new" at bounding box center [565, 280] width 43 height 7
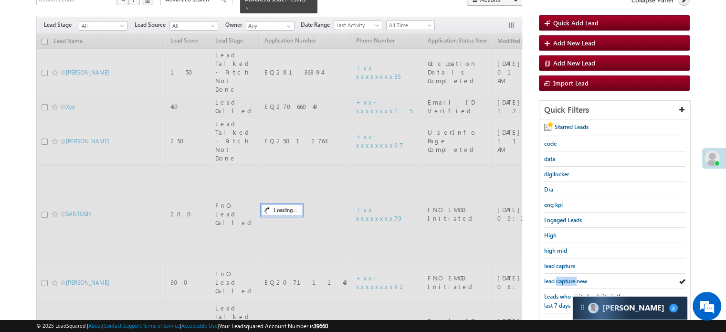
click at [558, 277] on span "lead capture new" at bounding box center [565, 280] width 43 height 7
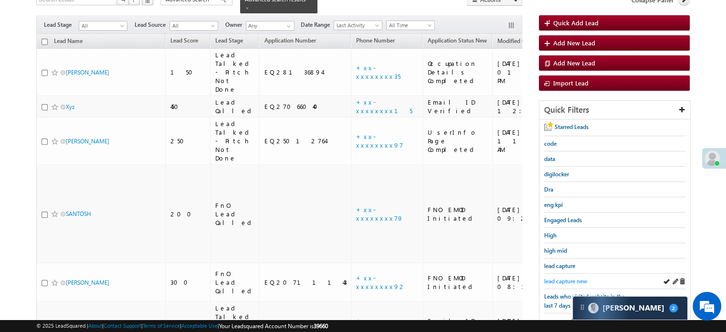
click at [567, 277] on span "lead capture new" at bounding box center [565, 280] width 43 height 7
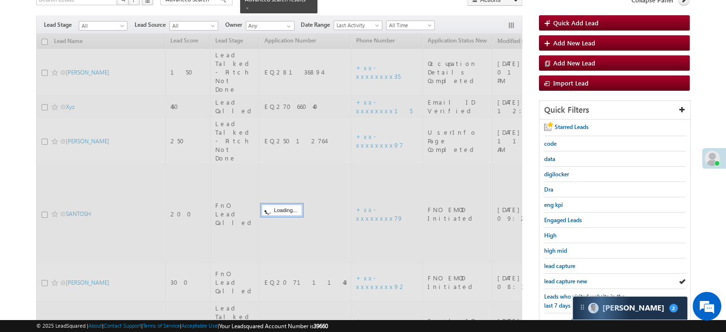
click at [567, 277] on span "lead capture new" at bounding box center [565, 280] width 43 height 7
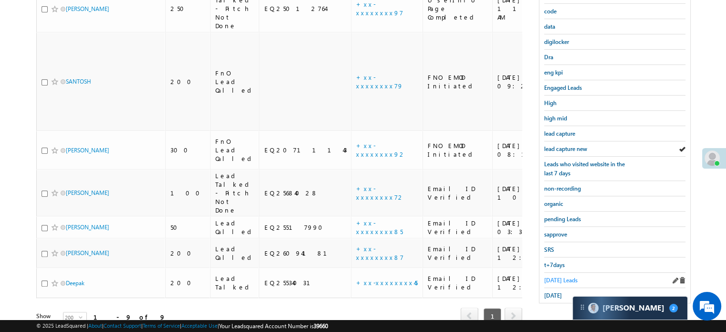
click at [565, 276] on span "Today's Leads" at bounding box center [560, 279] width 33 height 7
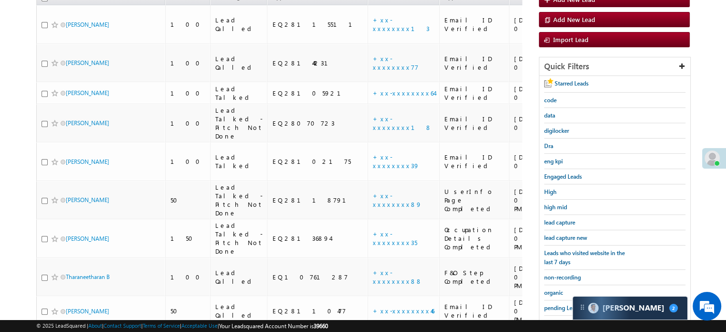
scroll to position [157, 0]
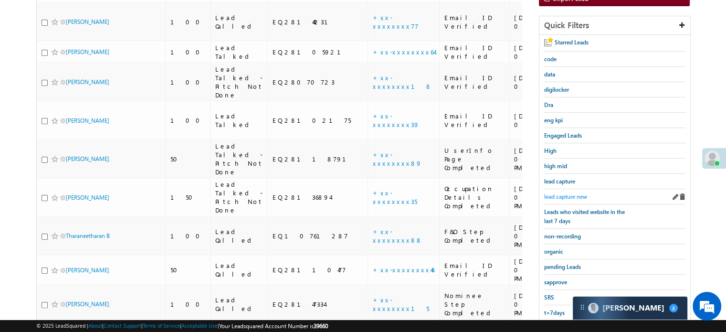
click at [554, 189] on div "lead capture new" at bounding box center [614, 196] width 141 height 15
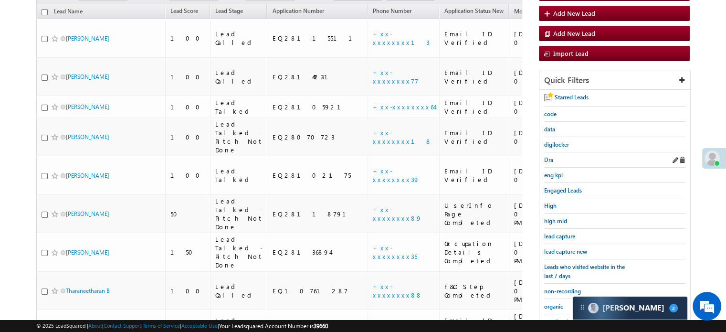
scroll to position [62, 0]
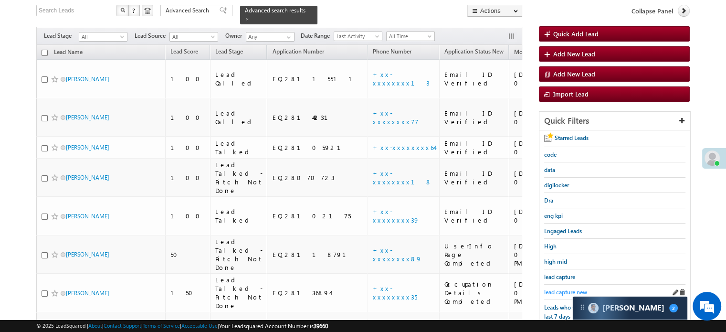
click at [561, 287] on link "lead capture new" at bounding box center [565, 291] width 43 height 9
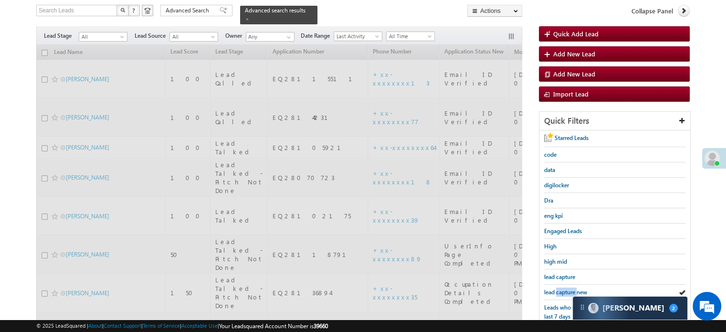
click at [563, 288] on span "lead capture new" at bounding box center [565, 291] width 43 height 7
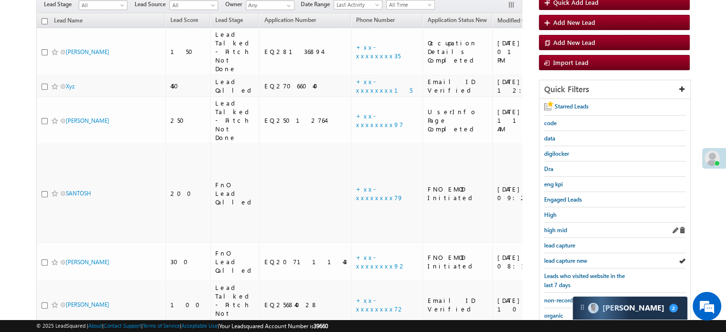
scroll to position [109, 0]
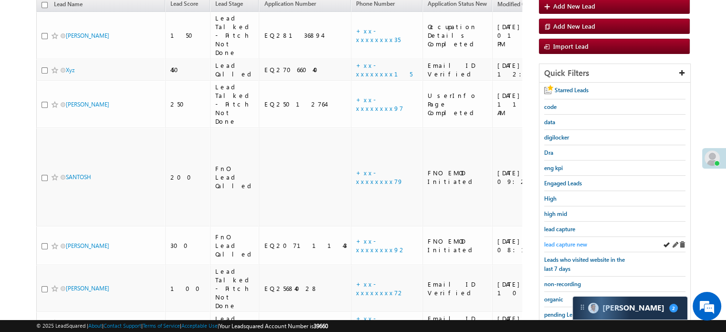
click at [578, 241] on span "lead capture new" at bounding box center [565, 244] width 43 height 7
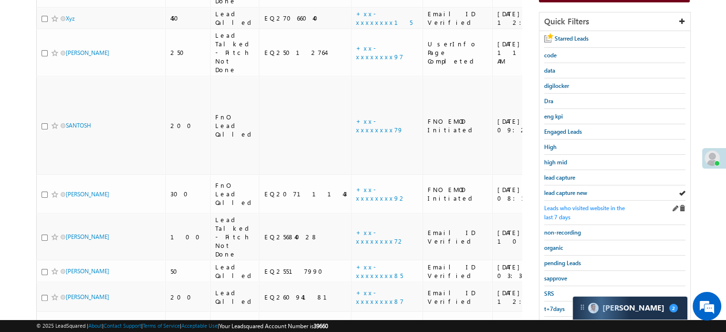
scroll to position [205, 0]
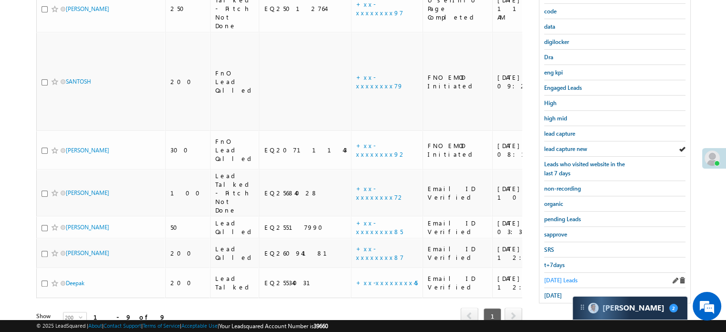
click at [559, 276] on span "Today's Leads" at bounding box center [560, 279] width 33 height 7
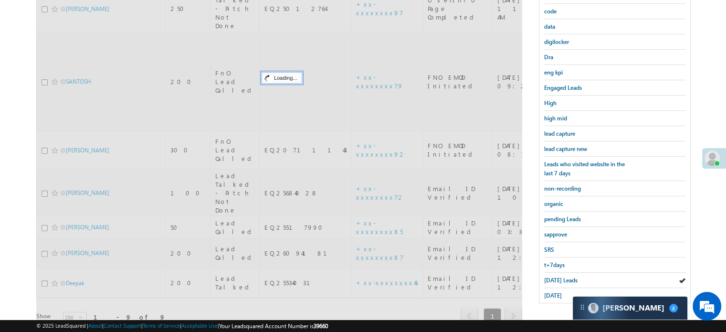
scroll to position [157, 0]
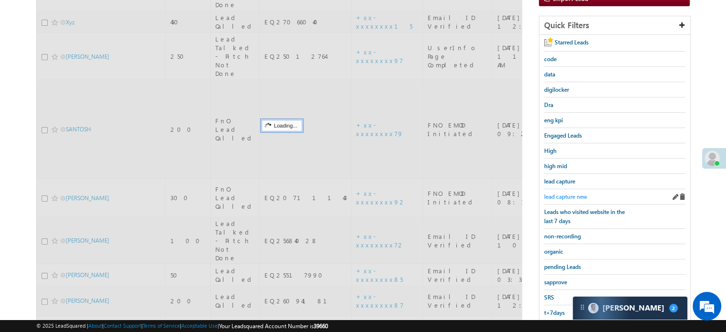
click at [556, 194] on span "lead capture new" at bounding box center [565, 196] width 43 height 7
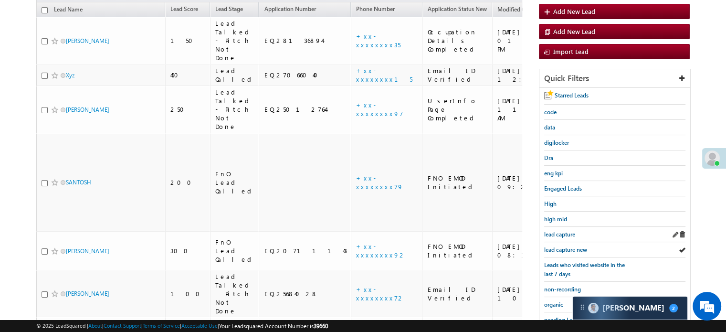
scroll to position [109, 0]
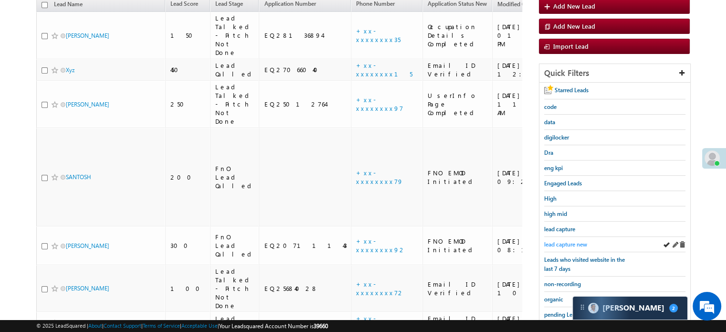
click at [565, 241] on span "lead capture new" at bounding box center [565, 244] width 43 height 7
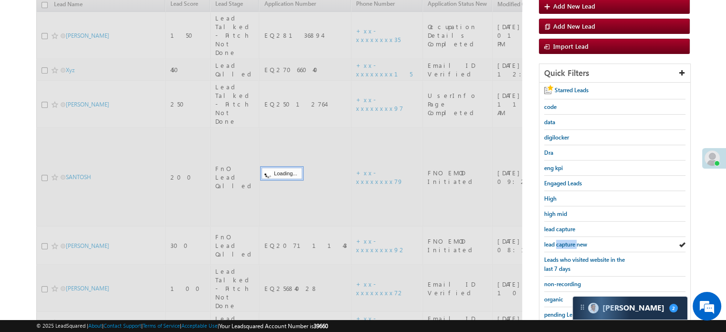
click at [565, 241] on span "lead capture new" at bounding box center [565, 244] width 43 height 7
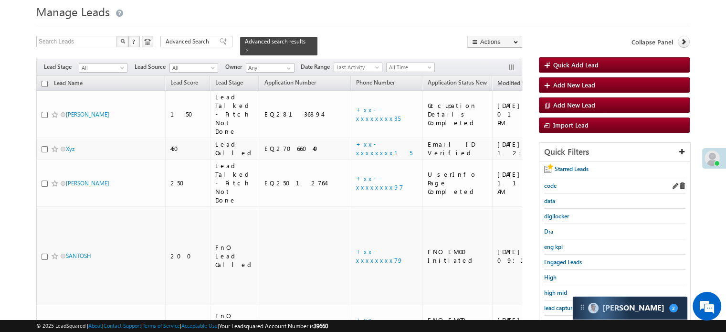
scroll to position [95, 0]
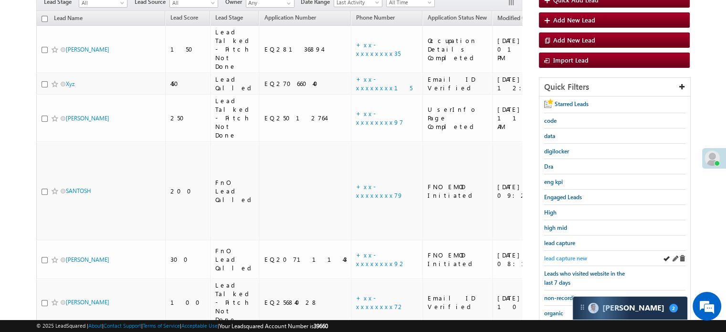
click at [555, 254] on span "lead capture new" at bounding box center [565, 257] width 43 height 7
click at [558, 257] on span "lead capture new" at bounding box center [565, 257] width 43 height 7
click at [554, 251] on div "lead capture new" at bounding box center [614, 258] width 141 height 15
click at [557, 254] on span "lead capture new" at bounding box center [565, 257] width 43 height 7
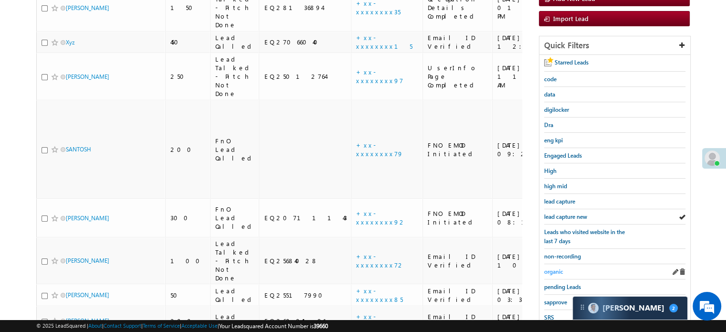
scroll to position [143, 0]
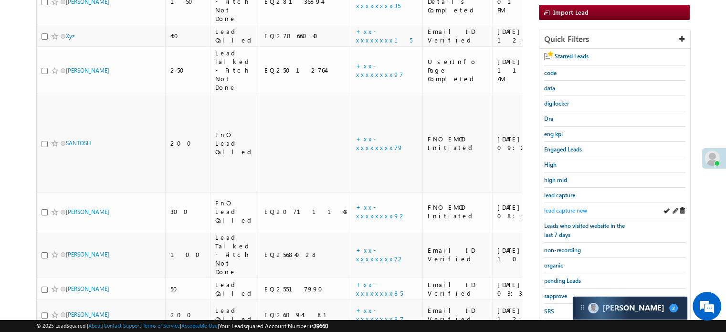
click at [565, 210] on span "lead capture new" at bounding box center [565, 210] width 43 height 7
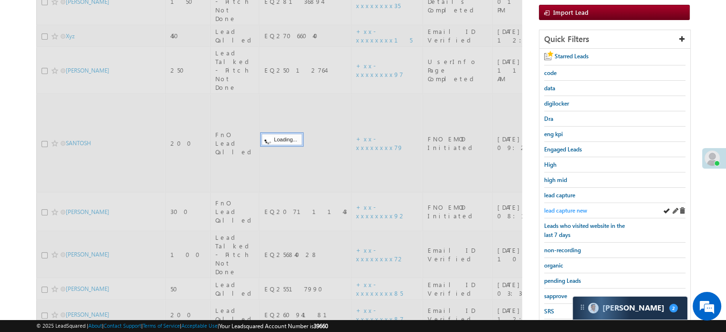
click at [565, 209] on span "lead capture new" at bounding box center [565, 210] width 43 height 7
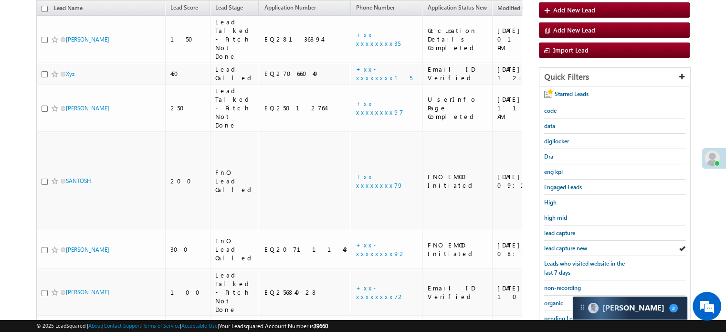
scroll to position [48, 0]
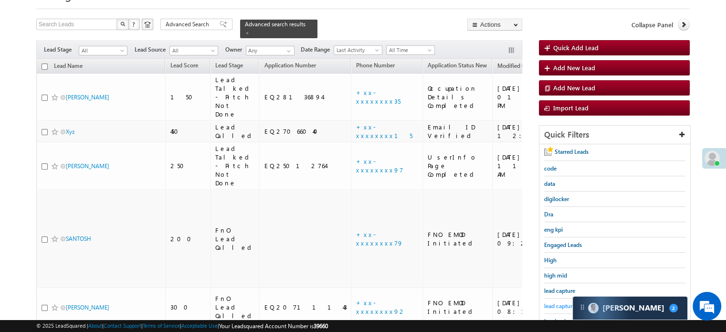
click at [555, 302] on span "lead capture new" at bounding box center [565, 305] width 43 height 7
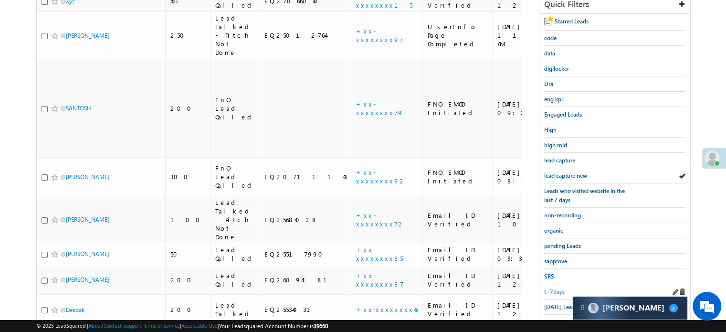
scroll to position [191, 0]
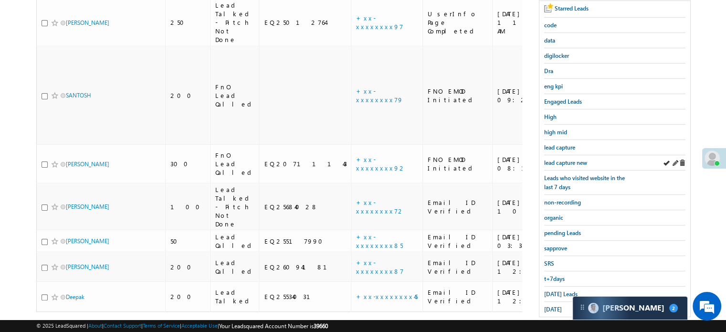
click at [557, 164] on div "lead capture new" at bounding box center [614, 162] width 141 height 15
click at [558, 160] on span "lead capture new" at bounding box center [565, 162] width 43 height 7
click at [561, 159] on span "lead capture new" at bounding box center [565, 162] width 43 height 7
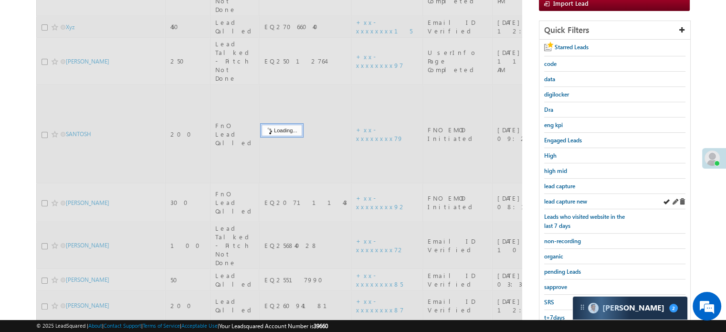
scroll to position [95, 0]
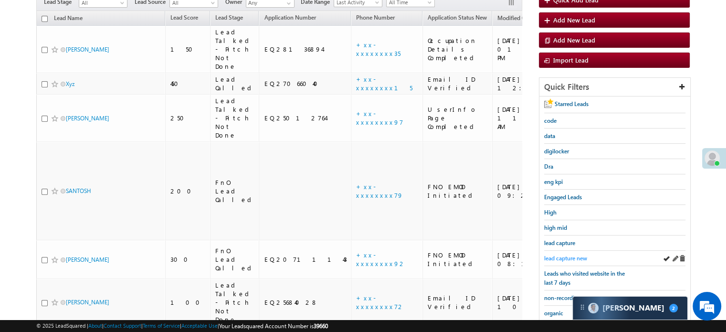
click at [569, 255] on span "lead capture new" at bounding box center [565, 257] width 43 height 7
click at [565, 254] on span "lead capture new" at bounding box center [565, 257] width 43 height 7
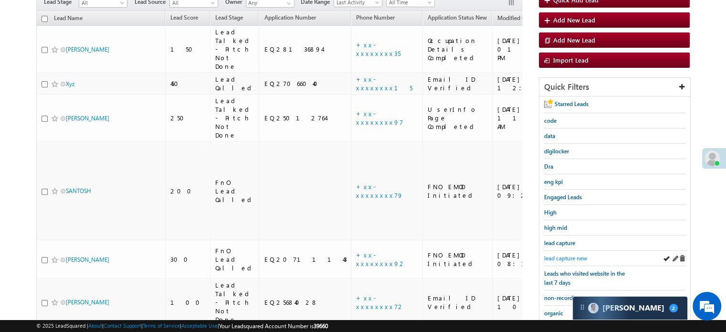
click at [565, 254] on span "lead capture new" at bounding box center [565, 257] width 43 height 7
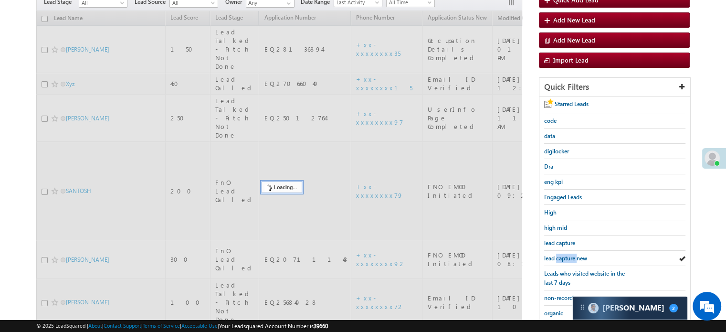
click at [565, 254] on span "lead capture new" at bounding box center [565, 257] width 43 height 7
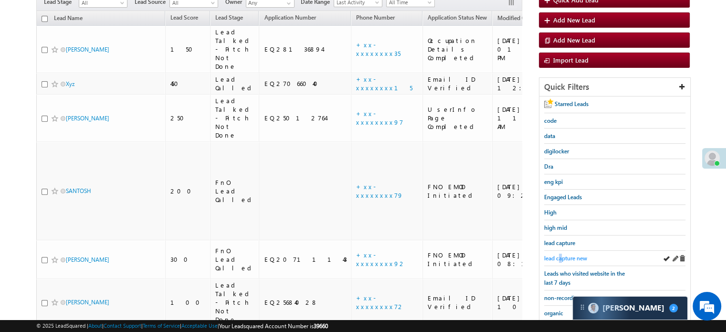
click at [561, 259] on link "lead capture new" at bounding box center [565, 257] width 43 height 9
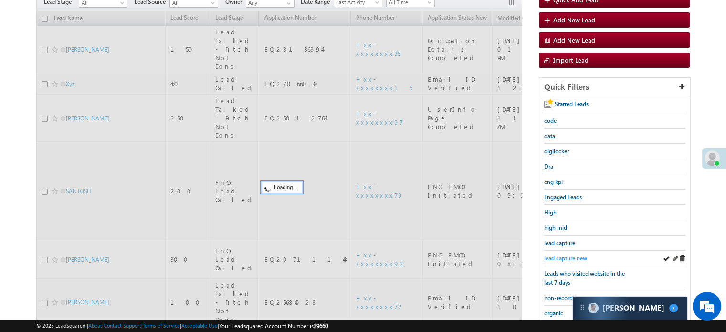
click at [561, 258] on span "lead capture new" at bounding box center [565, 257] width 43 height 7
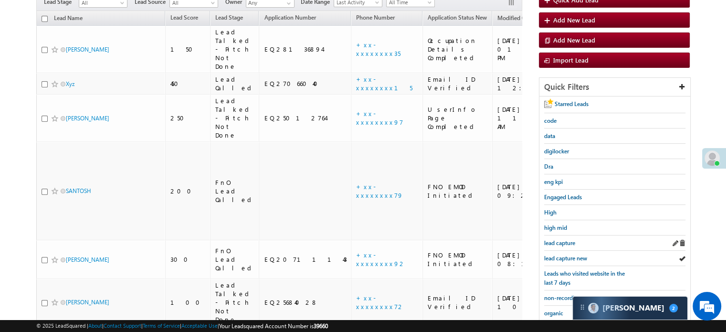
click at [562, 235] on div "lead capture" at bounding box center [614, 242] width 141 height 15
click at [569, 256] on span "lead capture new" at bounding box center [565, 257] width 43 height 7
click at [569, 254] on span "lead capture new" at bounding box center [565, 257] width 43 height 7
click at [564, 255] on span "lead capture new" at bounding box center [565, 257] width 43 height 7
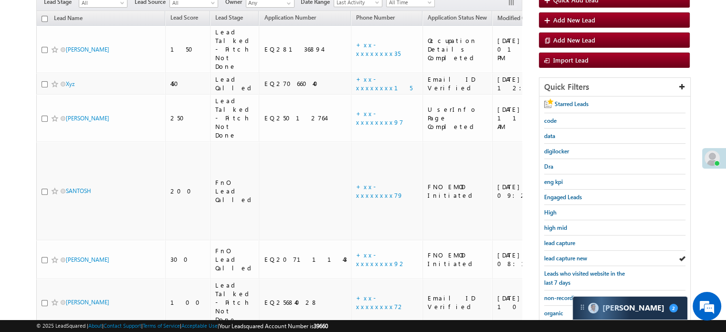
click at [564, 255] on span "lead capture new" at bounding box center [565, 257] width 43 height 7
click at [565, 255] on span "lead capture new" at bounding box center [565, 257] width 43 height 7
click at [565, 254] on span "lead capture new" at bounding box center [565, 257] width 43 height 7
click at [570, 257] on span "lead capture new" at bounding box center [565, 257] width 43 height 7
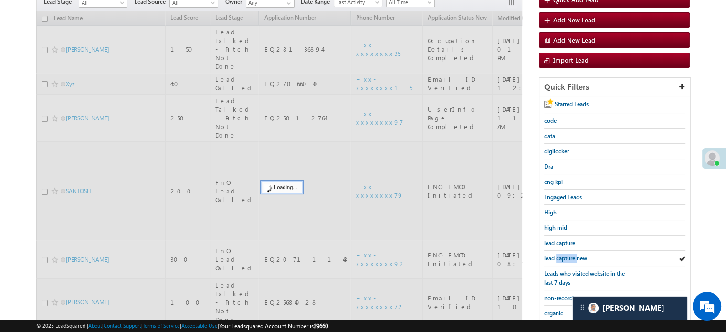
click at [570, 257] on span "lead capture new" at bounding box center [565, 257] width 43 height 7
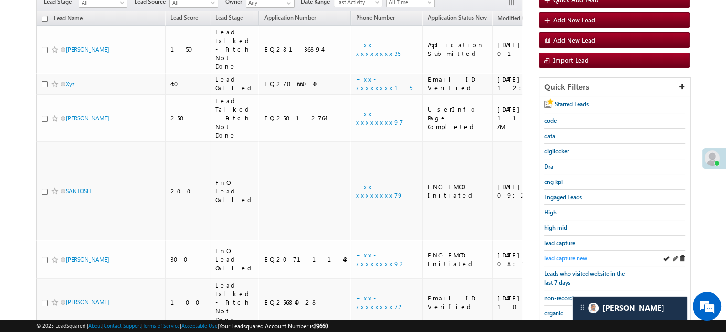
click at [566, 254] on span "lead capture new" at bounding box center [565, 257] width 43 height 7
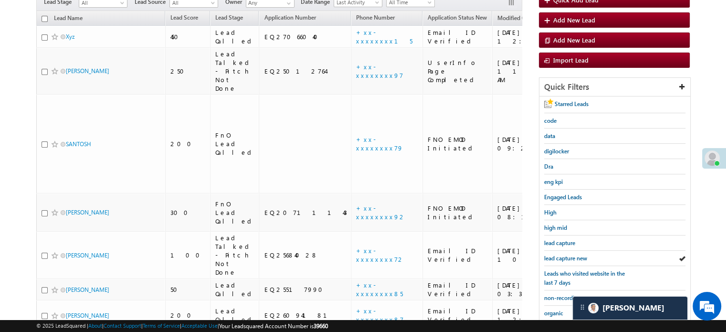
scroll to position [143, 0]
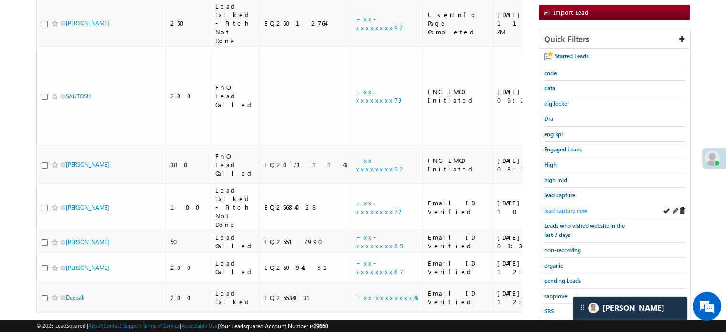
click at [565, 210] on span "lead capture new" at bounding box center [565, 210] width 43 height 7
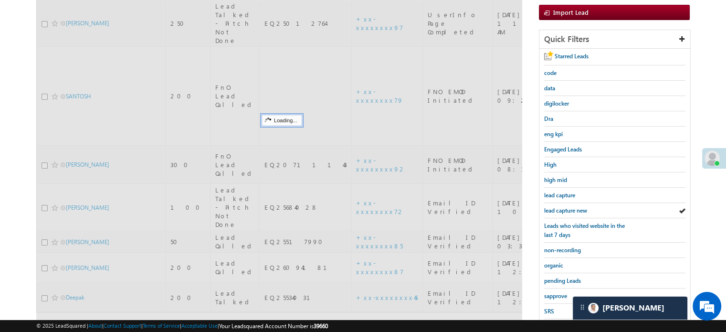
click at [565, 210] on span "lead capture new" at bounding box center [565, 210] width 43 height 7
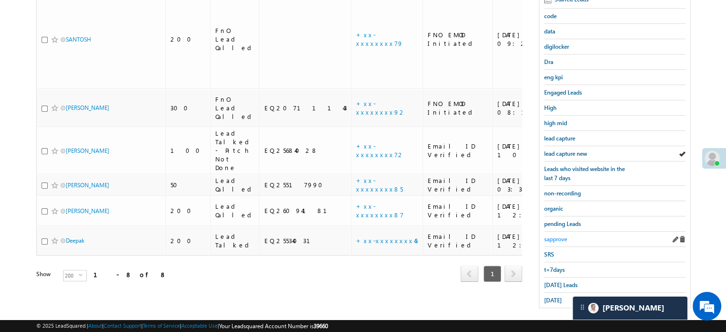
scroll to position [205, 0]
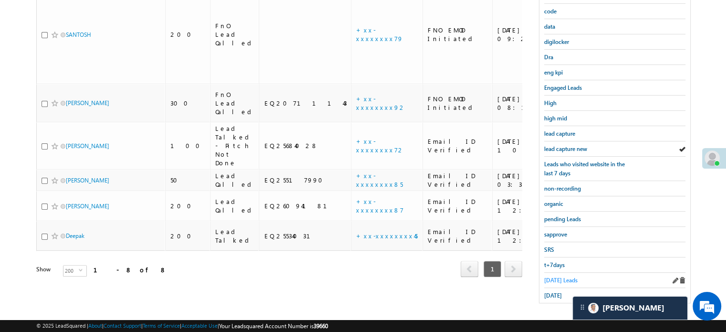
click at [566, 278] on span "Today's Leads" at bounding box center [560, 279] width 33 height 7
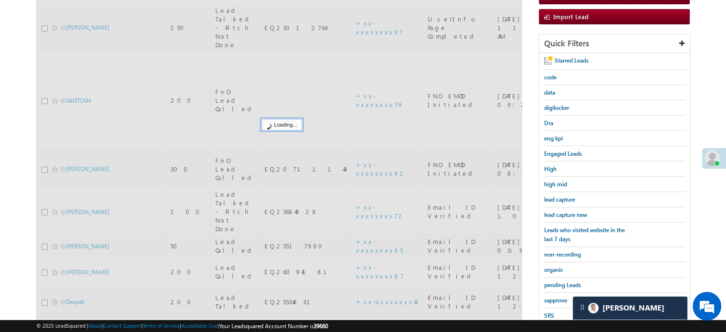
scroll to position [62, 0]
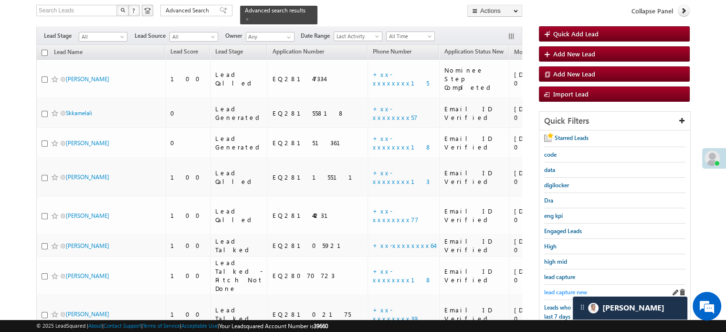
click at [569, 288] on span "lead capture new" at bounding box center [565, 291] width 43 height 7
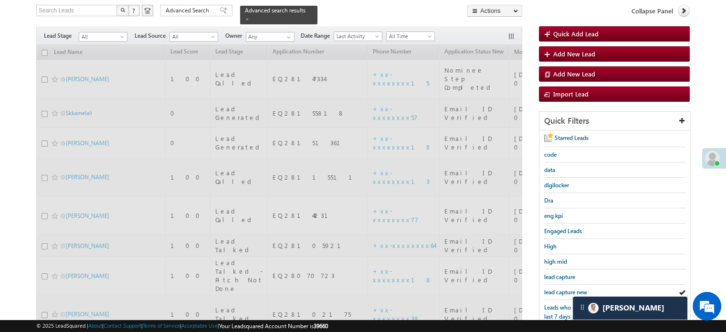
click at [569, 288] on span "lead capture new" at bounding box center [565, 291] width 43 height 7
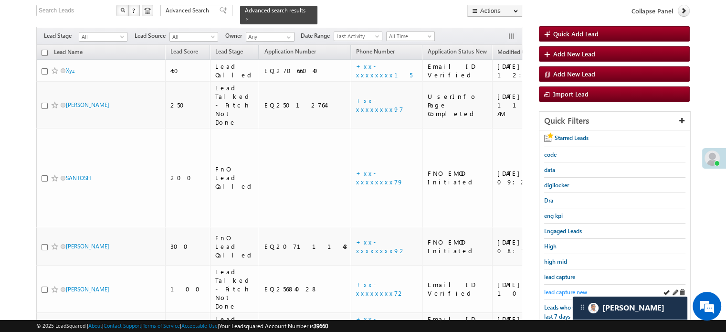
click at [557, 288] on span "lead capture new" at bounding box center [565, 291] width 43 height 7
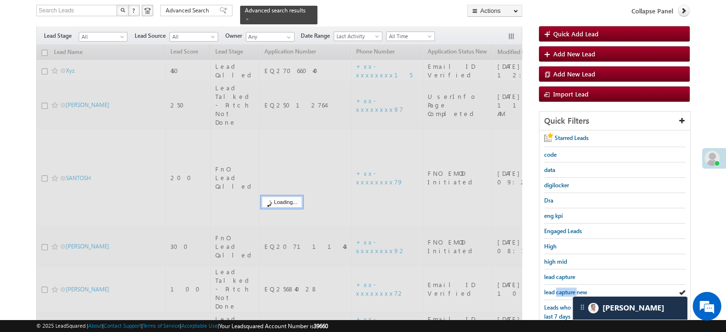
click at [557, 288] on span "lead capture new" at bounding box center [565, 291] width 43 height 7
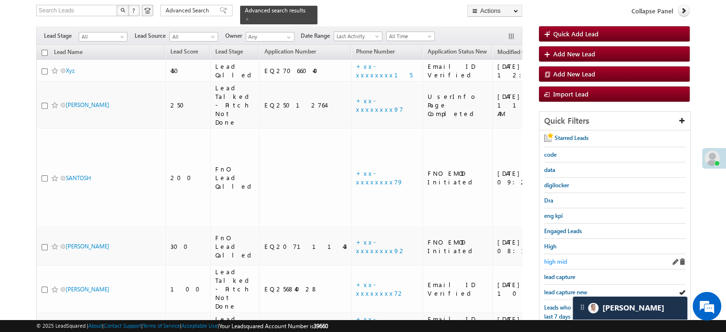
scroll to position [205, 0]
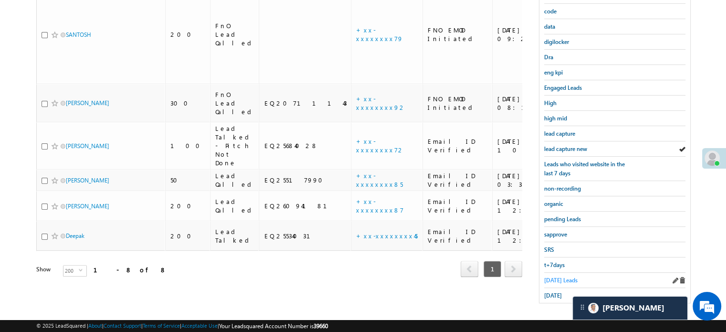
click at [557, 277] on span "Today's Leads" at bounding box center [560, 279] width 33 height 7
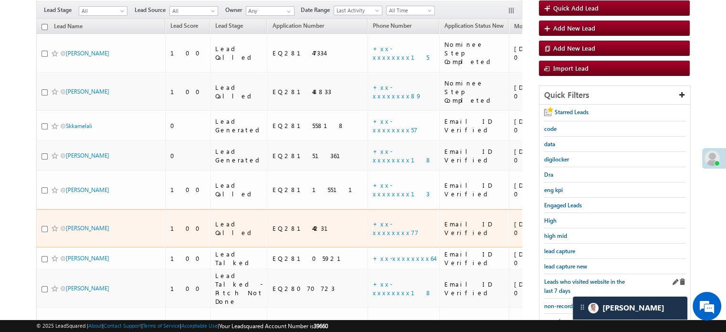
scroll to position [143, 0]
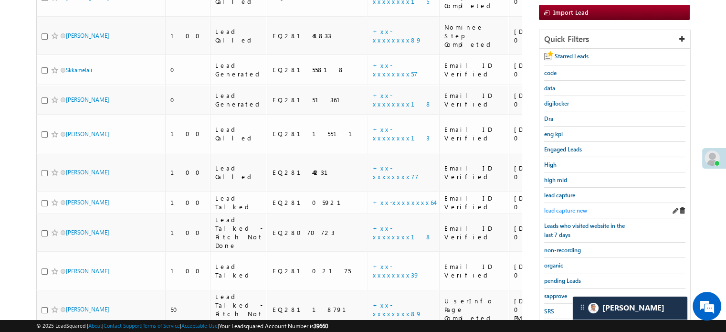
click at [575, 207] on span "lead capture new" at bounding box center [565, 210] width 43 height 7
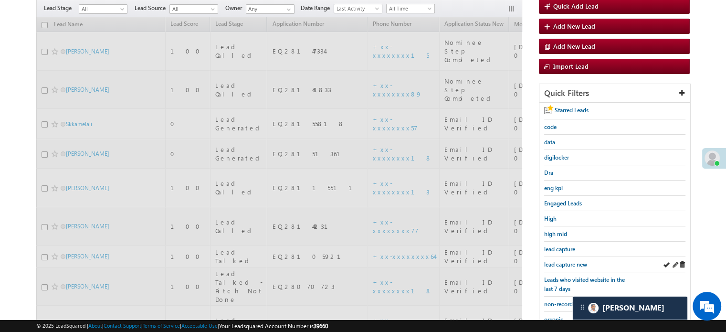
scroll to position [0, 0]
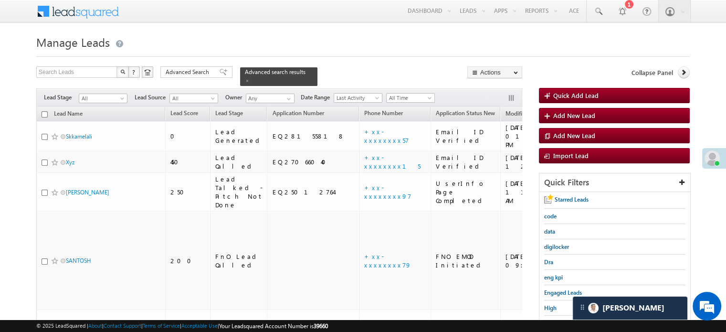
scroll to position [95, 0]
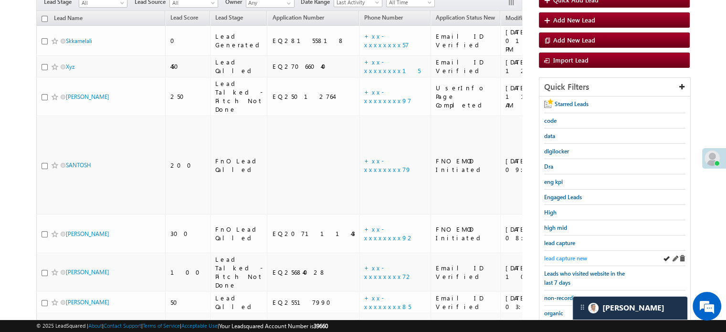
click at [567, 259] on span "lead capture new" at bounding box center [565, 257] width 43 height 7
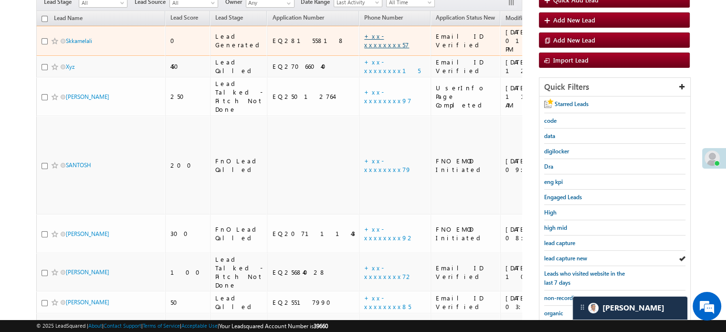
click at [364, 32] on link "+xx-xxxxxxxx57" at bounding box center [386, 40] width 45 height 17
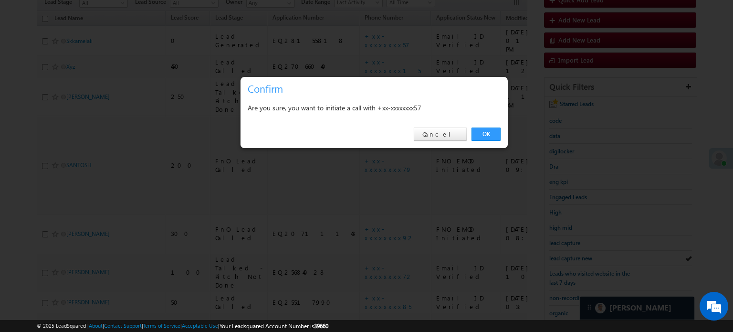
click at [478, 132] on link "OK" at bounding box center [485, 133] width 29 height 13
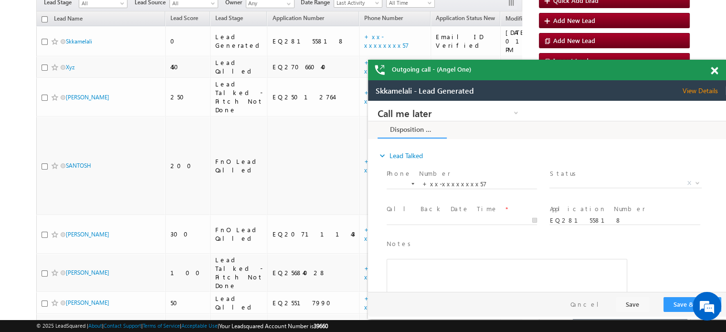
scroll to position [0, 0]
click at [712, 68] on div "Outgoing call - (Angel One)" at bounding box center [547, 70] width 358 height 21
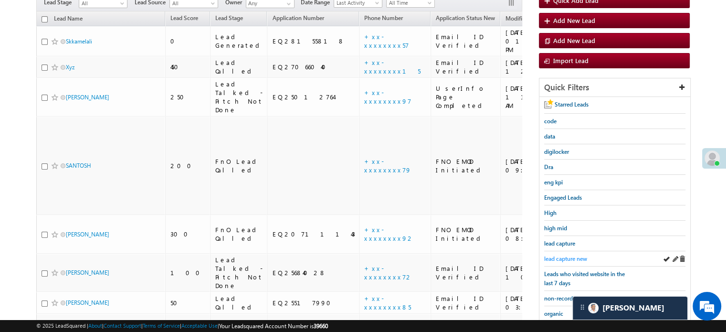
click at [559, 255] on span "lead capture new" at bounding box center [565, 258] width 43 height 7
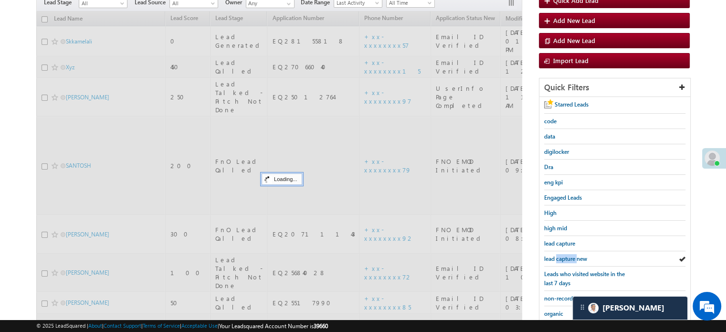
click at [559, 255] on span "lead capture new" at bounding box center [565, 258] width 43 height 7
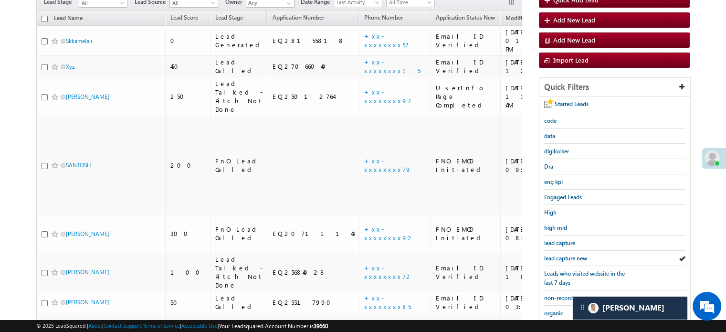
click at [559, 255] on span "lead capture new" at bounding box center [565, 257] width 43 height 7
click at [571, 254] on span "lead capture new" at bounding box center [565, 257] width 43 height 7
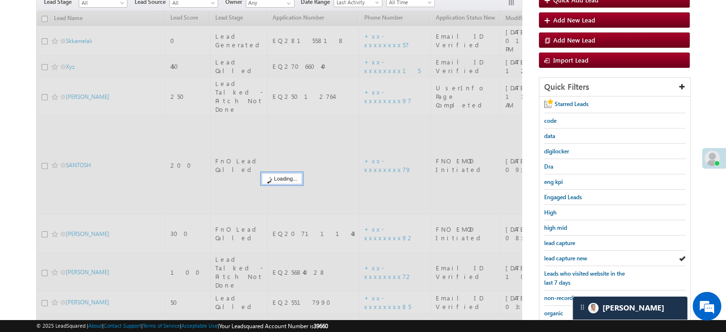
click at [571, 254] on span "lead capture new" at bounding box center [565, 257] width 43 height 7
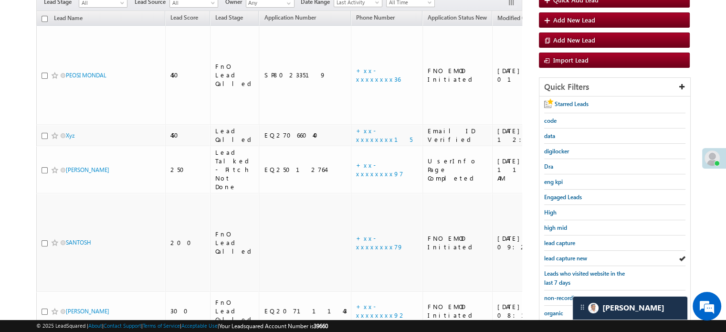
click at [571, 254] on span "lead capture new" at bounding box center [565, 257] width 43 height 7
click at [556, 254] on span "lead capture new" at bounding box center [565, 257] width 43 height 7
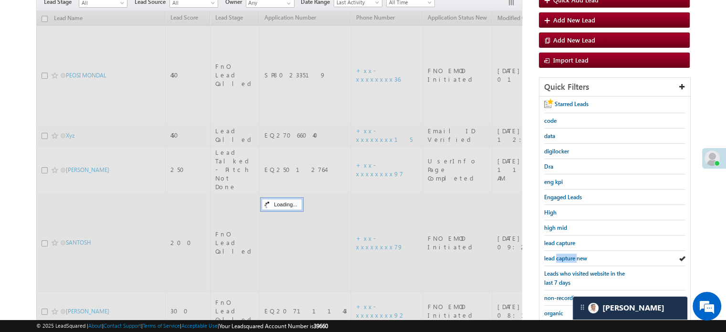
click at [556, 254] on span "lead capture new" at bounding box center [565, 257] width 43 height 7
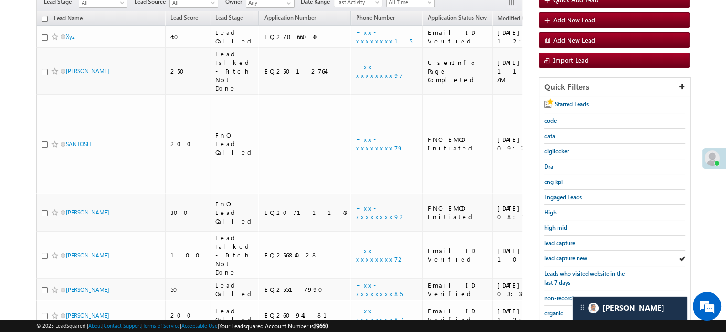
click at [557, 254] on span "lead capture new" at bounding box center [565, 257] width 43 height 7
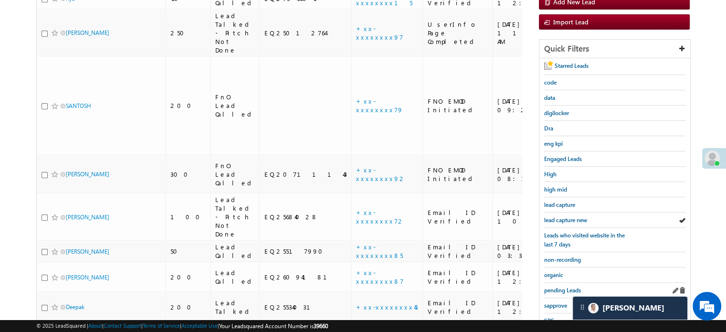
scroll to position [191, 0]
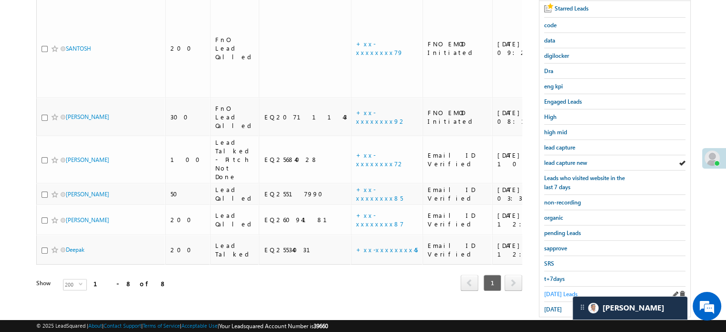
click at [544, 291] on div "Starred Leads code data digilocker Dra eng kpi Engaged Leads High high mid lead…" at bounding box center [614, 158] width 151 height 315
click at [549, 290] on span "Today's Leads" at bounding box center [560, 293] width 33 height 7
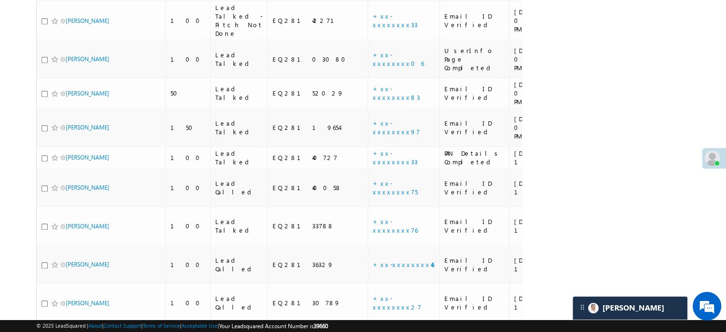
scroll to position [859, 0]
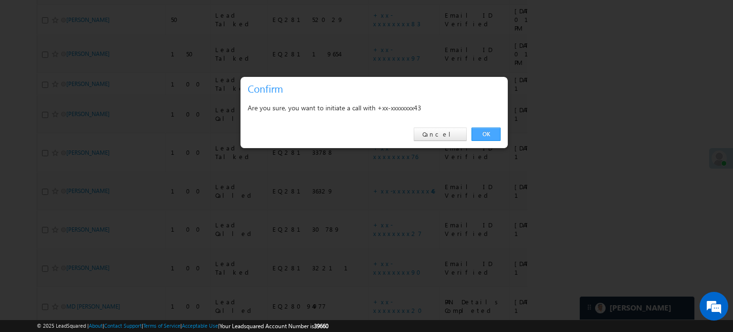
click at [490, 133] on link "OK" at bounding box center [485, 133] width 29 height 13
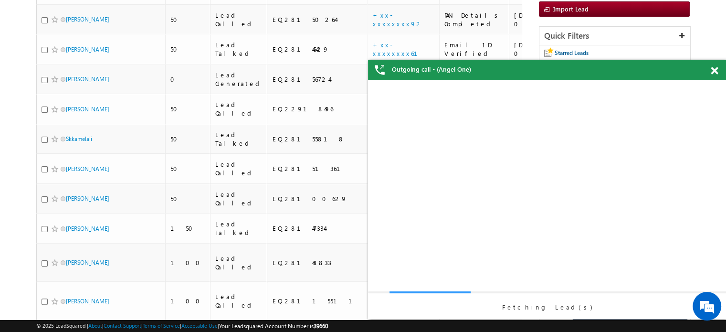
scroll to position [0, 0]
click at [712, 72] on span at bounding box center [714, 71] width 7 height 8
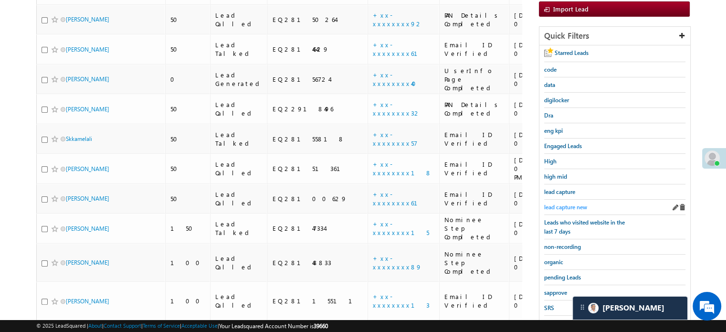
click at [574, 203] on span "lead capture new" at bounding box center [565, 206] width 43 height 7
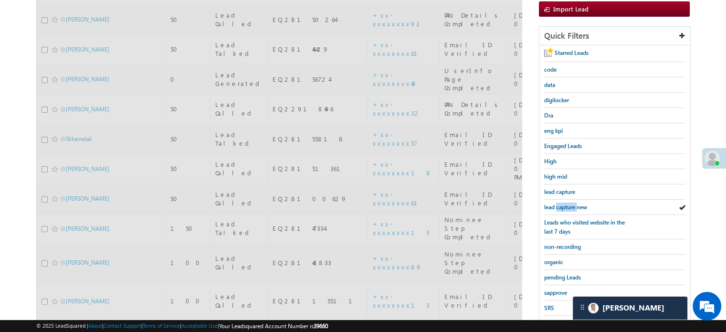
click at [574, 203] on span "lead capture new" at bounding box center [565, 206] width 43 height 7
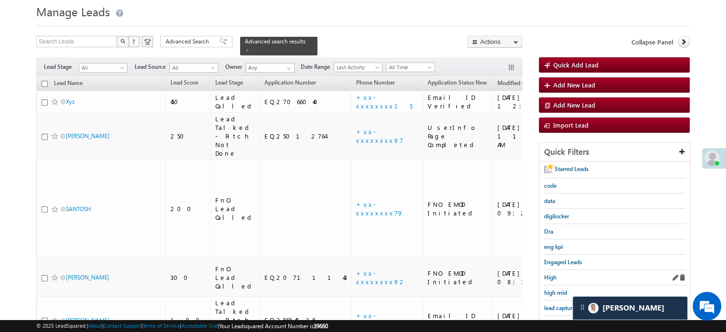
scroll to position [48, 0]
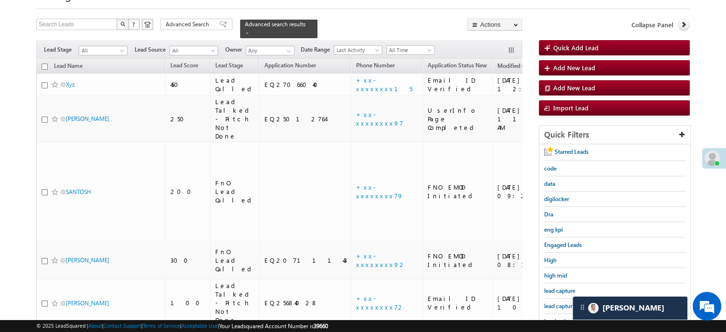
click at [565, 310] on div "lead capture new" at bounding box center [614, 305] width 141 height 15
click at [563, 303] on span "lead capture new" at bounding box center [565, 305] width 43 height 7
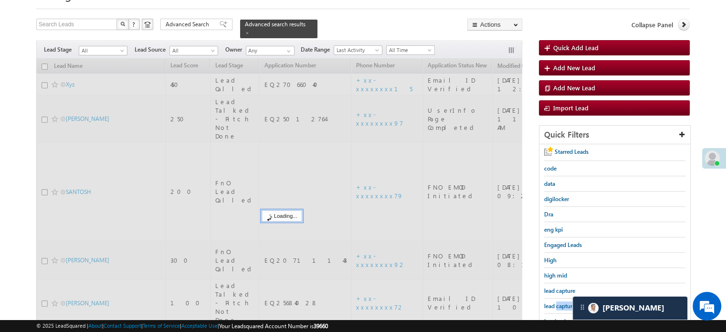
click at [563, 303] on span "lead capture new" at bounding box center [565, 305] width 43 height 7
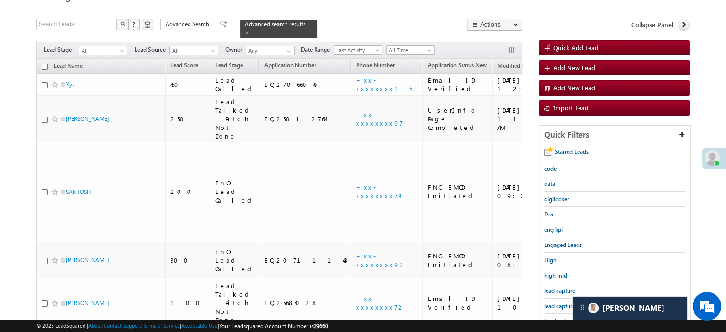
click at [563, 303] on span "lead capture new" at bounding box center [565, 305] width 43 height 7
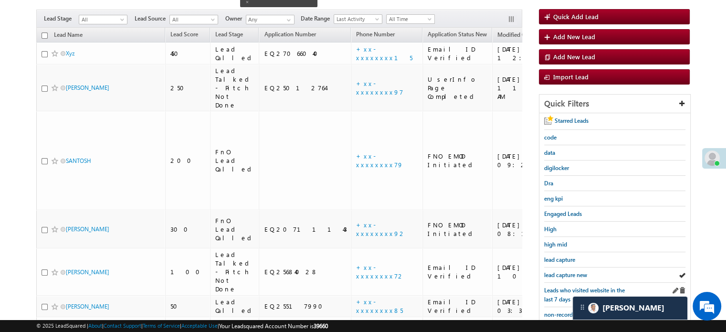
scroll to position [95, 0]
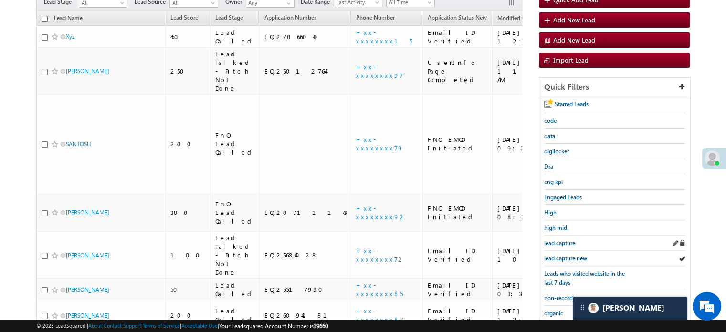
click at [566, 245] on div "lead capture" at bounding box center [614, 242] width 141 height 15
click at [567, 253] on link "lead capture new" at bounding box center [565, 257] width 43 height 9
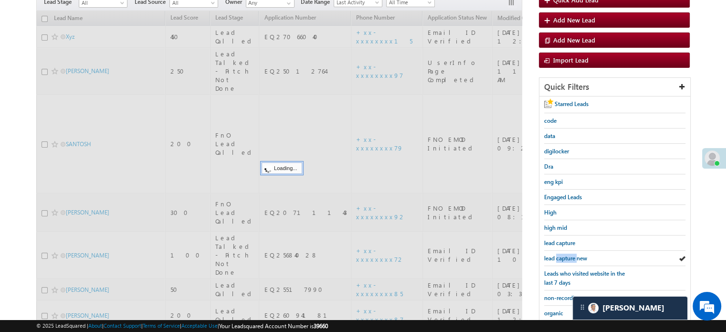
click at [567, 253] on link "lead capture new" at bounding box center [565, 257] width 43 height 9
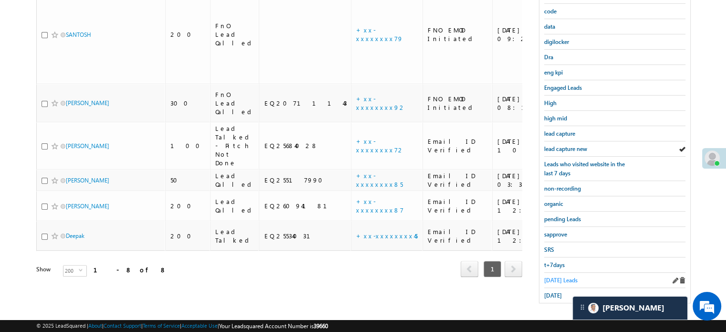
click at [558, 276] on span "Today's Leads" at bounding box center [560, 279] width 33 height 7
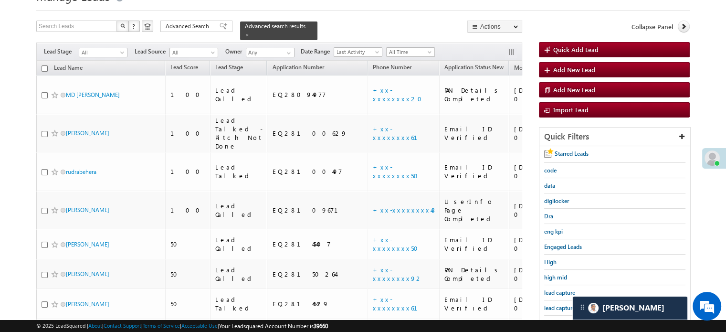
scroll to position [37, 0]
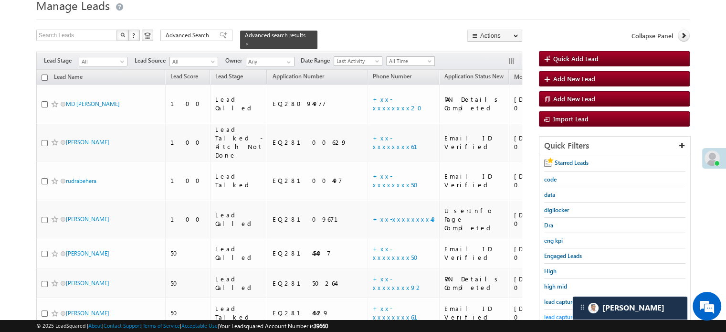
click at [565, 316] on span "lead capture new" at bounding box center [565, 316] width 43 height 7
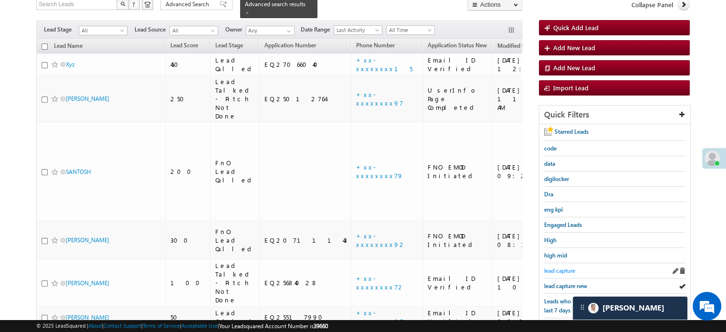
scroll to position [84, 0]
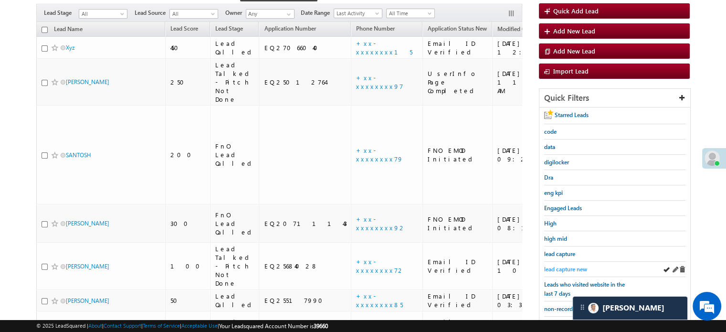
click at [573, 265] on span "lead capture new" at bounding box center [565, 268] width 43 height 7
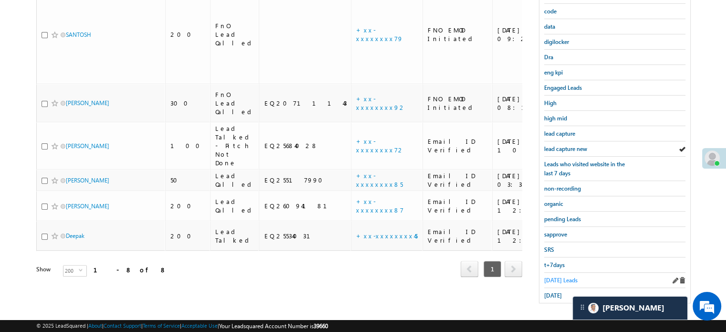
click at [565, 276] on span "Today's Leads" at bounding box center [560, 279] width 33 height 7
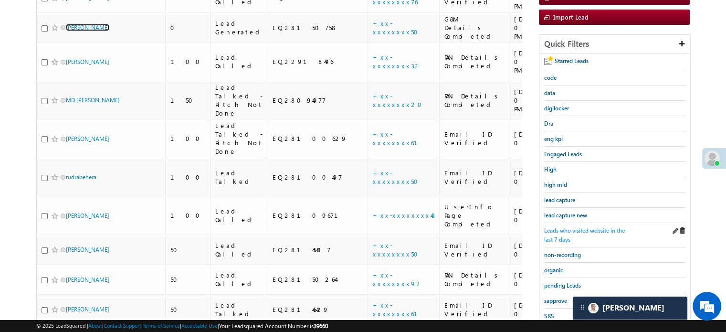
scroll to position [157, 0]
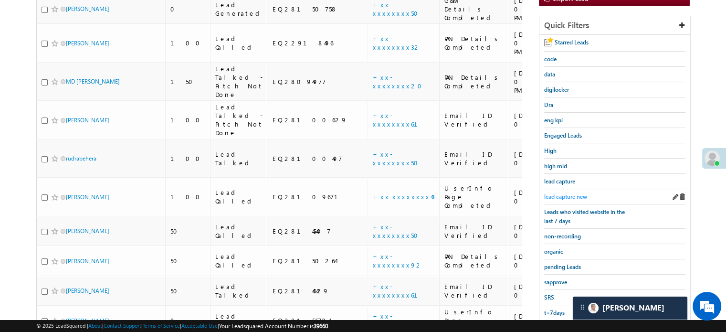
click at [571, 193] on span "lead capture new" at bounding box center [565, 196] width 43 height 7
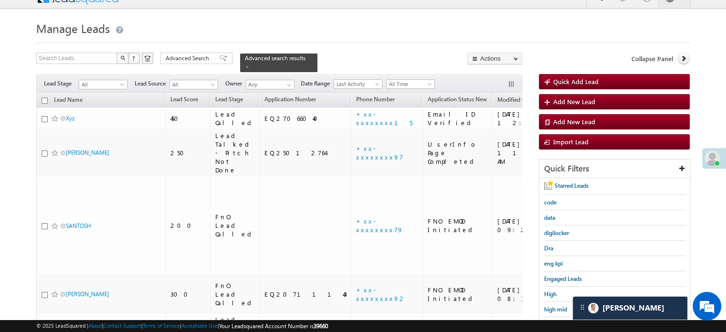
scroll to position [205, 0]
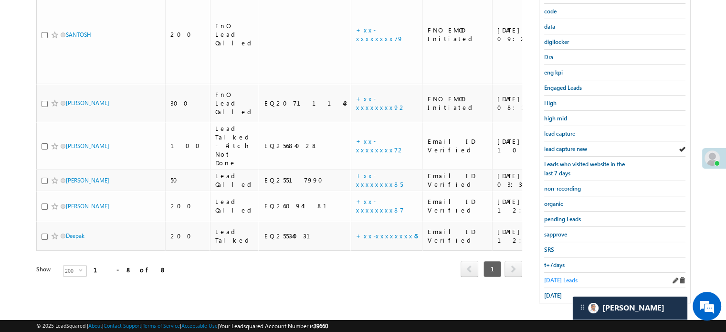
click at [564, 276] on span "Today's Leads" at bounding box center [560, 279] width 33 height 7
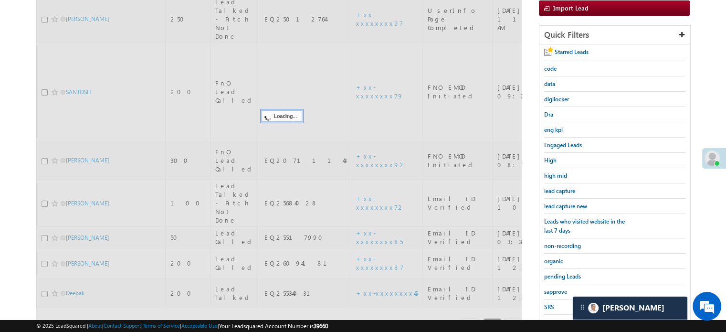
scroll to position [62, 0]
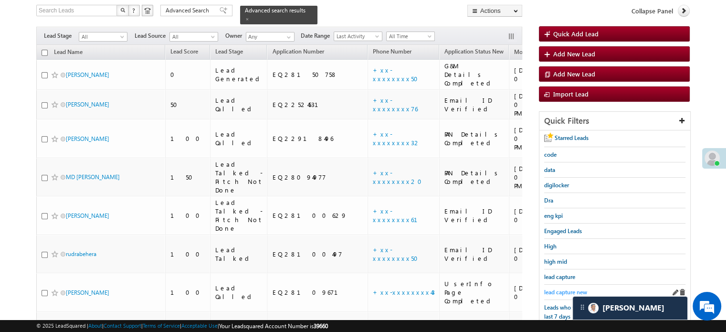
click at [565, 288] on span "lead capture new" at bounding box center [565, 291] width 43 height 7
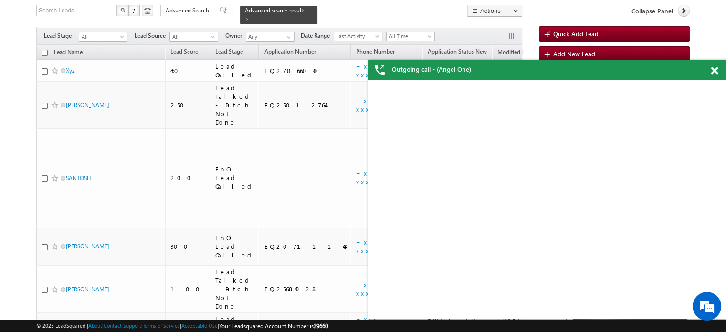
scroll to position [0, 0]
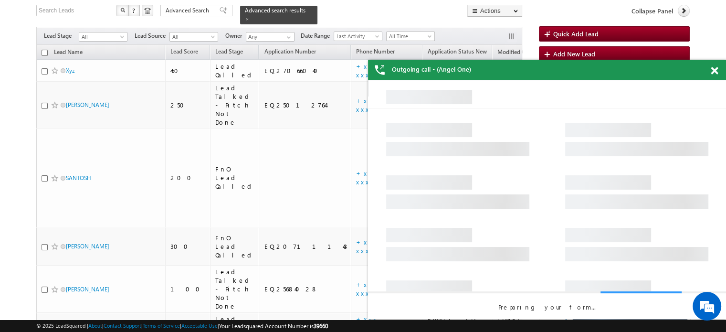
click at [714, 74] on span at bounding box center [714, 71] width 7 height 8
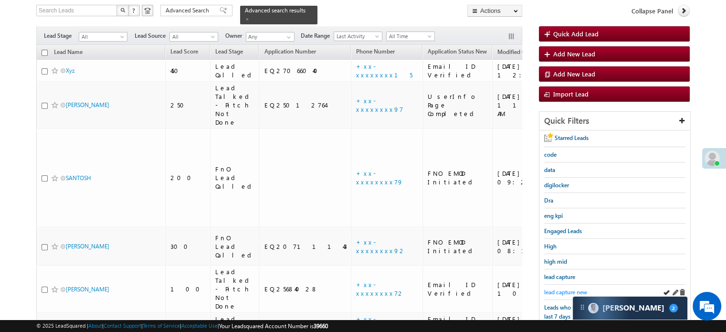
click at [575, 288] on span "lead capture new" at bounding box center [565, 291] width 43 height 7
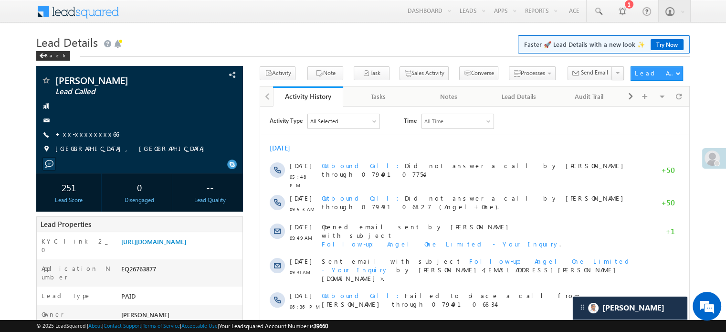
scroll to position [4571, 0]
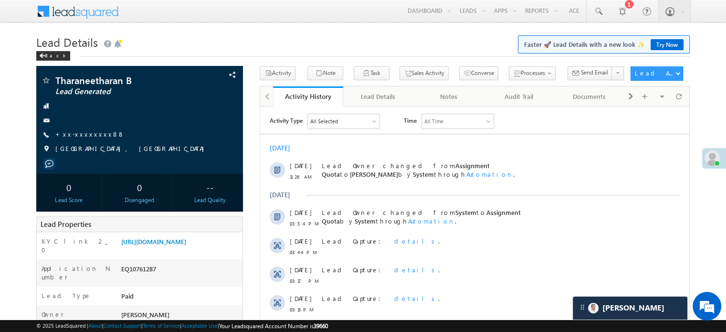
scroll to position [4508, 0]
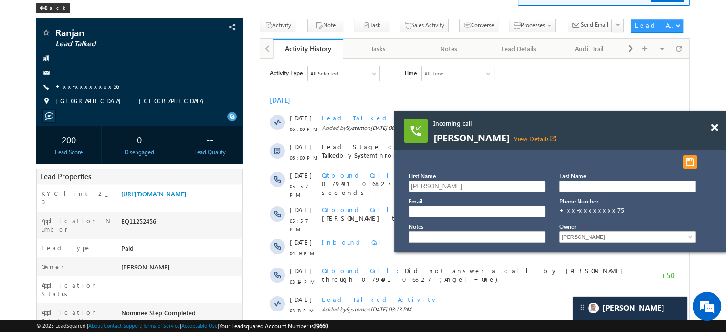
scroll to position [4778, 0]
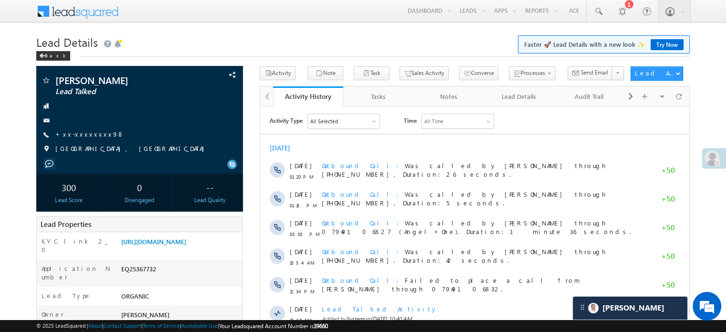
scroll to position [4778, 0]
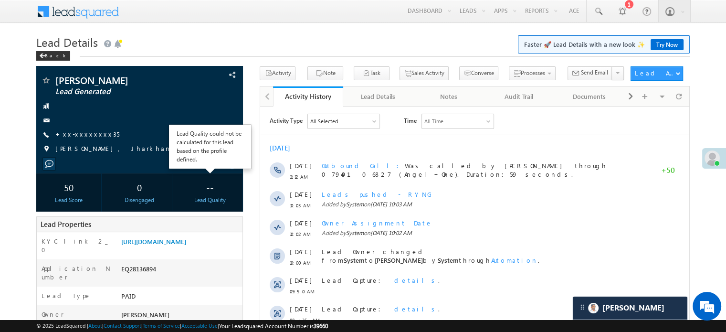
scroll to position [191, 0]
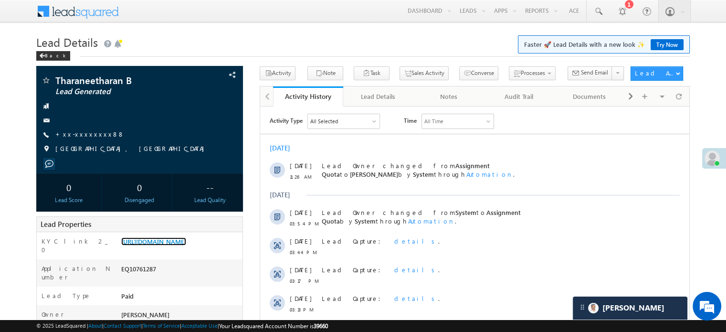
scroll to position [4819, 0]
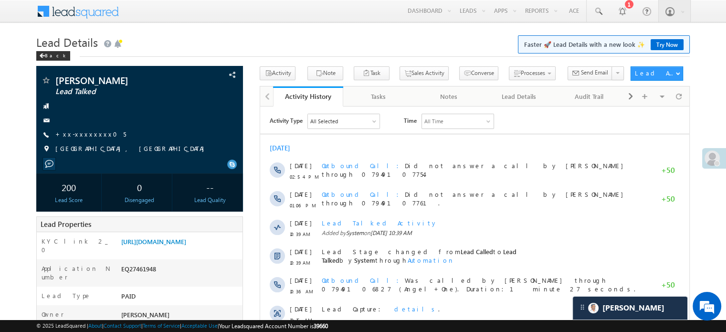
scroll to position [4778, 0]
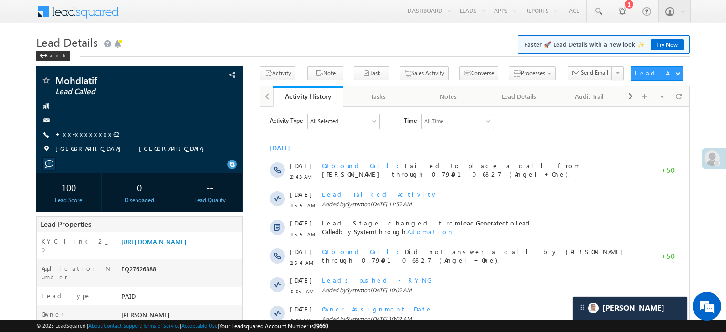
scroll to position [48, 0]
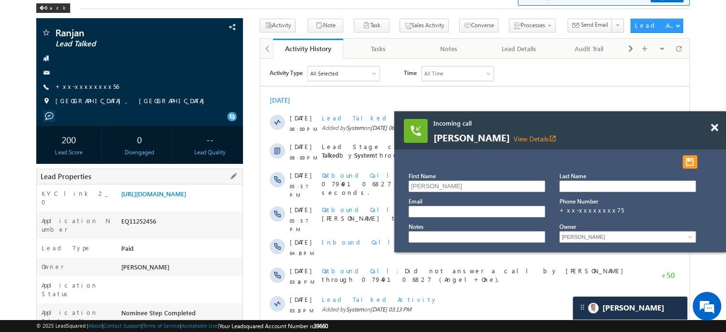
scroll to position [4882, 0]
click at [198, 184] on div "KYC link 2_0 [URL][DOMAIN_NAME]" at bounding box center [140, 197] width 206 height 27
click at [186, 198] on link "[URL][DOMAIN_NAME]" at bounding box center [153, 193] width 65 height 8
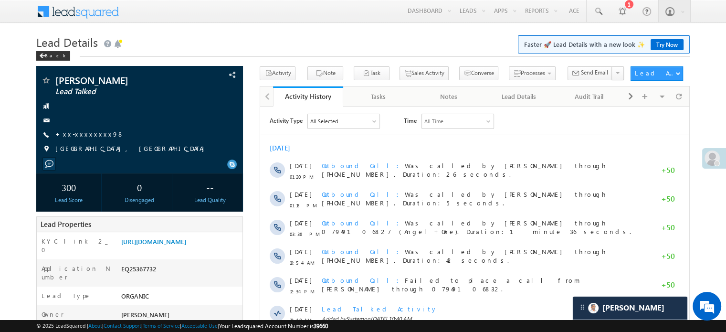
scroll to position [4882, 0]
